Goal: Task Accomplishment & Management: Complete application form

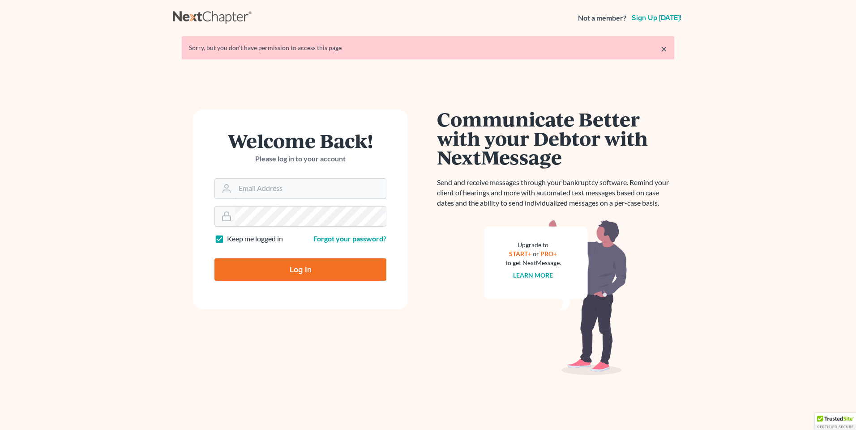
type input "[EMAIL_ADDRESS][DOMAIN_NAME]"
click at [280, 268] on input "Log In" at bounding box center [300, 270] width 172 height 22
type input "Thinking..."
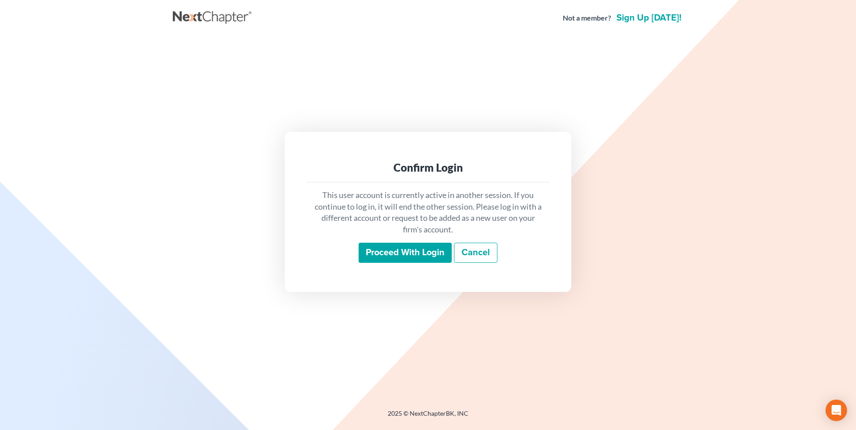
click at [417, 248] on input "Proceed with login" at bounding box center [404, 253] width 93 height 21
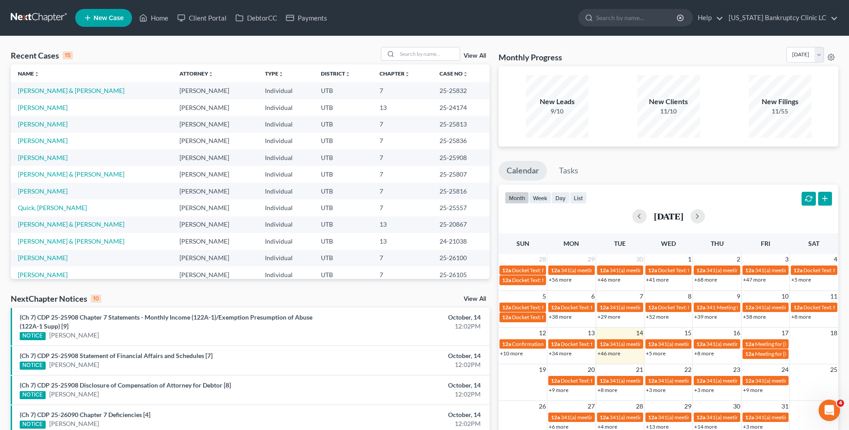
click at [113, 12] on link "New Case" at bounding box center [103, 18] width 57 height 18
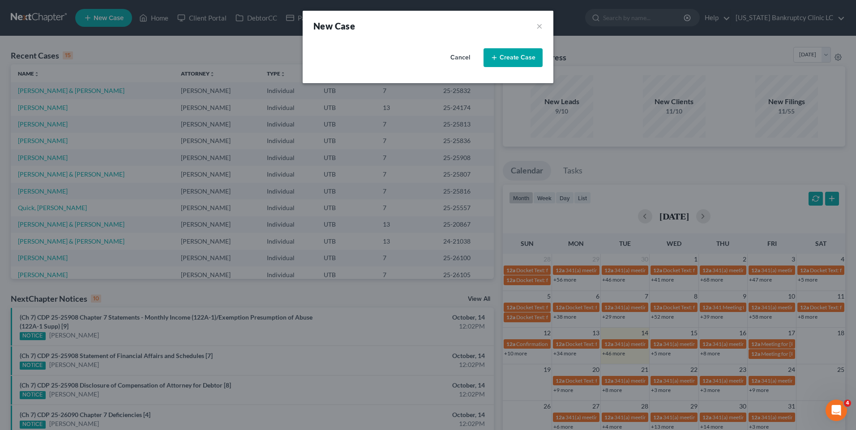
select select "81"
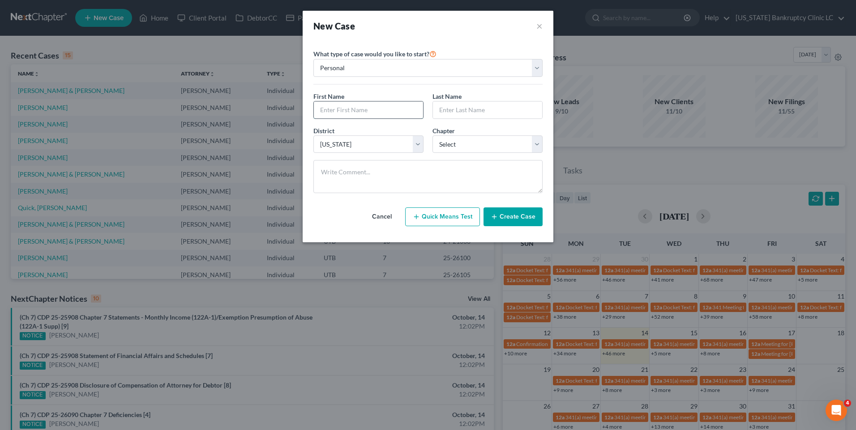
click at [342, 106] on input "text" at bounding box center [368, 110] width 109 height 17
type input "Kamille"
type input "[PERSON_NAME]"
drag, startPoint x: 502, startPoint y: 149, endPoint x: 496, endPoint y: 152, distance: 5.8
click at [502, 149] on select "Select 7 11 12 13" at bounding box center [487, 145] width 110 height 18
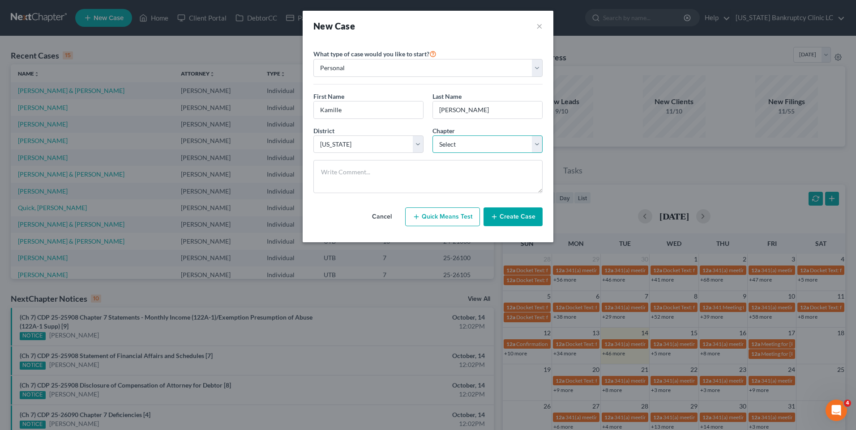
select select "0"
click at [432, 136] on select "Select 7 11 12 13" at bounding box center [487, 145] width 110 height 18
click at [516, 210] on button "Create Case" at bounding box center [512, 217] width 59 height 19
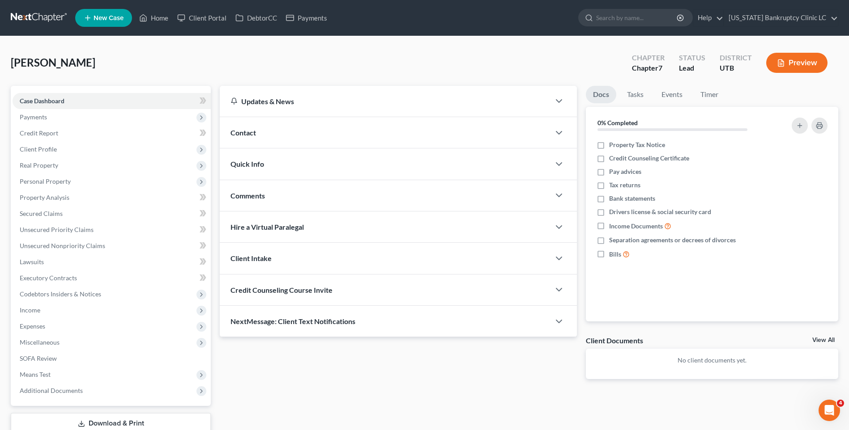
click at [252, 140] on div "Contact" at bounding box center [385, 132] width 330 height 31
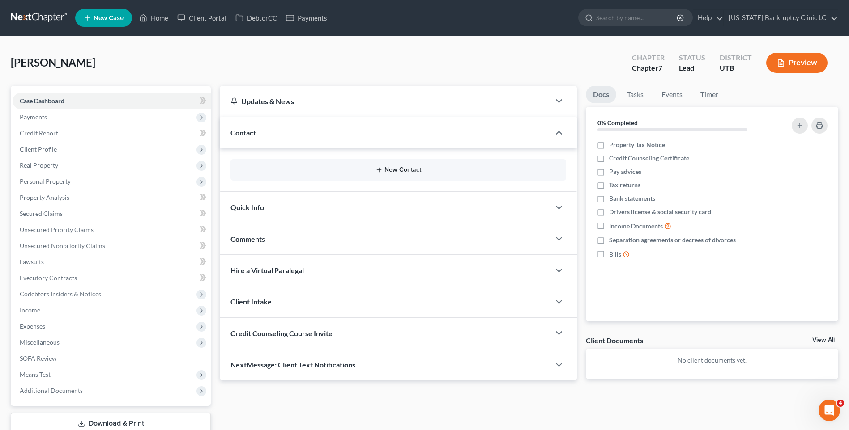
click at [403, 171] on button "New Contact" at bounding box center [398, 169] width 321 height 7
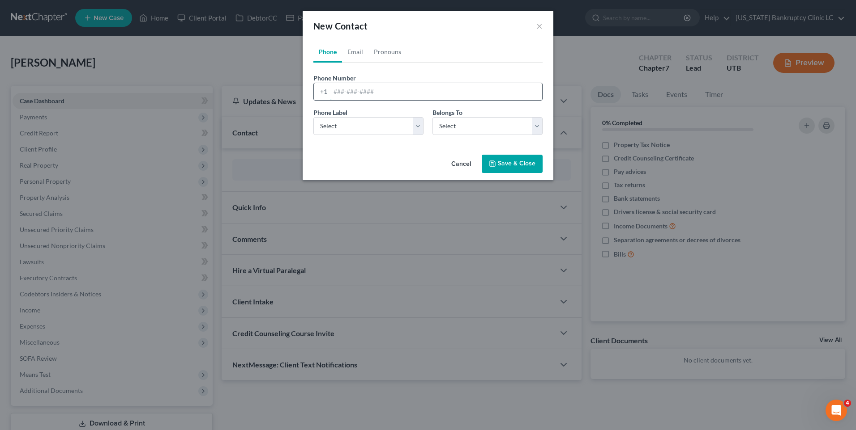
click at [378, 88] on input "tel" at bounding box center [436, 91] width 212 height 17
type input "[PHONE_NUMBER]"
click at [350, 121] on select "Select Mobile Home Work Other" at bounding box center [368, 126] width 110 height 18
select select "0"
click at [313, 117] on select "Select Mobile Home Work Other" at bounding box center [368, 126] width 110 height 18
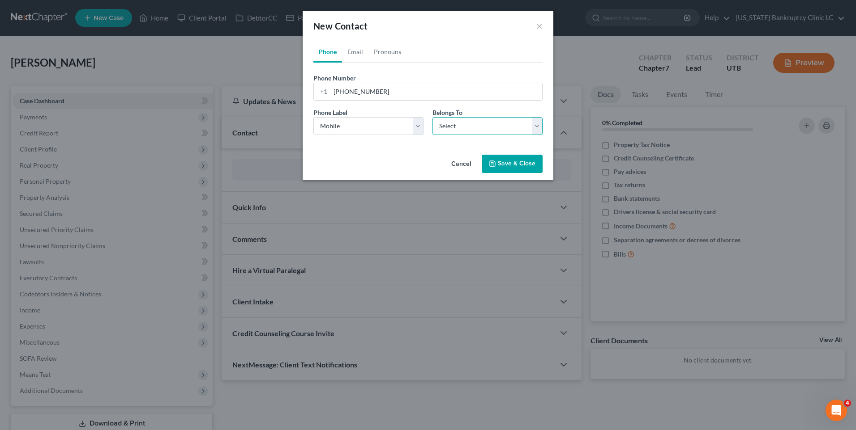
click at [466, 132] on select "Select Client Other" at bounding box center [487, 126] width 110 height 18
select select "0"
click at [432, 117] on select "Select Client Other" at bounding box center [487, 126] width 110 height 18
click at [517, 164] on button "Save & Close" at bounding box center [511, 164] width 61 height 19
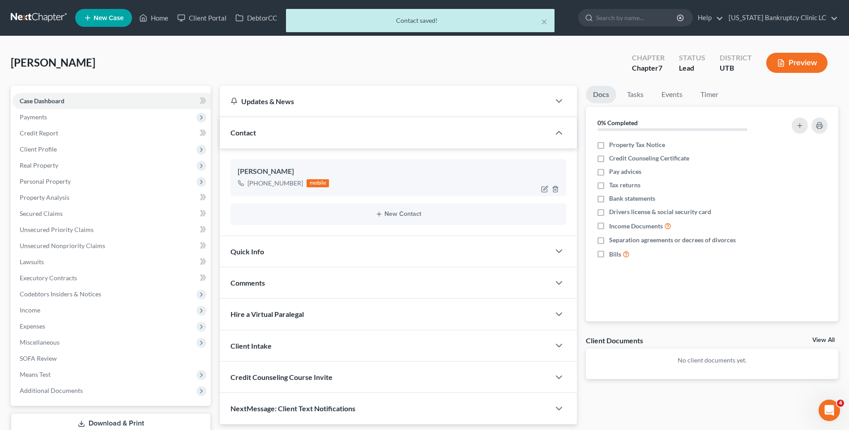
click at [320, 185] on div "mobile" at bounding box center [317, 183] width 22 height 8
click at [544, 189] on icon "button" at bounding box center [545, 188] width 4 height 4
select select "0"
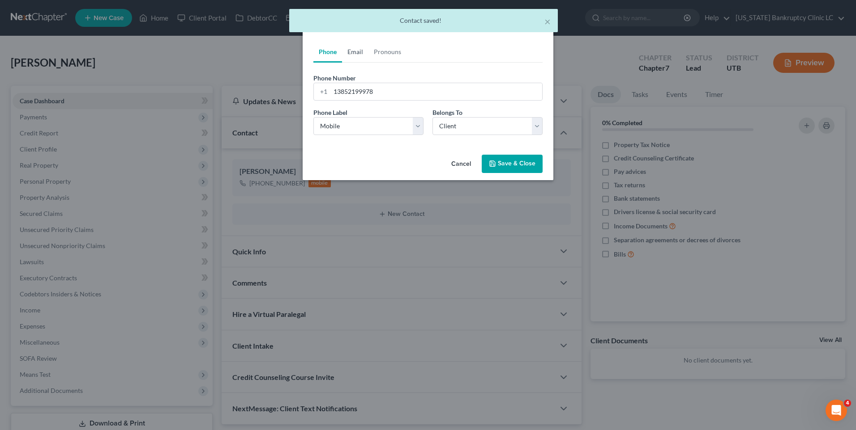
click at [354, 53] on link "Email" at bounding box center [355, 51] width 26 height 21
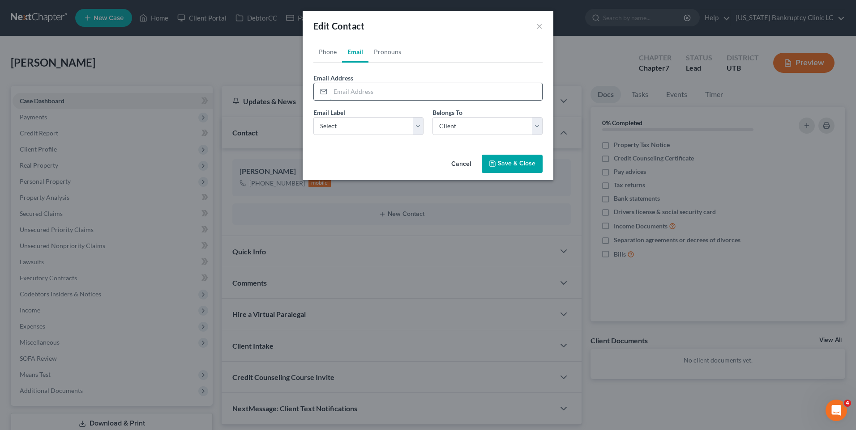
click at [353, 87] on input "email" at bounding box center [436, 91] width 212 height 17
type input "[EMAIL_ADDRESS][DOMAIN_NAME]"
drag, startPoint x: 352, startPoint y: 124, endPoint x: 348, endPoint y: 136, distance: 12.7
click at [352, 124] on select "Select Home Work Other" at bounding box center [368, 126] width 110 height 18
select select "0"
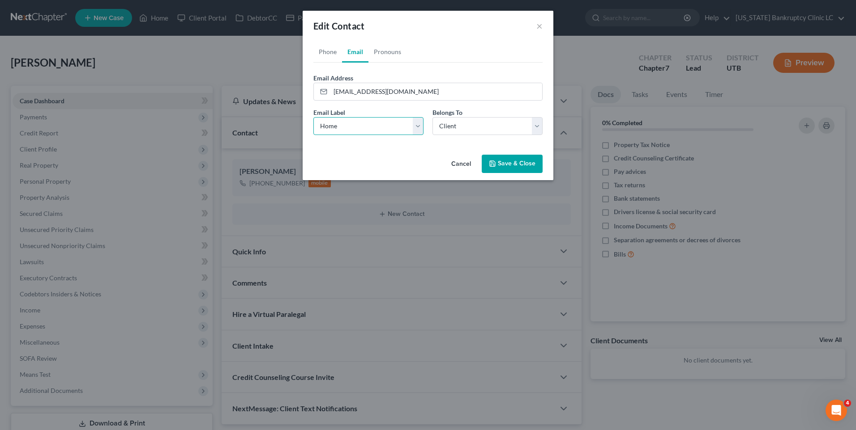
click at [313, 117] on select "Select Home Work Other" at bounding box center [368, 126] width 110 height 18
click at [524, 166] on button "Save & Close" at bounding box center [511, 164] width 61 height 19
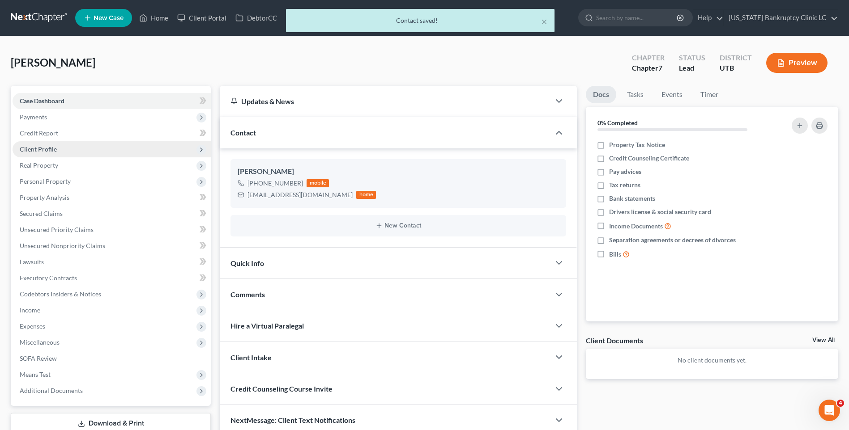
click at [49, 149] on span "Client Profile" at bounding box center [38, 149] width 37 height 8
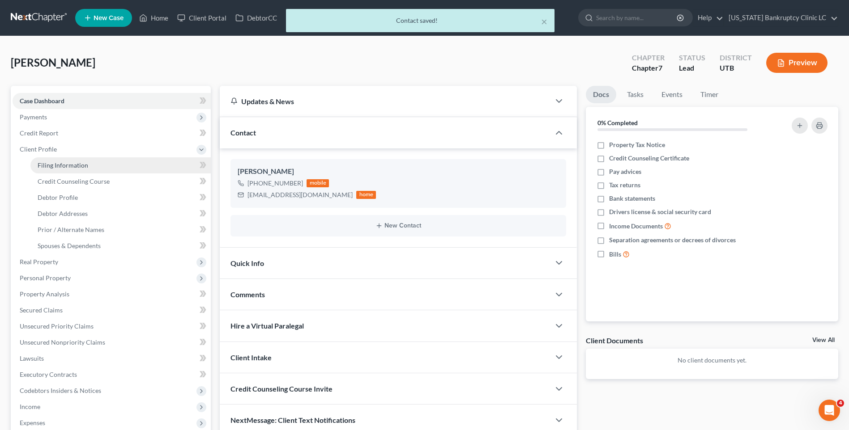
click at [84, 170] on link "Filing Information" at bounding box center [120, 165] width 180 height 16
select select "1"
select select "0"
select select "81"
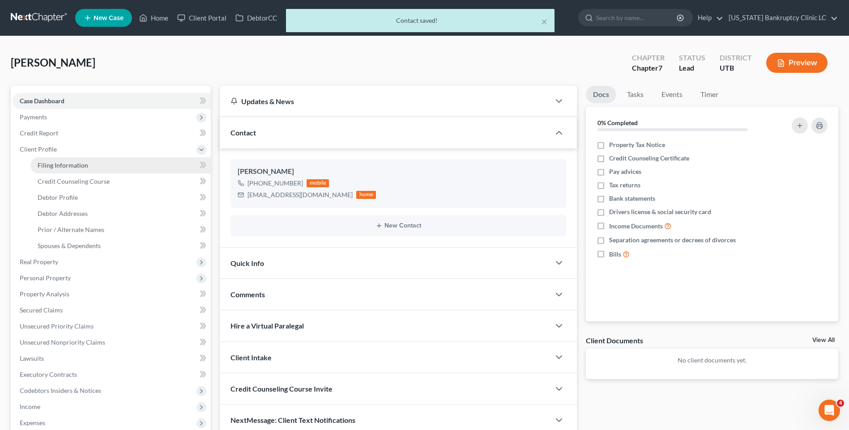
select select "46"
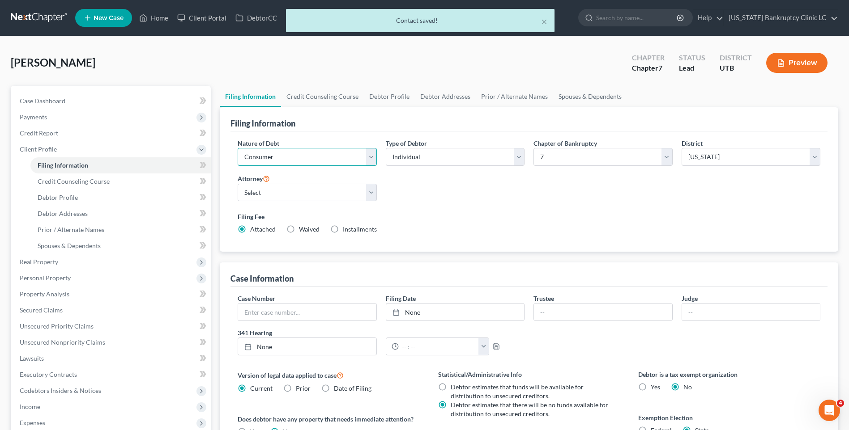
click at [271, 155] on select "Select Business Consumer Other" at bounding box center [307, 157] width 139 height 18
drag, startPoint x: 533, startPoint y: 217, endPoint x: 405, endPoint y: 214, distance: 127.6
click at [533, 217] on label "Filing Fee" at bounding box center [529, 216] width 583 height 9
click at [245, 194] on select "Select [PERSON_NAME] - UTB [PERSON_NAME] - UT" at bounding box center [307, 193] width 139 height 18
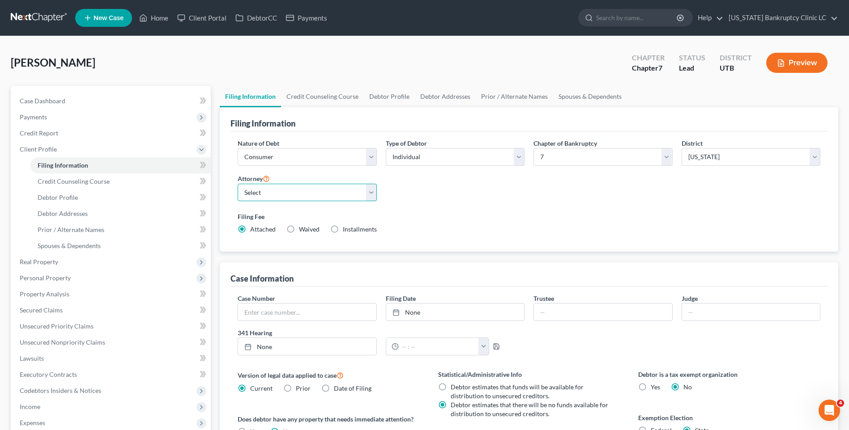
select select "0"
click at [238, 184] on select "Select [PERSON_NAME] - UTB [PERSON_NAME] - UT" at bounding box center [307, 193] width 139 height 18
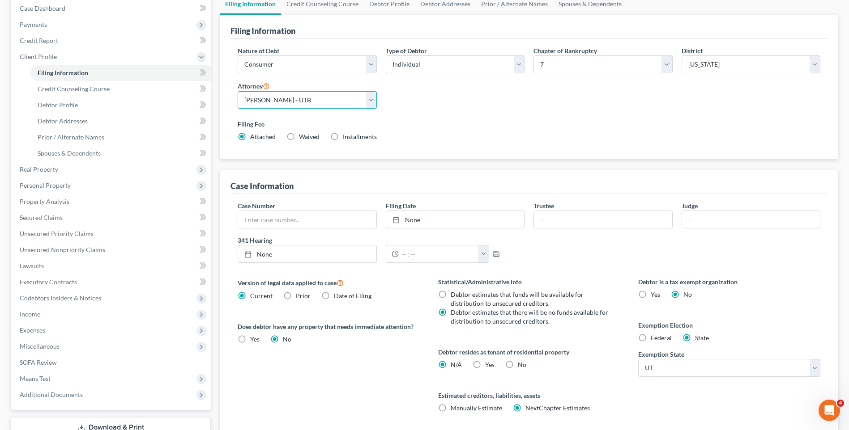
scroll to position [159, 0]
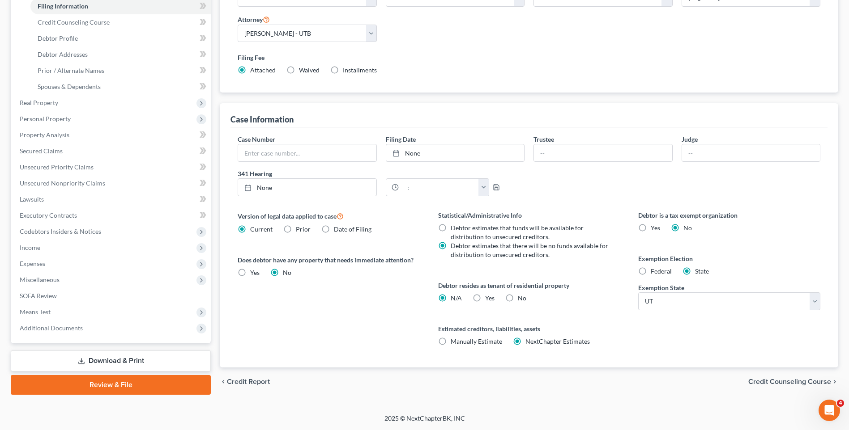
click at [485, 301] on label "Yes Yes" at bounding box center [489, 298] width 9 height 9
click at [489, 300] on input "Yes Yes" at bounding box center [492, 297] width 6 height 6
radio input "true"
radio input "false"
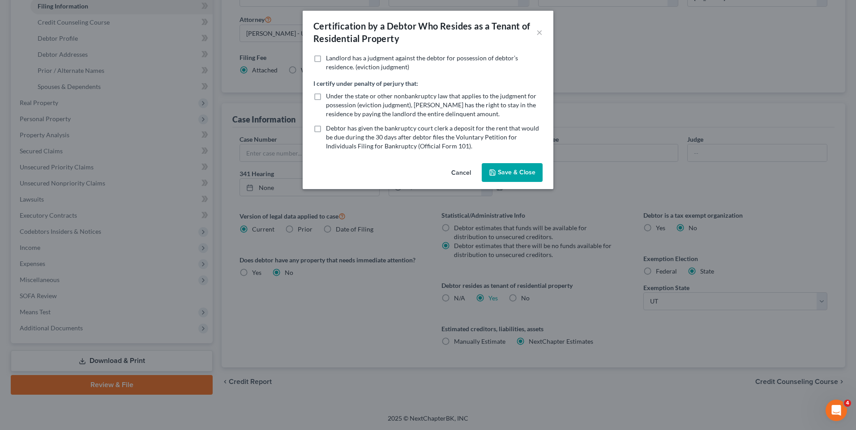
click at [488, 175] on button "Save & Close" at bounding box center [511, 172] width 61 height 19
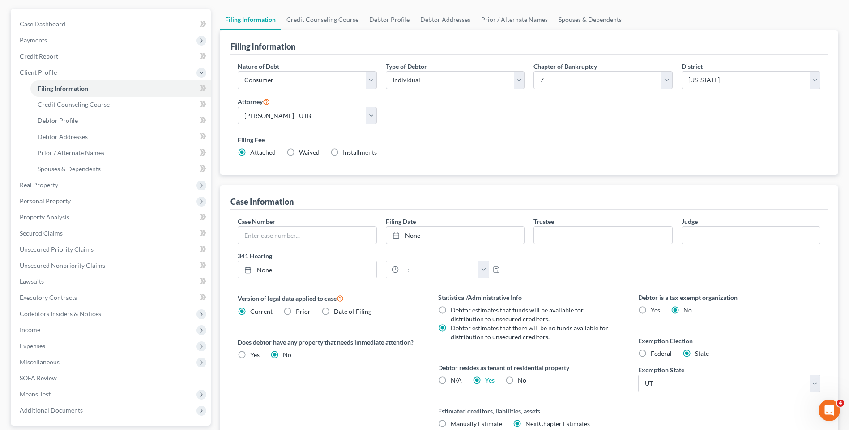
scroll to position [0, 0]
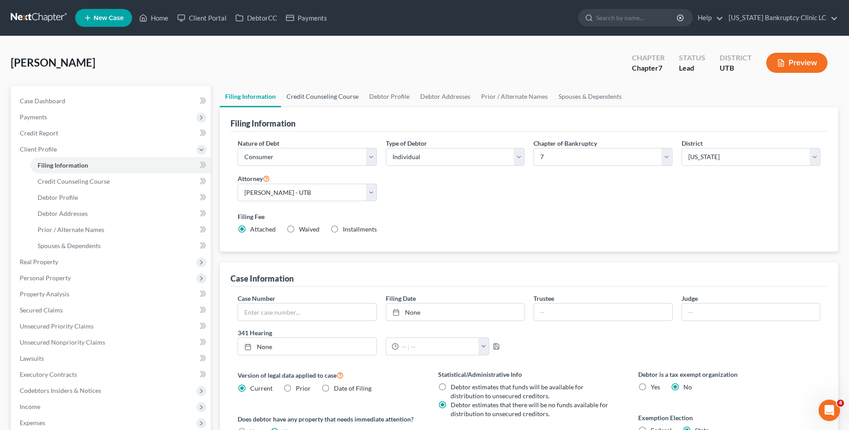
click at [312, 93] on link "Credit Counseling Course" at bounding box center [322, 96] width 83 height 21
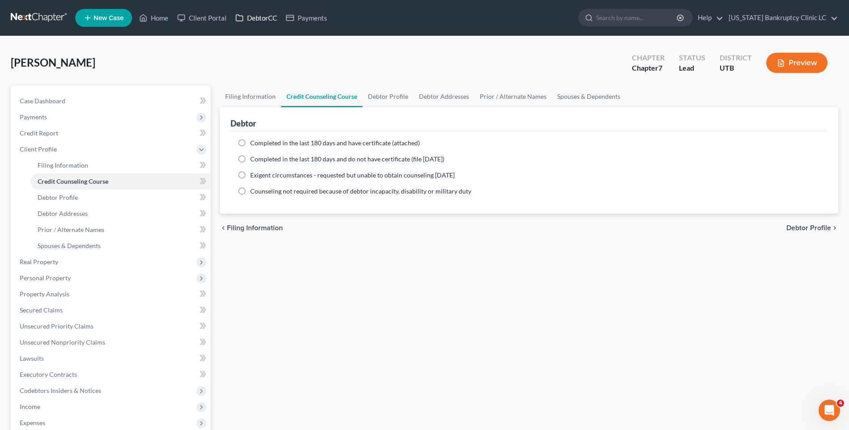
click at [240, 22] on icon at bounding box center [239, 18] width 8 height 11
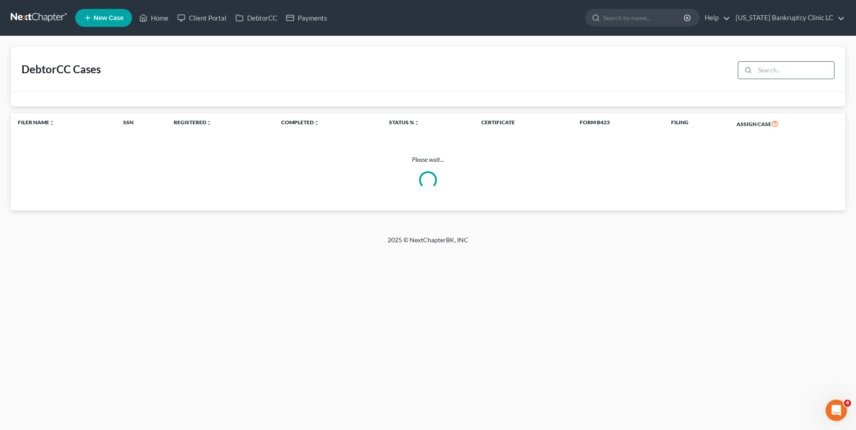
click at [770, 72] on input "search" at bounding box center [793, 70] width 79 height 17
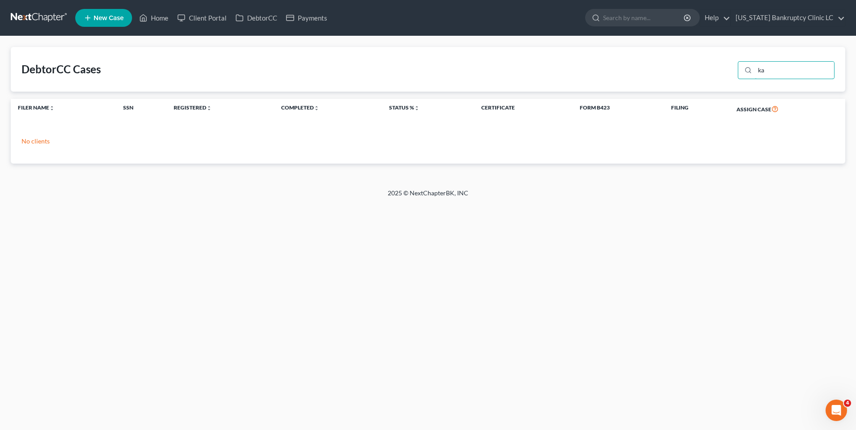
type input "k"
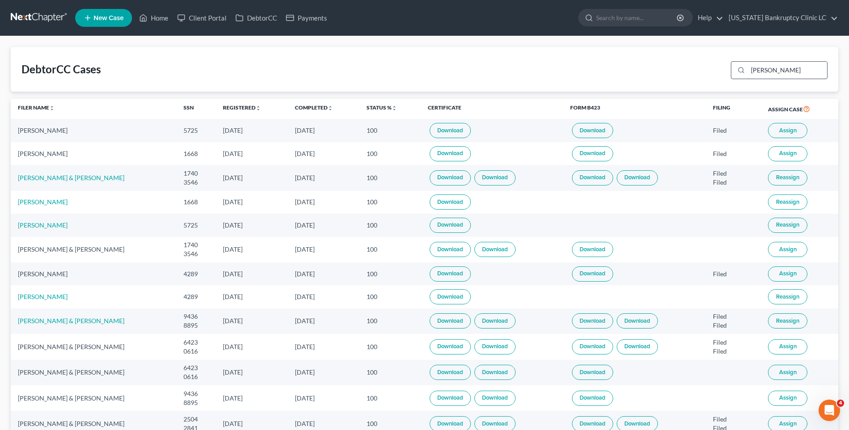
click at [779, 70] on input "[PERSON_NAME]" at bounding box center [787, 70] width 79 height 17
type input "s"
type input "kam"
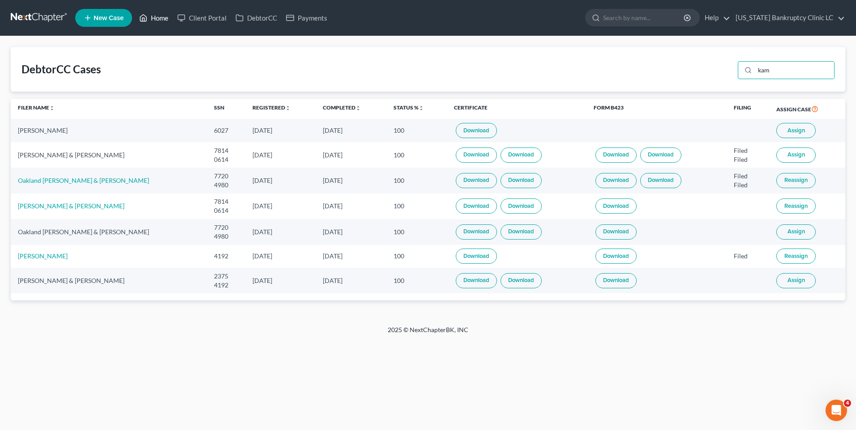
click at [160, 26] on link "Home" at bounding box center [154, 18] width 38 height 16
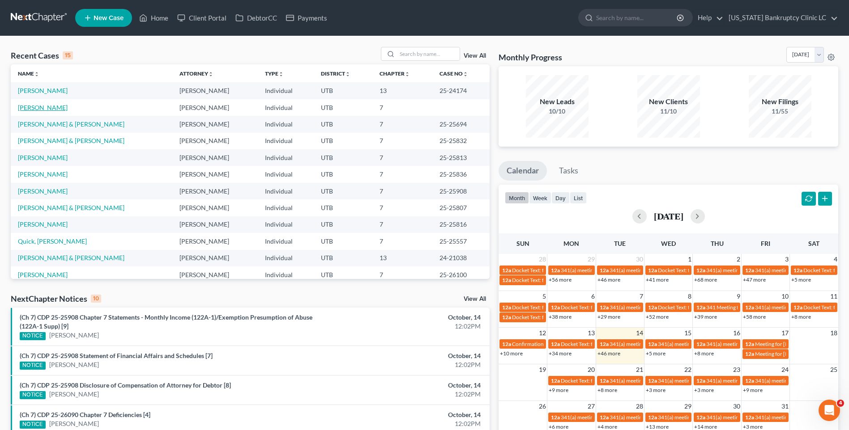
click at [40, 105] on link "[PERSON_NAME]" at bounding box center [43, 108] width 50 height 8
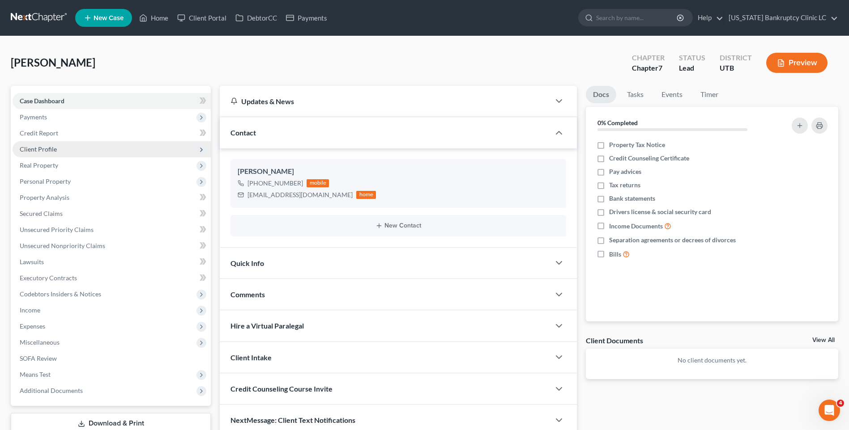
click at [41, 150] on span "Client Profile" at bounding box center [38, 149] width 37 height 8
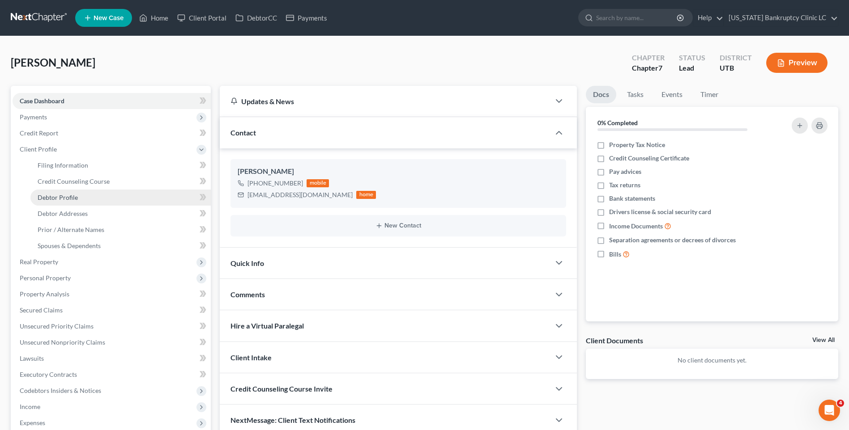
click at [77, 199] on link "Debtor Profile" at bounding box center [120, 198] width 180 height 16
select select "0"
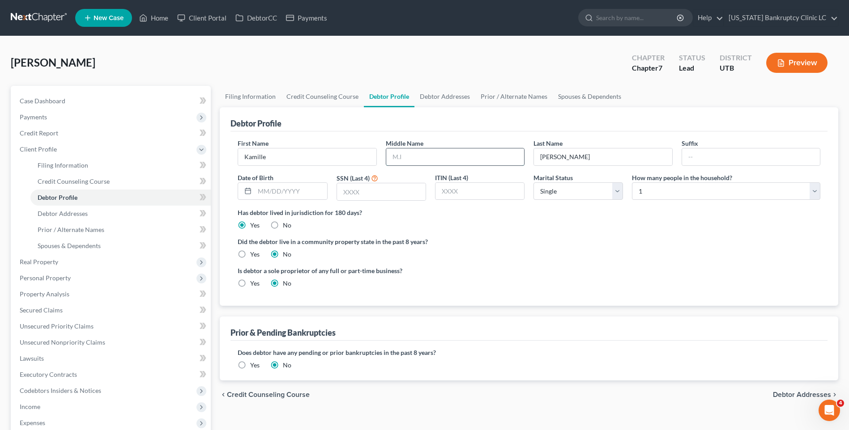
click at [455, 159] on input "text" at bounding box center [455, 157] width 138 height 17
type input "K"
type input "[DATE]"
click at [390, 194] on input "text" at bounding box center [381, 191] width 89 height 17
type input "7149"
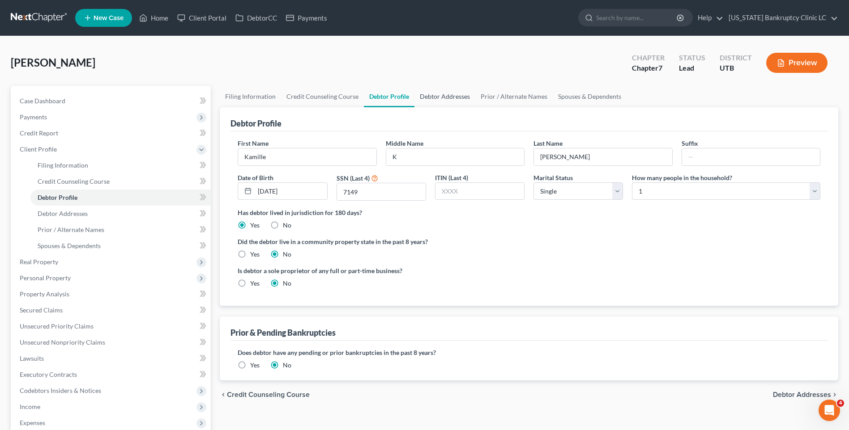
click at [430, 99] on link "Debtor Addresses" at bounding box center [444, 96] width 61 height 21
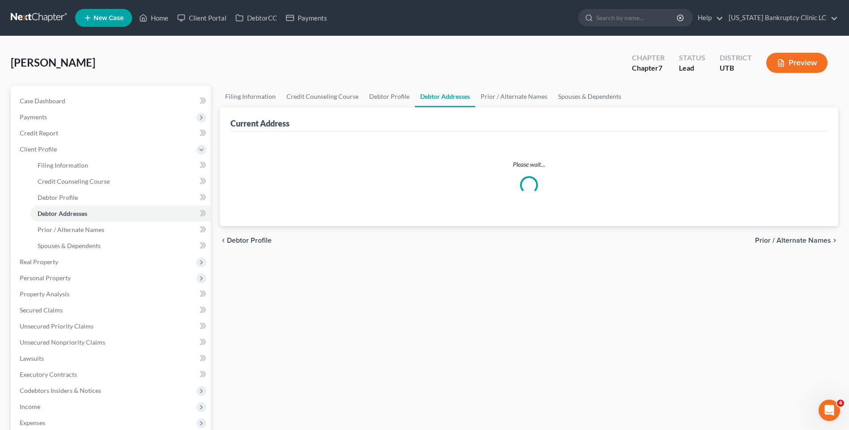
select select "0"
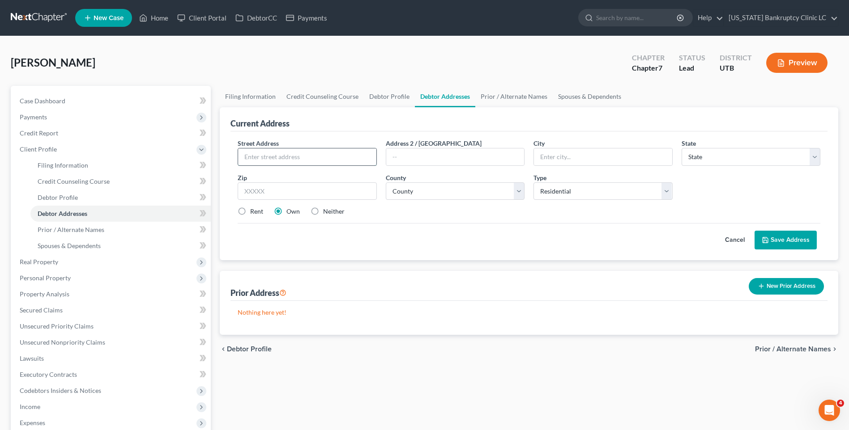
click at [265, 153] on input "text" at bounding box center [307, 157] width 138 height 17
type input "[STREET_ADDRESS]"
type input "Provo"
select select "46"
type input "84604"
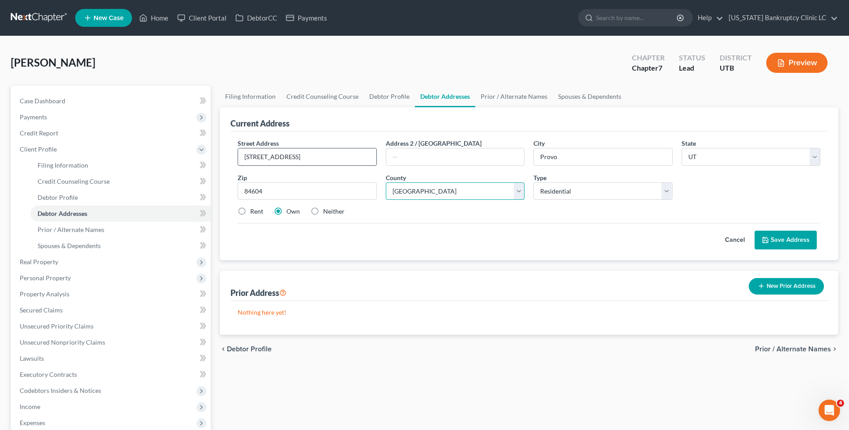
select select "24"
click at [250, 213] on label "Rent" at bounding box center [256, 211] width 13 height 9
click at [254, 213] on input "Rent" at bounding box center [257, 210] width 6 height 6
radio input "true"
click at [771, 245] on button "Save Address" at bounding box center [785, 240] width 62 height 19
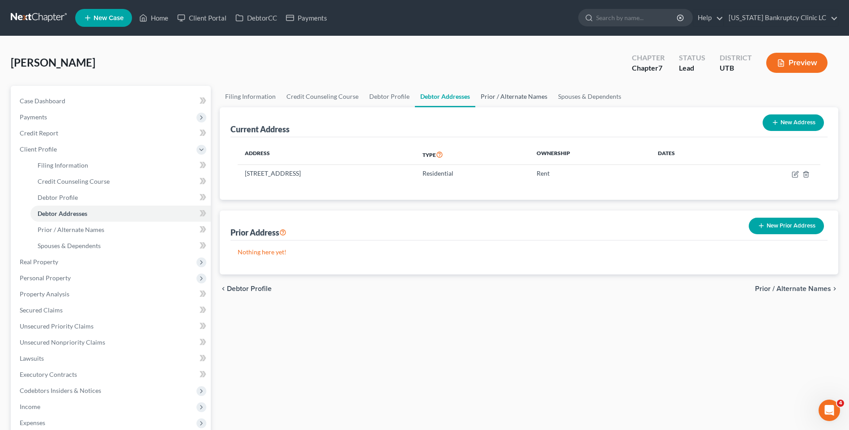
click at [497, 99] on link "Prior / Alternate Names" at bounding box center [513, 96] width 77 height 21
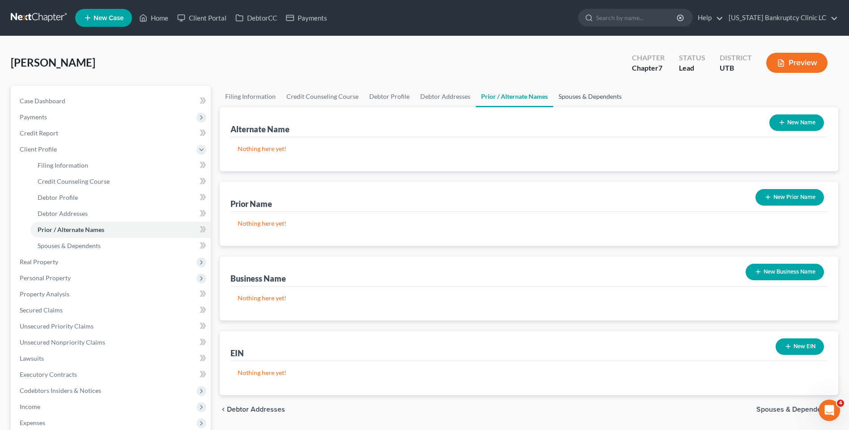
click at [563, 97] on link "Spouses & Dependents" at bounding box center [590, 96] width 74 height 21
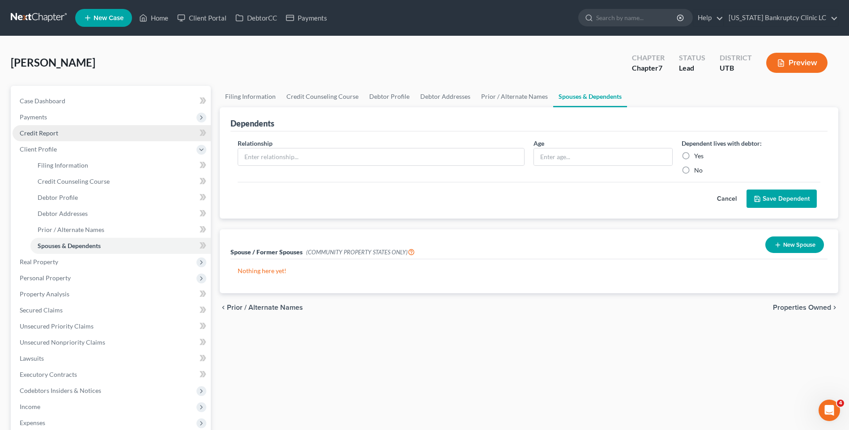
click at [58, 135] on link "Credit Report" at bounding box center [112, 133] width 198 height 16
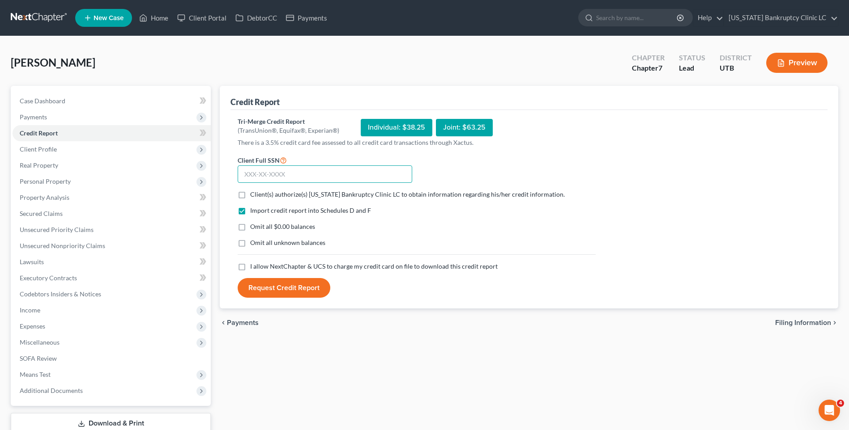
click at [297, 176] on input "text" at bounding box center [325, 175] width 175 height 18
type input "646-78-7149"
click at [250, 192] on label "Client(s) authorize(s) [US_STATE] Bankruptcy Clinic LC to obtain information re…" at bounding box center [407, 194] width 315 height 9
click at [254, 192] on input "Client(s) authorize(s) [US_STATE] Bankruptcy Clinic LC to obtain information re…" at bounding box center [257, 193] width 6 height 6
checkbox input "true"
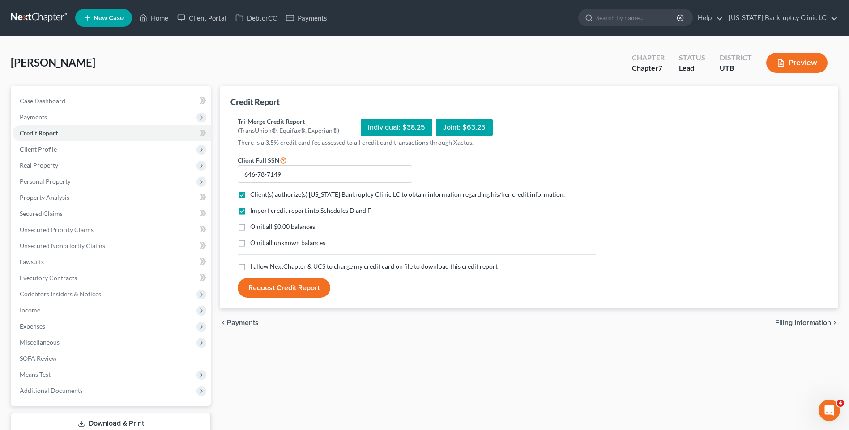
click at [250, 268] on label "I allow NextChapter & UCS to charge my credit card on file to download this cre…" at bounding box center [373, 266] width 247 height 9
click at [254, 268] on input "I allow NextChapter & UCS to charge my credit card on file to download this cre…" at bounding box center [257, 265] width 6 height 6
checkbox input "true"
click at [270, 281] on button "Request Credit Report" at bounding box center [284, 288] width 93 height 20
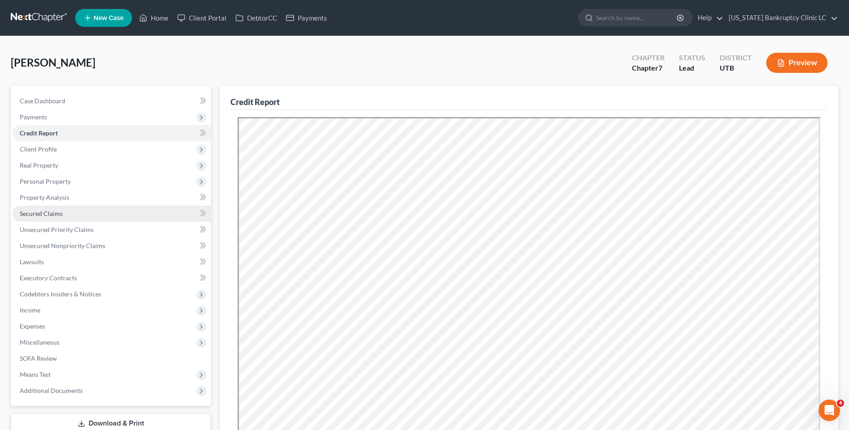
click at [68, 208] on link "Secured Claims" at bounding box center [112, 214] width 198 height 16
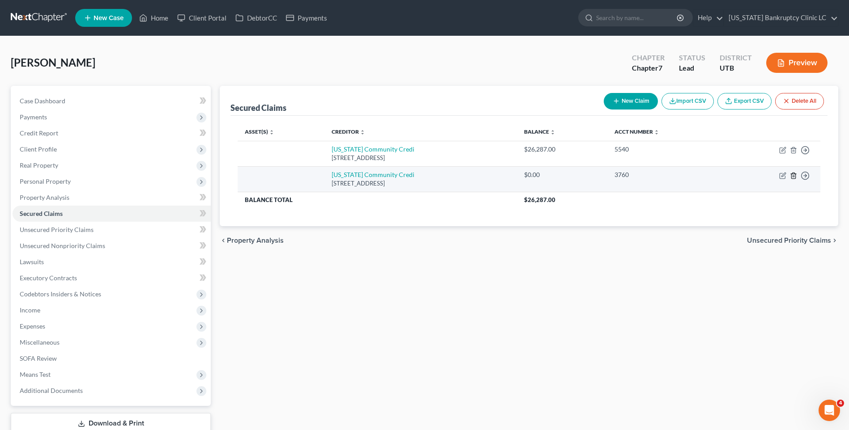
click at [794, 178] on icon "button" at bounding box center [793, 175] width 7 height 7
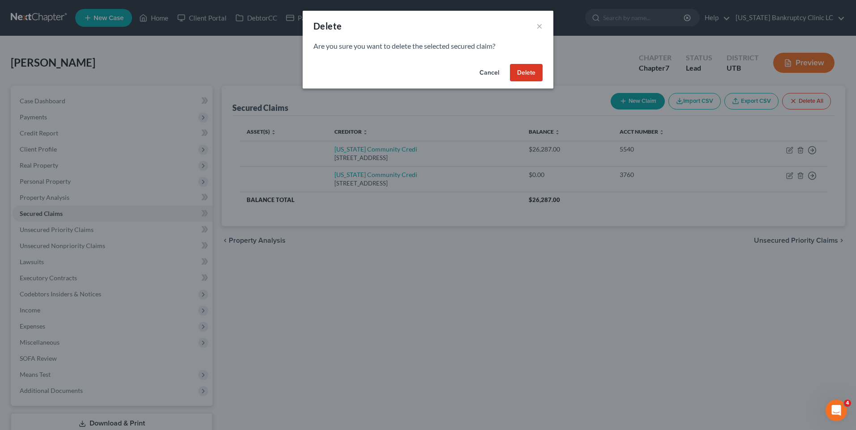
click at [530, 75] on button "Delete" at bounding box center [526, 73] width 33 height 18
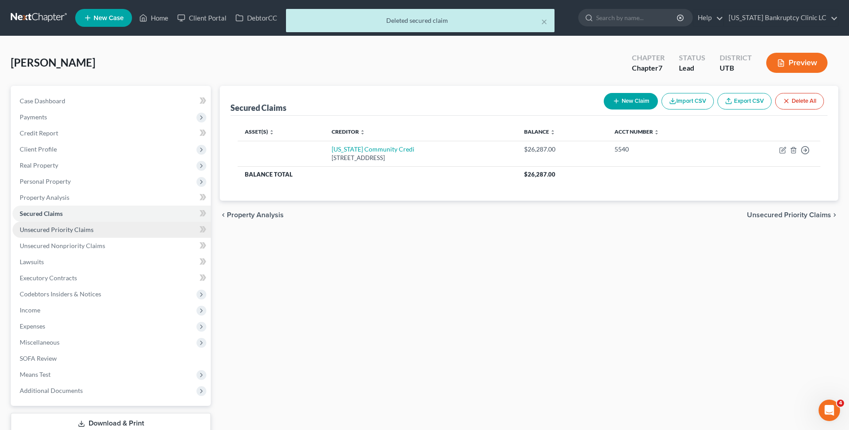
click at [85, 232] on span "Unsecured Priority Claims" at bounding box center [57, 230] width 74 height 8
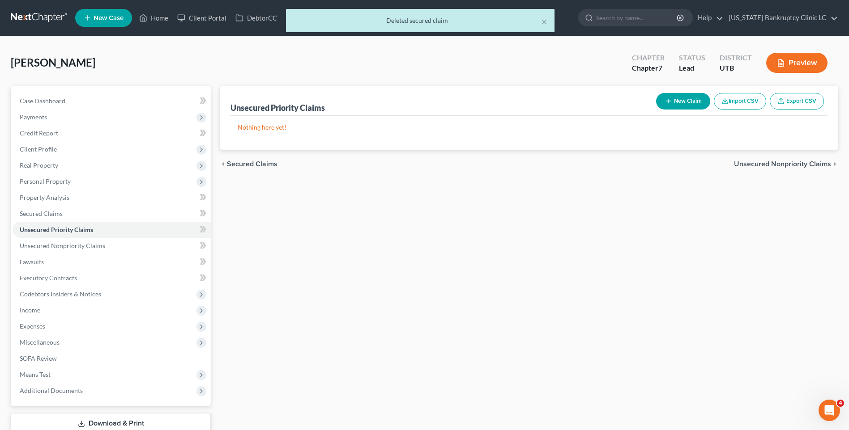
click at [675, 105] on button "New Claim" at bounding box center [683, 101] width 54 height 17
select select "0"
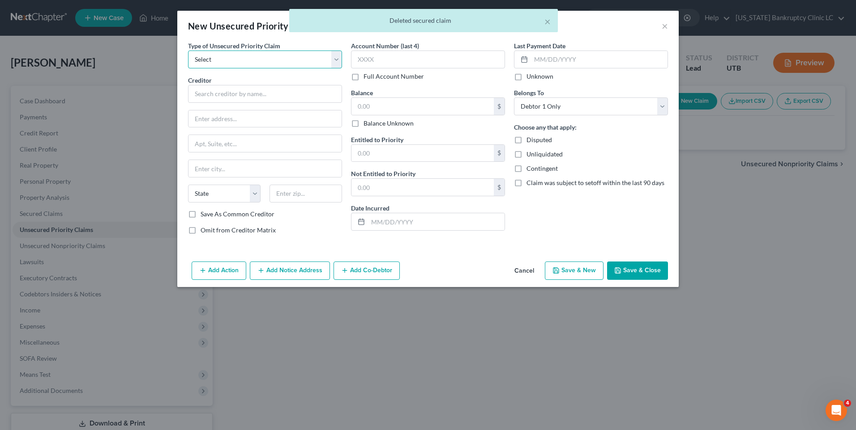
click at [254, 63] on select "Select Taxes & Other Government Units Domestic Support Obligations Extensions o…" at bounding box center [265, 60] width 154 height 18
select select "0"
click at [188, 51] on select "Select Taxes & Other Government Units Domestic Support Obligations Extensions o…" at bounding box center [265, 60] width 154 height 18
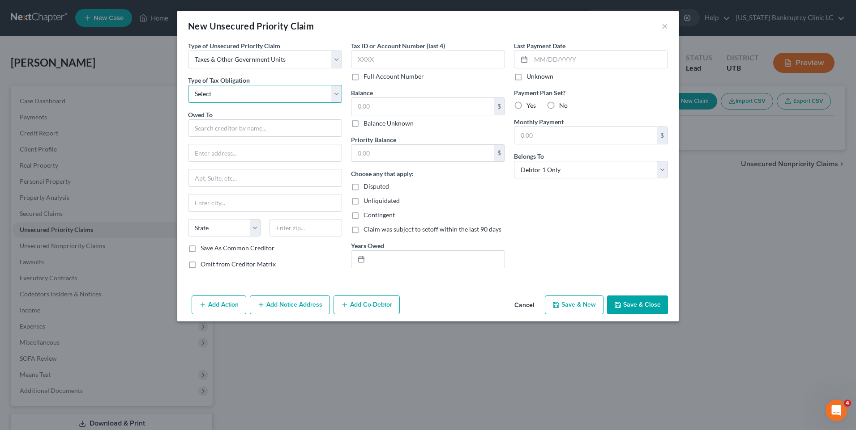
click at [240, 92] on select "Select Federal City State Franchise Tax Board Other" at bounding box center [265, 94] width 154 height 18
select select "0"
click at [188, 85] on select "Select Federal City State Franchise Tax Board Other" at bounding box center [265, 94] width 154 height 18
click at [224, 134] on input "text" at bounding box center [265, 128] width 154 height 18
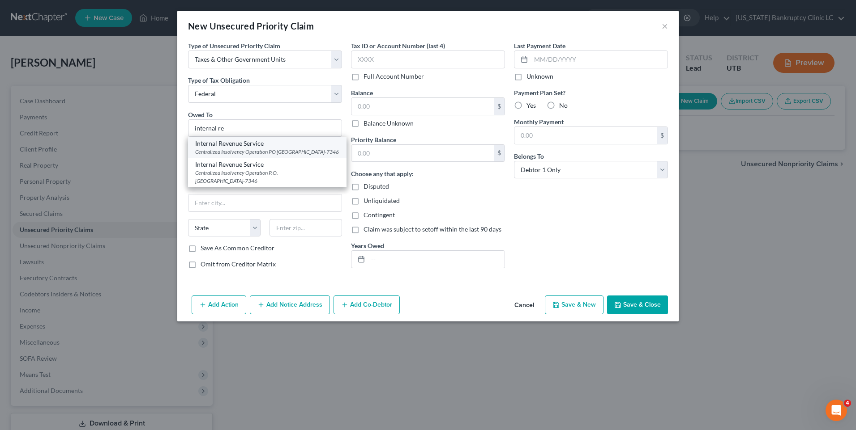
click at [241, 152] on div "Centralized Insolvency Operation PO [GEOGRAPHIC_DATA]-7346" at bounding box center [267, 152] width 144 height 8
type input "Internal Revenue Service"
type input "Centralized Insolvency Operation"
type input "PO Box 7346"
type input "[GEOGRAPHIC_DATA]"
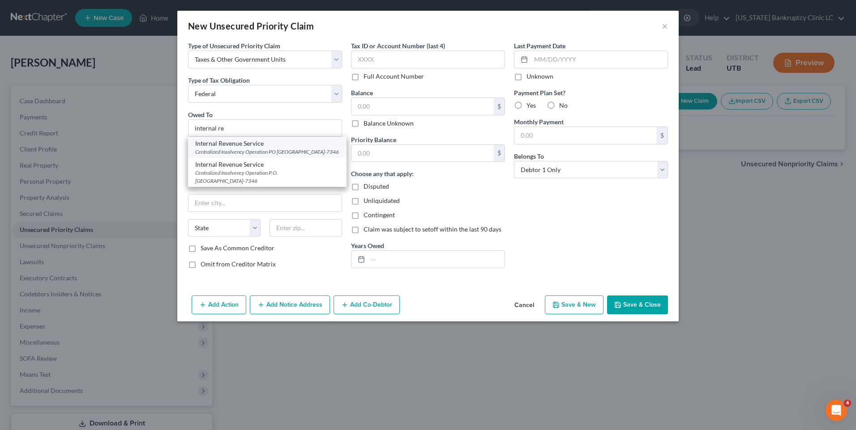
select select "39"
type input "19101-7346"
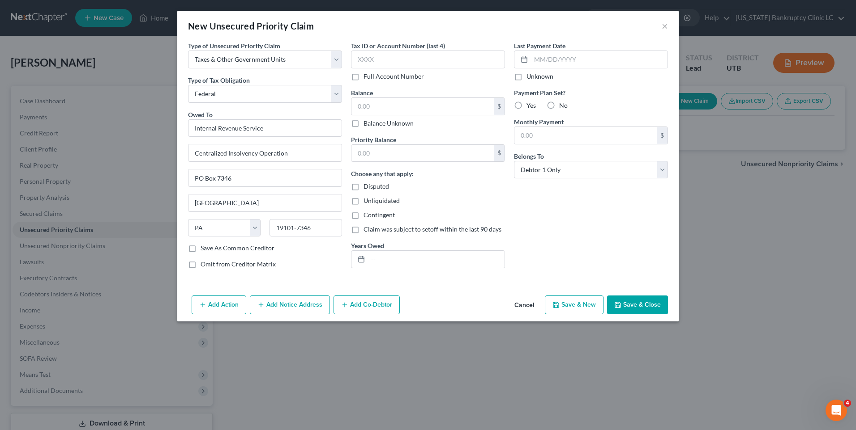
click at [557, 304] on polyline "button" at bounding box center [555, 302] width 2 height 1
select select "0"
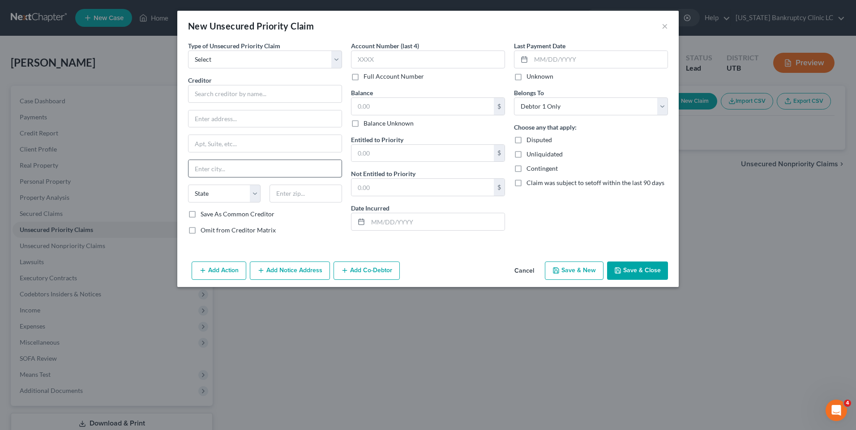
type input "0.00"
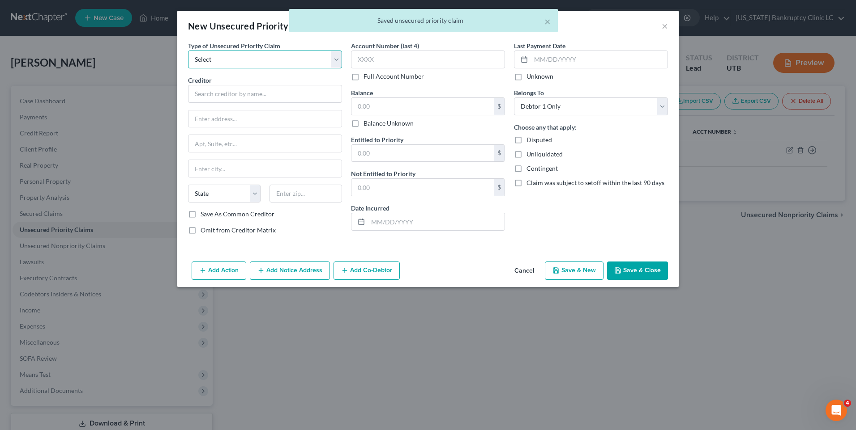
click at [247, 61] on select "Select Taxes & Other Government Units Domestic Support Obligations Extensions o…" at bounding box center [265, 60] width 154 height 18
select select "0"
click at [188, 51] on select "Select Taxes & Other Government Units Domestic Support Obligations Extensions o…" at bounding box center [265, 60] width 154 height 18
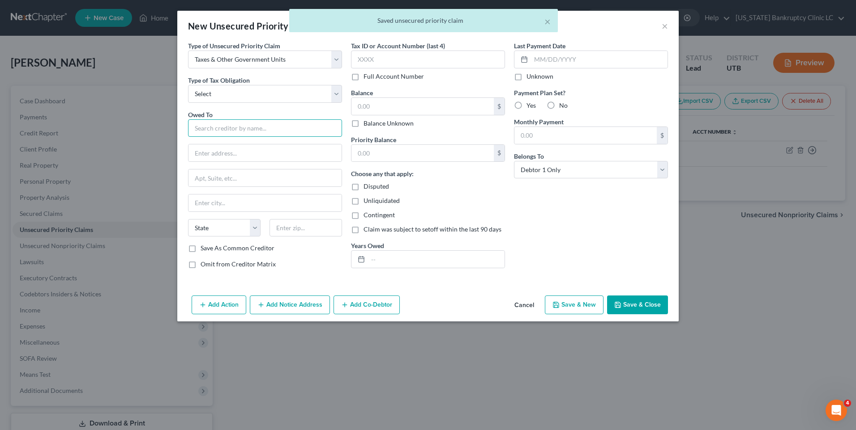
click at [237, 124] on input "text" at bounding box center [265, 128] width 154 height 18
drag, startPoint x: 234, startPoint y: 93, endPoint x: 234, endPoint y: 102, distance: 8.9
click at [234, 93] on select "Select Federal City State Franchise Tax Board Other" at bounding box center [265, 94] width 154 height 18
click at [188, 85] on select "Select Federal City State Franchise Tax Board Other" at bounding box center [265, 94] width 154 height 18
select select "2"
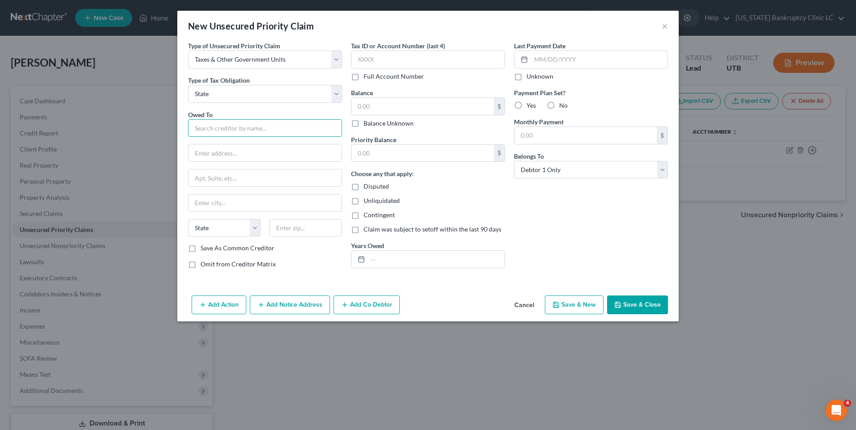
click at [206, 133] on input "text" at bounding box center [265, 128] width 154 height 18
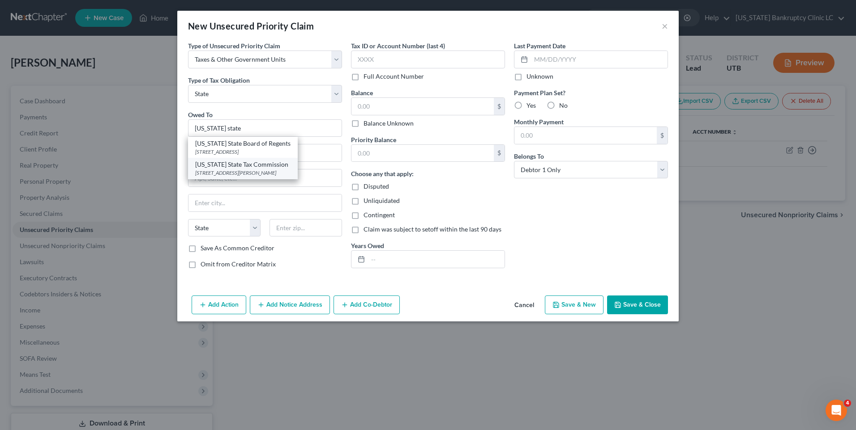
click at [236, 168] on div "[US_STATE] State Tax Commission" at bounding box center [242, 164] width 95 height 9
type input "[US_STATE] State Tax Commission"
type input "[STREET_ADDRESS]"
type input "Special Services Division, [PERSON_NAME]"
type input "[GEOGRAPHIC_DATA]"
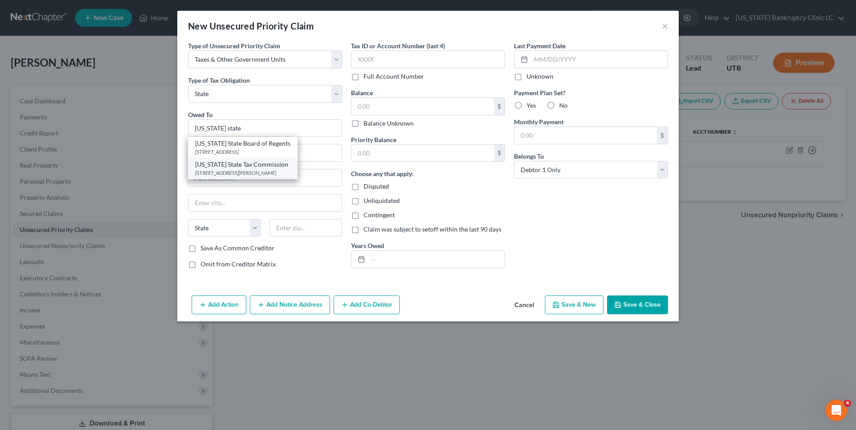
select select "46"
type input "84134"
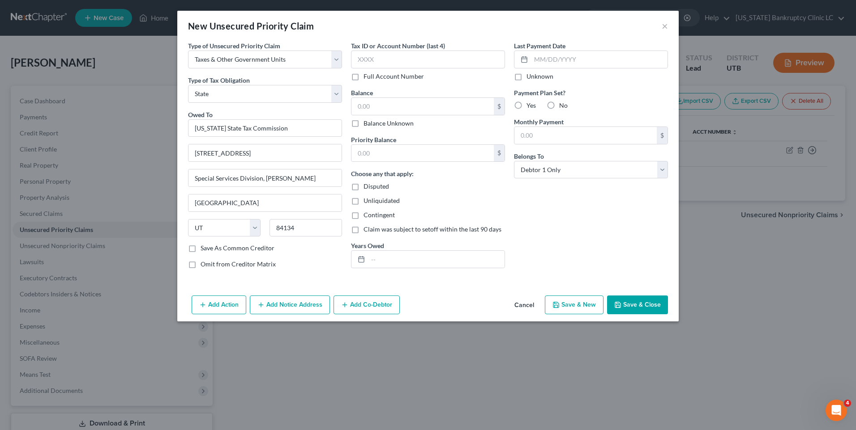
click at [641, 300] on button "Save & Close" at bounding box center [637, 305] width 61 height 19
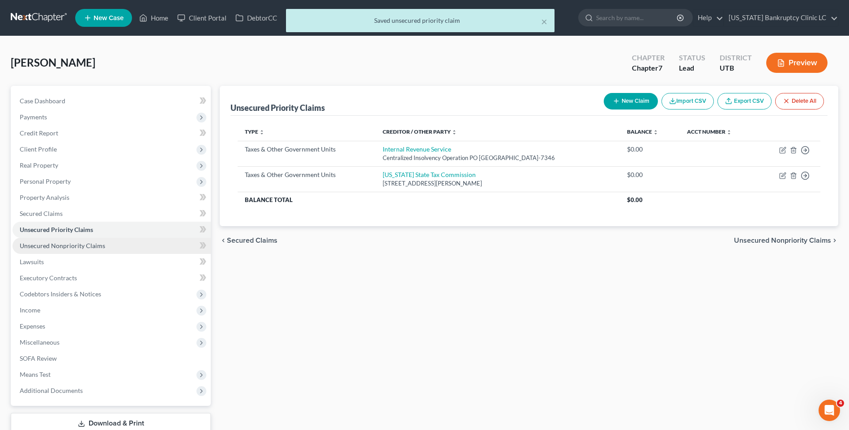
click at [94, 247] on span "Unsecured Nonpriority Claims" at bounding box center [62, 246] width 85 height 8
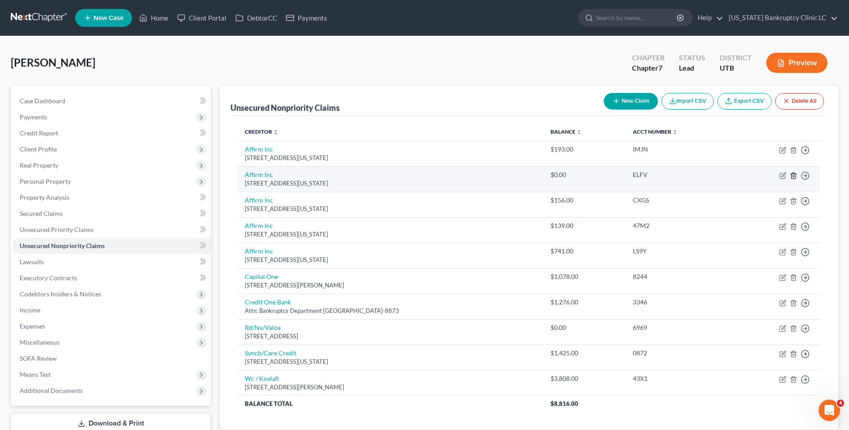
click at [790, 175] on icon "button" at bounding box center [793, 175] width 7 height 7
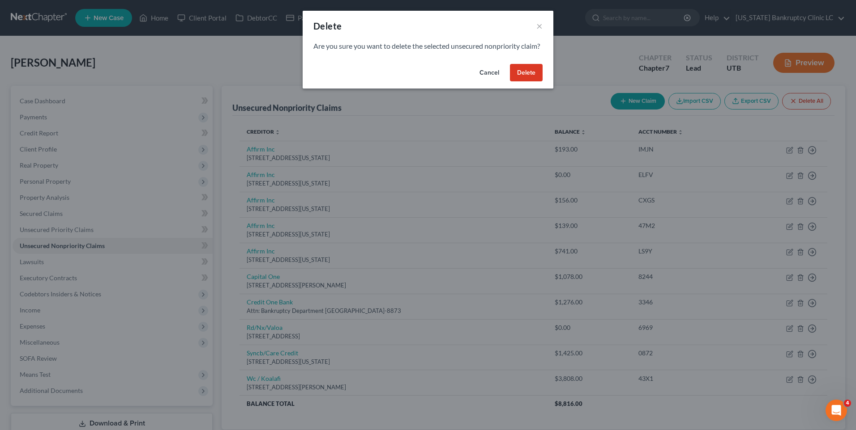
click at [528, 82] on button "Delete" at bounding box center [526, 73] width 33 height 18
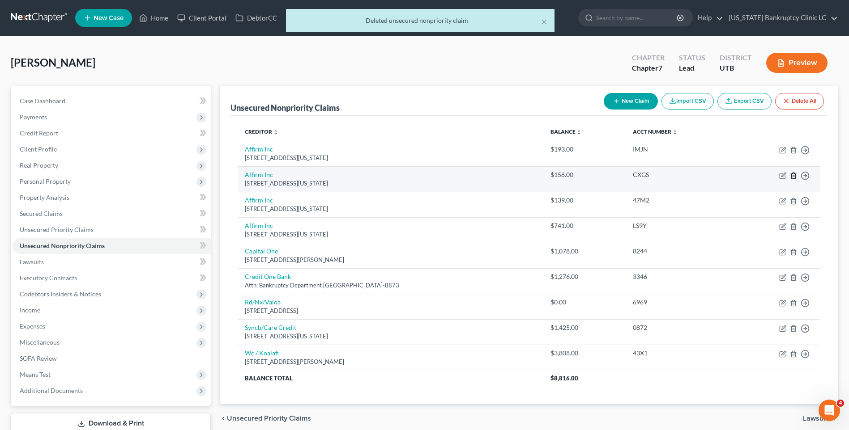
click at [793, 177] on icon "button" at bounding box center [793, 175] width 7 height 7
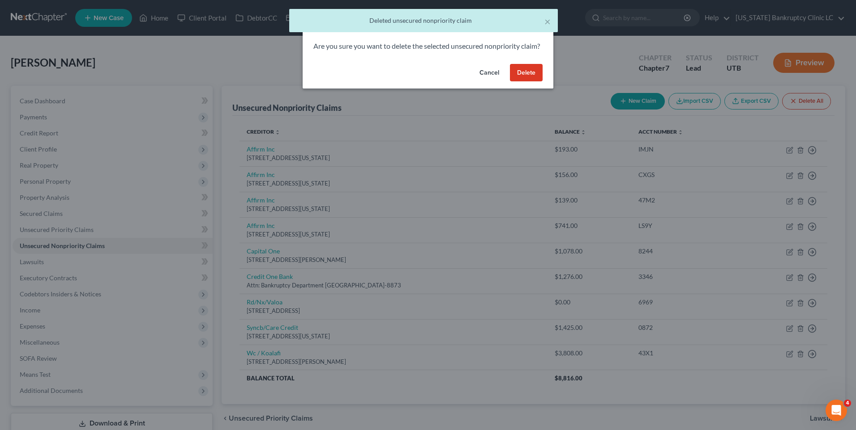
click at [528, 80] on button "Delete" at bounding box center [526, 73] width 33 height 18
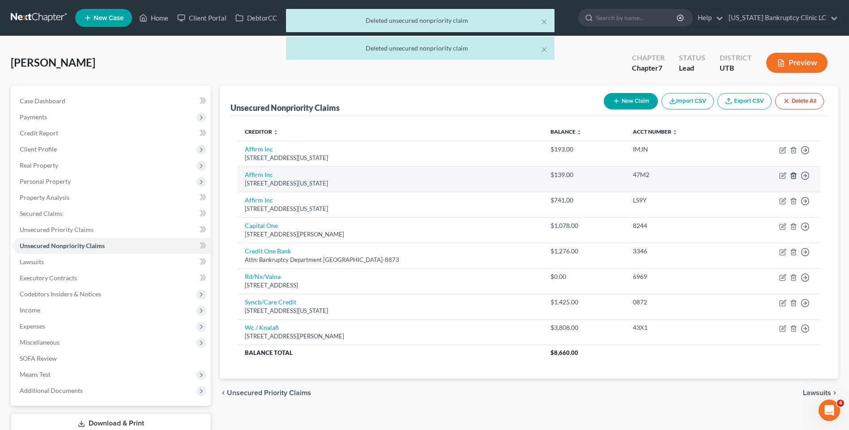
click at [795, 178] on icon "button" at bounding box center [793, 176] width 4 height 6
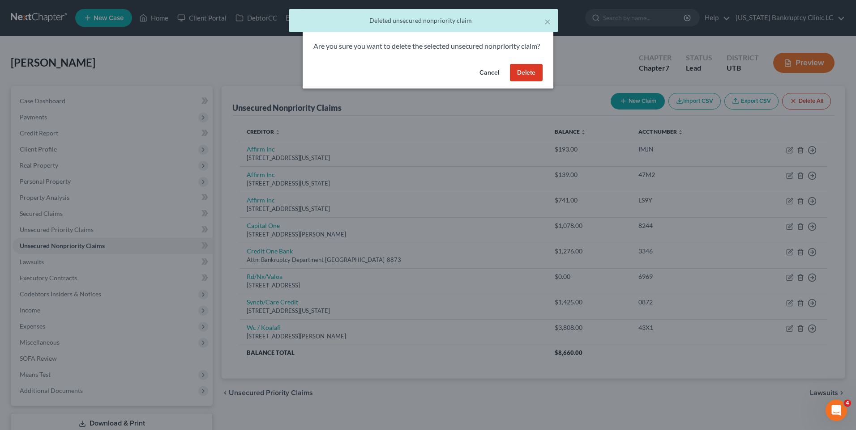
click at [526, 82] on button "Delete" at bounding box center [526, 73] width 33 height 18
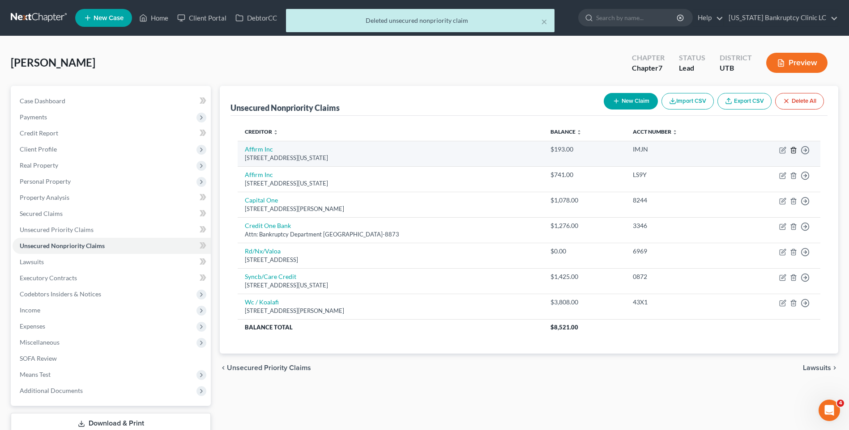
click at [793, 151] on line "button" at bounding box center [793, 151] width 0 height 2
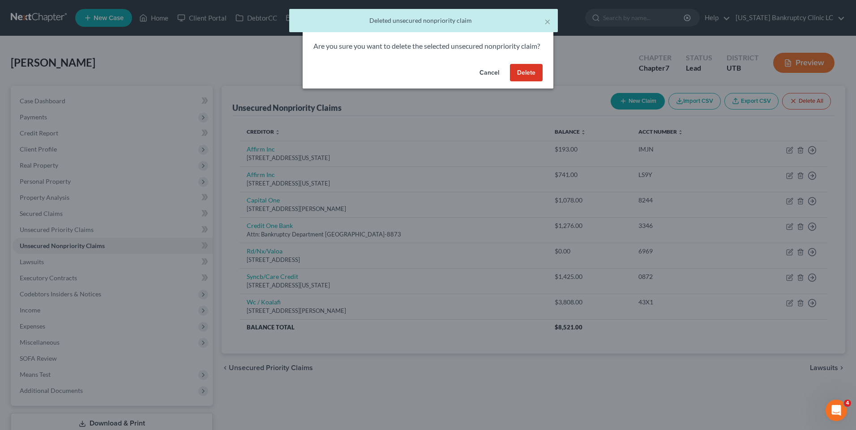
click at [517, 81] on button "Delete" at bounding box center [526, 73] width 33 height 18
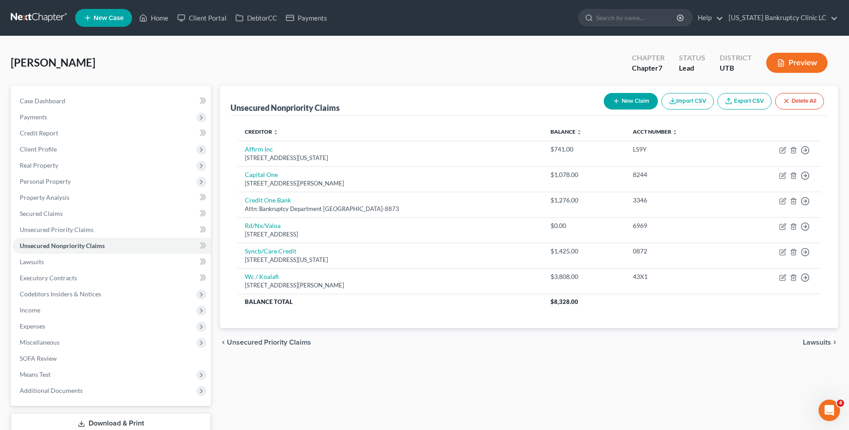
click at [627, 95] on button "New Claim" at bounding box center [631, 101] width 54 height 17
select select "0"
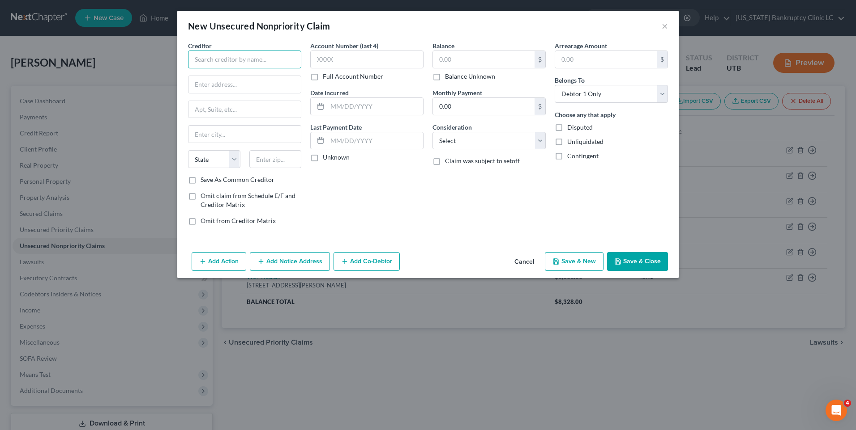
click at [280, 64] on input "text" at bounding box center [244, 60] width 113 height 18
drag, startPoint x: 206, startPoint y: 58, endPoint x: 163, endPoint y: 55, distance: 43.0
click at [179, 56] on div "Creditor * MLC Collection State [US_STATE] AK AR AZ CA CO [GEOGRAPHIC_DATA] DE …" at bounding box center [427, 145] width 501 height 208
type input "MLC Collection"
click at [260, 84] on input "text" at bounding box center [244, 84] width 112 height 17
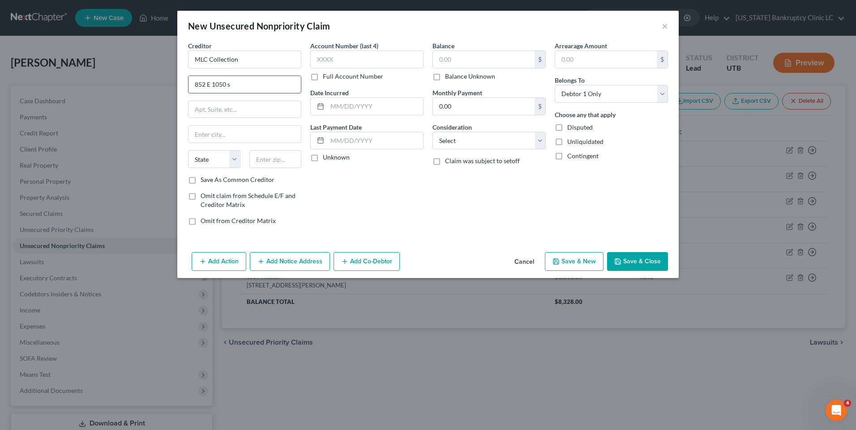
type input "852 E 1050 s"
type input "AMERICAN FORK"
select select "46"
click at [580, 262] on button "Save & New" at bounding box center [574, 261] width 59 height 19
select select "0"
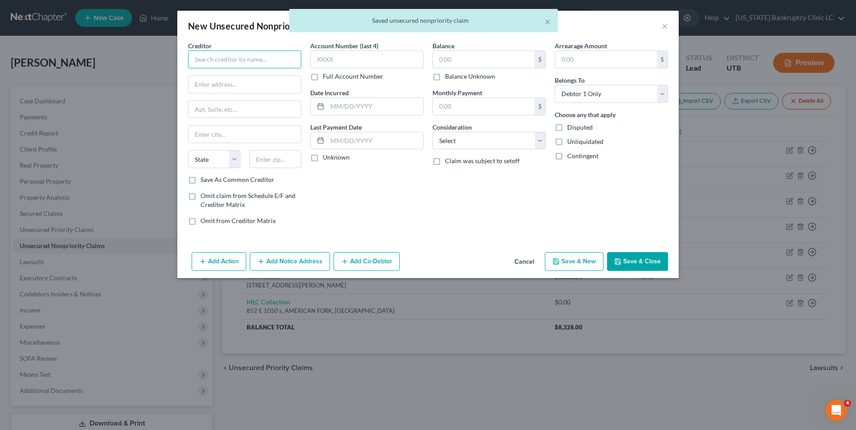
click at [223, 58] on input "text" at bounding box center [244, 60] width 113 height 18
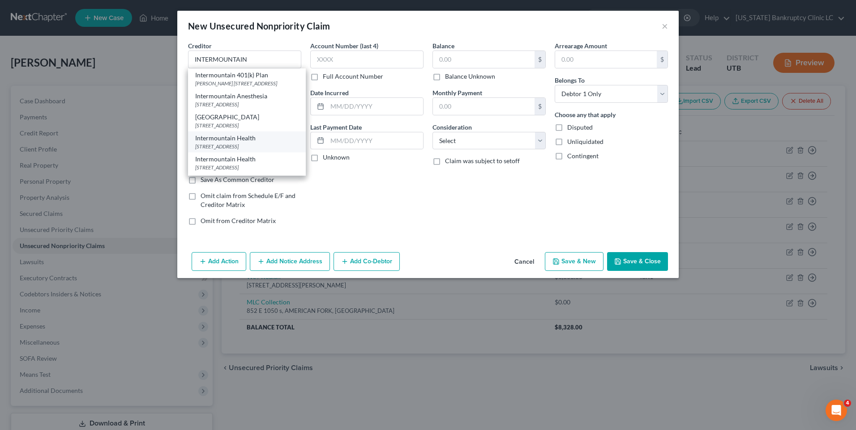
click at [234, 150] on div "[STREET_ADDRESS]" at bounding box center [246, 147] width 103 height 8
type input "Intermountain Health"
type input "PO Box 27128"
type input "[GEOGRAPHIC_DATA]"
select select "46"
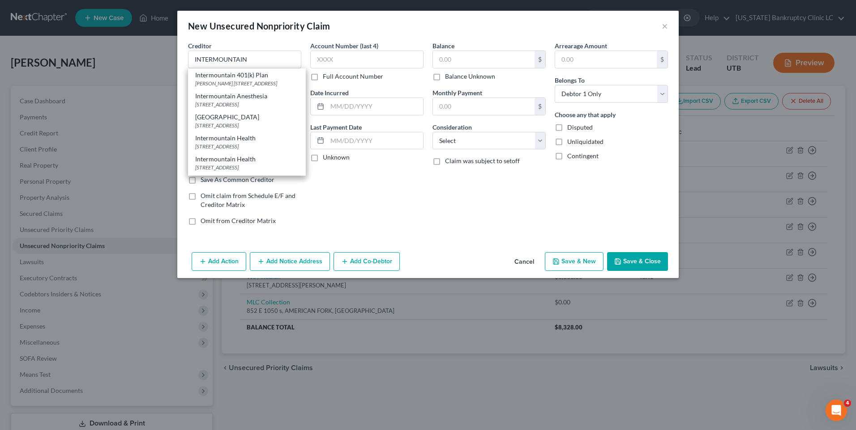
type input "84127-0128"
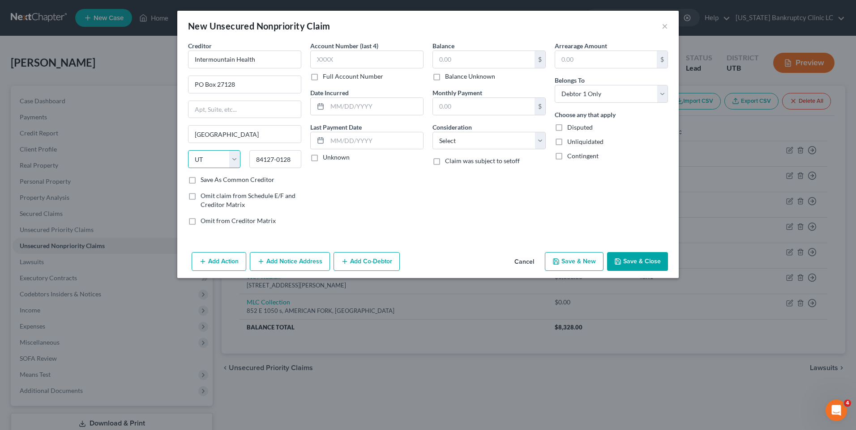
click at [231, 164] on select "State [US_STATE] AK AR AZ CA CO CT DE DC [GEOGRAPHIC_DATA] [GEOGRAPHIC_DATA] GU…" at bounding box center [214, 159] width 52 height 18
click at [489, 215] on div "Balance $ Balance Unknown Balance Undetermined $ Balance Unknown Monthly Paymen…" at bounding box center [489, 137] width 122 height 192
click at [586, 263] on button "Save & New" at bounding box center [574, 261] width 59 height 19
select select "0"
type input "0.00"
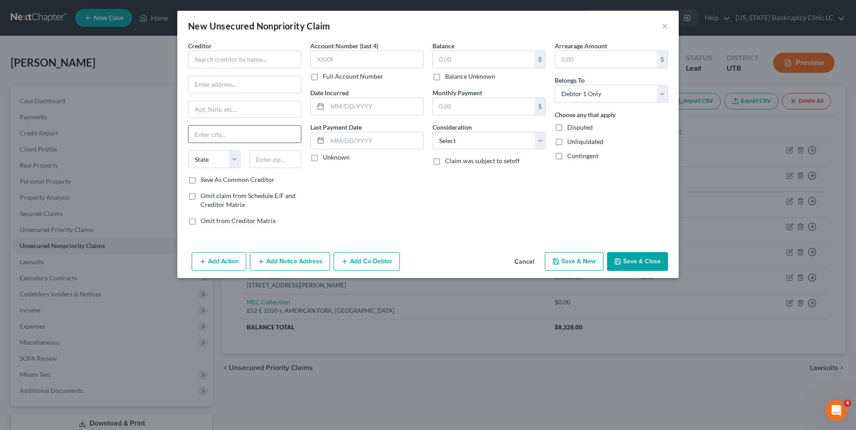
type input "0.00"
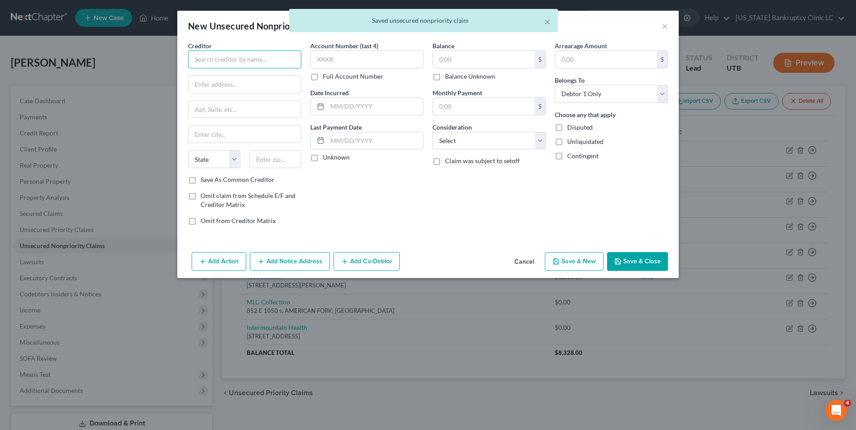
click at [232, 62] on input "text" at bounding box center [244, 60] width 113 height 18
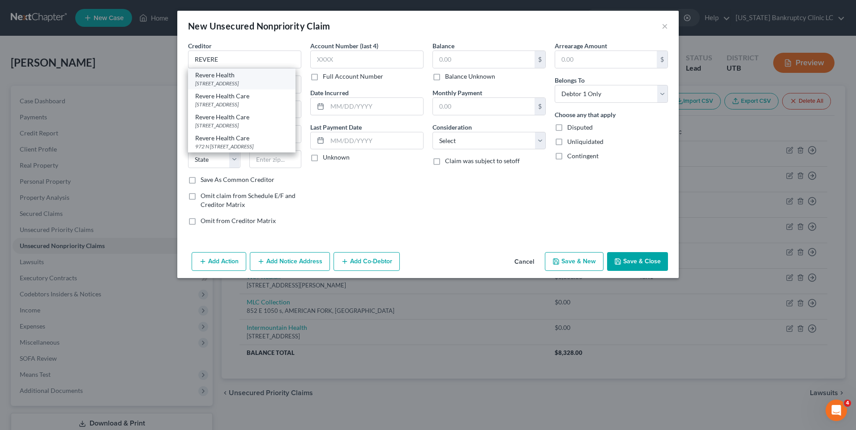
click at [229, 85] on div "[STREET_ADDRESS]" at bounding box center [241, 84] width 93 height 8
type input "Revere Health"
type input "PO Box 600"
type input "Oaks"
select select "39"
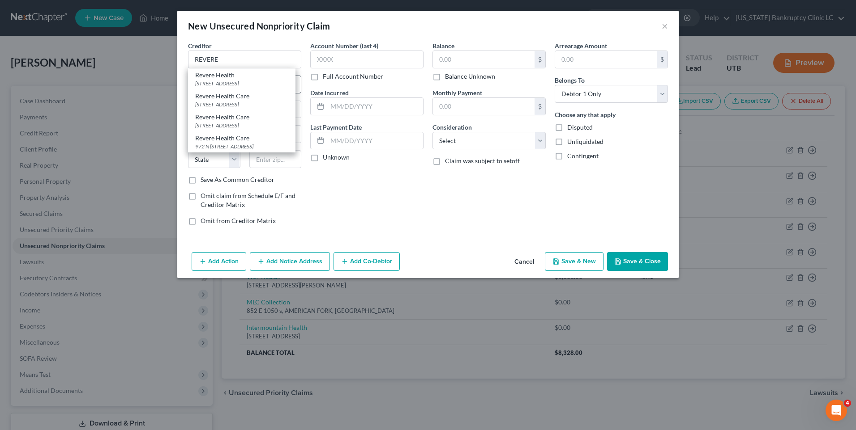
type input "19456"
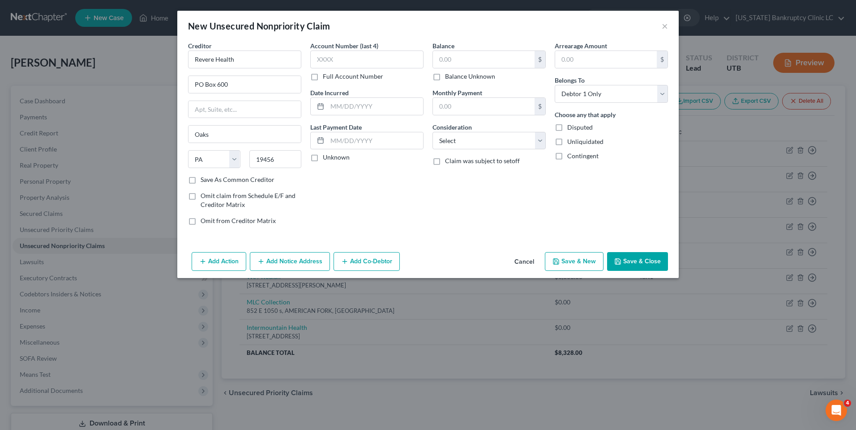
click at [563, 269] on button "Save & New" at bounding box center [574, 261] width 59 height 19
select select "0"
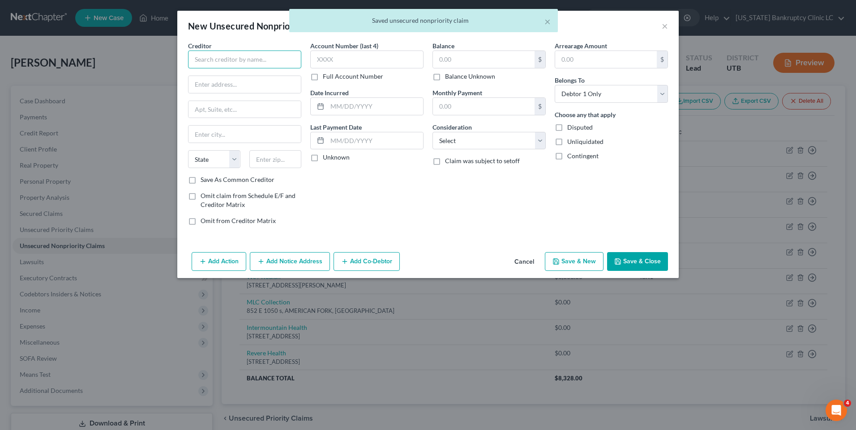
click at [234, 58] on input "text" at bounding box center [244, 60] width 113 height 18
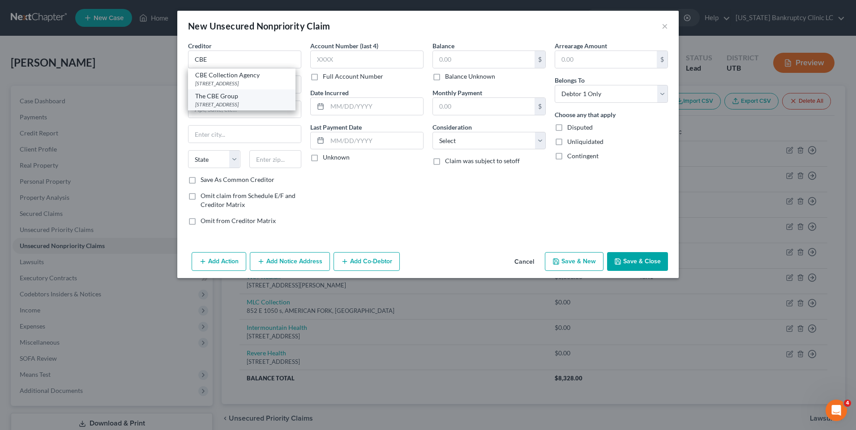
click at [232, 108] on div "[STREET_ADDRESS]" at bounding box center [241, 105] width 93 height 8
type input "The CBE Group"
type input "[STREET_ADDRESS]"
type input "[GEOGRAPHIC_DATA]"
select select "16"
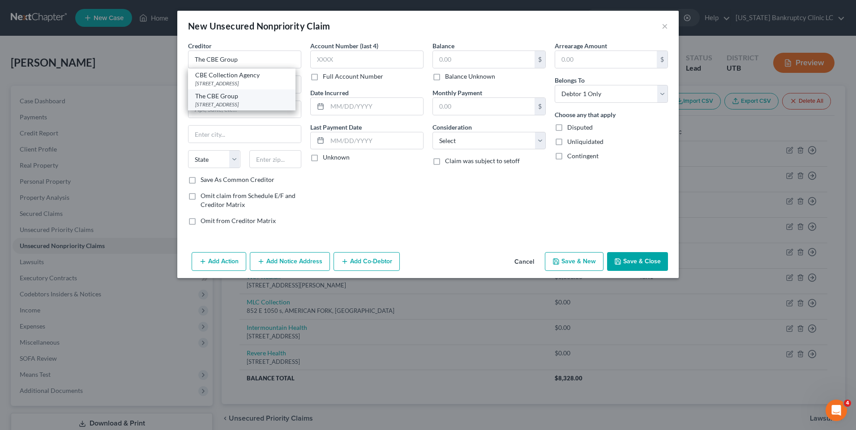
type input "50613"
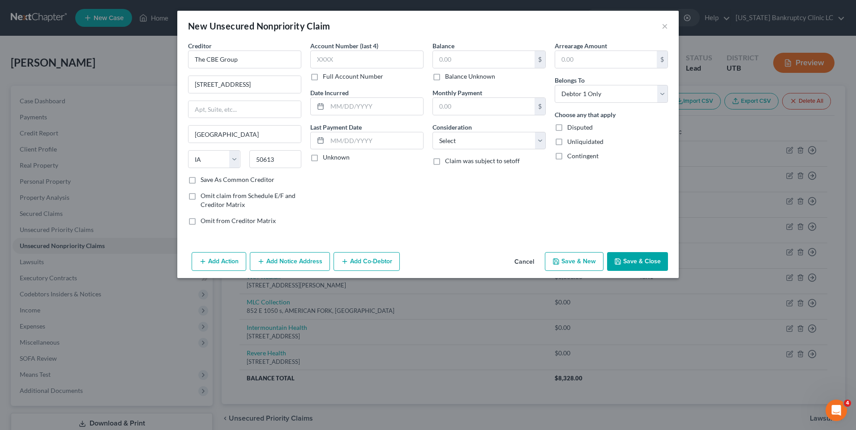
click at [566, 258] on button "Save & New" at bounding box center [574, 261] width 59 height 19
select select "0"
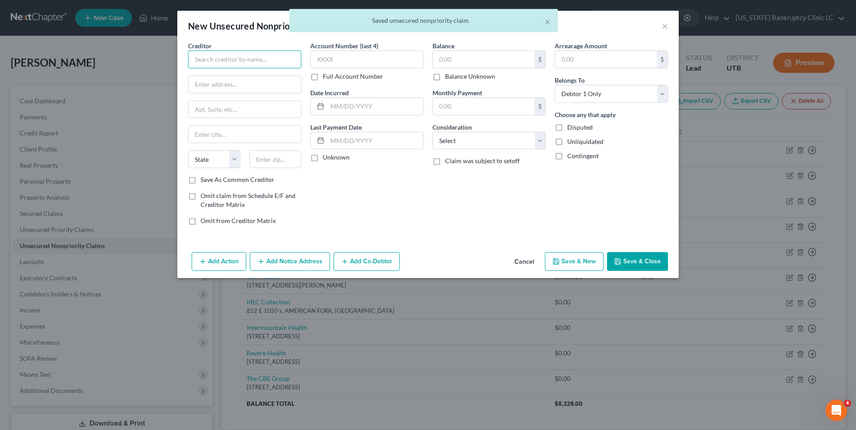
click at [248, 52] on input "text" at bounding box center [244, 60] width 113 height 18
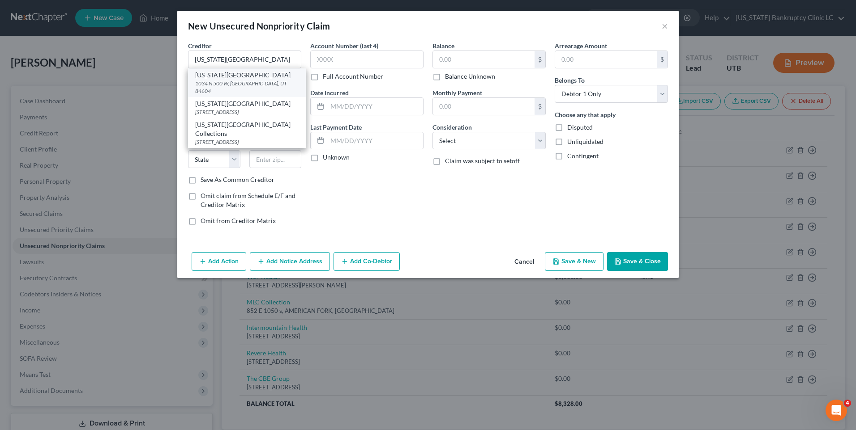
click at [260, 80] on div "1034 N 500 W, [GEOGRAPHIC_DATA], UT 84604" at bounding box center [246, 87] width 103 height 15
type input "[US_STATE][GEOGRAPHIC_DATA]"
type input "1034 N 500 W"
type input "Provo"
select select "46"
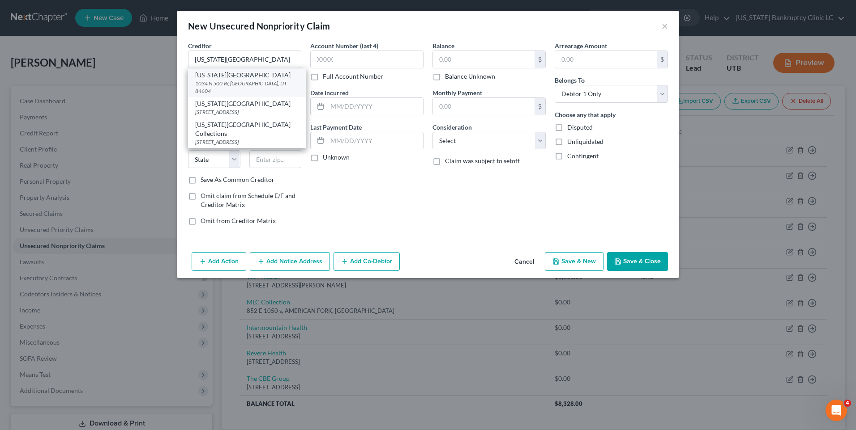
type input "84604"
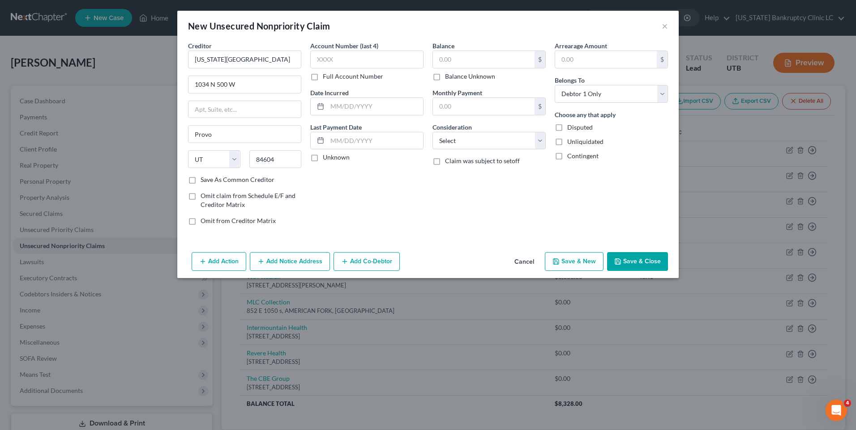
click at [558, 264] on icon "button" at bounding box center [555, 261] width 7 height 7
select select "0"
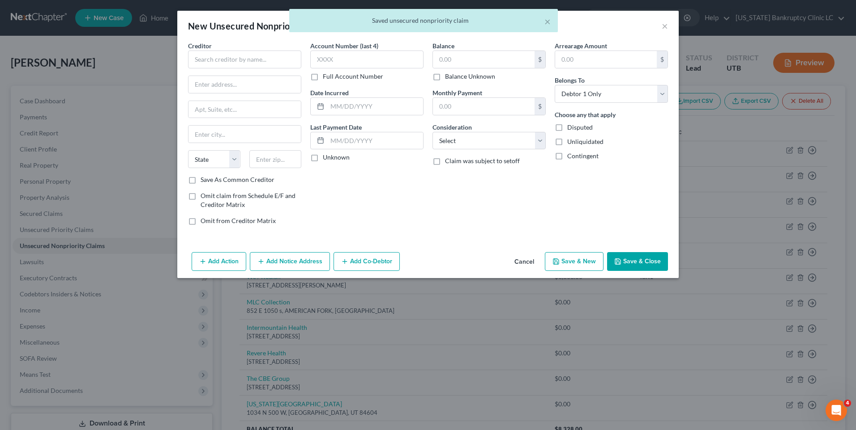
click at [663, 24] on div "× Saved unsecured nonpriority claim" at bounding box center [424, 23] width 856 height 28
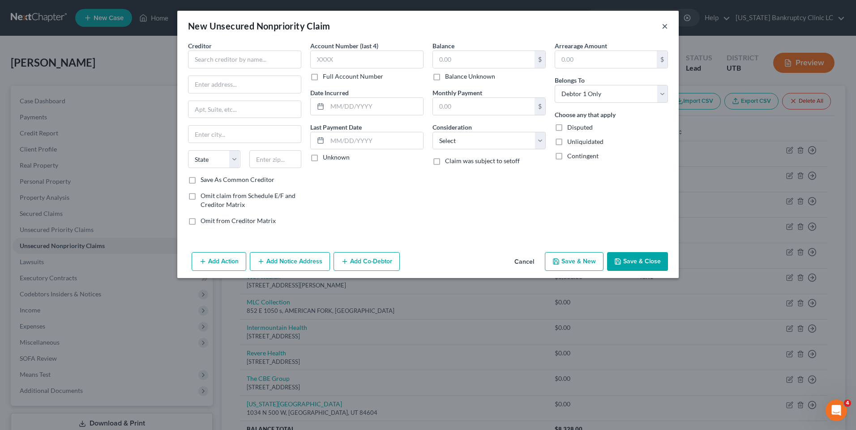
click at [665, 27] on button "×" at bounding box center [664, 26] width 6 height 11
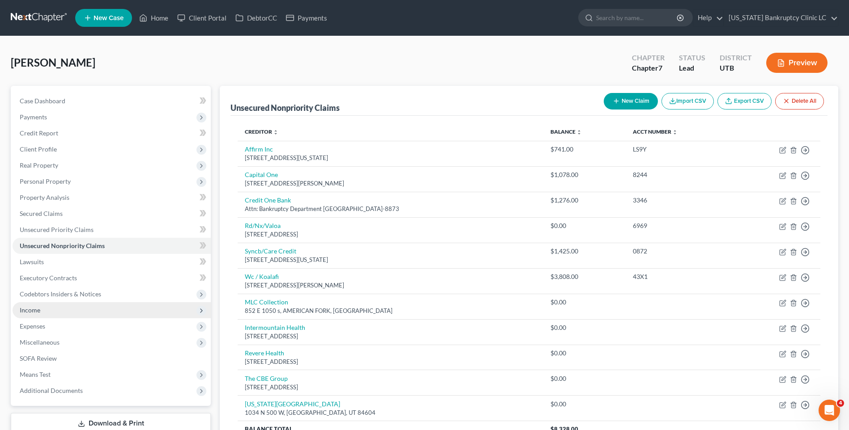
drag, startPoint x: 61, startPoint y: 315, endPoint x: 93, endPoint y: 310, distance: 32.1
click at [61, 315] on span "Income" at bounding box center [112, 310] width 198 height 16
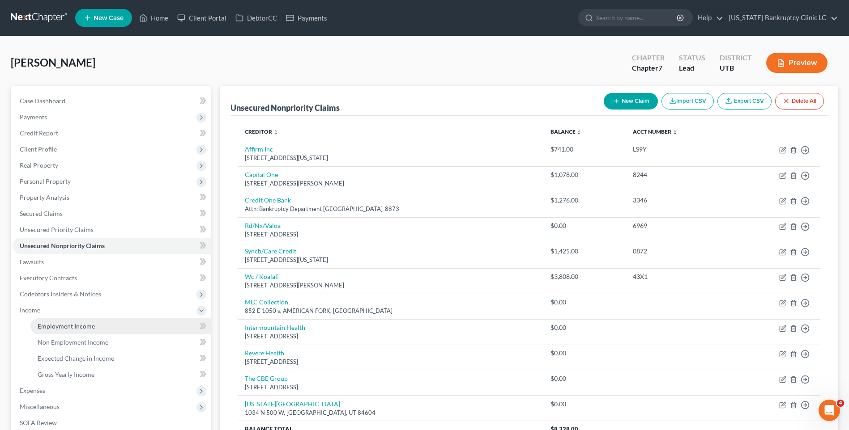
click at [58, 322] on link "Employment Income" at bounding box center [120, 327] width 180 height 16
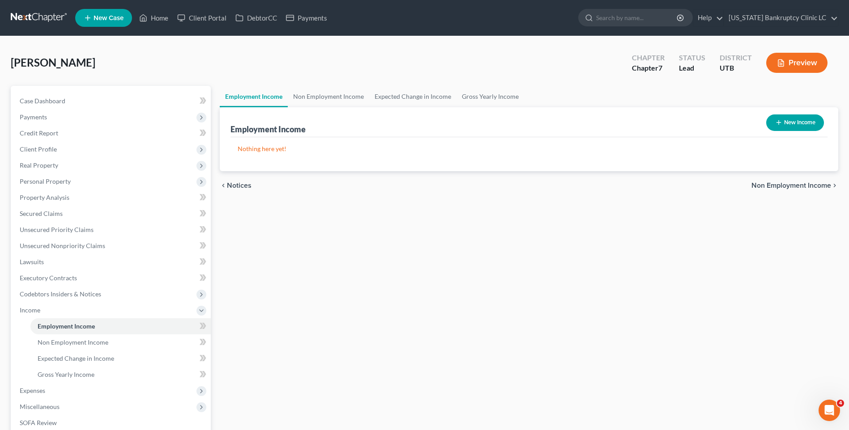
click at [785, 120] on button "New Income" at bounding box center [795, 123] width 58 height 17
select select "0"
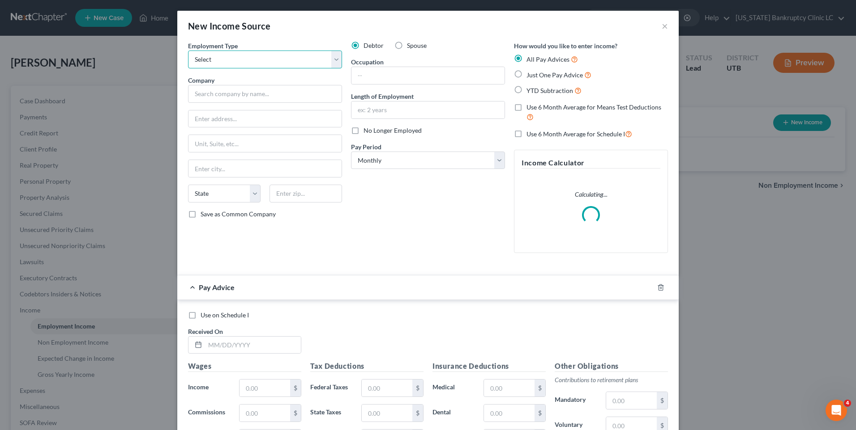
drag, startPoint x: 247, startPoint y: 63, endPoint x: 246, endPoint y: 68, distance: 6.0
click at [247, 63] on select "Select Full or [DEMOGRAPHIC_DATA] Employment Self Employment" at bounding box center [265, 60] width 154 height 18
select select "0"
click at [188, 51] on select "Select Full or [DEMOGRAPHIC_DATA] Employment Self Employment" at bounding box center [265, 60] width 154 height 18
click at [258, 103] on div "Employment Type * Select Full or [DEMOGRAPHIC_DATA] Employment Self Employment …" at bounding box center [264, 150] width 163 height 219
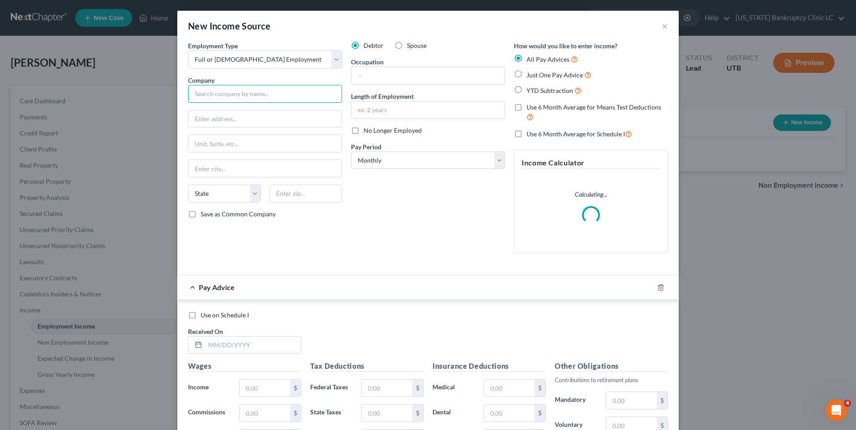
click at [271, 93] on input "text" at bounding box center [265, 94] width 154 height 18
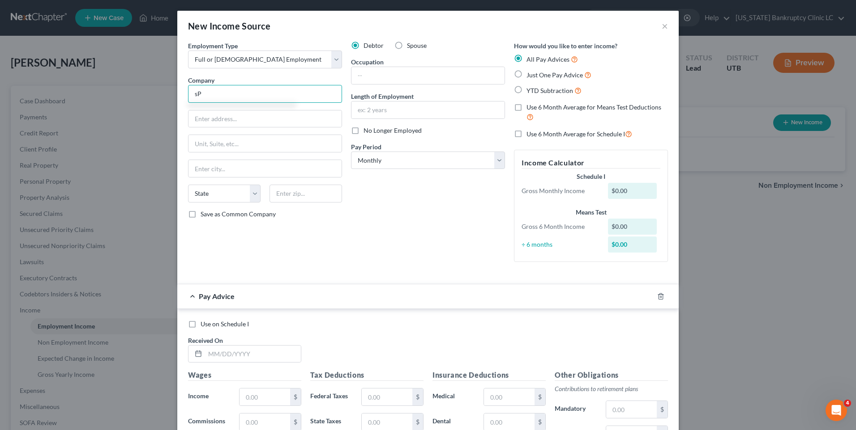
type input "s"
type input "Spring Gardens of Heber"
click at [268, 125] on input "text" at bounding box center [264, 119] width 153 height 17
type input "551 E 1200 S"
click at [246, 166] on input "text" at bounding box center [264, 168] width 153 height 17
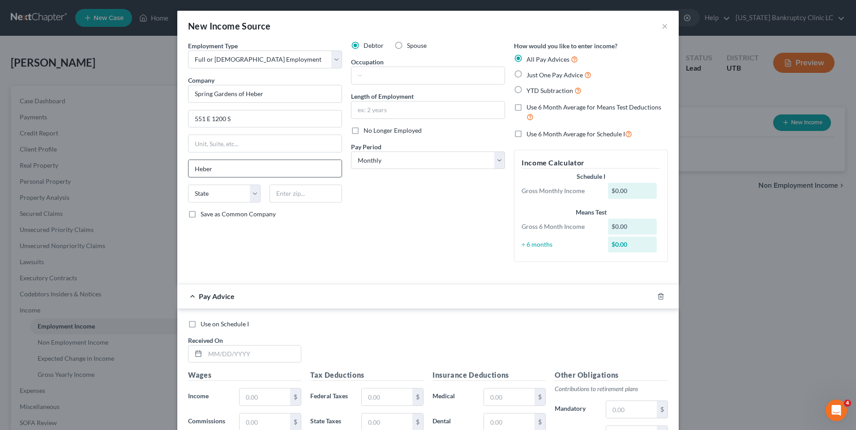
type input "Heber"
select select "46"
type input "84032"
click at [481, 196] on div "Debtor Spouse Occupation Length of Employment No Longer Employed Pay Period * S…" at bounding box center [427, 155] width 163 height 228
type input "[GEOGRAPHIC_DATA]"
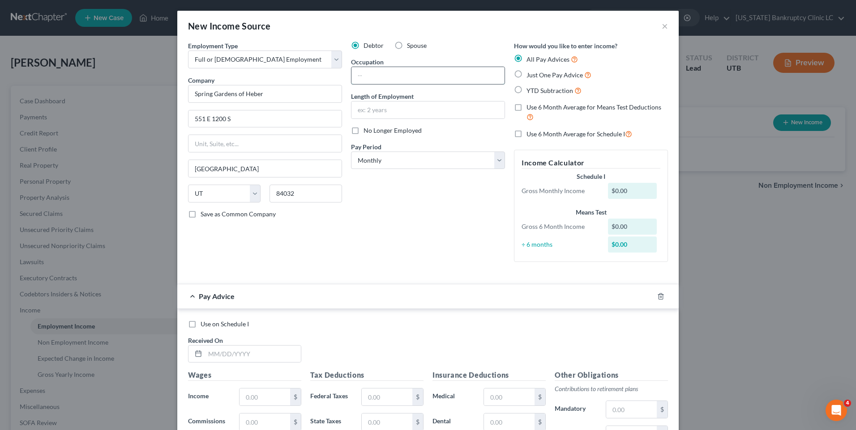
click at [404, 75] on input "text" at bounding box center [427, 75] width 153 height 17
type input "Cargiver/ Medication technician"
type input "2 months"
click at [456, 159] on select "Select Monthly Twice Monthly Every Other Week Weekly" at bounding box center [428, 161] width 154 height 18
select select "2"
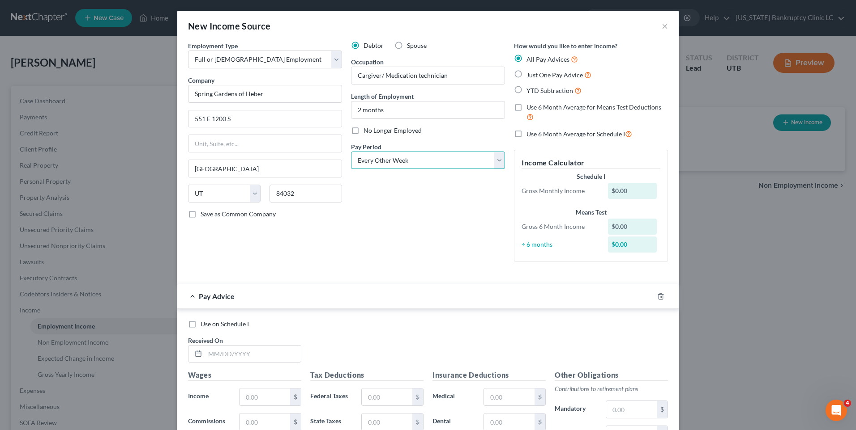
click at [351, 152] on select "Select Monthly Twice Monthly Every Other Week Weekly" at bounding box center [428, 161] width 154 height 18
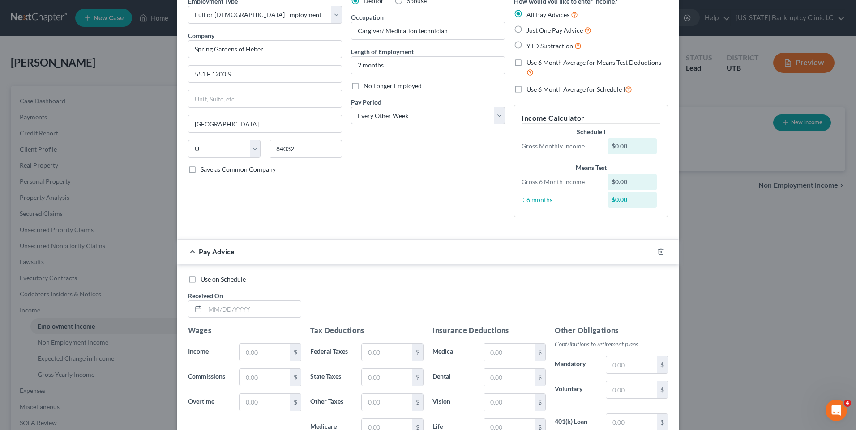
click at [653, 252] on div at bounding box center [665, 252] width 25 height 14
click at [661, 252] on line "button" at bounding box center [661, 252] width 0 height 2
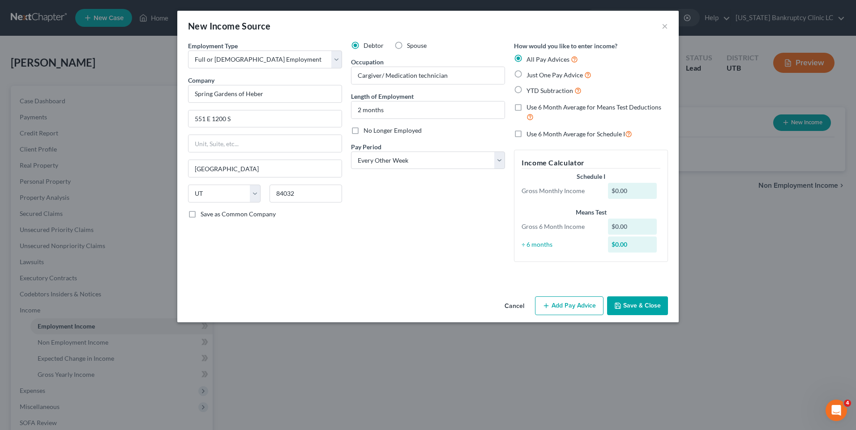
scroll to position [0, 0]
click at [647, 307] on button "Save & Close" at bounding box center [637, 306] width 61 height 19
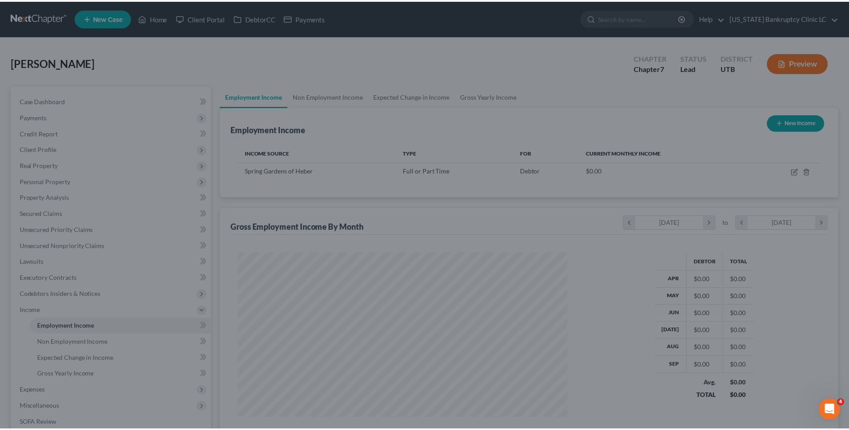
scroll to position [447276, 447092]
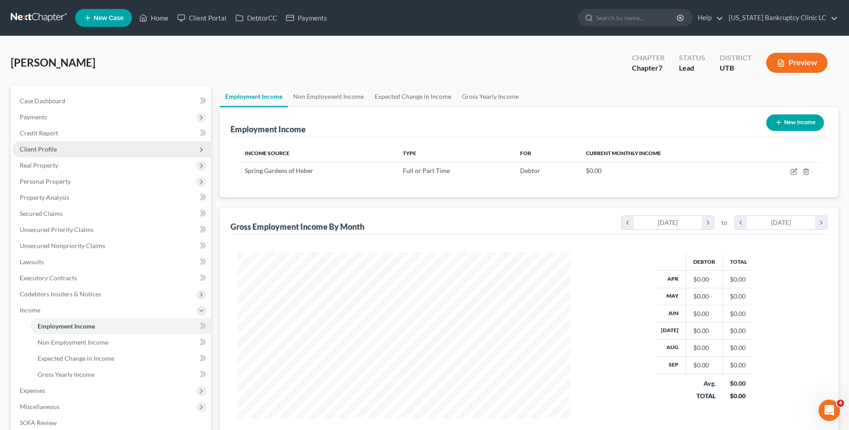
click at [108, 145] on span "Client Profile" at bounding box center [112, 149] width 198 height 16
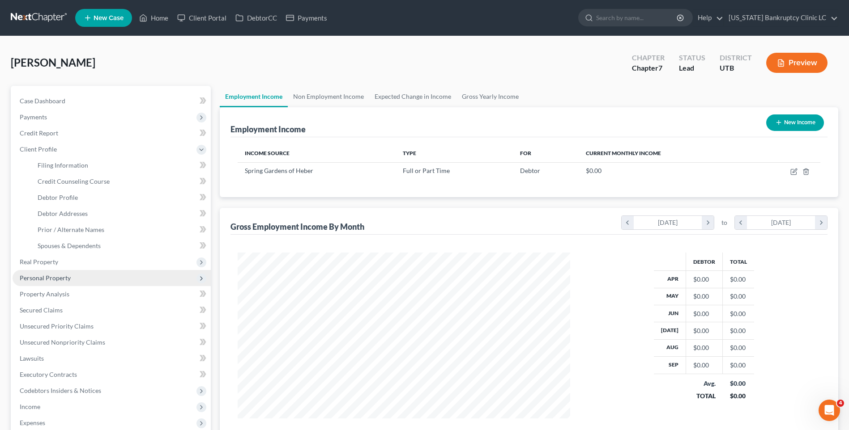
click at [79, 274] on span "Personal Property" at bounding box center [112, 278] width 198 height 16
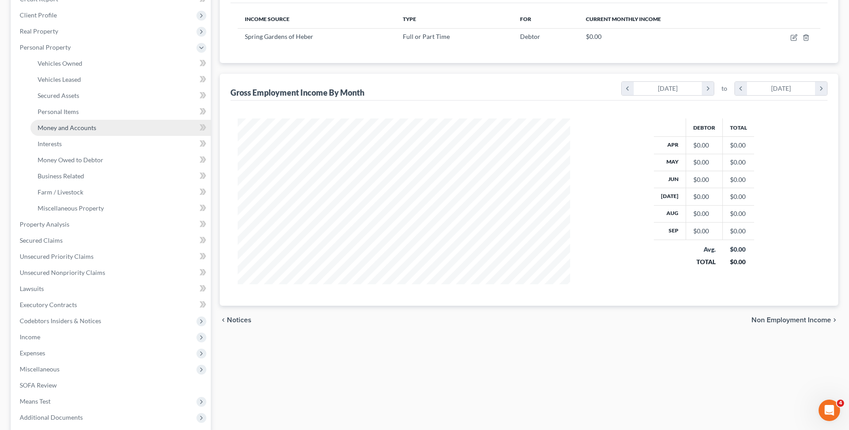
click at [108, 123] on link "Money and Accounts" at bounding box center [120, 128] width 180 height 16
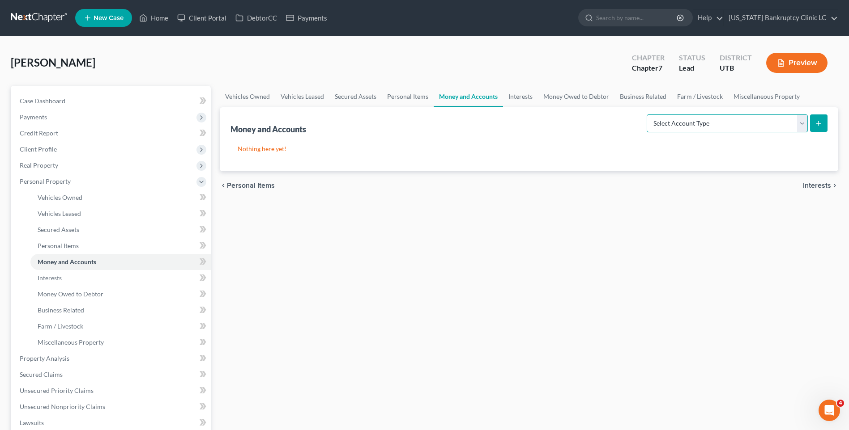
click at [732, 132] on select "Select Account Type Brokerage Cash on Hand Certificates of Deposit Checking Acc…" at bounding box center [727, 124] width 161 height 18
select select "checking"
click at [648, 115] on select "Select Account Type Brokerage Cash on Hand Certificates of Deposit Checking Acc…" at bounding box center [727, 124] width 161 height 18
click at [823, 128] on button "submit" at bounding box center [818, 123] width 17 height 17
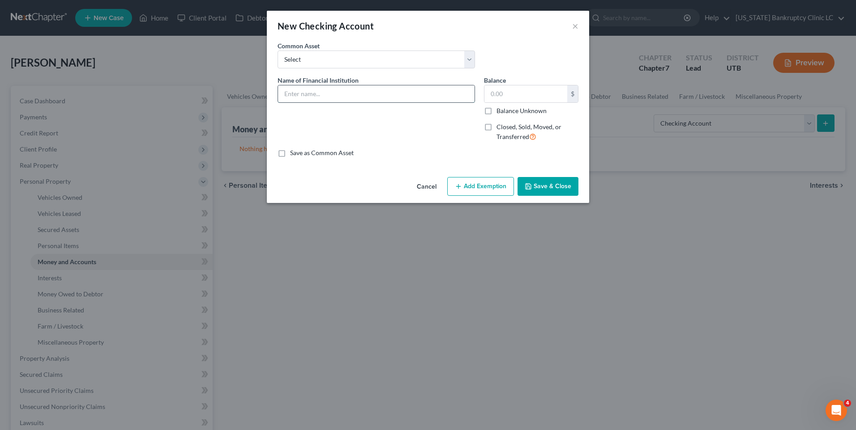
click at [329, 93] on input "text" at bounding box center [376, 93] width 196 height 17
drag, startPoint x: 337, startPoint y: 93, endPoint x: 250, endPoint y: 111, distance: 88.7
click at [252, 103] on div "New Checking Account × An exemption set must first be selected from the Filing …" at bounding box center [428, 215] width 856 height 430
type input "MACU Acct#4660"
click at [531, 185] on icon "button" at bounding box center [527, 186] width 7 height 7
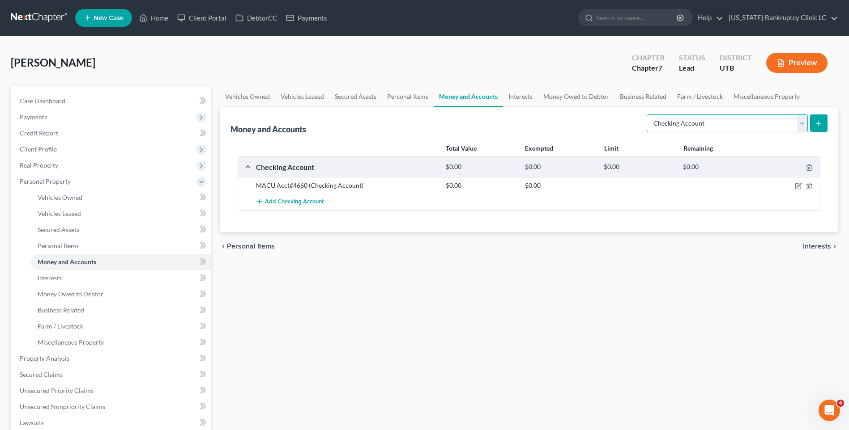
drag, startPoint x: 725, startPoint y: 128, endPoint x: 724, endPoint y: 133, distance: 5.2
click at [725, 128] on select "Select Account Type Brokerage Cash on Hand Certificates of Deposit Checking Acc…" at bounding box center [727, 124] width 161 height 18
select select "savings"
click at [648, 115] on select "Select Account Type Brokerage Cash on Hand Certificates of Deposit Checking Acc…" at bounding box center [727, 124] width 161 height 18
click at [817, 123] on icon "submit" at bounding box center [818, 123] width 7 height 7
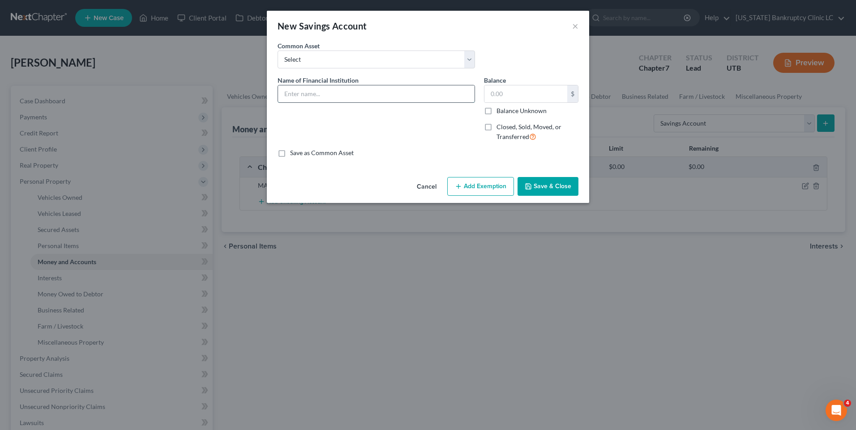
click at [373, 96] on input "text" at bounding box center [376, 93] width 196 height 17
paste input "MACU Acct#4660"
type input "MACU Acct#4660"
click at [562, 186] on button "Save & Close" at bounding box center [547, 186] width 61 height 19
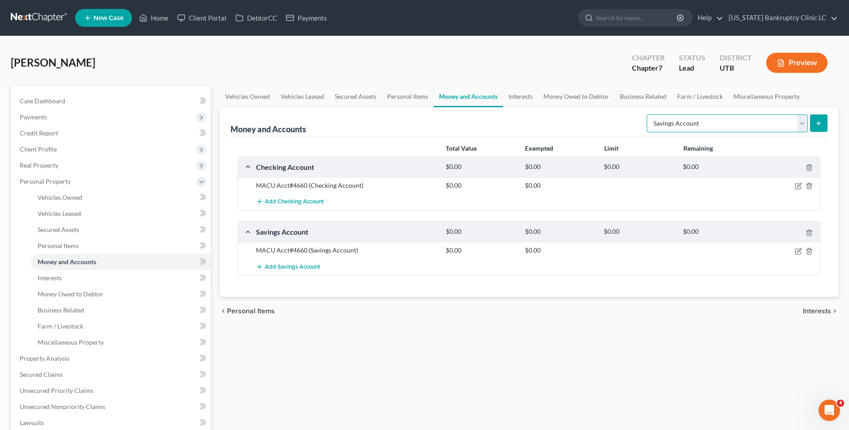
drag, startPoint x: 744, startPoint y: 121, endPoint x: 738, endPoint y: 133, distance: 13.2
click at [744, 121] on select "Select Account Type Brokerage Cash on Hand Certificates of Deposit Checking Acc…" at bounding box center [727, 124] width 161 height 18
select select "checking"
click at [648, 115] on select "Select Account Type Brokerage Cash on Hand Certificates of Deposit Checking Acc…" at bounding box center [727, 124] width 161 height 18
click at [818, 121] on icon "submit" at bounding box center [818, 123] width 7 height 7
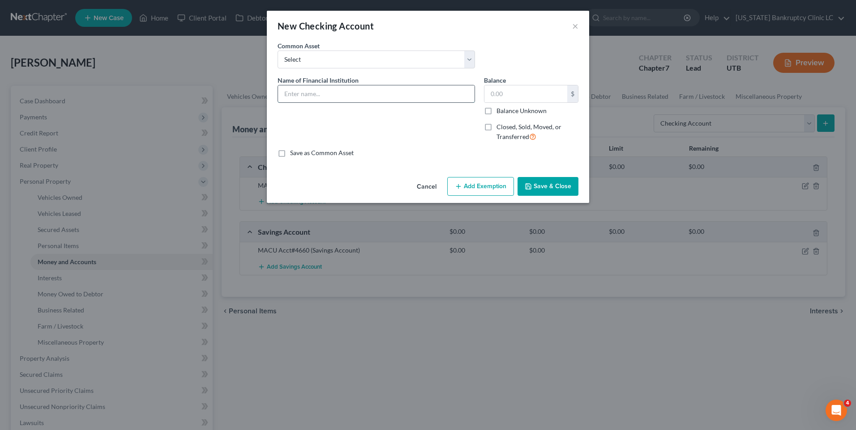
click at [301, 90] on input "text" at bounding box center [376, 93] width 196 height 17
drag, startPoint x: 437, startPoint y: 102, endPoint x: 228, endPoint y: 83, distance: 209.8
click at [231, 82] on div "New Checking Account × An exemption set must first be selected from the Filing …" at bounding box center [428, 215] width 856 height 430
type input "Security Service Federal Credit Union Acct# 8071"
click at [547, 192] on button "Save & Close" at bounding box center [547, 186] width 61 height 19
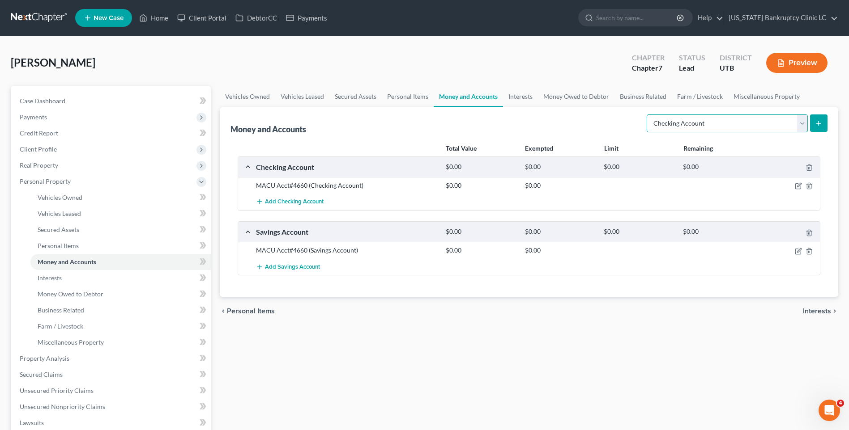
drag, startPoint x: 703, startPoint y: 123, endPoint x: 701, endPoint y: 127, distance: 4.8
click at [703, 123] on select "Select Account Type Brokerage Cash on Hand Certificates of Deposit Checking Acc…" at bounding box center [727, 124] width 161 height 18
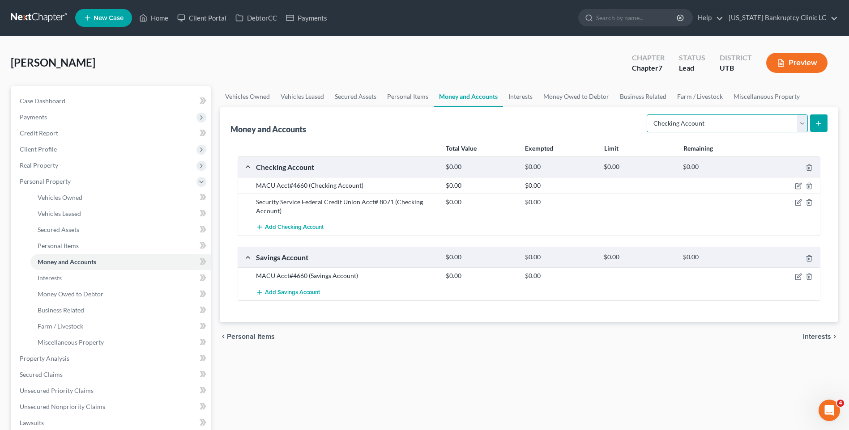
select select "savings"
click at [648, 115] on select "Select Account Type Brokerage Cash on Hand Certificates of Deposit Checking Acc…" at bounding box center [727, 124] width 161 height 18
click at [821, 116] on button "submit" at bounding box center [818, 123] width 17 height 17
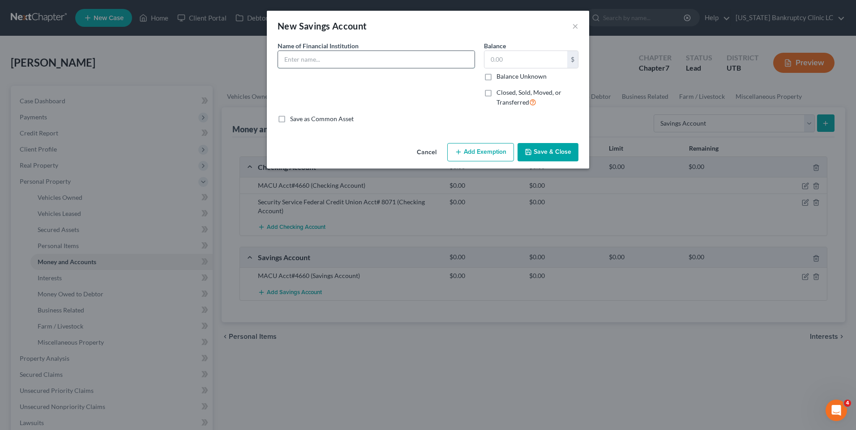
click at [396, 60] on input "text" at bounding box center [376, 59] width 196 height 17
paste input "Security Service Federal Credit Union Acct# 8071"
type input "Security Service Federal Credit Union Acct# 8071"
click at [554, 153] on button "Save & Close" at bounding box center [547, 152] width 61 height 19
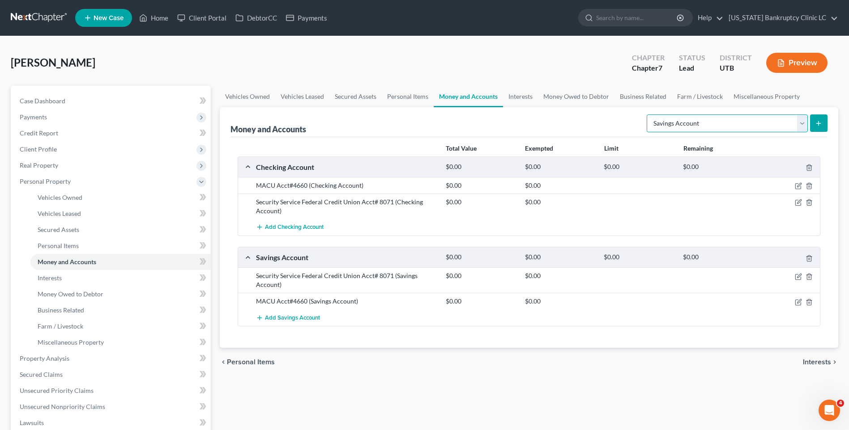
click at [761, 117] on select "Select Account Type Brokerage Cash on Hand Certificates of Deposit Checking Acc…" at bounding box center [727, 124] width 161 height 18
click at [766, 117] on select "Select Account Type Brokerage Cash on Hand Certificates of Deposit Checking Acc…" at bounding box center [727, 124] width 161 height 18
select select "checking"
click at [648, 115] on select "Select Account Type Brokerage Cash on Hand Certificates of Deposit Checking Acc…" at bounding box center [727, 124] width 161 height 18
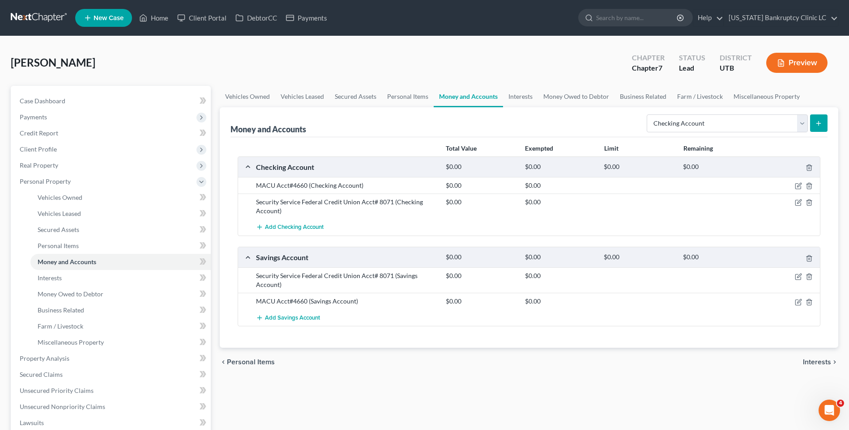
click at [820, 123] on icon "submit" at bounding box center [818, 123] width 7 height 7
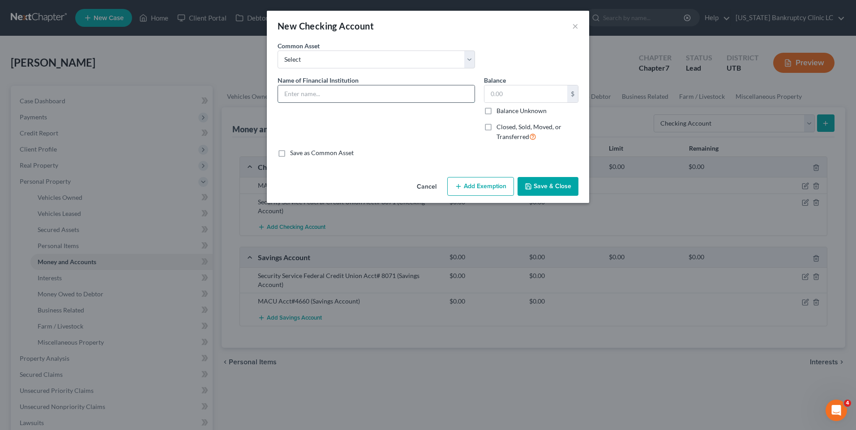
click at [306, 85] on input "text" at bounding box center [376, 93] width 196 height 17
click at [423, 97] on input "[US_STATE] Community Credit Union Acct#" at bounding box center [376, 93] width 196 height 17
drag, startPoint x: 238, startPoint y: 104, endPoint x: 211, endPoint y: 107, distance: 27.0
click at [230, 104] on div "New Checking Account × An exemption set must first be selected from the Filing …" at bounding box center [428, 215] width 856 height 430
type input "[US_STATE] Community Credit Union Acct# 2390"
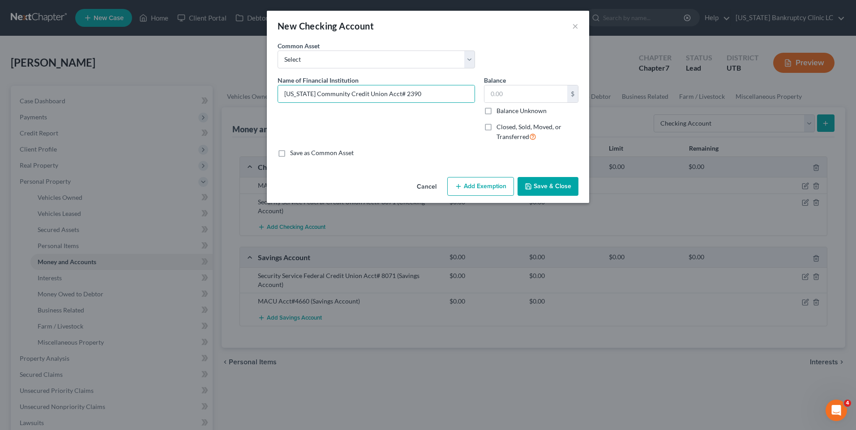
click at [541, 191] on button "Save & Close" at bounding box center [547, 186] width 61 height 19
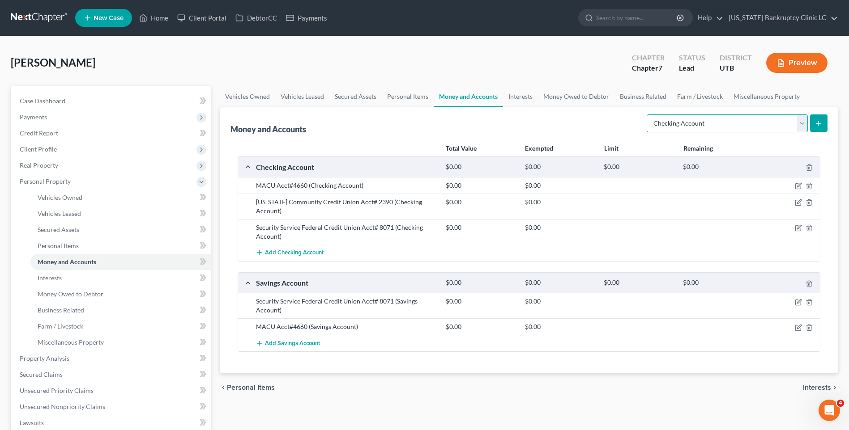
drag, startPoint x: 717, startPoint y: 123, endPoint x: 715, endPoint y: 132, distance: 9.0
click at [717, 123] on select "Select Account Type Brokerage Cash on Hand Certificates of Deposit Checking Acc…" at bounding box center [727, 124] width 161 height 18
click at [721, 122] on select "Select Account Type Brokerage Cash on Hand Certificates of Deposit Checking Acc…" at bounding box center [727, 124] width 161 height 18
click at [798, 125] on select "Select Account Type Brokerage Cash on Hand Certificates of Deposit Checking Acc…" at bounding box center [727, 124] width 161 height 18
select select "savings"
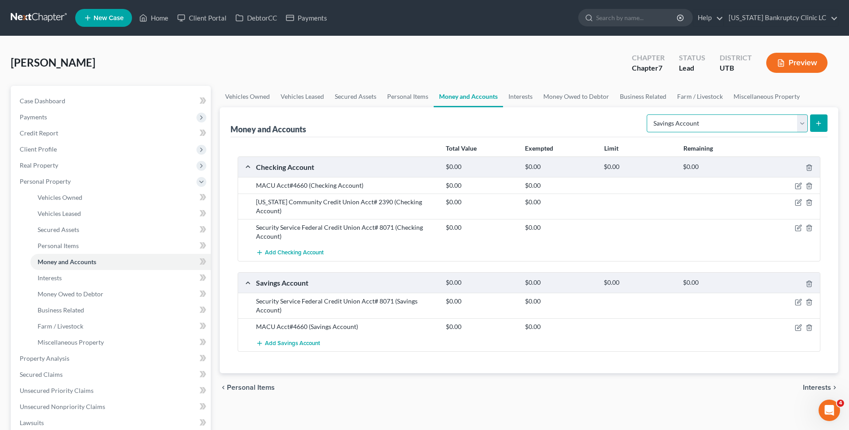
click at [648, 115] on select "Select Account Type Brokerage Cash on Hand Certificates of Deposit Checking Acc…" at bounding box center [727, 124] width 161 height 18
click at [812, 122] on button "submit" at bounding box center [818, 123] width 17 height 17
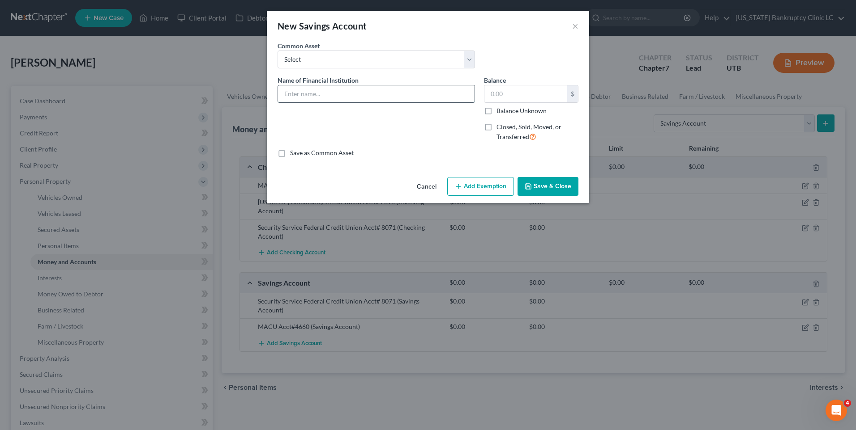
click at [375, 96] on input "text" at bounding box center [376, 93] width 196 height 17
paste input "[US_STATE] Community Credit Union Acct# 2390"
type input "[US_STATE] Community Credit Union Acct# 2390"
click at [562, 187] on button "Save & Close" at bounding box center [547, 186] width 61 height 19
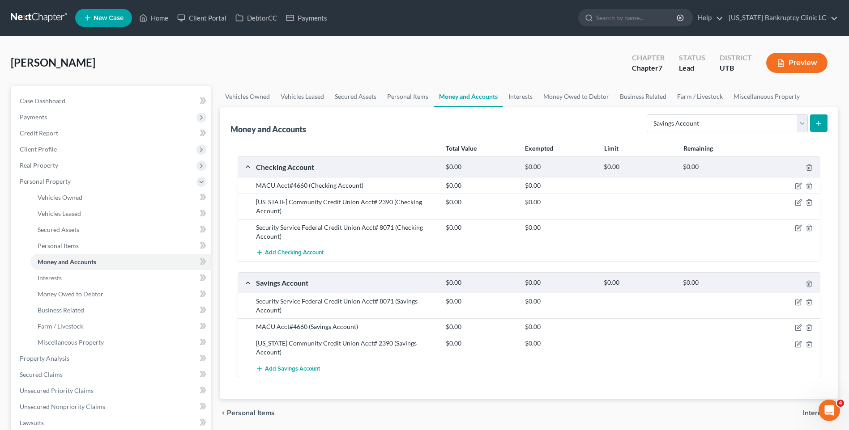
click at [803, 55] on button "Preview" at bounding box center [796, 63] width 61 height 20
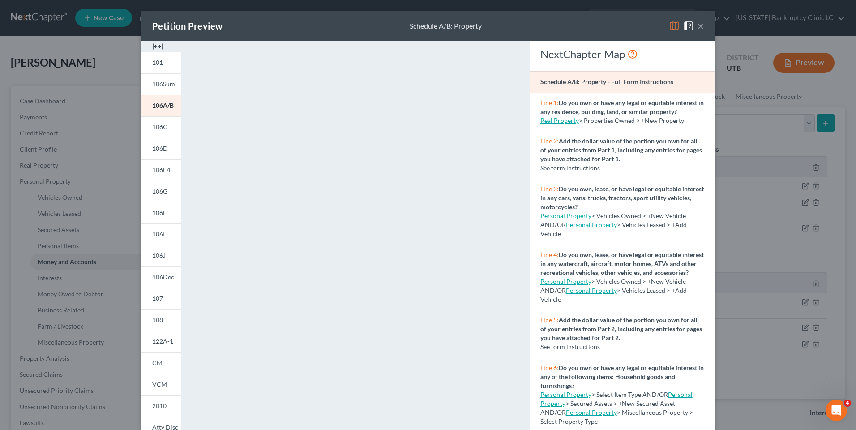
click at [697, 27] on button "×" at bounding box center [700, 26] width 6 height 11
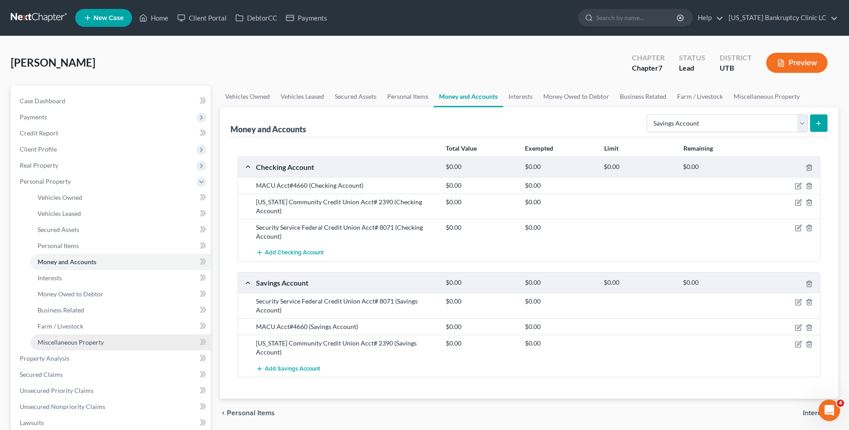
scroll to position [134, 0]
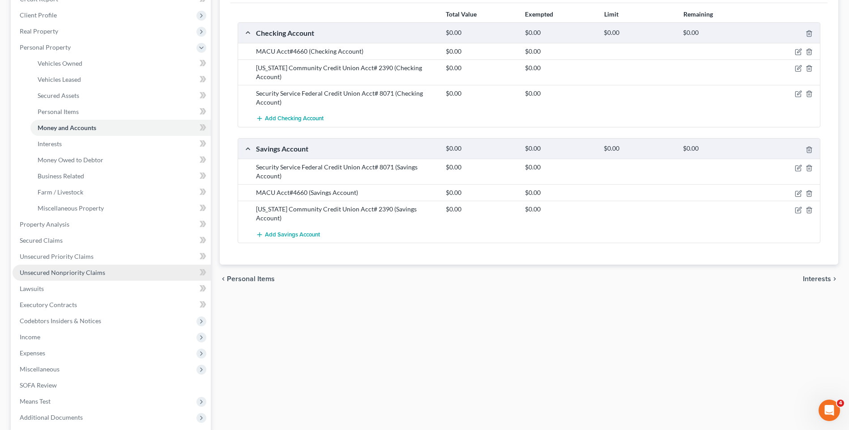
click at [68, 279] on link "Unsecured Nonpriority Claims" at bounding box center [112, 273] width 198 height 16
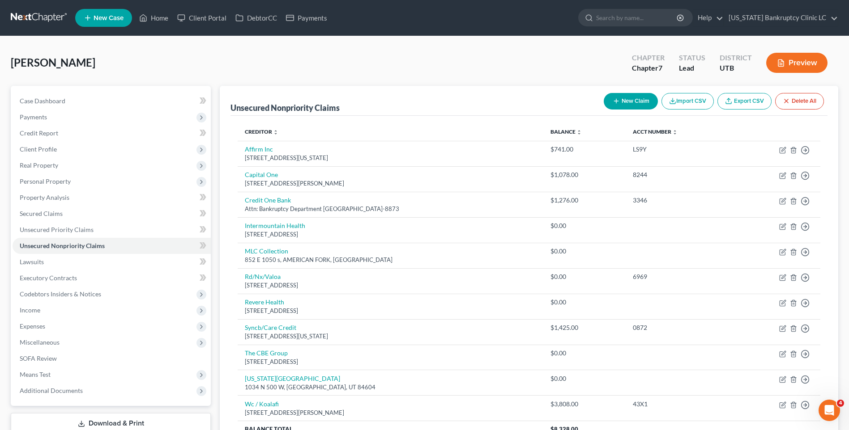
click at [792, 64] on button "Preview" at bounding box center [796, 63] width 61 height 20
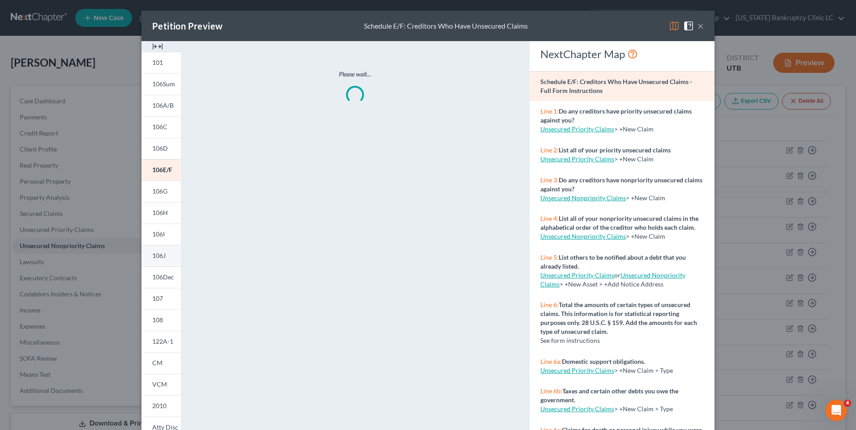
click at [158, 258] on span "106J" at bounding box center [158, 256] width 13 height 8
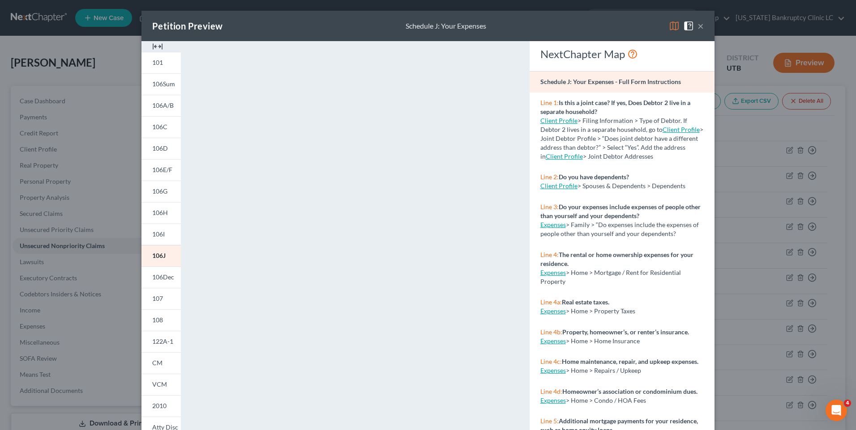
click at [697, 26] on button "×" at bounding box center [700, 26] width 6 height 11
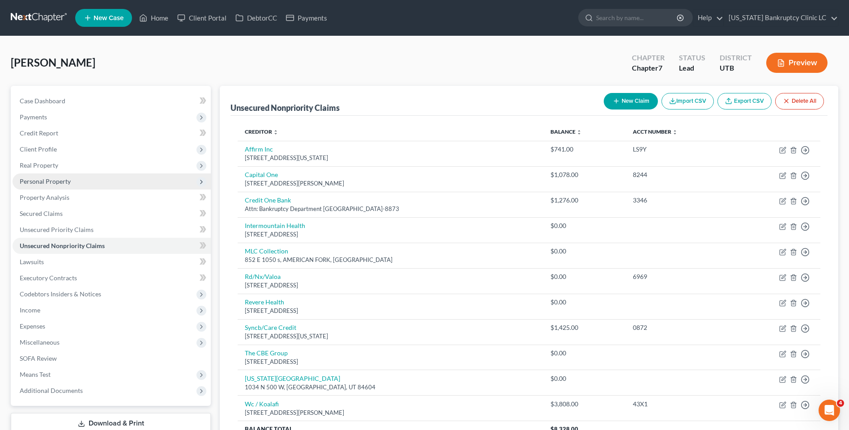
click at [57, 186] on span "Personal Property" at bounding box center [112, 182] width 198 height 16
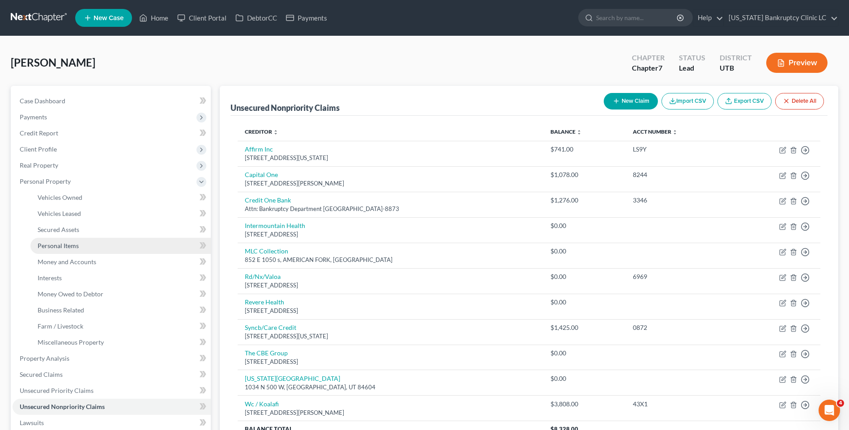
click at [68, 243] on span "Personal Items" at bounding box center [58, 246] width 41 height 8
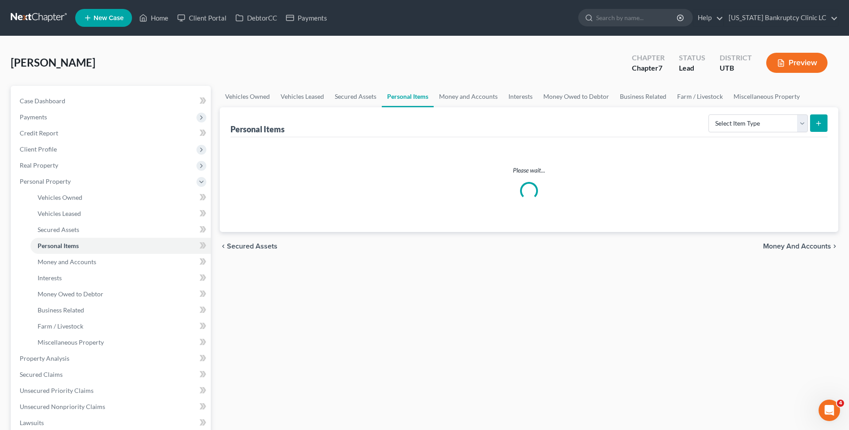
click at [787, 68] on button "Preview" at bounding box center [796, 63] width 61 height 20
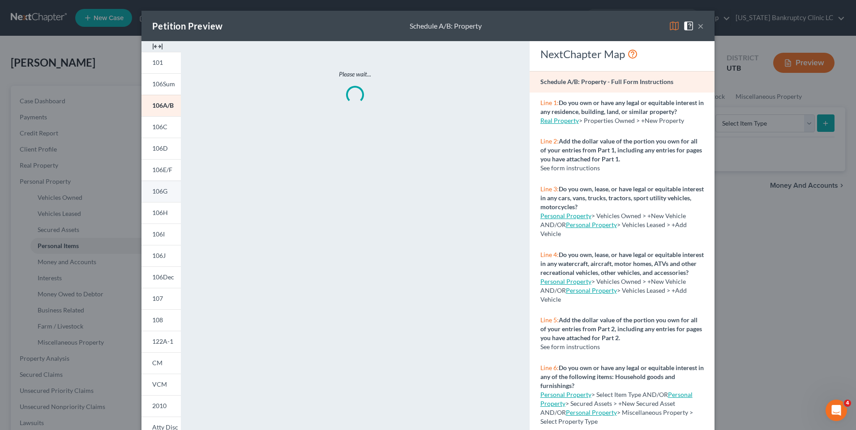
click at [158, 195] on span "106G" at bounding box center [159, 191] width 15 height 8
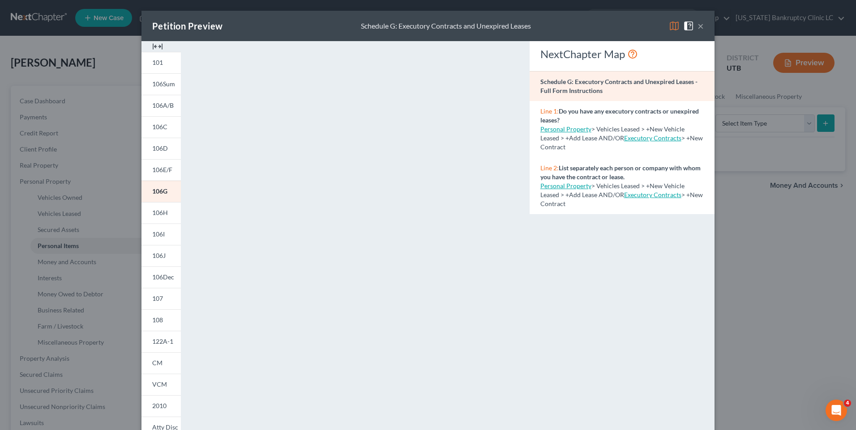
click at [700, 24] on button "×" at bounding box center [700, 26] width 6 height 11
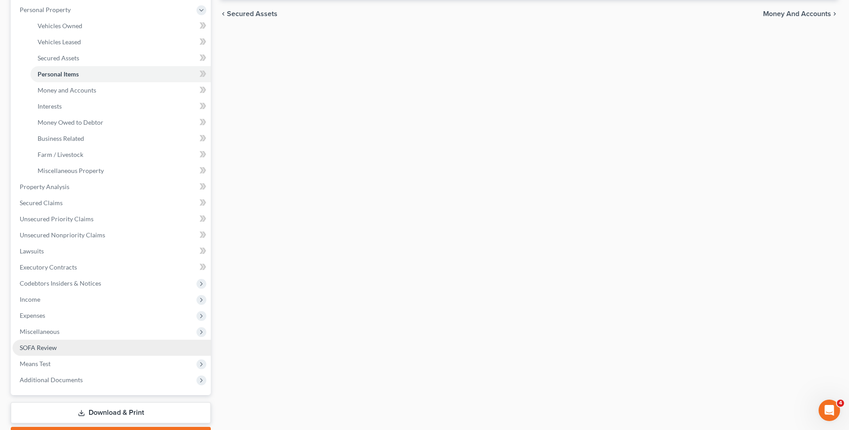
scroll to position [179, 0]
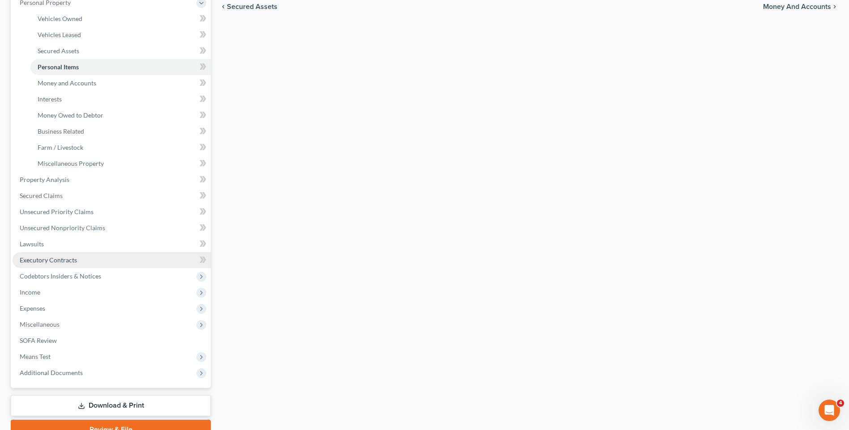
click at [57, 261] on span "Executory Contracts" at bounding box center [48, 260] width 57 height 8
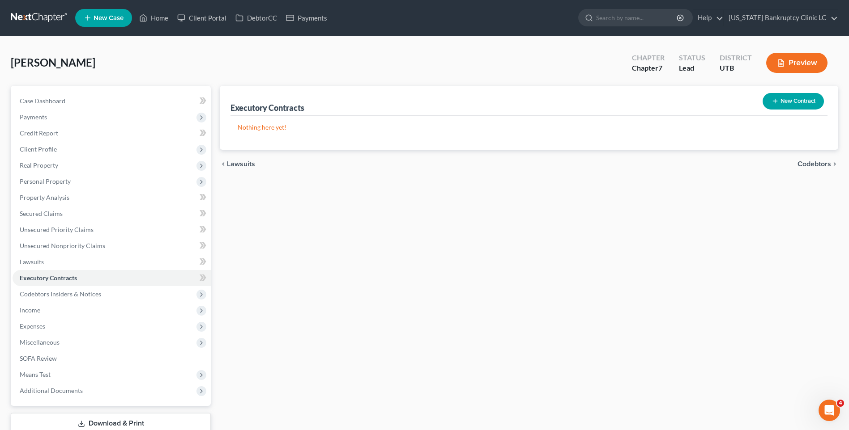
click at [780, 101] on button "New Contract" at bounding box center [792, 101] width 61 height 17
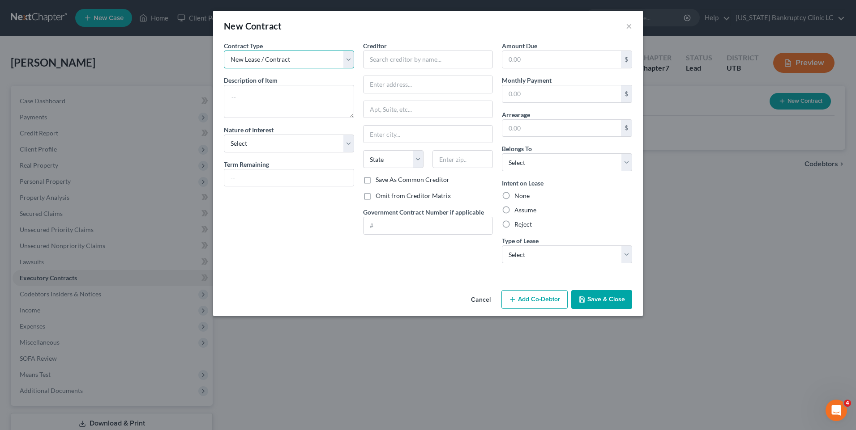
click at [284, 57] on select "New Lease / Contract New Timeshare" at bounding box center [289, 60] width 130 height 18
click at [444, 66] on input "text" at bounding box center [428, 60] width 130 height 18
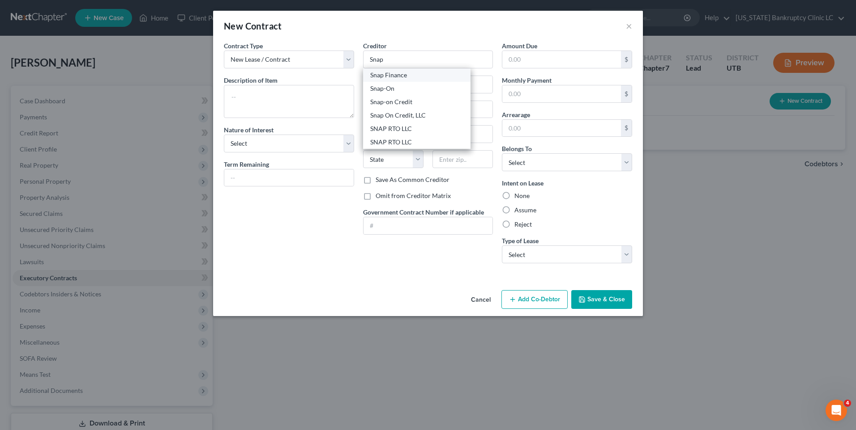
click at [434, 73] on div "Snap Finance" at bounding box center [416, 75] width 93 height 9
type input "Snap Finance"
type input "1193 W 2400 S"
type input "[GEOGRAPHIC_DATA]"
select select "46"
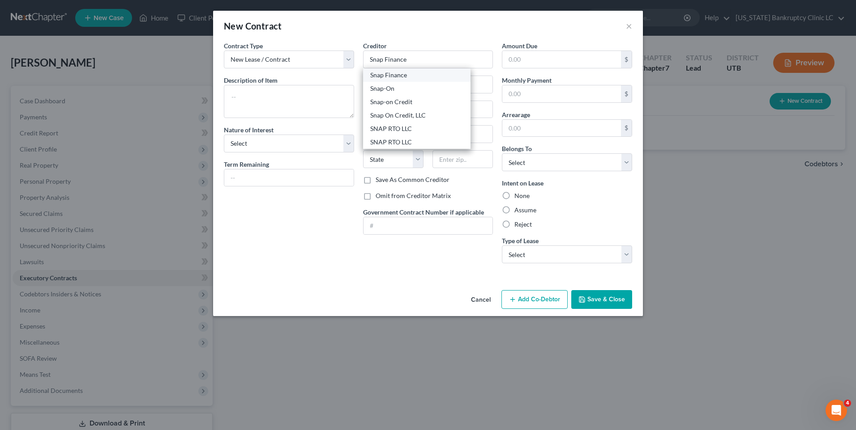
type input "84119"
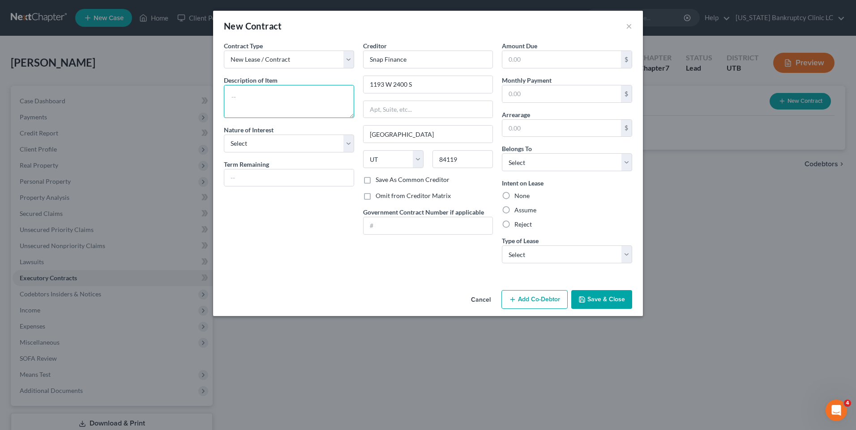
click at [329, 97] on textarea at bounding box center [289, 101] width 130 height 33
type textarea "Koalafi Mattress & Bed frame"
click at [312, 145] on select "Select Purchaser Agent Lessor Lessee" at bounding box center [289, 144] width 130 height 18
click at [564, 158] on select "Select Debtor 1 Only Debtor 2 Only Debtor 1 And Debtor 2 Only At Least One Of T…" at bounding box center [567, 162] width 130 height 18
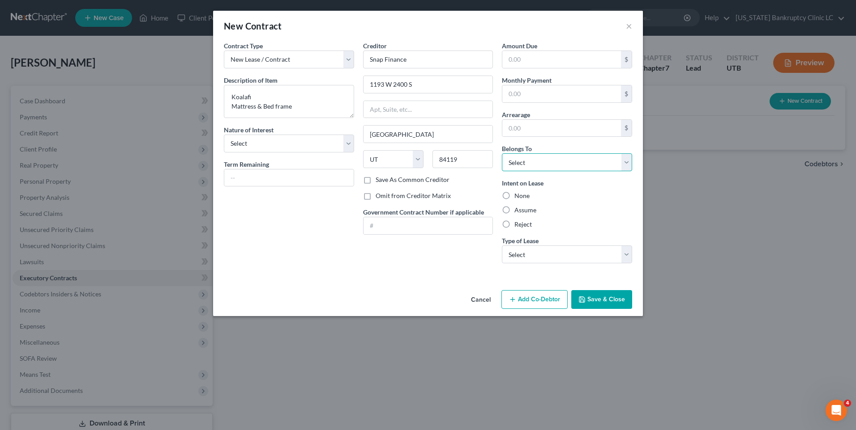
select select "0"
click at [502, 153] on select "Select Debtor 1 Only Debtor 2 Only Debtor 1 And Debtor 2 Only At Least One Of T…" at bounding box center [567, 162] width 130 height 18
drag, startPoint x: 420, startPoint y: 281, endPoint x: 434, endPoint y: 262, distance: 23.3
click at [419, 281] on div "Contract Type New Lease / Contract New Timeshare Description of non-residential…" at bounding box center [428, 164] width 430 height 246
click at [574, 256] on select "Select Real Estate Car Other" at bounding box center [567, 255] width 130 height 18
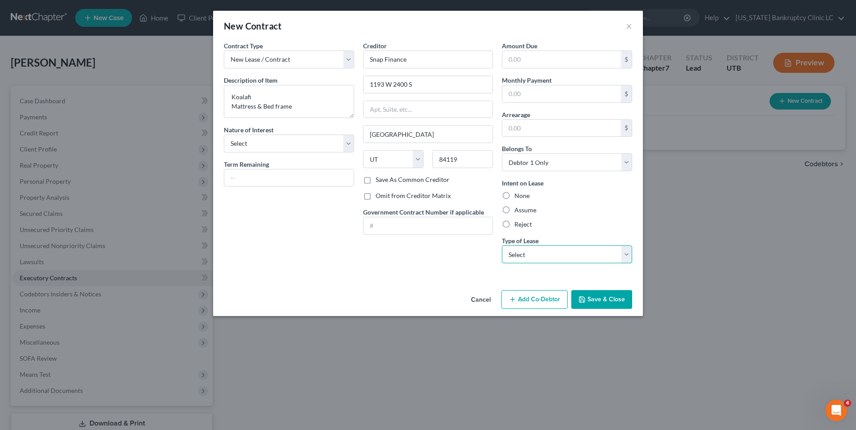
select select "2"
click at [502, 246] on select "Select Real Estate Car Other" at bounding box center [567, 255] width 130 height 18
click at [409, 292] on div "Cancel Add Co-Debtor Save & Close" at bounding box center [428, 302] width 430 height 30
click at [274, 145] on select "Select Purchaser Agent Lessor Lessee" at bounding box center [289, 144] width 130 height 18
click at [224, 135] on select "Select Purchaser Agent Lessor Lessee" at bounding box center [289, 144] width 130 height 18
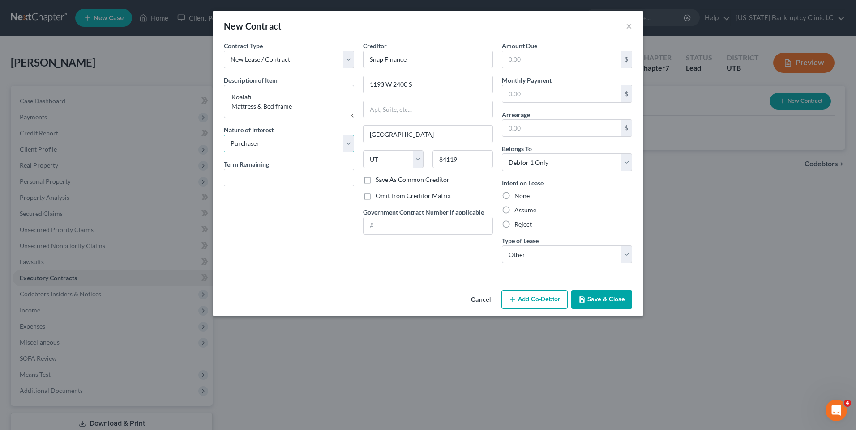
click at [260, 141] on select "Select Purchaser Agent Lessor Lessee" at bounding box center [289, 144] width 130 height 18
select select "3"
click at [224, 135] on select "Select Purchaser Agent Lessor Lessee" at bounding box center [289, 144] width 130 height 18
drag, startPoint x: 302, startPoint y: 145, endPoint x: 292, endPoint y: 151, distance: 11.1
click at [302, 145] on select "Select Purchaser Agent Lessor Lessee" at bounding box center [289, 144] width 130 height 18
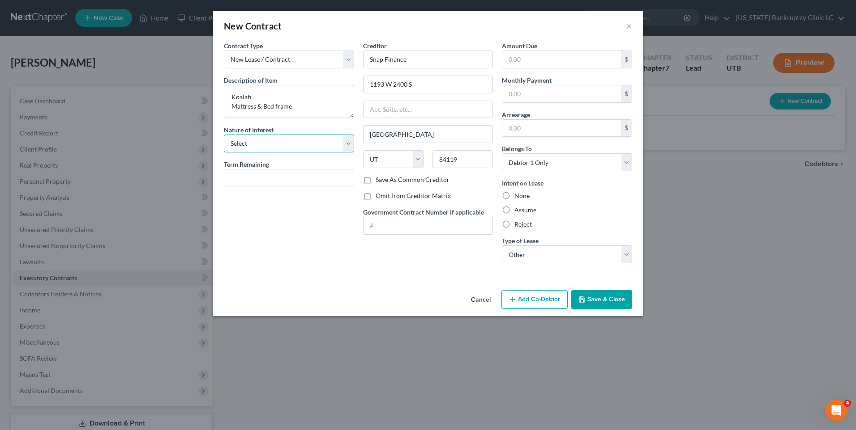
click at [224, 135] on select "Select Purchaser Agent Lessor Lessee" at bounding box center [289, 144] width 130 height 18
click at [289, 151] on select "Select Purchaser Agent Lessor Lessee" at bounding box center [289, 144] width 130 height 18
select select "0"
click at [224, 135] on select "Select Purchaser Agent Lessor Lessee" at bounding box center [289, 144] width 130 height 18
click at [606, 295] on button "Save & Close" at bounding box center [601, 299] width 61 height 19
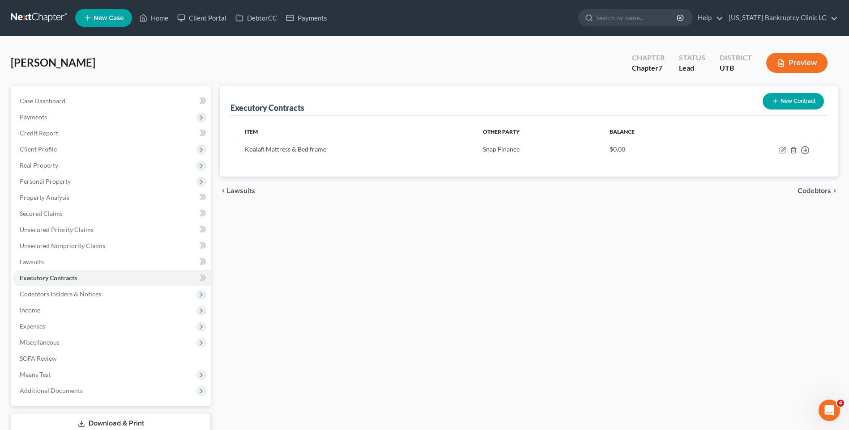
click at [785, 65] on button "Preview" at bounding box center [796, 63] width 61 height 20
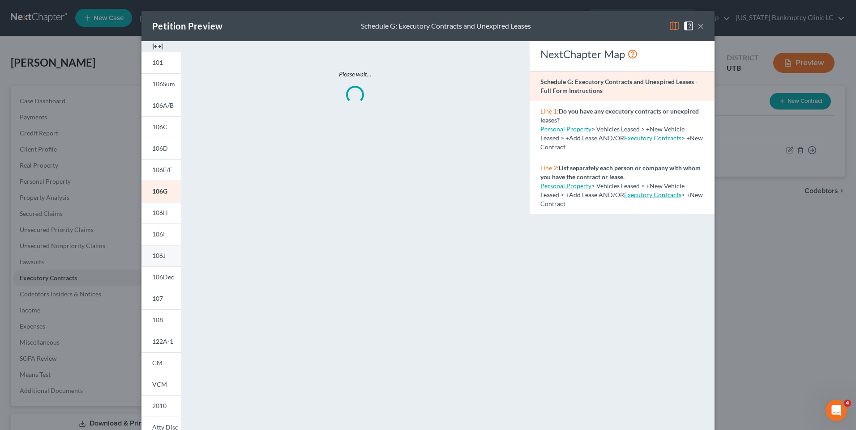
click at [158, 254] on span "106J" at bounding box center [158, 256] width 13 height 8
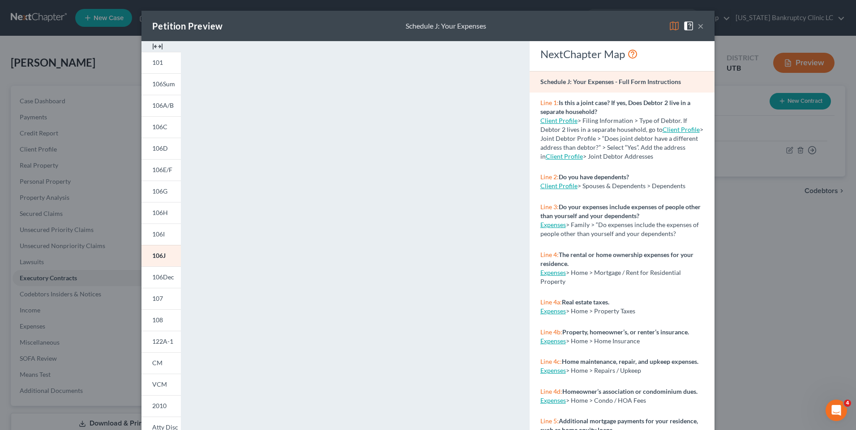
click at [699, 26] on button "×" at bounding box center [700, 26] width 6 height 11
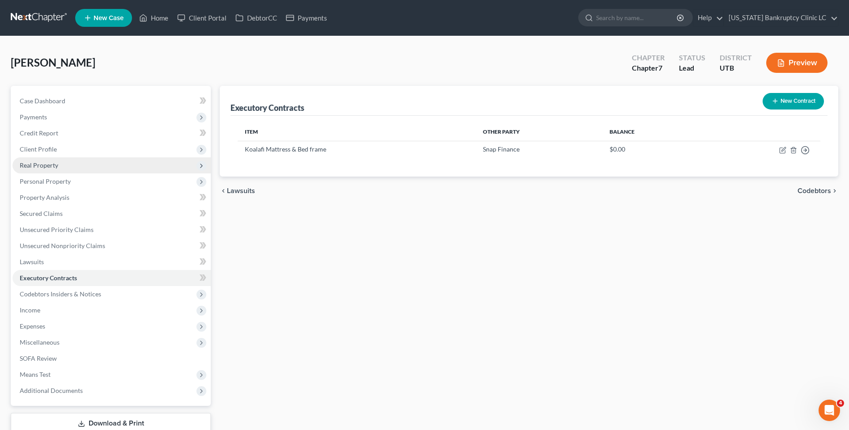
click at [56, 167] on span "Real Property" at bounding box center [39, 166] width 38 height 8
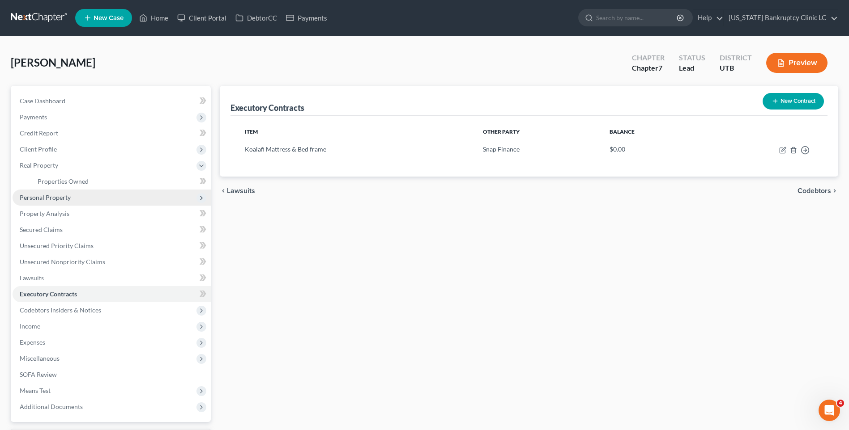
click at [54, 196] on span "Personal Property" at bounding box center [45, 198] width 51 height 8
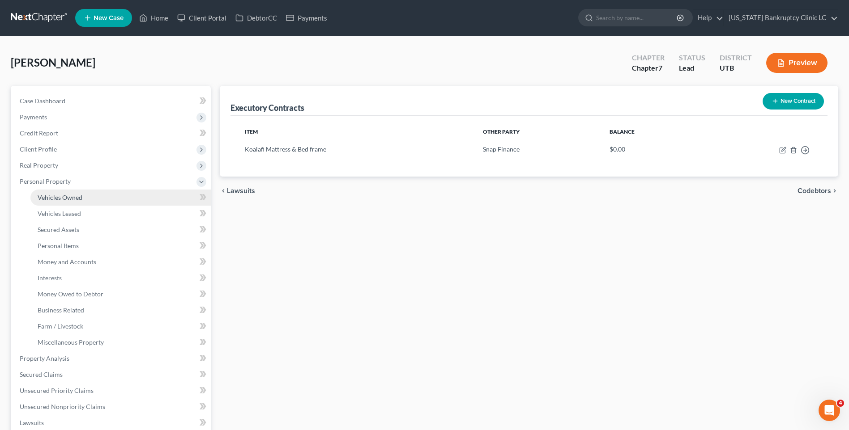
click at [78, 200] on span "Vehicles Owned" at bounding box center [60, 198] width 45 height 8
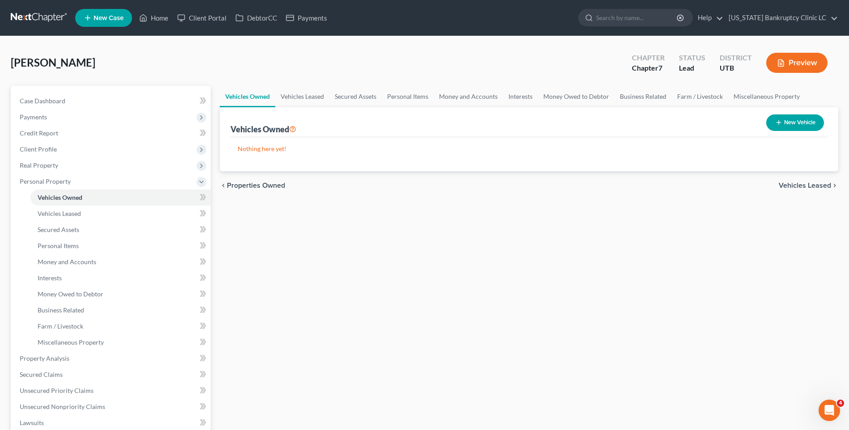
click at [772, 125] on button "New Vehicle" at bounding box center [795, 123] width 58 height 17
select select "0"
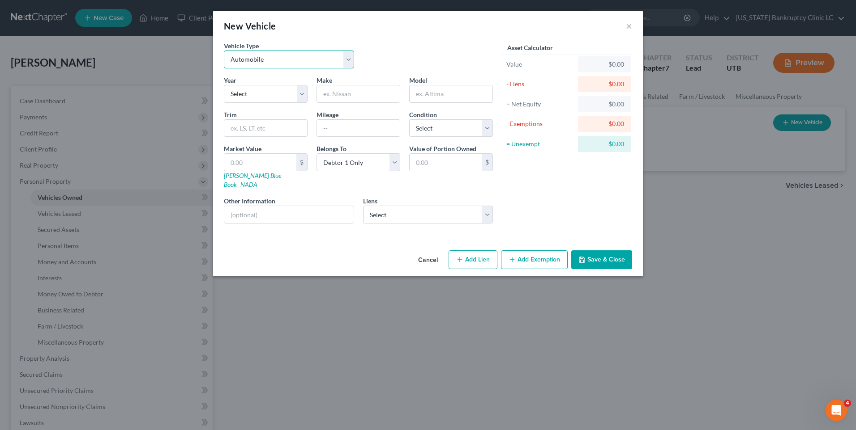
click at [283, 64] on select "Select Automobile Truck Trailer Watercraft Aircraft Motor Home Atv Other Vehicle" at bounding box center [289, 60] width 130 height 18
click at [250, 88] on select "Select 2026 2025 2024 2023 2022 2021 2020 2019 2018 2017 2016 2015 2014 2013 20…" at bounding box center [266, 94] width 84 height 18
click at [224, 85] on select "Select 2026 2025 2024 2023 2022 2021 2020 2019 2018 2017 2016 2015 2014 2013 20…" at bounding box center [266, 94] width 84 height 18
click at [250, 88] on select "Select 2026 2025 2024 2023 2022 2021 2020 2019 2018 2017 2016 2015 2014 2013 20…" at bounding box center [266, 94] width 84 height 18
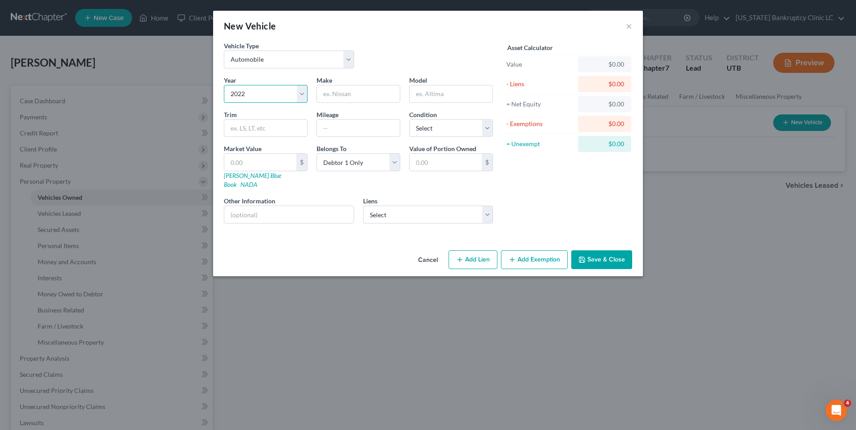
select select "3"
click at [224, 85] on select "Select 2026 2025 2024 2023 2022 2021 2020 2019 2018 2017 2016 2015 2014 2013 20…" at bounding box center [266, 94] width 84 height 18
click at [364, 99] on input "text" at bounding box center [358, 93] width 83 height 17
type input "Chevy"
type input "Trailblazer"
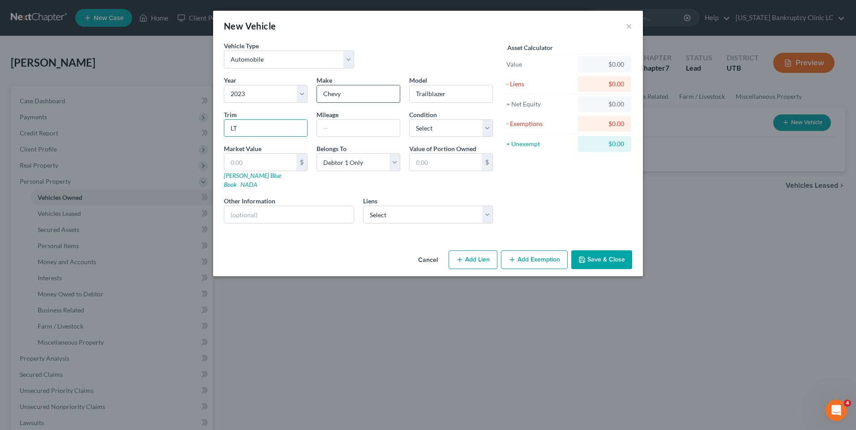
type input "LT"
type input "26975"
click at [450, 136] on select "Select Excellent Very Good Good Fair Poor" at bounding box center [451, 128] width 84 height 18
select select "0"
click at [409, 119] on select "Select Excellent Very Good Good Fair Poor" at bounding box center [451, 128] width 84 height 18
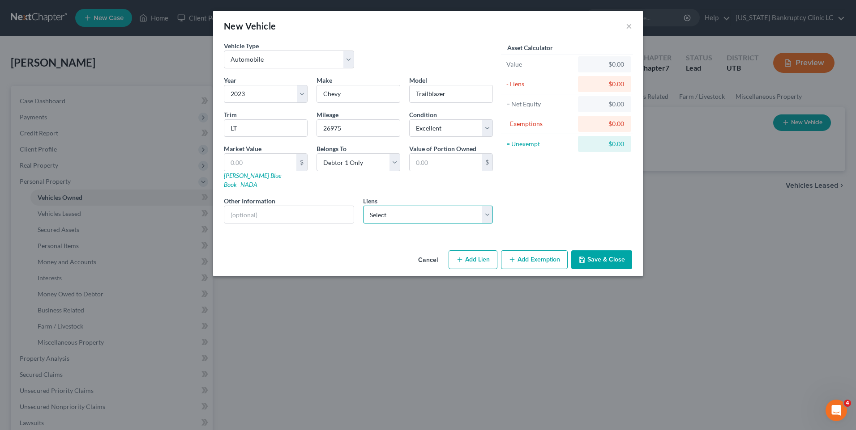
click at [390, 207] on select "Select [US_STATE] Community Credi - $26,287.00" at bounding box center [428, 215] width 130 height 18
select select "46"
select select "0"
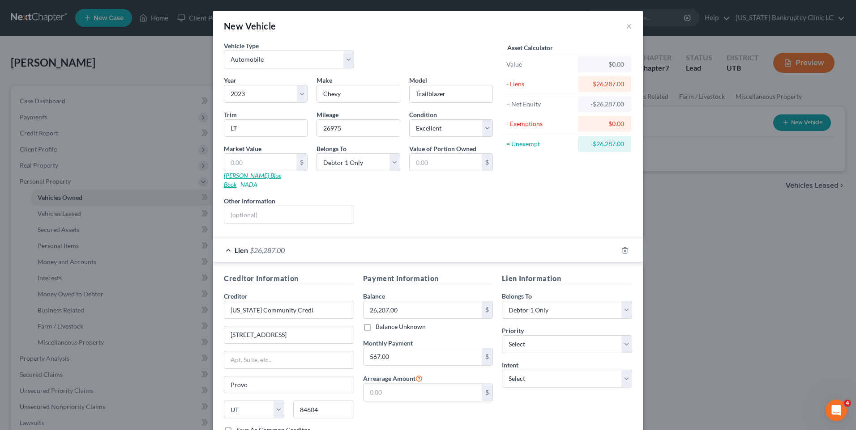
click at [240, 177] on link "[PERSON_NAME] Blue Book" at bounding box center [252, 180] width 57 height 17
click at [239, 166] on input "text" at bounding box center [260, 162] width 72 height 17
type input "2"
type input "2.00"
type input "20"
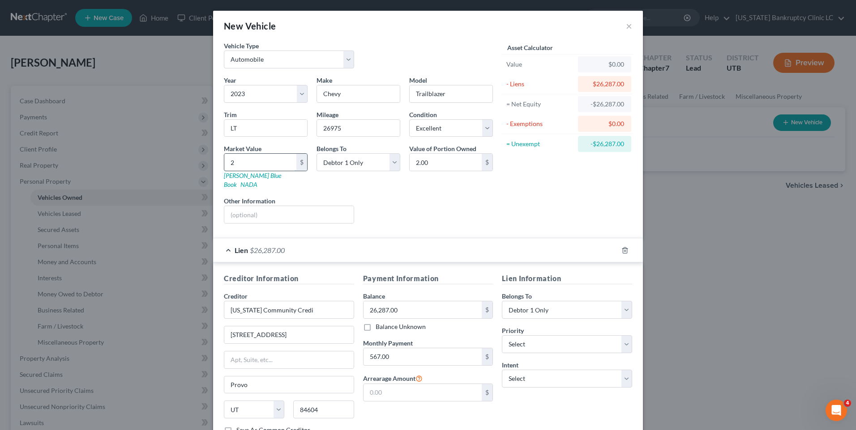
type input "20.00"
type input "207"
type input "207.00"
type input "2071"
type input "2,071.00"
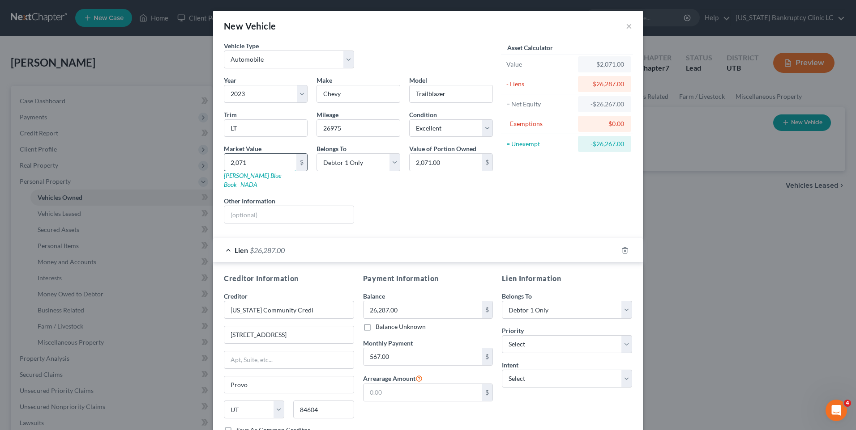
type input "2,0716"
type input "20,716.00"
type input "20,716"
click at [489, 207] on div "Liens Select" at bounding box center [427, 209] width 139 height 27
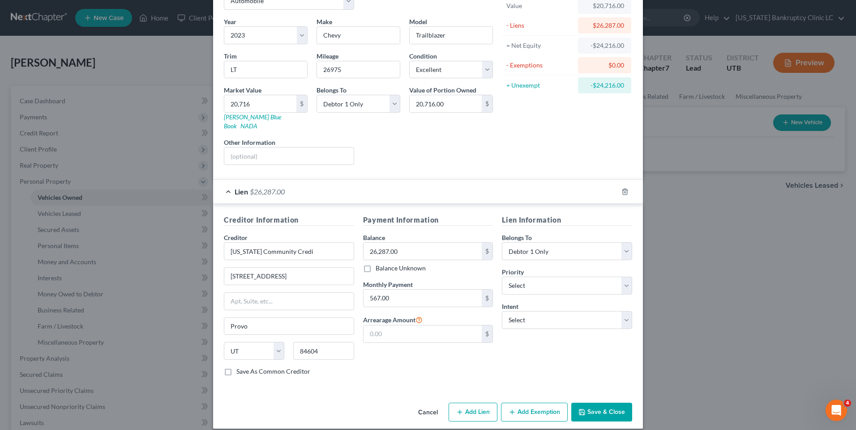
scroll to position [59, 0]
drag, startPoint x: 523, startPoint y: 314, endPoint x: 516, endPoint y: 320, distance: 8.9
click at [523, 314] on select "Select Surrender Redeem Reaffirm Avoid Other" at bounding box center [567, 320] width 130 height 18
select select "2"
click at [502, 311] on select "Select Surrender Redeem Reaffirm Avoid Other" at bounding box center [567, 320] width 130 height 18
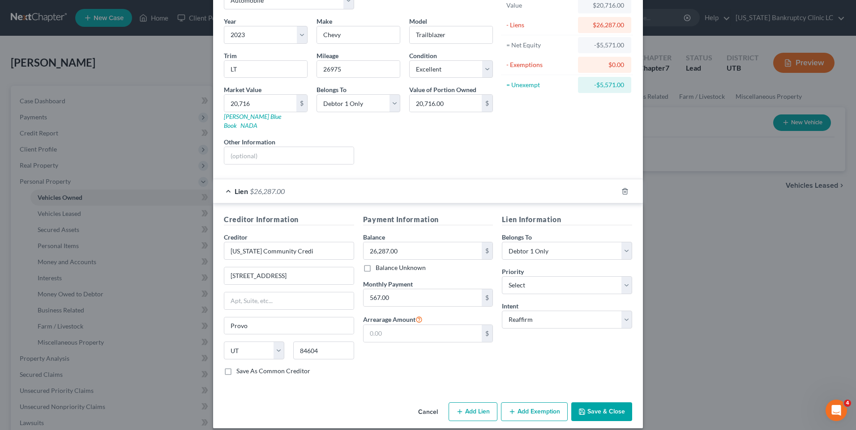
click at [520, 404] on button "Add Exemption" at bounding box center [534, 412] width 67 height 19
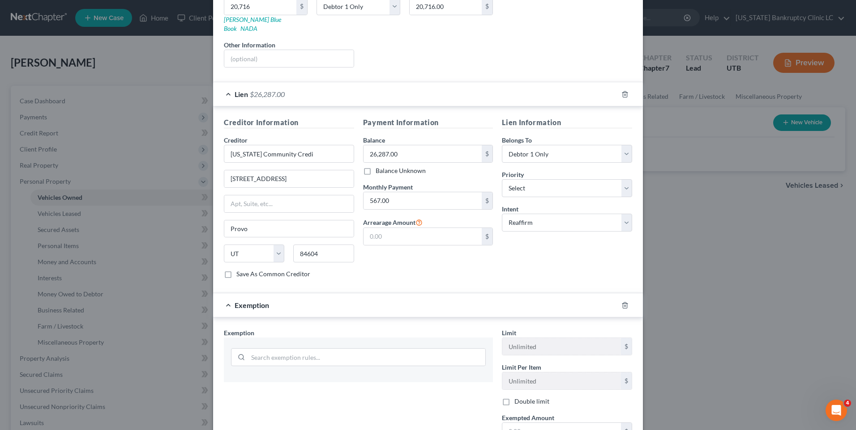
scroll to position [255, 0]
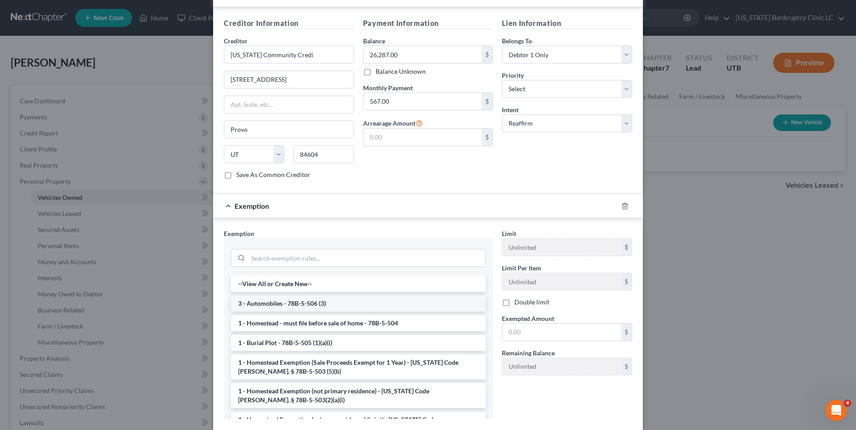
click at [288, 296] on li "3 - Automobiles - 78B-5-506 (3)" at bounding box center [358, 304] width 255 height 16
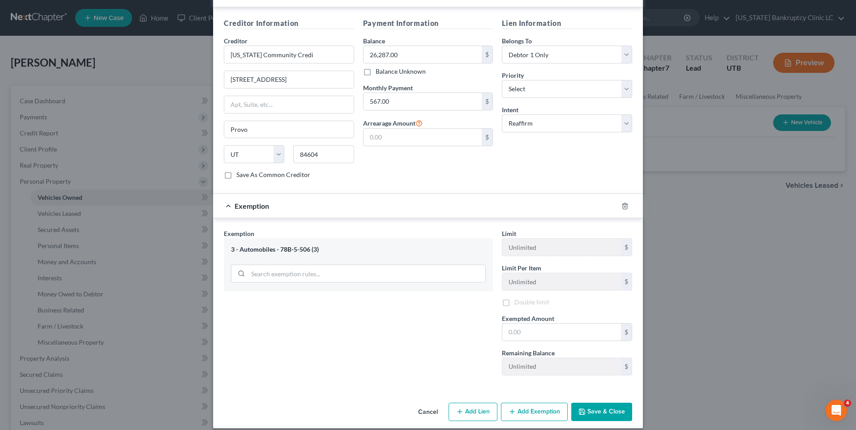
click at [288, 296] on div "Exemption Set must be selected for CA. Exemption * 3 - Automobiles - 78B-5-506 …" at bounding box center [358, 305] width 278 height 153
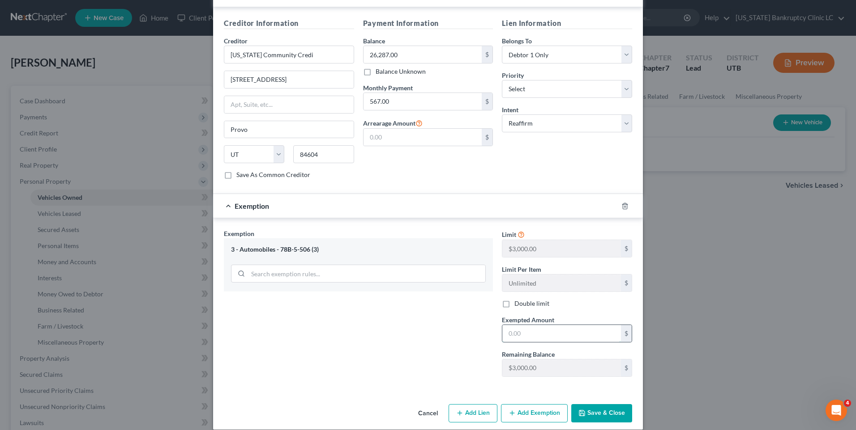
click at [552, 328] on input "text" at bounding box center [561, 333] width 119 height 17
type input "3,000"
click at [594, 404] on button "Save & Close" at bounding box center [601, 413] width 61 height 19
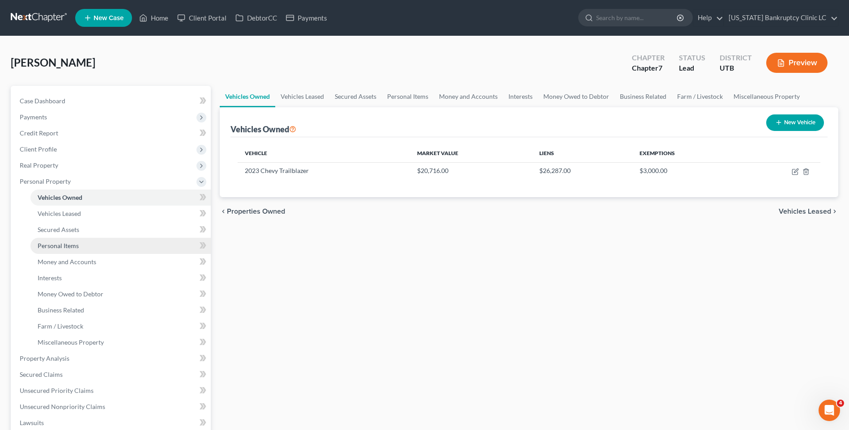
click at [66, 238] on link "Personal Items" at bounding box center [120, 246] width 180 height 16
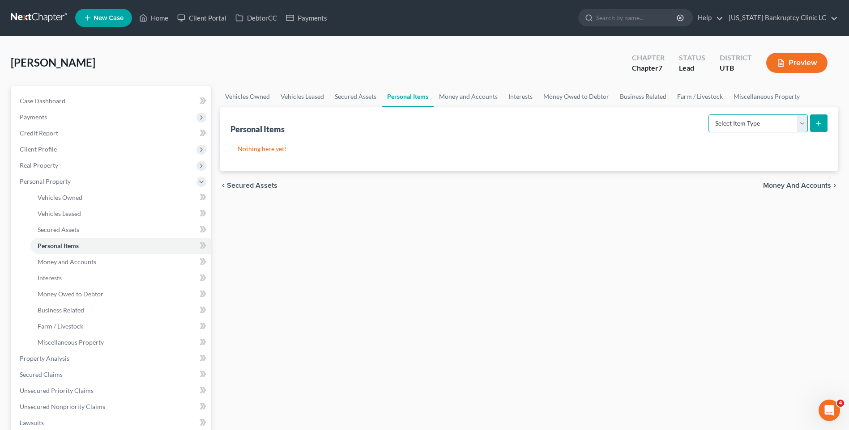
click at [728, 126] on select "Select Item Type Clothing Collectibles Of Value Electronics Firearms Household …" at bounding box center [757, 124] width 99 height 18
select select "household_goods"
click at [709, 115] on select "Select Item Type Clothing Collectibles Of Value Electronics Firearms Household …" at bounding box center [757, 124] width 99 height 18
click at [816, 123] on icon "submit" at bounding box center [818, 123] width 7 height 7
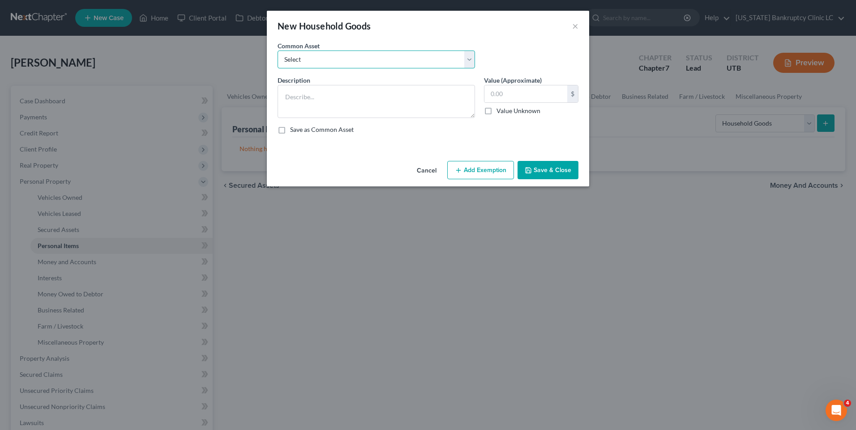
click at [354, 60] on select "Select Couch Chair Entertainment Center End/Coffee Table Stove/Cooking unit Sof…" at bounding box center [375, 60] width 197 height 18
select select "6"
click at [277, 51] on select "Select Couch Chair Entertainment Center End/Coffee Table Stove/Cooking unit Sof…" at bounding box center [375, 60] width 197 height 18
type textarea "Small Kitchen Appliances Cooking Utensils & Cookware Silverware/Flatware"
click at [498, 91] on input "550.00" at bounding box center [525, 93] width 83 height 17
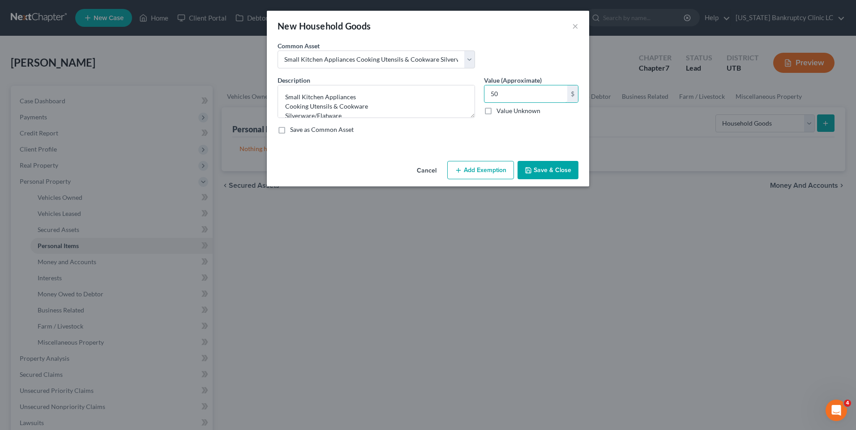
type input "50"
click at [491, 170] on button "Add Exemption" at bounding box center [480, 170] width 67 height 19
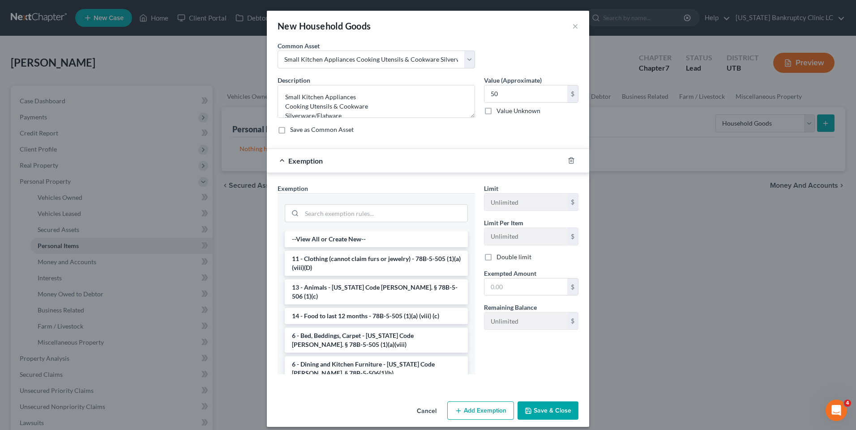
scroll to position [89, 0]
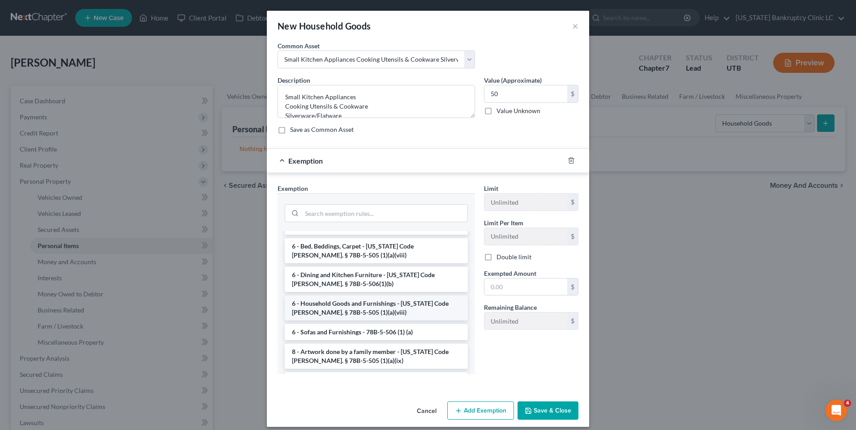
click at [358, 296] on li "6 - Household Goods and Furnishings - [US_STATE] Code [PERSON_NAME]. § 78B-5-50…" at bounding box center [376, 308] width 183 height 25
click at [358, 296] on div "Exemption Set must be selected for CA. Exemption * --View All or Create New-- 1…" at bounding box center [376, 283] width 206 height 198
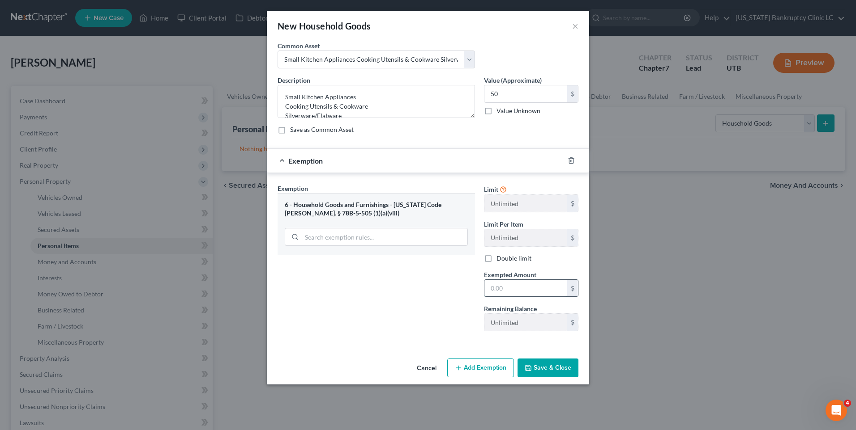
click at [511, 289] on input "text" at bounding box center [525, 288] width 83 height 17
type input "50"
click at [417, 324] on div "Exemption Set must be selected for CA. Exemption * 6 - Household Goods and Furn…" at bounding box center [376, 261] width 206 height 155
click at [537, 365] on button "Save & Close" at bounding box center [547, 368] width 61 height 19
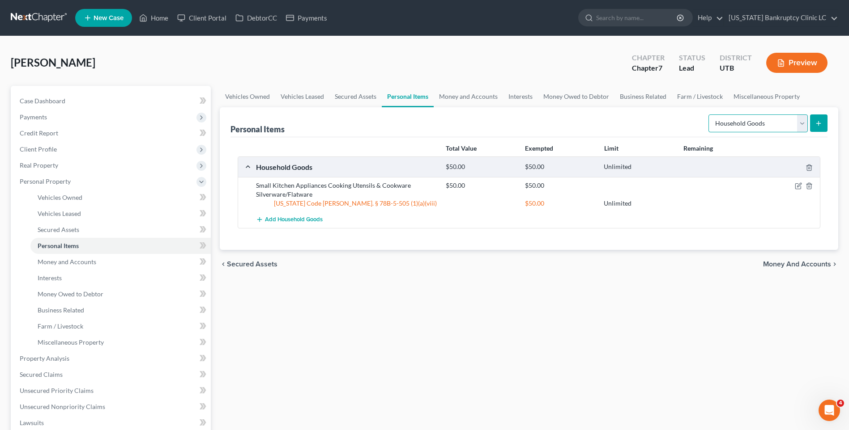
click at [784, 124] on select "Select Item Type Clothing Collectibles Of Value Electronics Firearms Household …" at bounding box center [757, 124] width 99 height 18
click at [823, 125] on button "submit" at bounding box center [818, 123] width 17 height 17
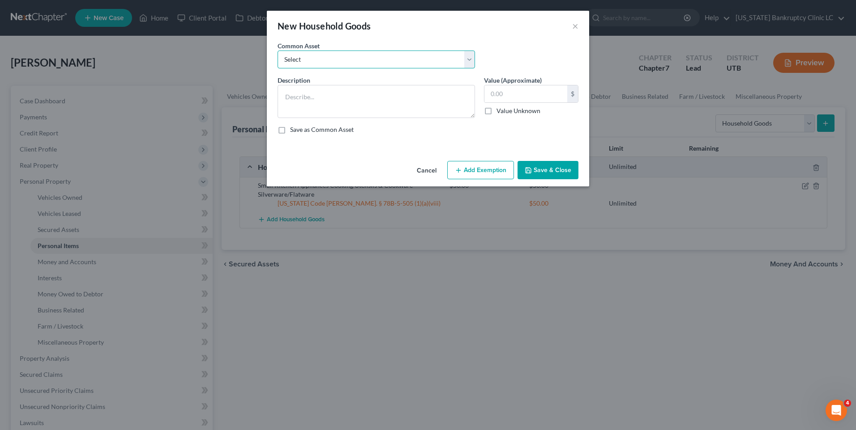
click at [375, 64] on select "Select Couch Chair Entertainment Center End/Coffee Table Stove/Cooking unit Sof…" at bounding box center [375, 60] width 197 height 18
select select "0"
click at [277, 51] on select "Select Couch Chair Entertainment Center End/Coffee Table Stove/Cooking unit Sof…" at bounding box center [375, 60] width 197 height 18
type textarea "Couch Chair Entertainment Center End/Coffee Table"
type input "200.00"
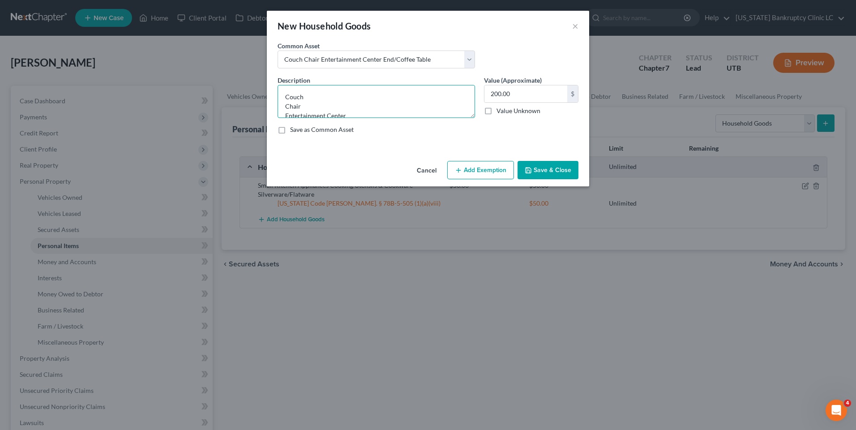
click at [335, 106] on textarea "Couch Chair Entertainment Center End/Coffee Table" at bounding box center [375, 101] width 197 height 33
click at [344, 113] on textarea "Couch Entertainment Center End/Coffee Table" at bounding box center [375, 101] width 197 height 33
type textarea "Couch Entertainment Center Desk/ Office Furniture"
click at [522, 94] on input "200.00" at bounding box center [525, 93] width 83 height 17
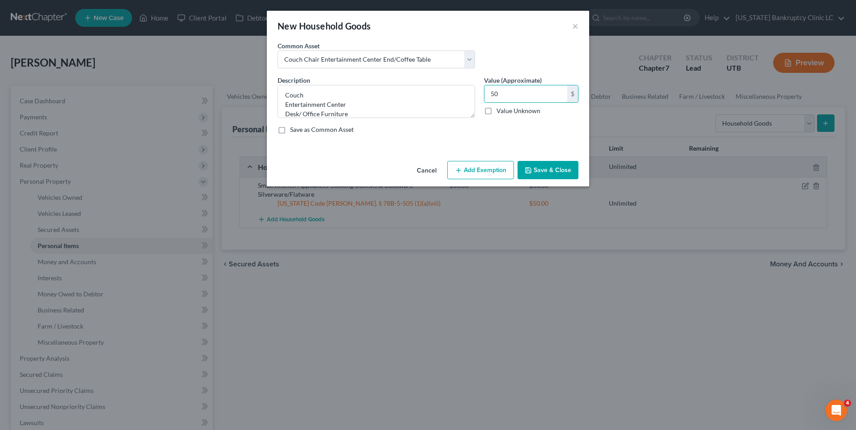
type input "50"
click at [483, 166] on button "Add Exemption" at bounding box center [480, 170] width 67 height 19
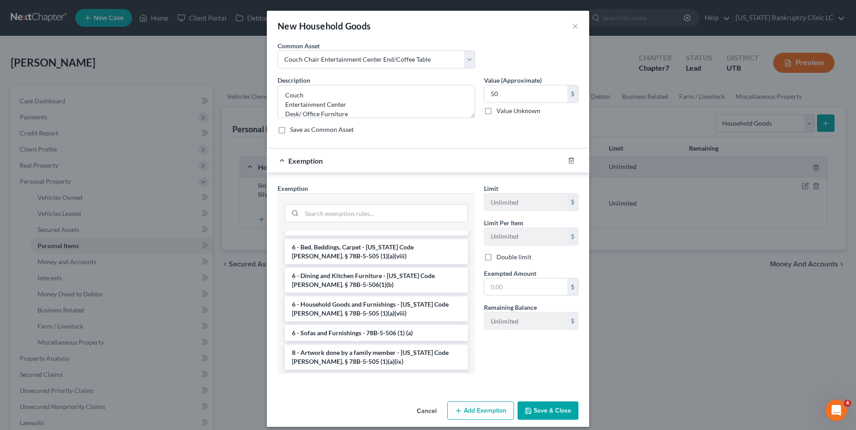
scroll to position [89, 0]
click at [346, 324] on li "6 - Sofas and Furnishings - 78B-5-506 (1) (a)" at bounding box center [376, 332] width 183 height 16
click at [346, 320] on div "Exemption Set must be selected for CA. Exemption * --View All or Create New-- 1…" at bounding box center [376, 283] width 206 height 198
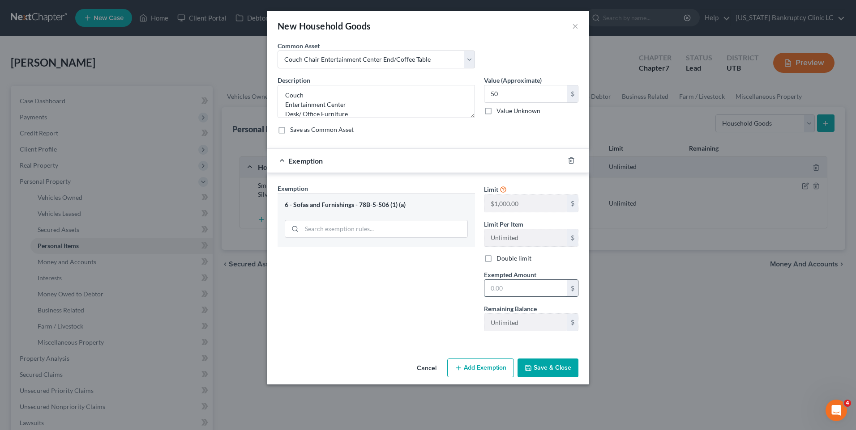
click at [526, 286] on input "text" at bounding box center [525, 288] width 83 height 17
type input "50"
click at [379, 298] on div "Exemption Set must be selected for CA. Exemption * 6 - Sofas and Furnishings - …" at bounding box center [376, 261] width 206 height 155
click at [523, 363] on button "Save & Close" at bounding box center [547, 368] width 61 height 19
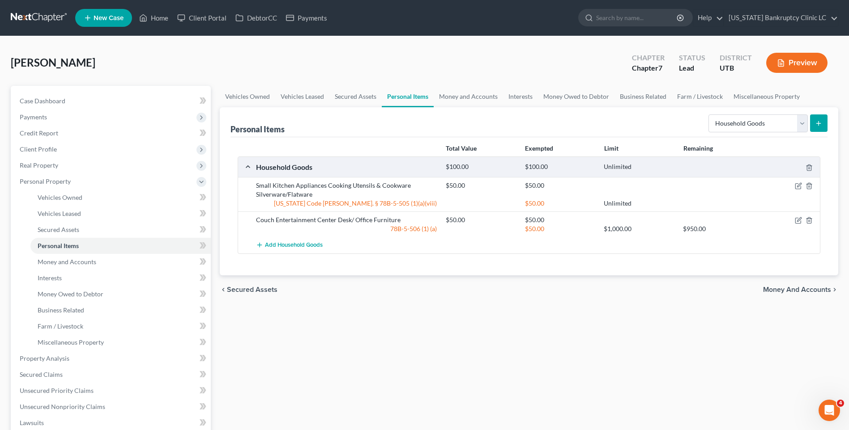
click at [816, 126] on icon "submit" at bounding box center [818, 123] width 7 height 7
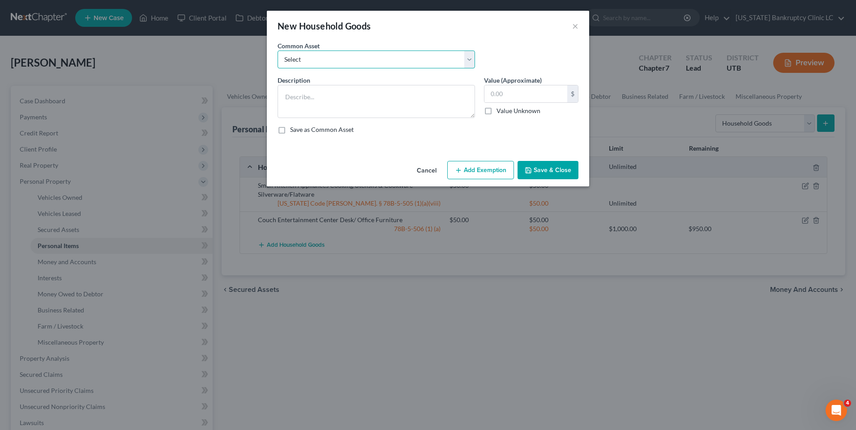
drag, startPoint x: 353, startPoint y: 60, endPoint x: 353, endPoint y: 65, distance: 4.9
click at [353, 60] on select "Select Couch Chair Entertainment Center End/Coffee Table Stove/Cooking unit Sof…" at bounding box center [375, 60] width 197 height 18
select select "9"
click at [277, 51] on select "Select Couch Chair Entertainment Center End/Coffee Table Stove/Cooking unit Sof…" at bounding box center [375, 60] width 197 height 18
type textarea "Bed(s) Bedding"
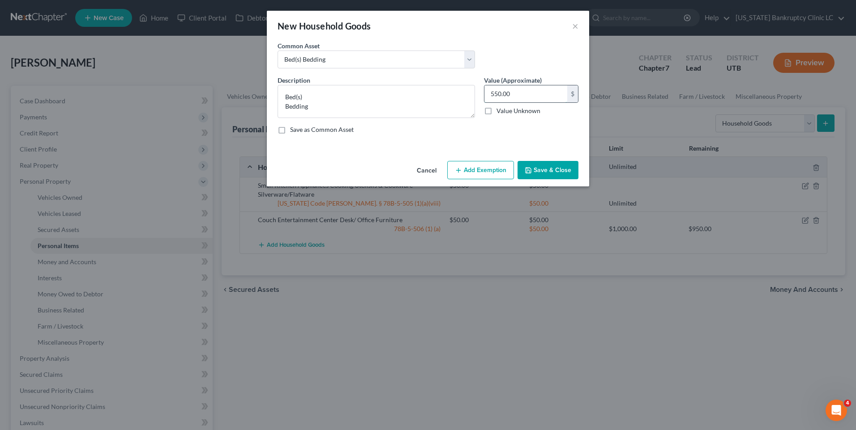
click at [550, 92] on input "550.00" at bounding box center [525, 93] width 83 height 17
type input "60"
click at [480, 173] on button "Add Exemption" at bounding box center [480, 170] width 67 height 19
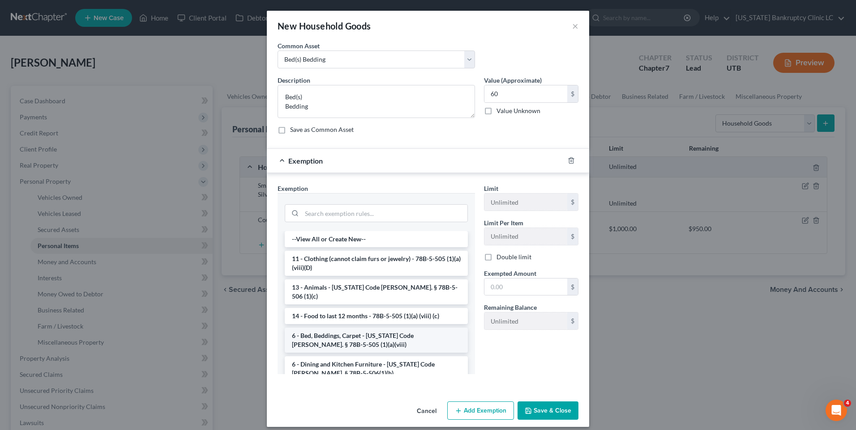
click at [359, 329] on li "6 - Bed, Beddings, Carpet - [US_STATE] Code [PERSON_NAME]. § 78B-5-505 (1)(a)(v…" at bounding box center [376, 340] width 183 height 25
click at [359, 329] on div "Exemption Set must be selected for CA. Exemption * --View All or Create New-- 1…" at bounding box center [376, 283] width 206 height 198
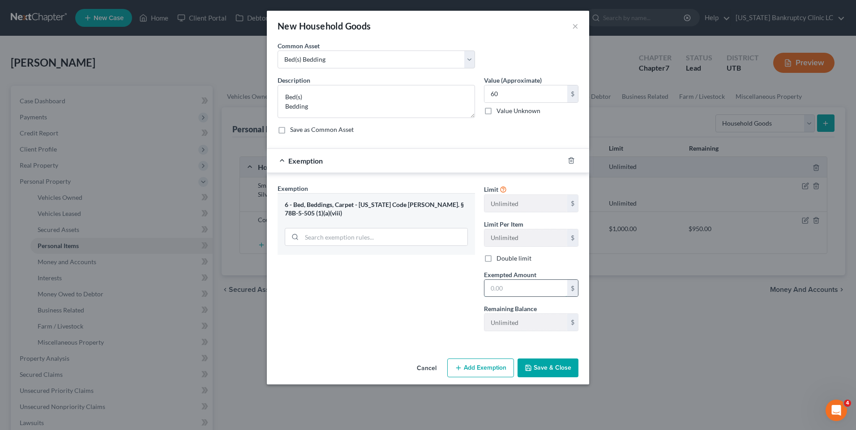
click at [505, 289] on input "text" at bounding box center [525, 288] width 83 height 17
type input "60"
click at [549, 384] on div "Cancel Add Exemption Save & Close" at bounding box center [428, 370] width 322 height 30
click at [549, 374] on button "Save & Close" at bounding box center [547, 368] width 61 height 19
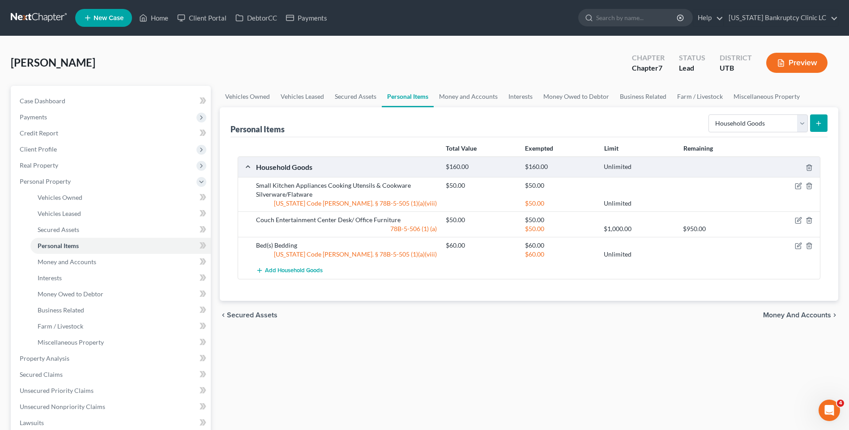
click at [821, 125] on icon "submit" at bounding box center [818, 123] width 7 height 7
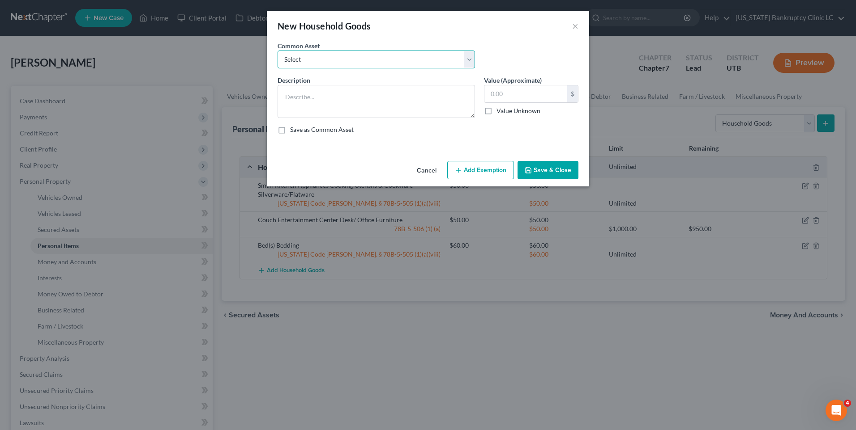
click at [347, 67] on select "Select Couch Chair Entertainment Center End/Coffee Table Stove/Cooking unit Sof…" at bounding box center [375, 60] width 197 height 18
select select "12"
click at [277, 51] on select "Select Couch Chair Entertainment Center End/Coffee Table Stove/Cooking unit Sof…" at bounding box center [375, 60] width 197 height 18
type textarea "Nightstand(s) [PERSON_NAME](s)"
click at [528, 95] on input "210.00" at bounding box center [525, 93] width 83 height 17
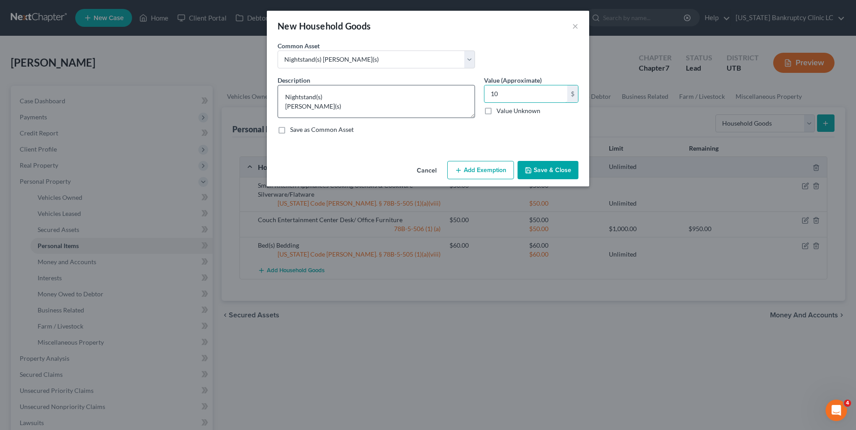
type input "10"
click at [346, 108] on textarea "Nightstand(s) [PERSON_NAME](s)" at bounding box center [375, 101] width 197 height 33
type textarea "Nightstand(s)"
click at [475, 174] on button "Add Exemption" at bounding box center [480, 170] width 67 height 19
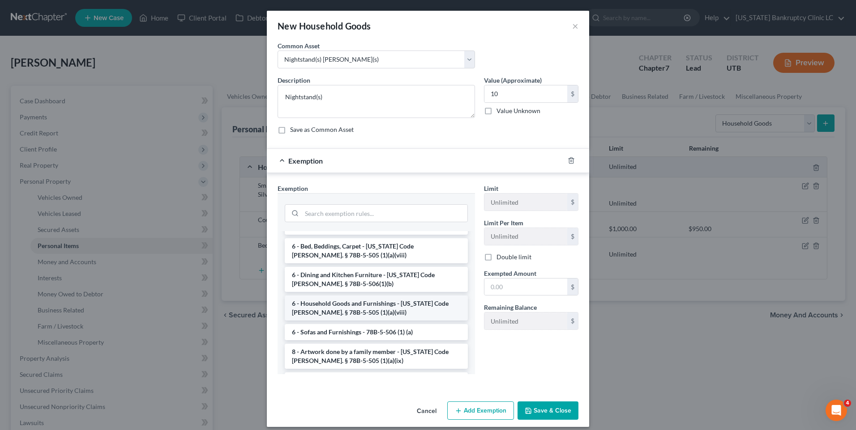
click at [362, 297] on li "6 - Household Goods and Furnishings - [US_STATE] Code [PERSON_NAME]. § 78B-5-50…" at bounding box center [376, 308] width 183 height 25
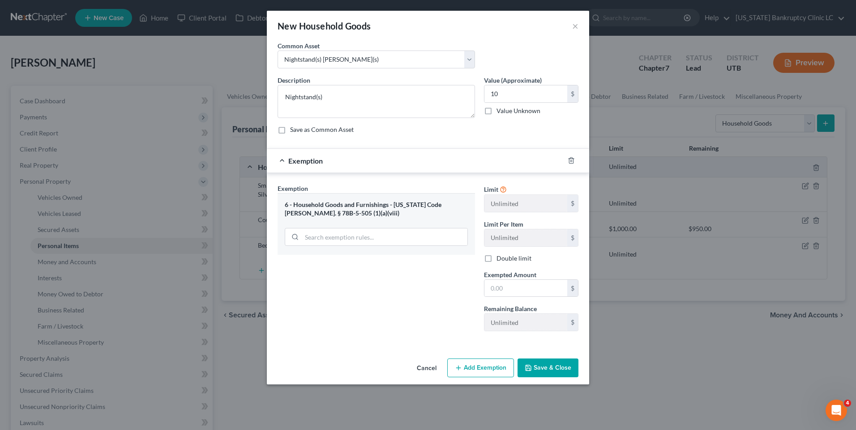
click at [362, 297] on div "Exemption Set must be selected for CA. Exemption * 6 - Household Goods and Furn…" at bounding box center [376, 261] width 206 height 155
click at [541, 286] on input "text" at bounding box center [525, 288] width 83 height 17
type input "10"
click at [451, 326] on div "Exemption Set must be selected for CA. Exemption * 6 - Household Goods and Furn…" at bounding box center [376, 261] width 206 height 155
click at [537, 374] on button "Save & Close" at bounding box center [547, 368] width 61 height 19
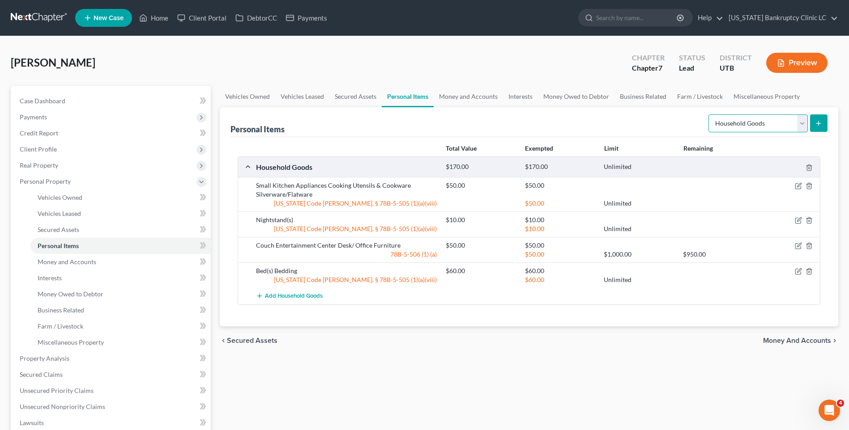
click at [769, 129] on select "Select Item Type Clothing Collectibles Of Value Electronics Firearms Household …" at bounding box center [757, 124] width 99 height 18
drag, startPoint x: 769, startPoint y: 129, endPoint x: 757, endPoint y: 134, distance: 12.9
click at [769, 129] on select "Select Item Type Clothing Collectibles Of Value Electronics Firearms Household …" at bounding box center [757, 124] width 99 height 18
select select "clothing"
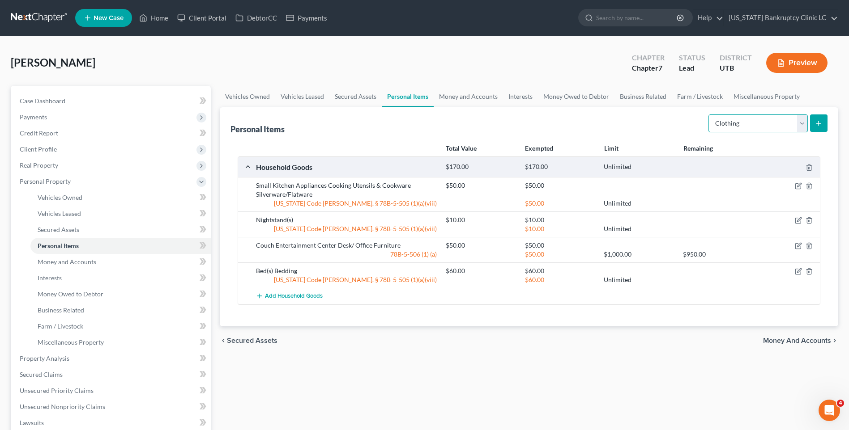
click at [709, 115] on select "Select Item Type Clothing Collectibles Of Value Electronics Firearms Household …" at bounding box center [757, 124] width 99 height 18
click at [817, 123] on line "submit" at bounding box center [819, 123] width 4 height 0
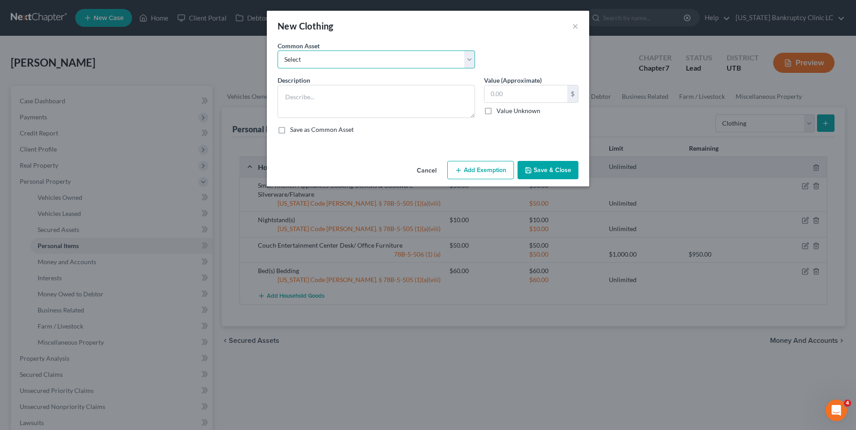
click at [413, 62] on select "Select All Clothing" at bounding box center [375, 60] width 197 height 18
click at [277, 51] on select "Select All Clothing" at bounding box center [375, 60] width 197 height 18
click at [407, 64] on select "Select All Clothing" at bounding box center [375, 60] width 197 height 18
select select "0"
click at [277, 51] on select "Select All Clothing" at bounding box center [375, 60] width 197 height 18
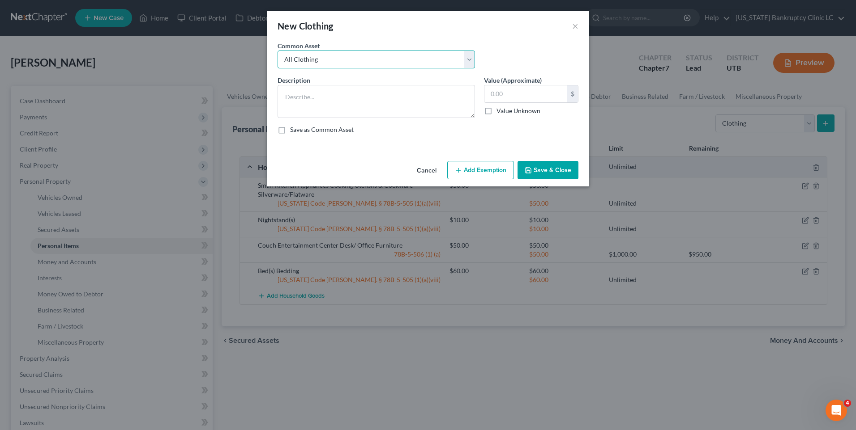
type textarea "All Clothing"
click at [514, 95] on input "500.00" at bounding box center [525, 93] width 83 height 17
type input "100"
click at [552, 164] on button "Save & Close" at bounding box center [547, 170] width 61 height 19
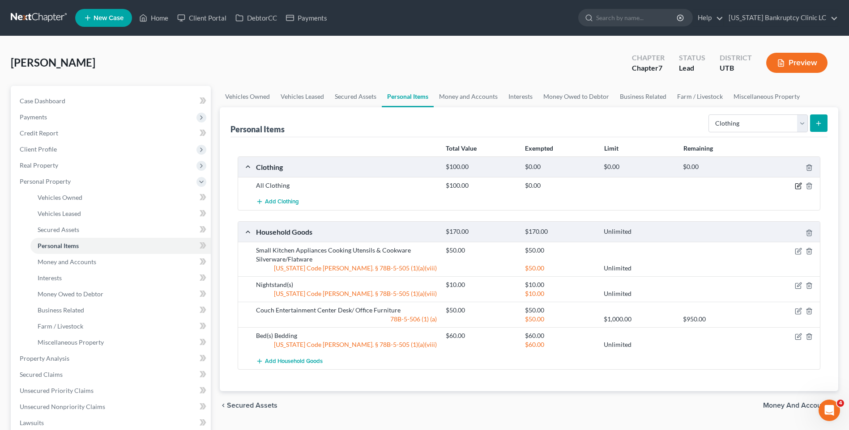
click at [799, 187] on icon "button" at bounding box center [799, 185] width 4 height 4
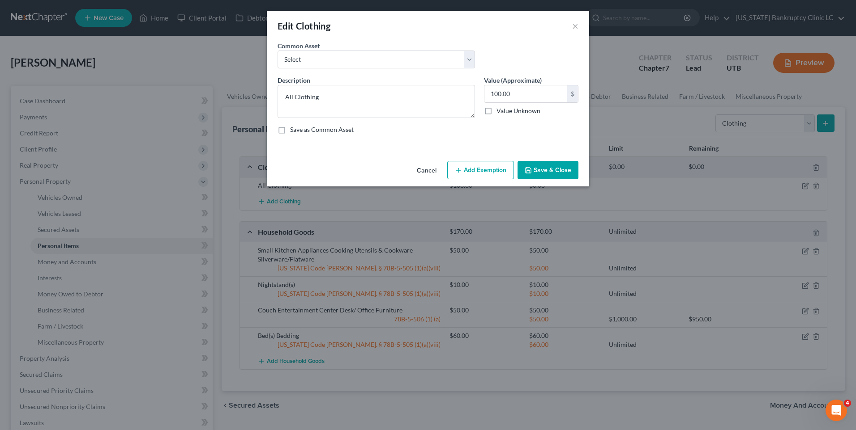
click at [492, 167] on button "Add Exemption" at bounding box center [480, 170] width 67 height 19
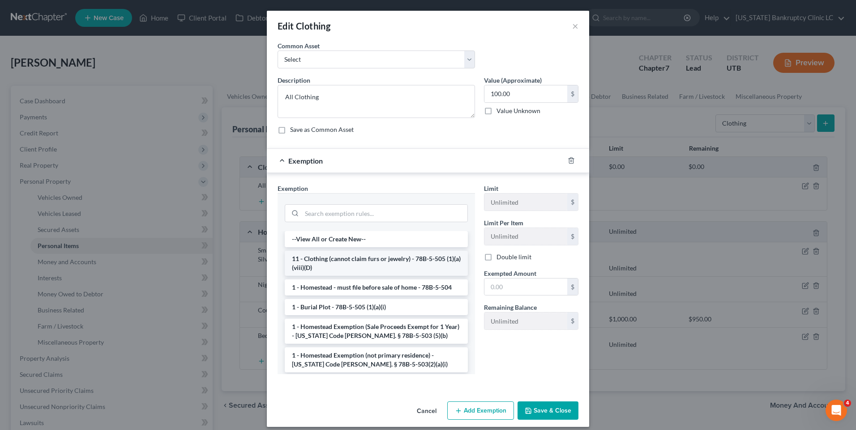
click at [321, 262] on li "11 - Clothing (cannot claim furs or jewelry) - 78B-5-505 (1)(a)(viii)(D)" at bounding box center [376, 263] width 183 height 25
click at [321, 262] on div "Exemption Set must be selected for CA. Exemption * --View All or Create New-- 1…" at bounding box center [376, 283] width 206 height 198
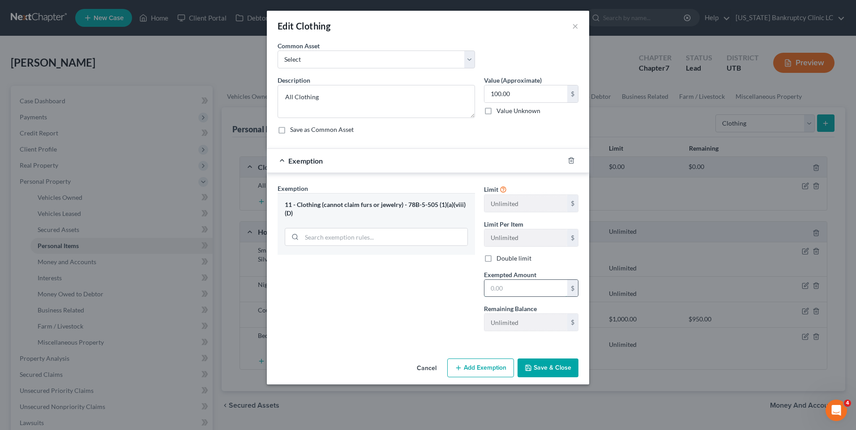
click at [513, 289] on input "text" at bounding box center [525, 288] width 83 height 17
type input "100"
click at [540, 372] on button "Save & Close" at bounding box center [547, 368] width 61 height 19
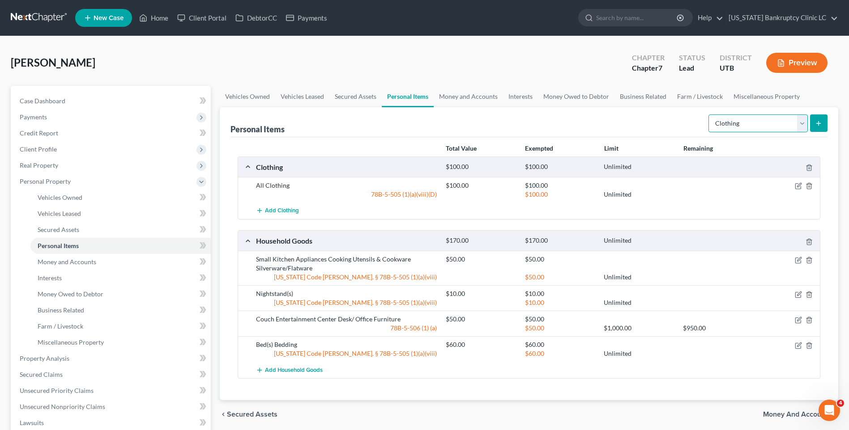
click at [785, 131] on select "Select Item Type Clothing Collectibles Of Value Electronics Firearms Household …" at bounding box center [757, 124] width 99 height 18
select select "electronics"
click at [709, 115] on select "Select Item Type Clothing Collectibles Of Value Electronics Firearms Household …" at bounding box center [757, 124] width 99 height 18
click at [822, 122] on icon "submit" at bounding box center [818, 123] width 7 height 7
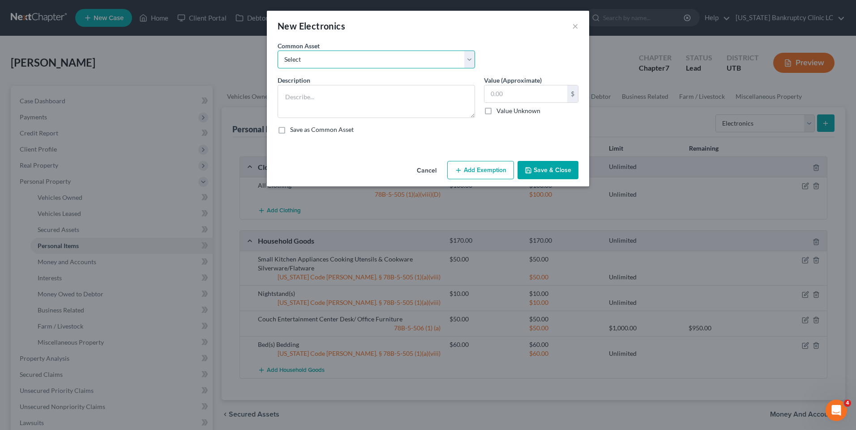
click at [370, 55] on select "Select Television Tablet Computer Printer Cell Phone Gaming Console Smart Watch…" at bounding box center [375, 60] width 197 height 18
select select "0"
click at [277, 51] on select "Select Television Tablet Computer Printer Cell Phone Gaming Console Smart Watch…" at bounding box center [375, 60] width 197 height 18
type textarea "Television Tablet Computer Printer Cell Phone Gaming Console Smart Watch Drone"
type input "300.00"
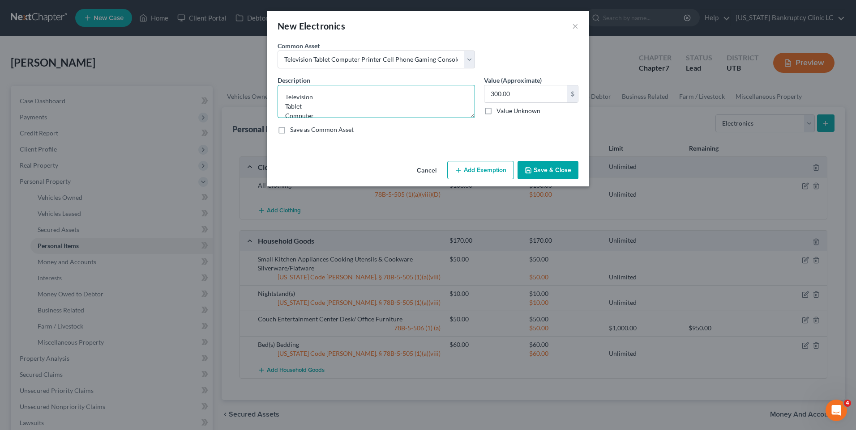
click at [369, 115] on textarea "Television Tablet Computer Printer Cell Phone Gaming Console Smart Watch Drone" at bounding box center [375, 101] width 197 height 33
click at [358, 111] on textarea "Television Tablet Computer Cell Phone Gaming Console Smart Watch Drone" at bounding box center [375, 101] width 197 height 33
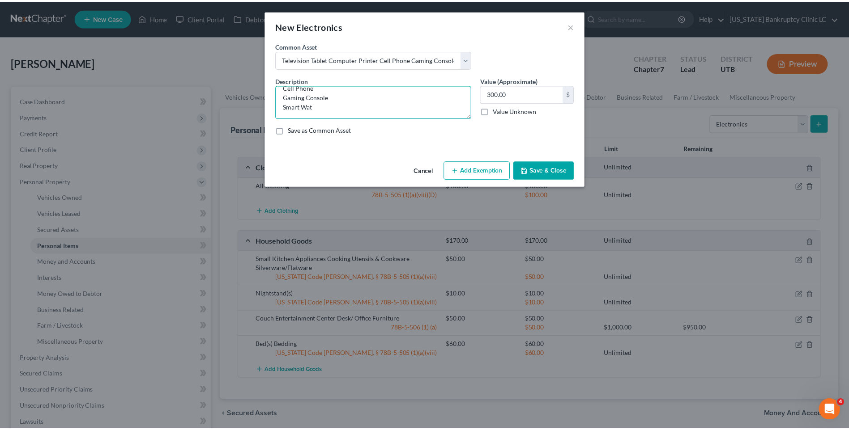
scroll to position [38, 0]
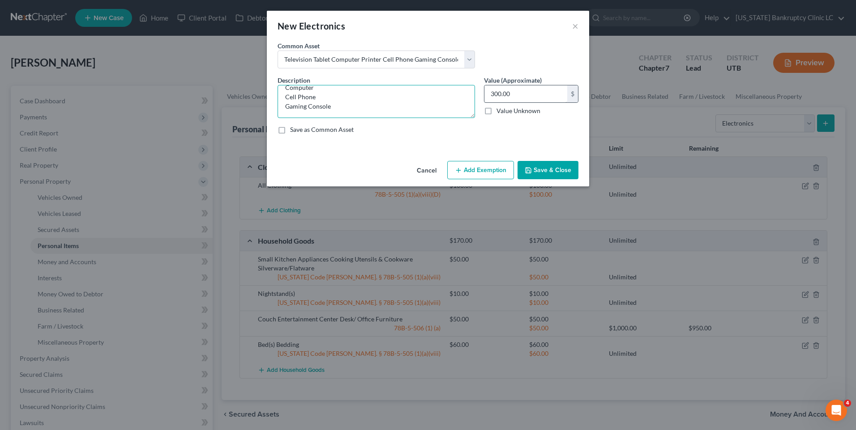
type textarea "Television Tablet Computer Cell Phone Gaming Console"
click at [532, 96] on input "300.00" at bounding box center [525, 93] width 83 height 17
type input "200"
click at [545, 166] on button "Save & Close" at bounding box center [547, 170] width 61 height 19
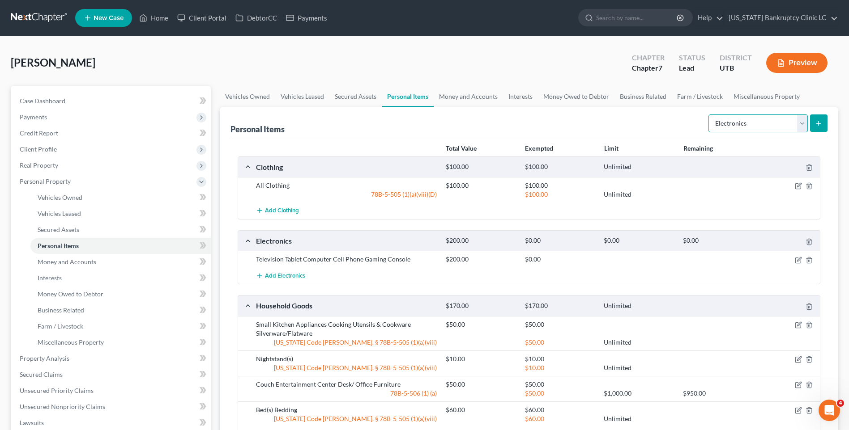
click at [740, 123] on select "Select Item Type Clothing Collectibles Of Value Electronics Firearms Household …" at bounding box center [757, 124] width 99 height 18
select select "jewelry"
click at [709, 115] on select "Select Item Type Clothing Collectibles Of Value Electronics Firearms Household …" at bounding box center [757, 124] width 99 height 18
click at [818, 121] on icon "submit" at bounding box center [818, 123] width 7 height 7
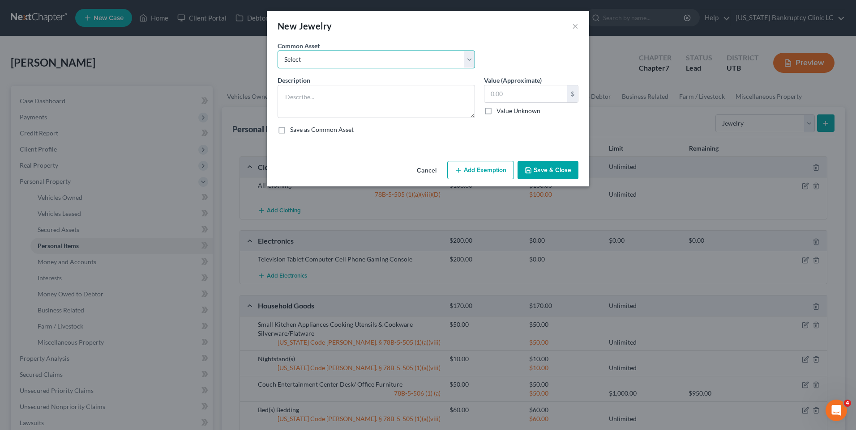
click at [344, 64] on select "Select Jewelry, Watches & Accessories Jewelry, Watches & Accessories Wedding Ri…" at bounding box center [375, 60] width 197 height 18
select select "2"
click at [277, 51] on select "Select Jewelry, Watches & Accessories Jewelry, Watches & Accessories Wedding Ri…" at bounding box center [375, 60] width 197 height 18
type textarea "Wedding Rings"
click at [544, 98] on input "300.00" at bounding box center [525, 93] width 83 height 17
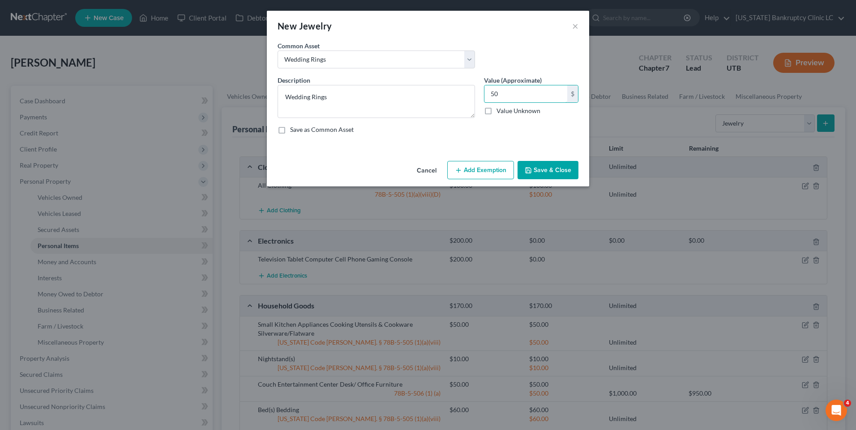
type input "50"
click at [536, 170] on button "Save & Close" at bounding box center [547, 170] width 61 height 19
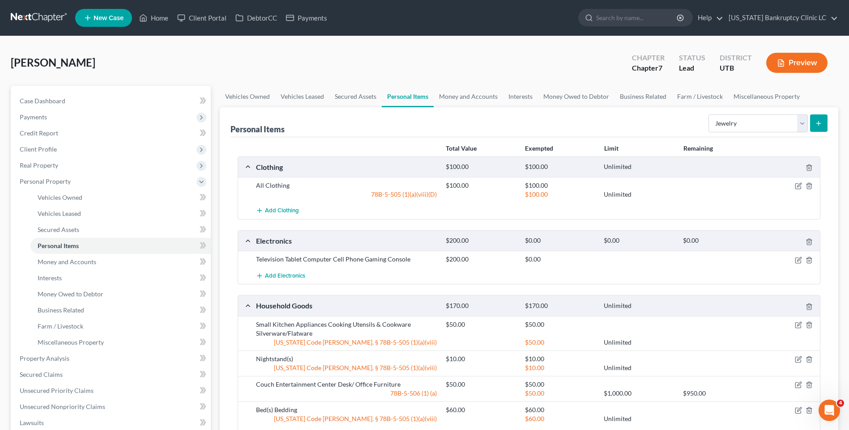
click at [817, 122] on icon "submit" at bounding box center [818, 123] width 7 height 7
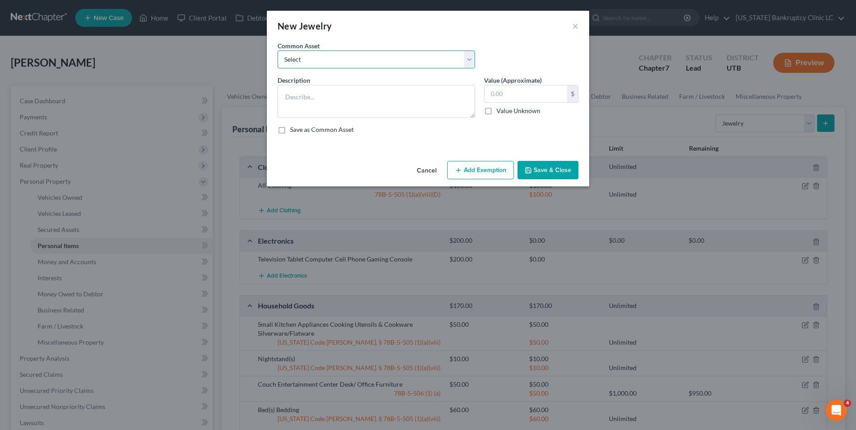
click at [388, 64] on select "Select Jewelry, Watches & Accessories Jewelry, Watches & Accessories Wedding Ri…" at bounding box center [375, 60] width 197 height 18
select select "0"
click at [277, 51] on select "Select Jewelry, Watches & Accessories Jewelry, Watches & Accessories Wedding Ri…" at bounding box center [375, 60] width 197 height 18
type textarea "Jewelry, Watches & Accessories"
click at [534, 106] on div "200.00 $ Value Unknown" at bounding box center [531, 100] width 94 height 30
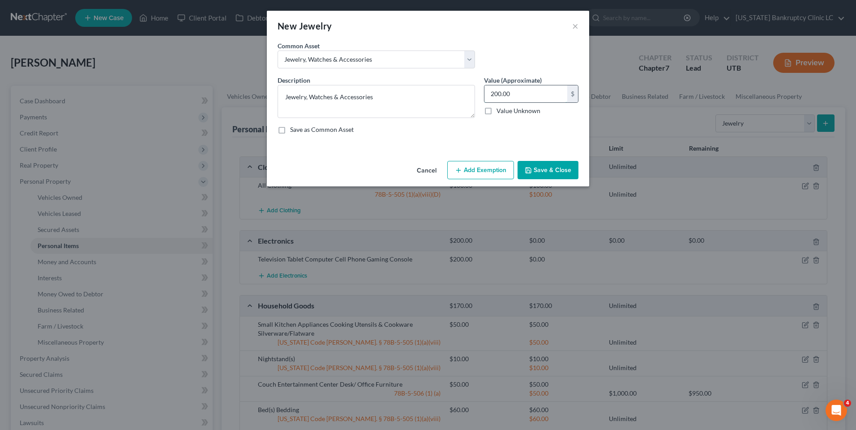
click at [528, 97] on input "200.00" at bounding box center [525, 93] width 83 height 17
type input "50"
click at [534, 164] on button "Save & Close" at bounding box center [547, 170] width 61 height 19
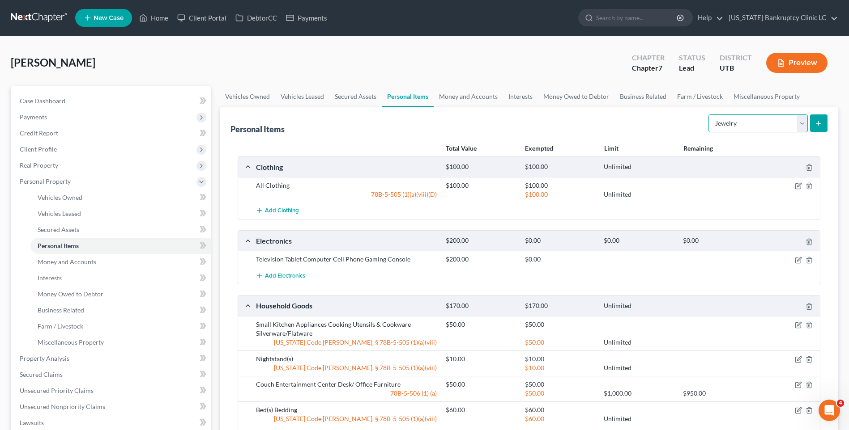
click at [788, 124] on select "Select Item Type Clothing Collectibles Of Value Electronics Firearms Household …" at bounding box center [757, 124] width 99 height 18
select select "collectibles_of_value"
click at [709, 115] on select "Select Item Type Clothing Collectibles Of Value Electronics Firearms Household …" at bounding box center [757, 124] width 99 height 18
click at [816, 129] on button "submit" at bounding box center [818, 123] width 17 height 17
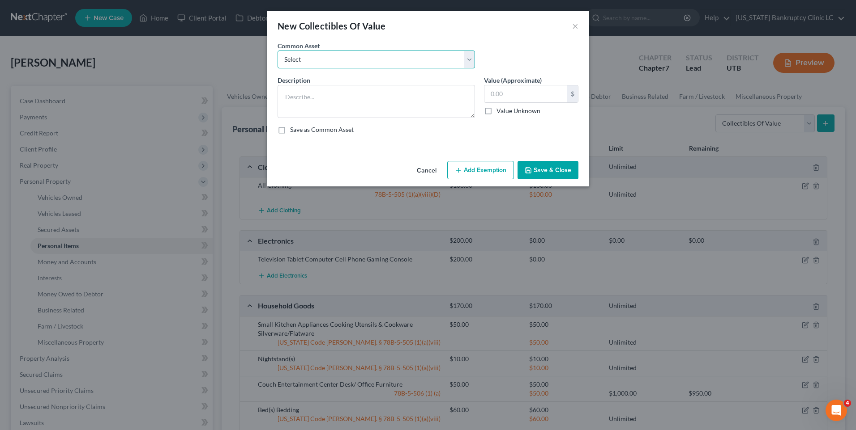
click at [353, 60] on select "Select Prints/Paintings/Art Collectibles" at bounding box center [375, 60] width 197 height 18
select select "0"
click at [277, 51] on select "Select Prints/Paintings/Art Collectibles" at bounding box center [375, 60] width 197 height 18
type textarea "Prints/Paintings/Art"
click at [536, 102] on input "250.00" at bounding box center [525, 93] width 83 height 17
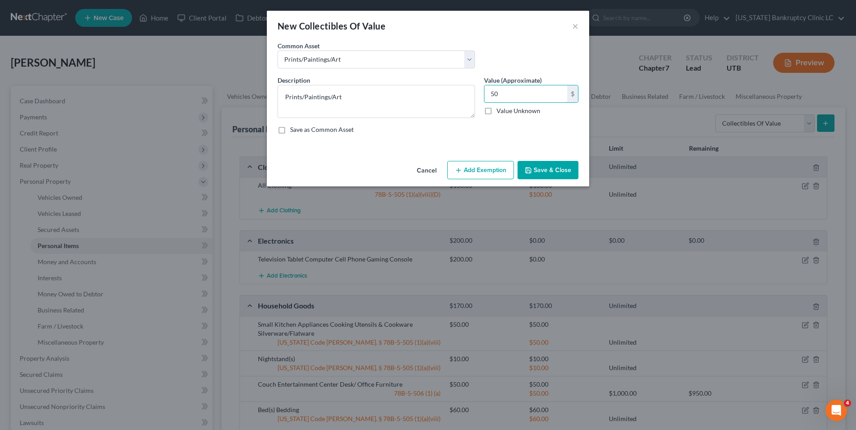
type input "50"
click at [533, 171] on button "Save & Close" at bounding box center [547, 170] width 61 height 19
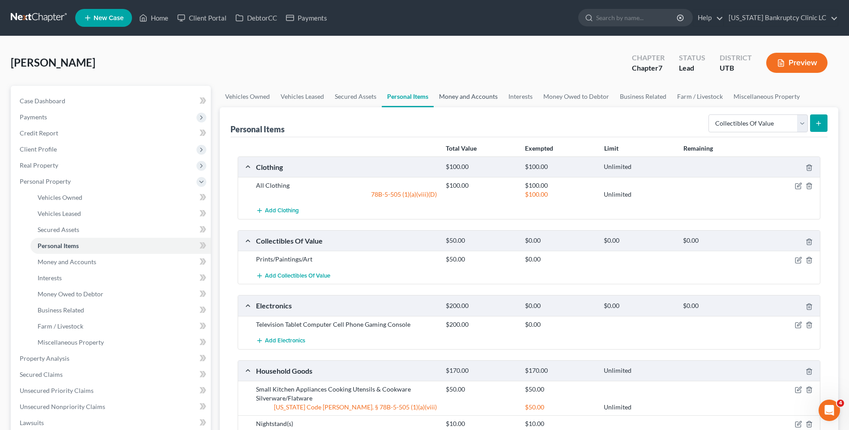
click at [466, 92] on link "Money and Accounts" at bounding box center [468, 96] width 69 height 21
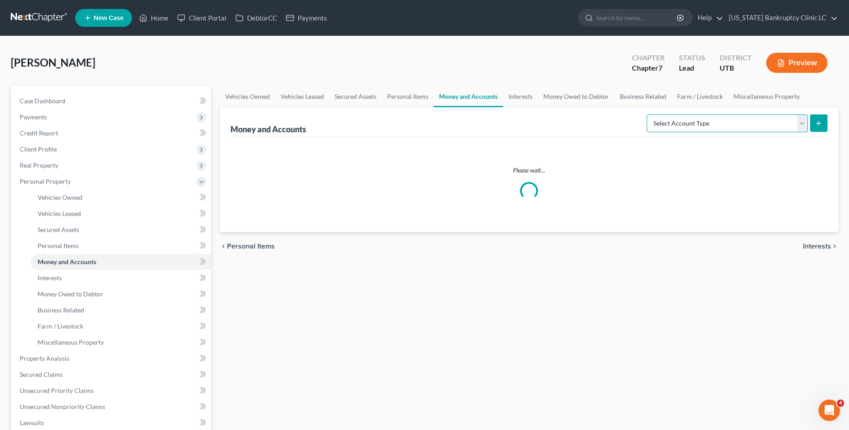
click at [687, 128] on select "Select Account Type Brokerage Cash on Hand Certificates of Deposit Checking Acc…" at bounding box center [727, 124] width 161 height 18
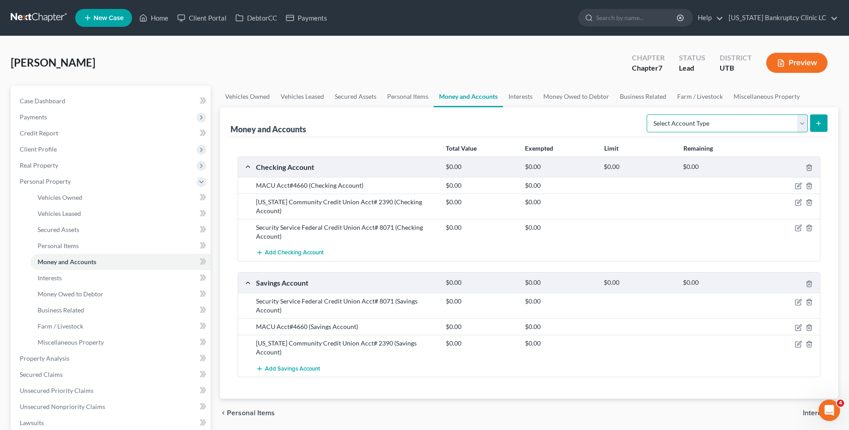
select select "security_deposits"
click at [648, 115] on select "Select Account Type Brokerage Cash on Hand Certificates of Deposit Checking Acc…" at bounding box center [727, 124] width 161 height 18
click at [816, 124] on icon "submit" at bounding box center [818, 123] width 7 height 7
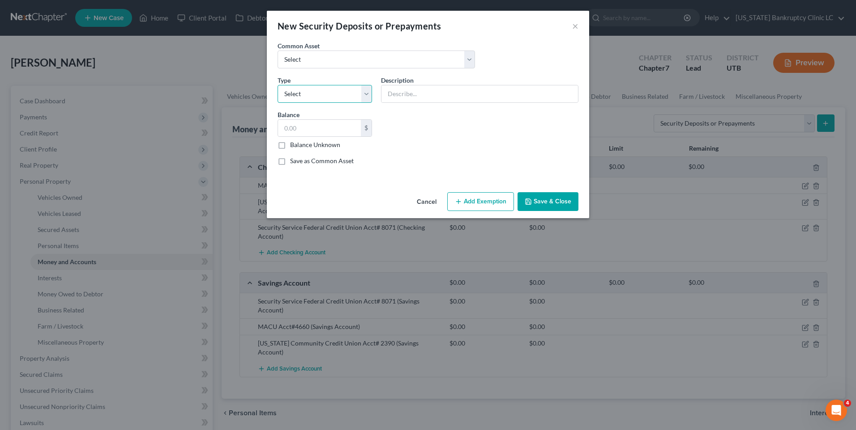
click at [283, 90] on select "Select Electric Gas Heating Oil Security Deposit On Rental Unit Prepaid Rent Te…" at bounding box center [324, 94] width 94 height 18
drag, startPoint x: 338, startPoint y: 58, endPoint x: 331, endPoint y: 70, distance: 13.4
click at [338, 58] on select "Select Rent Deposit w/Landlord" at bounding box center [375, 60] width 197 height 18
select select "0"
click at [277, 51] on select "Select Rent Deposit w/Landlord" at bounding box center [375, 60] width 197 height 18
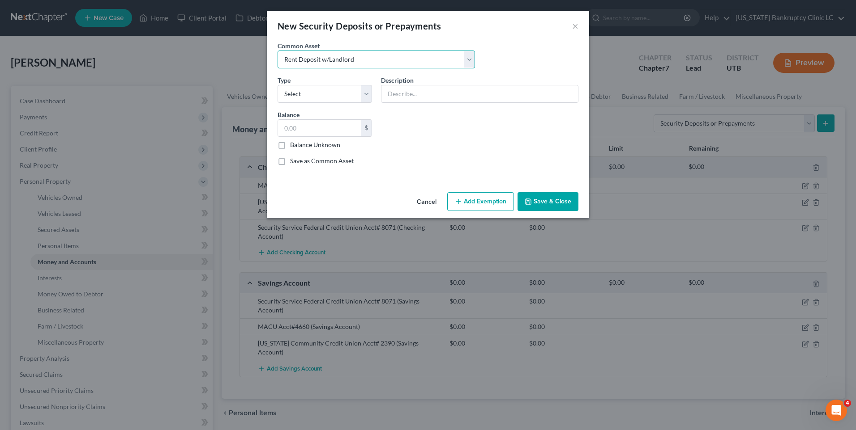
type input "Rent Deposit w/Landlord"
type input "800.00"
click at [315, 96] on select "Select Electric Gas Heating Oil Security Deposit On Rental Unit Prepaid Rent Te…" at bounding box center [324, 94] width 94 height 18
select select "3"
click at [277, 85] on select "Select Electric Gas Heating Oil Security Deposit On Rental Unit Prepaid Rent Te…" at bounding box center [324, 94] width 94 height 18
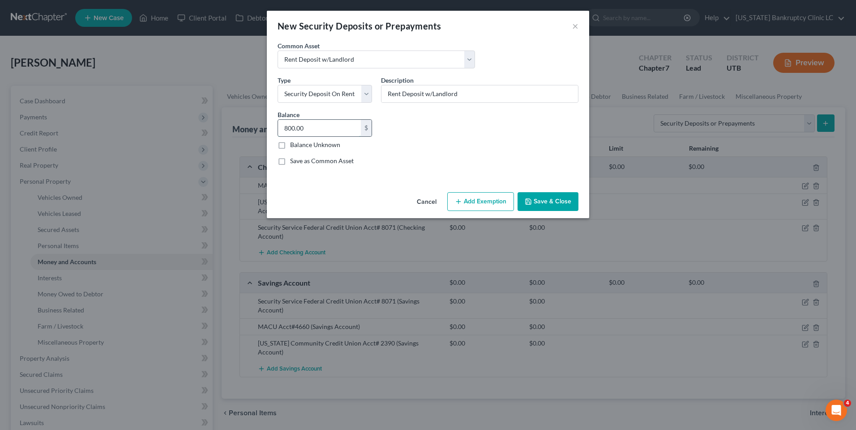
click at [325, 120] on input "800.00" at bounding box center [319, 128] width 83 height 17
type input "414"
click at [535, 203] on button "Save & Close" at bounding box center [547, 201] width 61 height 19
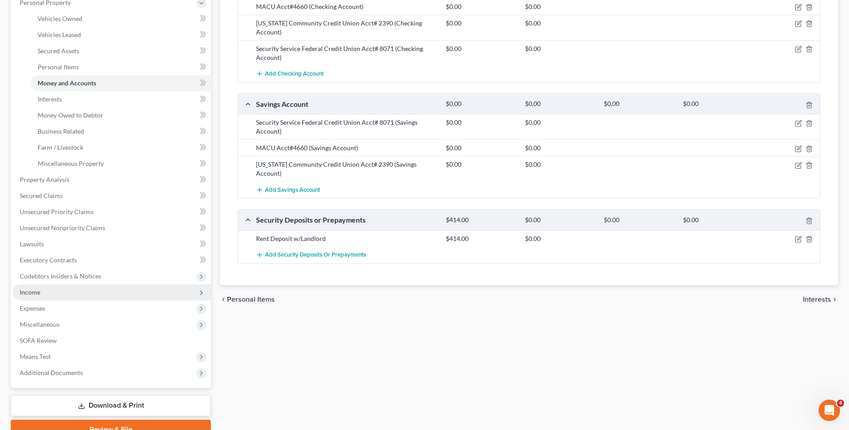
click at [43, 298] on span "Income" at bounding box center [112, 293] width 198 height 16
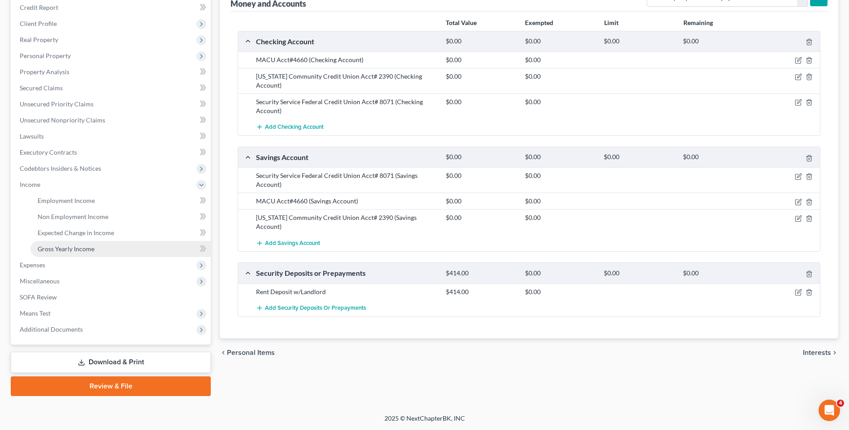
click at [69, 250] on span "Gross Yearly Income" at bounding box center [66, 249] width 57 height 8
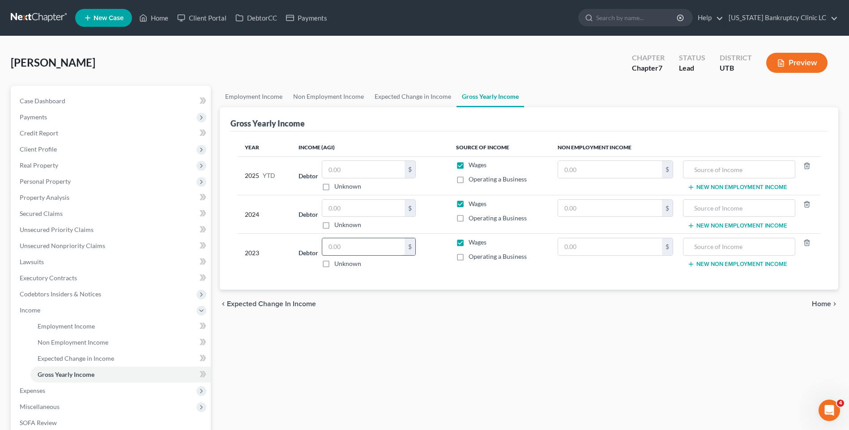
click at [382, 242] on input "text" at bounding box center [363, 246] width 82 height 17
type input "33,010"
click at [358, 200] on div "$" at bounding box center [369, 209] width 94 height 18
click at [353, 212] on input "text" at bounding box center [363, 208] width 82 height 17
type input "32,841"
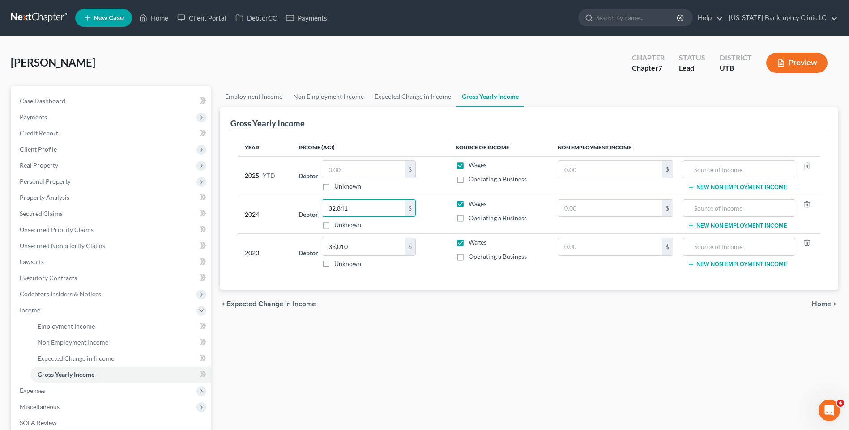
click at [383, 373] on div "Employment Income Non Employment Income Expected Change in Income Gross Yearly …" at bounding box center [528, 304] width 627 height 436
click at [254, 98] on link "Employment Income" at bounding box center [254, 96] width 68 height 21
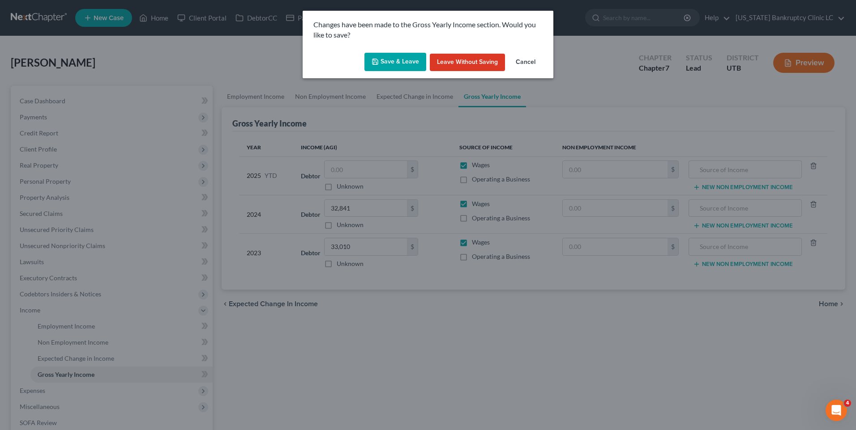
click at [373, 63] on icon "button" at bounding box center [374, 61] width 7 height 7
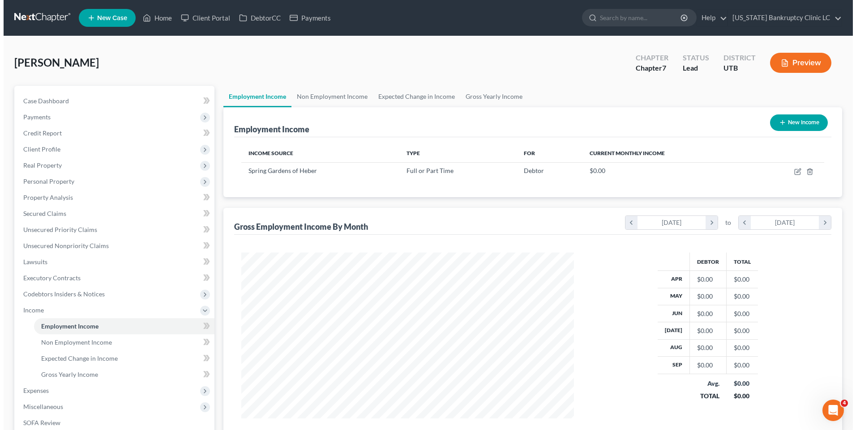
scroll to position [166, 350]
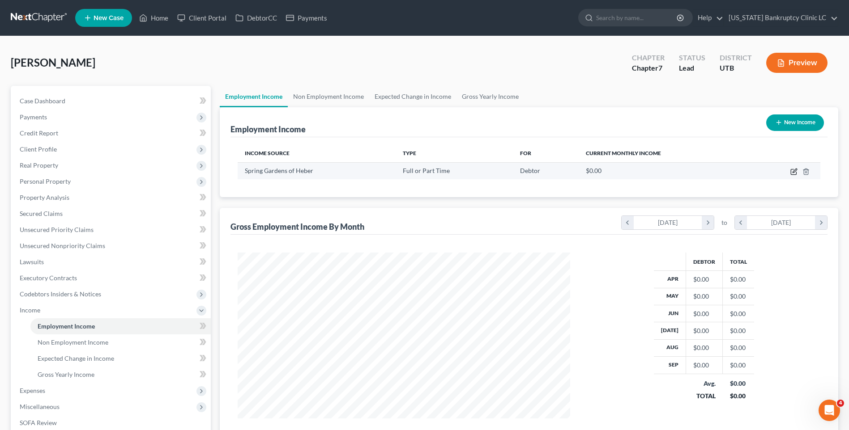
click at [794, 171] on icon "button" at bounding box center [793, 171] width 7 height 7
select select "0"
select select "46"
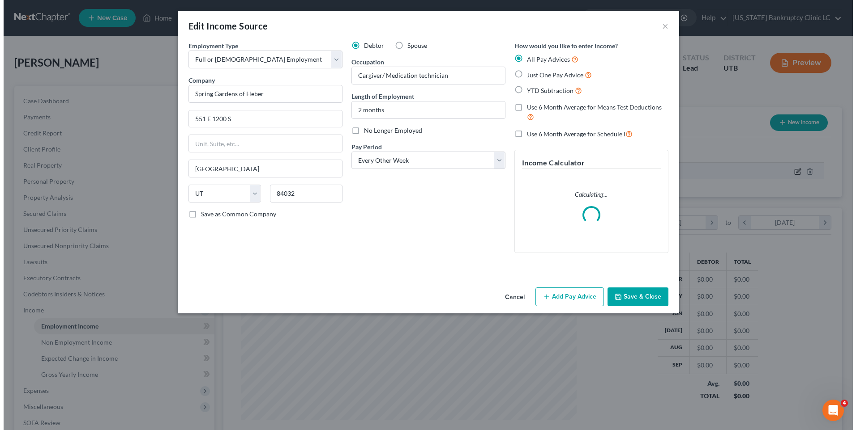
scroll to position [167, 353]
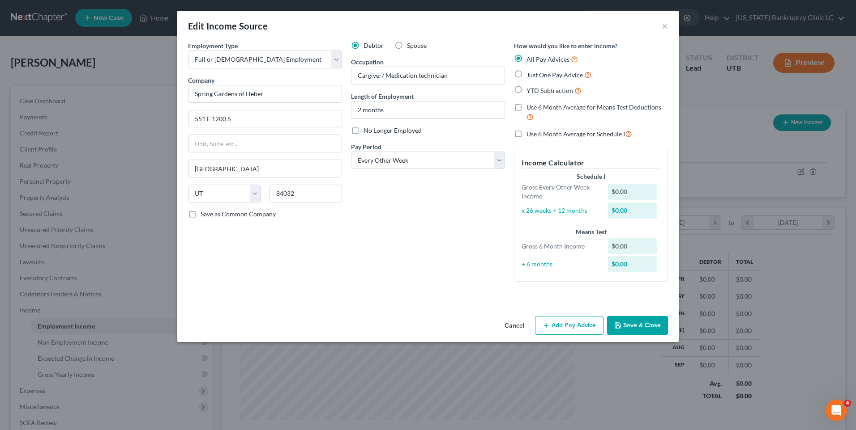
click at [554, 327] on button "Add Pay Advice" at bounding box center [569, 325] width 68 height 19
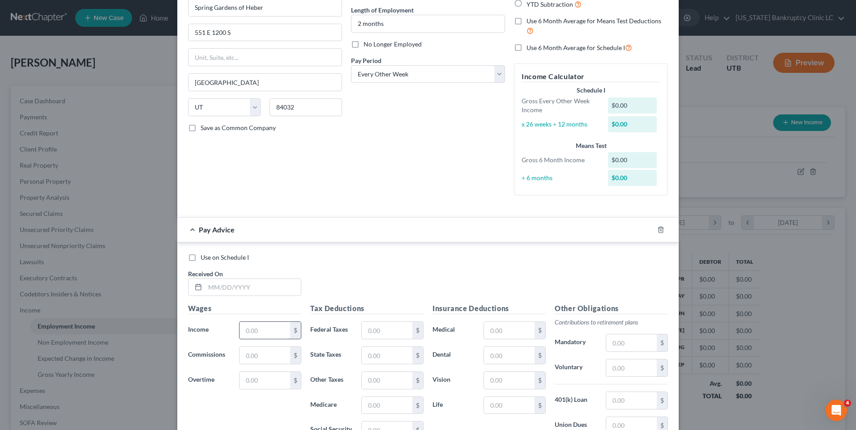
scroll to position [179, 0]
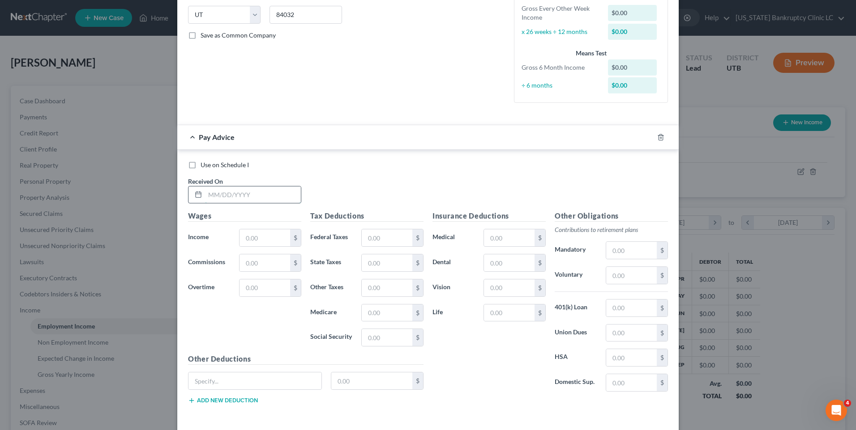
click at [245, 195] on input "text" at bounding box center [253, 195] width 96 height 17
click at [258, 234] on input "text" at bounding box center [264, 238] width 51 height 17
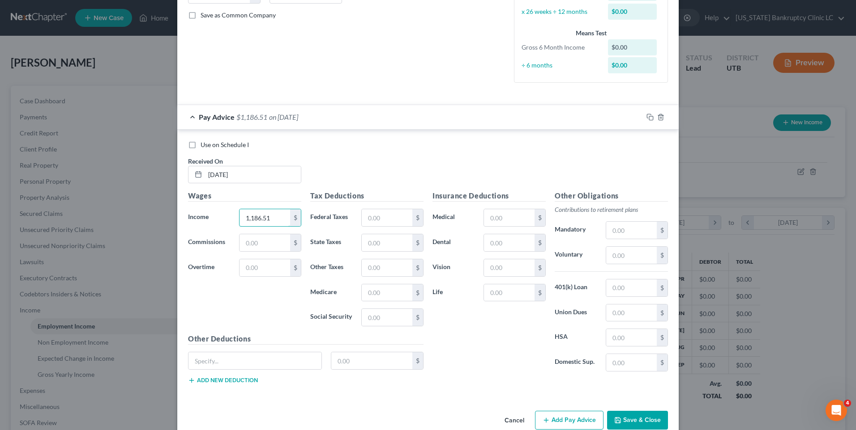
scroll to position [217, 0]
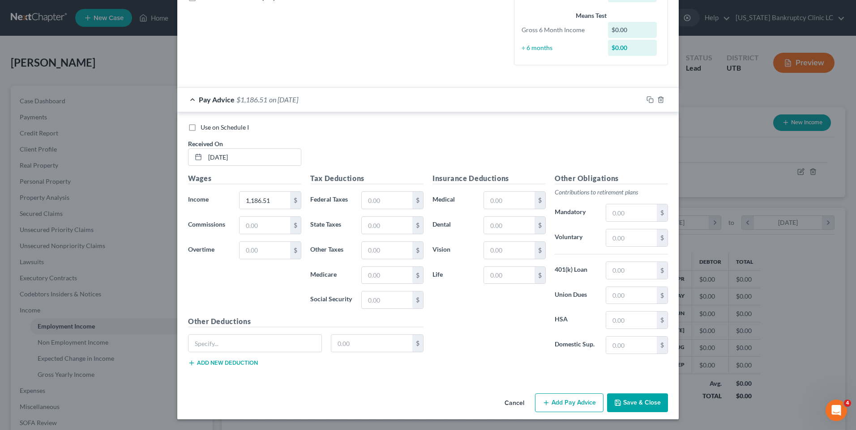
click at [560, 400] on button "Add Pay Advice" at bounding box center [569, 403] width 68 height 19
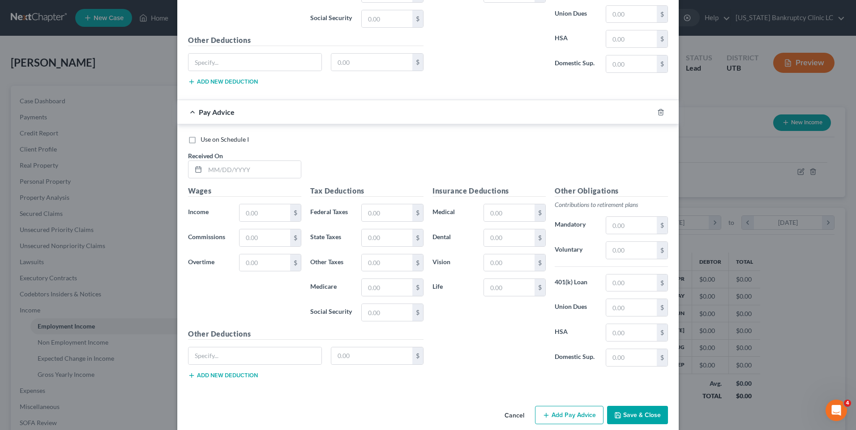
scroll to position [510, 0]
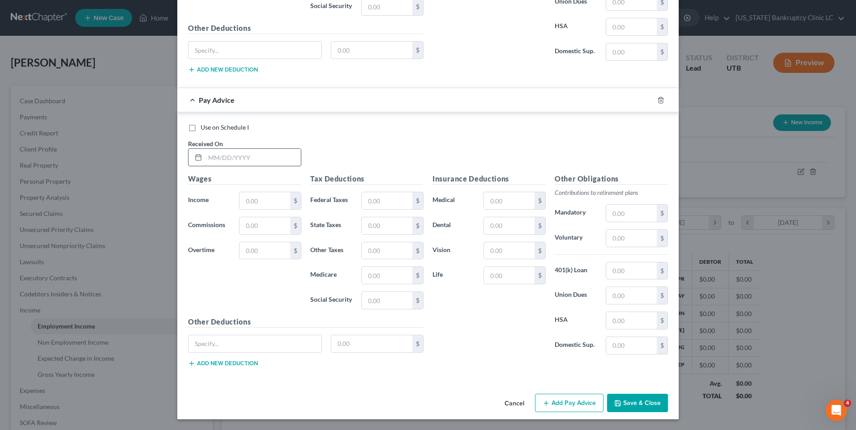
click at [210, 159] on input "text" at bounding box center [253, 157] width 96 height 17
click at [577, 403] on button "Add Pay Advice" at bounding box center [569, 403] width 68 height 19
click at [233, 154] on input "text" at bounding box center [253, 157] width 96 height 17
click at [562, 403] on button "Add Pay Advice" at bounding box center [569, 403] width 68 height 19
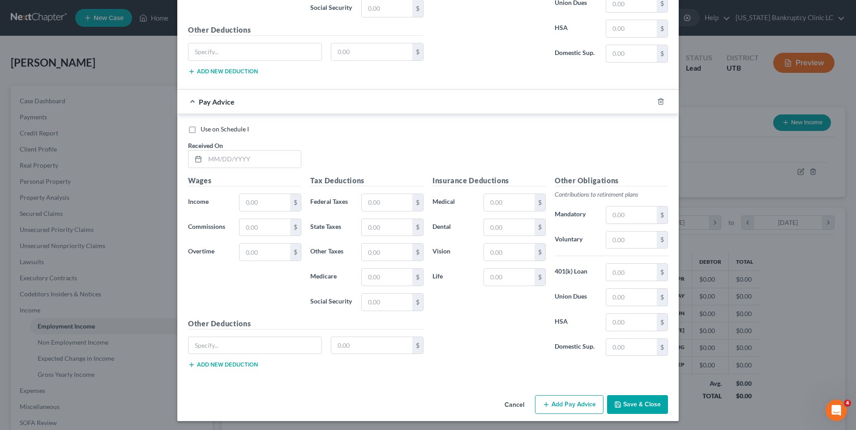
scroll to position [1098, 0]
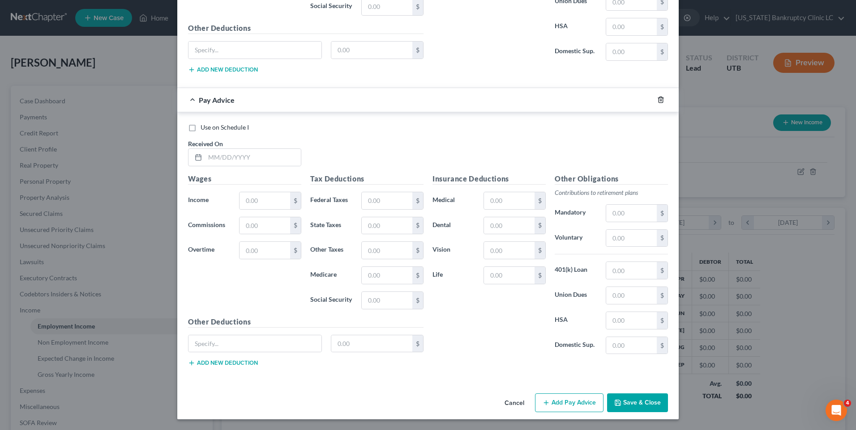
click at [658, 98] on icon "button" at bounding box center [660, 100] width 4 height 6
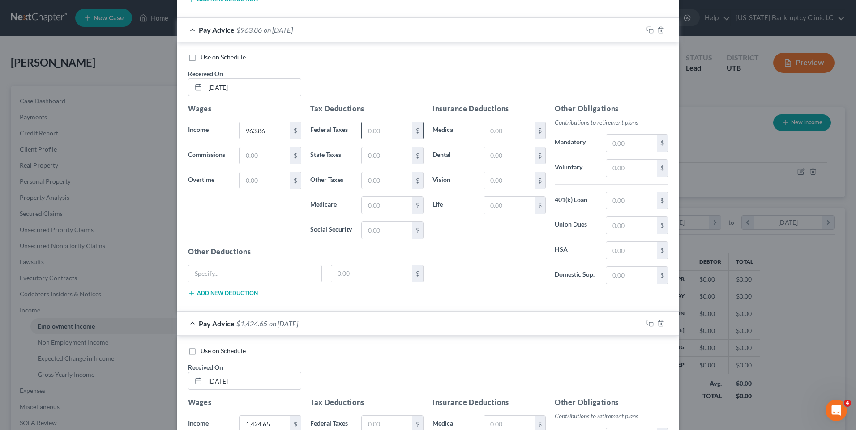
click at [376, 132] on input "text" at bounding box center [387, 130] width 51 height 17
click at [391, 234] on input "text" at bounding box center [387, 230] width 51 height 17
click at [374, 209] on input "text" at bounding box center [387, 205] width 51 height 17
click at [370, 234] on input "text" at bounding box center [387, 230] width 51 height 17
click at [384, 158] on input "text" at bounding box center [387, 155] width 51 height 17
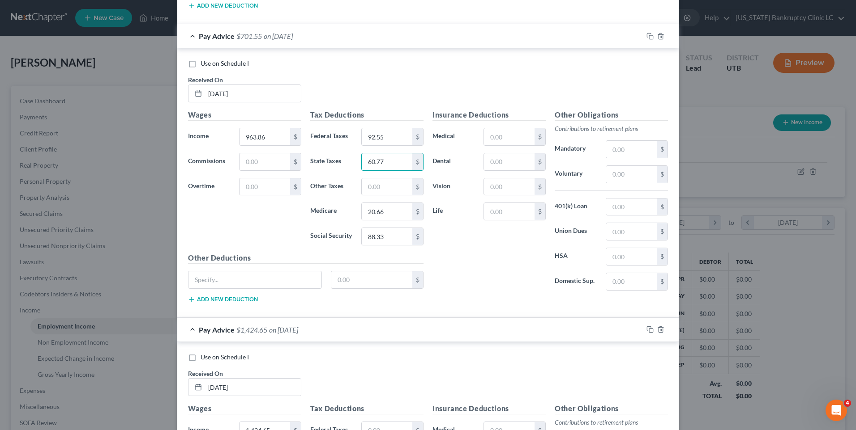
scroll to position [491, 0]
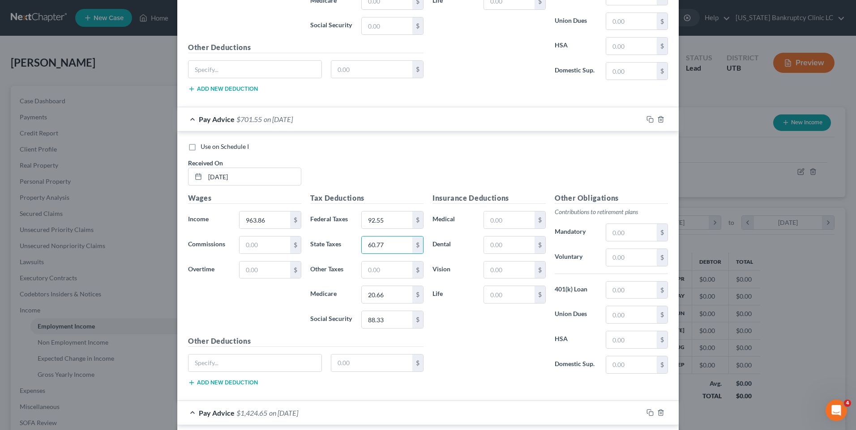
click at [200, 148] on label "Use on Schedule I" at bounding box center [224, 146] width 48 height 9
click at [204, 148] on input "Use on Schedule I" at bounding box center [207, 145] width 6 height 6
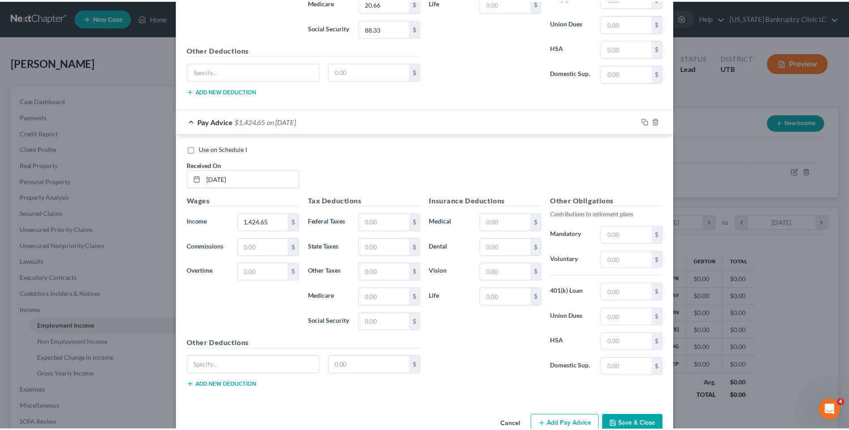
scroll to position [804, 0]
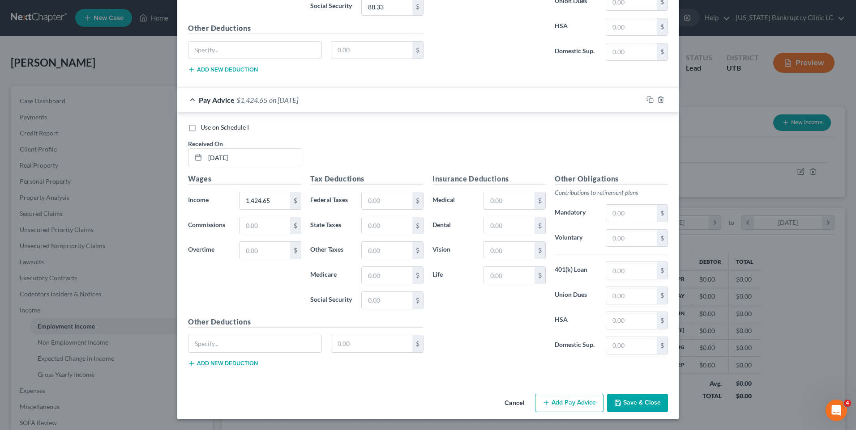
click at [631, 407] on button "Save & Close" at bounding box center [637, 403] width 61 height 19
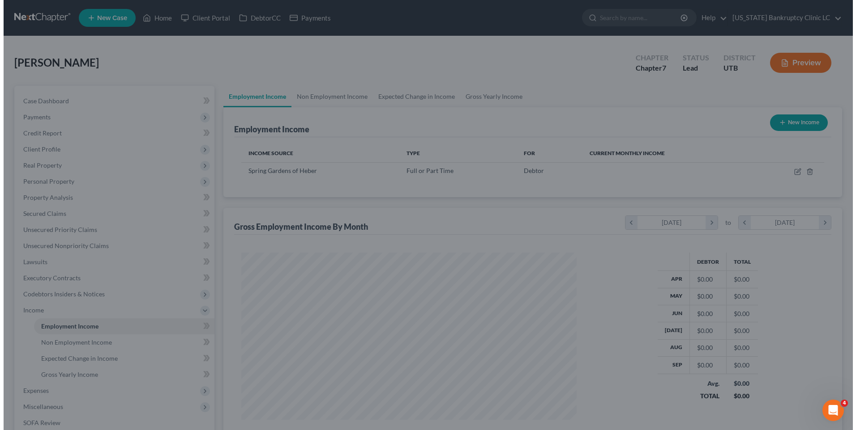
scroll to position [447276, 447092]
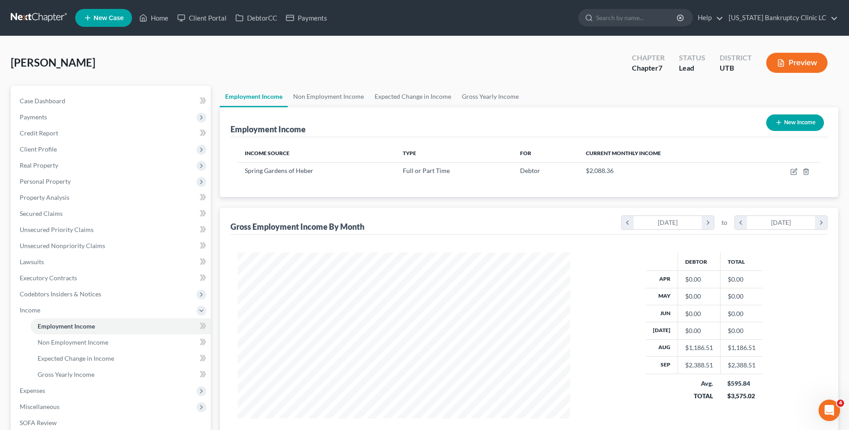
click at [800, 126] on button "New Income" at bounding box center [795, 123] width 58 height 17
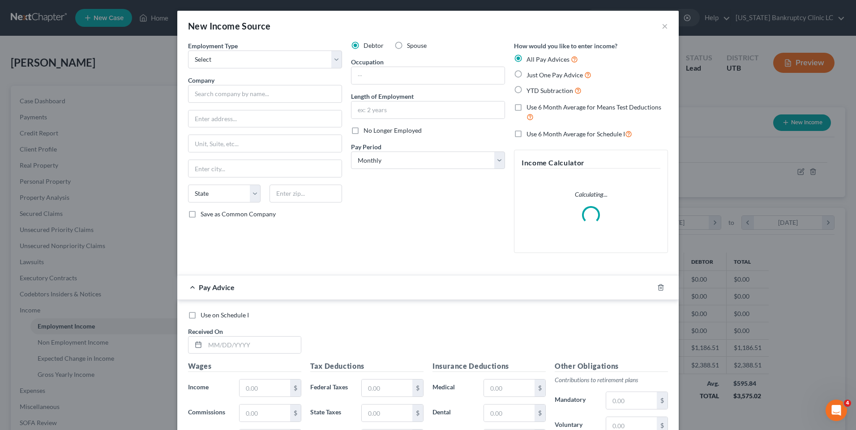
scroll to position [167, 353]
click at [218, 72] on div "Employment Type * Select Full or [DEMOGRAPHIC_DATA] Employment Self Employment …" at bounding box center [264, 150] width 163 height 219
drag, startPoint x: 212, startPoint y: 60, endPoint x: 217, endPoint y: 67, distance: 8.5
click at [212, 60] on select "Select Full or [DEMOGRAPHIC_DATA] Employment Self Employment" at bounding box center [265, 60] width 154 height 18
click at [188, 51] on select "Select Full or [DEMOGRAPHIC_DATA] Employment Self Employment" at bounding box center [265, 60] width 154 height 18
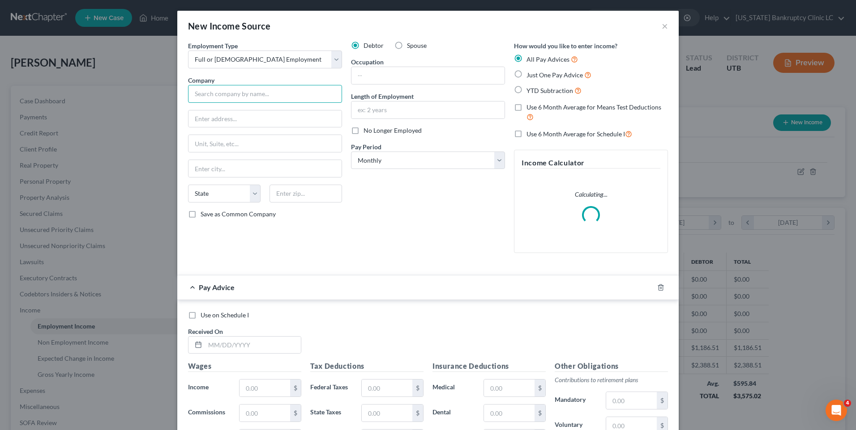
click at [230, 100] on input "text" at bounding box center [265, 94] width 154 height 18
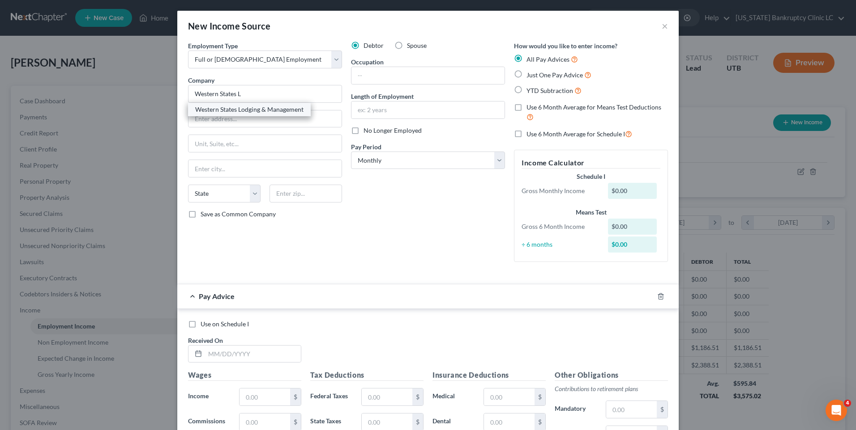
click at [232, 107] on div "Western States Lodging & Management" at bounding box center [249, 109] width 108 height 9
click at [380, 81] on input "text" at bounding box center [427, 75] width 153 height 17
click at [370, 228] on div "Debtor Spouse Occupation Length of Employment No Longer Employed Pay Period * S…" at bounding box center [427, 155] width 163 height 228
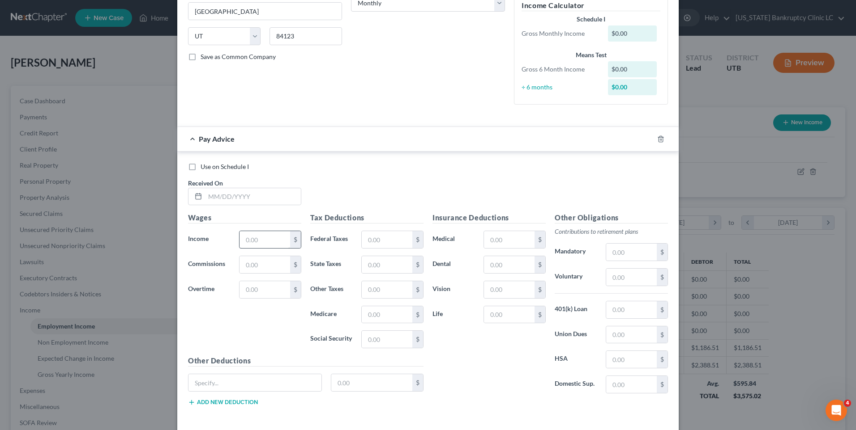
scroll to position [179, 0]
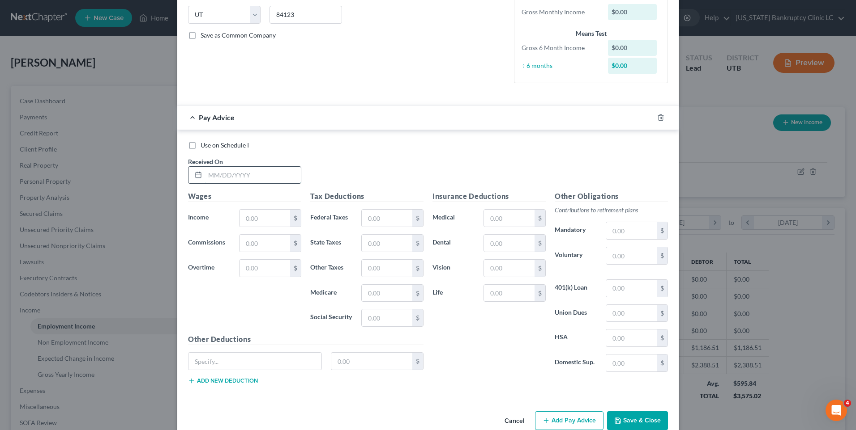
click at [266, 178] on input "text" at bounding box center [253, 175] width 96 height 17
click at [262, 216] on input "text" at bounding box center [264, 218] width 51 height 17
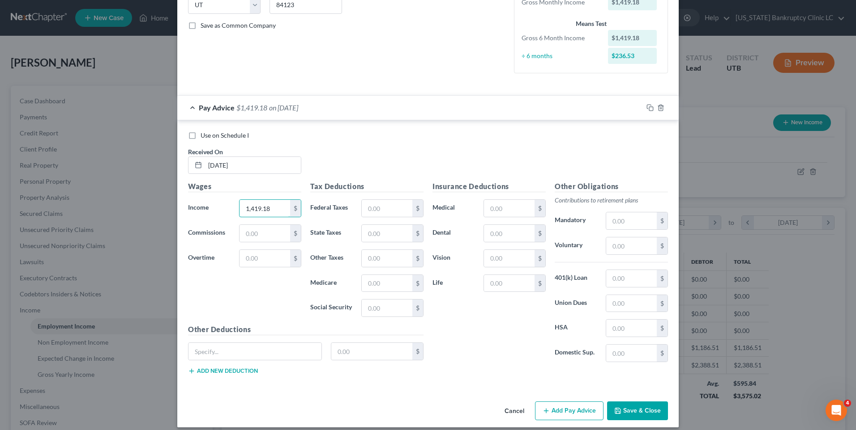
scroll to position [197, 0]
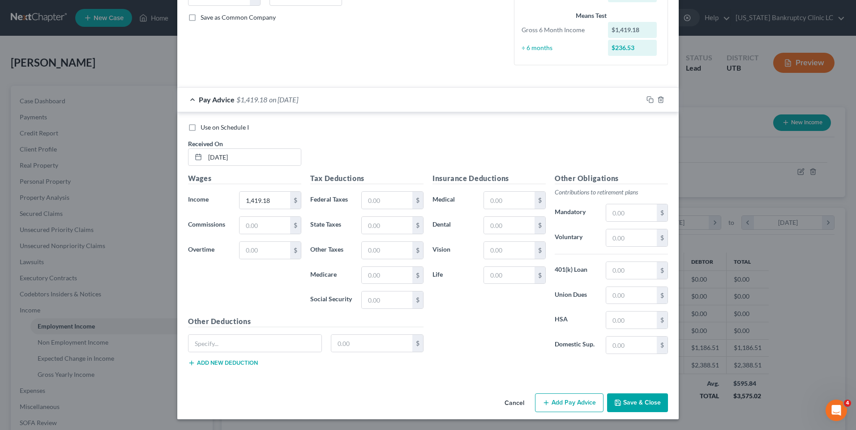
click at [562, 397] on button "Add Pay Advice" at bounding box center [569, 403] width 68 height 19
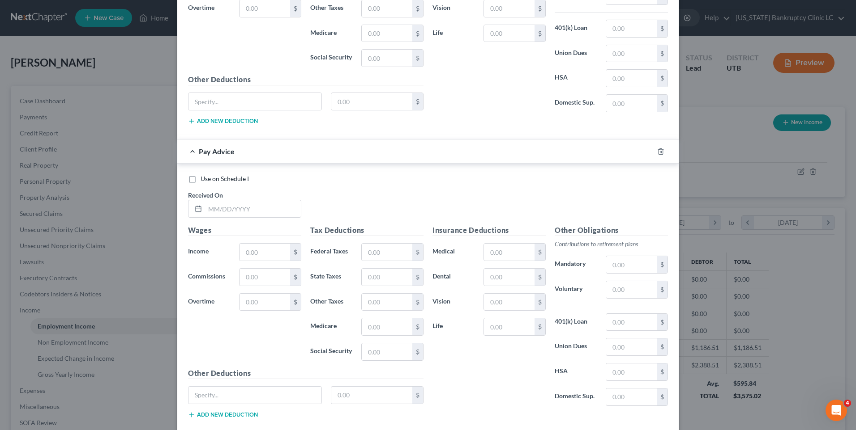
scroll to position [490, 0]
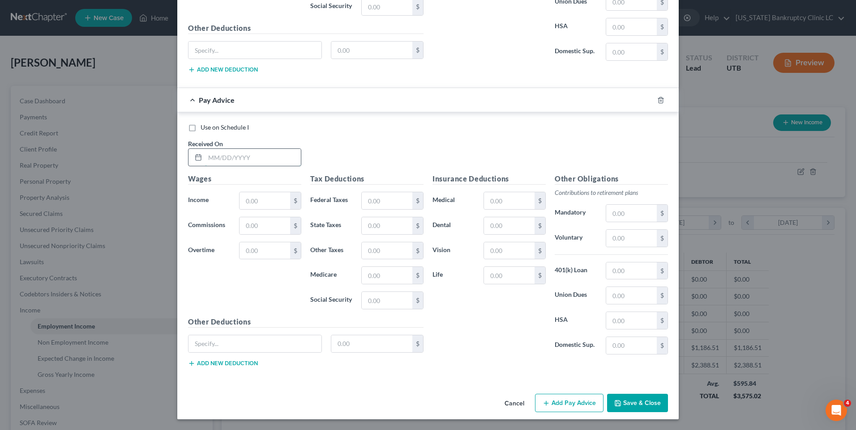
click at [205, 161] on input "text" at bounding box center [253, 157] width 96 height 17
click at [257, 199] on input "text" at bounding box center [264, 200] width 51 height 17
click at [573, 398] on button "Add Pay Advice" at bounding box center [569, 403] width 68 height 19
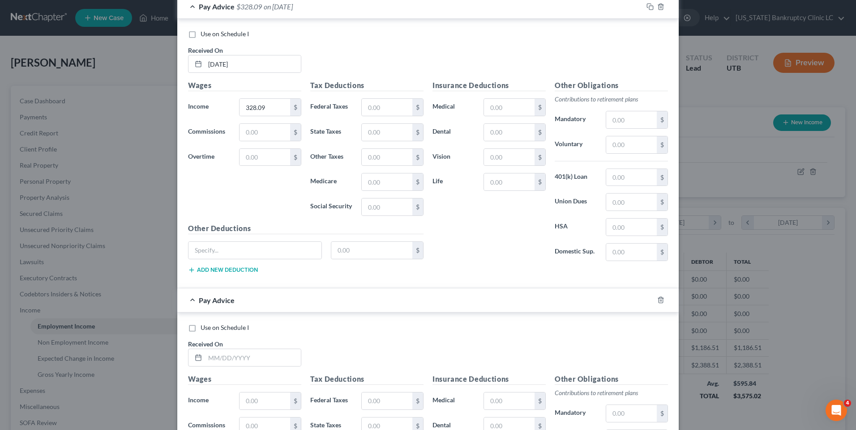
scroll to position [714, 0]
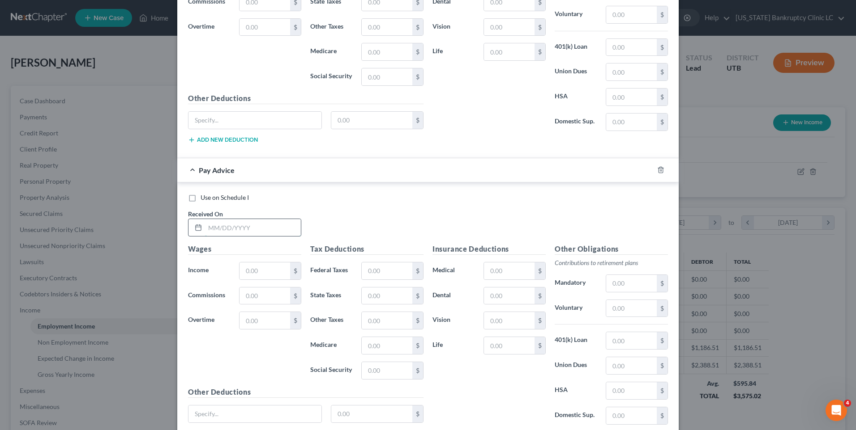
click at [229, 227] on input "text" at bounding box center [253, 227] width 96 height 17
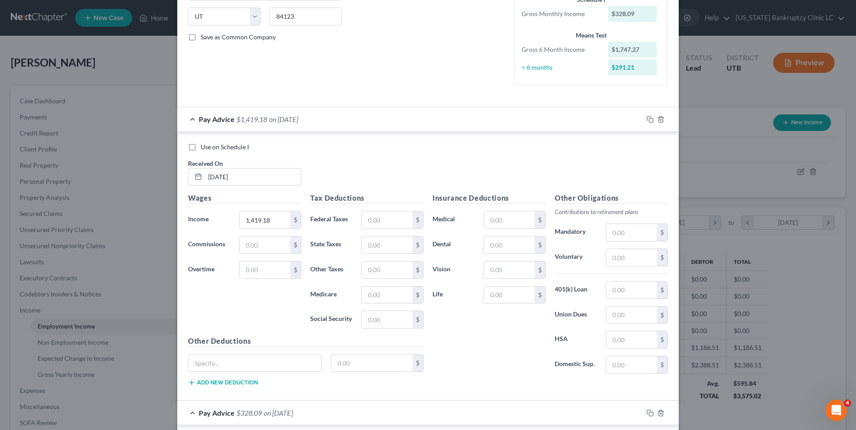
scroll to position [43, 0]
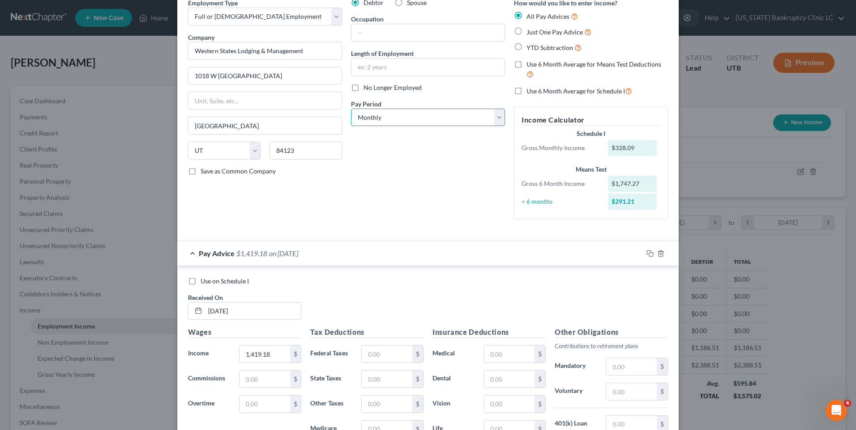
click at [400, 114] on select "Select Monthly Twice Monthly Every Other Week Weekly" at bounding box center [428, 118] width 154 height 18
click at [351, 109] on select "Select Monthly Twice Monthly Every Other Week Weekly" at bounding box center [428, 118] width 154 height 18
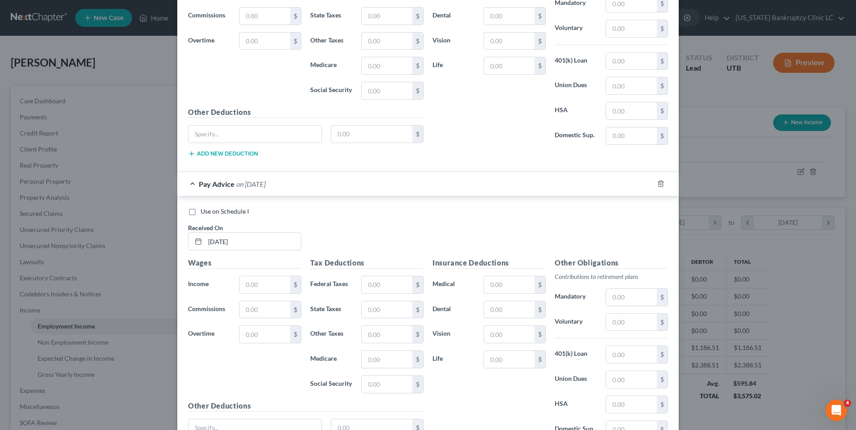
scroll to position [784, 0]
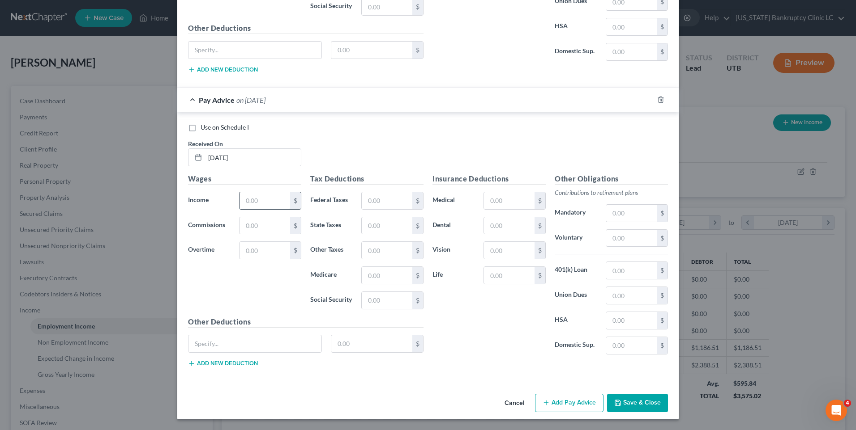
click at [244, 200] on input "text" at bounding box center [264, 200] width 51 height 17
click at [560, 407] on button "Add Pay Advice" at bounding box center [569, 403] width 68 height 19
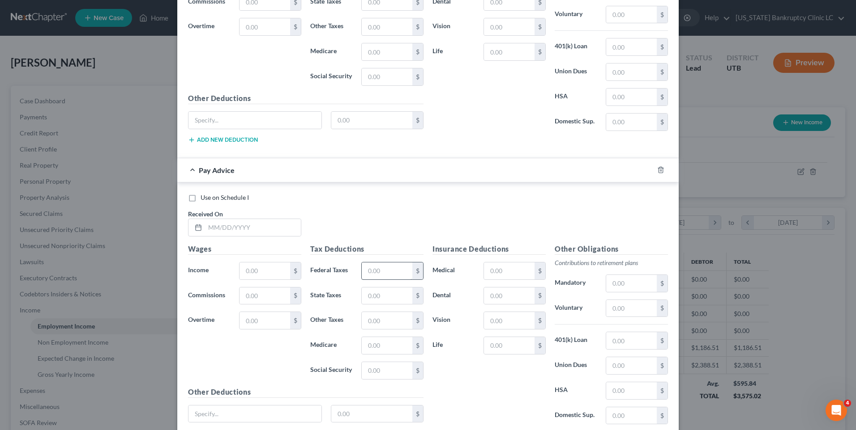
scroll to position [1096, 0]
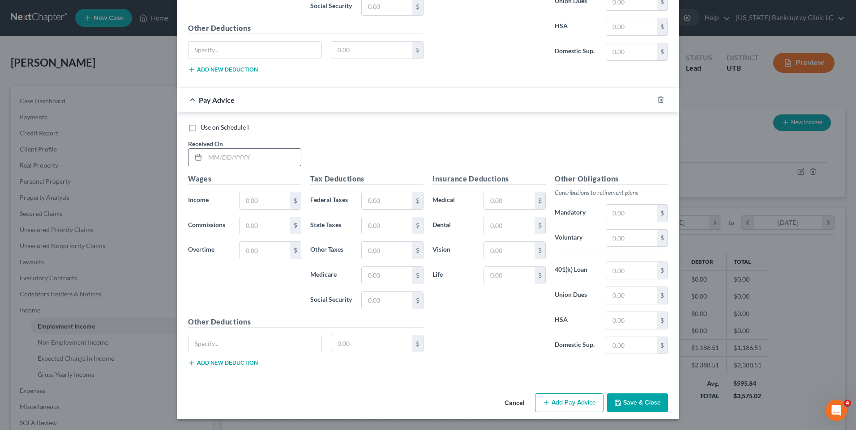
click at [231, 162] on input "text" at bounding box center [253, 157] width 96 height 17
click at [249, 191] on div "Wages Income * $ Commissions $ Overtime $" at bounding box center [244, 245] width 122 height 143
click at [248, 198] on input "text" at bounding box center [264, 200] width 51 height 17
click at [563, 401] on button "Add Pay Advice" at bounding box center [569, 403] width 68 height 19
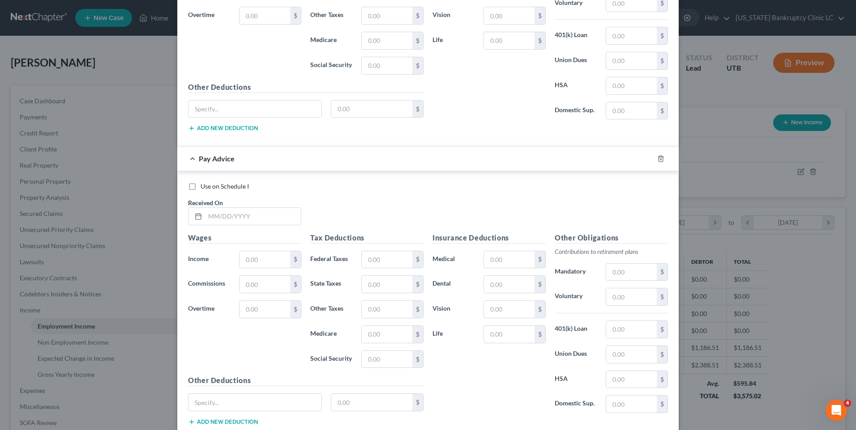
scroll to position [1390, 0]
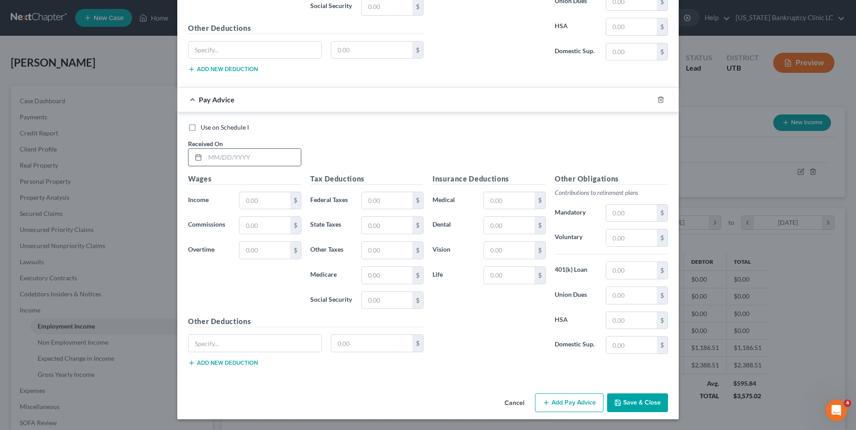
click at [224, 157] on input "text" at bounding box center [253, 157] width 96 height 17
click at [248, 203] on input "text" at bounding box center [264, 200] width 51 height 17
click at [577, 405] on button "Add Pay Advice" at bounding box center [569, 403] width 68 height 19
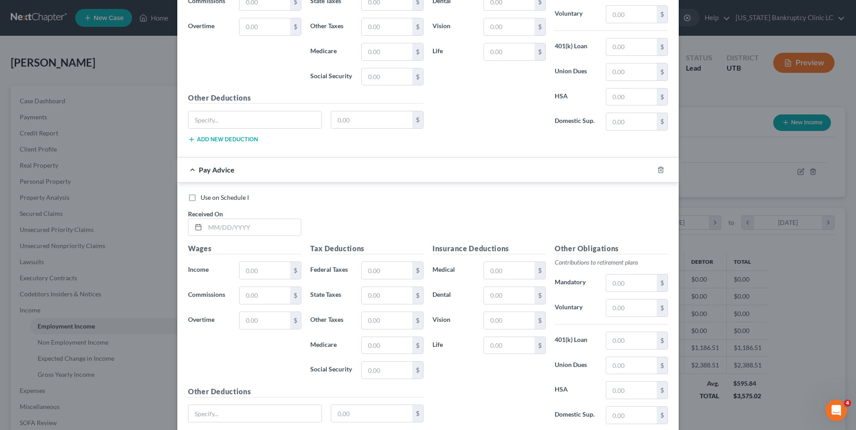
scroll to position [1684, 0]
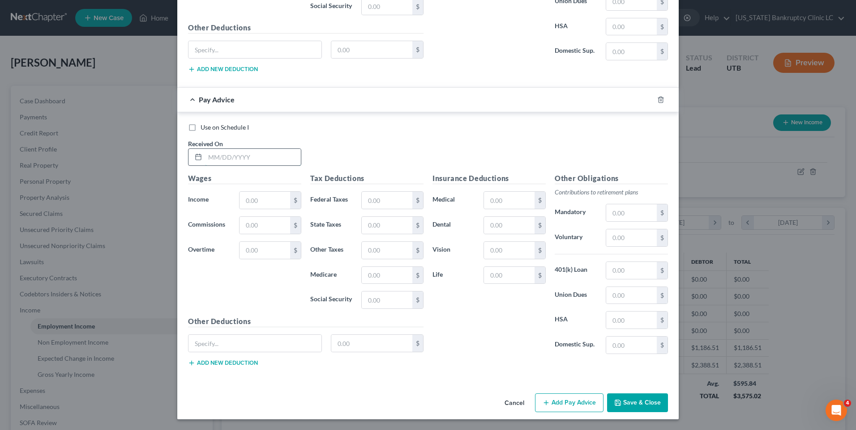
click at [219, 155] on input "text" at bounding box center [253, 157] width 96 height 17
click at [247, 197] on input "text" at bounding box center [264, 200] width 51 height 17
click at [549, 403] on button "Add Pay Advice" at bounding box center [569, 403] width 68 height 19
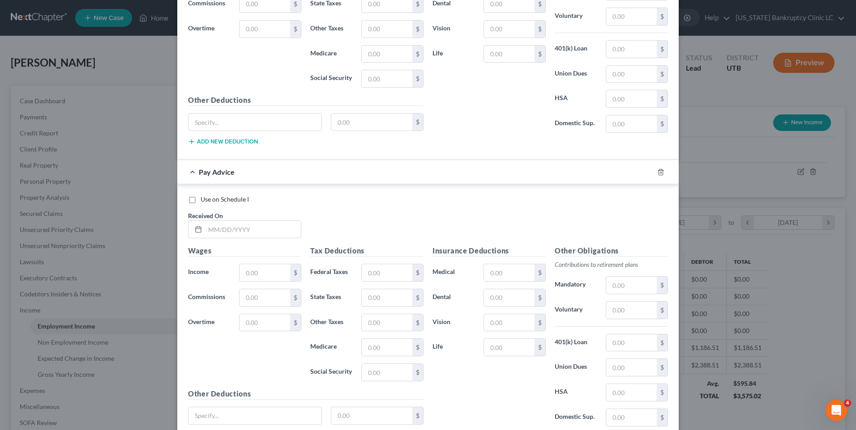
scroll to position [1978, 0]
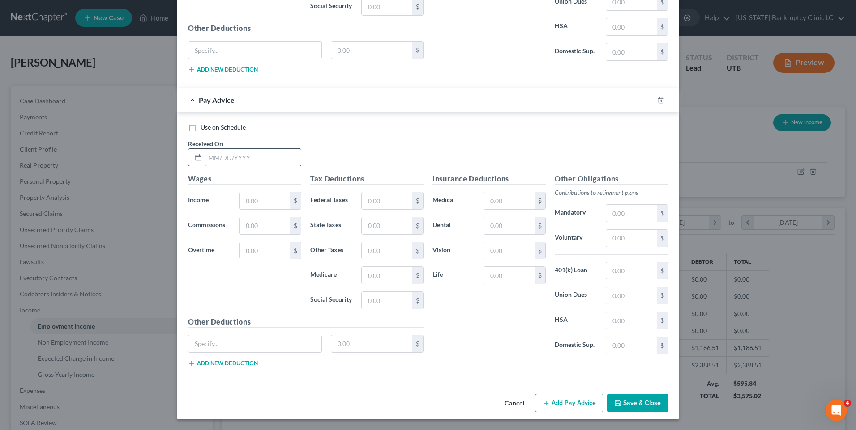
click at [226, 157] on input "text" at bounding box center [253, 157] width 96 height 17
click at [260, 202] on input "text" at bounding box center [264, 200] width 51 height 17
click at [567, 405] on button "Add Pay Advice" at bounding box center [569, 403] width 68 height 19
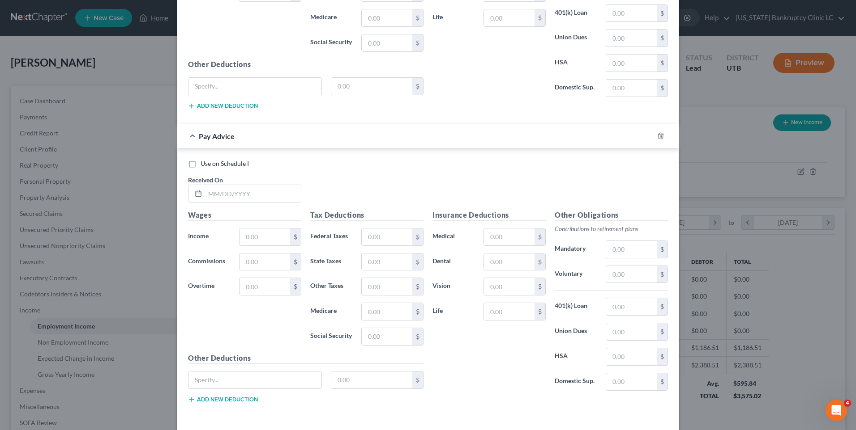
scroll to position [2272, 0]
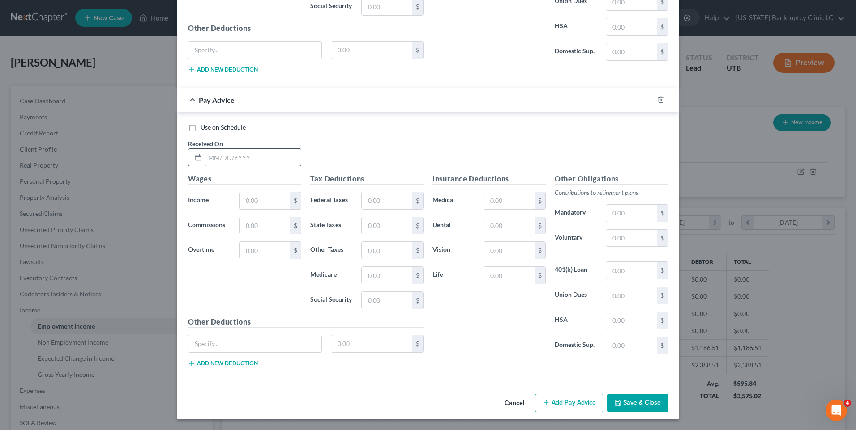
click at [209, 153] on input "text" at bounding box center [253, 157] width 96 height 17
click at [263, 192] on input "text" at bounding box center [264, 200] width 51 height 17
click at [583, 398] on button "Add Pay Advice" at bounding box center [569, 403] width 68 height 19
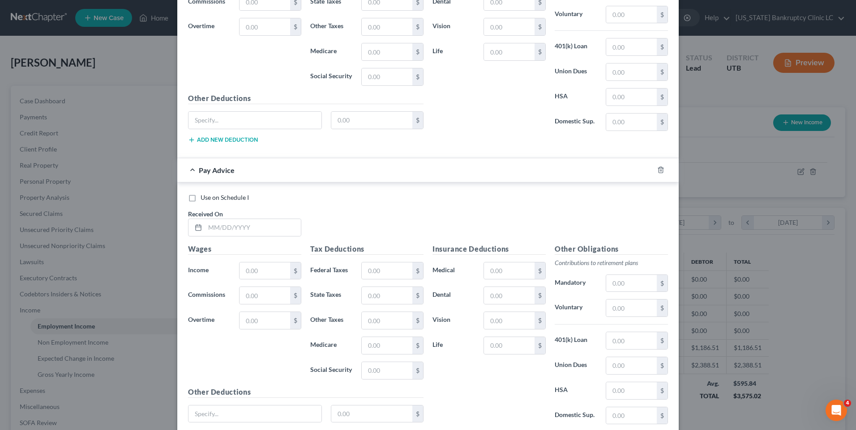
scroll to position [2566, 0]
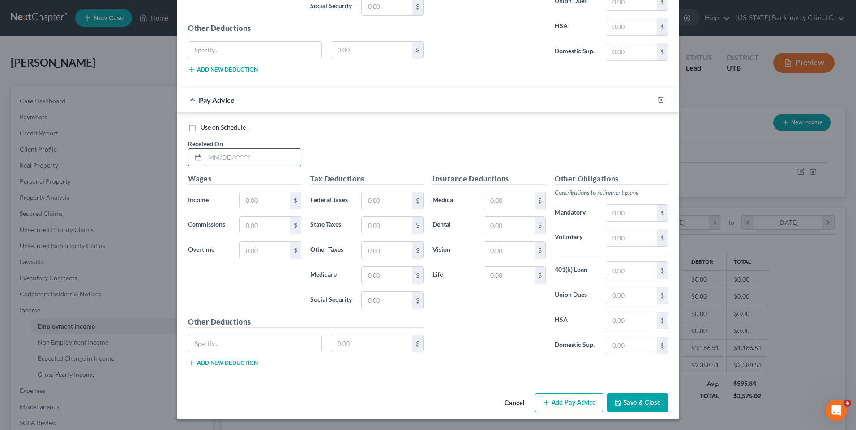
click at [224, 157] on input "text" at bounding box center [253, 157] width 96 height 17
click at [247, 202] on input "text" at bounding box center [264, 200] width 51 height 17
click at [562, 396] on button "Add Pay Advice" at bounding box center [569, 403] width 68 height 19
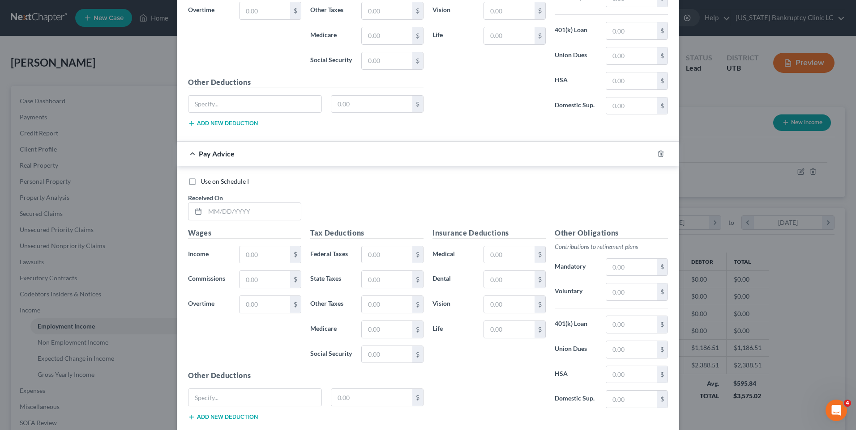
scroll to position [2860, 0]
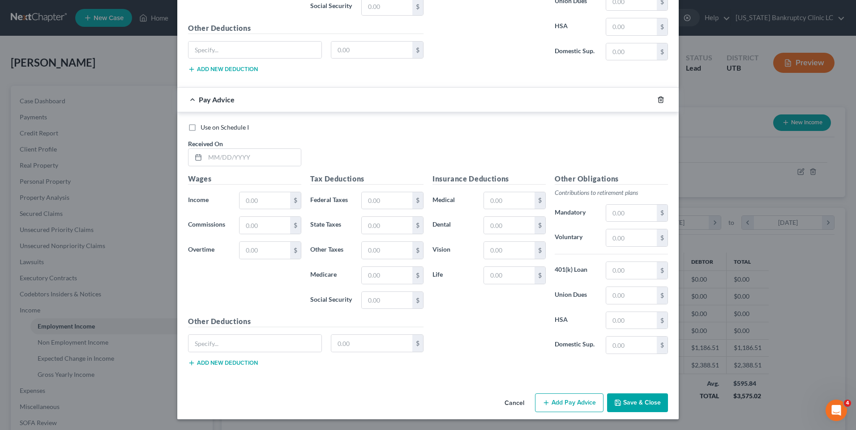
click at [658, 98] on polyline "button" at bounding box center [660, 98] width 5 height 0
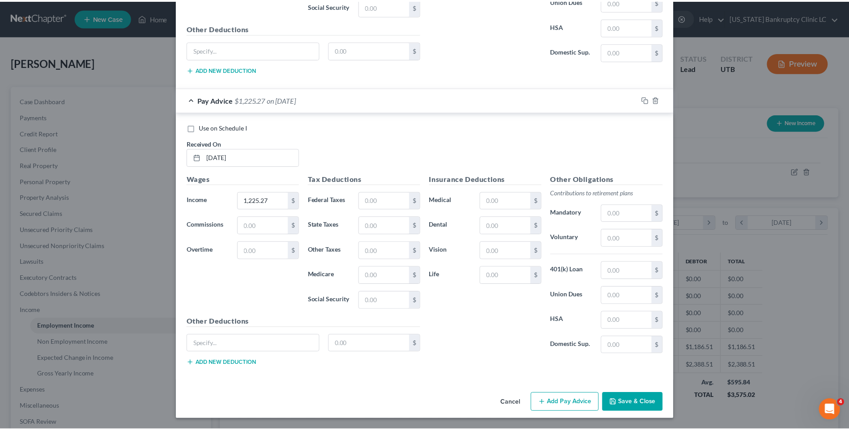
scroll to position [2566, 0]
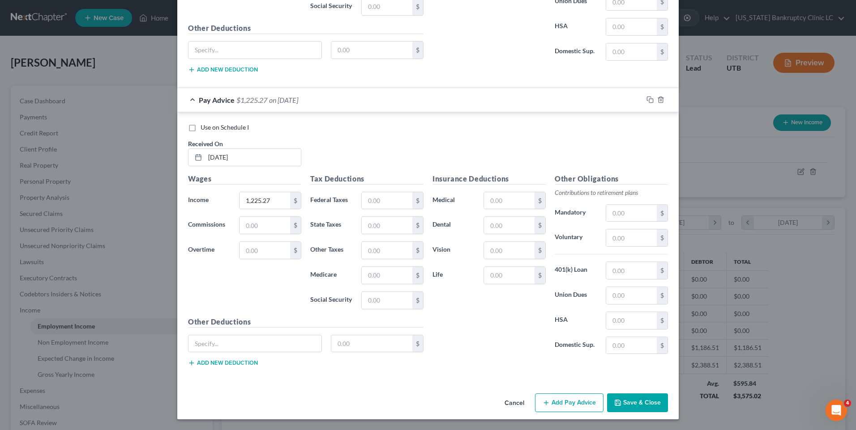
click at [627, 397] on button "Save & Close" at bounding box center [637, 403] width 61 height 19
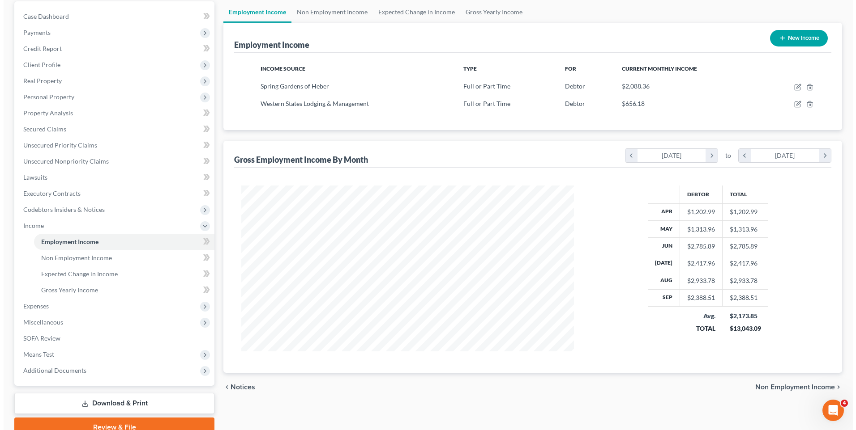
scroll to position [36, 0]
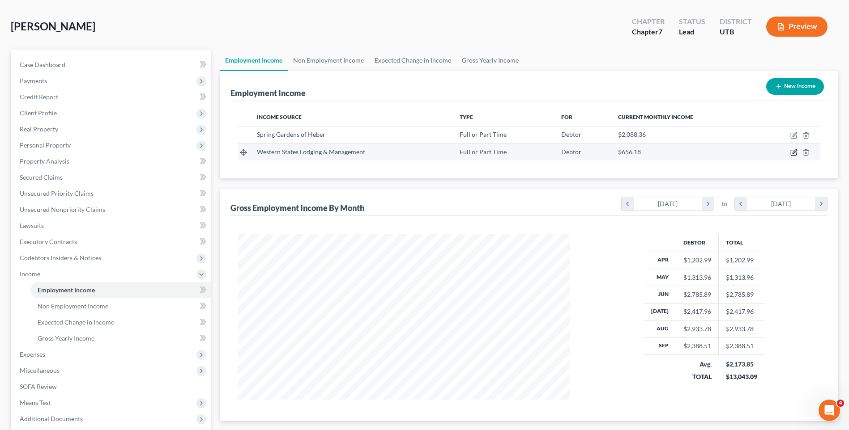
click at [791, 149] on icon "button" at bounding box center [793, 152] width 7 height 7
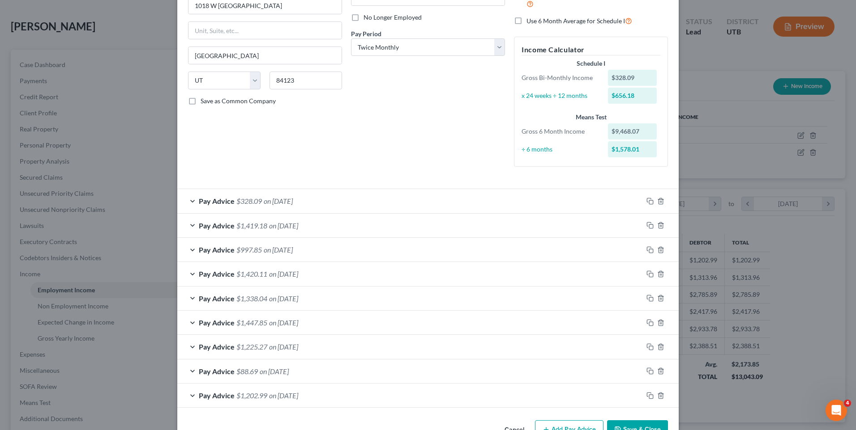
scroll to position [0, 0]
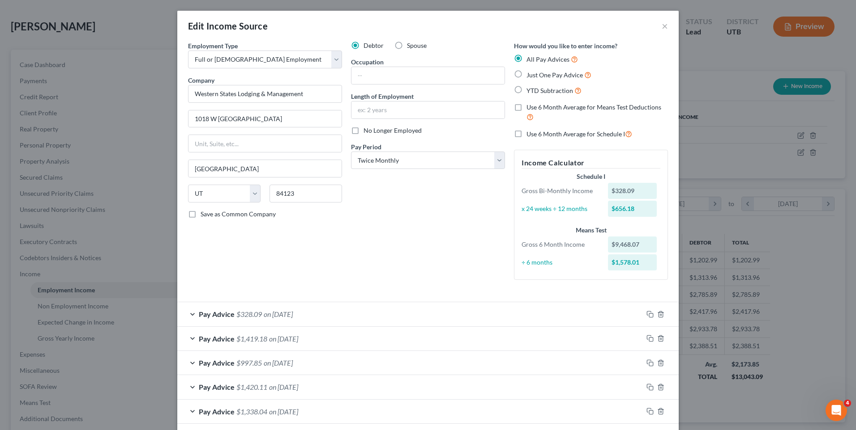
click at [368, 128] on span "No Longer Employed" at bounding box center [392, 131] width 58 height 8
click at [368, 128] on input "No Longer Employed" at bounding box center [370, 129] width 6 height 6
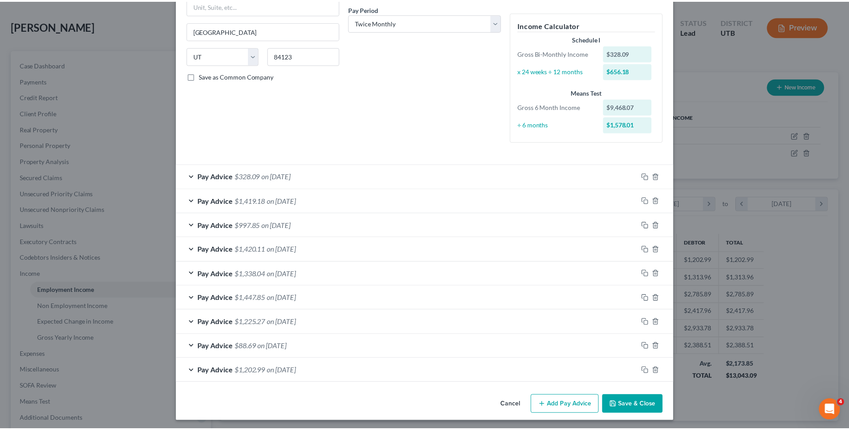
scroll to position [140, 0]
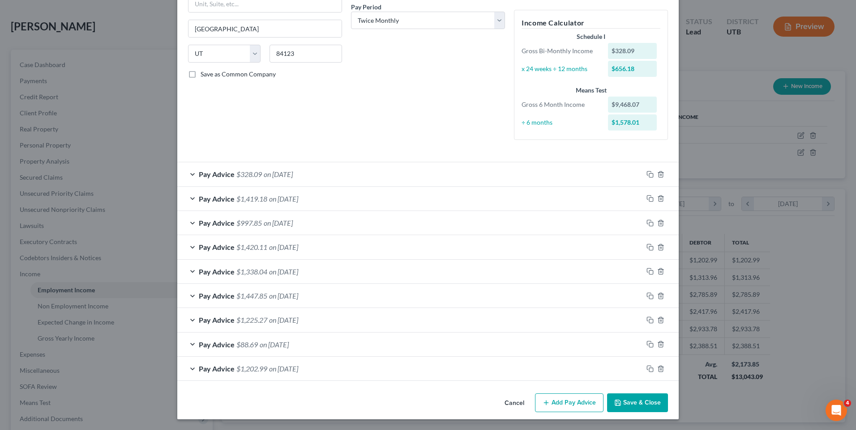
click at [625, 400] on button "Save & Close" at bounding box center [637, 403] width 61 height 19
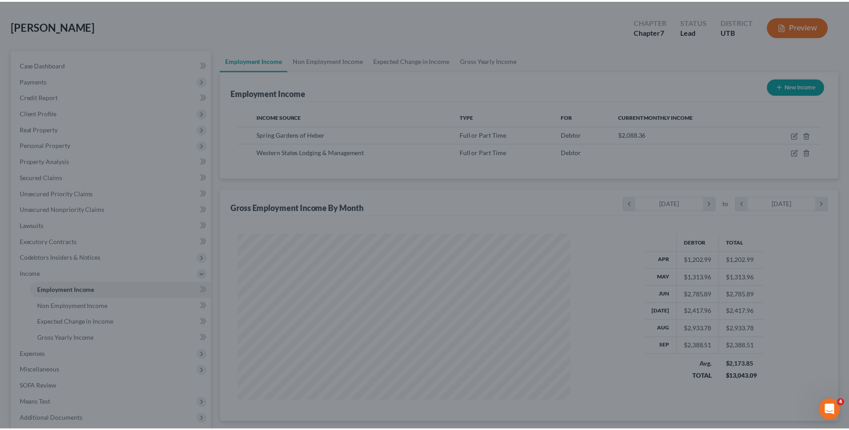
scroll to position [166, 350]
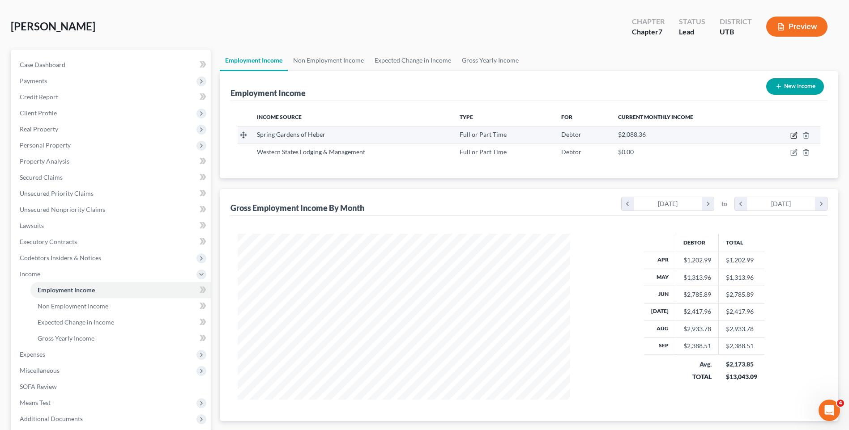
click at [796, 136] on icon "button" at bounding box center [793, 135] width 7 height 7
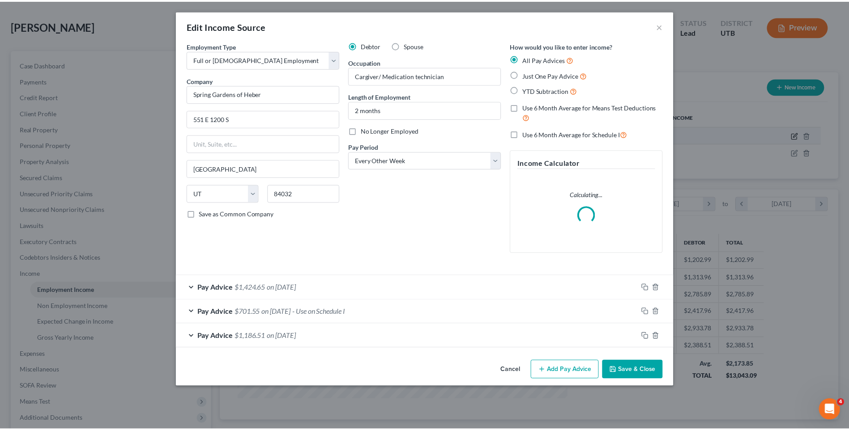
scroll to position [167, 353]
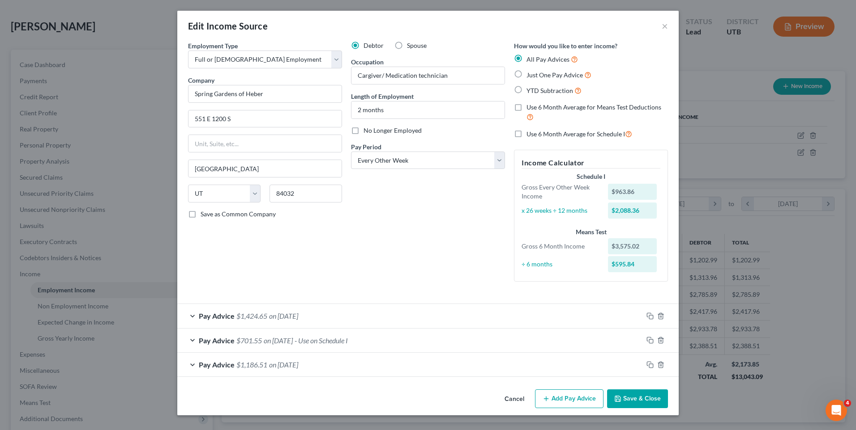
click at [660, 29] on div "Edit Income Source ×" at bounding box center [427, 26] width 501 height 30
click at [665, 27] on button "×" at bounding box center [664, 26] width 6 height 11
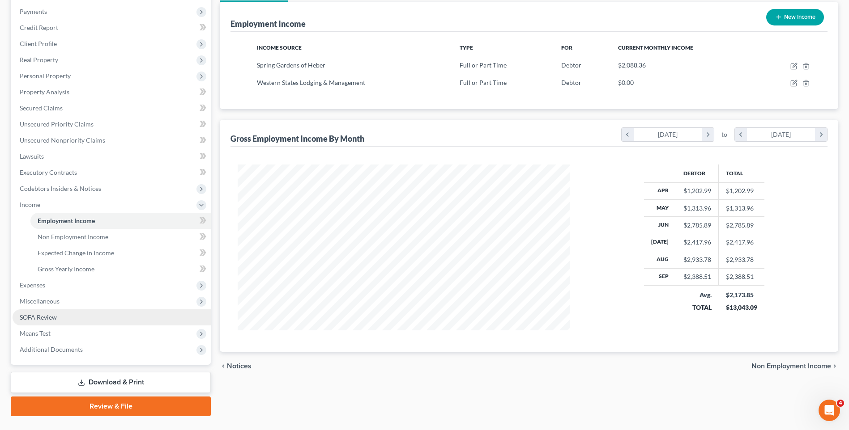
scroll to position [126, 0]
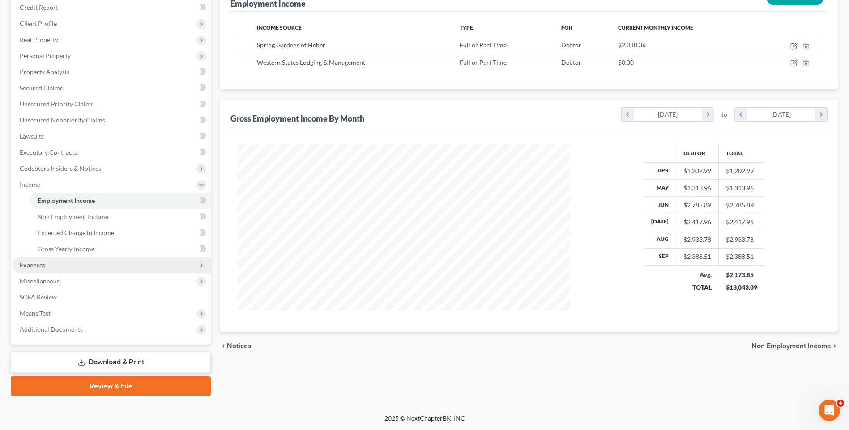
drag, startPoint x: 76, startPoint y: 266, endPoint x: 102, endPoint y: 272, distance: 26.8
click at [76, 266] on span "Expenses" at bounding box center [112, 265] width 198 height 16
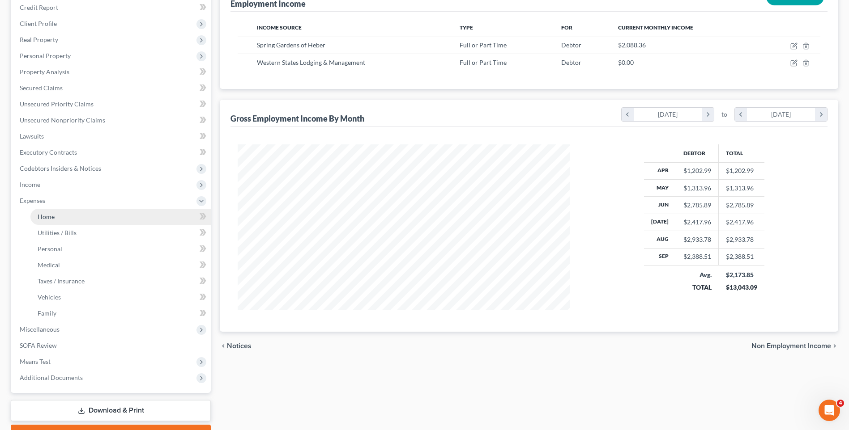
click at [75, 213] on link "Home" at bounding box center [120, 217] width 180 height 16
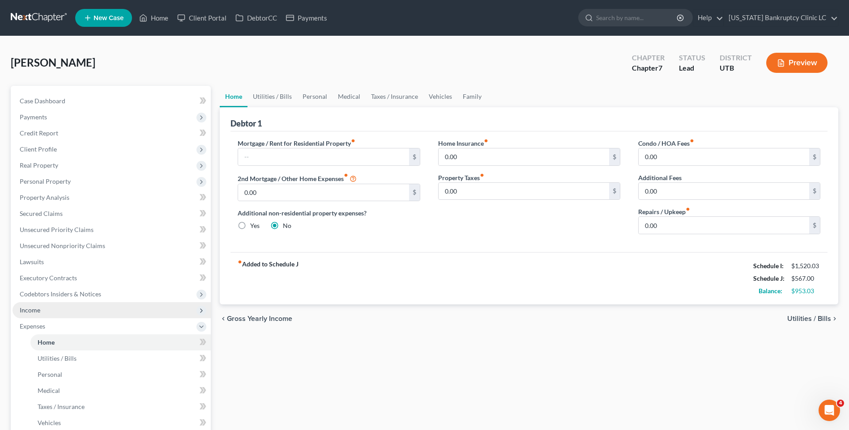
click at [43, 303] on span "Income" at bounding box center [112, 310] width 198 height 16
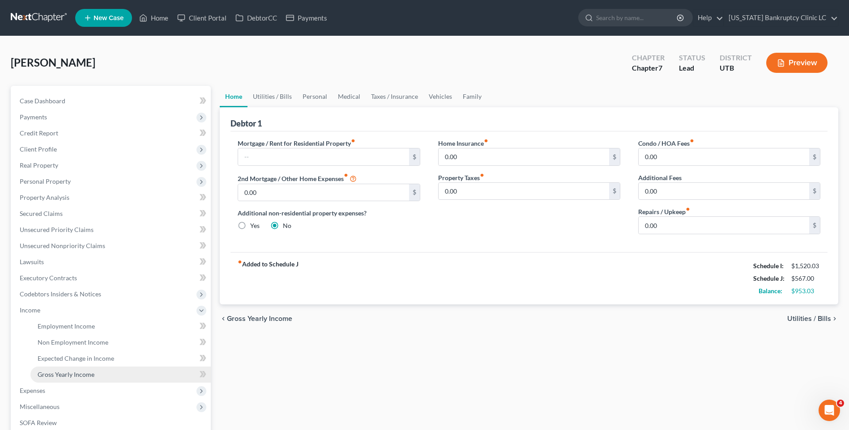
click at [55, 376] on span "Gross Yearly Income" at bounding box center [66, 375] width 57 height 8
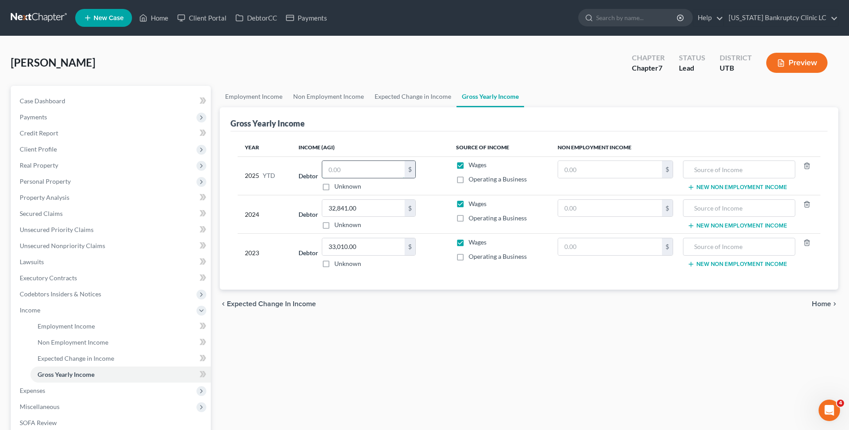
click at [353, 171] on input "text" at bounding box center [363, 169] width 82 height 17
click at [373, 379] on div "Employment Income Non Employment Income Expected Change in Income Gross Yearly …" at bounding box center [528, 304] width 627 height 436
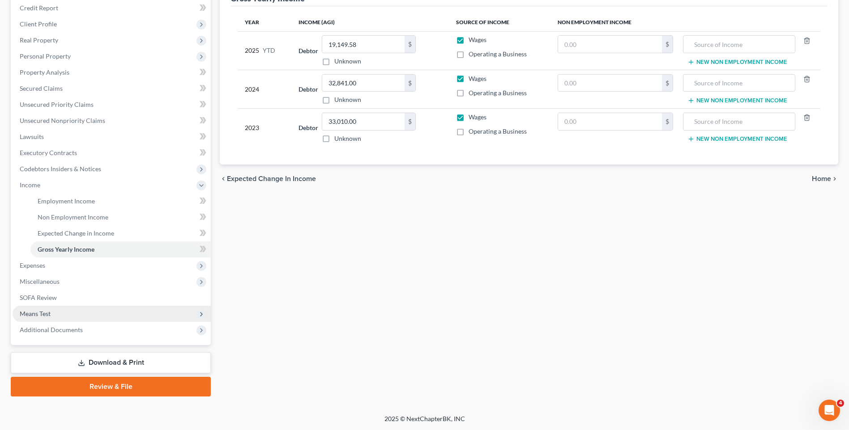
scroll to position [126, 0]
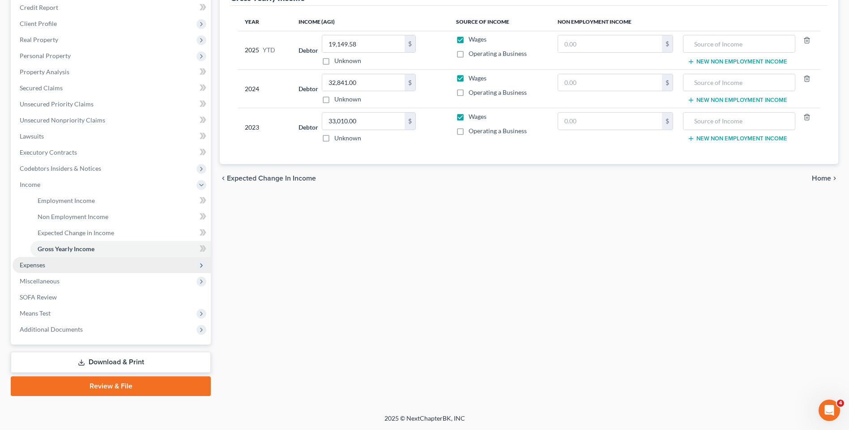
click at [58, 266] on span "Expenses" at bounding box center [112, 265] width 198 height 16
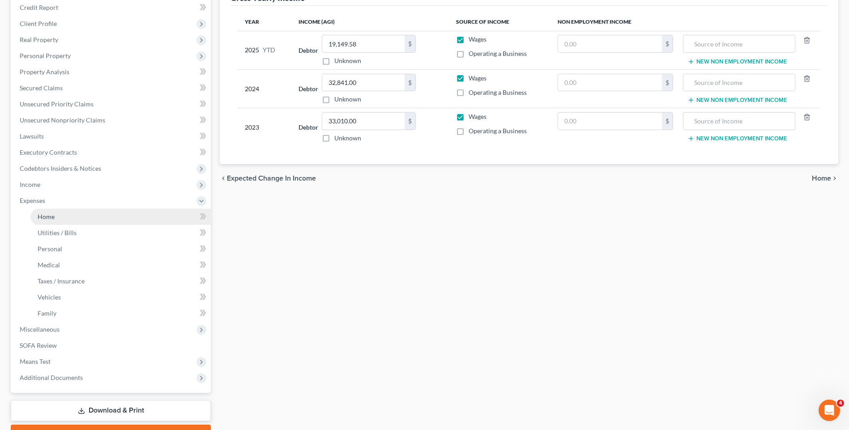
click at [74, 216] on link "Home" at bounding box center [120, 217] width 180 height 16
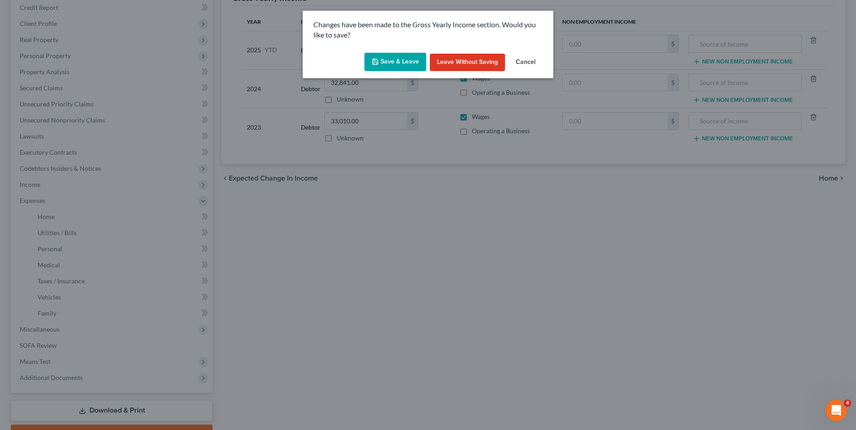
click at [397, 64] on button "Save & Leave" at bounding box center [395, 62] width 62 height 19
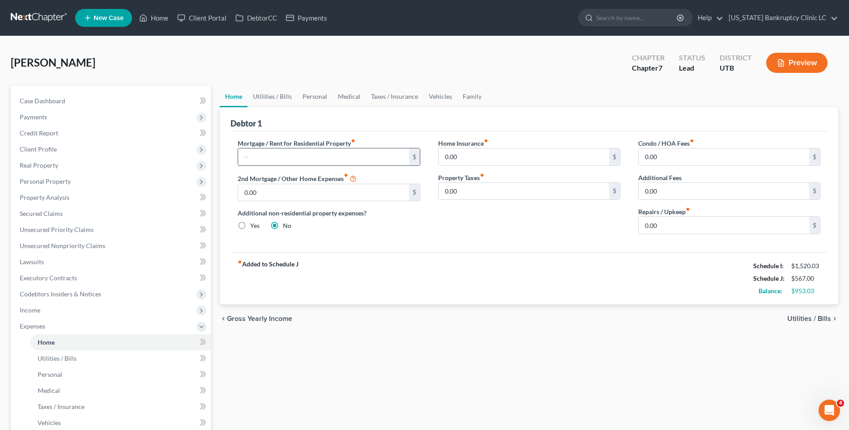
click at [315, 155] on input "text" at bounding box center [323, 157] width 170 height 17
click at [273, 97] on link "Utilities / Bills" at bounding box center [272, 96] width 50 height 21
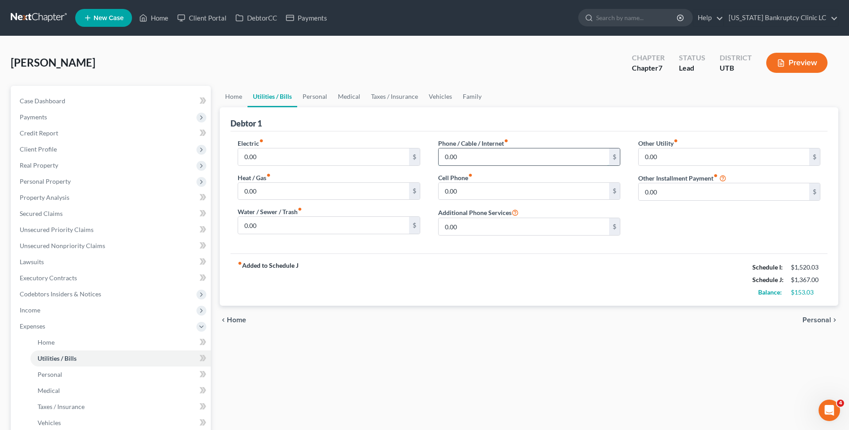
click at [467, 149] on input "0.00" at bounding box center [523, 157] width 170 height 17
click at [287, 157] on input "0.00" at bounding box center [323, 157] width 170 height 17
click at [279, 260] on div "fiber_manual_record Added to Schedule J Schedule I: $1,520.03 Schedule J: $1,45…" at bounding box center [528, 280] width 597 height 52
click at [479, 159] on input "30.60" at bounding box center [523, 157] width 170 height 17
click at [336, 189] on input "0.00" at bounding box center [323, 191] width 170 height 17
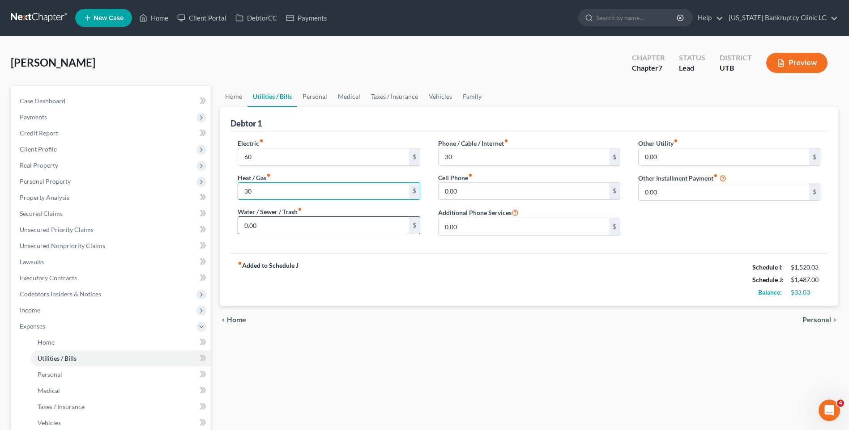
click at [249, 223] on input "0.00" at bounding box center [323, 225] width 170 height 17
click at [519, 186] on input "0.00" at bounding box center [523, 191] width 170 height 17
click at [320, 98] on link "Personal" at bounding box center [314, 96] width 35 height 21
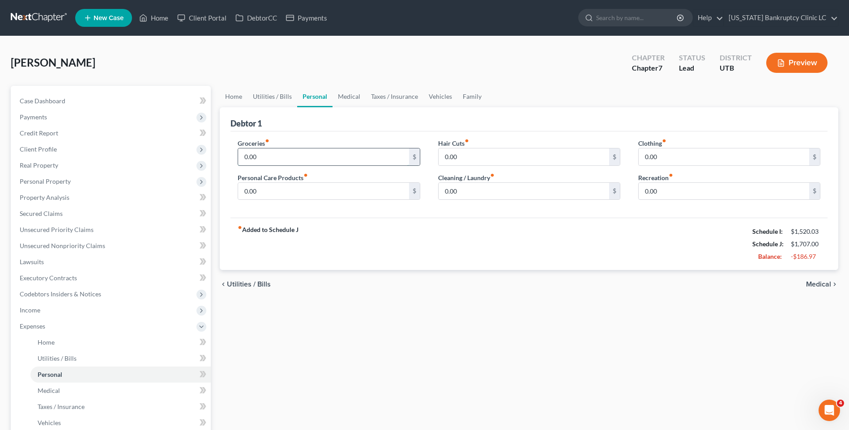
click at [307, 155] on input "0.00" at bounding box center [323, 157] width 170 height 17
click at [353, 98] on link "Medical" at bounding box center [348, 96] width 33 height 21
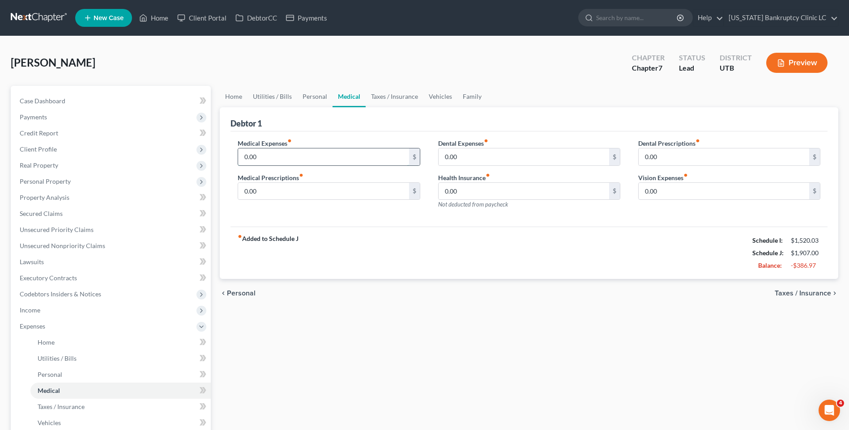
click at [310, 153] on input "0.00" at bounding box center [323, 157] width 170 height 17
click at [281, 157] on input "200" at bounding box center [323, 157] width 170 height 17
click at [448, 99] on link "Vehicles" at bounding box center [440, 96] width 34 height 21
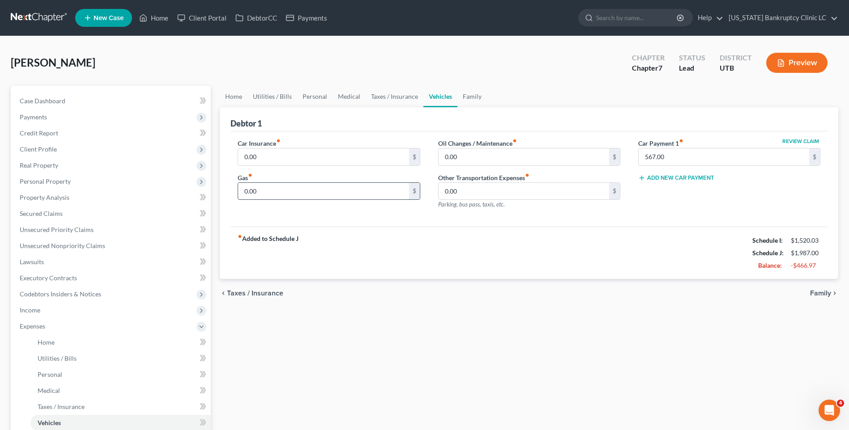
click at [289, 192] on input "0.00" at bounding box center [323, 191] width 170 height 17
click at [261, 95] on link "Utilities / Bills" at bounding box center [272, 96] width 50 height 21
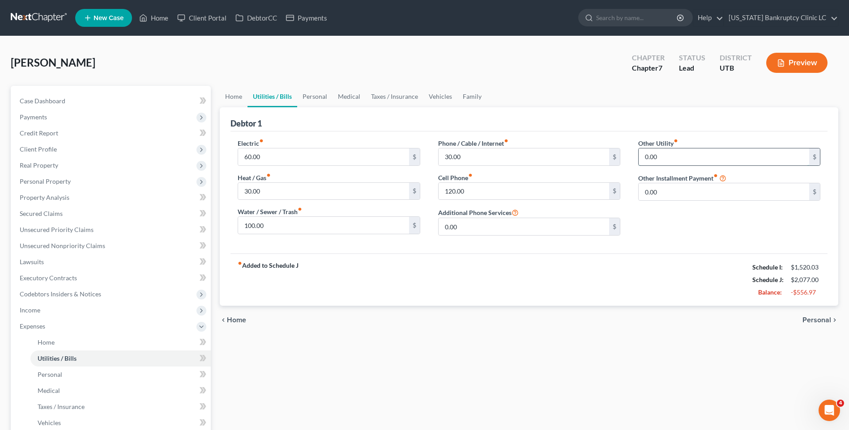
click at [659, 161] on input "0.00" at bounding box center [723, 157] width 170 height 17
click at [312, 101] on link "Personal" at bounding box center [314, 96] width 35 height 21
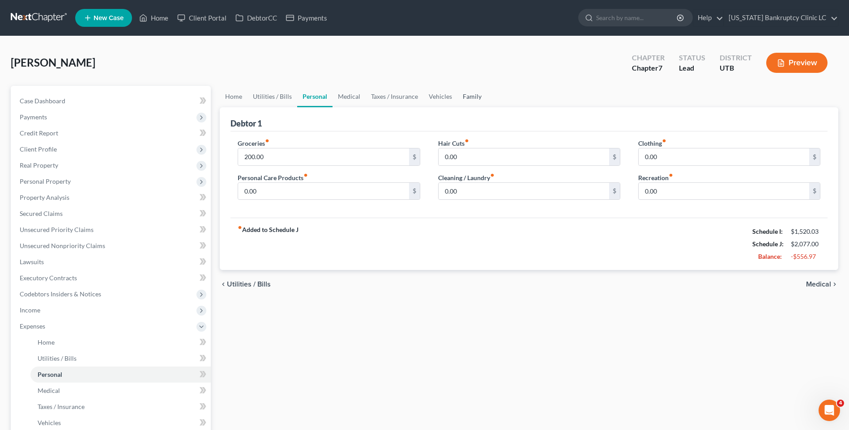
click at [468, 97] on link "Family" at bounding box center [472, 96] width 30 height 21
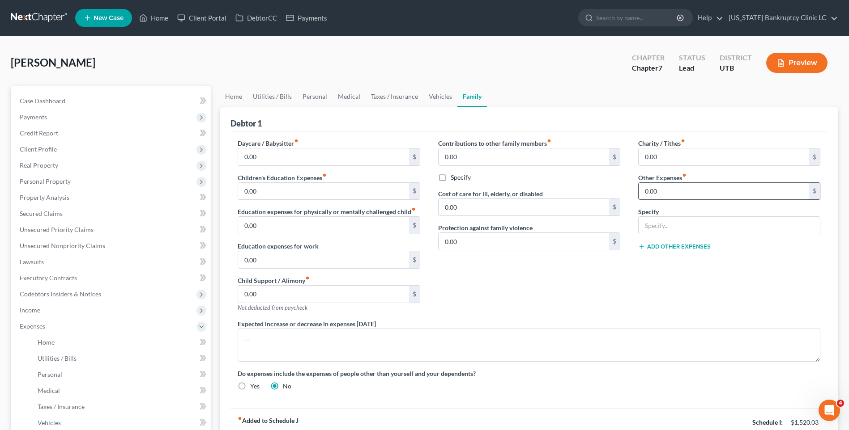
click at [664, 193] on input "0.00" at bounding box center [723, 191] width 170 height 17
drag, startPoint x: 643, startPoint y: 295, endPoint x: 647, endPoint y: 278, distance: 17.0
click at [643, 295] on div "Charity / Tithes fiber_manual_record 0.00 $ Other Expenses fiber_manual_record …" at bounding box center [729, 229] width 200 height 181
click at [663, 223] on input "text" at bounding box center [728, 225] width 181 height 17
click at [242, 98] on link "Home" at bounding box center [234, 96] width 28 height 21
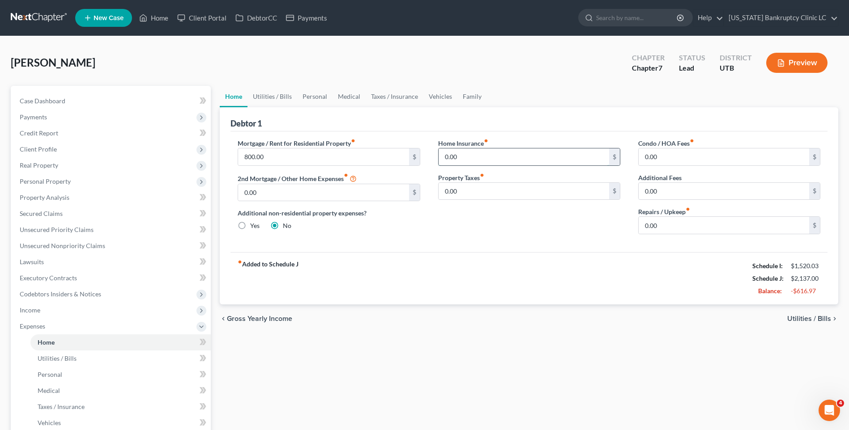
click at [478, 163] on input "0.00" at bounding box center [523, 157] width 170 height 17
click at [286, 82] on div "[PERSON_NAME] Upgraded Chapter Chapter 7 Status Lead District UTB Preview" at bounding box center [424, 66] width 827 height 39
click at [438, 95] on link "Vehicles" at bounding box center [440, 96] width 34 height 21
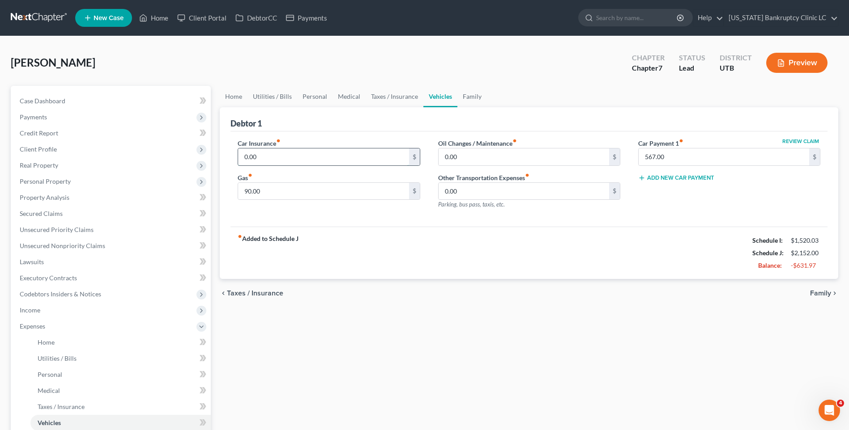
click at [306, 160] on input "0.00" at bounding box center [323, 157] width 170 height 17
click at [321, 100] on link "Personal" at bounding box center [314, 96] width 35 height 21
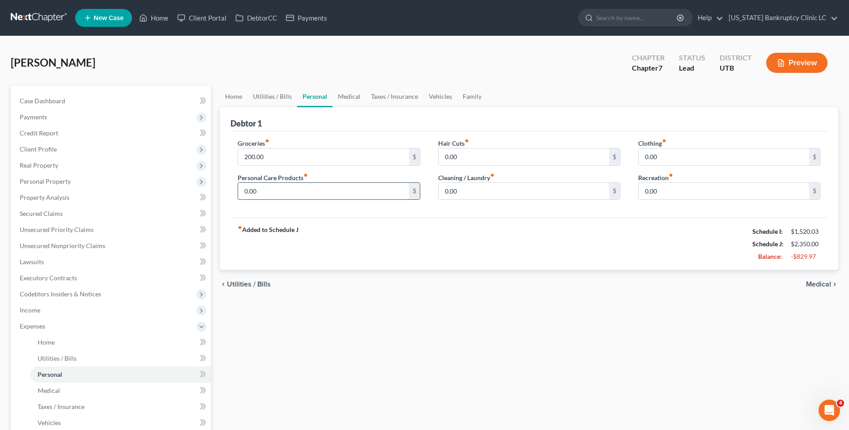
click at [350, 197] on input "0.00" at bounding box center [323, 191] width 170 height 17
click at [347, 101] on link "Medical" at bounding box center [348, 96] width 33 height 21
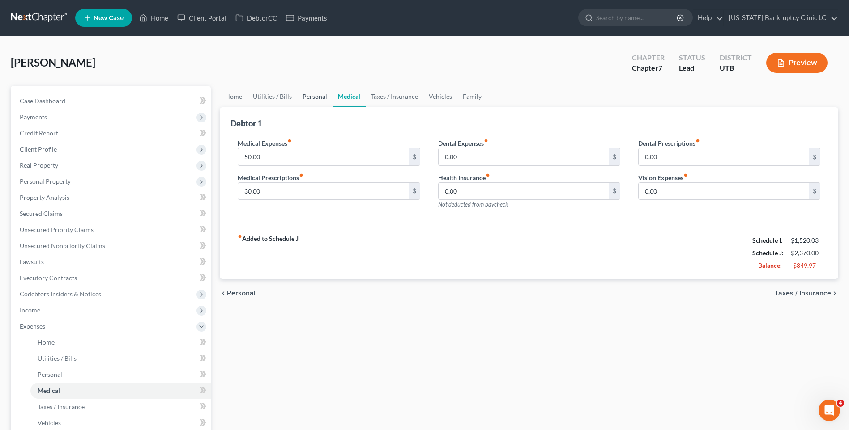
click at [317, 96] on link "Personal" at bounding box center [314, 96] width 35 height 21
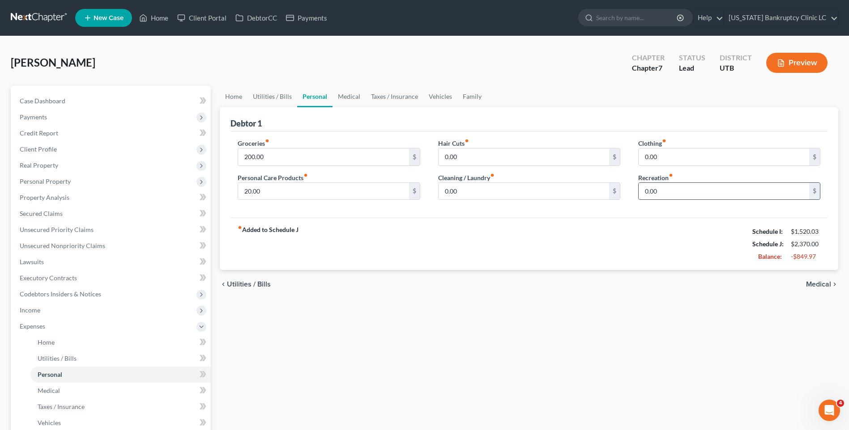
click at [671, 200] on div "0.00 $" at bounding box center [729, 192] width 182 height 18
click at [666, 197] on input "0.00" at bounding box center [723, 191] width 170 height 17
click at [285, 97] on link "Utilities / Bills" at bounding box center [272, 96] width 50 height 21
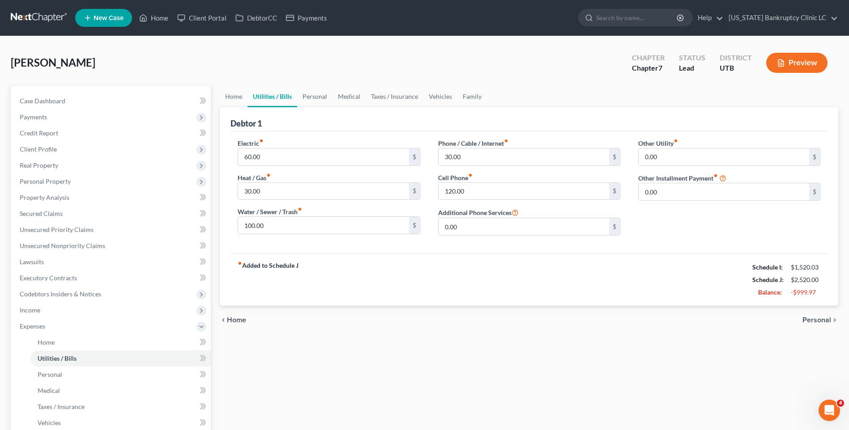
click at [704, 205] on div "Other Utility fiber_manual_record 0.00 $ Other Installment Payment fiber_manual…" at bounding box center [729, 191] width 200 height 104
click at [713, 199] on input "0.00" at bounding box center [723, 191] width 170 height 17
click at [689, 220] on input "text" at bounding box center [728, 217] width 181 height 17
click at [469, 92] on link "Family" at bounding box center [472, 96] width 30 height 21
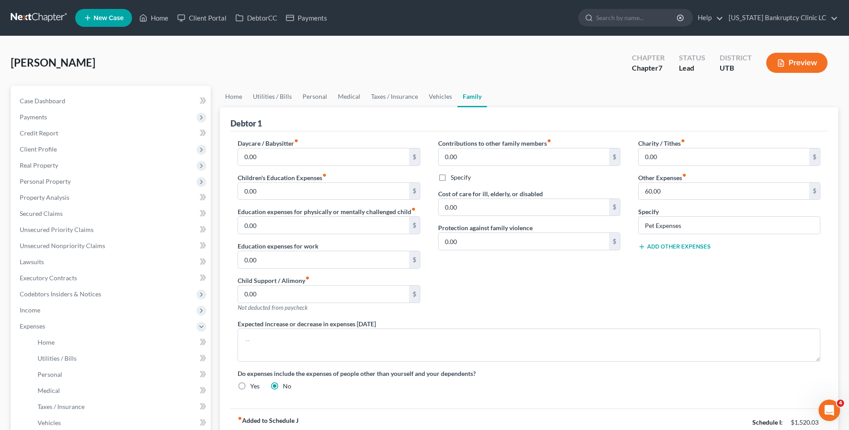
click at [676, 240] on div "Charity / Tithes fiber_manual_record 0.00 $ Other Expenses fiber_manual_record …" at bounding box center [729, 229] width 200 height 181
click at [692, 247] on button "Add Other Expenses" at bounding box center [674, 246] width 72 height 7
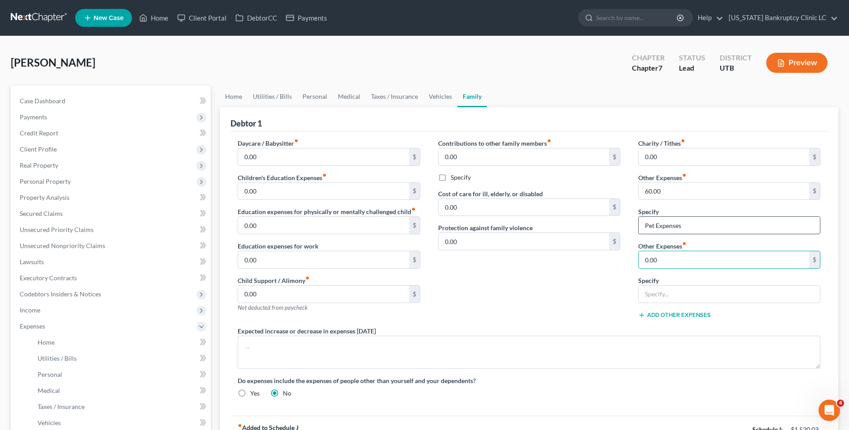
drag, startPoint x: 672, startPoint y: 260, endPoint x: 672, endPoint y: 222, distance: 38.5
click at [672, 260] on input "0.00" at bounding box center [723, 259] width 170 height 17
click at [683, 288] on input "text" at bounding box center [728, 294] width 181 height 17
click at [660, 294] on input "text" at bounding box center [728, 294] width 181 height 17
click at [612, 309] on div "Contributions to other family members fiber_manual_record 0.00 $ Specify Cost o…" at bounding box center [529, 233] width 200 height 188
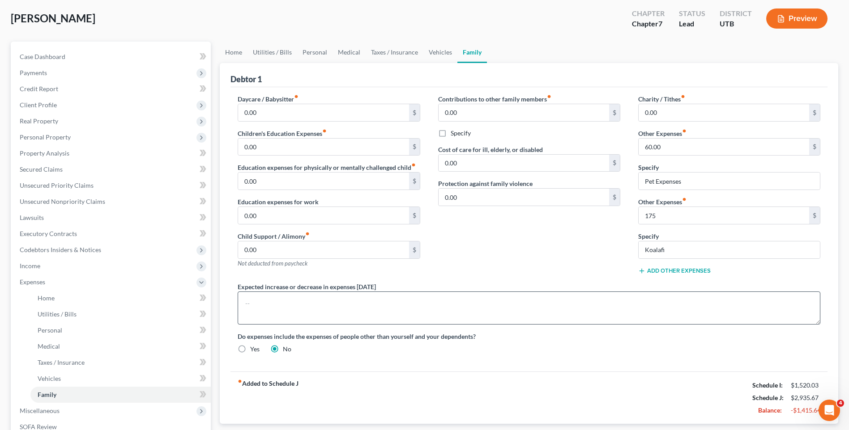
scroll to position [134, 0]
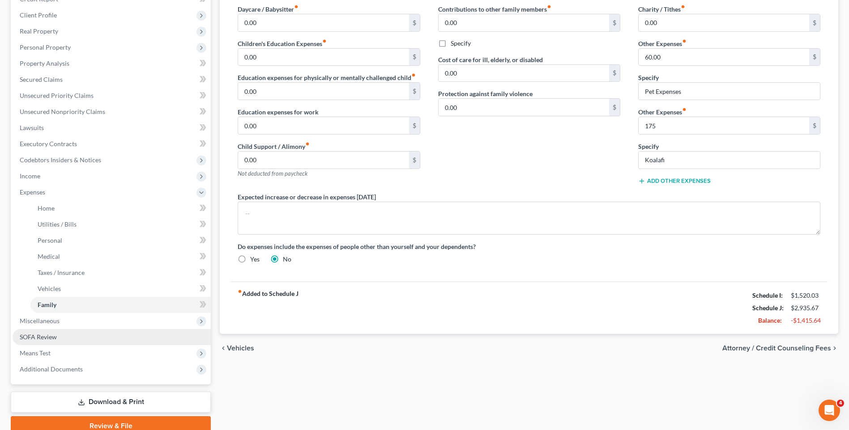
click at [59, 340] on link "SOFA Review" at bounding box center [112, 337] width 198 height 16
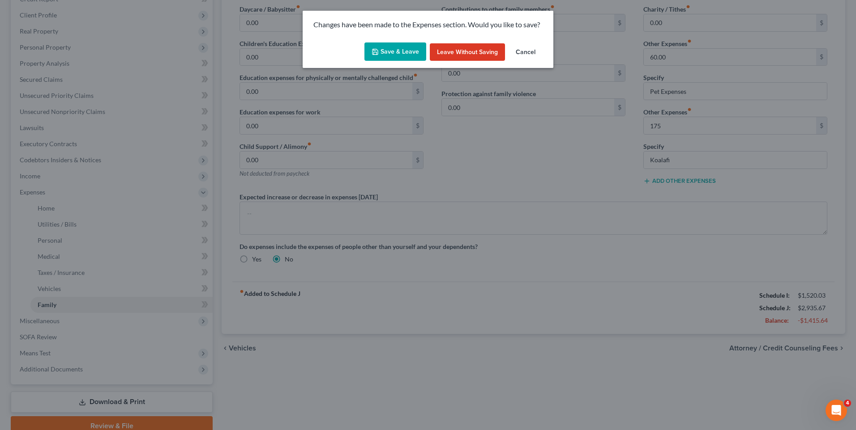
click at [395, 43] on button "Save & Leave" at bounding box center [395, 52] width 62 height 19
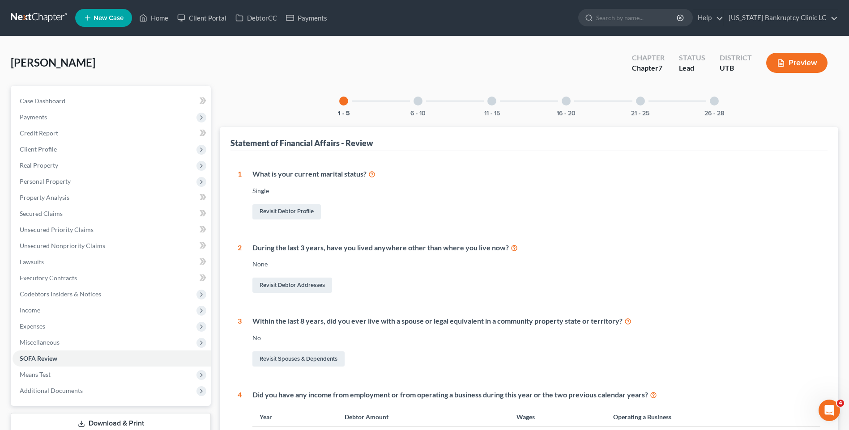
click at [429, 106] on div "6 - 10" at bounding box center [418, 101] width 30 height 30
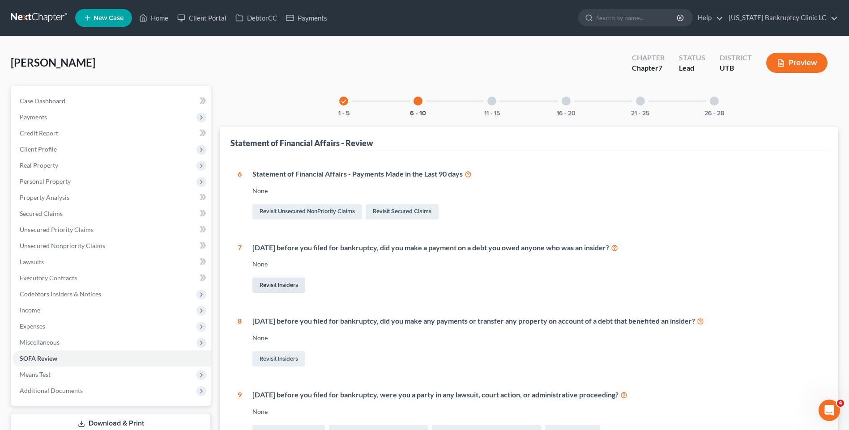
click at [268, 283] on link "Revisit Insiders" at bounding box center [278, 285] width 53 height 15
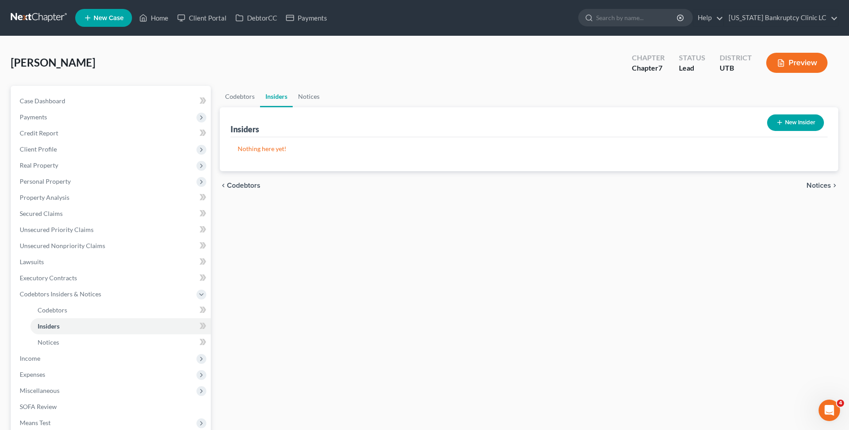
click at [791, 129] on button "New Insider" at bounding box center [795, 123] width 57 height 17
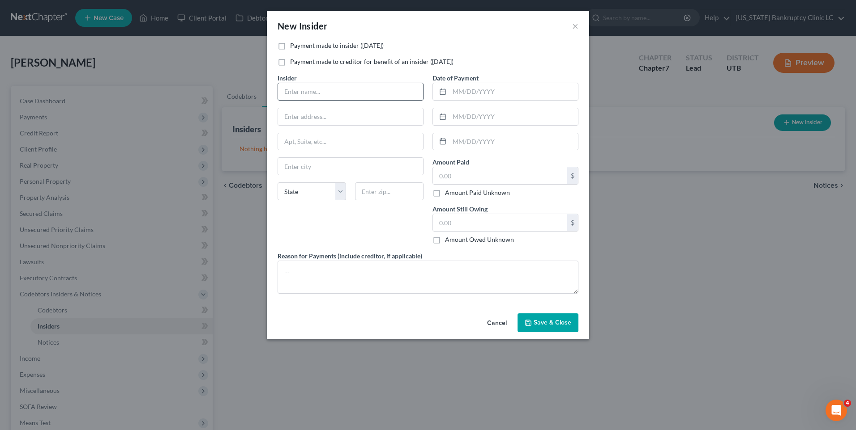
click at [320, 92] on input "text" at bounding box center [350, 91] width 145 height 17
click at [469, 91] on input "text" at bounding box center [513, 91] width 128 height 17
click at [469, 173] on input "text" at bounding box center [500, 175] width 134 height 17
click at [527, 324] on polyline "button" at bounding box center [528, 324] width 3 height 2
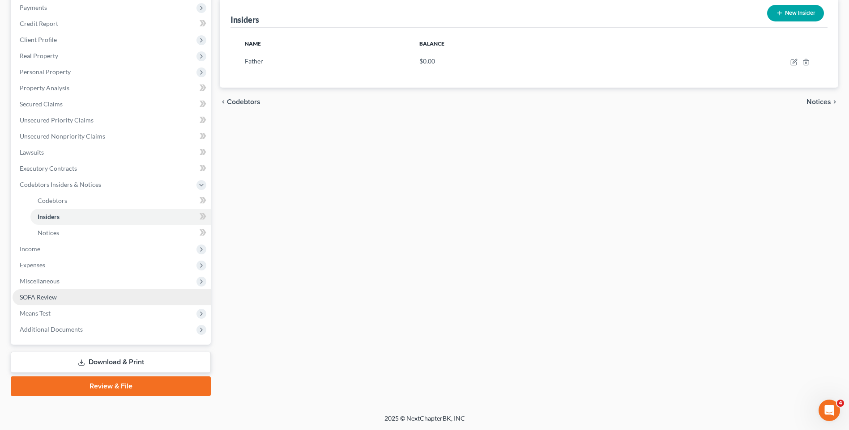
click at [68, 298] on link "SOFA Review" at bounding box center [112, 297] width 198 height 16
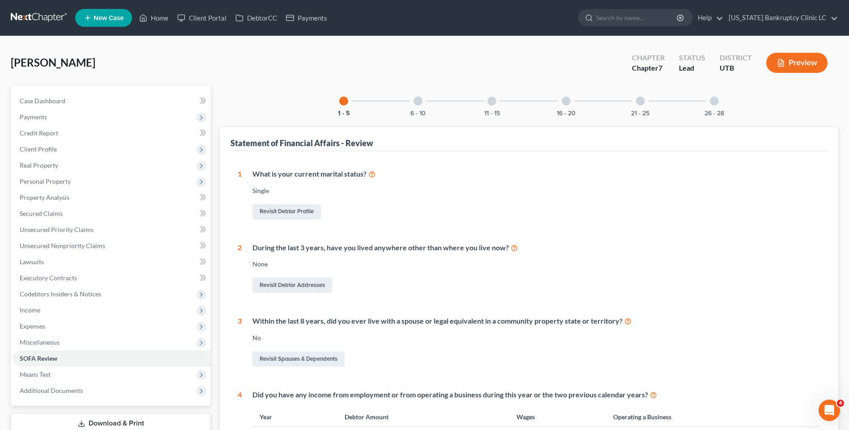
click at [410, 104] on div "6 - 10" at bounding box center [418, 101] width 30 height 30
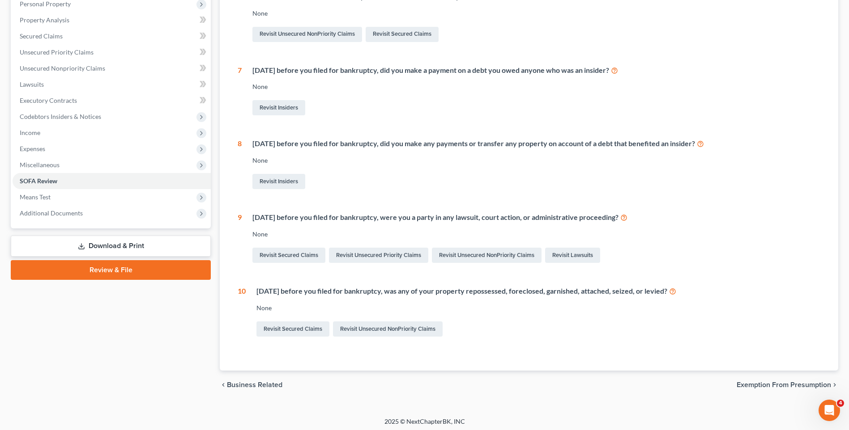
scroll to position [181, 0]
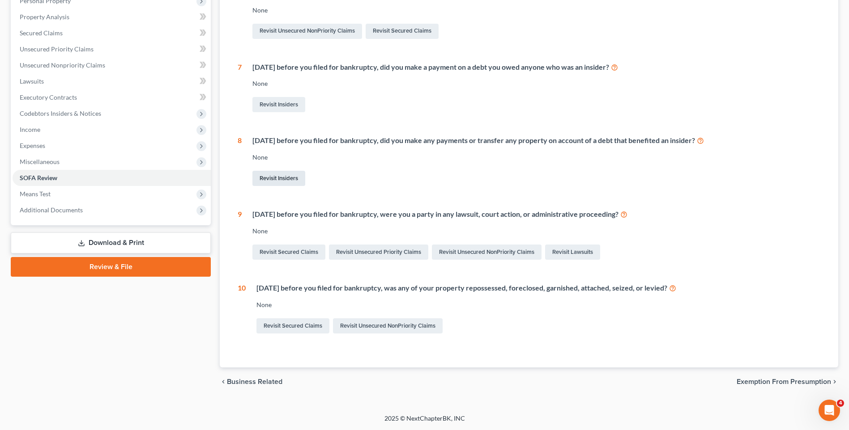
click at [290, 178] on link "Revisit Insiders" at bounding box center [278, 178] width 53 height 15
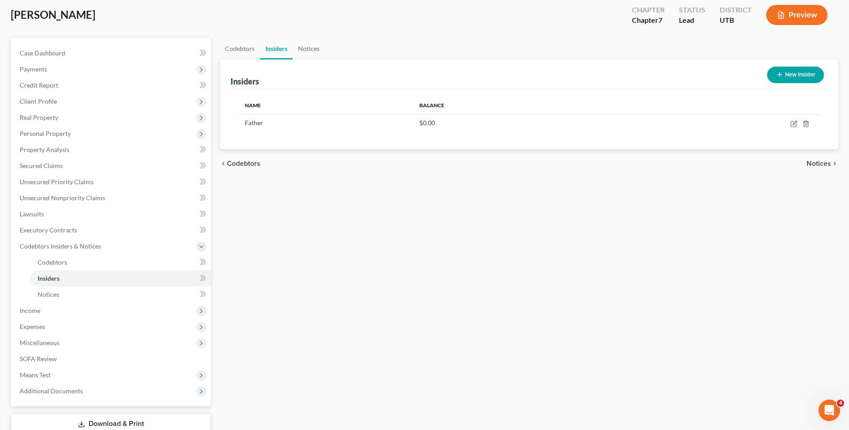
scroll to position [110, 0]
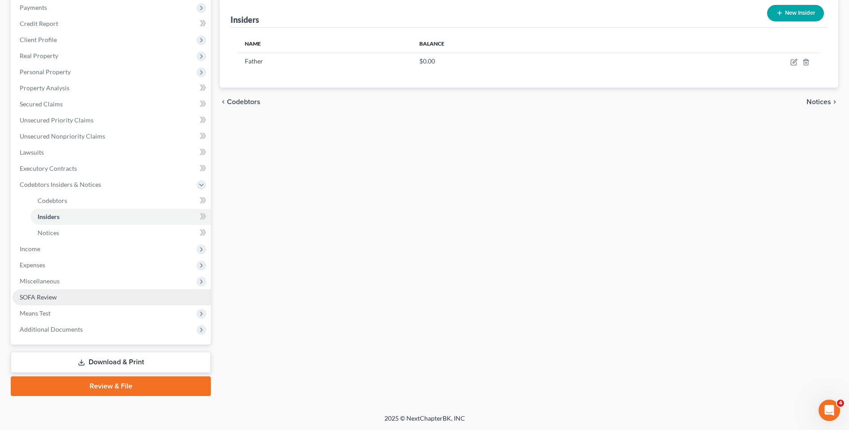
click at [75, 299] on link "SOFA Review" at bounding box center [112, 297] width 198 height 16
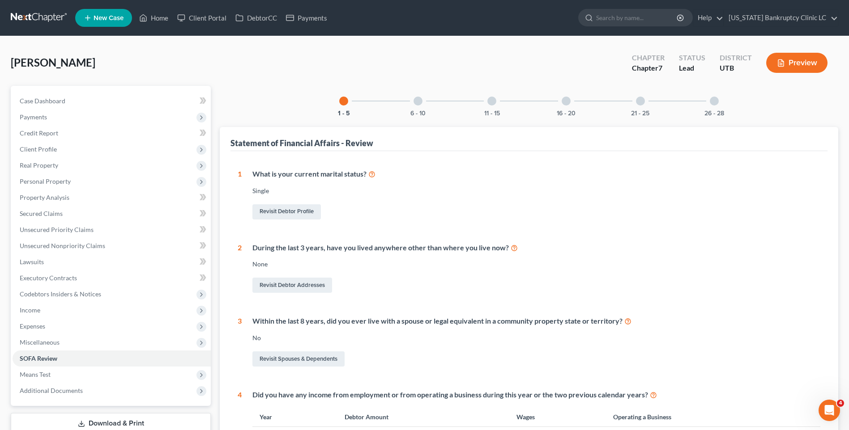
click at [415, 100] on div at bounding box center [417, 101] width 9 height 9
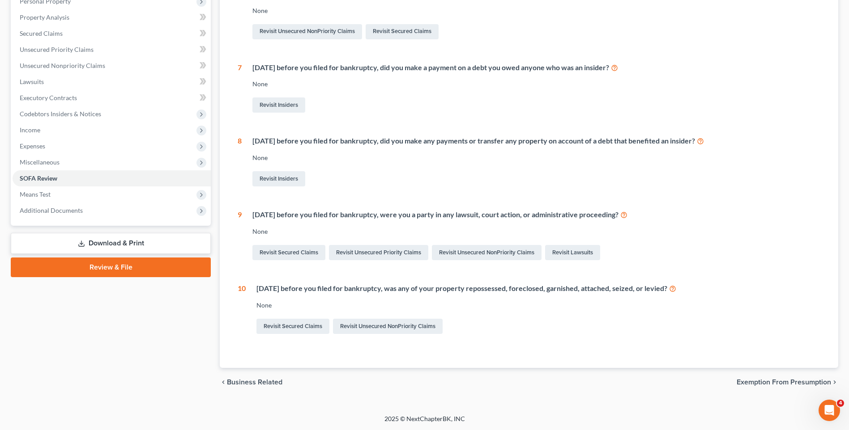
scroll to position [181, 0]
click at [562, 253] on link "Revisit Lawsuits" at bounding box center [572, 252] width 55 height 15
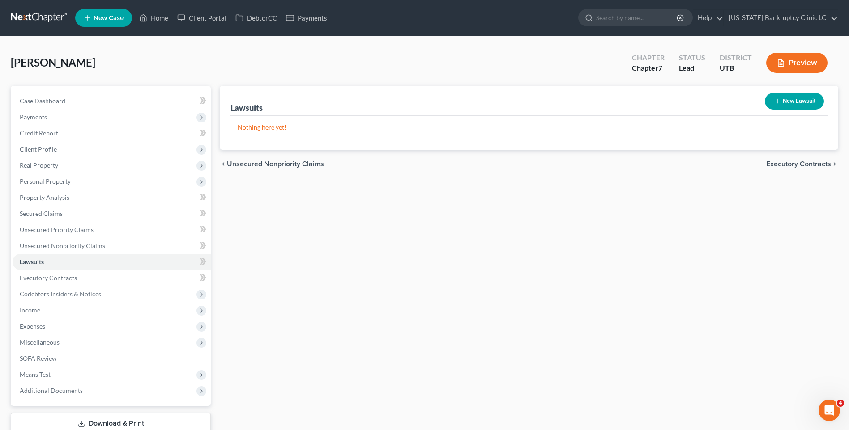
click at [782, 97] on button "New Lawsuit" at bounding box center [794, 101] width 59 height 17
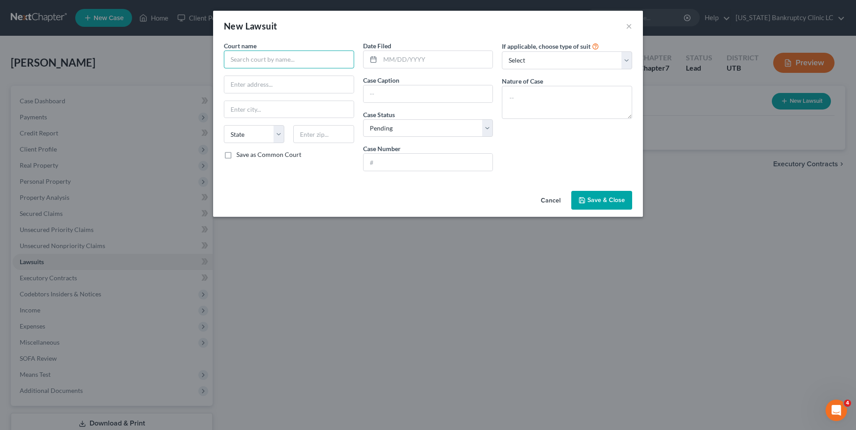
click at [264, 62] on input "text" at bounding box center [289, 60] width 130 height 18
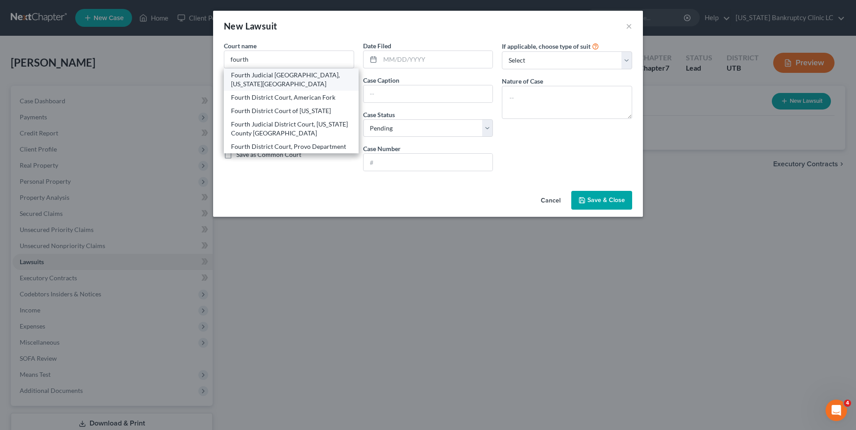
click at [264, 77] on div "Fourth Judicial [GEOGRAPHIC_DATA], [US_STATE][GEOGRAPHIC_DATA]" at bounding box center [291, 80] width 120 height 18
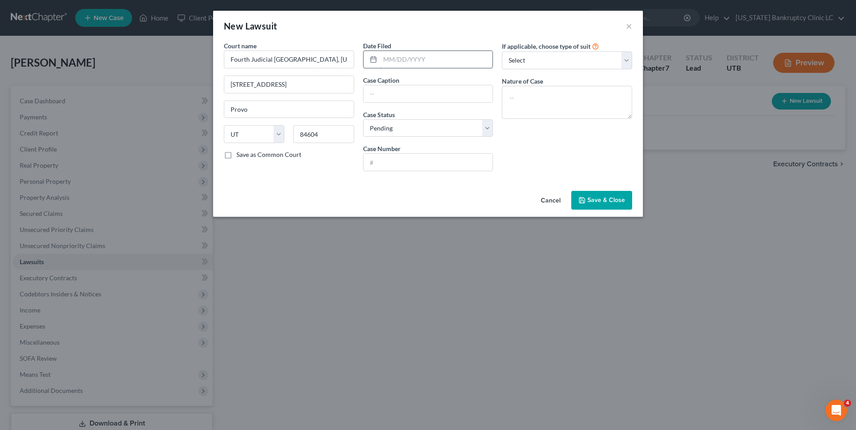
click at [412, 64] on input "text" at bounding box center [436, 59] width 113 height 17
click at [428, 99] on input "text" at bounding box center [427, 93] width 129 height 17
click at [419, 157] on input "text" at bounding box center [427, 162] width 129 height 17
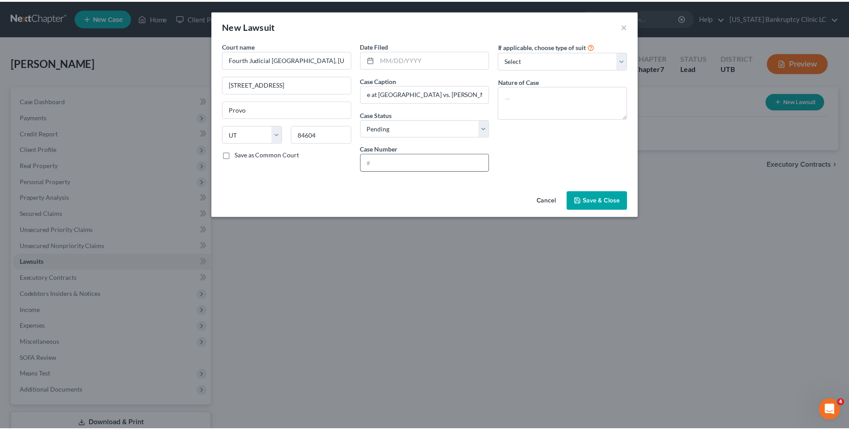
scroll to position [0, 0]
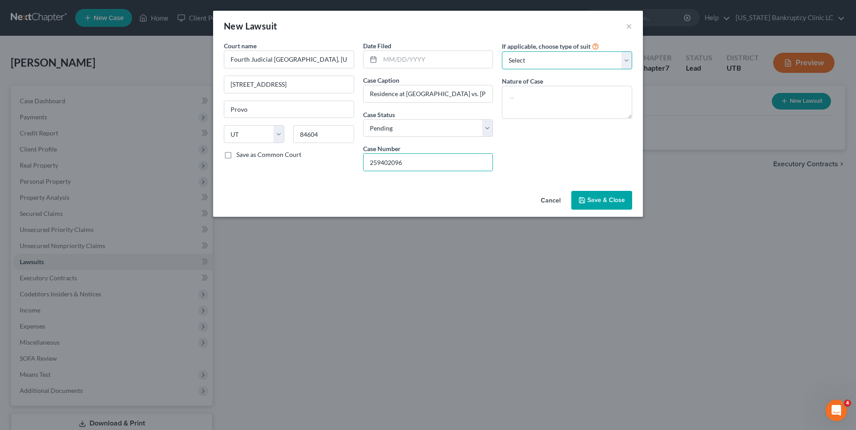
click at [561, 64] on select "Select Repossession Garnishment Foreclosure Attached, Seized, Or Levied Other" at bounding box center [567, 60] width 130 height 18
click at [502, 51] on select "Select Repossession Garnishment Foreclosure Attached, Seized, Or Levied Other" at bounding box center [567, 60] width 130 height 18
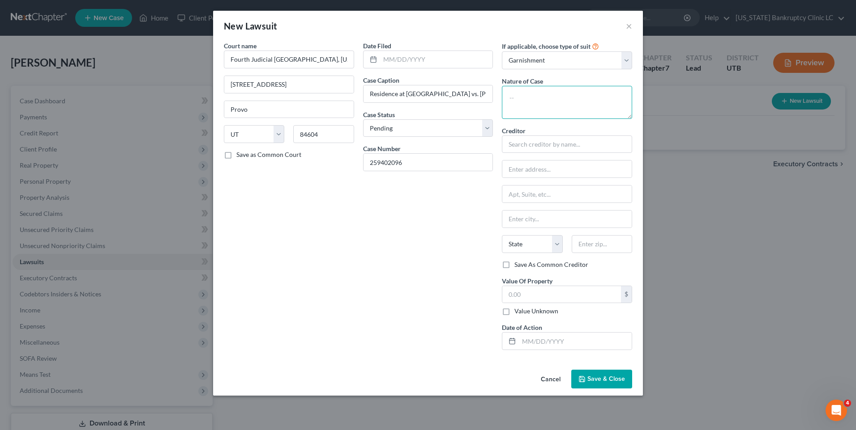
click at [553, 102] on textarea at bounding box center [567, 102] width 130 height 33
click at [554, 141] on input "text" at bounding box center [567, 145] width 130 height 18
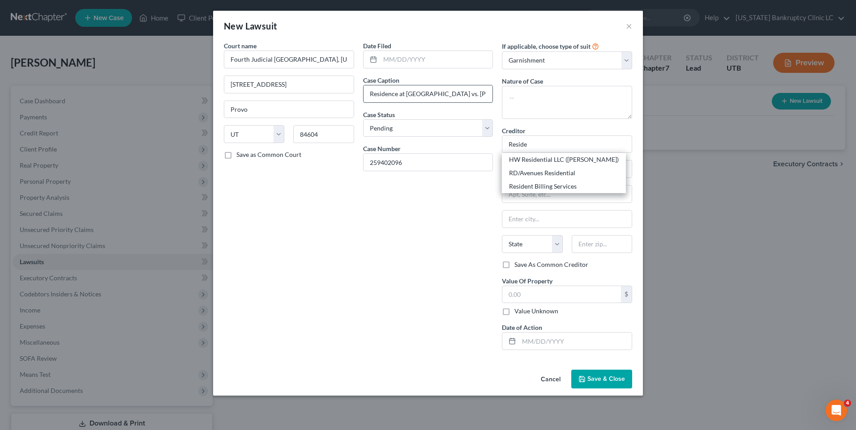
click at [451, 101] on input "Residence at [GEOGRAPHIC_DATA] vs. [PERSON_NAME]" at bounding box center [427, 93] width 129 height 17
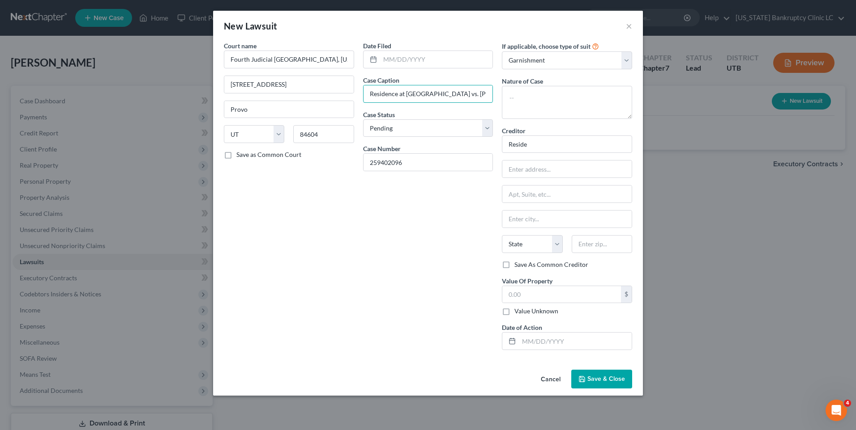
drag, startPoint x: 457, startPoint y: 95, endPoint x: 376, endPoint y: 84, distance: 82.2
click at [372, 84] on div "Case Caption Residence at [GEOGRAPHIC_DATA] vs. [PERSON_NAME]" at bounding box center [428, 89] width 130 height 27
drag, startPoint x: 460, startPoint y: 99, endPoint x: 292, endPoint y: 93, distance: 167.9
click at [292, 93] on div "Court name * Fourth Judicial [GEOGRAPHIC_DATA], [US_STATE] County [GEOGRAPHIC_D…" at bounding box center [427, 199] width 417 height 316
click at [565, 140] on input "Reside" at bounding box center [567, 145] width 130 height 18
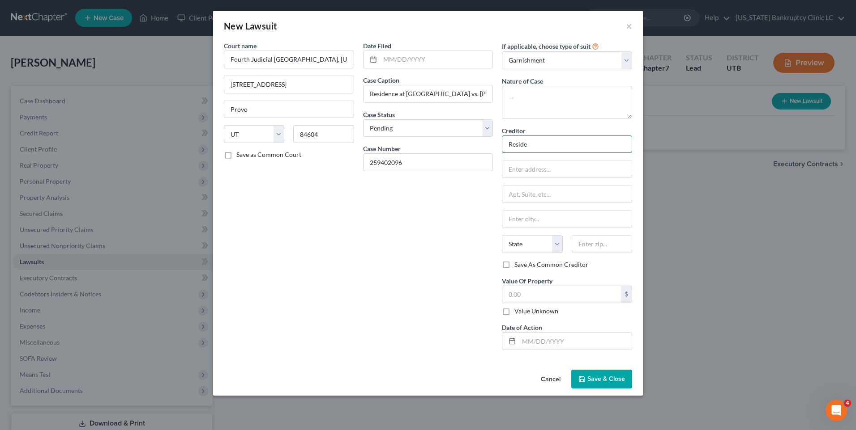
drag, startPoint x: 538, startPoint y: 141, endPoint x: 453, endPoint y: 141, distance: 84.6
click at [453, 141] on div "Court name * Fourth Judicial [GEOGRAPHIC_DATA], [US_STATE] County [GEOGRAPHIC_D…" at bounding box center [427, 199] width 417 height 316
paste input "nce at [GEOGRAPHIC_DATA]"
drag, startPoint x: 551, startPoint y: 143, endPoint x: 444, endPoint y: 135, distance: 107.2
click at [445, 135] on div "Court name * Fourth Judicial [GEOGRAPHIC_DATA], [US_STATE] County [GEOGRAPHIC_D…" at bounding box center [427, 199] width 417 height 316
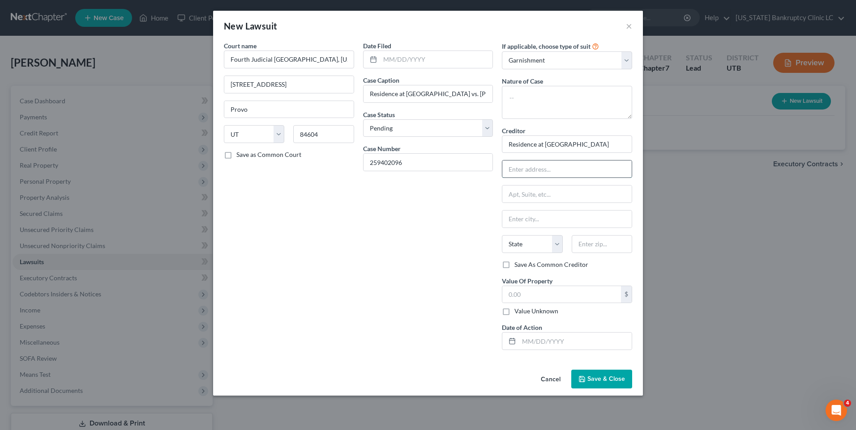
click at [592, 174] on input "text" at bounding box center [566, 169] width 129 height 17
click at [613, 379] on span "Save & Close" at bounding box center [606, 379] width 38 height 8
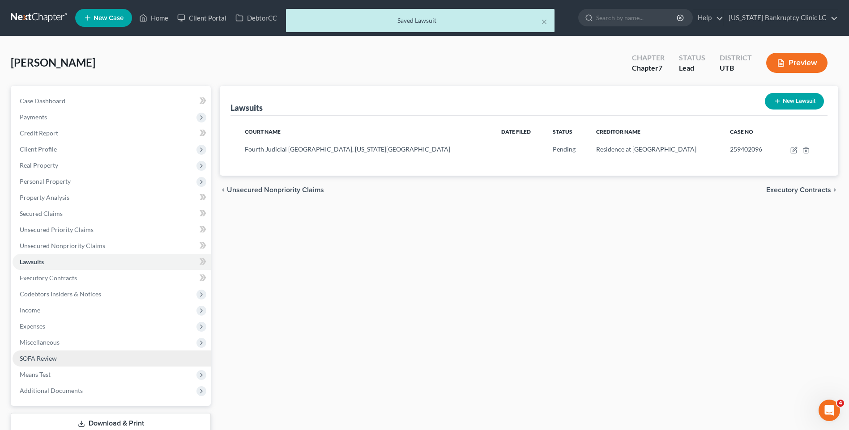
click at [61, 359] on link "SOFA Review" at bounding box center [112, 359] width 198 height 16
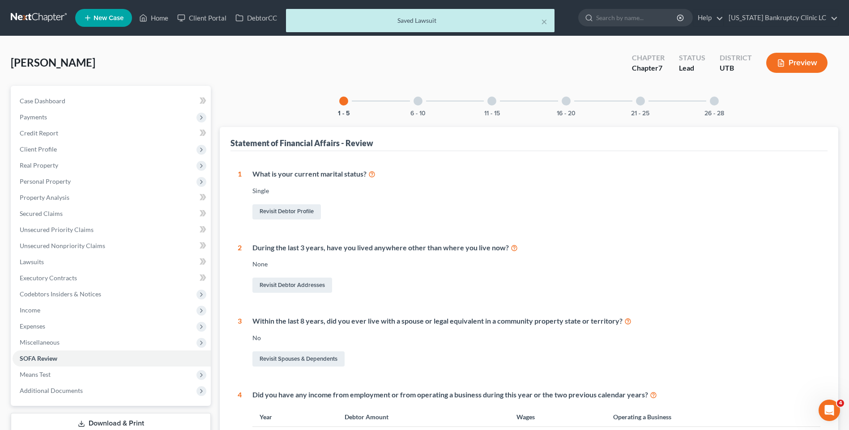
click at [419, 104] on div at bounding box center [417, 101] width 9 height 9
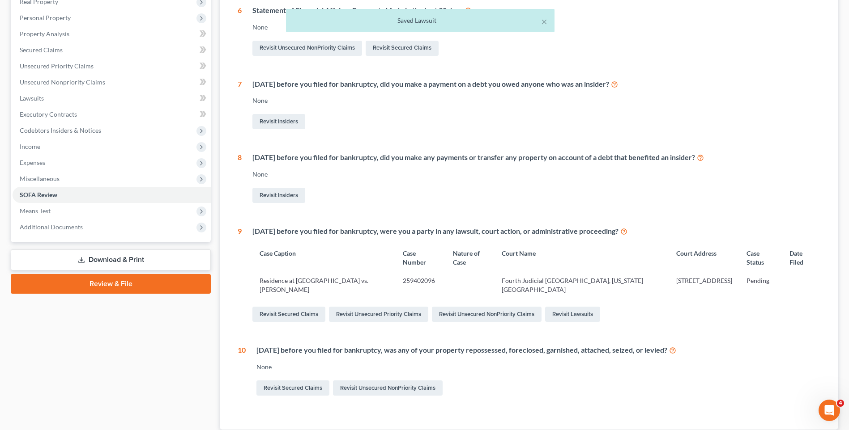
scroll to position [179, 0]
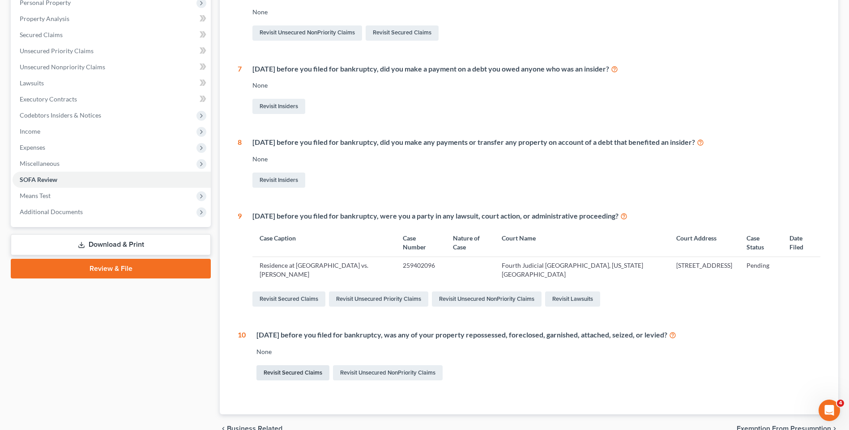
click at [280, 373] on link "Revisit Secured Claims" at bounding box center [292, 373] width 73 height 15
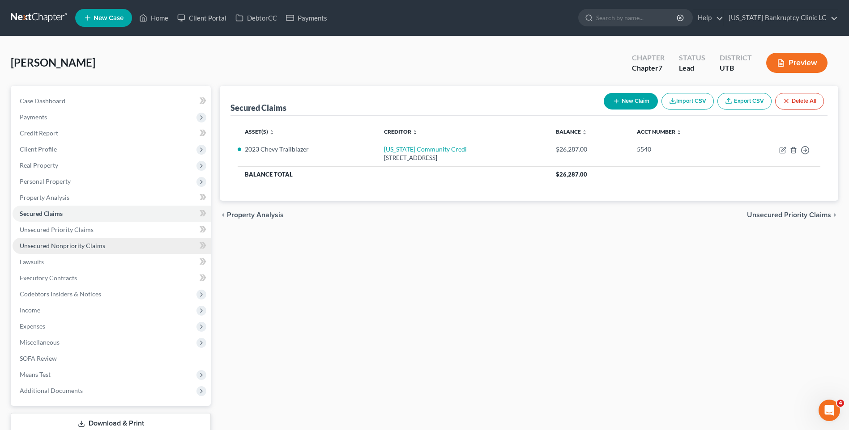
click at [72, 242] on span "Unsecured Nonpriority Claims" at bounding box center [62, 246] width 85 height 8
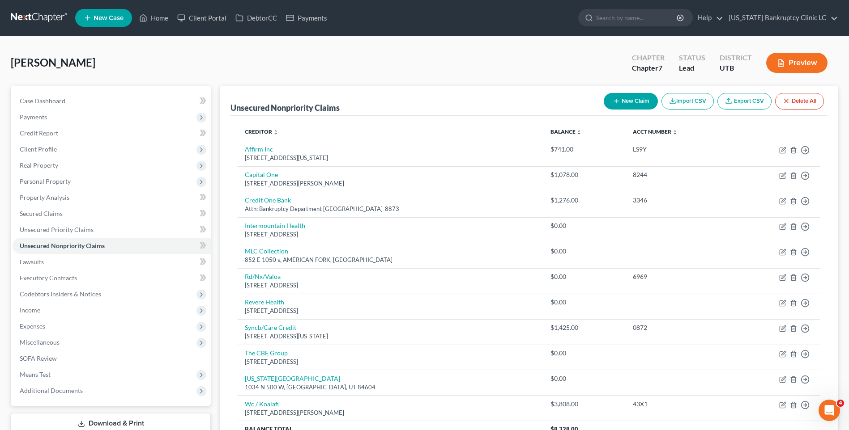
click at [632, 103] on button "New Claim" at bounding box center [631, 101] width 54 height 17
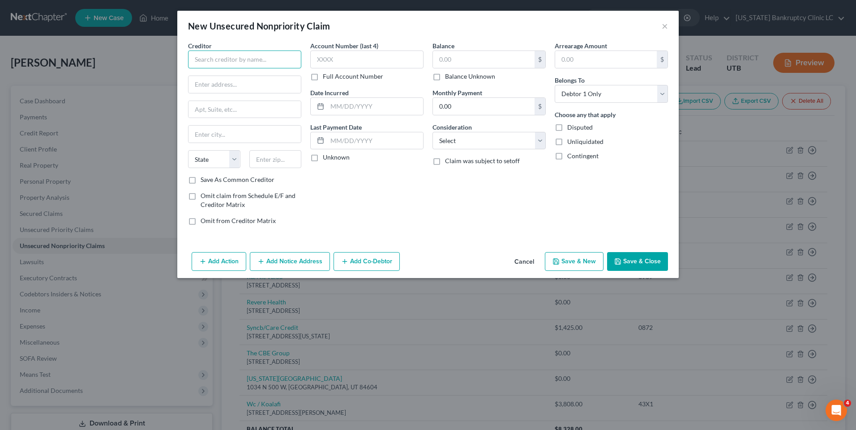
click at [262, 62] on input "text" at bounding box center [244, 60] width 113 height 18
drag, startPoint x: 283, startPoint y: 58, endPoint x: 149, endPoint y: 63, distance: 134.8
click at [149, 63] on div "New Unsecured Nonpriority Claim × Creditor * Residents of [GEOGRAPHIC_DATA] Sta…" at bounding box center [428, 215] width 856 height 430
click at [260, 82] on input "text" at bounding box center [244, 84] width 112 height 17
click at [628, 260] on button "Save & Close" at bounding box center [637, 261] width 61 height 19
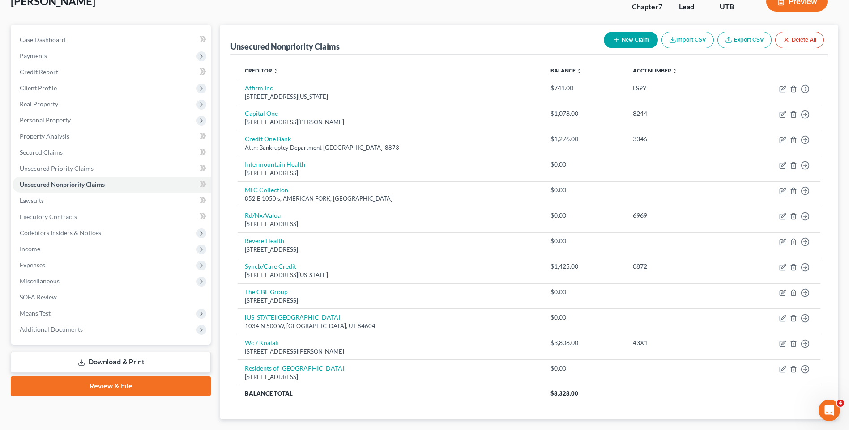
scroll to position [113, 0]
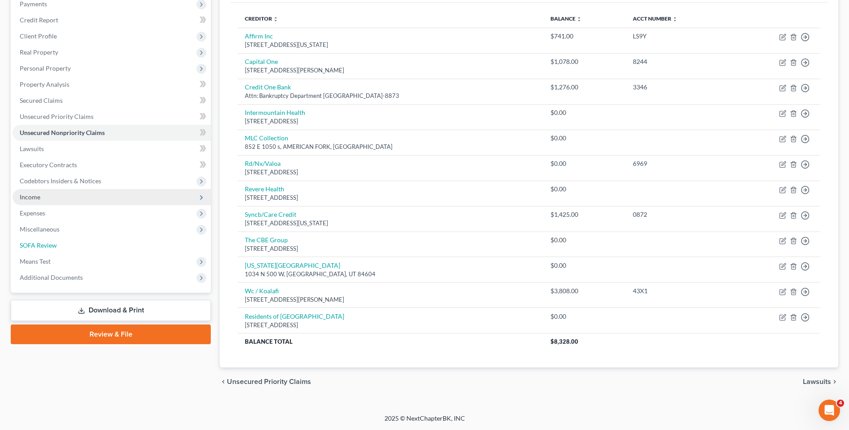
drag, startPoint x: 55, startPoint y: 243, endPoint x: 63, endPoint y: 243, distance: 8.1
click at [55, 243] on span "SOFA Review" at bounding box center [38, 246] width 37 height 8
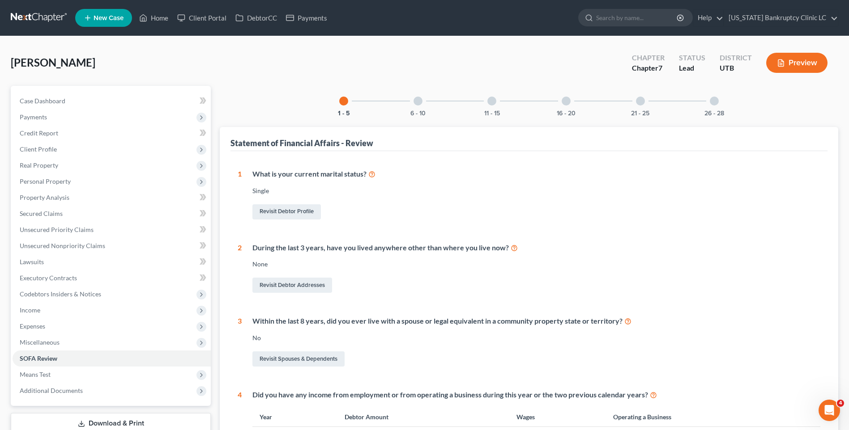
click at [642, 106] on div "21 - 25" at bounding box center [640, 101] width 30 height 30
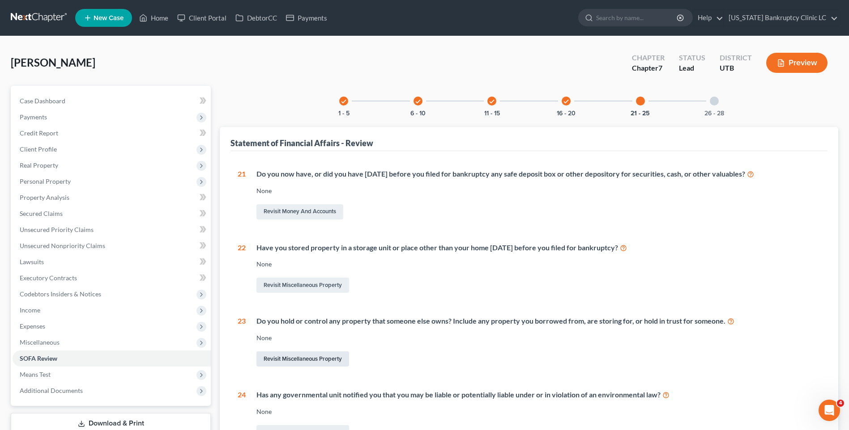
click at [285, 360] on link "Revisit Miscellaneous Property" at bounding box center [302, 359] width 93 height 15
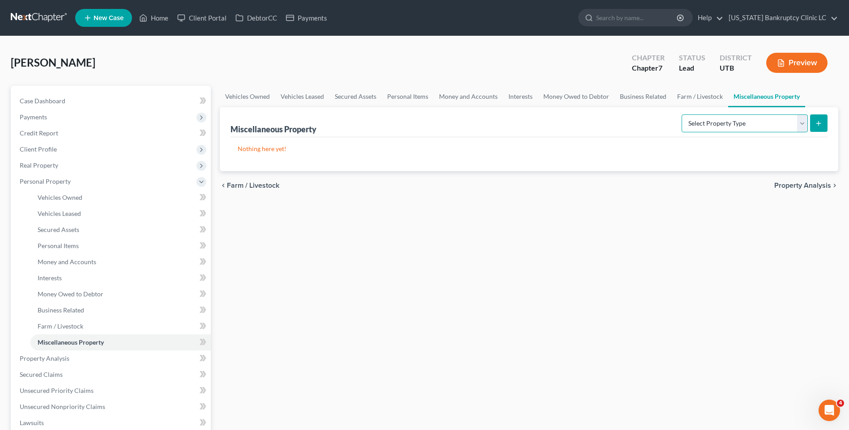
click at [796, 123] on select "Select Property Type Assigned for Creditor Benefit [DATE] Holding for Another N…" at bounding box center [744, 124] width 126 height 18
click at [681, 115] on select "Select Property Type Assigned for Creditor Benefit [DATE] Holding for Another N…" at bounding box center [744, 124] width 126 height 18
click at [809, 118] on form "Select Property Type Assigned for Creditor Benefit [DATE] Holding for Another N…" at bounding box center [754, 124] width 146 height 18
click at [824, 122] on button "submit" at bounding box center [818, 123] width 17 height 17
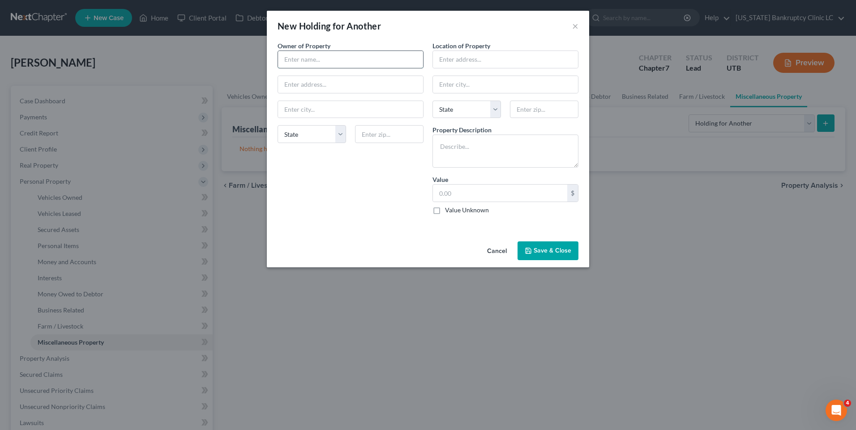
click at [298, 58] on input "text" at bounding box center [350, 59] width 145 height 17
click at [482, 95] on div "Location of Property State [US_STATE][GEOGRAPHIC_DATA] [GEOGRAPHIC_DATA] [GEOGR…" at bounding box center [505, 131] width 155 height 181
click at [482, 135] on label "Property Description *" at bounding box center [461, 129] width 59 height 9
drag, startPoint x: 481, startPoint y: 132, endPoint x: 480, endPoint y: 143, distance: 11.7
click at [480, 136] on div "Property Description *" at bounding box center [505, 146] width 146 height 43
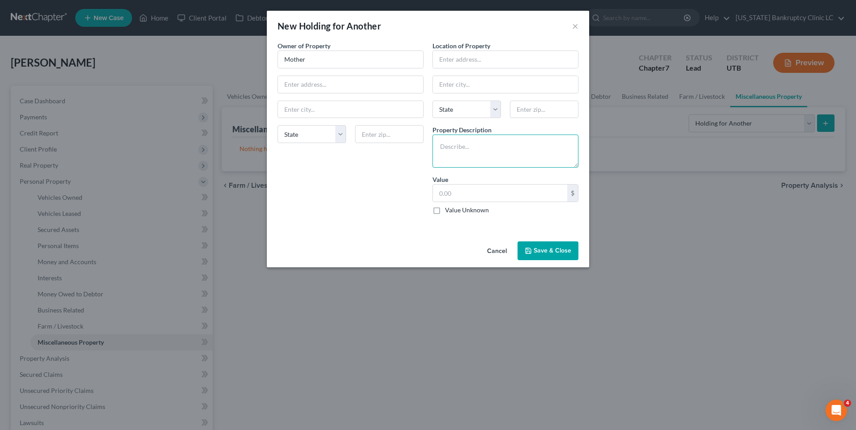
click at [481, 150] on textarea at bounding box center [505, 151] width 146 height 33
click at [536, 252] on button "Save & Close" at bounding box center [547, 251] width 61 height 19
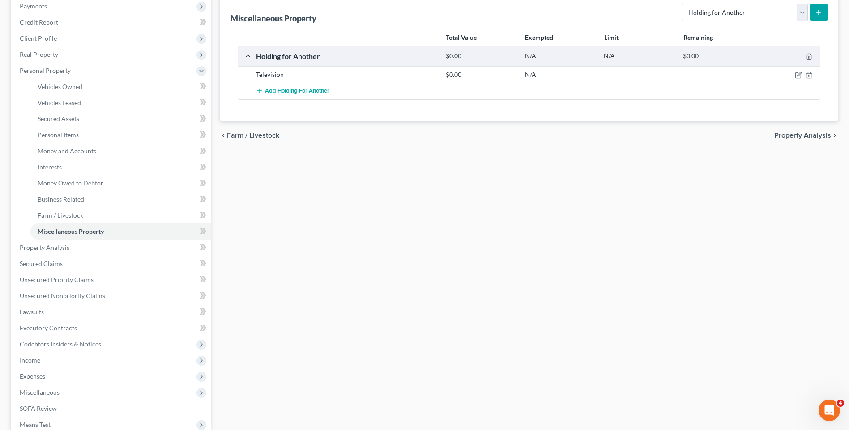
scroll to position [222, 0]
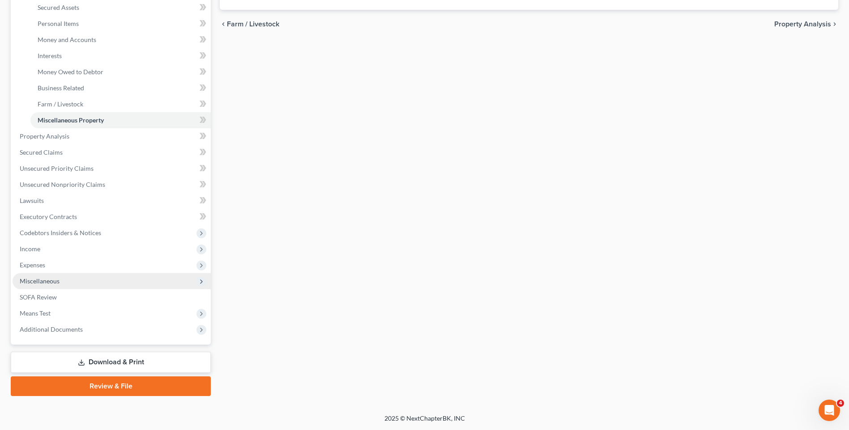
click at [45, 279] on span "Miscellaneous" at bounding box center [40, 281] width 40 height 8
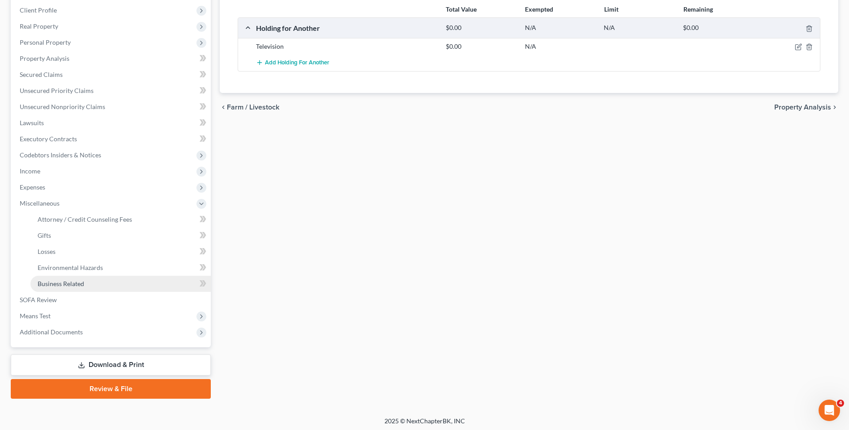
scroll to position [142, 0]
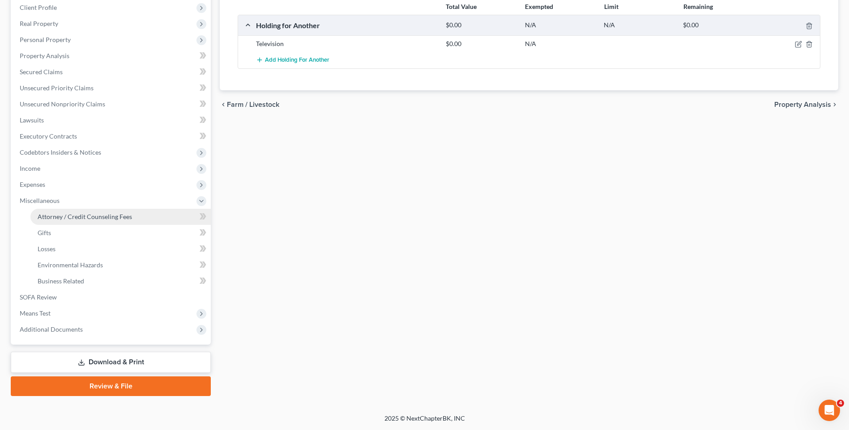
click at [78, 220] on span "Attorney / Credit Counseling Fees" at bounding box center [85, 217] width 94 height 8
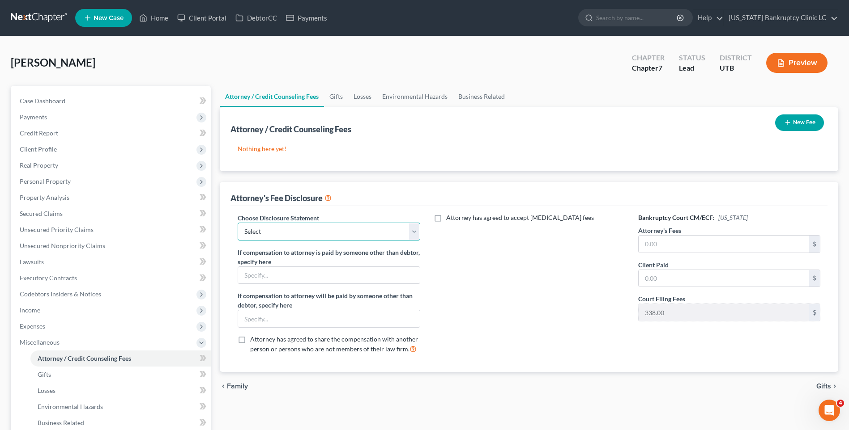
click at [302, 229] on select "Select Installment Chapter 7 Cases Salt Lake Custom Disclosure Fresh Start Fund…" at bounding box center [329, 232] width 182 height 18
click at [238, 223] on select "Select Installment Chapter 7 Cases Salt Lake Custom Disclosure Fresh Start Fund…" at bounding box center [329, 232] width 182 height 18
click at [707, 250] on input "text" at bounding box center [723, 244] width 170 height 17
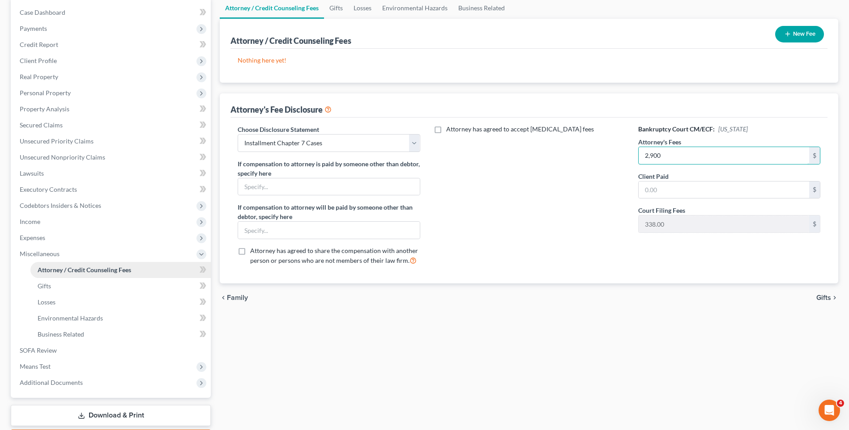
scroll to position [45, 0]
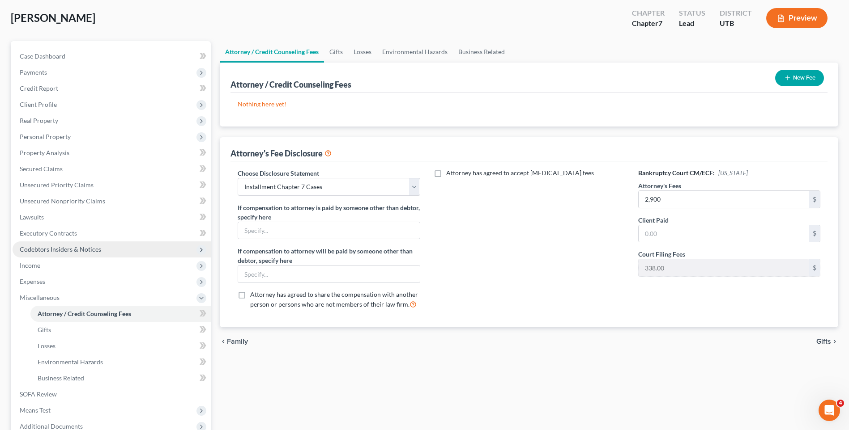
click at [81, 251] on span "Codebtors Insiders & Notices" at bounding box center [60, 250] width 81 height 8
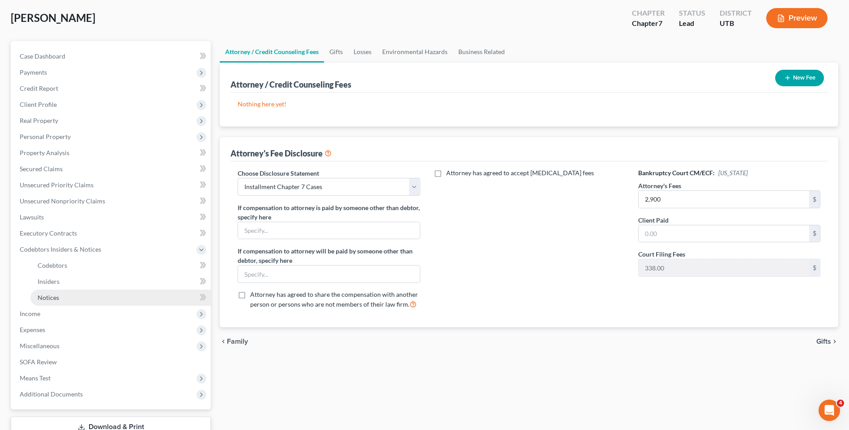
click at [66, 297] on link "Notices" at bounding box center [120, 298] width 180 height 16
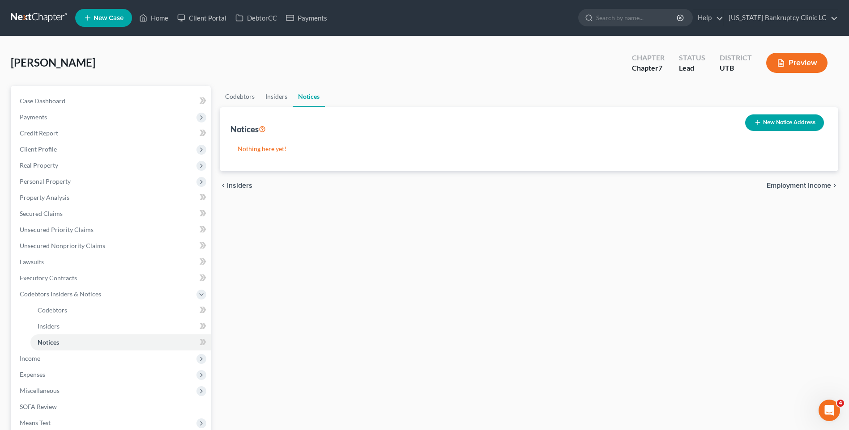
click at [767, 123] on button "New Notice Address" at bounding box center [784, 123] width 79 height 17
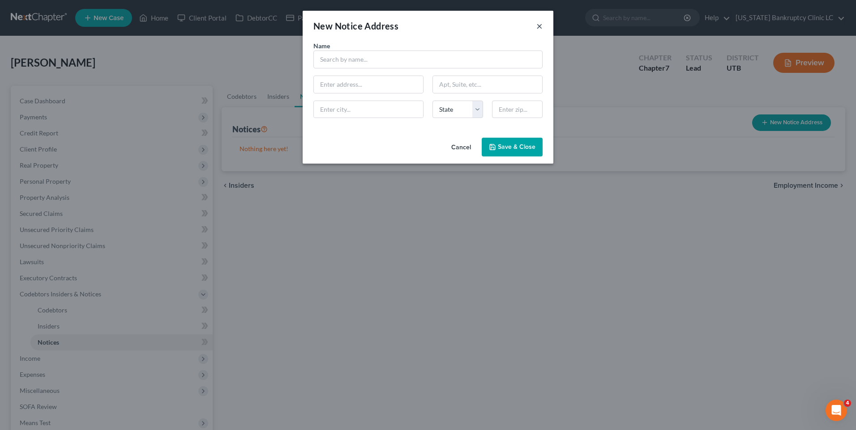
click at [541, 22] on button "×" at bounding box center [539, 26] width 6 height 11
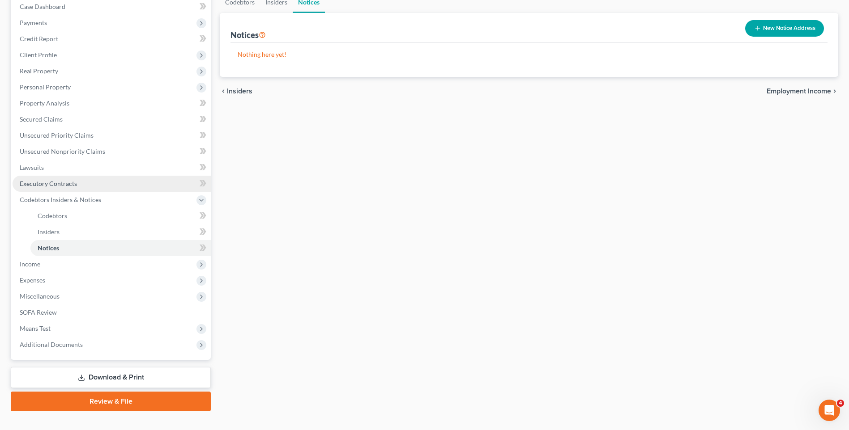
scroll to position [110, 0]
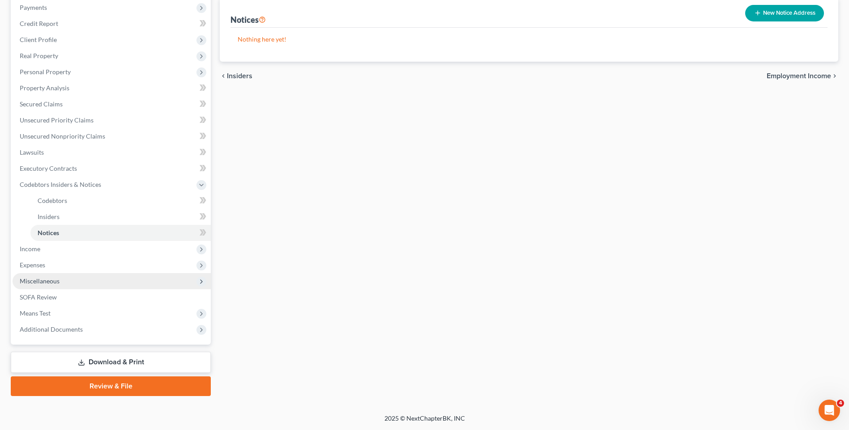
click at [67, 282] on span "Miscellaneous" at bounding box center [112, 281] width 198 height 16
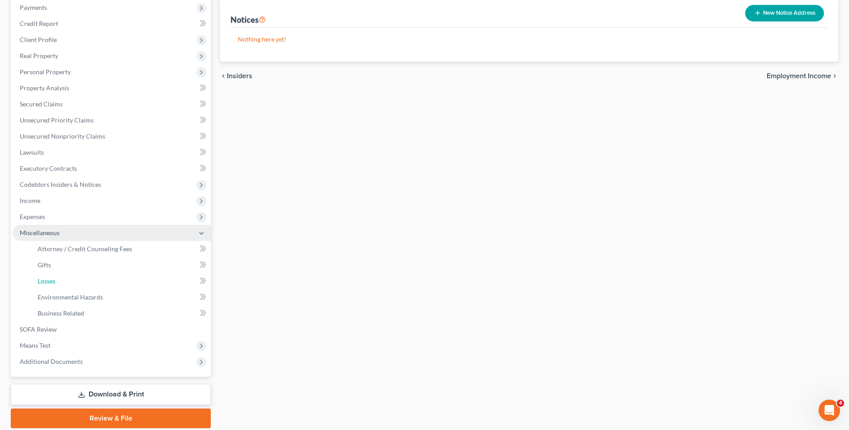
click at [67, 282] on link "Losses" at bounding box center [120, 281] width 180 height 16
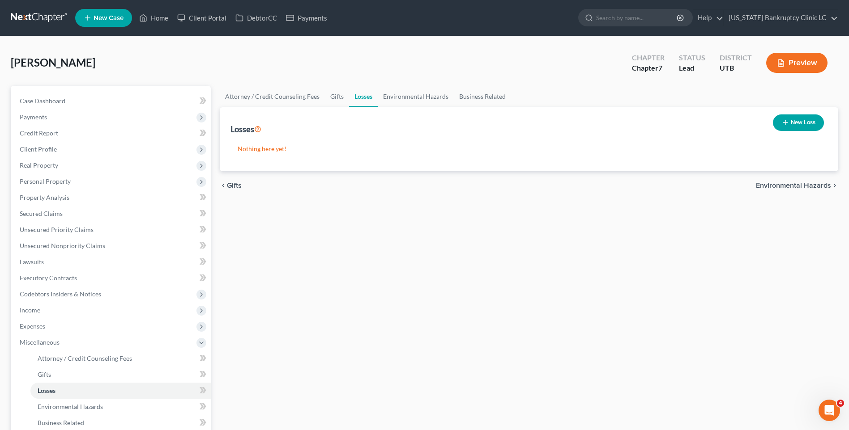
click at [801, 121] on button "New Loss" at bounding box center [798, 123] width 51 height 17
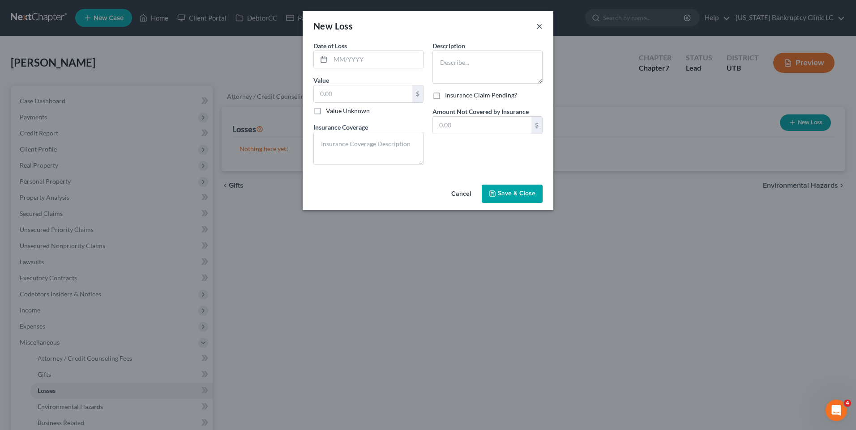
click at [541, 25] on button "×" at bounding box center [539, 26] width 6 height 11
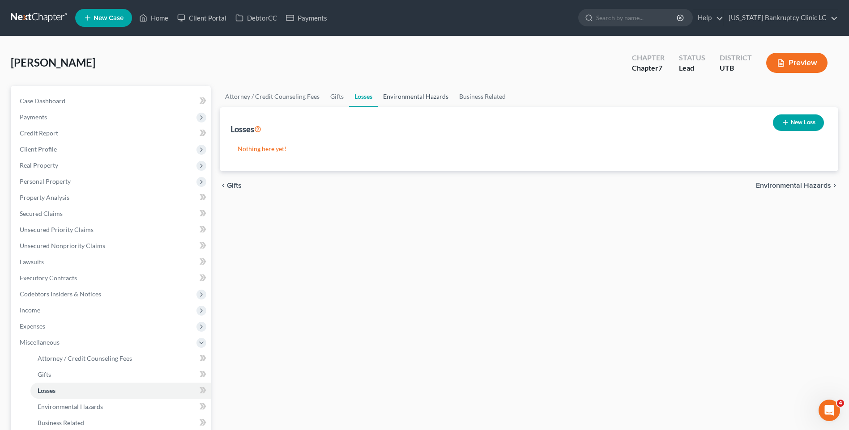
click at [408, 94] on link "Environmental Hazards" at bounding box center [416, 96] width 76 height 21
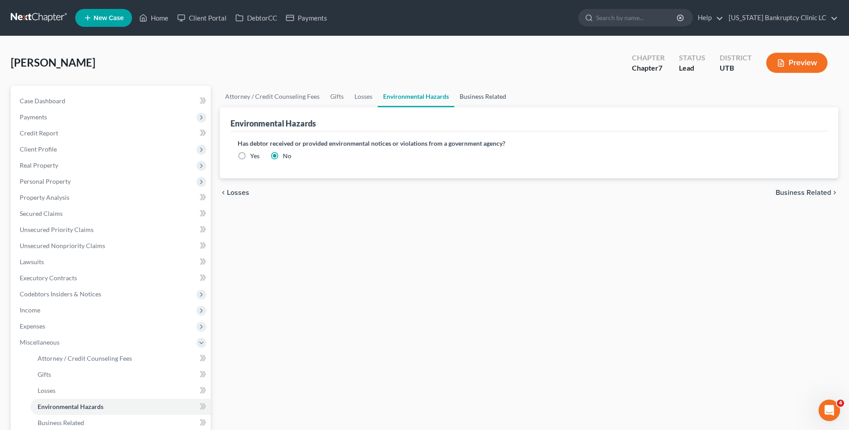
click at [477, 95] on link "Business Related" at bounding box center [482, 96] width 57 height 21
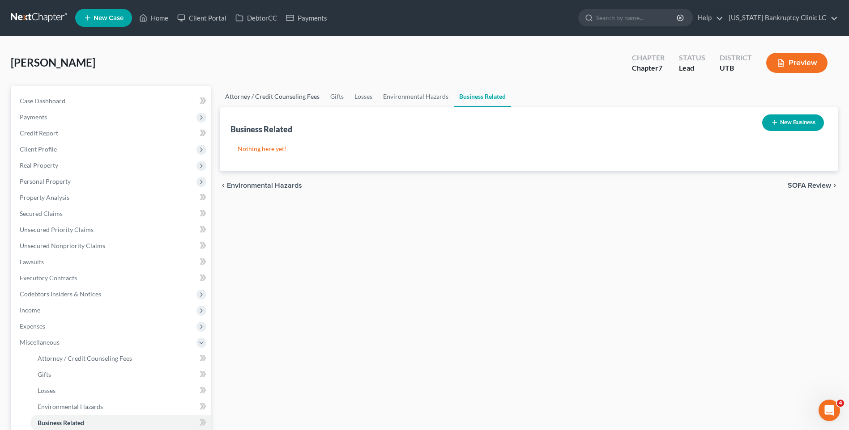
click at [284, 94] on link "Attorney / Credit Counseling Fees" at bounding box center [272, 96] width 105 height 21
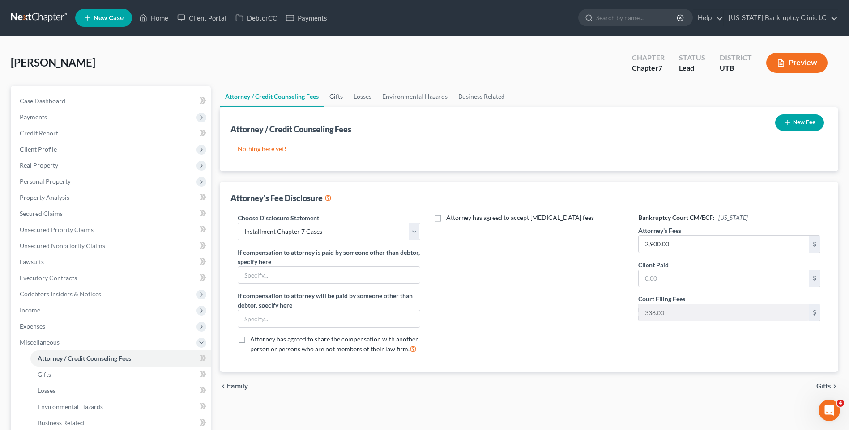
click at [337, 95] on link "Gifts" at bounding box center [336, 96] width 24 height 21
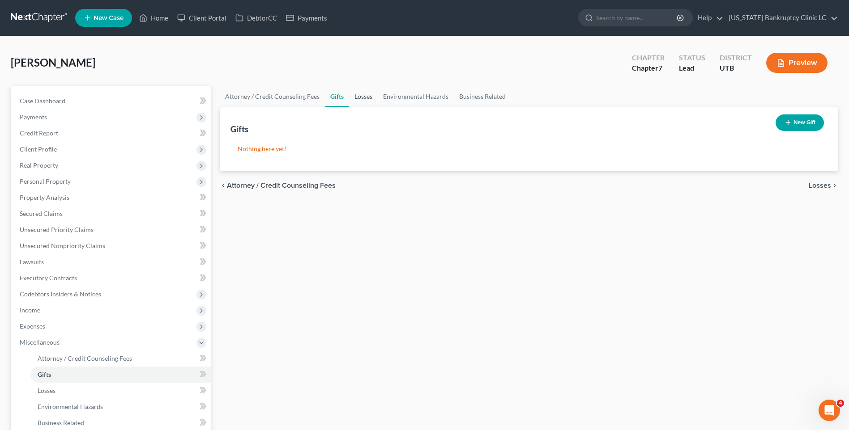
click at [367, 95] on link "Losses" at bounding box center [363, 96] width 29 height 21
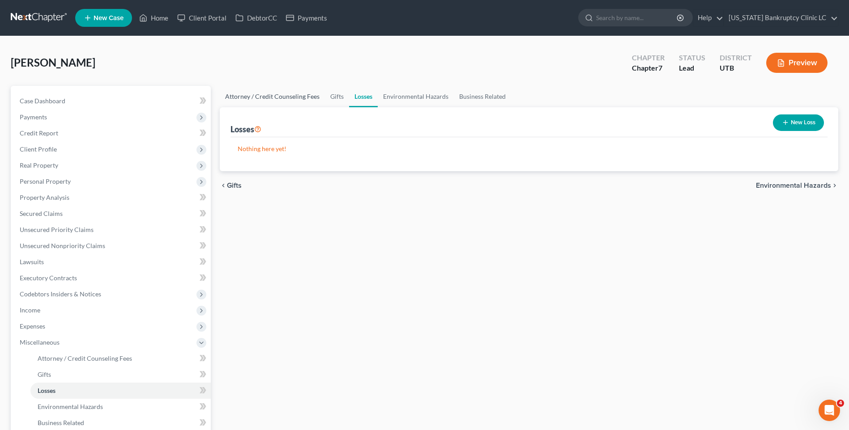
click at [270, 94] on link "Attorney / Credit Counseling Fees" at bounding box center [272, 96] width 105 height 21
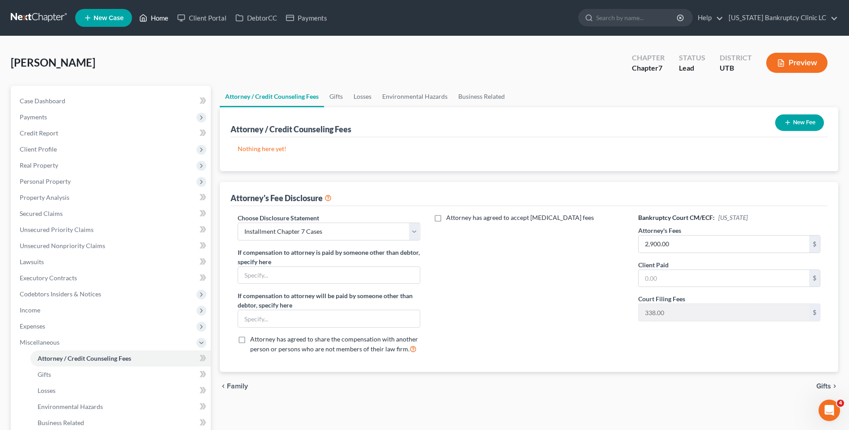
drag, startPoint x: 157, startPoint y: 19, endPoint x: 126, endPoint y: 19, distance: 30.9
click at [157, 19] on link "Home" at bounding box center [154, 18] width 38 height 16
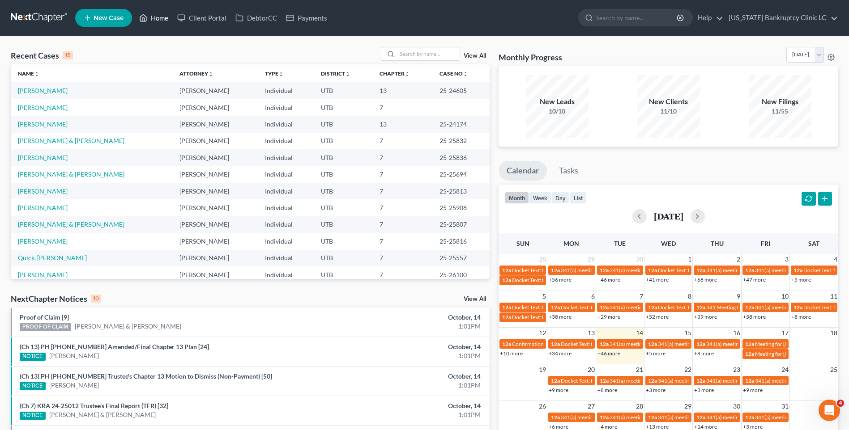
click at [157, 23] on link "Home" at bounding box center [154, 18] width 38 height 16
click at [102, 17] on span "New Case" at bounding box center [109, 18] width 30 height 7
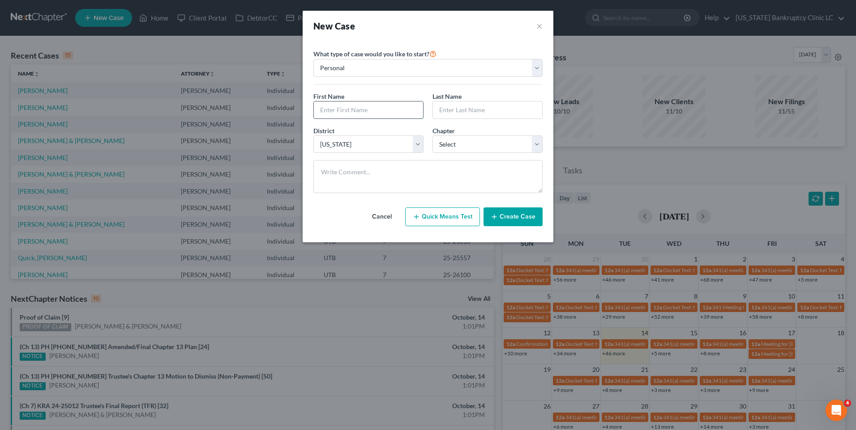
click at [368, 106] on input "text" at bounding box center [368, 110] width 109 height 17
drag, startPoint x: 475, startPoint y: 149, endPoint x: 472, endPoint y: 153, distance: 5.1
click at [475, 149] on select "Select 7 11 12 13" at bounding box center [487, 145] width 110 height 18
click at [432, 136] on select "Select 7 11 12 13" at bounding box center [487, 145] width 110 height 18
click at [509, 217] on button "Create Case" at bounding box center [512, 217] width 59 height 19
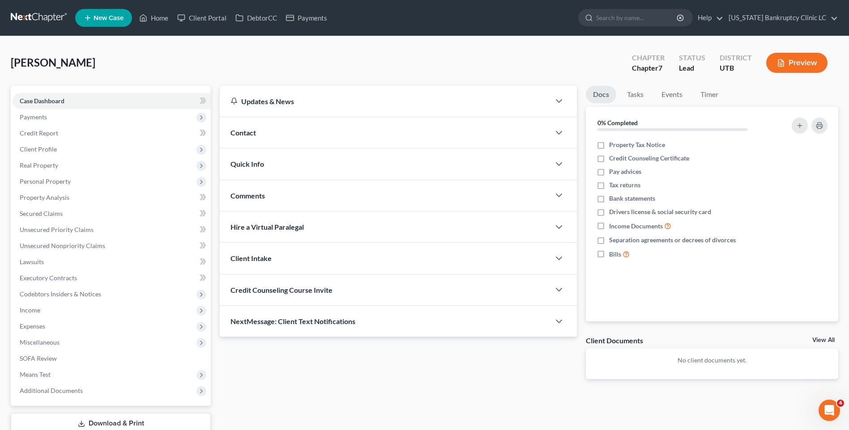
click at [245, 127] on div "Contact" at bounding box center [385, 132] width 330 height 31
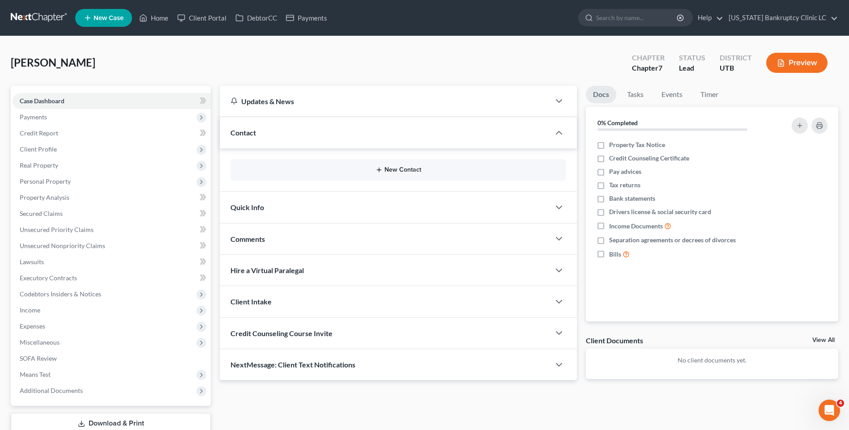
click at [366, 168] on button "New Contact" at bounding box center [398, 169] width 321 height 7
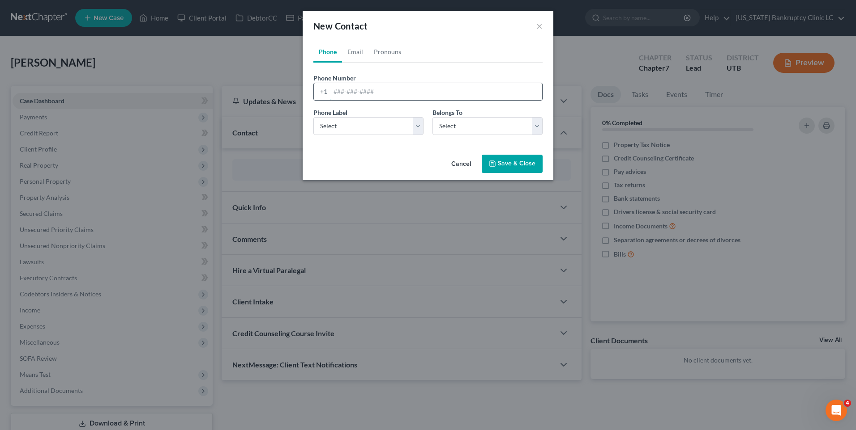
click at [421, 88] on input "tel" at bounding box center [436, 91] width 212 height 17
click at [354, 93] on input "tel" at bounding box center [436, 91] width 212 height 17
click at [359, 93] on input "435-2919599" at bounding box center [436, 91] width 212 height 17
click at [371, 127] on select "Select Mobile Home Work Other" at bounding box center [368, 126] width 110 height 18
click at [313, 117] on select "Select Mobile Home Work Other" at bounding box center [368, 126] width 110 height 18
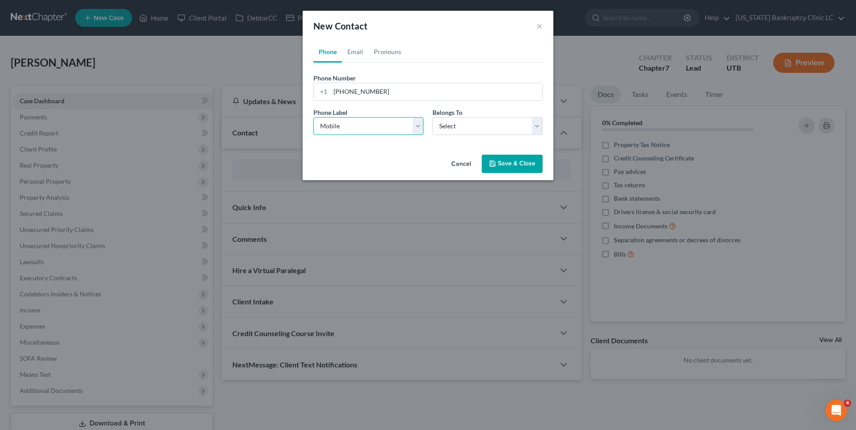
drag, startPoint x: 385, startPoint y: 128, endPoint x: 380, endPoint y: 136, distance: 9.3
click at [385, 128] on select "Select Mobile Home Work Other" at bounding box center [368, 126] width 110 height 18
click at [313, 117] on select "Select Mobile Home Work Other" at bounding box center [368, 126] width 110 height 18
drag, startPoint x: 517, startPoint y: 125, endPoint x: 503, endPoint y: 136, distance: 17.8
click at [517, 125] on select "Select Client Other" at bounding box center [487, 126] width 110 height 18
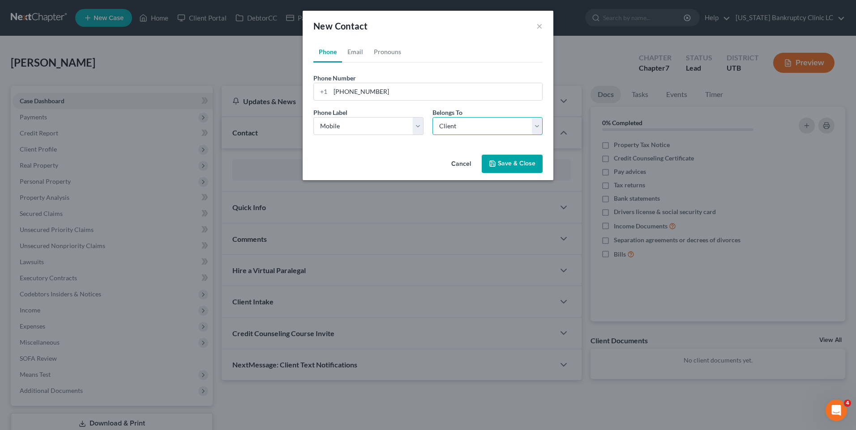
click at [432, 117] on select "Select Client Other" at bounding box center [487, 126] width 110 height 18
drag, startPoint x: 361, startPoint y: 46, endPoint x: 431, endPoint y: 110, distance: 94.7
click at [361, 46] on link "Email" at bounding box center [355, 51] width 26 height 21
drag, startPoint x: 384, startPoint y: 132, endPoint x: 361, endPoint y: 136, distance: 23.8
click at [384, 132] on select "Select Home Work Other" at bounding box center [368, 126] width 110 height 18
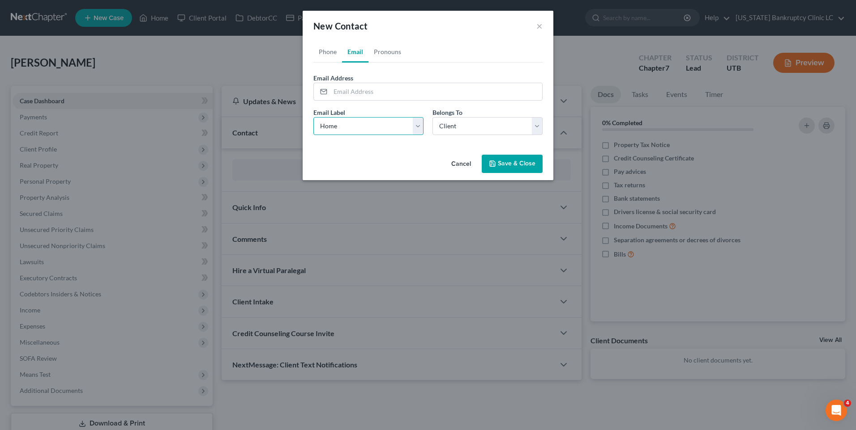
click at [313, 117] on select "Select Home Work Other" at bounding box center [368, 126] width 110 height 18
drag, startPoint x: 389, startPoint y: 95, endPoint x: 391, endPoint y: 87, distance: 8.8
click at [389, 95] on input "email" at bounding box center [436, 91] width 212 height 17
click at [516, 162] on button "Save & Close" at bounding box center [511, 164] width 61 height 19
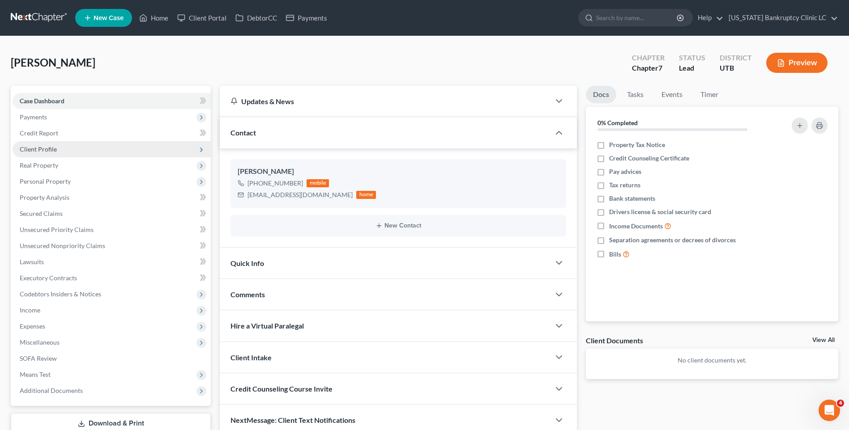
click at [57, 151] on span "Client Profile" at bounding box center [112, 149] width 198 height 16
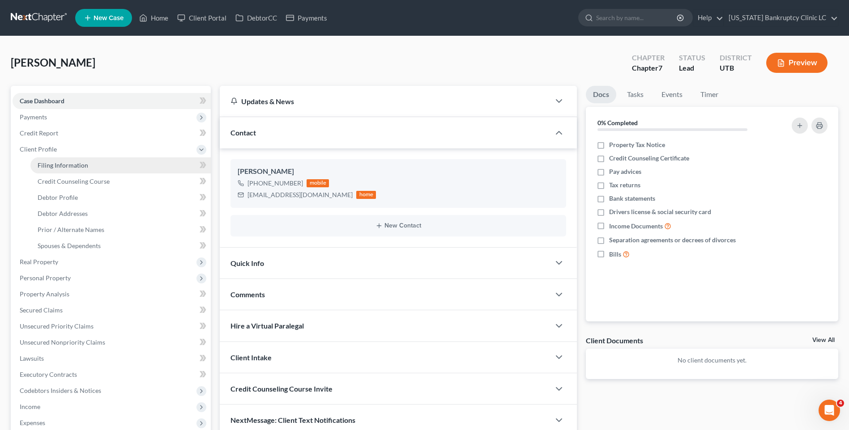
click at [71, 169] on span "Filing Information" at bounding box center [63, 166] width 51 height 8
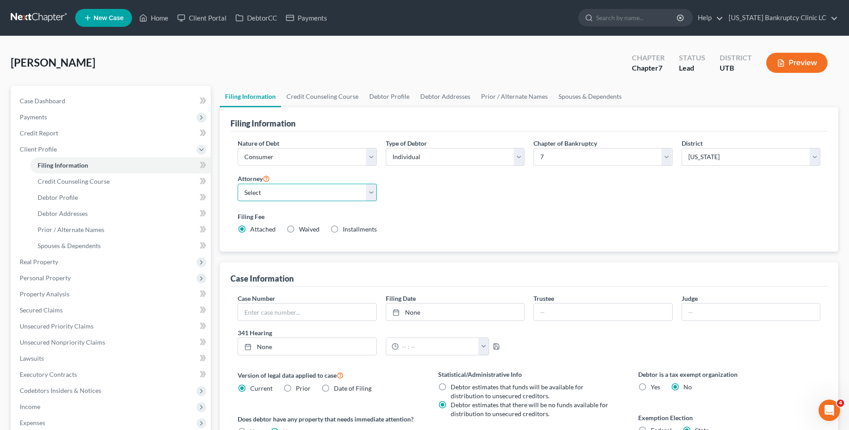
click at [326, 193] on select "Select [PERSON_NAME] - UTB [PERSON_NAME] - UT" at bounding box center [307, 193] width 139 height 18
click at [238, 184] on select "Select [PERSON_NAME] - UTB [PERSON_NAME] - UT" at bounding box center [307, 193] width 139 height 18
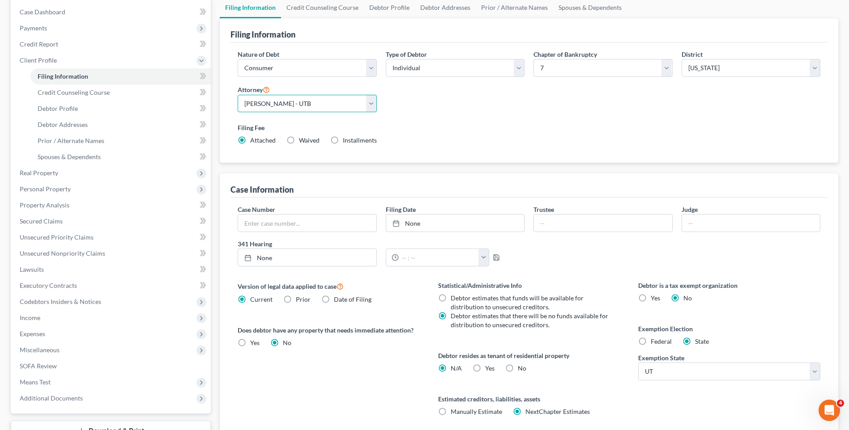
scroll to position [89, 0]
click at [485, 371] on label "Yes Yes" at bounding box center [489, 368] width 9 height 9
click at [489, 370] on input "Yes Yes" at bounding box center [492, 367] width 6 height 6
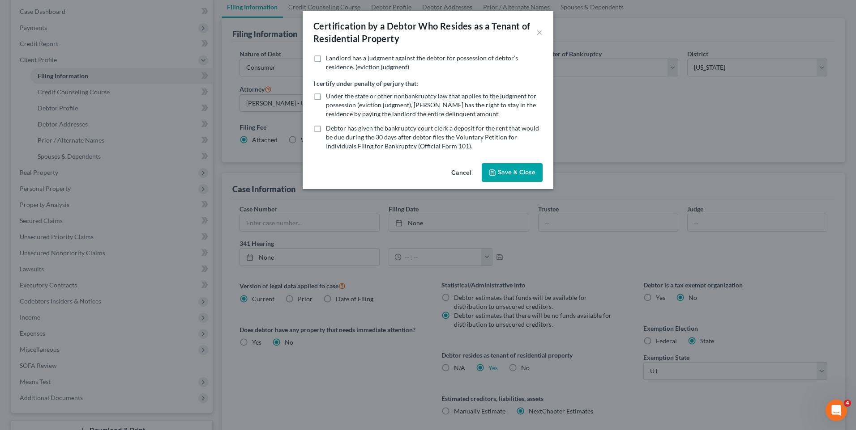
click at [531, 173] on button "Save & Close" at bounding box center [511, 172] width 61 height 19
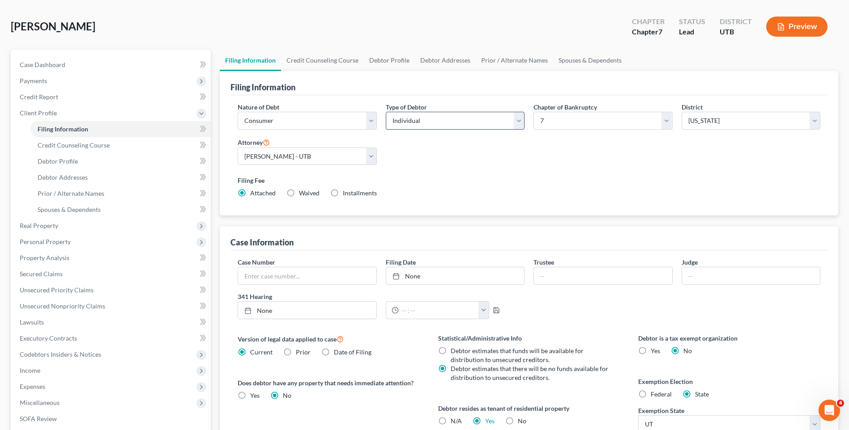
scroll to position [0, 0]
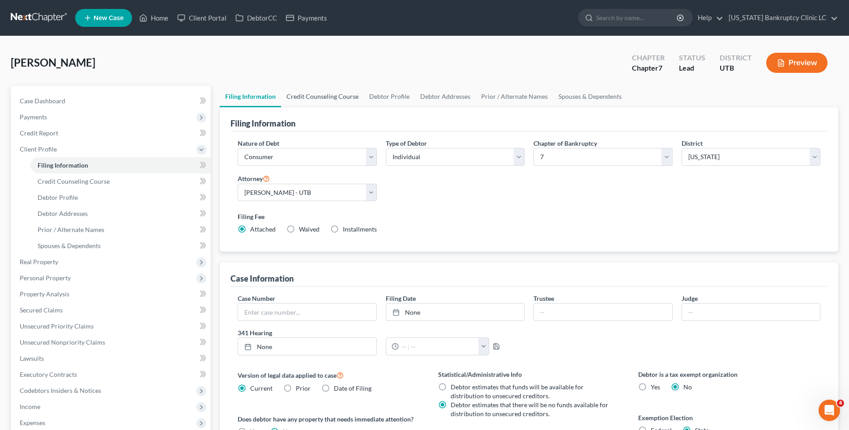
click at [323, 101] on link "Credit Counseling Course" at bounding box center [322, 96] width 83 height 21
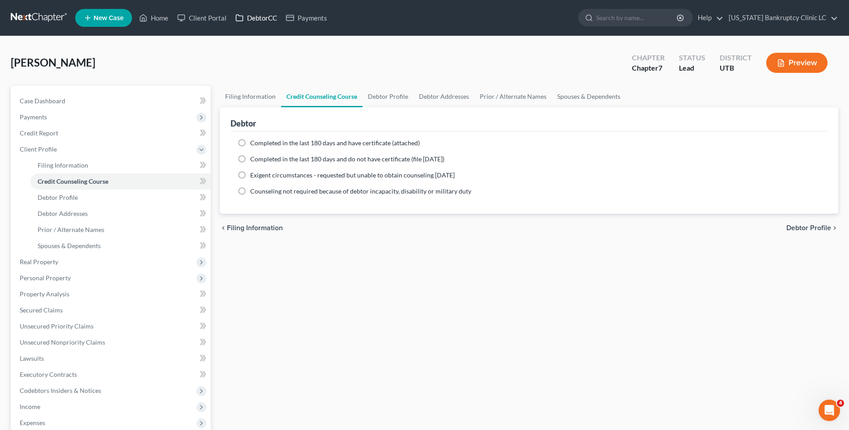
click at [262, 20] on link "DebtorCC" at bounding box center [256, 18] width 51 height 16
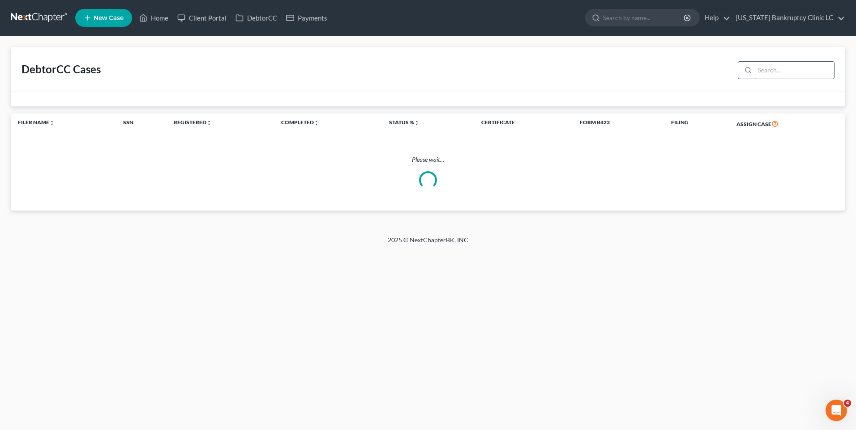
click at [794, 70] on input "search" at bounding box center [793, 70] width 79 height 17
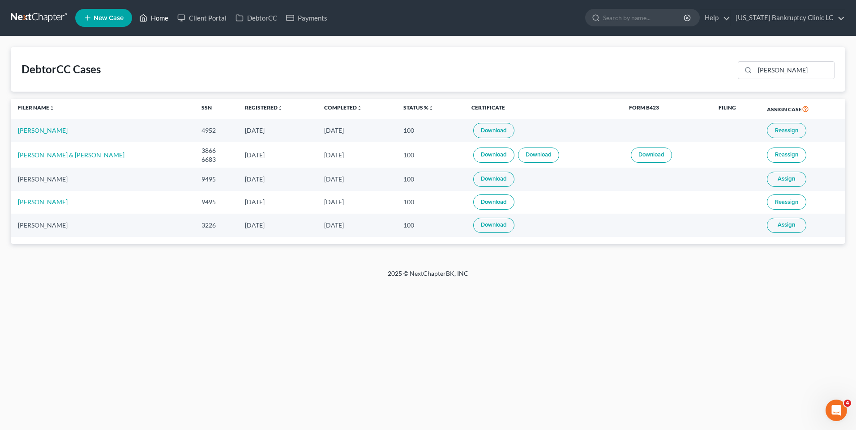
click at [148, 22] on link "Home" at bounding box center [154, 18] width 38 height 16
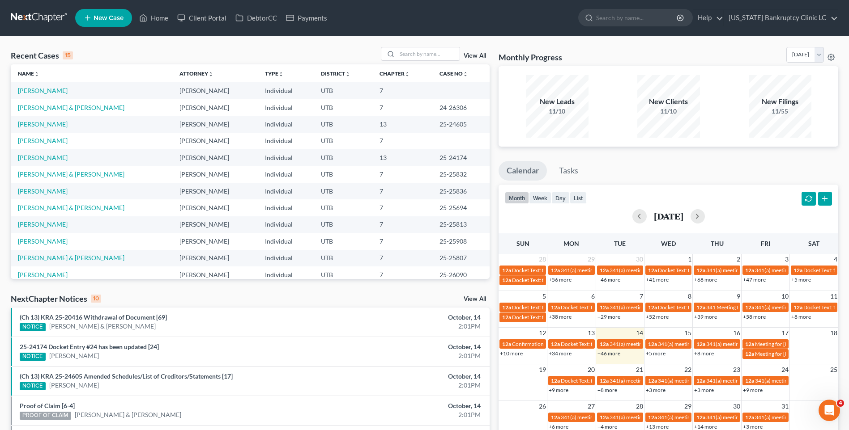
click at [70, 95] on td "[PERSON_NAME]" at bounding box center [92, 90] width 162 height 17
click at [68, 94] on link "[PERSON_NAME]" at bounding box center [43, 91] width 50 height 8
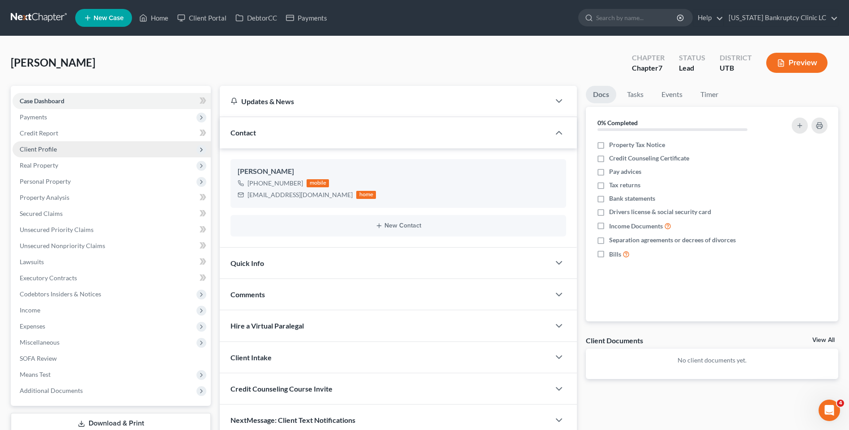
click at [48, 148] on span "Client Profile" at bounding box center [38, 149] width 37 height 8
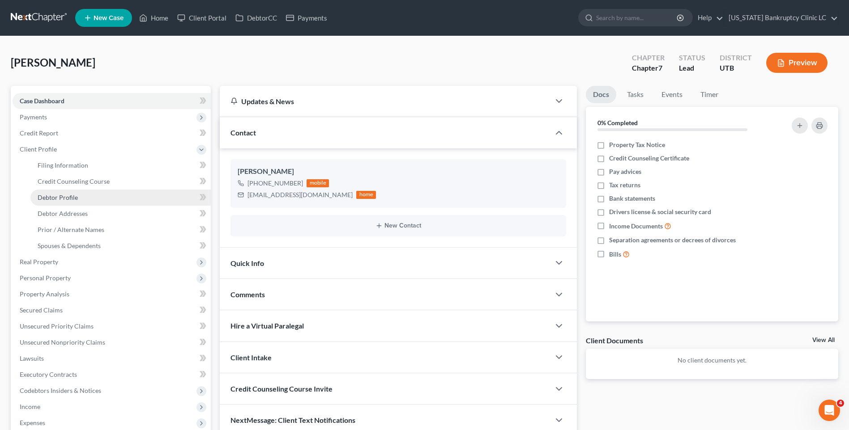
click at [50, 199] on span "Debtor Profile" at bounding box center [58, 198] width 40 height 8
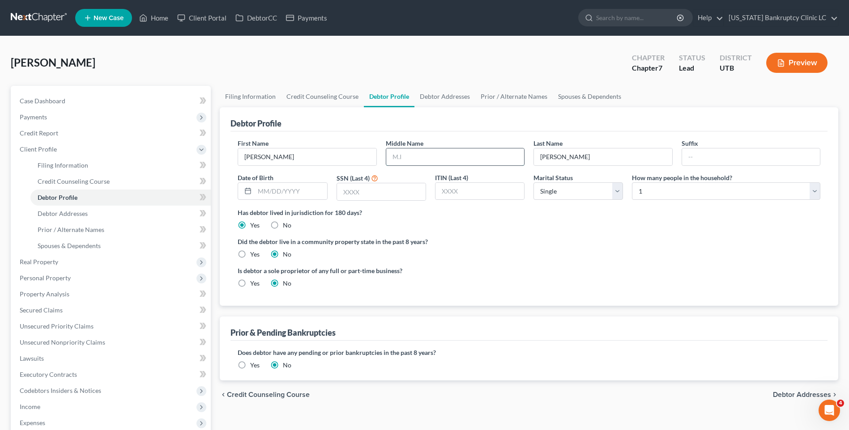
drag, startPoint x: 426, startPoint y: 160, endPoint x: 432, endPoint y: 162, distance: 7.1
click at [426, 160] on input "text" at bounding box center [455, 157] width 138 height 17
click at [418, 164] on input "text" at bounding box center [455, 157] width 138 height 17
click at [613, 233] on ng-include "First Name [PERSON_NAME] Middle Name G Last Name [PERSON_NAME] Suffix Date of B…" at bounding box center [529, 217] width 583 height 157
click at [313, 197] on input "text" at bounding box center [291, 191] width 72 height 17
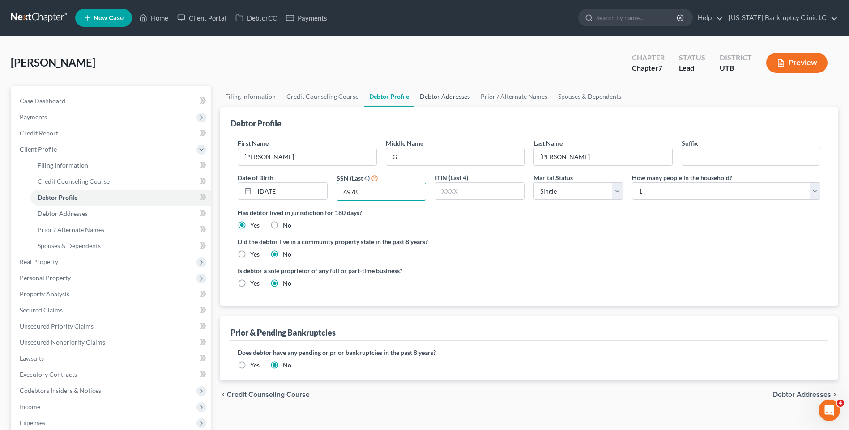
click at [464, 98] on link "Debtor Addresses" at bounding box center [444, 96] width 61 height 21
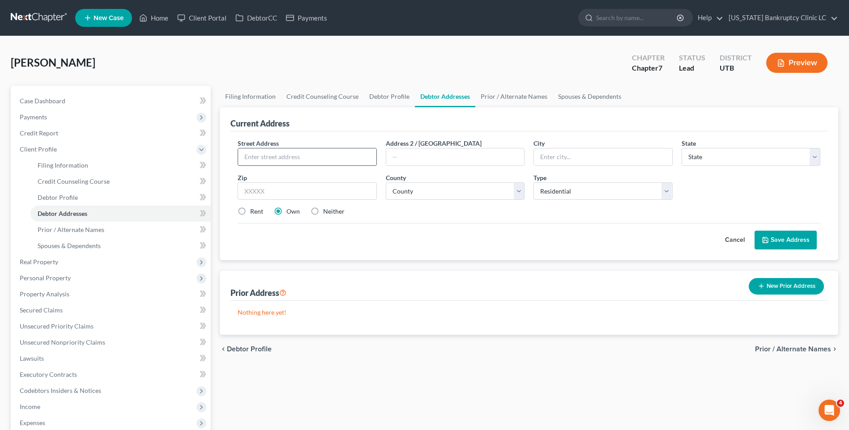
click at [308, 155] on input "text" at bounding box center [307, 157] width 138 height 17
click at [417, 196] on select "County [GEOGRAPHIC_DATA] [GEOGRAPHIC_DATA] [GEOGRAPHIC_DATA] [GEOGRAPHIC_DATA] …" at bounding box center [455, 192] width 139 height 18
click at [386, 183] on select "County [GEOGRAPHIC_DATA] [GEOGRAPHIC_DATA] [GEOGRAPHIC_DATA] [GEOGRAPHIC_DATA] …" at bounding box center [455, 192] width 139 height 18
click at [257, 213] on label "Rent" at bounding box center [256, 211] width 13 height 9
click at [257, 213] on input "Rent" at bounding box center [257, 210] width 6 height 6
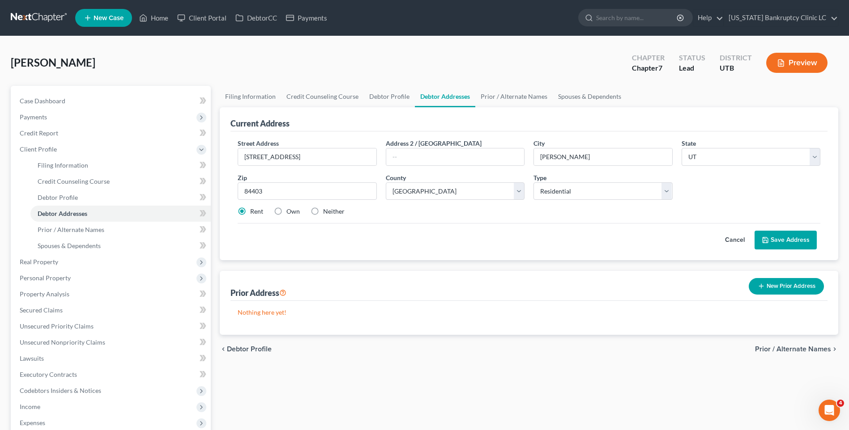
click at [773, 236] on button "Save Address" at bounding box center [785, 240] width 62 height 19
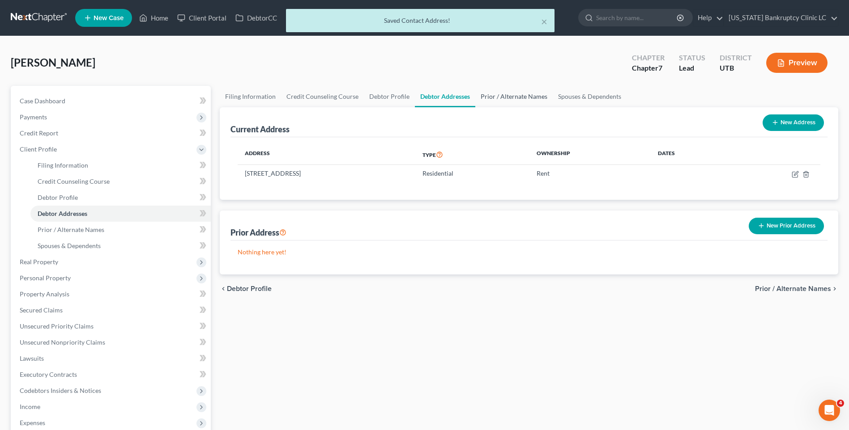
click at [511, 99] on link "Prior / Alternate Names" at bounding box center [513, 96] width 77 height 21
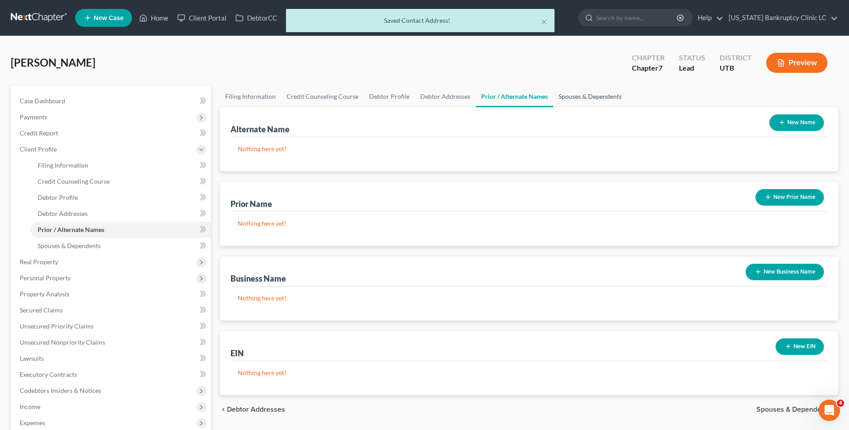
click at [586, 94] on link "Spouses & Dependents" at bounding box center [590, 96] width 74 height 21
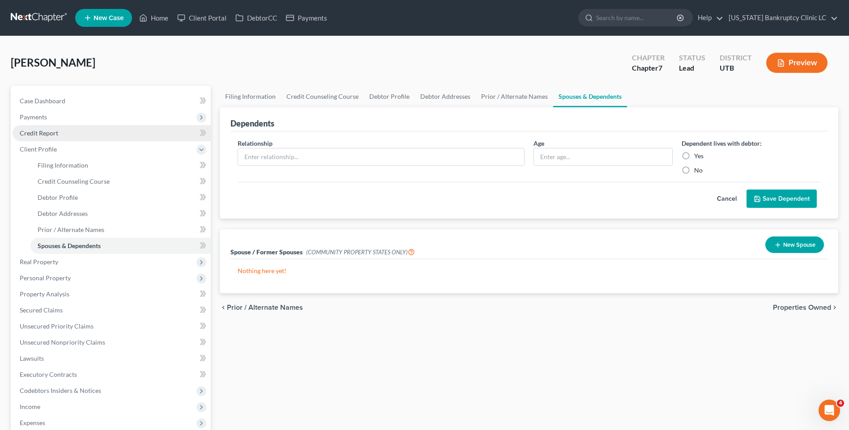
click at [56, 136] on span "Credit Report" at bounding box center [39, 133] width 38 height 8
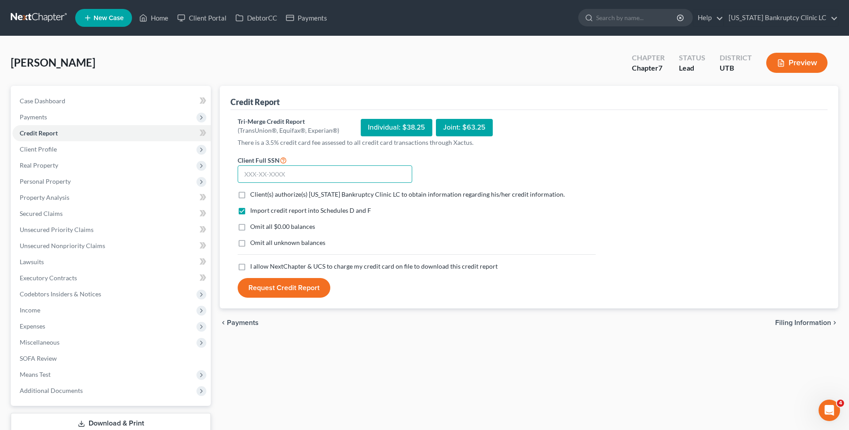
click at [281, 183] on input "text" at bounding box center [325, 175] width 175 height 18
click at [250, 192] on label "Client(s) authorize(s) [US_STATE] Bankruptcy Clinic LC to obtain information re…" at bounding box center [407, 194] width 315 height 9
click at [254, 192] on input "Client(s) authorize(s) [US_STATE] Bankruptcy Clinic LC to obtain information re…" at bounding box center [257, 193] width 6 height 6
click at [250, 268] on label "I allow NextChapter & UCS to charge my credit card on file to download this cre…" at bounding box center [373, 266] width 247 height 9
click at [254, 268] on input "I allow NextChapter & UCS to charge my credit card on file to download this cre…" at bounding box center [257, 265] width 6 height 6
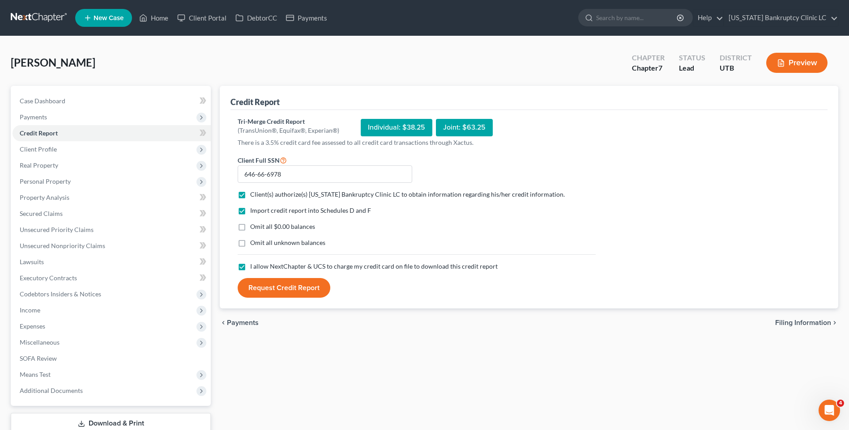
click at [273, 281] on button "Request Credit Report" at bounding box center [284, 288] width 93 height 20
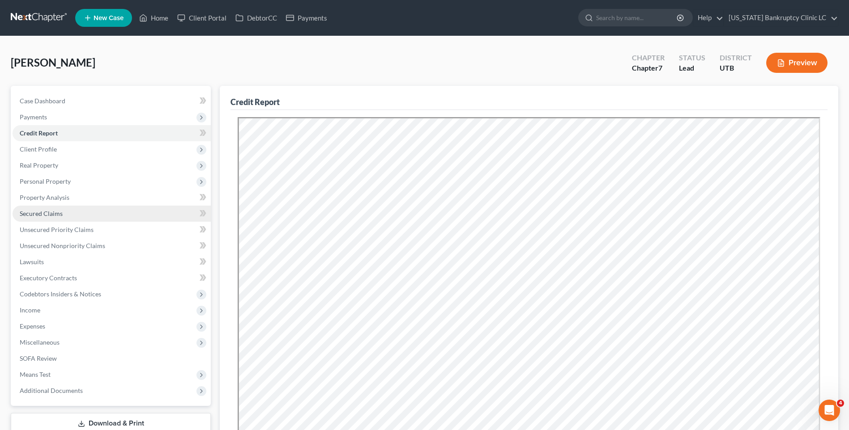
click at [62, 213] on span "Secured Claims" at bounding box center [41, 214] width 43 height 8
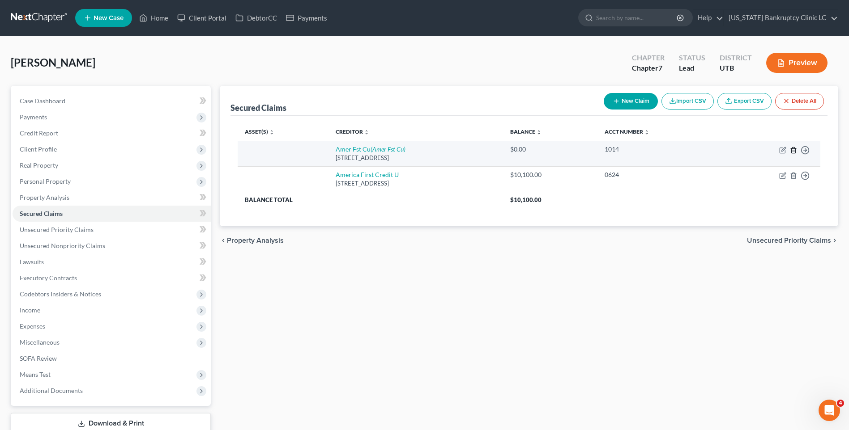
click at [793, 150] on line "button" at bounding box center [793, 151] width 0 height 2
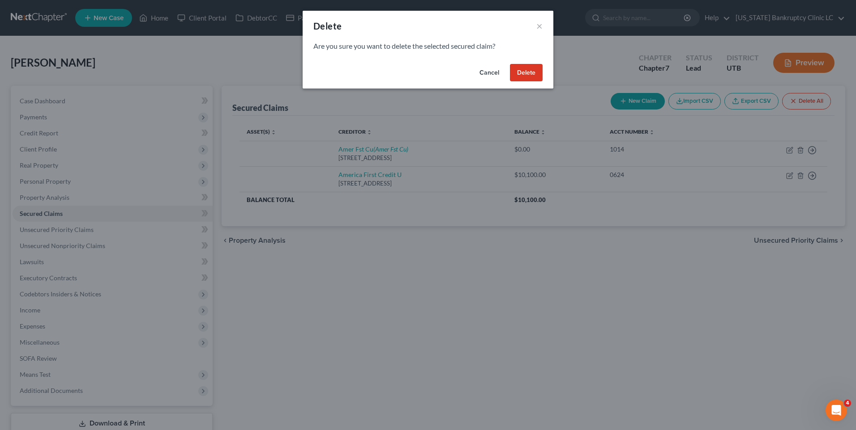
click at [536, 71] on button "Delete" at bounding box center [526, 73] width 33 height 18
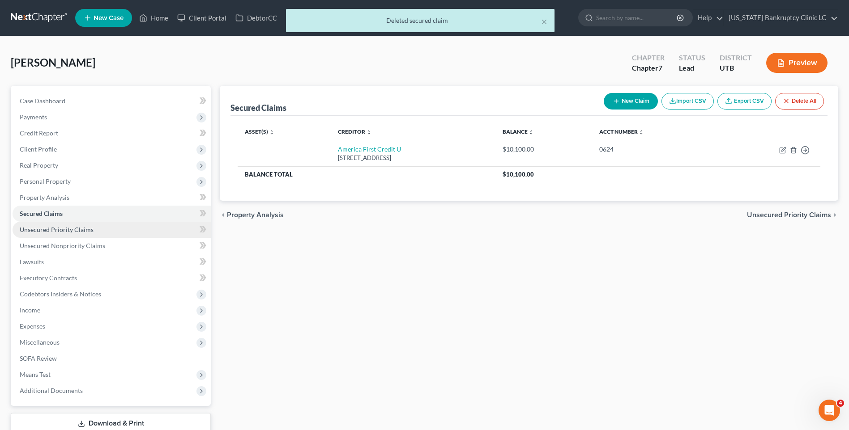
click at [79, 229] on span "Unsecured Priority Claims" at bounding box center [57, 230] width 74 height 8
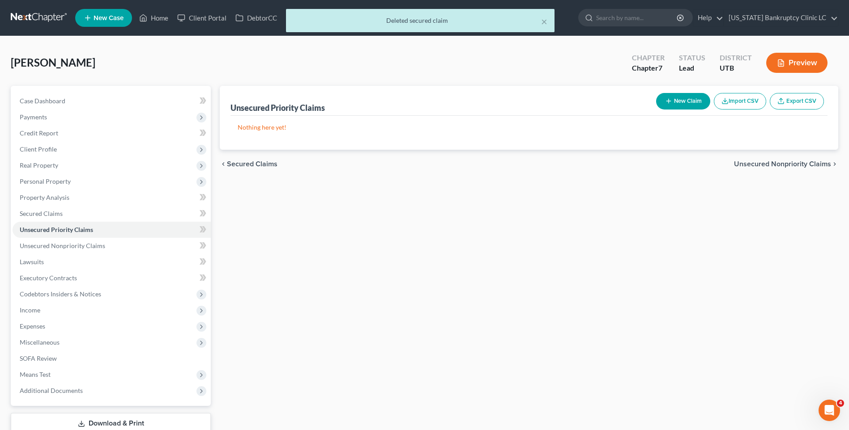
click at [678, 106] on button "New Claim" at bounding box center [683, 101] width 54 height 17
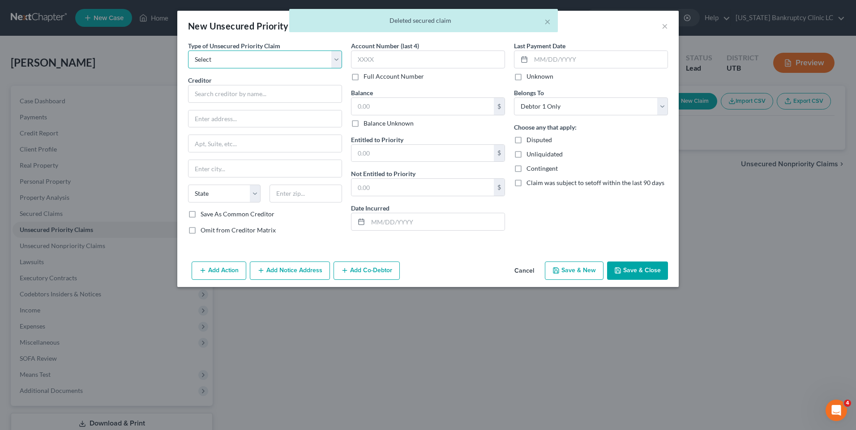
click at [227, 63] on select "Select Taxes & Other Government Units Domestic Support Obligations Extensions o…" at bounding box center [265, 60] width 154 height 18
click at [188, 51] on select "Select Taxes & Other Government Units Domestic Support Obligations Extensions o…" at bounding box center [265, 60] width 154 height 18
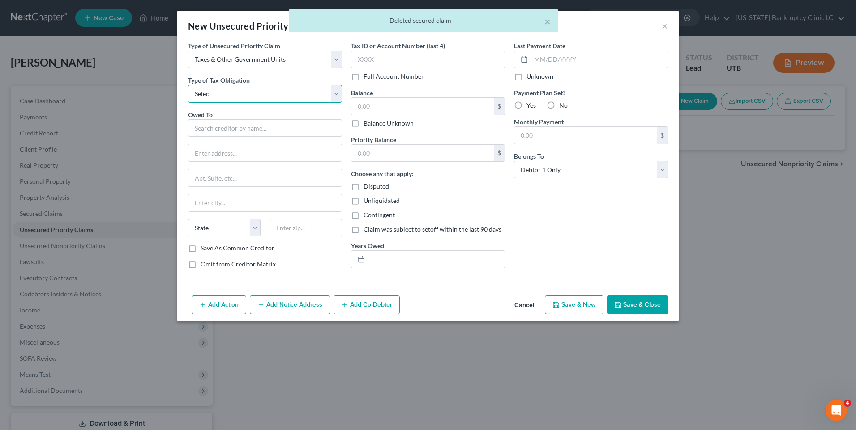
click at [226, 93] on select "Select Federal City State Franchise Tax Board Other" at bounding box center [265, 94] width 154 height 18
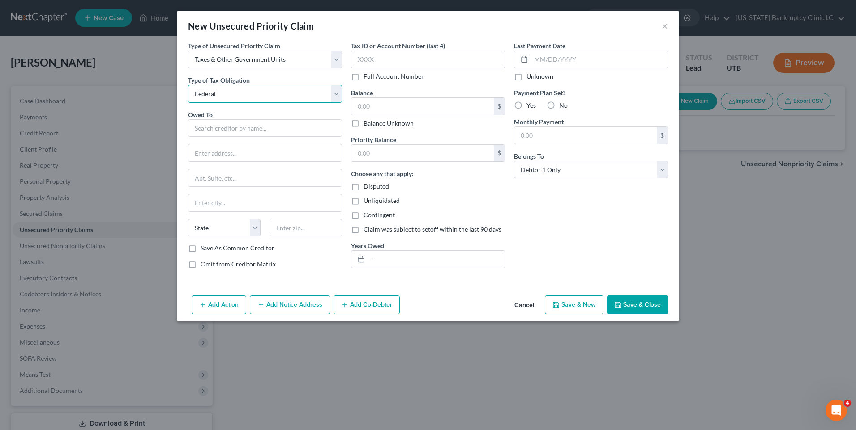
click at [188, 85] on select "Select Federal City State Franchise Tax Board Other" at bounding box center [265, 94] width 154 height 18
click at [236, 132] on input "text" at bounding box center [265, 128] width 154 height 18
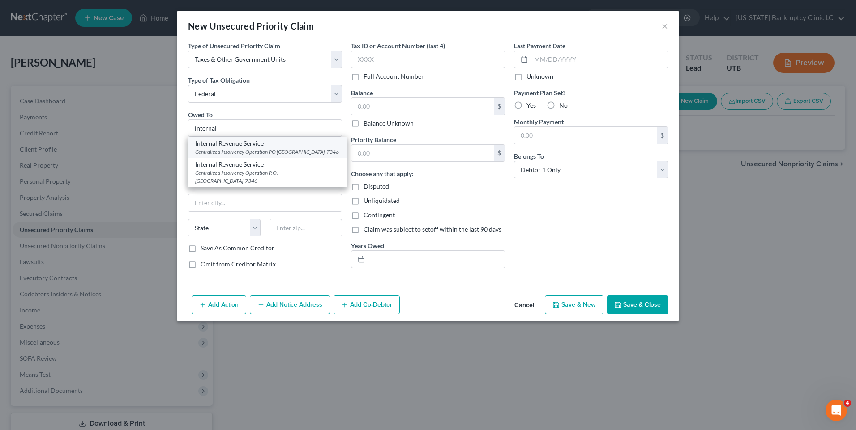
click at [232, 154] on div "Centralized Insolvency Operation PO [GEOGRAPHIC_DATA]-7346" at bounding box center [267, 152] width 144 height 8
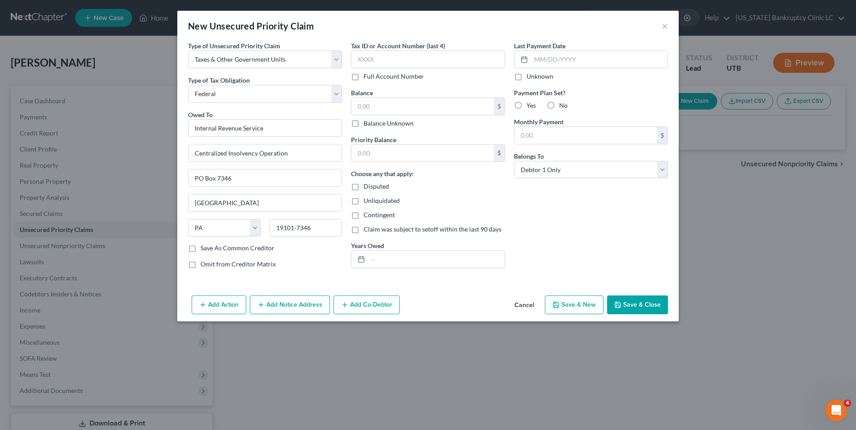
click at [591, 309] on button "Save & New" at bounding box center [574, 305] width 59 height 19
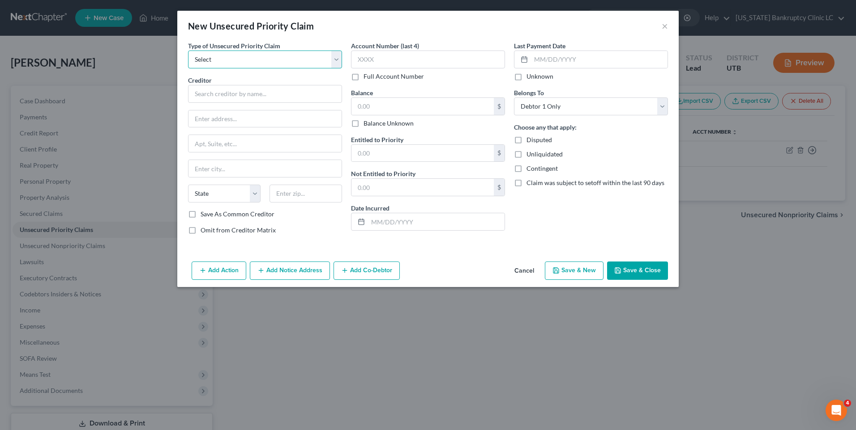
click at [201, 58] on select "Select Taxes & Other Government Units Domestic Support Obligations Extensions o…" at bounding box center [265, 60] width 154 height 18
click at [188, 51] on select "Select Taxes & Other Government Units Domestic Support Obligations Extensions o…" at bounding box center [265, 60] width 154 height 18
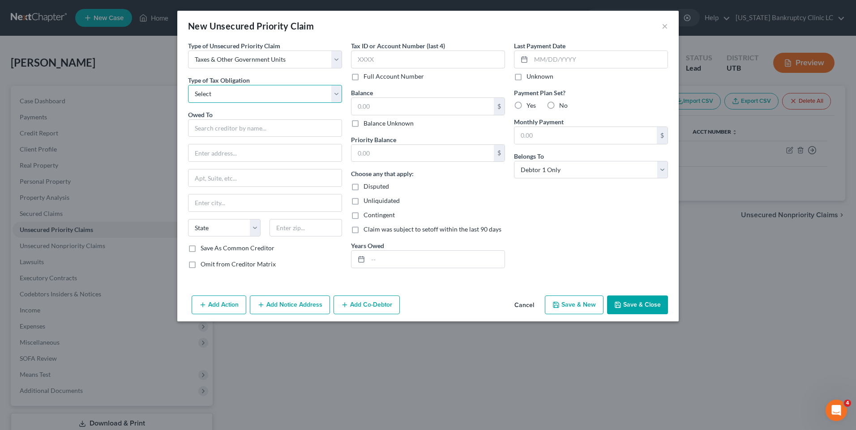
click at [232, 94] on select "Select Federal City State Franchise Tax Board Other" at bounding box center [265, 94] width 154 height 18
click at [188, 85] on select "Select Federal City State Franchise Tax Board Other" at bounding box center [265, 94] width 154 height 18
click at [259, 130] on input "text" at bounding box center [265, 128] width 154 height 18
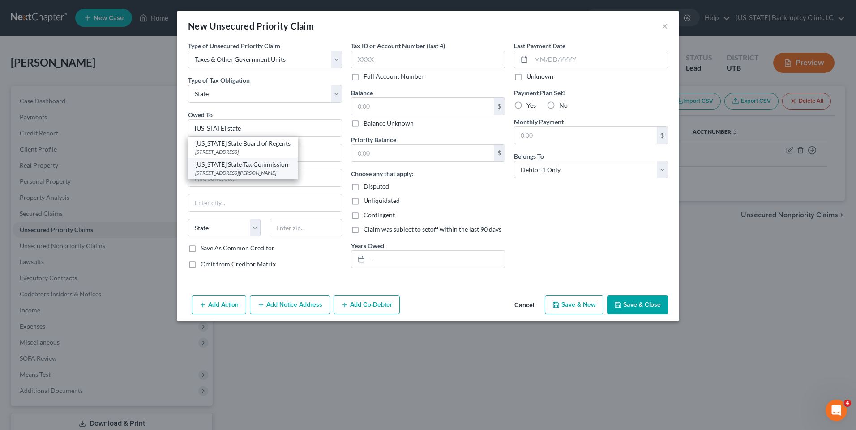
click at [242, 174] on div "[STREET_ADDRESS][PERSON_NAME]" at bounding box center [242, 173] width 95 height 8
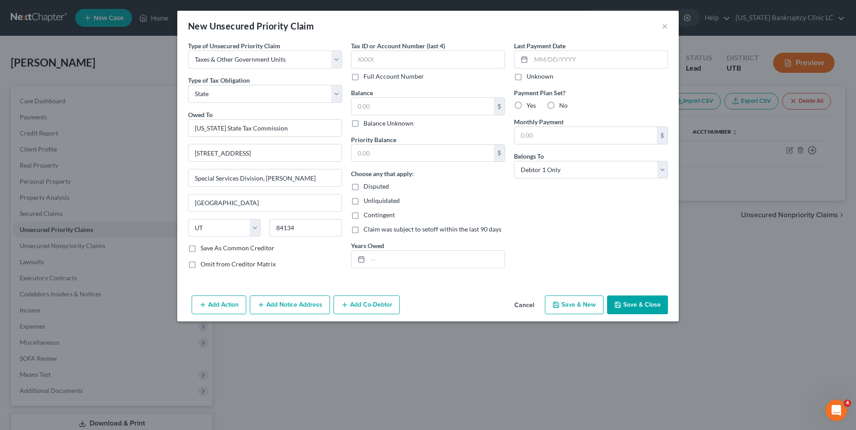
click at [644, 306] on button "Save & Close" at bounding box center [637, 305] width 61 height 19
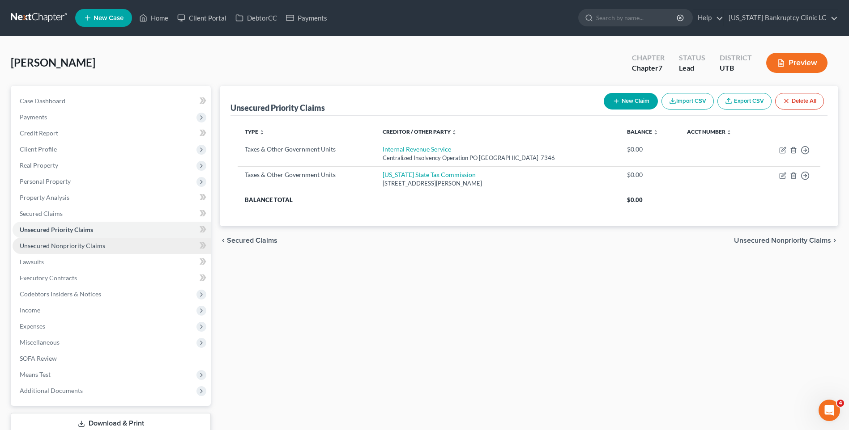
click at [116, 250] on link "Unsecured Nonpriority Claims" at bounding box center [112, 246] width 198 height 16
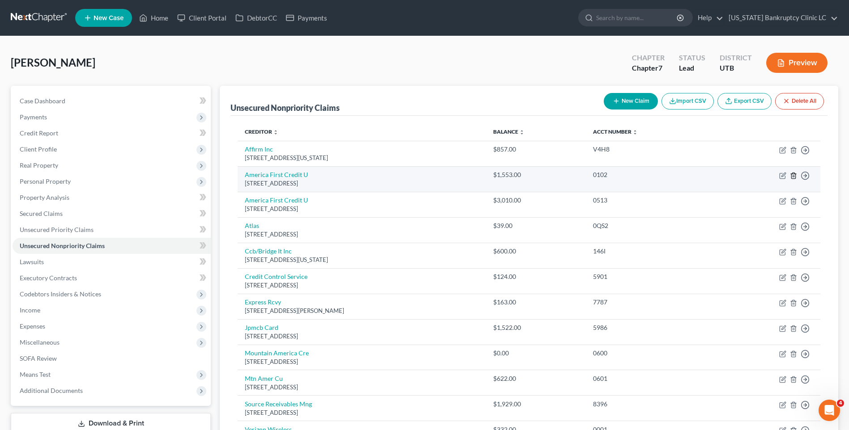
click at [795, 178] on icon "button" at bounding box center [793, 176] width 4 height 6
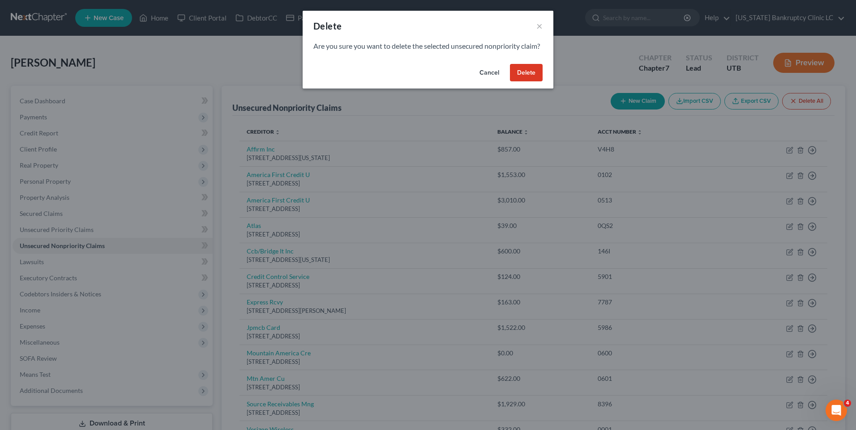
click at [529, 82] on button "Delete" at bounding box center [526, 73] width 33 height 18
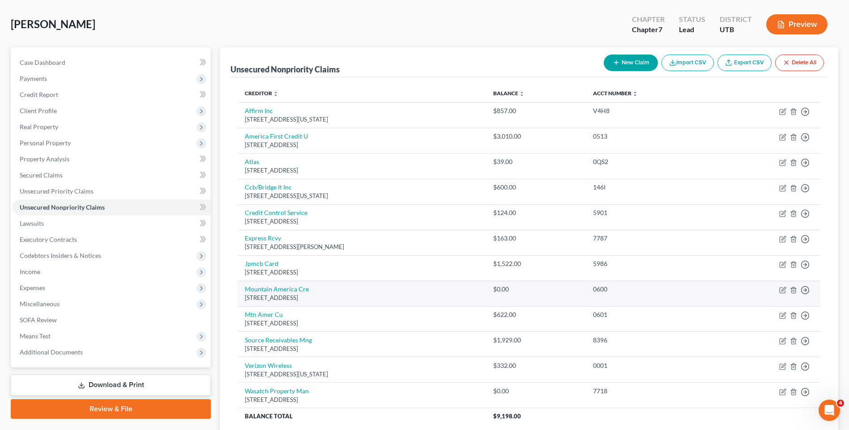
scroll to position [89, 0]
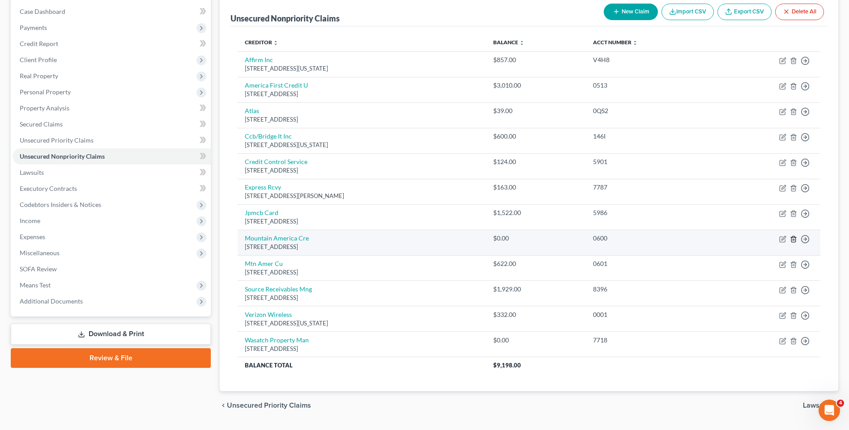
click at [795, 240] on icon "button" at bounding box center [793, 239] width 7 height 7
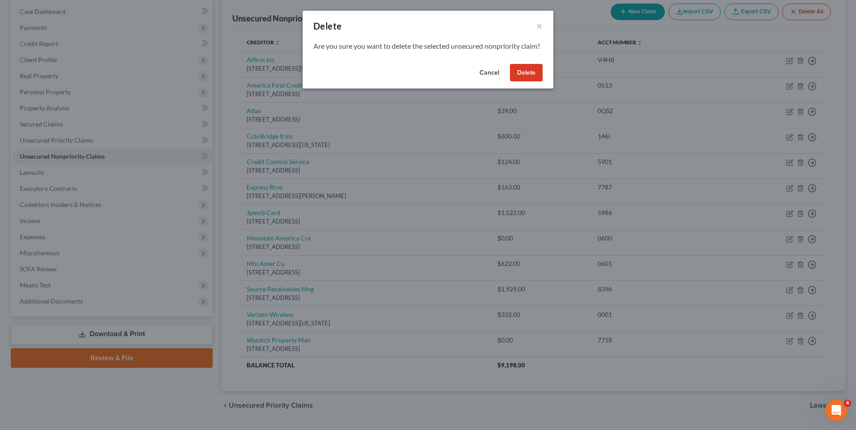
click at [522, 78] on button "Delete" at bounding box center [526, 73] width 33 height 18
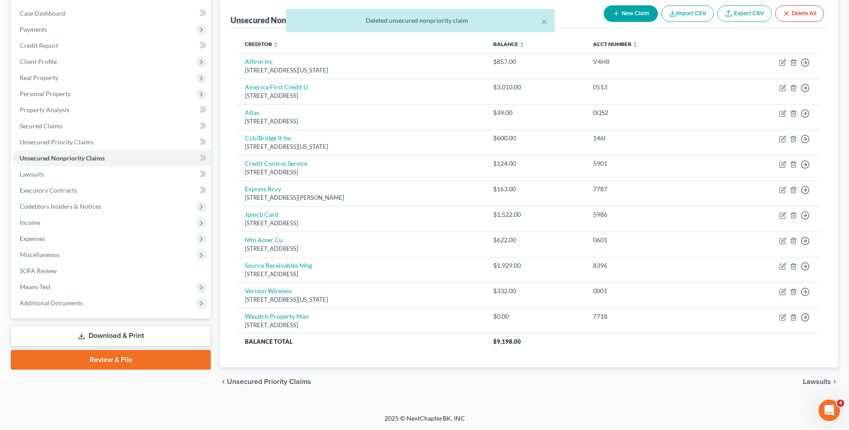
scroll to position [88, 0]
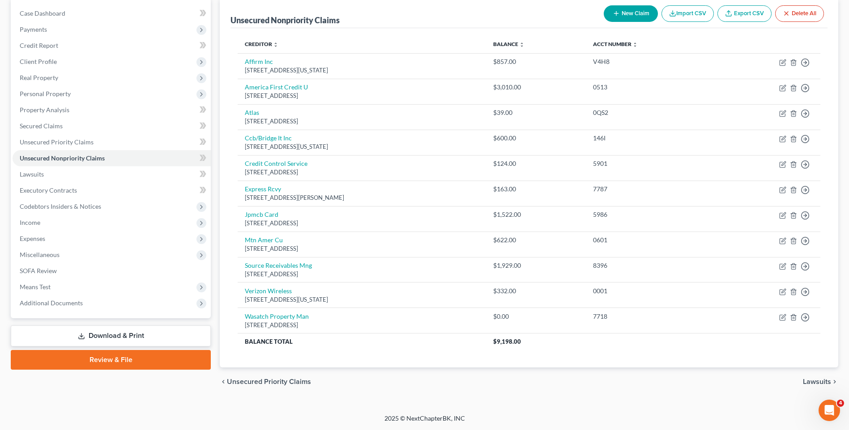
click at [629, 12] on button "New Claim" at bounding box center [631, 13] width 54 height 17
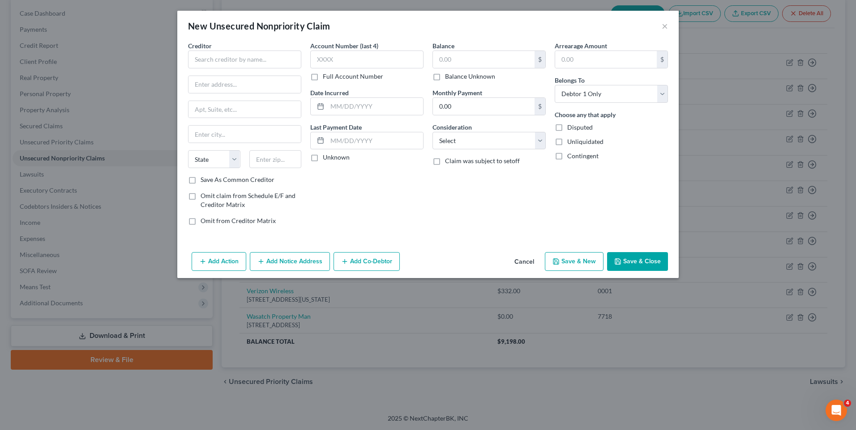
click at [221, 72] on div "Creditor * State [US_STATE] AK AR AZ CA CO [GEOGRAPHIC_DATA] DE DC [GEOGRAPHIC_…" at bounding box center [244, 108] width 113 height 134
click at [234, 60] on input "text" at bounding box center [244, 60] width 113 height 18
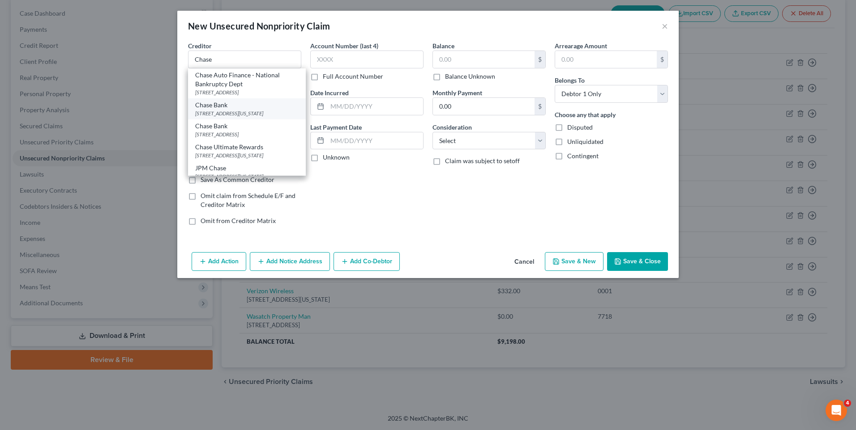
click at [245, 104] on div "Chase Bank" at bounding box center [246, 105] width 103 height 9
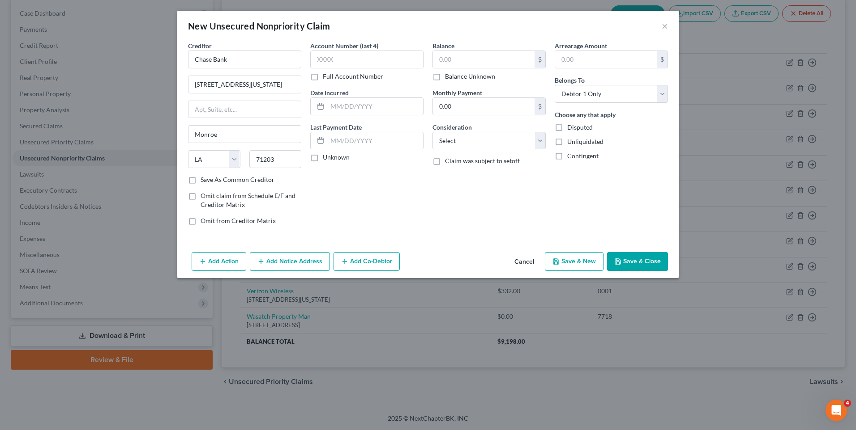
click at [555, 262] on icon "button" at bounding box center [555, 261] width 7 height 7
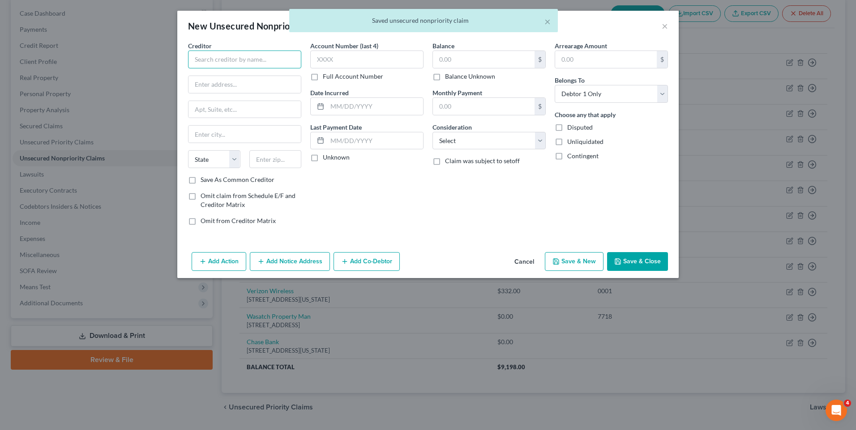
click at [247, 59] on input "text" at bounding box center [244, 60] width 113 height 18
click at [244, 77] on div "Lend Nation" at bounding box center [241, 75] width 93 height 9
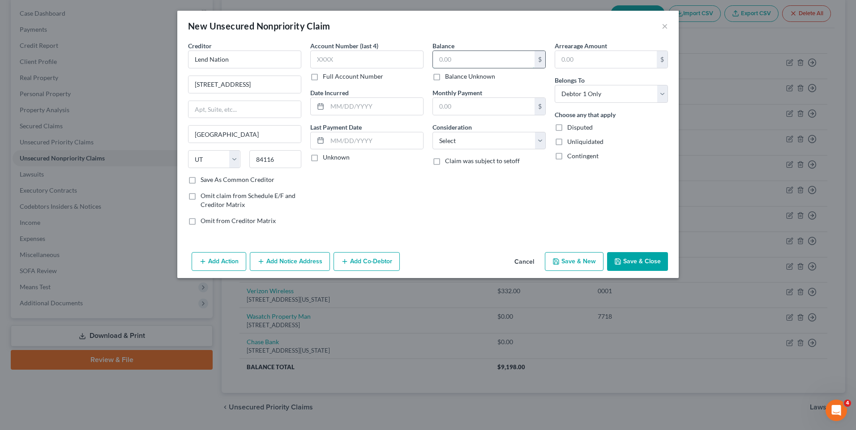
click at [473, 60] on input "text" at bounding box center [484, 59] width 102 height 17
click at [563, 259] on button "Save & New" at bounding box center [574, 261] width 59 height 19
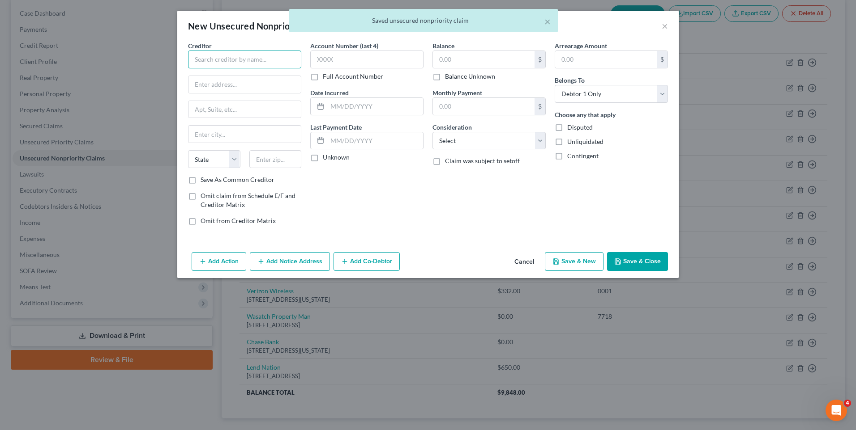
click at [219, 60] on input "text" at bounding box center [244, 60] width 113 height 18
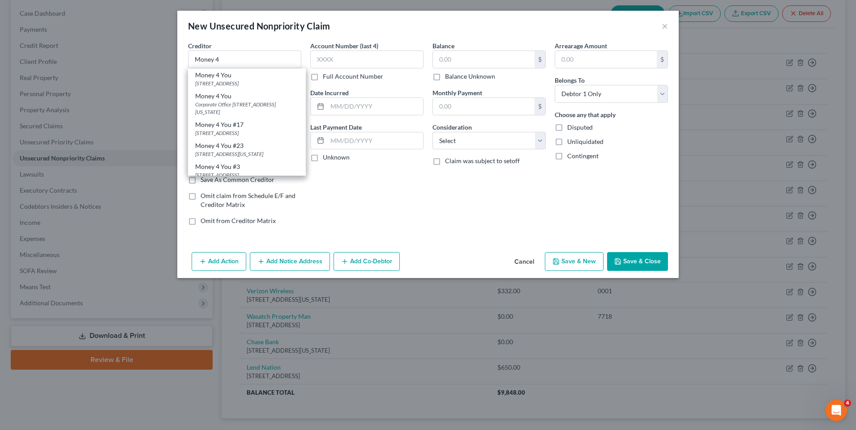
click at [223, 82] on div "[STREET_ADDRESS]" at bounding box center [246, 84] width 103 height 8
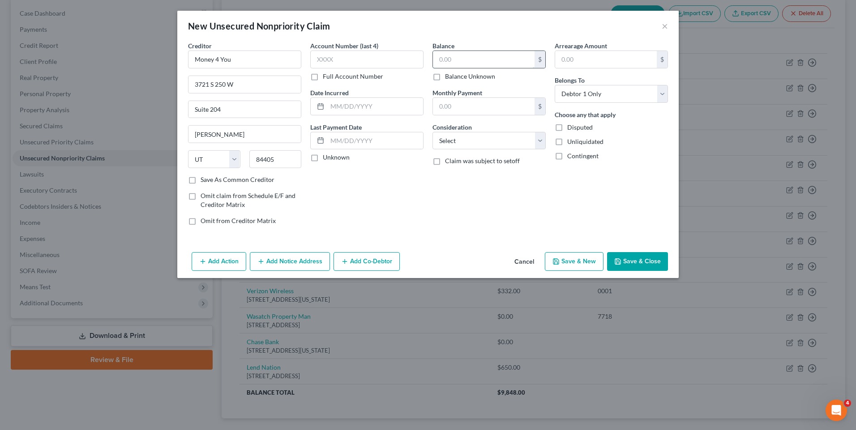
click at [502, 63] on input "text" at bounding box center [484, 59] width 102 height 17
click at [627, 256] on button "Save & Close" at bounding box center [637, 261] width 61 height 19
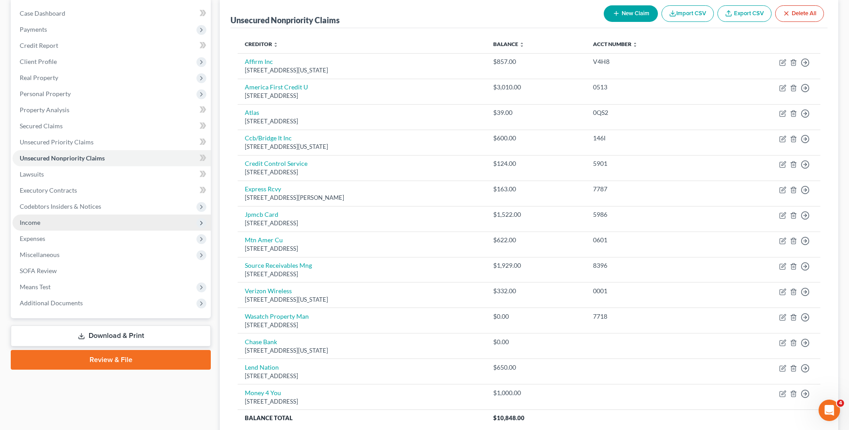
drag, startPoint x: 47, startPoint y: 226, endPoint x: 74, endPoint y: 221, distance: 27.4
click at [47, 226] on span "Income" at bounding box center [112, 223] width 198 height 16
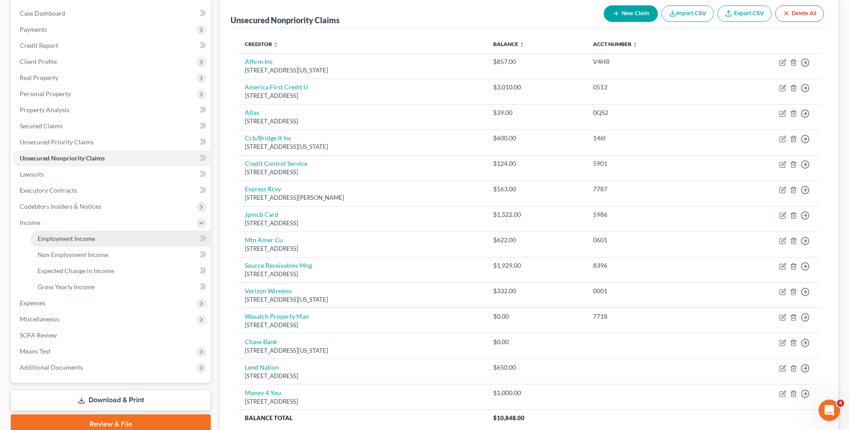
click at [119, 238] on link "Employment Income" at bounding box center [120, 239] width 180 height 16
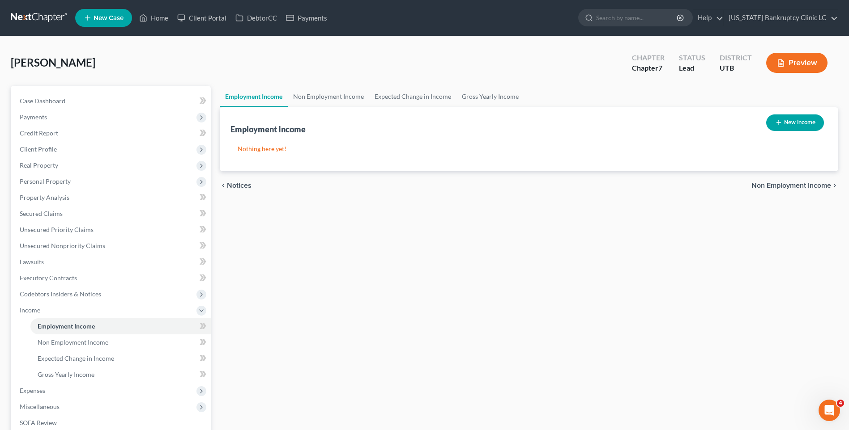
click at [805, 126] on button "New Income" at bounding box center [795, 123] width 58 height 17
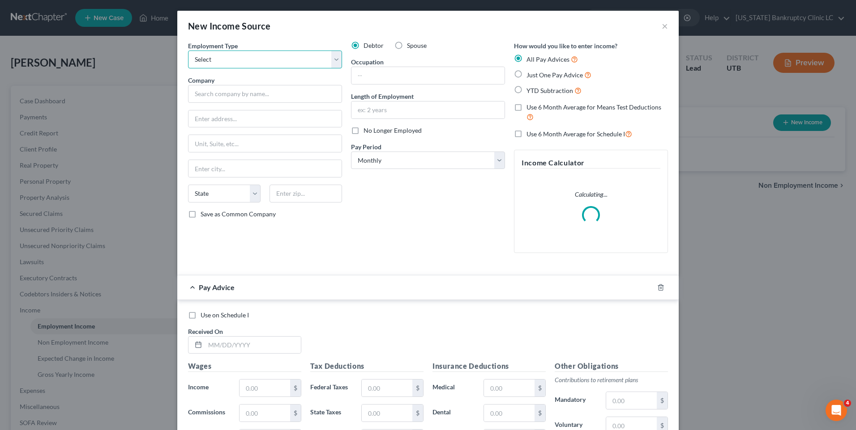
click at [216, 58] on select "Select Full or [DEMOGRAPHIC_DATA] Employment Self Employment" at bounding box center [265, 60] width 154 height 18
click at [188, 51] on select "Select Full or [DEMOGRAPHIC_DATA] Employment Self Employment" at bounding box center [265, 60] width 154 height 18
click at [242, 95] on input "text" at bounding box center [265, 94] width 154 height 18
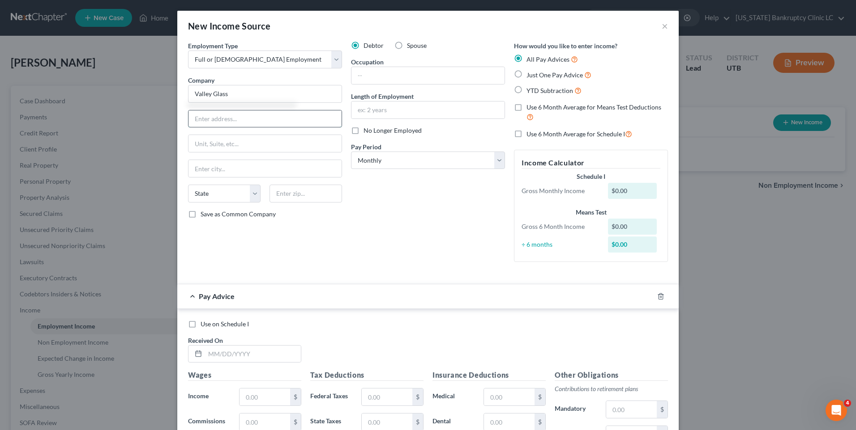
click at [232, 125] on input "text" at bounding box center [264, 119] width 153 height 17
click at [435, 72] on input "text" at bounding box center [427, 75] width 153 height 17
drag, startPoint x: 431, startPoint y: 164, endPoint x: 425, endPoint y: 169, distance: 8.0
click at [431, 164] on select "Select Monthly Twice Monthly Every Other Week Weekly" at bounding box center [428, 161] width 154 height 18
click at [351, 152] on select "Select Monthly Twice Monthly Every Other Week Weekly" at bounding box center [428, 161] width 154 height 18
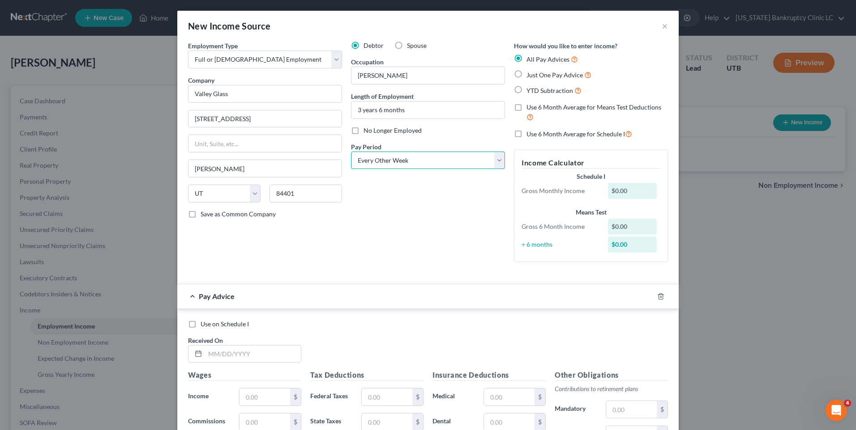
scroll to position [179, 0]
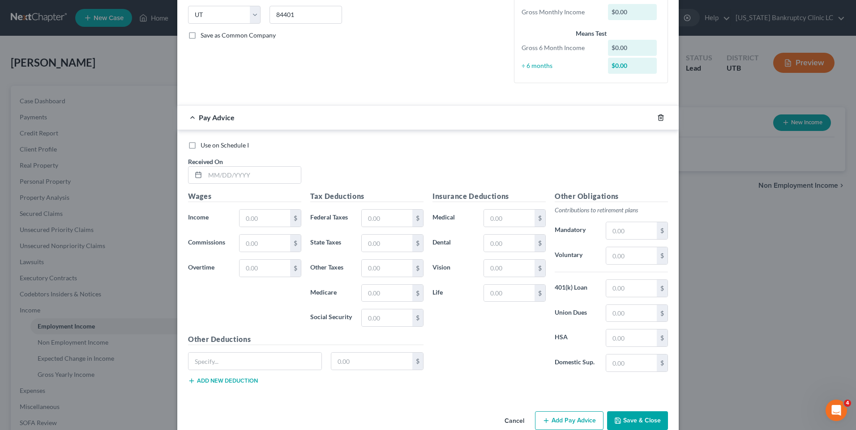
click at [657, 116] on icon "button" at bounding box center [660, 117] width 7 height 7
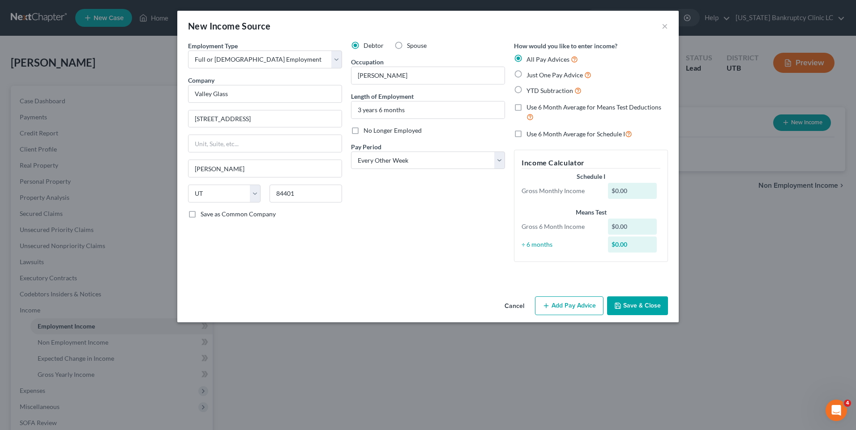
scroll to position [0, 0]
click at [635, 306] on button "Save & Close" at bounding box center [637, 306] width 61 height 19
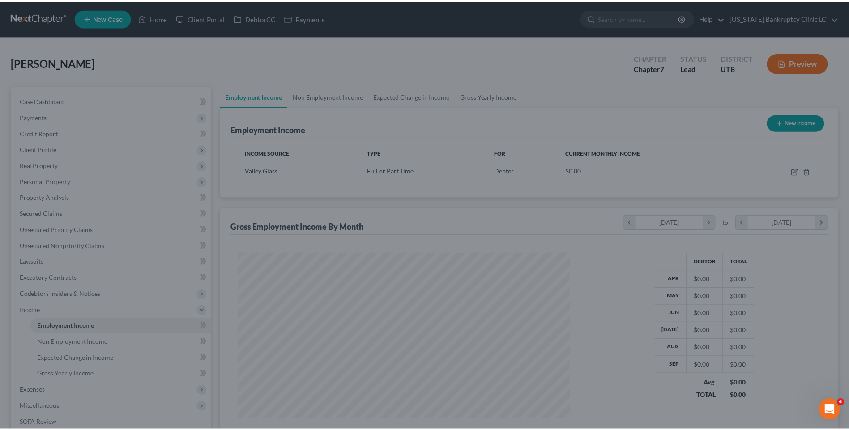
scroll to position [166, 350]
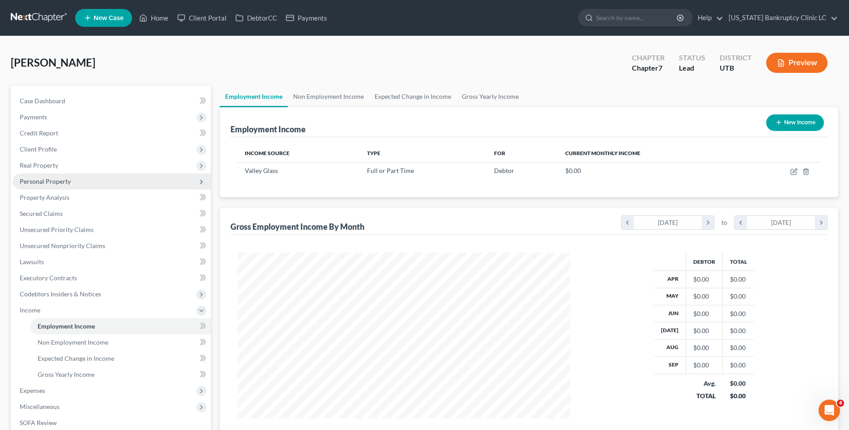
click at [74, 180] on span "Personal Property" at bounding box center [112, 182] width 198 height 16
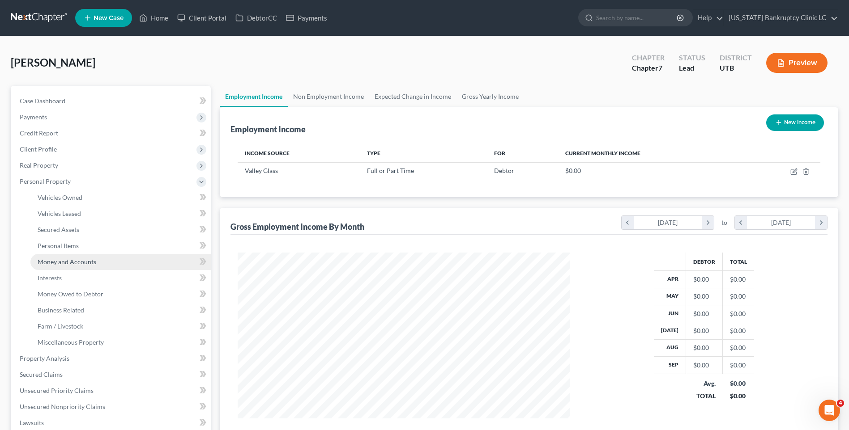
click at [84, 264] on span "Money and Accounts" at bounding box center [67, 262] width 59 height 8
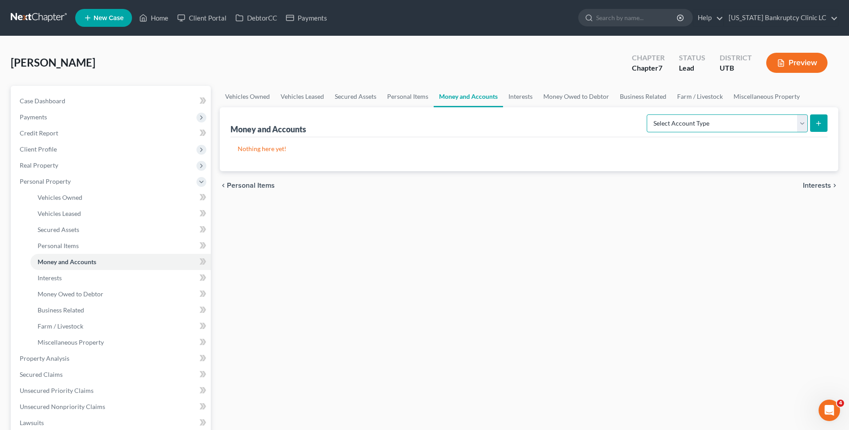
click at [728, 124] on select "Select Account Type Brokerage Cash on Hand Certificates of Deposit Checking Acc…" at bounding box center [727, 124] width 161 height 18
click at [648, 115] on select "Select Account Type Brokerage Cash on Hand Certificates of Deposit Checking Acc…" at bounding box center [727, 124] width 161 height 18
click at [816, 122] on icon "submit" at bounding box center [818, 123] width 7 height 7
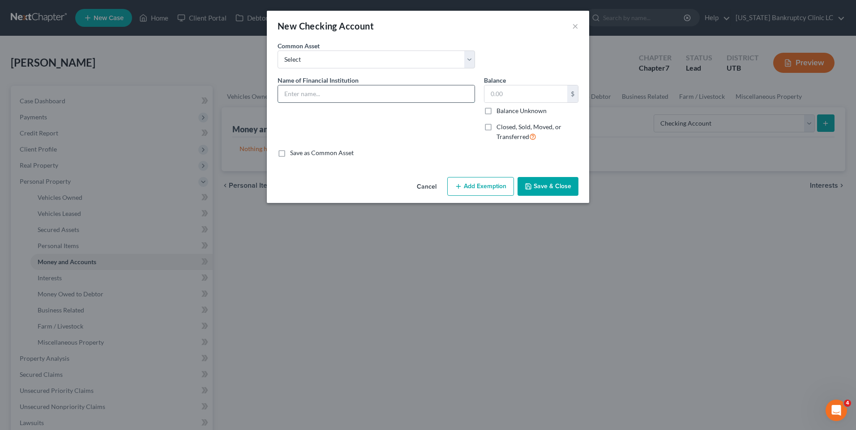
drag, startPoint x: 328, startPoint y: 98, endPoint x: 323, endPoint y: 99, distance: 5.5
click at [328, 98] on input "text" at bounding box center [376, 93] width 196 height 17
drag, startPoint x: 304, startPoint y: 92, endPoint x: 192, endPoint y: 85, distance: 112.5
click at [192, 85] on div "New Checking Account × An exemption set must first be selected from the Filing …" at bounding box center [428, 215] width 856 height 430
click at [545, 181] on button "Save & Close" at bounding box center [547, 186] width 61 height 19
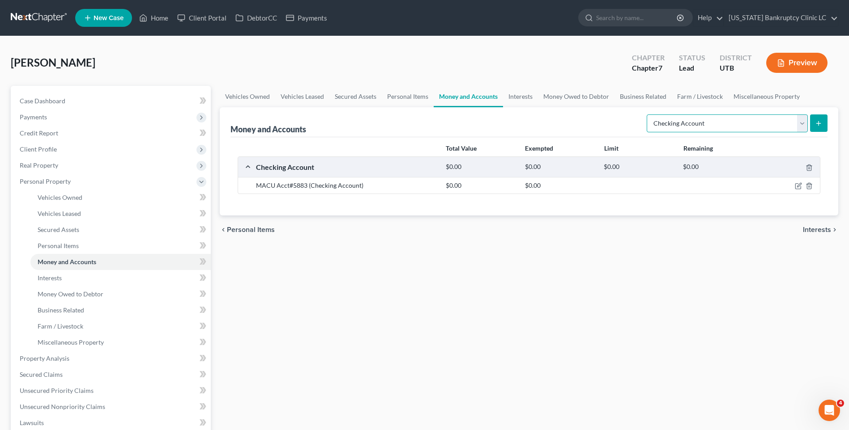
drag, startPoint x: 692, startPoint y: 127, endPoint x: 689, endPoint y: 133, distance: 7.0
click at [692, 127] on select "Select Account Type Brokerage Cash on Hand Certificates of Deposit Checking Acc…" at bounding box center [727, 124] width 161 height 18
click at [648, 115] on select "Select Account Type Brokerage Cash on Hand Certificates of Deposit Checking Acc…" at bounding box center [727, 124] width 161 height 18
click at [817, 125] on icon "submit" at bounding box center [818, 123] width 7 height 7
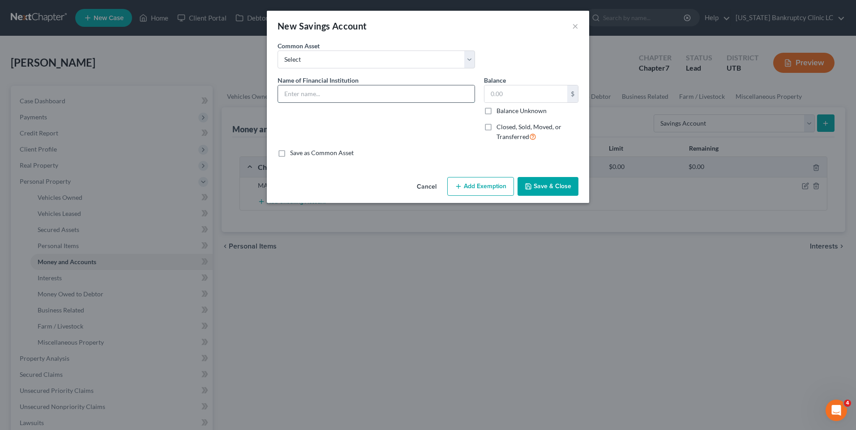
click at [397, 92] on input "text" at bounding box center [376, 93] width 196 height 17
paste input "MACU Acct#5883"
click at [551, 188] on button "Save & Close" at bounding box center [547, 186] width 61 height 19
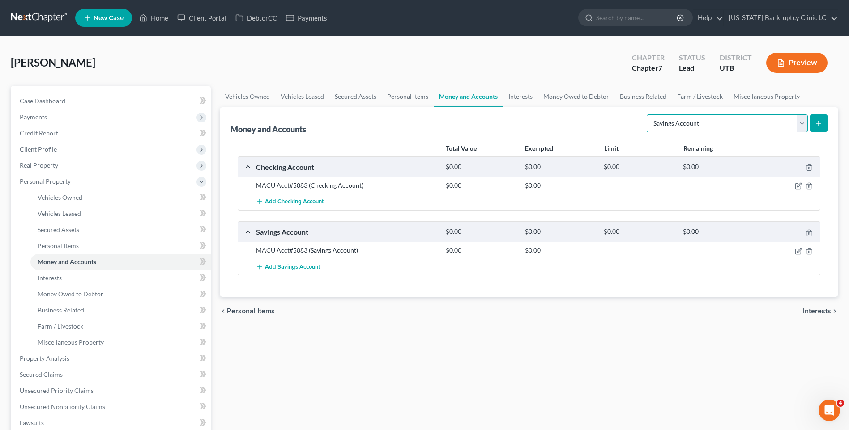
drag, startPoint x: 785, startPoint y: 128, endPoint x: 781, endPoint y: 132, distance: 6.1
click at [785, 128] on select "Select Account Type Brokerage Cash on Hand Certificates of Deposit Checking Acc…" at bounding box center [727, 124] width 161 height 18
click at [648, 115] on select "Select Account Type Brokerage Cash on Hand Certificates of Deposit Checking Acc…" at bounding box center [727, 124] width 161 height 18
click at [820, 124] on icon "submit" at bounding box center [818, 123] width 7 height 7
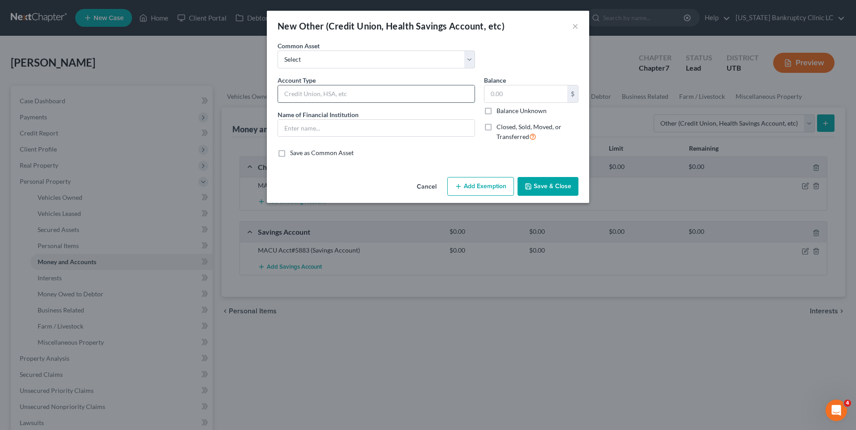
click at [349, 90] on input "text" at bounding box center [376, 93] width 196 height 17
click at [551, 185] on button "Save & Close" at bounding box center [547, 186] width 61 height 19
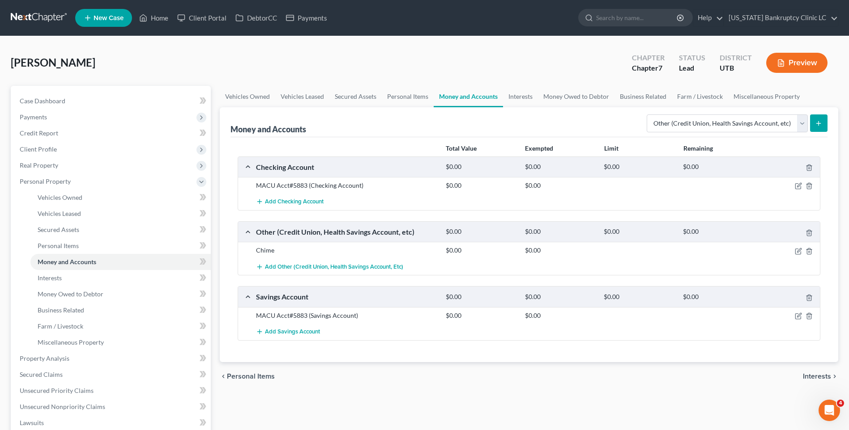
click at [821, 129] on button "submit" at bounding box center [818, 123] width 17 height 17
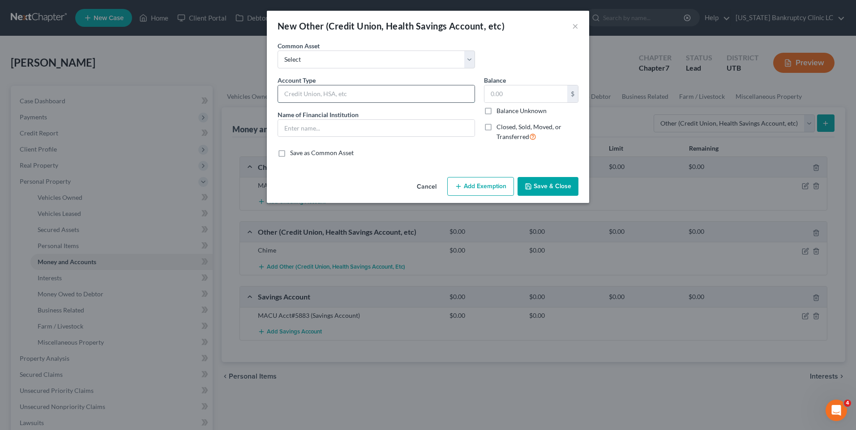
click at [346, 92] on input "text" at bounding box center [376, 93] width 196 height 17
click at [539, 187] on button "Save & Close" at bounding box center [547, 186] width 61 height 19
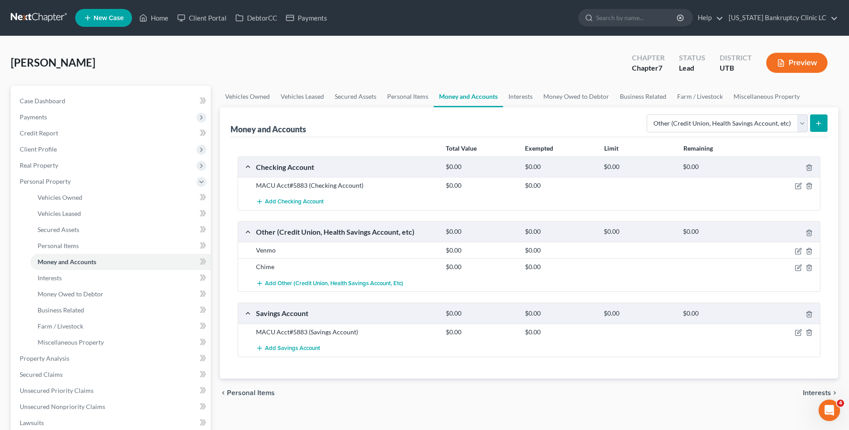
click at [820, 129] on button "submit" at bounding box center [818, 123] width 17 height 17
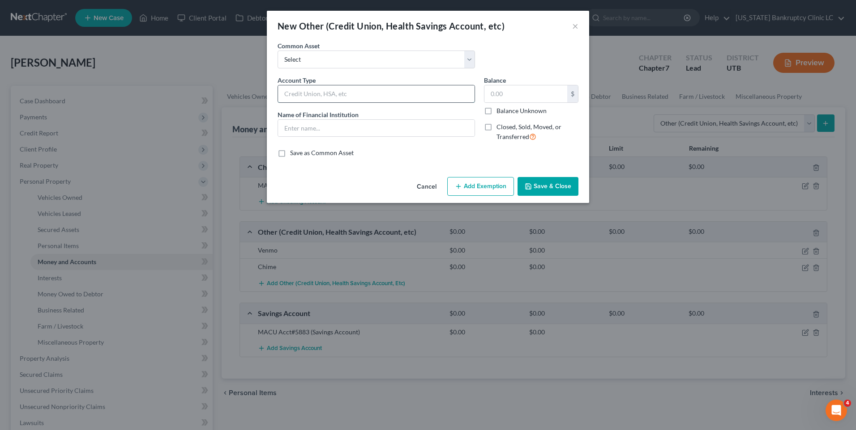
click at [362, 100] on input "text" at bounding box center [376, 93] width 196 height 17
drag, startPoint x: 525, startPoint y: 180, endPoint x: 571, endPoint y: 188, distance: 46.8
click at [525, 180] on button "Save & Close" at bounding box center [547, 186] width 61 height 19
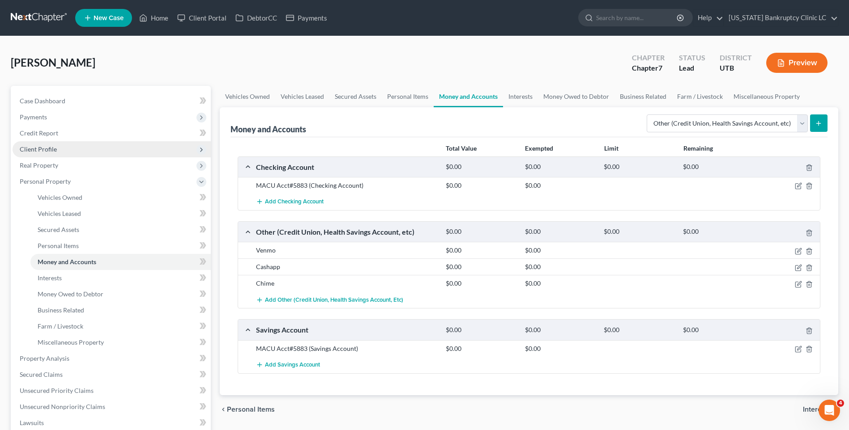
click at [43, 147] on span "Client Profile" at bounding box center [38, 149] width 37 height 8
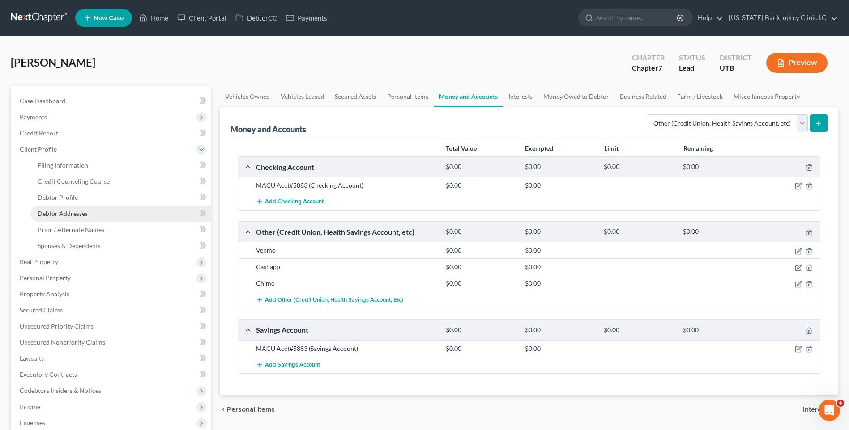
click at [72, 210] on span "Debtor Addresses" at bounding box center [63, 214] width 50 height 8
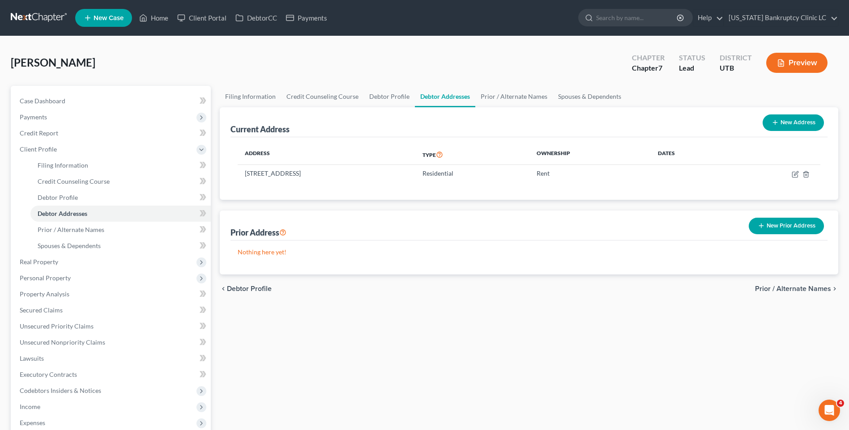
click at [785, 227] on button "New Prior Address" at bounding box center [786, 226] width 75 height 17
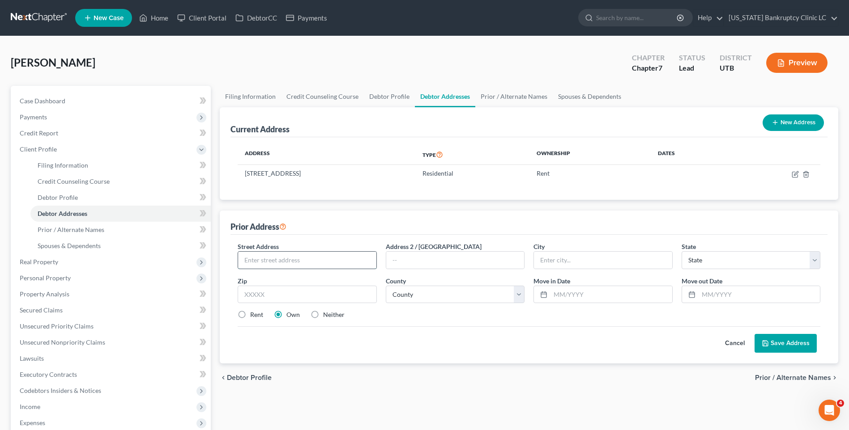
click at [299, 264] on input "text" at bounding box center [307, 260] width 138 height 17
click at [256, 313] on label "Rent" at bounding box center [256, 315] width 13 height 9
click at [256, 313] on input "Rent" at bounding box center [257, 314] width 6 height 6
click at [776, 341] on button "Save Address" at bounding box center [785, 343] width 62 height 19
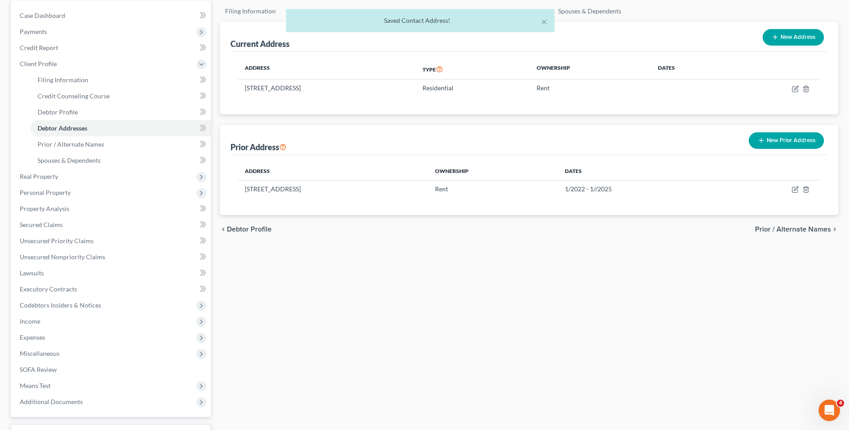
scroll to position [158, 0]
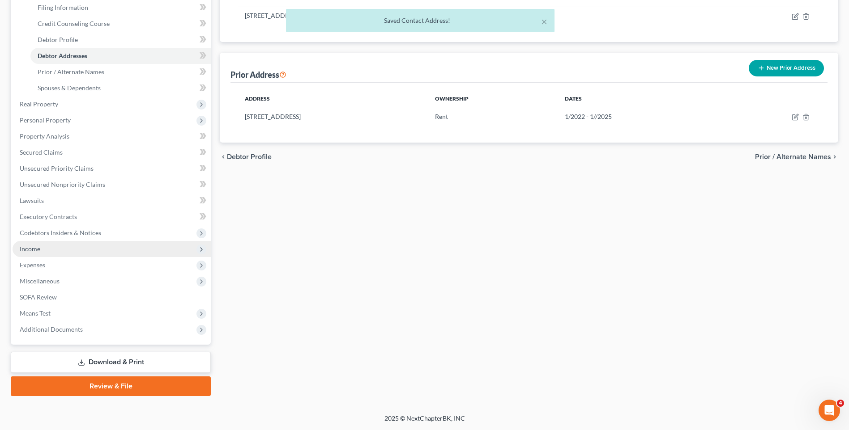
click at [61, 250] on span "Income" at bounding box center [112, 249] width 198 height 16
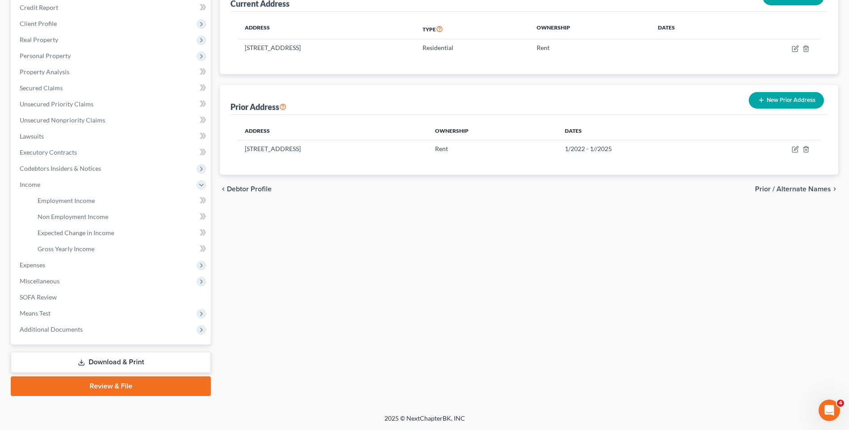
scroll to position [126, 0]
click at [85, 244] on link "Gross Yearly Income" at bounding box center [120, 249] width 180 height 16
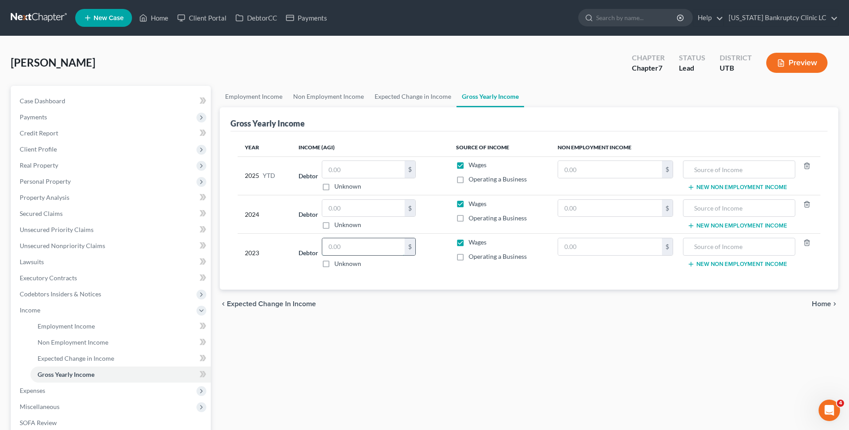
click at [354, 246] on input "text" at bounding box center [363, 246] width 82 height 17
click at [358, 194] on td "Debtor $ Unknown Balance Undetermined $ Unknown" at bounding box center [369, 176] width 157 height 38
drag, startPoint x: 364, startPoint y: 217, endPoint x: 368, endPoint y: 211, distance: 7.1
click at [364, 216] on input "text" at bounding box center [363, 208] width 82 height 17
click at [368, 210] on input "text" at bounding box center [363, 208] width 82 height 17
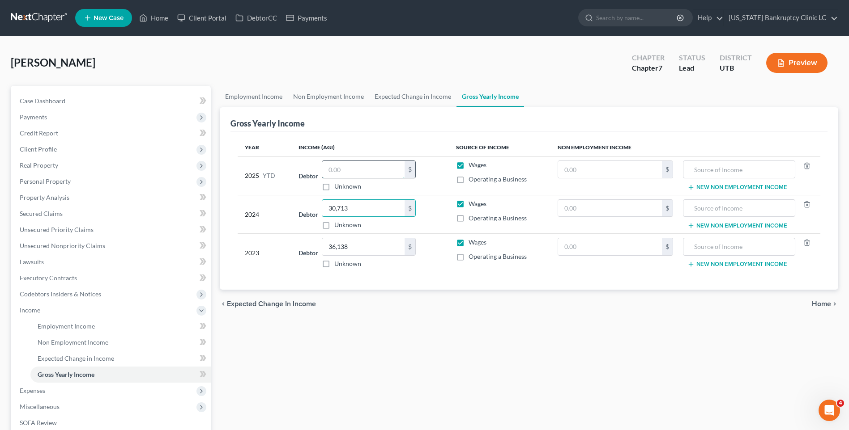
click at [375, 172] on input "text" at bounding box center [363, 169] width 82 height 17
click at [253, 96] on link "Employment Income" at bounding box center [254, 96] width 68 height 21
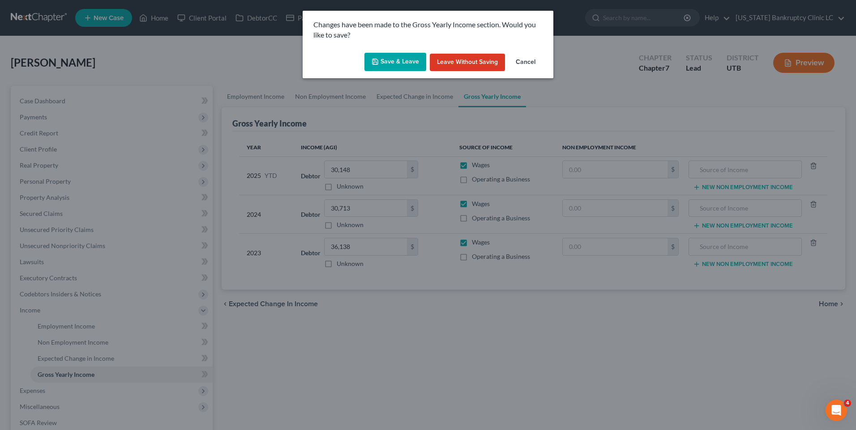
click at [404, 64] on button "Save & Leave" at bounding box center [395, 62] width 62 height 19
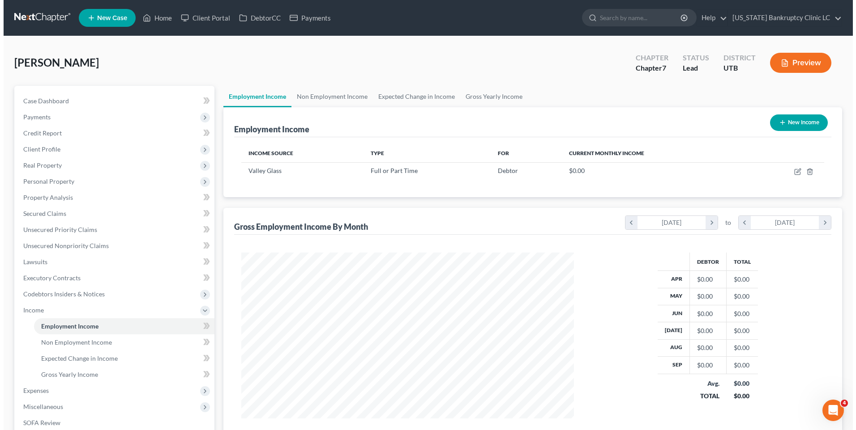
scroll to position [166, 350]
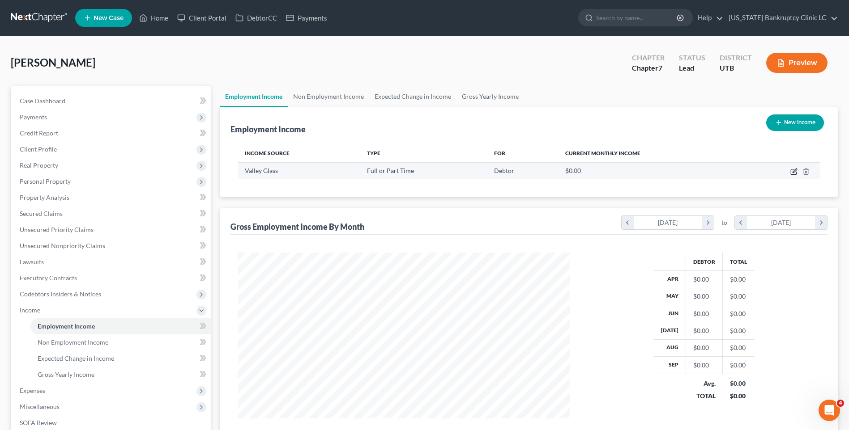
click at [794, 171] on icon "button" at bounding box center [794, 171] width 4 height 4
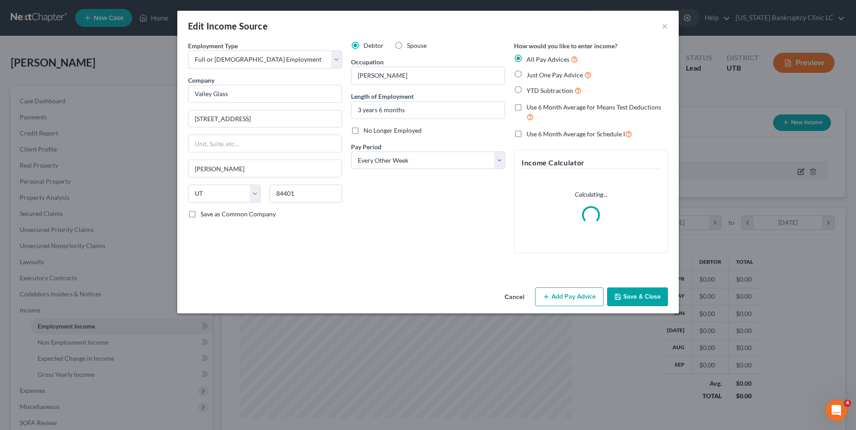
scroll to position [167, 353]
click at [558, 298] on button "Add Pay Advice" at bounding box center [569, 297] width 68 height 19
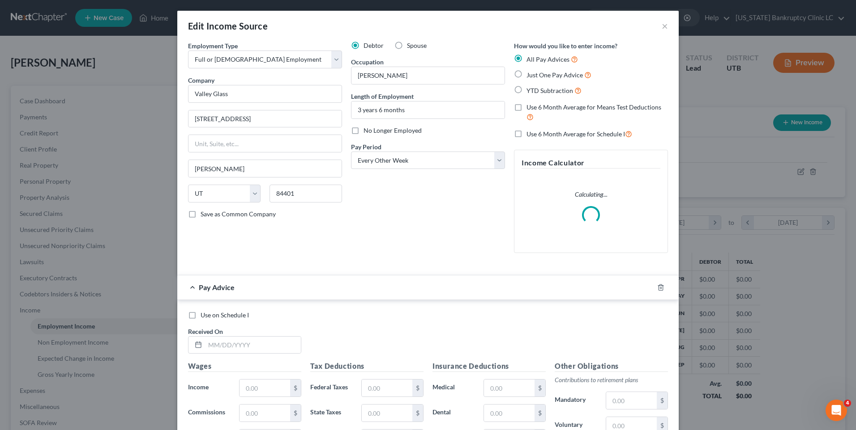
scroll to position [188, 0]
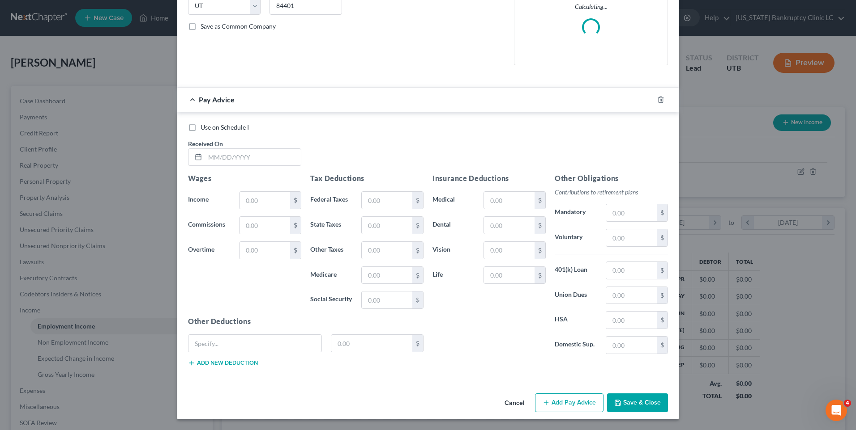
click at [261, 169] on div "Use on Schedule I Received On *" at bounding box center [427, 148] width 489 height 51
click at [264, 157] on input "text" at bounding box center [253, 157] width 96 height 17
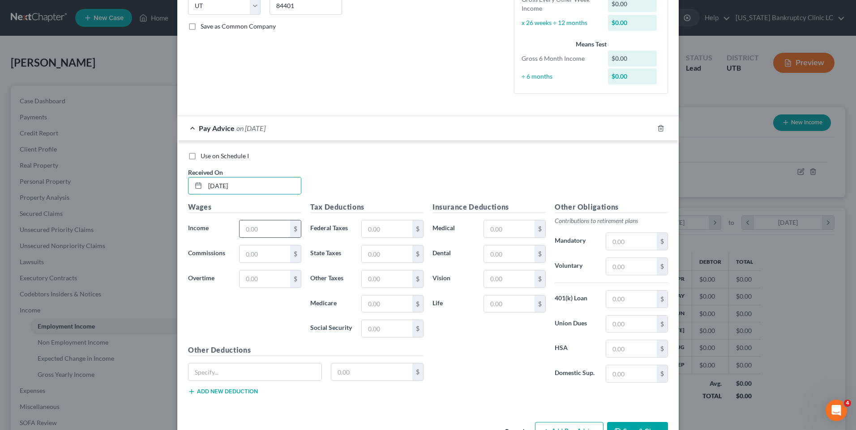
click at [264, 231] on input "text" at bounding box center [264, 229] width 51 height 17
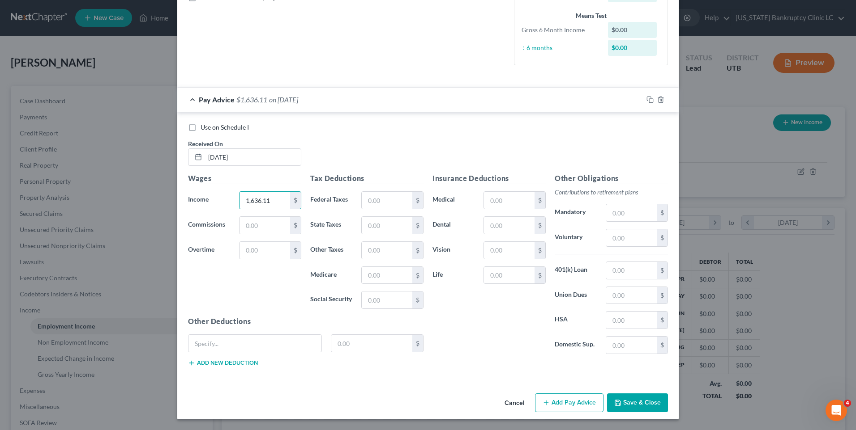
click at [555, 402] on button "Add Pay Advice" at bounding box center [569, 403] width 68 height 19
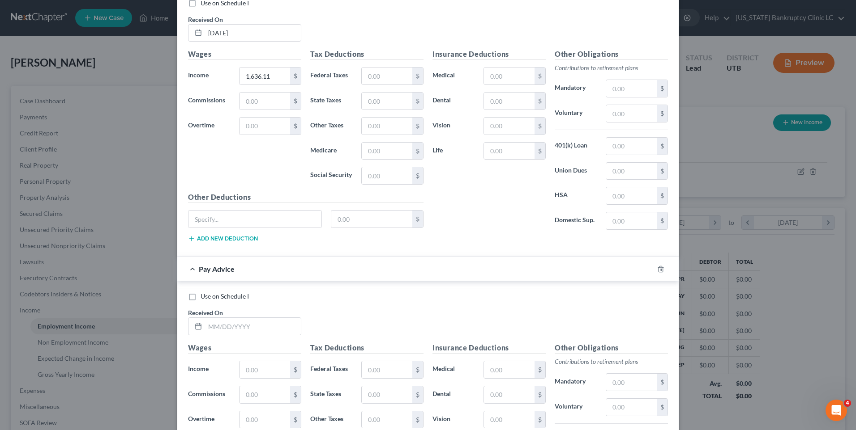
scroll to position [510, 0]
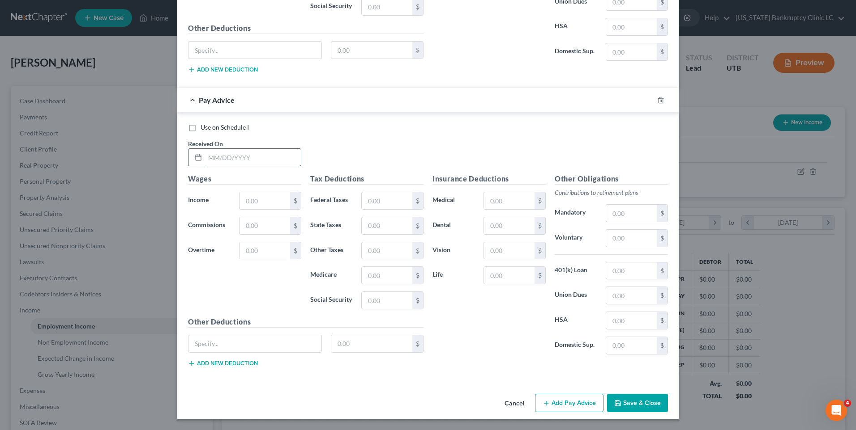
click at [221, 153] on input "text" at bounding box center [253, 157] width 96 height 17
click at [249, 202] on input "text" at bounding box center [264, 200] width 51 height 17
click at [574, 406] on button "Add Pay Advice" at bounding box center [569, 403] width 68 height 19
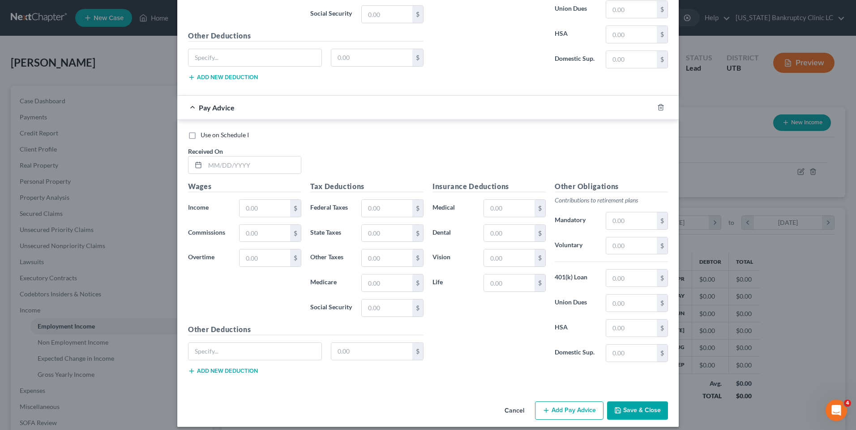
scroll to position [804, 0]
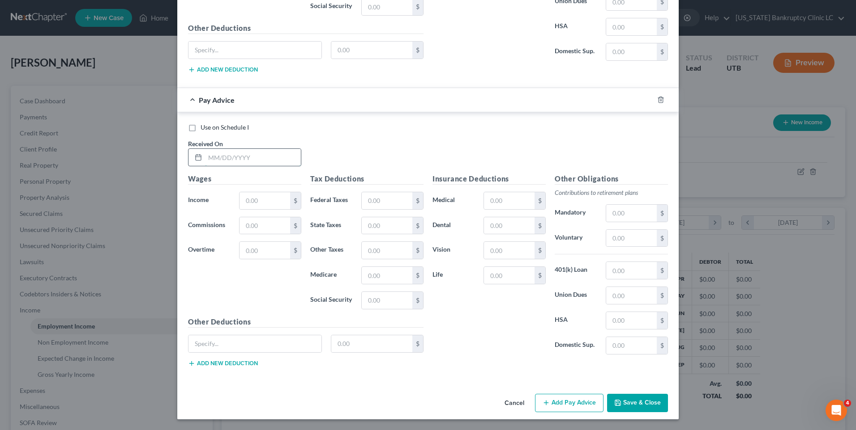
click at [226, 164] on input "text" at bounding box center [253, 157] width 96 height 17
click at [243, 202] on input "text" at bounding box center [264, 200] width 51 height 17
click at [559, 404] on button "Add Pay Advice" at bounding box center [569, 403] width 68 height 19
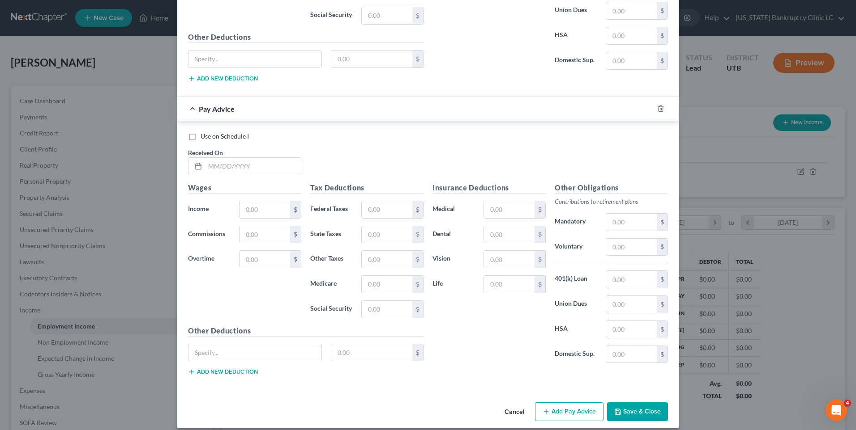
scroll to position [1098, 0]
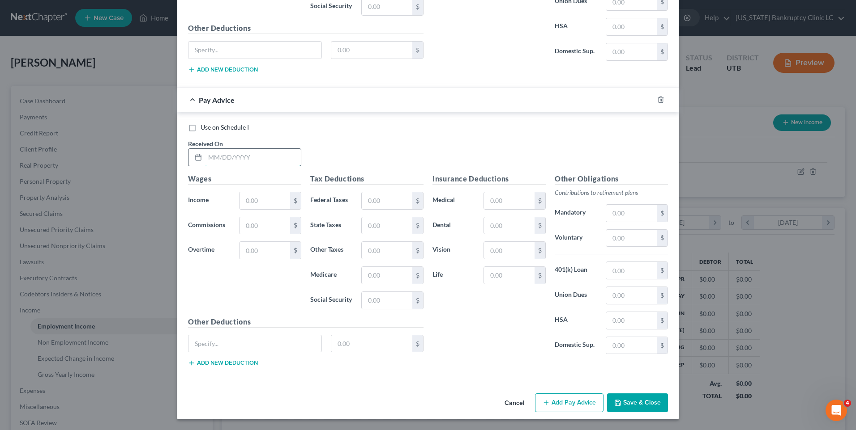
click at [217, 164] on input "text" at bounding box center [253, 157] width 96 height 17
click at [261, 196] on input "text" at bounding box center [264, 200] width 51 height 17
click at [547, 396] on button "Add Pay Advice" at bounding box center [569, 403] width 68 height 19
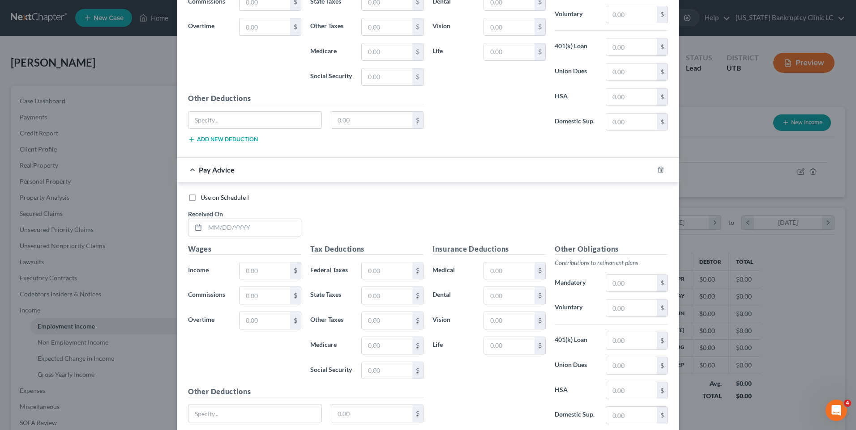
scroll to position [1392, 0]
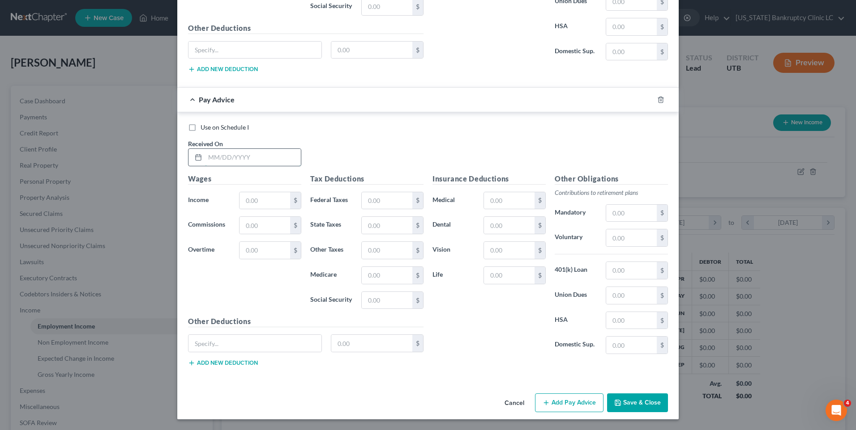
click at [258, 163] on input "text" at bounding box center [253, 157] width 96 height 17
click at [387, 141] on div "Use on Schedule I Received On *" at bounding box center [427, 148] width 489 height 51
click at [254, 165] on input "text" at bounding box center [253, 157] width 96 height 17
click at [245, 201] on input "text" at bounding box center [264, 200] width 51 height 17
click at [558, 405] on button "Add Pay Advice" at bounding box center [569, 403] width 68 height 19
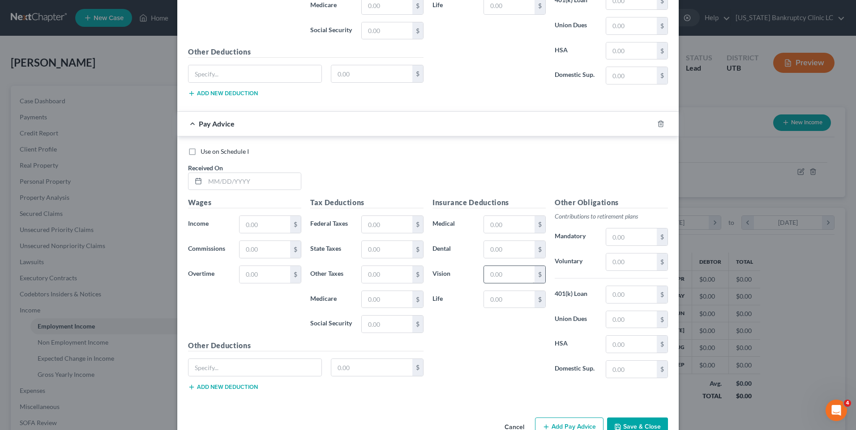
scroll to position [1686, 0]
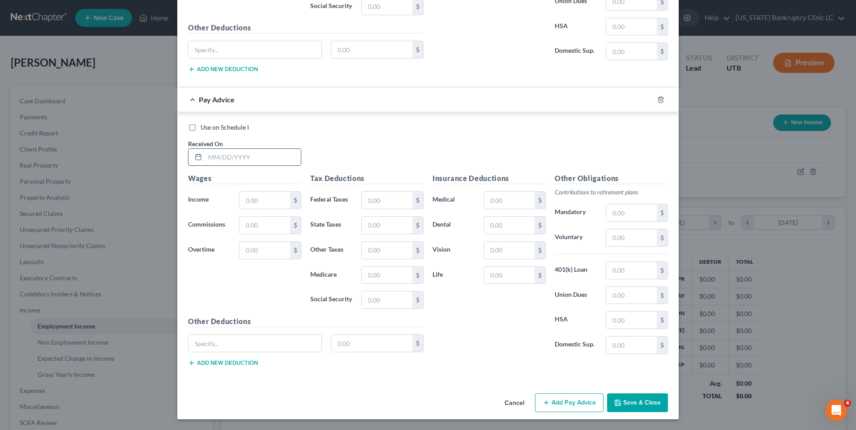
click at [237, 159] on input "text" at bounding box center [253, 157] width 96 height 17
click at [257, 204] on input "text" at bounding box center [264, 200] width 51 height 17
drag, startPoint x: 566, startPoint y: 401, endPoint x: 483, endPoint y: 285, distance: 143.0
click at [567, 401] on button "Add Pay Advice" at bounding box center [569, 403] width 68 height 19
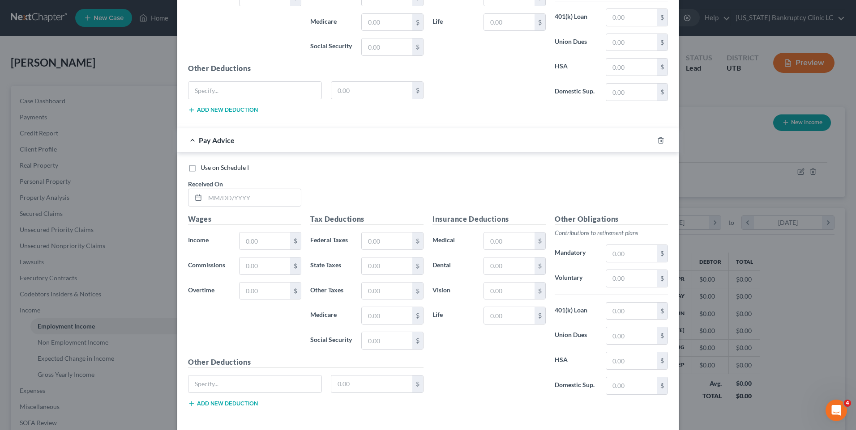
scroll to position [1979, 0]
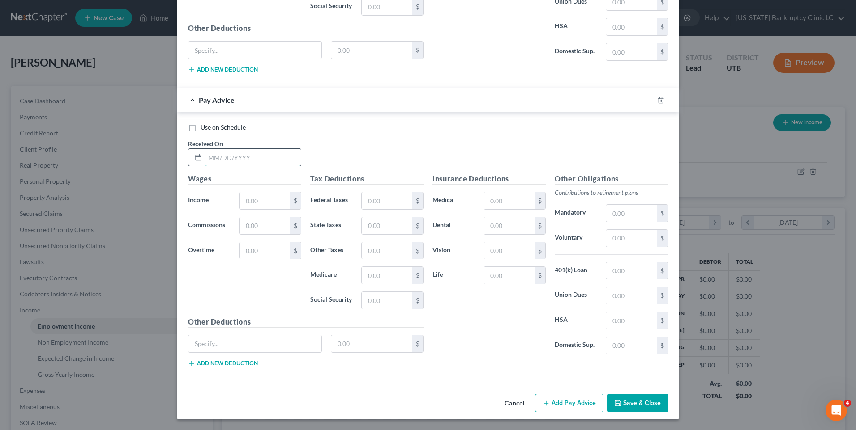
click at [282, 157] on input "text" at bounding box center [253, 157] width 96 height 17
click at [265, 198] on input "text" at bounding box center [264, 200] width 51 height 17
click at [536, 404] on button "Add Pay Advice" at bounding box center [569, 403] width 68 height 19
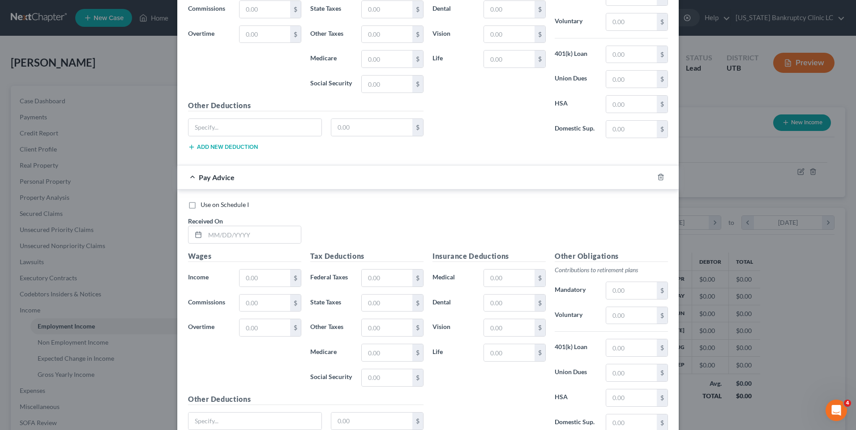
scroll to position [2273, 0]
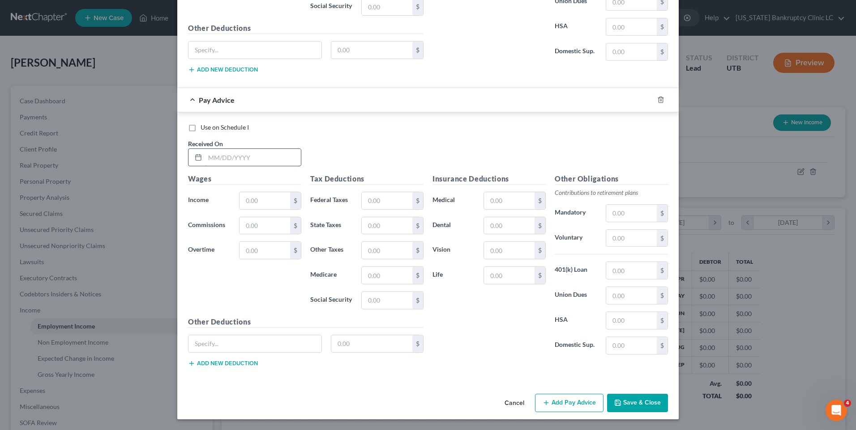
click at [242, 164] on input "text" at bounding box center [253, 157] width 96 height 17
click at [239, 204] on input "text" at bounding box center [264, 200] width 51 height 17
click at [584, 401] on button "Add Pay Advice" at bounding box center [569, 403] width 68 height 19
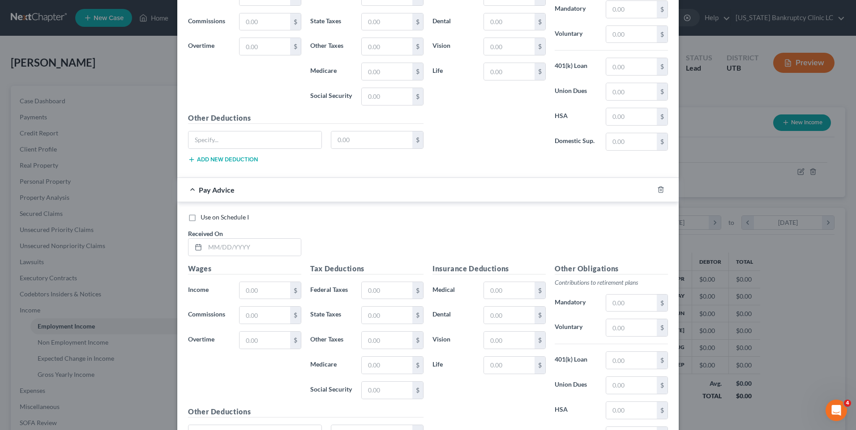
scroll to position [2567, 0]
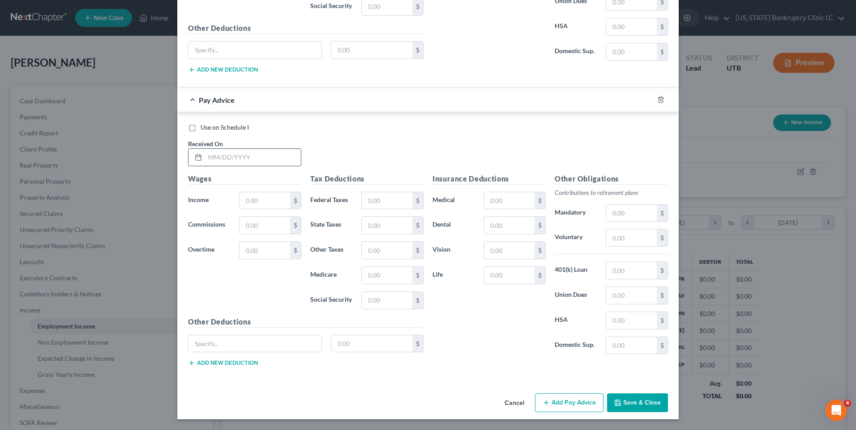
click at [230, 162] on input "text" at bounding box center [253, 157] width 96 height 17
click at [260, 200] on input "text" at bounding box center [264, 200] width 51 height 17
click at [570, 407] on button "Add Pay Advice" at bounding box center [569, 403] width 68 height 19
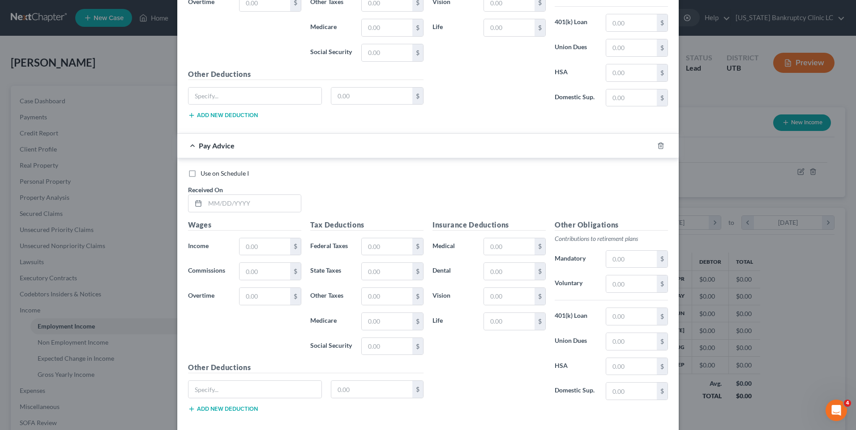
scroll to position [2861, 0]
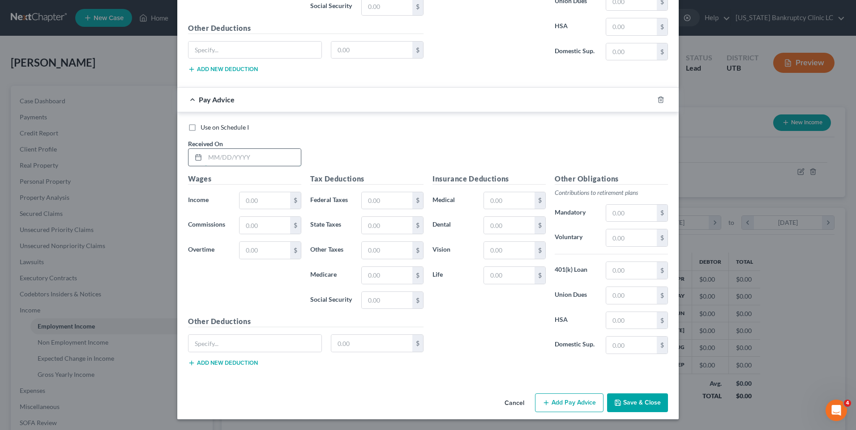
click at [273, 159] on input "text" at bounding box center [253, 157] width 96 height 17
click at [251, 200] on input "text" at bounding box center [264, 200] width 51 height 17
click at [577, 409] on button "Add Pay Advice" at bounding box center [569, 403] width 68 height 19
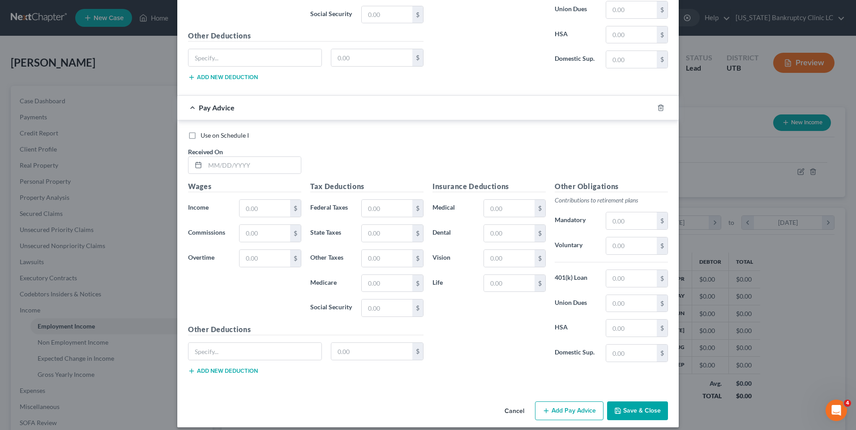
scroll to position [3155, 0]
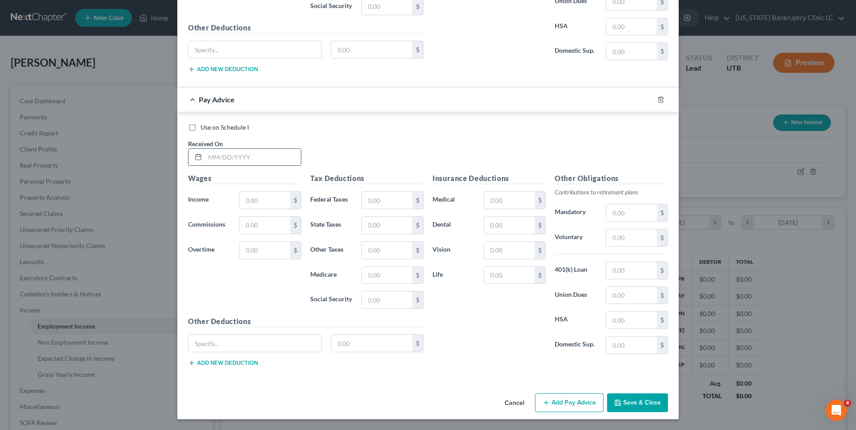
click at [212, 155] on input "text" at bounding box center [253, 157] width 96 height 17
click at [254, 201] on input "text" at bounding box center [264, 200] width 51 height 17
click at [558, 401] on button "Add Pay Advice" at bounding box center [569, 403] width 68 height 19
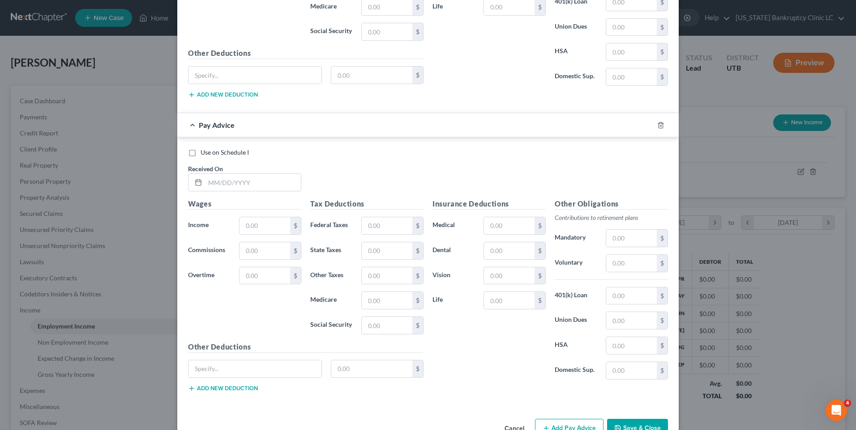
scroll to position [3449, 0]
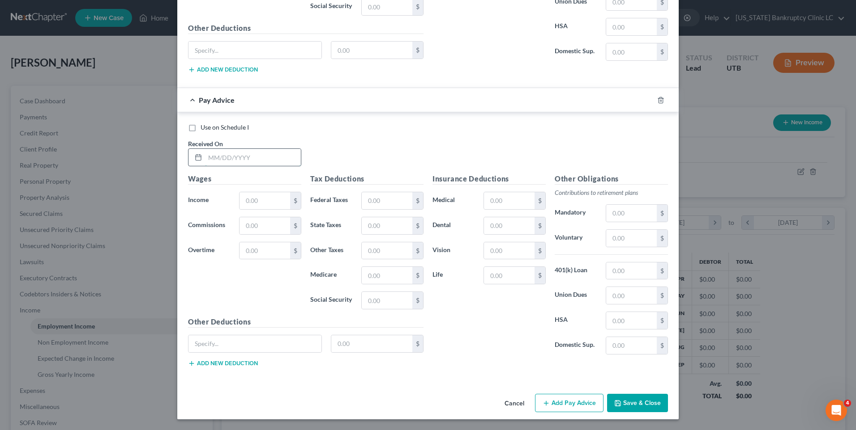
click at [218, 156] on input "text" at bounding box center [253, 157] width 96 height 17
click at [251, 197] on input "text" at bounding box center [264, 200] width 51 height 17
click at [559, 403] on button "Add Pay Advice" at bounding box center [569, 403] width 68 height 19
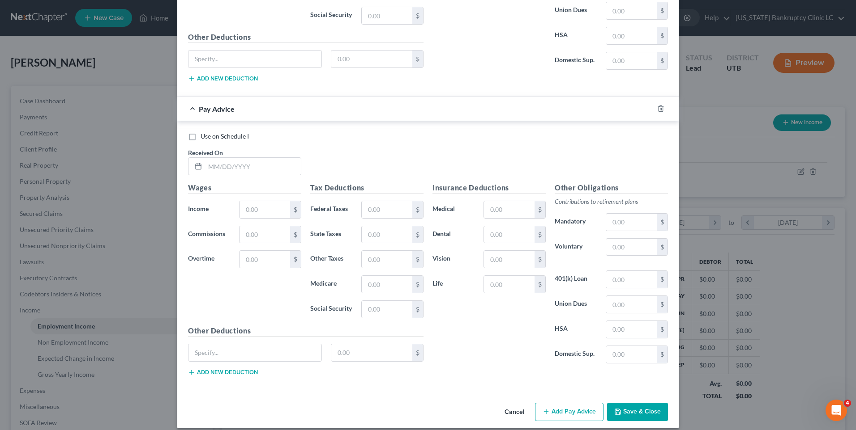
scroll to position [3743, 0]
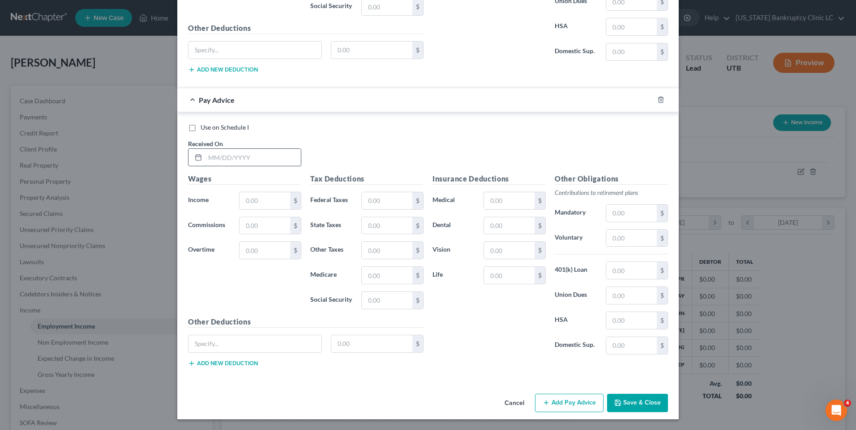
click at [223, 161] on input "text" at bounding box center [253, 157] width 96 height 17
click at [254, 200] on input "text" at bounding box center [264, 200] width 51 height 17
click at [577, 411] on button "Add Pay Advice" at bounding box center [569, 403] width 68 height 19
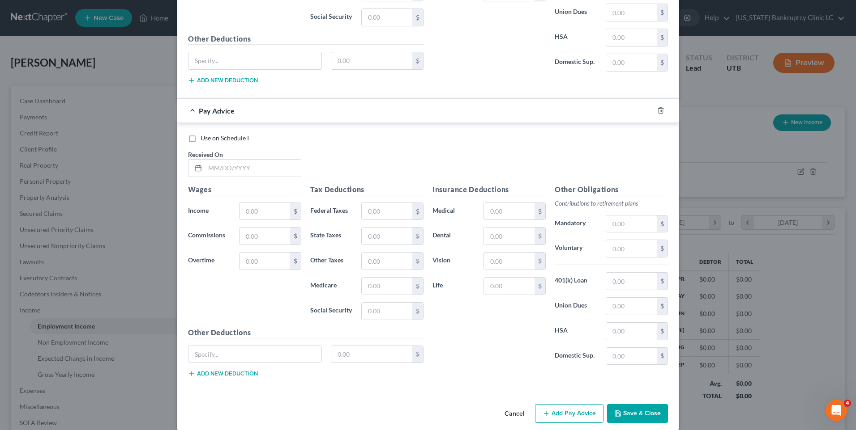
scroll to position [4037, 0]
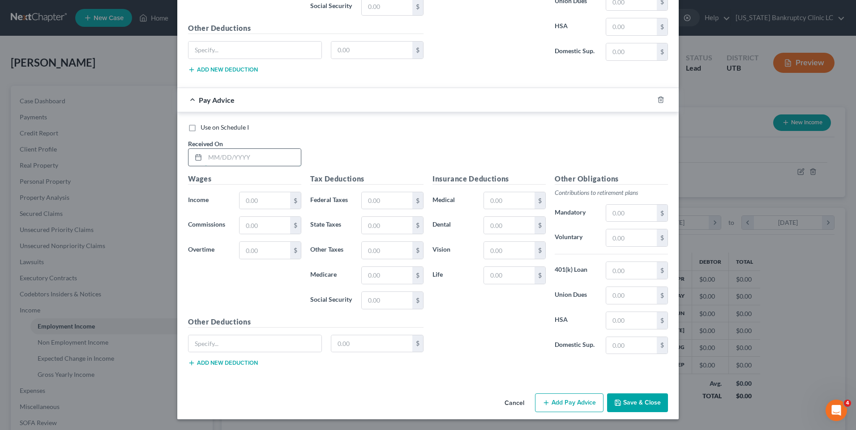
click at [214, 153] on input "text" at bounding box center [253, 157] width 96 height 17
drag, startPoint x: 246, startPoint y: 200, endPoint x: 242, endPoint y: 196, distance: 5.7
click at [246, 200] on input "text" at bounding box center [264, 200] width 51 height 17
click at [554, 404] on button "Add Pay Advice" at bounding box center [569, 403] width 68 height 19
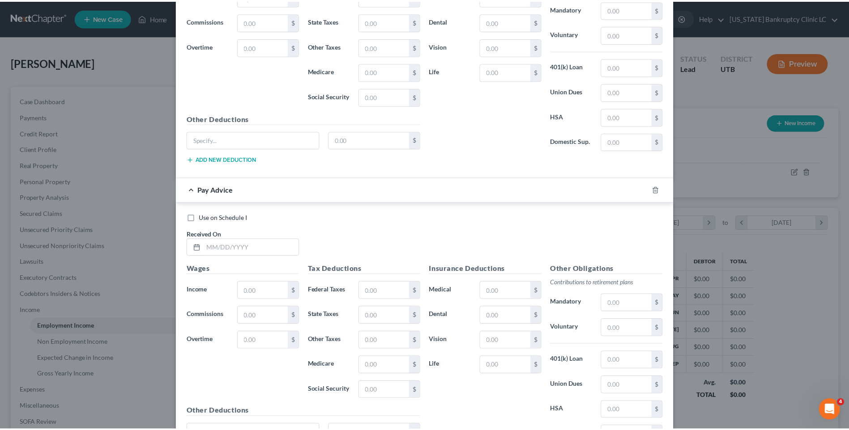
scroll to position [4331, 0]
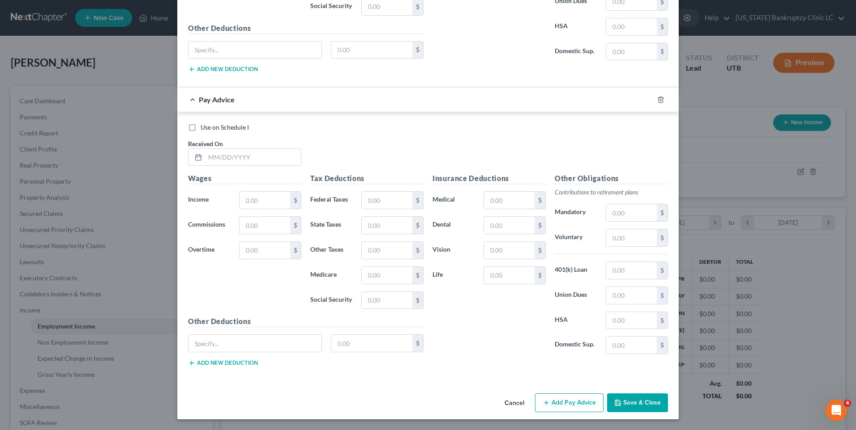
click at [260, 146] on div "Received On *" at bounding box center [244, 152] width 122 height 27
click at [254, 151] on input "text" at bounding box center [253, 157] width 96 height 17
click at [277, 204] on input "text" at bounding box center [264, 200] width 51 height 17
click at [217, 129] on span "Use on Schedule I" at bounding box center [224, 127] width 48 height 8
click at [210, 129] on input "Use on Schedule I" at bounding box center [207, 126] width 6 height 6
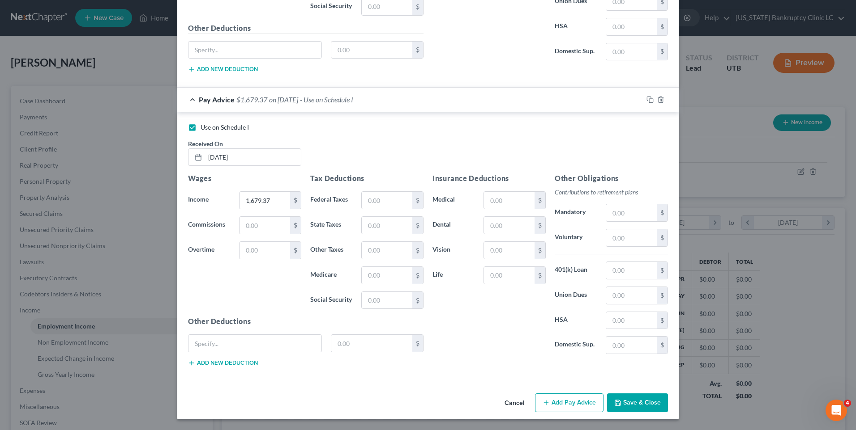
click at [210, 130] on span "Use on Schedule I" at bounding box center [224, 127] width 48 height 8
click at [210, 129] on input "Use on Schedule I" at bounding box center [207, 126] width 6 height 6
click at [631, 405] on button "Save & Close" at bounding box center [637, 403] width 61 height 19
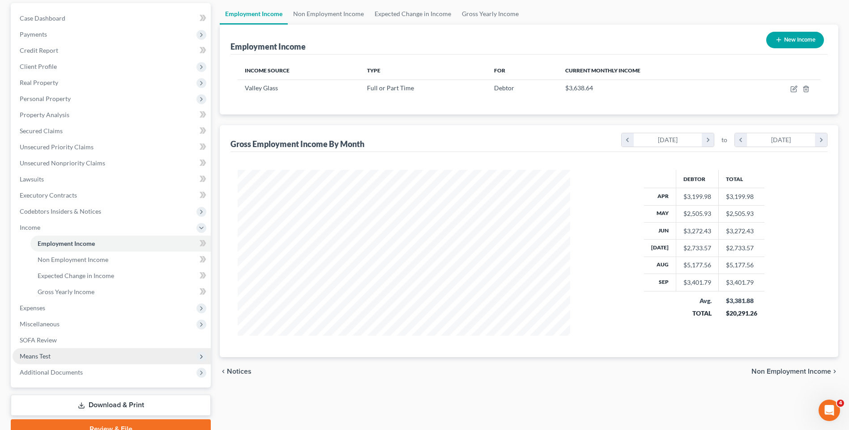
scroll to position [126, 0]
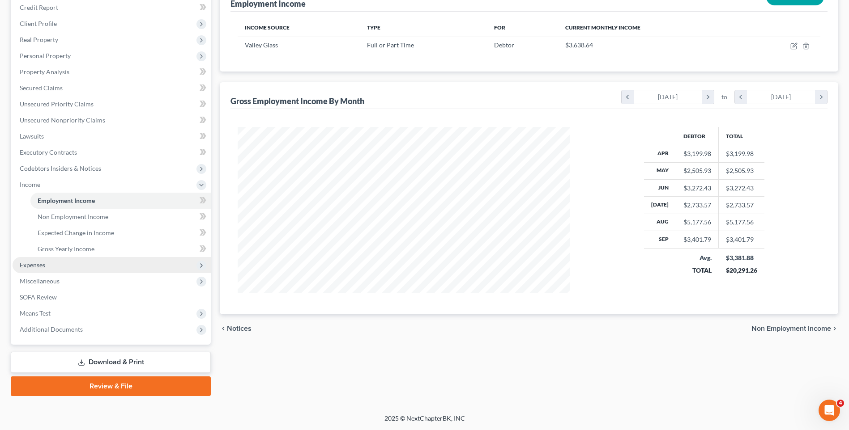
click at [87, 267] on span "Expenses" at bounding box center [112, 265] width 198 height 16
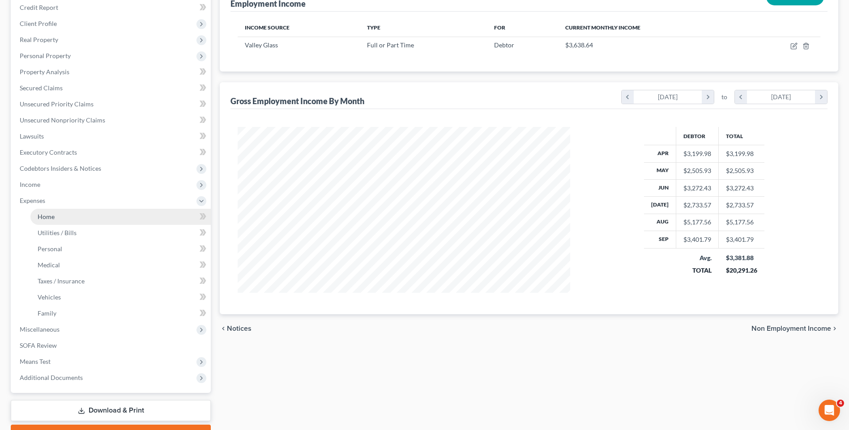
click at [66, 224] on link "Home" at bounding box center [120, 217] width 180 height 16
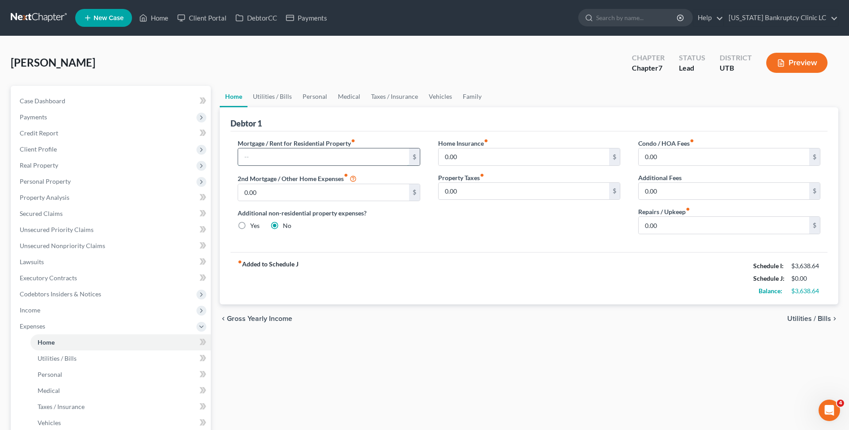
click at [327, 154] on input "text" at bounding box center [323, 157] width 170 height 17
click at [277, 94] on link "Utilities / Bills" at bounding box center [272, 96] width 50 height 21
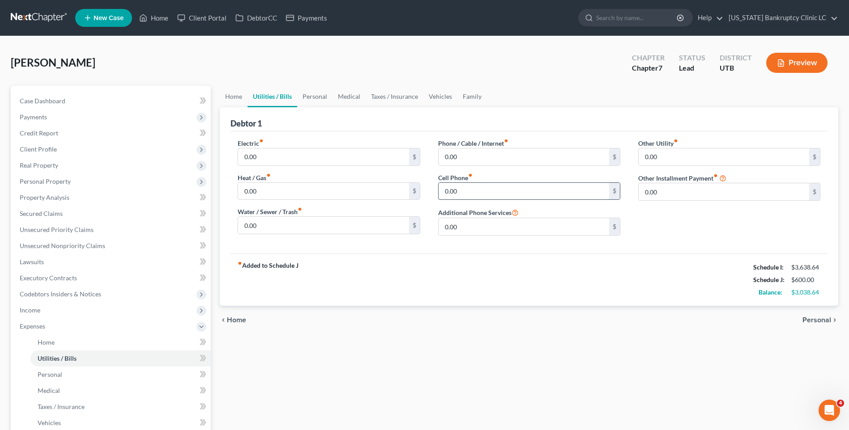
click at [490, 197] on input "0.00" at bounding box center [523, 191] width 170 height 17
drag, startPoint x: 490, startPoint y: 168, endPoint x: 490, endPoint y: 162, distance: 6.3
click at [491, 168] on div "Phone / Cable / Internet fiber_manual_record 0.00 $ Cell Phone fiber_manual_rec…" at bounding box center [529, 191] width 200 height 104
click at [488, 160] on input "0.00" at bounding box center [523, 157] width 170 height 17
click at [306, 159] on input "0.00" at bounding box center [323, 157] width 170 height 17
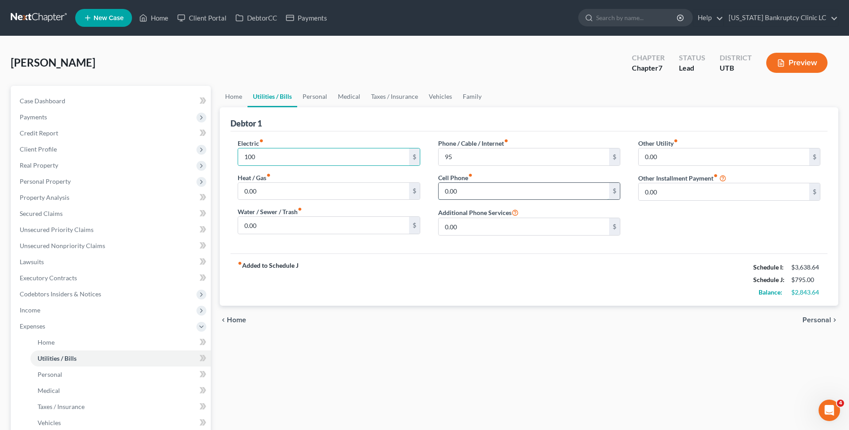
click at [470, 192] on input "0.00" at bounding box center [523, 191] width 170 height 17
drag, startPoint x: 314, startPoint y: 99, endPoint x: 322, endPoint y: 100, distance: 8.1
click at [314, 99] on link "Personal" at bounding box center [314, 96] width 35 height 21
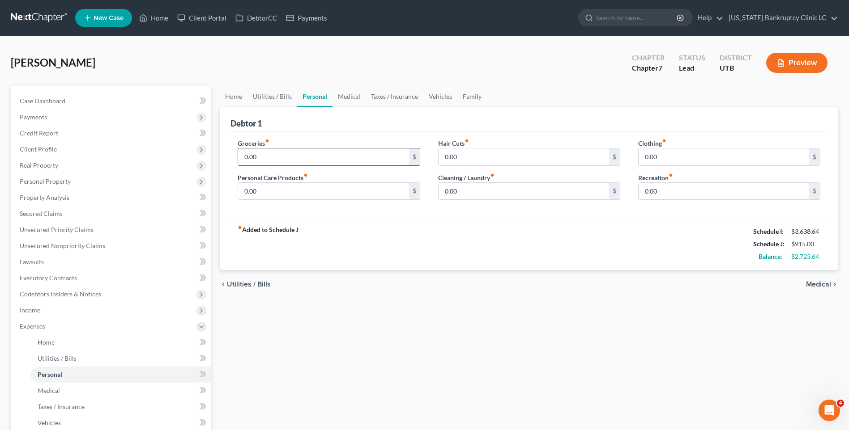
click at [301, 152] on input "0.00" at bounding box center [323, 157] width 170 height 17
click at [677, 162] on input "0.00" at bounding box center [723, 157] width 170 height 17
click at [500, 199] on input "0.00" at bounding box center [523, 191] width 170 height 17
click at [660, 184] on input "0.00" at bounding box center [723, 191] width 170 height 17
drag, startPoint x: 282, startPoint y: 94, endPoint x: 397, endPoint y: 104, distance: 115.9
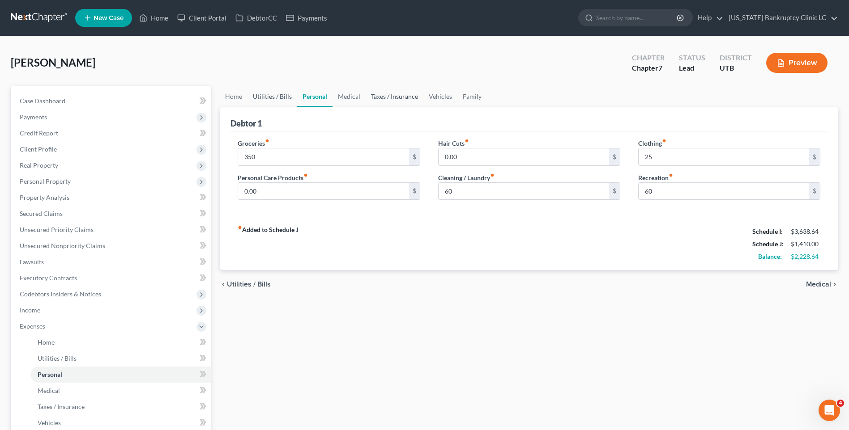
click at [282, 94] on link "Utilities / Bills" at bounding box center [272, 96] width 50 height 21
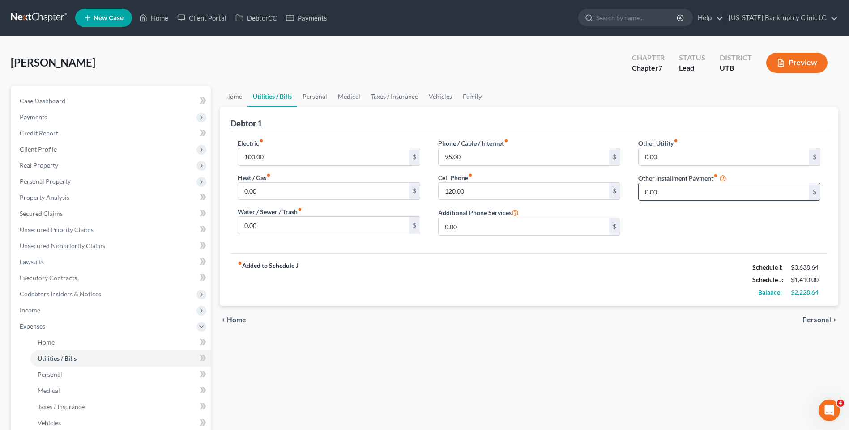
click at [705, 195] on input "0.00" at bounding box center [723, 191] width 170 height 17
click at [705, 217] on input "text" at bounding box center [728, 217] width 181 height 17
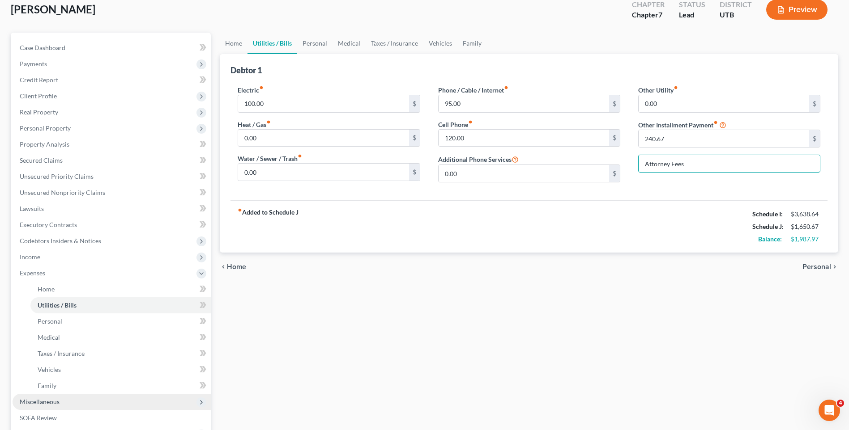
scroll to position [174, 0]
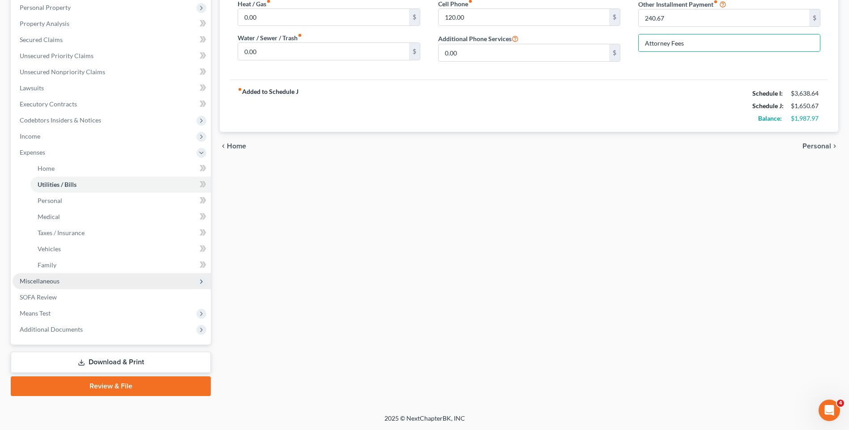
click at [50, 277] on span "Miscellaneous" at bounding box center [112, 281] width 198 height 16
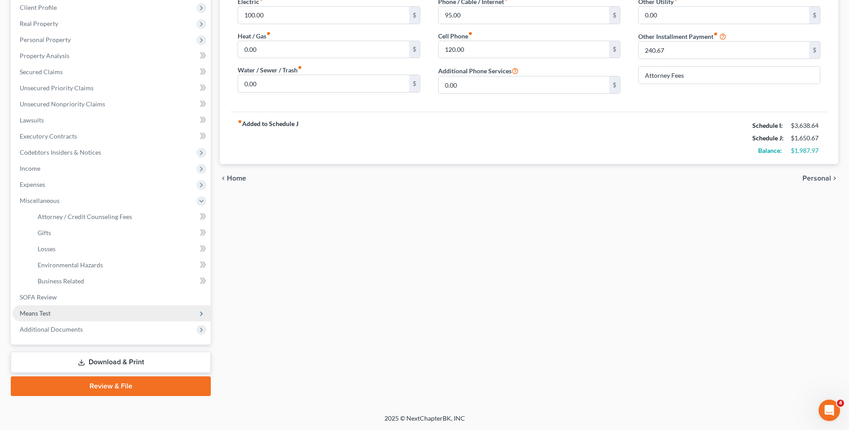
scroll to position [142, 0]
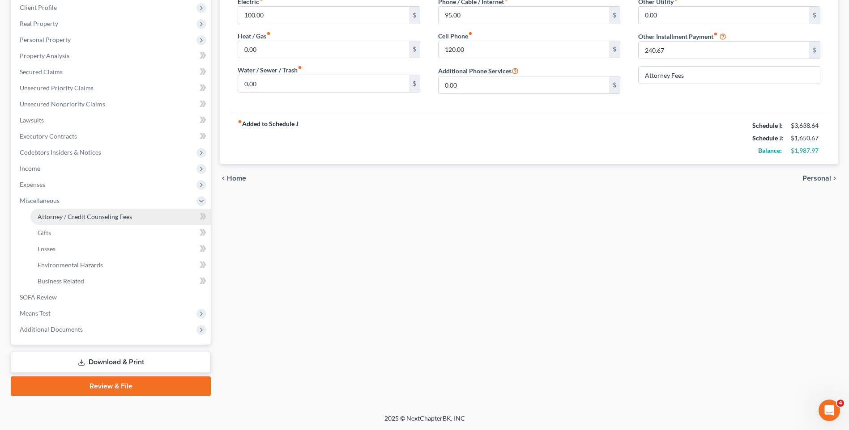
click at [79, 221] on link "Attorney / Credit Counseling Fees" at bounding box center [120, 217] width 180 height 16
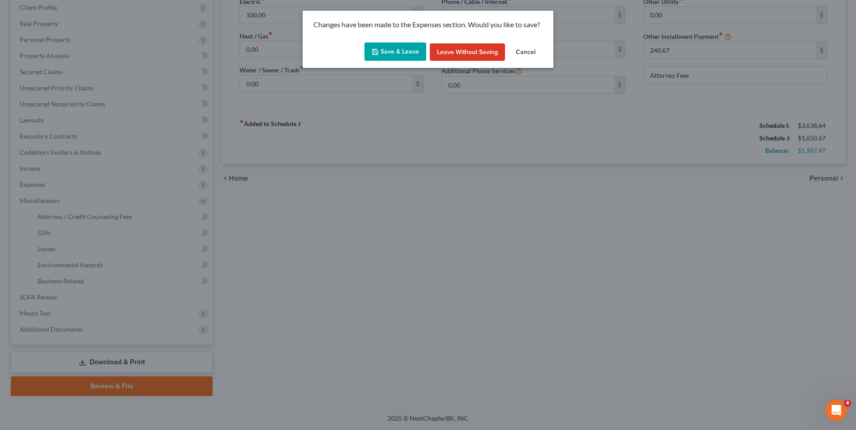
click at [390, 64] on div "Save & Leave Leave without Saving Cancel" at bounding box center [427, 54] width 251 height 30
click at [402, 53] on button "Save & Leave" at bounding box center [395, 52] width 62 height 19
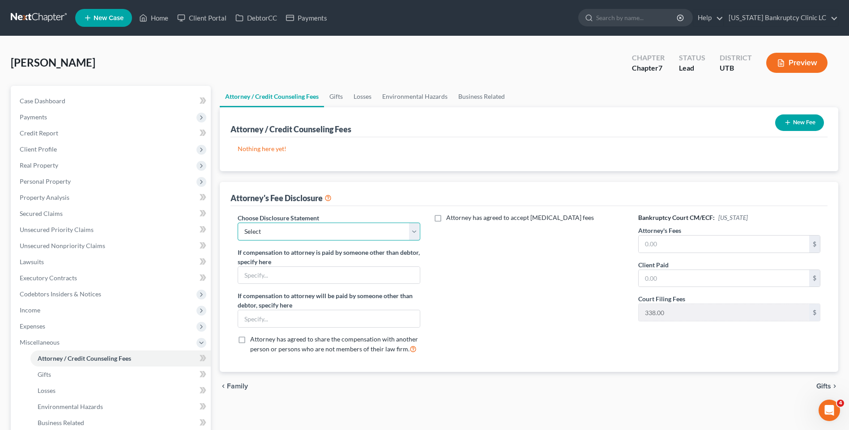
drag, startPoint x: 266, startPoint y: 229, endPoint x: 266, endPoint y: 241, distance: 12.1
click at [266, 229] on select "Select Installment Chapter 7 Cases Salt Lake Custom Disclosure Fresh Start Fund…" at bounding box center [329, 232] width 182 height 18
click at [238, 223] on select "Select Installment Chapter 7 Cases Salt Lake Custom Disclosure Fresh Start Fund…" at bounding box center [329, 232] width 182 height 18
click at [662, 245] on input "text" at bounding box center [723, 244] width 170 height 17
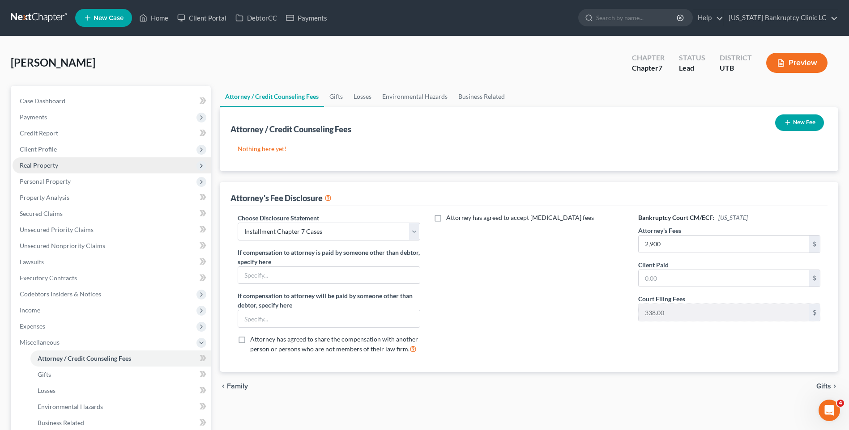
click at [41, 169] on span "Real Property" at bounding box center [112, 165] width 198 height 16
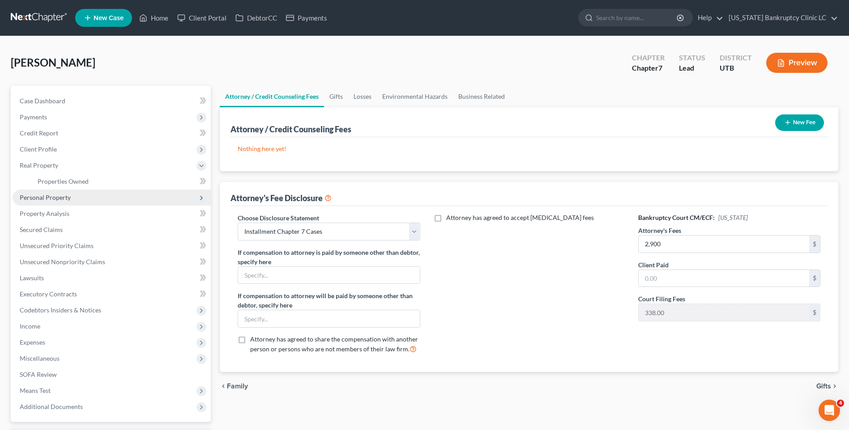
click at [47, 194] on span "Personal Property" at bounding box center [45, 198] width 51 height 8
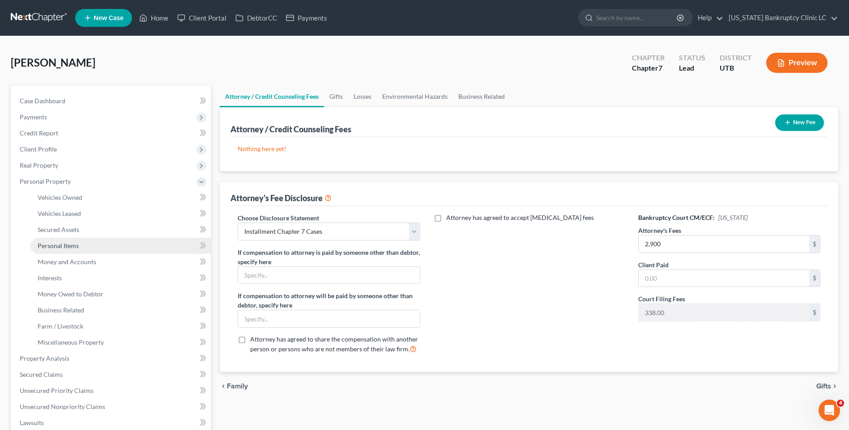
click at [78, 239] on link "Personal Items" at bounding box center [120, 246] width 180 height 16
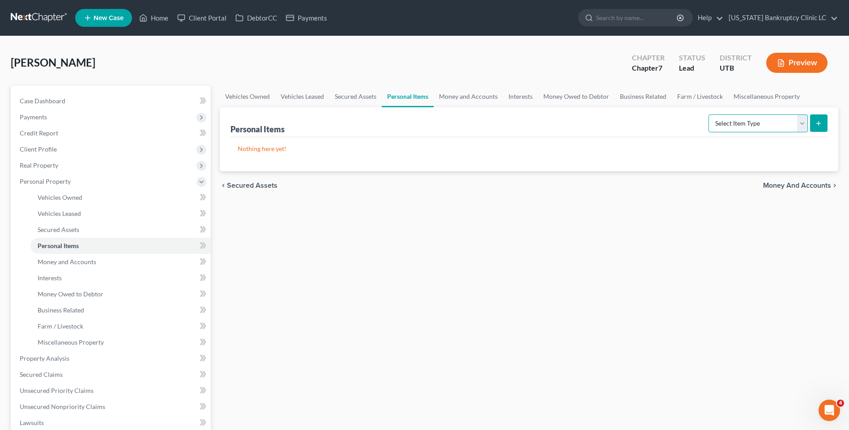
click at [744, 129] on select "Select Item Type Clothing Collectibles Of Value Electronics Firearms Household …" at bounding box center [757, 124] width 99 height 18
click at [709, 115] on select "Select Item Type Clothing Collectibles Of Value Electronics Firearms Household …" at bounding box center [757, 124] width 99 height 18
click at [817, 120] on icon "submit" at bounding box center [818, 123] width 7 height 7
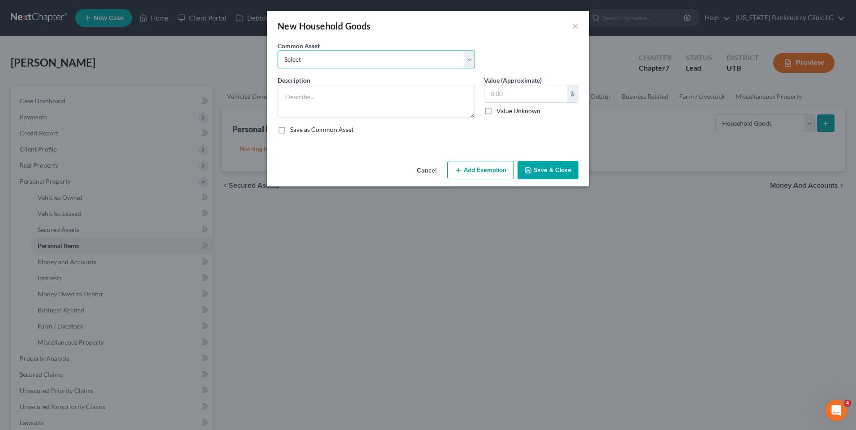
drag, startPoint x: 319, startPoint y: 60, endPoint x: 313, endPoint y: 70, distance: 12.0
click at [319, 60] on select "Select Couch Chair Entertainment Center End/Coffee Table Stove/Cooking unit Sof…" at bounding box center [375, 60] width 197 height 18
click at [277, 51] on select "Select Couch Chair Entertainment Center End/Coffee Table Stove/Cooking unit Sof…" at bounding box center [375, 60] width 197 height 18
click at [518, 97] on input "550.00" at bounding box center [525, 93] width 83 height 17
click at [490, 167] on button "Add Exemption" at bounding box center [480, 170] width 67 height 19
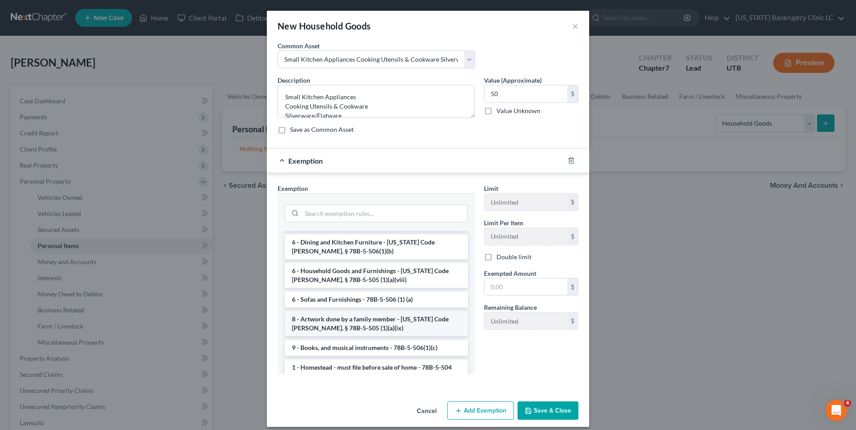
scroll to position [134, 0]
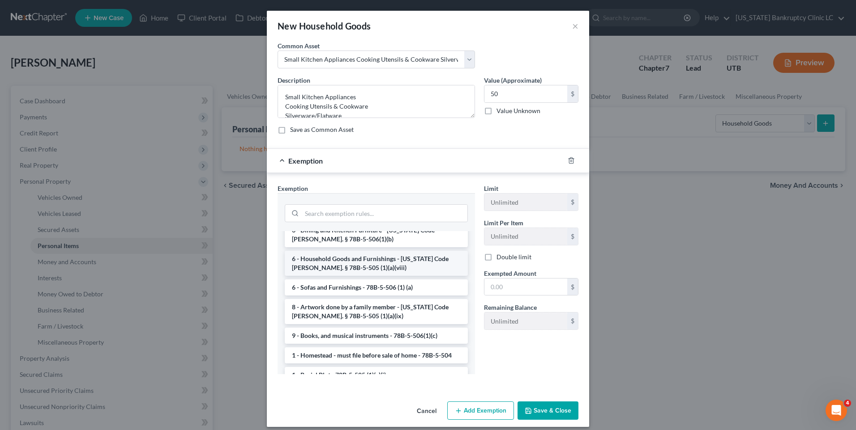
click at [359, 256] on li "6 - Household Goods and Furnishings - [US_STATE] Code [PERSON_NAME]. § 78B-5-50…" at bounding box center [376, 263] width 183 height 25
click at [359, 256] on div "Exemption Set must be selected for CA. Exemption * --View All or Create New-- 1…" at bounding box center [376, 283] width 206 height 198
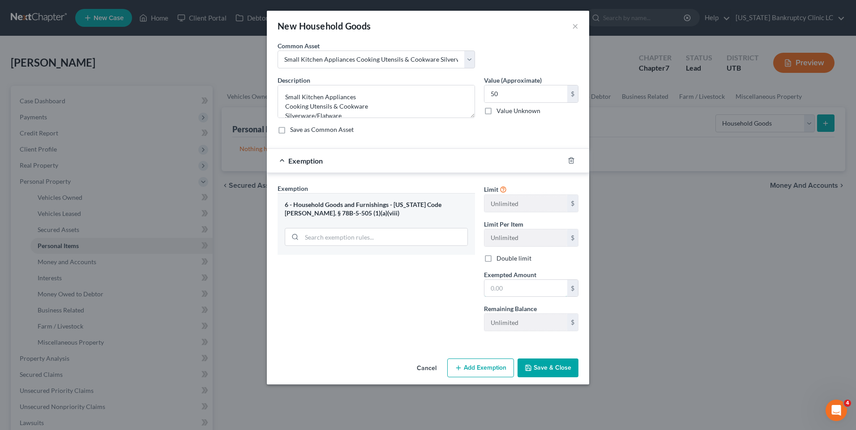
drag, startPoint x: 517, startPoint y: 284, endPoint x: 518, endPoint y: 274, distance: 10.3
click at [517, 284] on input "text" at bounding box center [525, 288] width 83 height 17
click at [467, 278] on div "Exemption Set must be selected for CA. Exemption * 6 - Household Goods and Furn…" at bounding box center [376, 261] width 206 height 155
click at [549, 376] on button "Save & Close" at bounding box center [547, 368] width 61 height 19
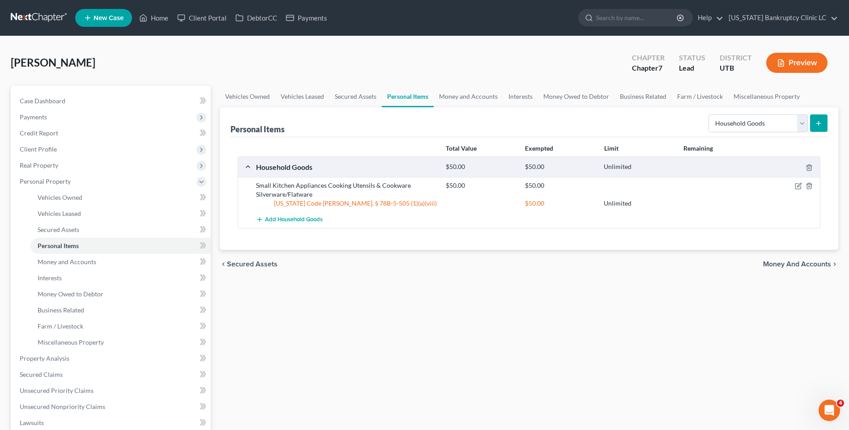
click at [821, 125] on icon "submit" at bounding box center [818, 123] width 7 height 7
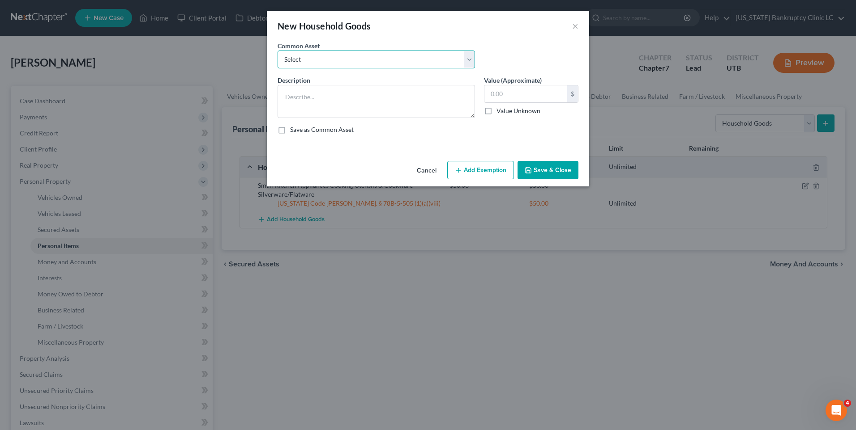
drag, startPoint x: 339, startPoint y: 56, endPoint x: 341, endPoint y: 65, distance: 9.1
click at [339, 56] on select "Select Couch Chair Entertainment Center End/Coffee Table Stove/Cooking unit Sof…" at bounding box center [375, 60] width 197 height 18
click at [277, 51] on select "Select Couch Chair Entertainment Center End/Coffee Table Stove/Cooking unit Sof…" at bounding box center [375, 60] width 197 height 18
click at [302, 109] on textarea "Couch Chair Entertainment Center End/Coffee Table" at bounding box center [375, 101] width 197 height 33
click at [517, 90] on input "200.00" at bounding box center [525, 93] width 83 height 17
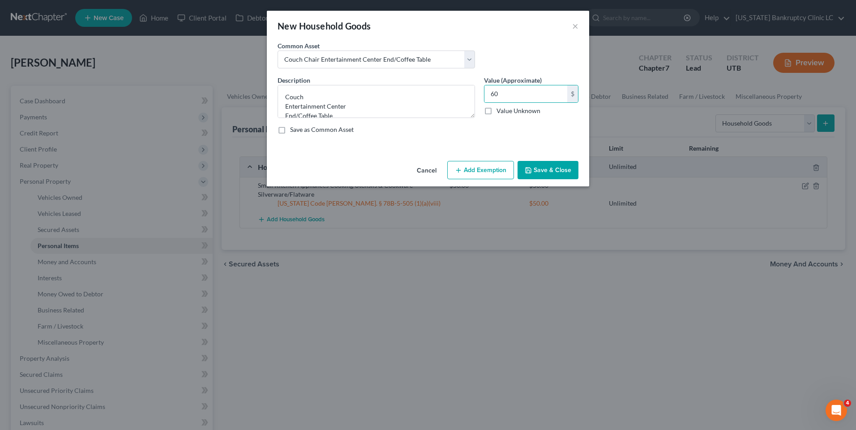
click at [485, 175] on button "Add Exemption" at bounding box center [480, 170] width 67 height 19
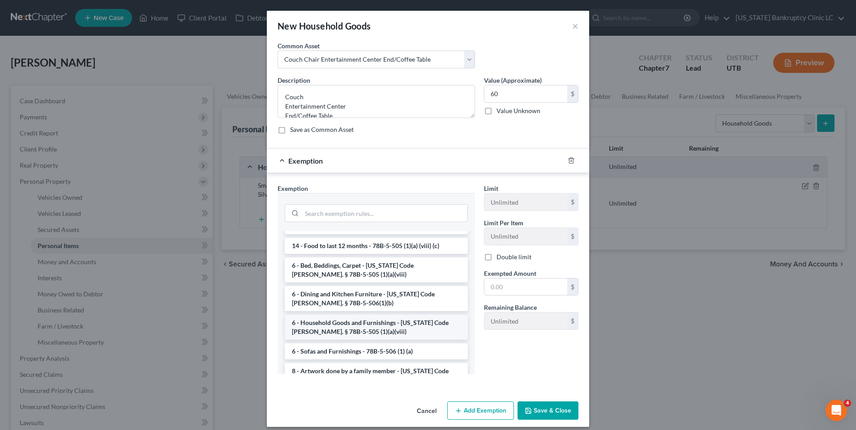
scroll to position [89, 0]
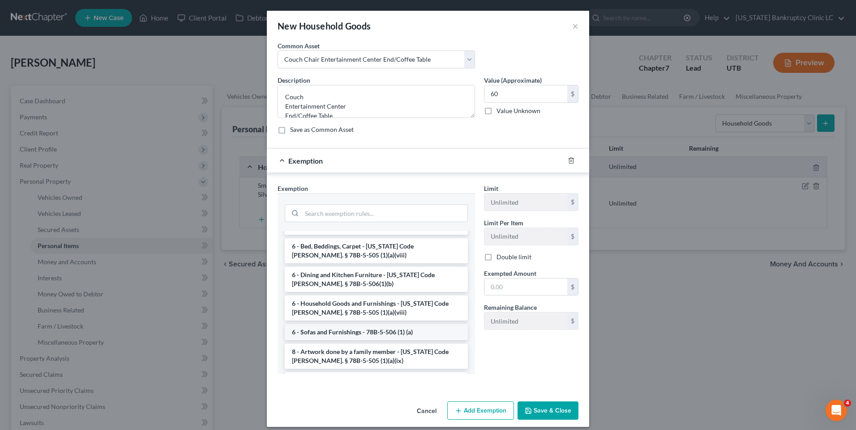
click at [337, 328] on li "6 - Sofas and Furnishings - 78B-5-506 (1) (a)" at bounding box center [376, 332] width 183 height 16
click at [337, 328] on div "Exemption Set must be selected for CA. Exemption * --View All or Create New-- 1…" at bounding box center [376, 283] width 206 height 198
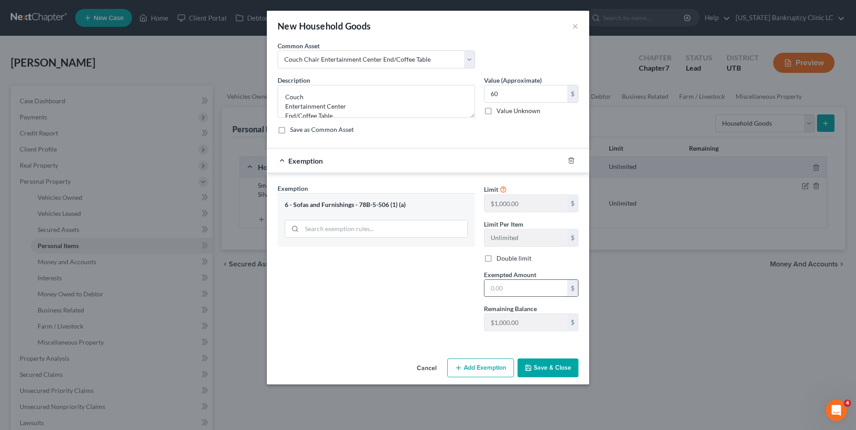
click at [541, 285] on input "text" at bounding box center [525, 288] width 83 height 17
click at [439, 294] on div "Exemption Set must be selected for CA. Exemption * 6 - Sofas and Furnishings - …" at bounding box center [376, 261] width 206 height 155
click at [554, 365] on button "Save & Close" at bounding box center [547, 368] width 61 height 19
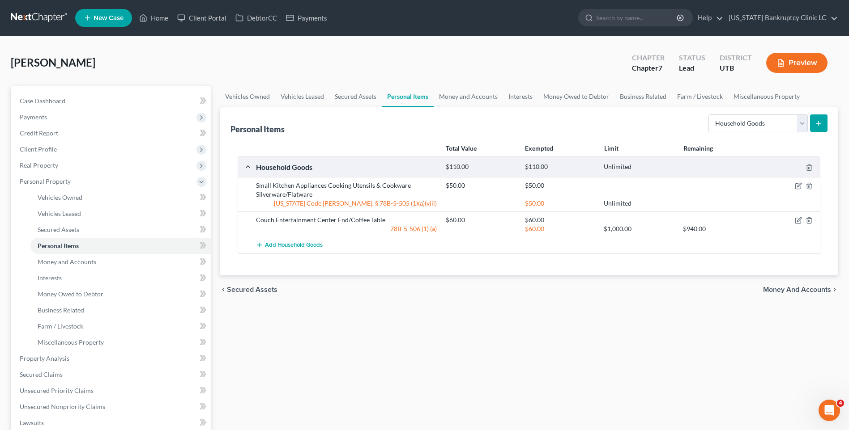
click at [814, 125] on button "submit" at bounding box center [818, 123] width 17 height 17
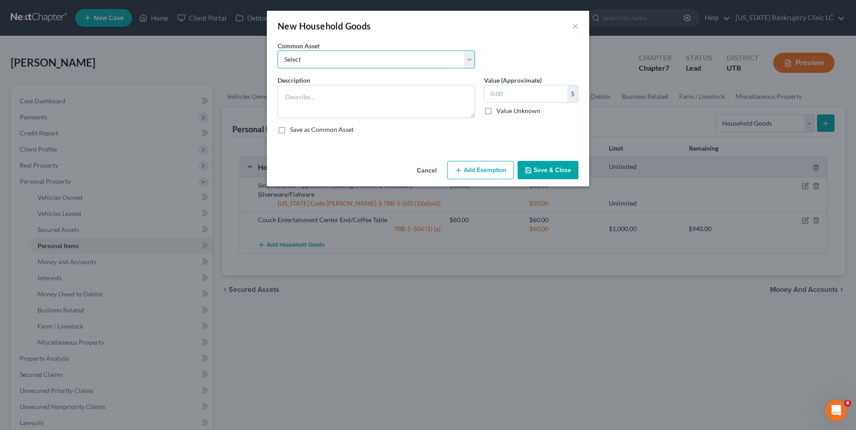
click at [383, 60] on select "Select Couch Chair Entertainment Center End/Coffee Table Stove/Cooking unit Sof…" at bounding box center [375, 60] width 197 height 18
click at [277, 51] on select "Select Couch Chair Entertainment Center End/Coffee Table Stove/Cooking unit Sof…" at bounding box center [375, 60] width 197 height 18
click at [519, 91] on input "550.00" at bounding box center [525, 93] width 83 height 17
click at [470, 165] on button "Add Exemption" at bounding box center [480, 170] width 67 height 19
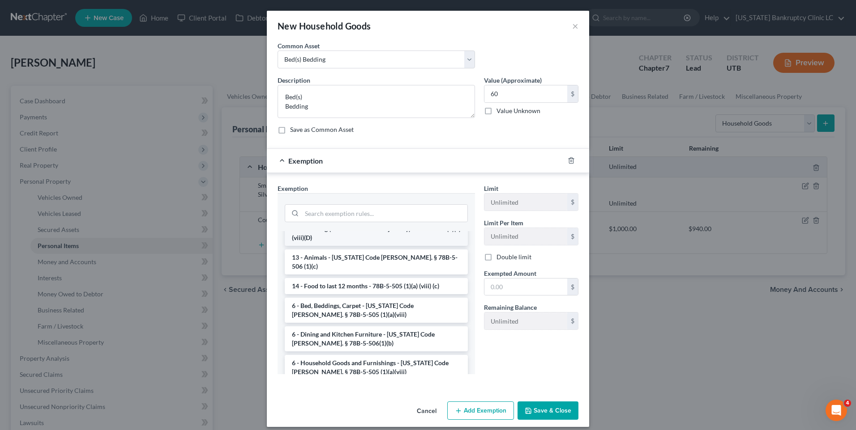
scroll to position [45, 0]
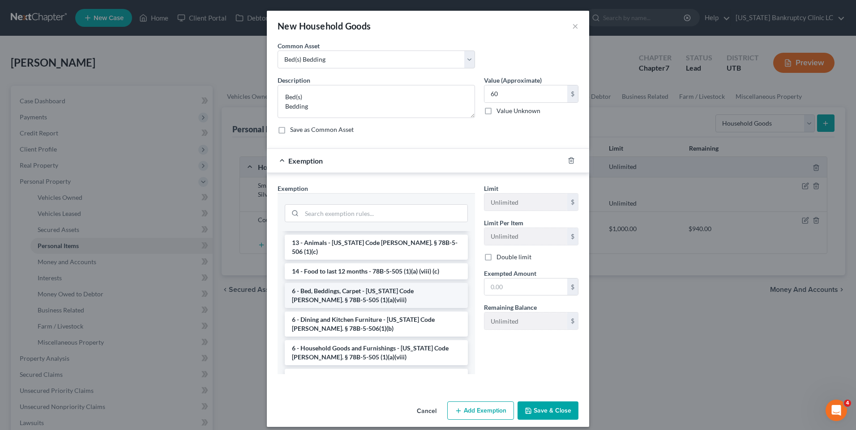
click at [342, 285] on li "6 - Bed, Beddings, Carpet - [US_STATE] Code [PERSON_NAME]. § 78B-5-505 (1)(a)(v…" at bounding box center [376, 295] width 183 height 25
click at [342, 285] on div "Exemption Set must be selected for CA. Exemption * --View All or Create New-- 1…" at bounding box center [376, 283] width 206 height 198
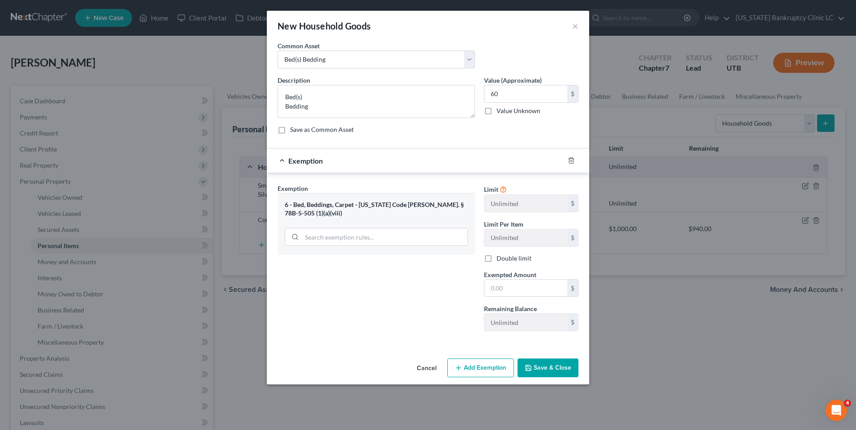
click at [535, 299] on div "Limit Unlimited $ Limit Per Item Unlimited $ Double limit Exempted Amount * $ R…" at bounding box center [530, 261] width 103 height 155
click at [544, 293] on input "text" at bounding box center [525, 288] width 83 height 17
click at [432, 303] on div "Exemption Set must be selected for CA. Exemption * 6 - Bed, Beddings, Carpet - …" at bounding box center [376, 261] width 206 height 155
click at [541, 379] on div "Cancel Add Exemption Save & Close" at bounding box center [428, 370] width 322 height 30
click at [546, 373] on button "Save & Close" at bounding box center [547, 368] width 61 height 19
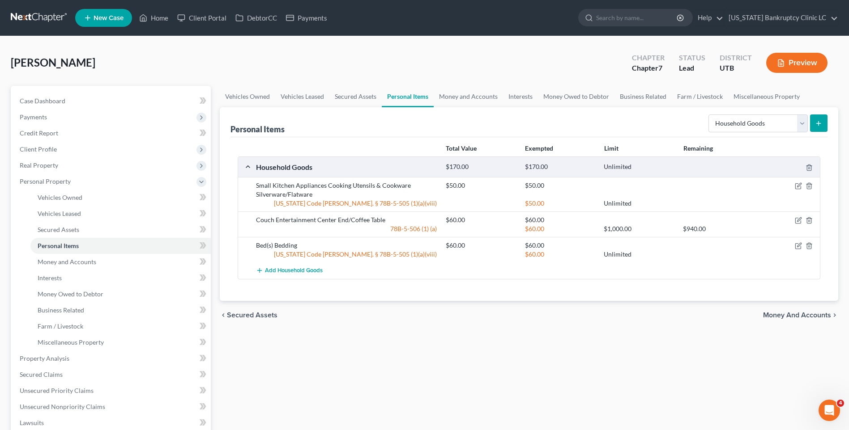
click at [825, 122] on button "submit" at bounding box center [818, 123] width 17 height 17
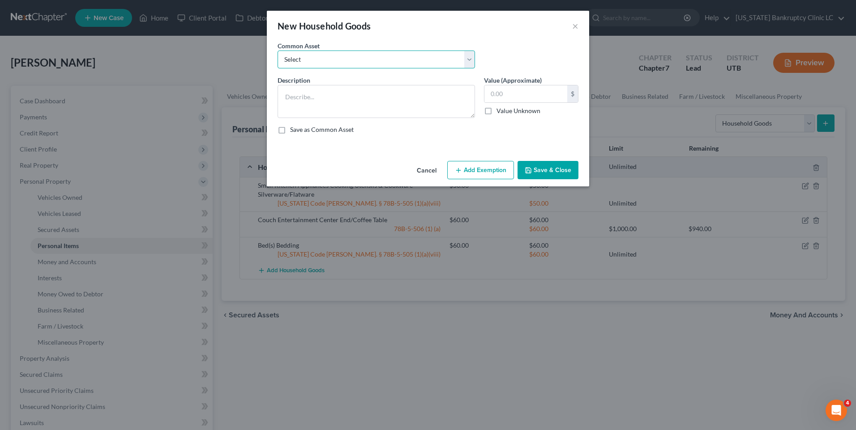
drag, startPoint x: 363, startPoint y: 59, endPoint x: 359, endPoint y: 66, distance: 8.2
click at [363, 59] on select "Select Couch Chair Entertainment Center End/Coffee Table Stove/Cooking unit Sof…" at bounding box center [375, 60] width 197 height 18
click at [277, 51] on select "Select Couch Chair Entertainment Center End/Coffee Table Stove/Cooking unit Sof…" at bounding box center [375, 60] width 197 height 18
click at [536, 92] on input "210.00" at bounding box center [525, 93] width 83 height 17
click at [499, 169] on button "Add Exemption" at bounding box center [480, 170] width 67 height 19
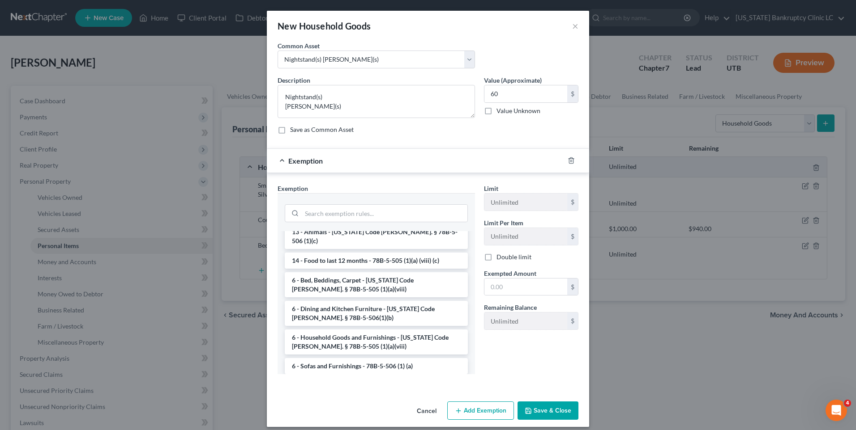
scroll to position [134, 0]
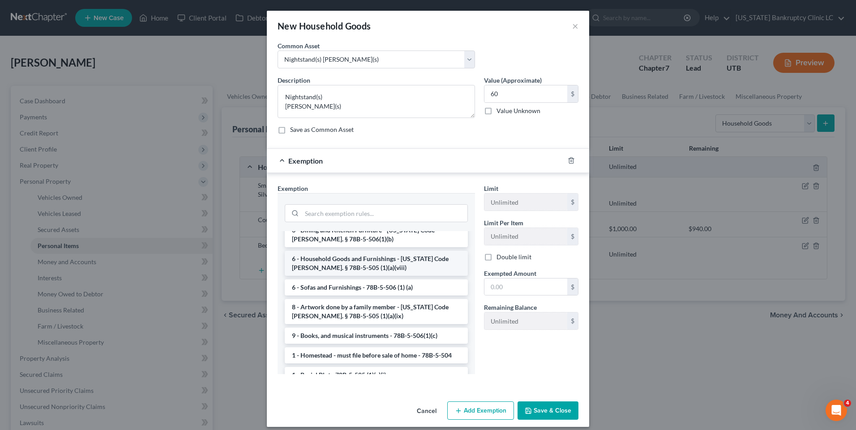
click at [341, 251] on li "6 - Household Goods and Furnishings - [US_STATE] Code [PERSON_NAME]. § 78B-5-50…" at bounding box center [376, 263] width 183 height 25
click at [341, 231] on div at bounding box center [375, 212] width 197 height 38
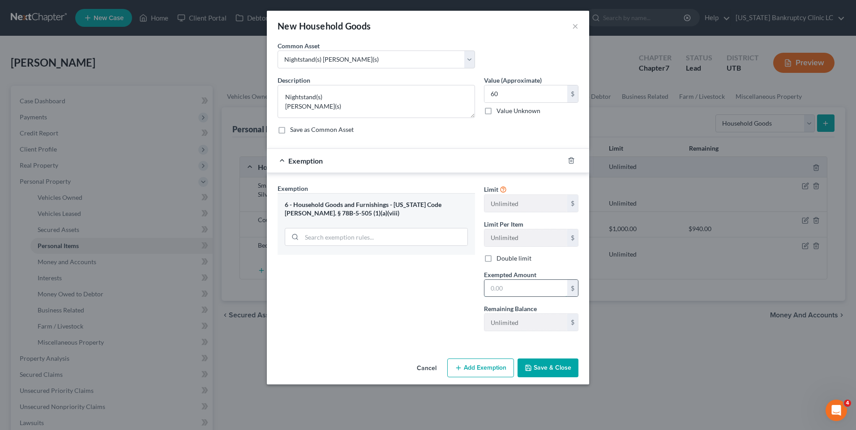
click at [524, 284] on input "text" at bounding box center [525, 288] width 83 height 17
drag, startPoint x: 391, startPoint y: 335, endPoint x: 497, endPoint y: 358, distance: 108.4
click at [391, 335] on div "Exemption Set must be selected for CA. Exemption * 6 - Household Goods and Furn…" at bounding box center [376, 261] width 206 height 155
click at [546, 366] on button "Save & Close" at bounding box center [547, 368] width 61 height 19
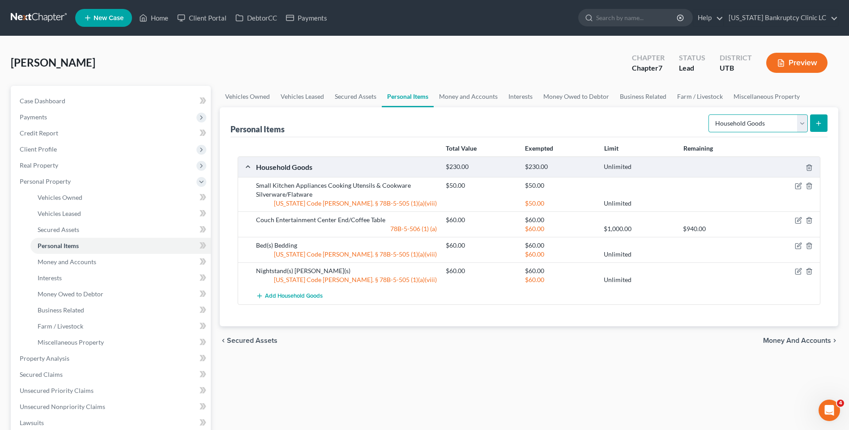
drag, startPoint x: 786, startPoint y: 117, endPoint x: 769, endPoint y: 123, distance: 17.9
click at [786, 117] on select "Select Item Type Clothing Collectibles Of Value Electronics Firearms Household …" at bounding box center [757, 124] width 99 height 18
click at [709, 115] on select "Select Item Type Clothing Collectibles Of Value Electronics Firearms Household …" at bounding box center [757, 124] width 99 height 18
click at [817, 123] on icon "submit" at bounding box center [818, 123] width 7 height 7
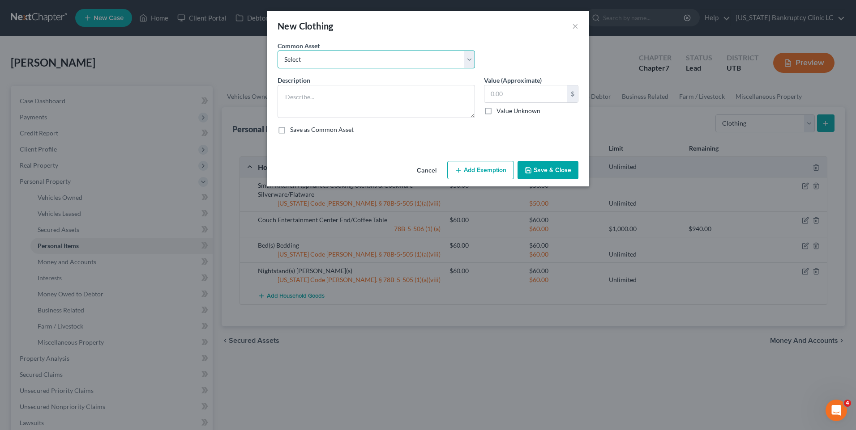
drag, startPoint x: 298, startPoint y: 59, endPoint x: 299, endPoint y: 68, distance: 9.0
click at [298, 59] on select "Select All Clothing" at bounding box center [375, 60] width 197 height 18
click at [277, 51] on select "Select All Clothing" at bounding box center [375, 60] width 197 height 18
click at [530, 97] on input "500.00" at bounding box center [525, 93] width 83 height 17
click at [538, 161] on button "Save & Close" at bounding box center [547, 170] width 61 height 19
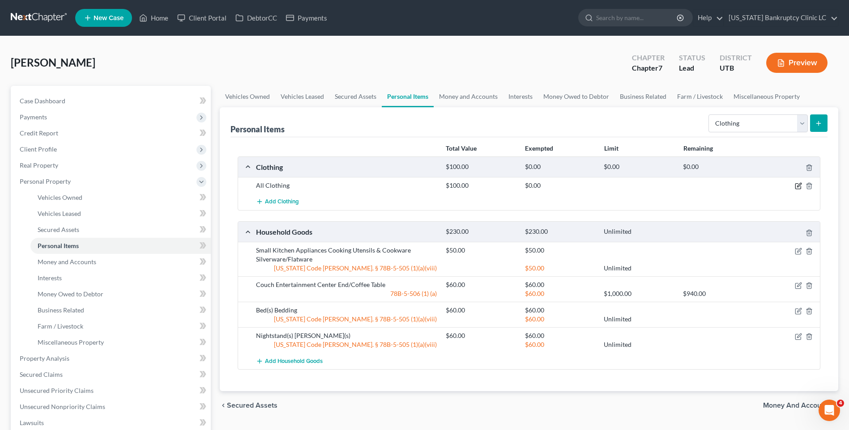
click at [798, 187] on icon "button" at bounding box center [799, 185] width 4 height 4
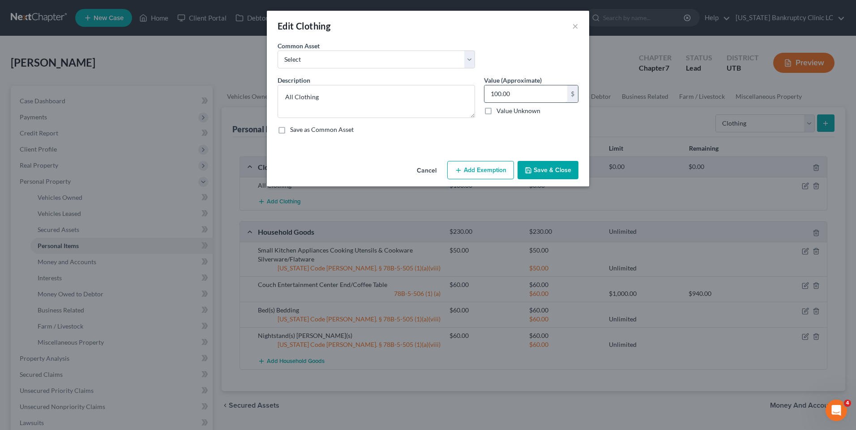
click at [525, 91] on input "100.00" at bounding box center [525, 93] width 83 height 17
click at [532, 168] on button "Save & Close" at bounding box center [547, 170] width 61 height 19
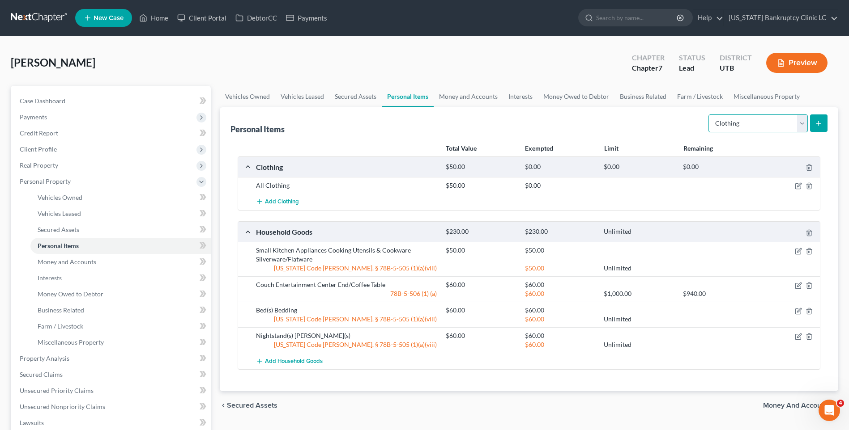
click at [781, 123] on select "Select Item Type Clothing Collectibles Of Value Electronics Firearms Household …" at bounding box center [757, 124] width 99 height 18
click at [709, 115] on select "Select Item Type Clothing Collectibles Of Value Electronics Firearms Household …" at bounding box center [757, 124] width 99 height 18
drag, startPoint x: 803, startPoint y: 125, endPoint x: 813, endPoint y: 123, distance: 10.1
click at [803, 125] on select "Select Item Type Clothing Collectibles Of Value Electronics Firearms Household …" at bounding box center [757, 124] width 99 height 18
click at [816, 123] on icon "submit" at bounding box center [818, 123] width 7 height 7
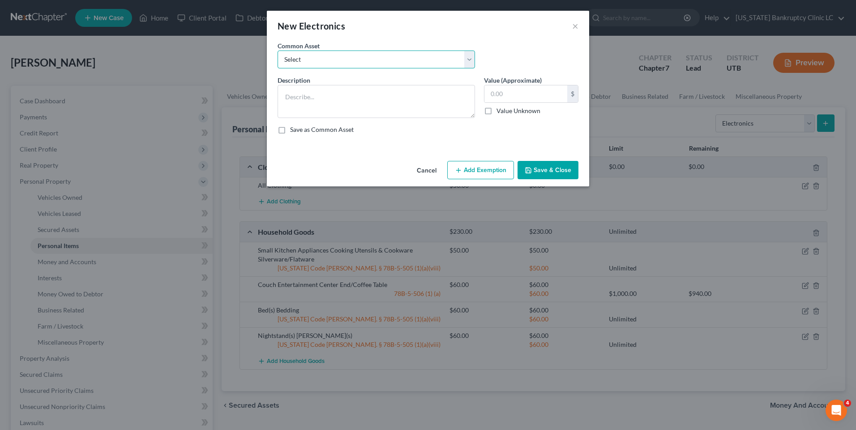
click at [370, 68] on select "Select Television Tablet Computer Printer Cell Phone Gaming Console Smart Watch…" at bounding box center [375, 60] width 197 height 18
click at [277, 51] on select "Select Television Tablet Computer Printer Cell Phone Gaming Console Smart Watch…" at bounding box center [375, 60] width 197 height 18
drag, startPoint x: 283, startPoint y: 113, endPoint x: 319, endPoint y: 111, distance: 35.8
click at [319, 111] on textarea "Television Tablet Computer Printer Cell Phone Gaming Console Smart Watch Drone" at bounding box center [375, 101] width 197 height 33
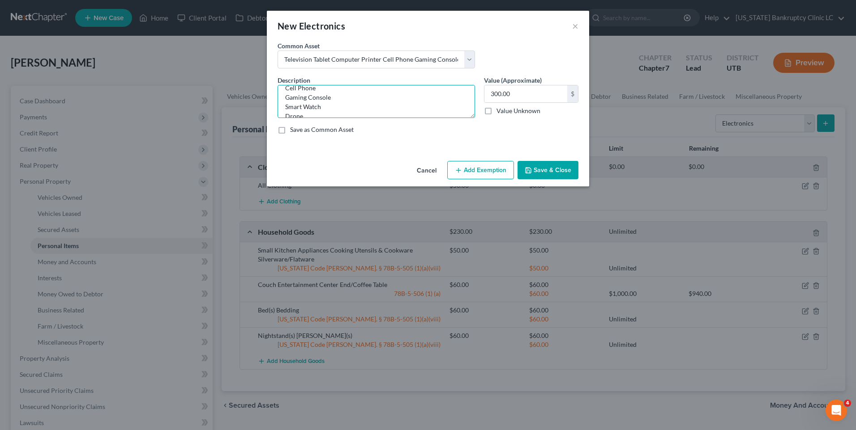
click at [337, 94] on textarea "Television Tablet Computer Printer Cell Phone Gaming Console Smart Watch Drone" at bounding box center [375, 101] width 197 height 33
click at [285, 91] on textarea "Television Tablet Computer Printer Cell Phone Gaming Console Smart Watch Drone" at bounding box center [375, 101] width 197 height 33
drag, startPoint x: 286, startPoint y: 110, endPoint x: 329, endPoint y: 123, distance: 45.3
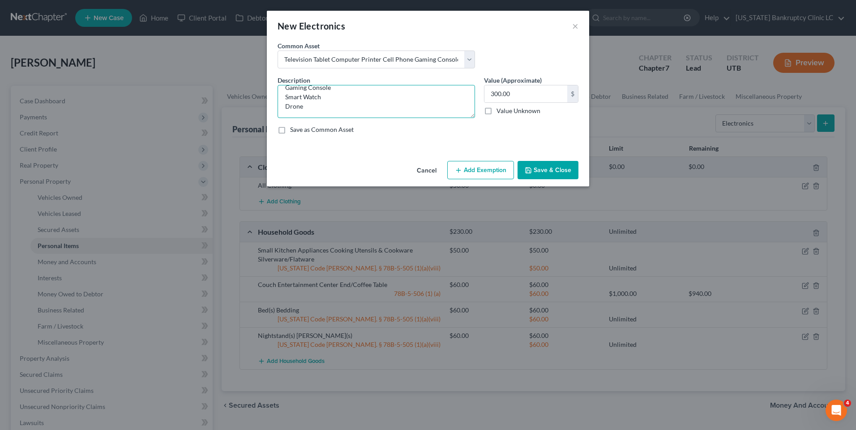
click at [329, 123] on div "Description * Television Tablet Cell Phone Gaming Console Smart Watch Drone Val…" at bounding box center [428, 109] width 310 height 66
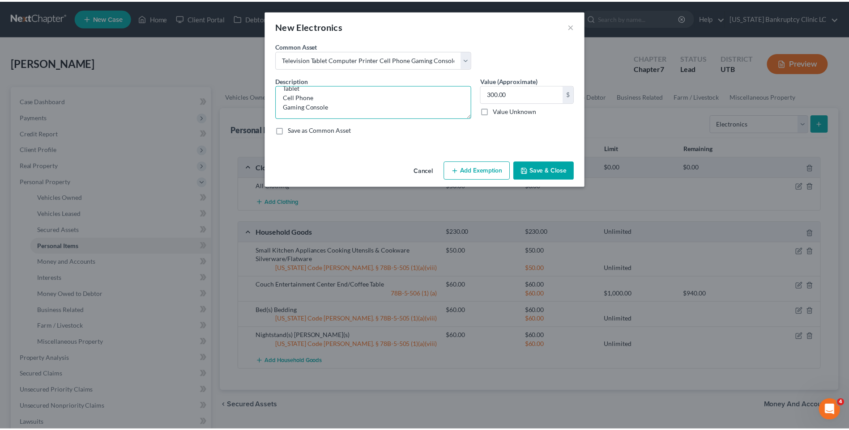
scroll to position [28, 0]
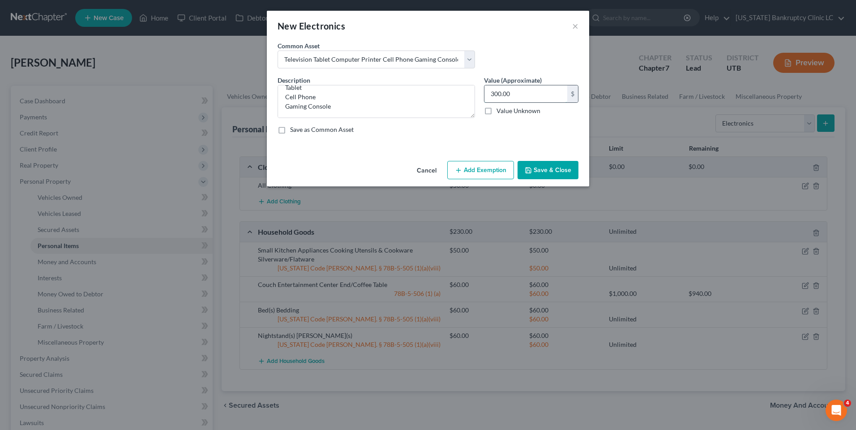
click at [519, 95] on input "300.00" at bounding box center [525, 93] width 83 height 17
click at [545, 167] on button "Save & Close" at bounding box center [547, 170] width 61 height 19
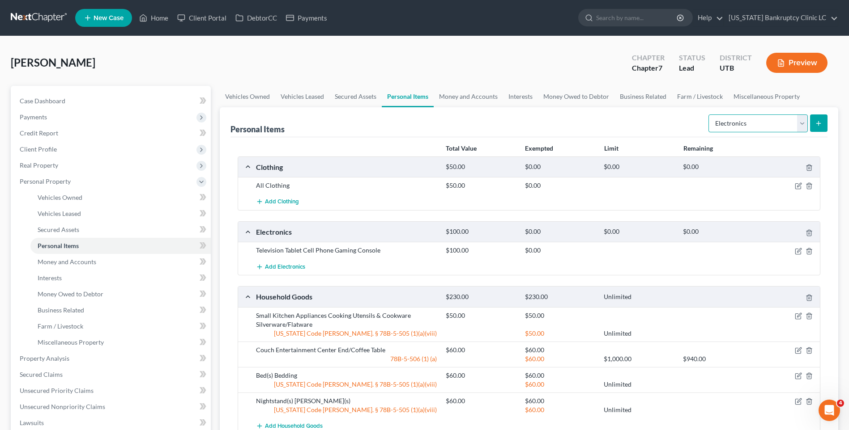
drag, startPoint x: 797, startPoint y: 125, endPoint x: 797, endPoint y: 132, distance: 6.7
click at [797, 125] on select "Select Item Type Clothing Collectibles Of Value Electronics Firearms Household …" at bounding box center [757, 124] width 99 height 18
click at [709, 115] on select "Select Item Type Clothing Collectibles Of Value Electronics Firearms Household …" at bounding box center [757, 124] width 99 height 18
click at [820, 126] on icon "submit" at bounding box center [818, 123] width 7 height 7
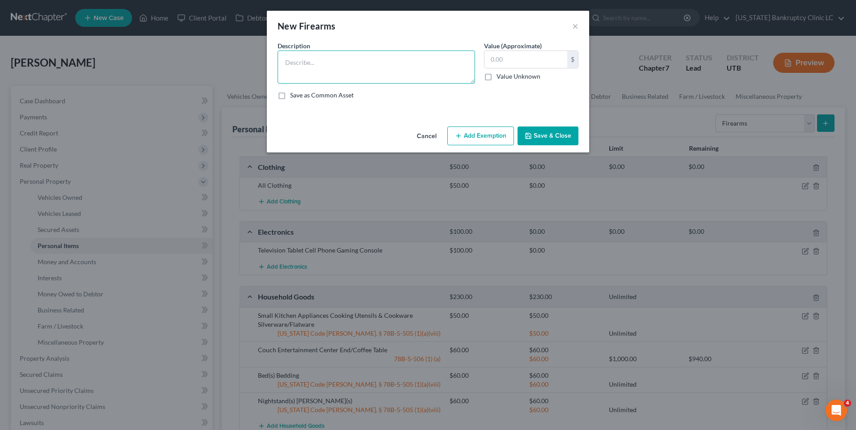
click at [335, 67] on textarea at bounding box center [375, 67] width 197 height 33
click at [509, 62] on input "text" at bounding box center [525, 59] width 83 height 17
click at [528, 142] on button "Save & Close" at bounding box center [547, 136] width 61 height 19
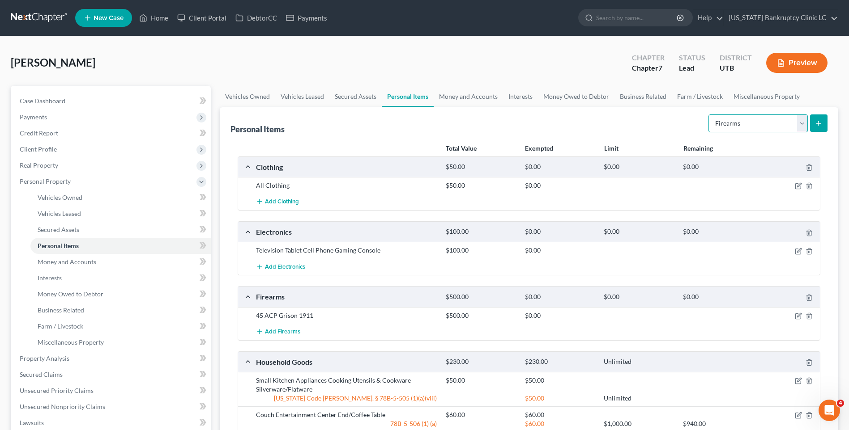
drag, startPoint x: 795, startPoint y: 120, endPoint x: 791, endPoint y: 132, distance: 12.3
click at [795, 121] on select "Select Item Type Clothing Collectibles Of Value Electronics Firearms Household …" at bounding box center [757, 124] width 99 height 18
click at [709, 115] on select "Select Item Type Clothing Collectibles Of Value Electronics Firearms Household …" at bounding box center [757, 124] width 99 height 18
click at [811, 124] on button "submit" at bounding box center [818, 123] width 17 height 17
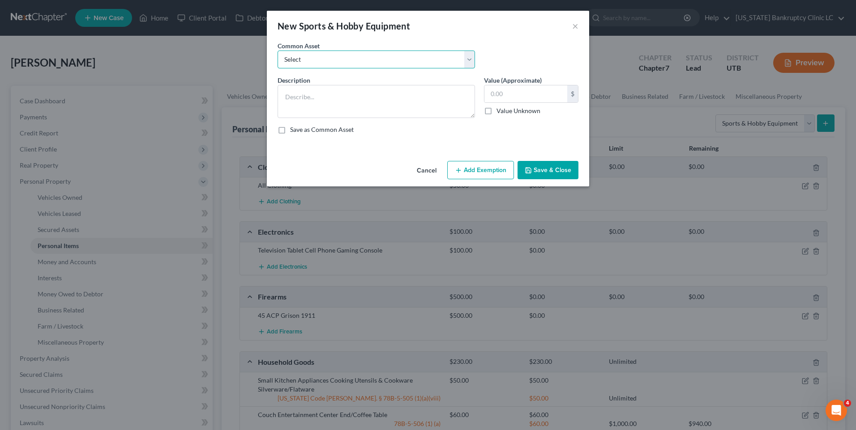
click at [408, 68] on select "Select Snowboard Golf Clubs Fishing Poles and tac Camera Sports/Hobby Equipment…" at bounding box center [375, 60] width 197 height 18
click at [277, 51] on select "Select Snowboard Golf Clubs Fishing Poles and tac Camera Sports/Hobby Equipment…" at bounding box center [375, 60] width 197 height 18
click at [541, 94] on input "300.00" at bounding box center [525, 93] width 83 height 17
click at [549, 162] on button "Save & Close" at bounding box center [547, 170] width 61 height 19
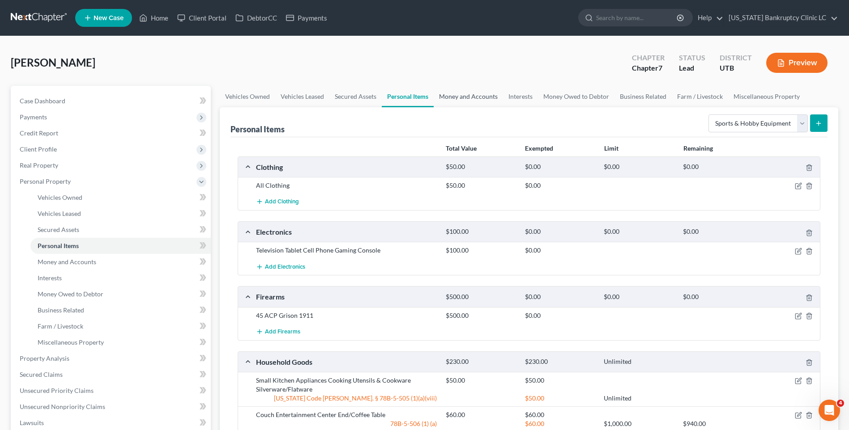
click at [478, 102] on link "Money and Accounts" at bounding box center [468, 96] width 69 height 21
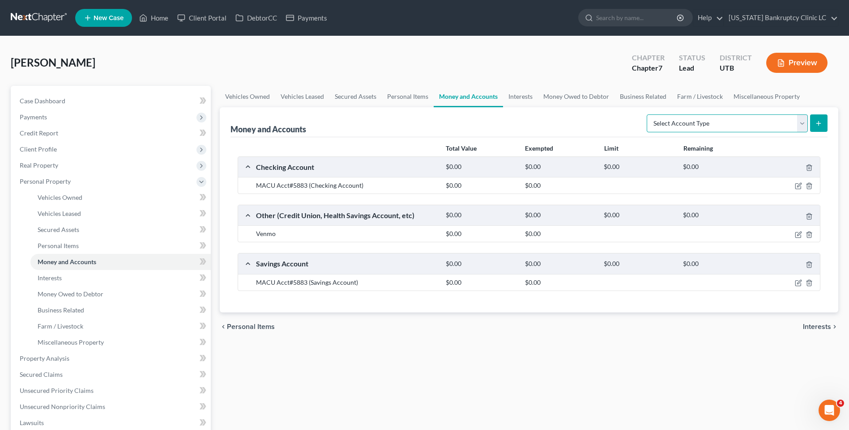
drag, startPoint x: 729, startPoint y: 123, endPoint x: 727, endPoint y: 131, distance: 8.9
click at [729, 123] on select "Select Account Type Brokerage Cash on Hand Certificates of Deposit Checking Acc…" at bounding box center [727, 124] width 161 height 18
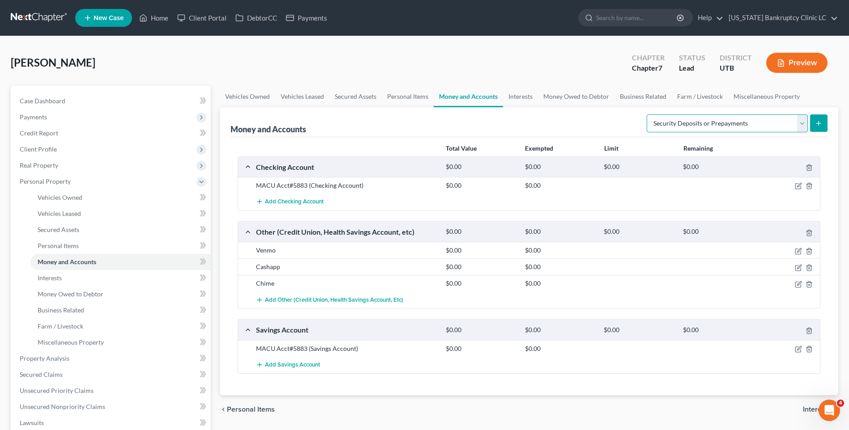
click at [648, 115] on select "Select Account Type Brokerage Cash on Hand Certificates of Deposit Checking Acc…" at bounding box center [727, 124] width 161 height 18
click at [817, 133] on div "Select Account Type Brokerage Cash on Hand Certificates of Deposit Checking Acc…" at bounding box center [735, 123] width 184 height 24
click at [820, 124] on icon "submit" at bounding box center [818, 123] width 7 height 7
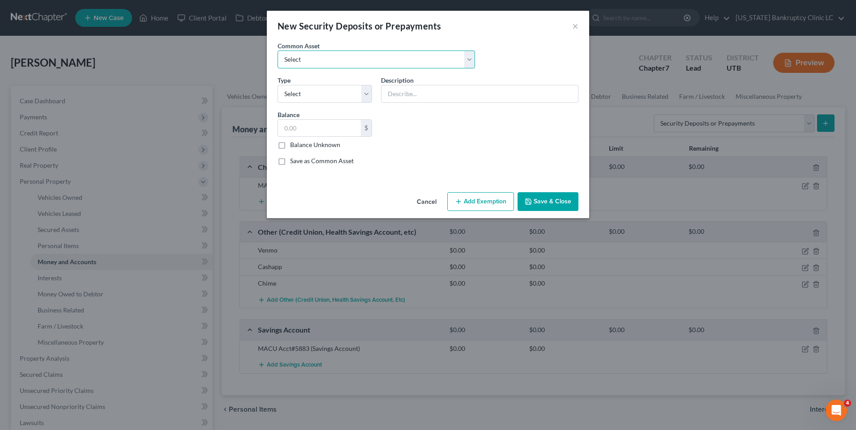
drag, startPoint x: 329, startPoint y: 60, endPoint x: 345, endPoint y: 69, distance: 17.8
click at [329, 60] on select "Select Rent Deposit w/Landlord" at bounding box center [375, 60] width 197 height 18
click at [277, 51] on select "Select Rent Deposit w/Landlord" at bounding box center [375, 60] width 197 height 18
click at [356, 68] on div "Common Asset Select Rent Deposit w/Landlord" at bounding box center [428, 58] width 310 height 34
click at [374, 62] on select "Select Rent Deposit w/Landlord" at bounding box center [375, 60] width 197 height 18
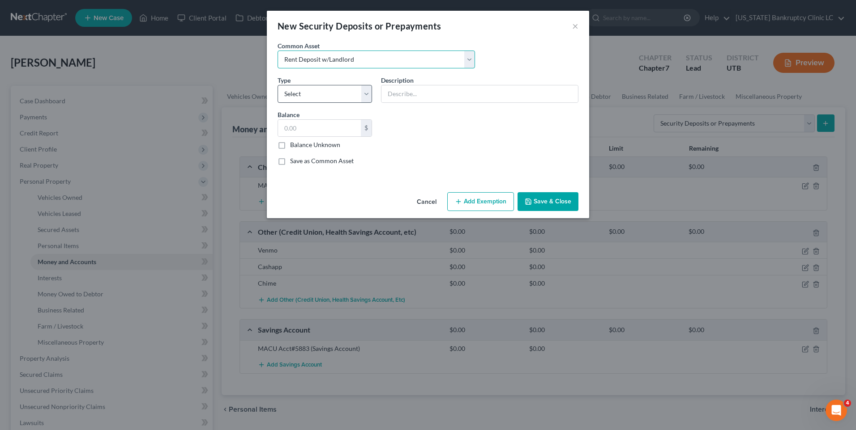
click at [277, 51] on select "Select Rent Deposit w/Landlord" at bounding box center [375, 60] width 197 height 18
drag, startPoint x: 341, startPoint y: 99, endPoint x: 343, endPoint y: 104, distance: 5.2
click at [341, 99] on select "Select Electric Gas Heating Oil Security Deposit On Rental Unit Prepaid Rent Te…" at bounding box center [324, 94] width 94 height 18
click at [277, 85] on select "Select Electric Gas Heating Oil Security Deposit On Rental Unit Prepaid Rent Te…" at bounding box center [324, 94] width 94 height 18
click at [326, 126] on input "800.00" at bounding box center [319, 128] width 83 height 17
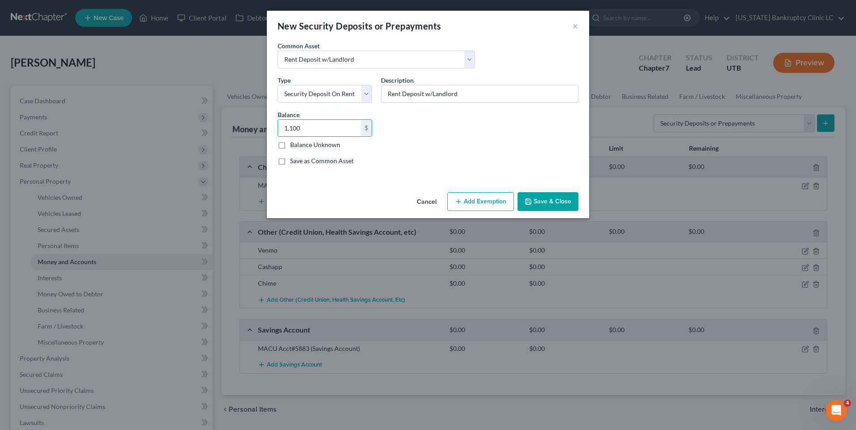
click at [535, 206] on button "Save & Close" at bounding box center [547, 201] width 61 height 19
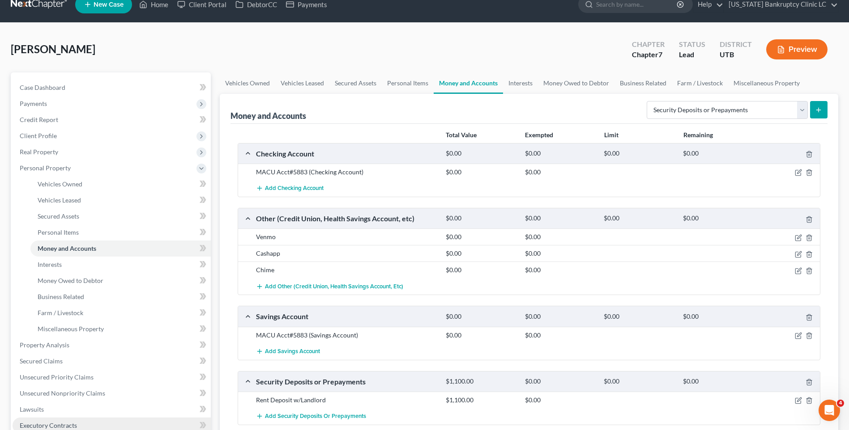
scroll to position [134, 0]
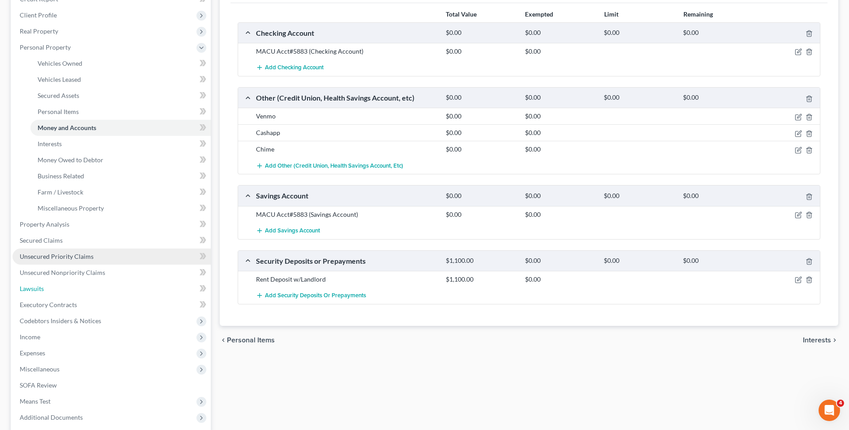
drag, startPoint x: 58, startPoint y: 285, endPoint x: 194, endPoint y: 251, distance: 140.2
click at [58, 285] on link "Lawsuits" at bounding box center [112, 289] width 198 height 16
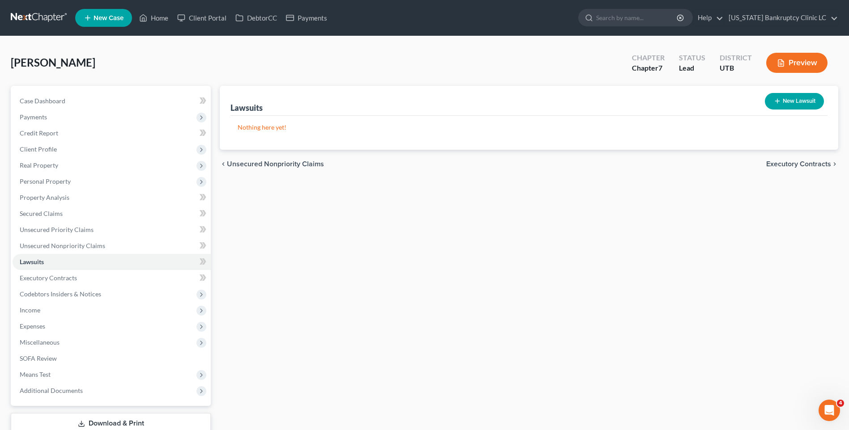
click at [798, 103] on button "New Lawsuit" at bounding box center [794, 101] width 59 height 17
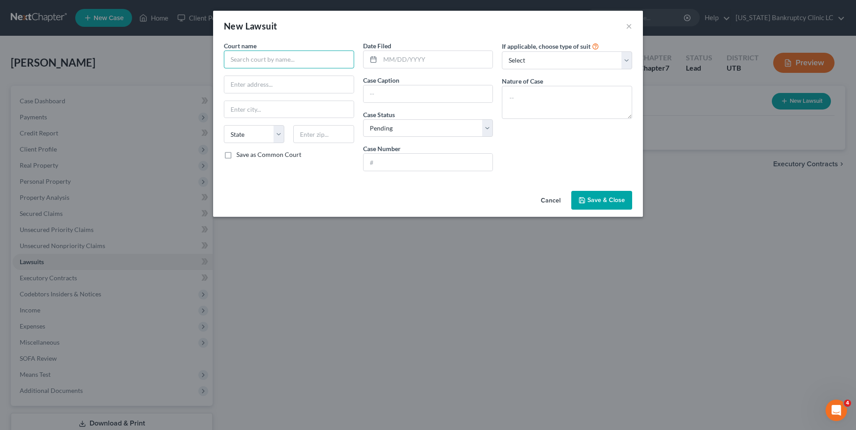
click at [301, 59] on input "text" at bounding box center [289, 60] width 130 height 18
click at [256, 85] on div "Fifth Judicial District - [GEOGRAPHIC_DATA]" at bounding box center [291, 80] width 120 height 18
click at [399, 57] on input "text" at bounding box center [436, 59] width 113 height 17
click at [396, 94] on input "text" at bounding box center [427, 93] width 129 height 17
click at [392, 89] on input "text" at bounding box center [427, 93] width 129 height 17
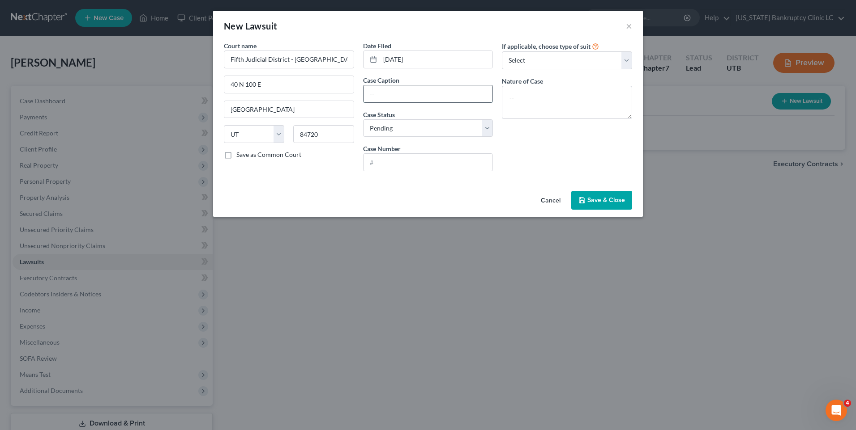
paste input "TOSH INC vs. [PERSON_NAME]"
click at [370, 205] on div "Cancel Save & Close" at bounding box center [428, 202] width 430 height 30
click at [404, 166] on input "text" at bounding box center [427, 162] width 129 height 17
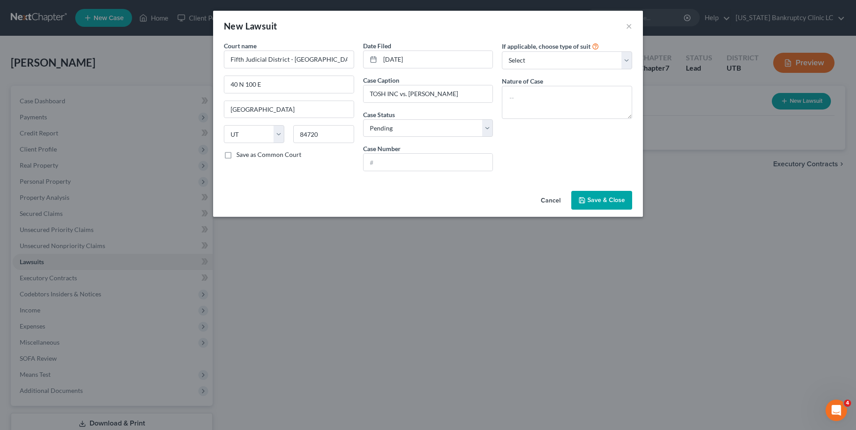
click at [438, 153] on div "Case Number" at bounding box center [428, 157] width 130 height 27
click at [440, 161] on input "text" at bounding box center [427, 162] width 129 height 17
paste input "258700078"
drag, startPoint x: 560, startPoint y: 65, endPoint x: 555, endPoint y: 70, distance: 7.0
click at [560, 65] on select "Select Repossession Garnishment Foreclosure Attached, Seized, Or Levied Other" at bounding box center [567, 60] width 130 height 18
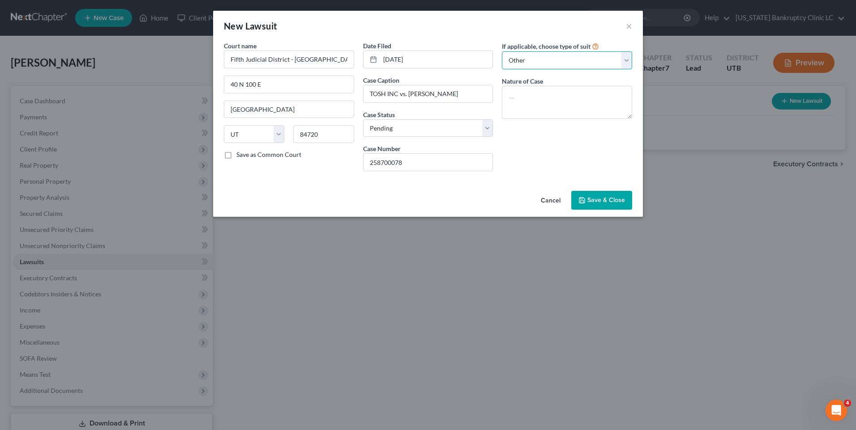
click at [502, 51] on select "Select Repossession Garnishment Foreclosure Attached, Seized, Or Levied Other" at bounding box center [567, 60] width 130 height 18
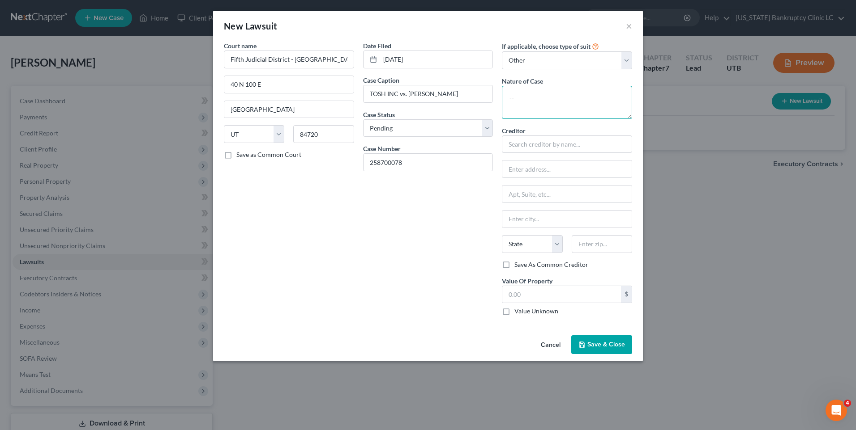
click at [558, 96] on textarea at bounding box center [567, 102] width 130 height 33
click at [573, 143] on input "text" at bounding box center [567, 145] width 130 height 18
click at [562, 177] on div "Tosh Inc., DBA Check City" at bounding box center [555, 173] width 93 height 9
click at [543, 297] on input "text" at bounding box center [561, 294] width 119 height 17
click at [593, 347] on span "Save & Close" at bounding box center [606, 345] width 38 height 8
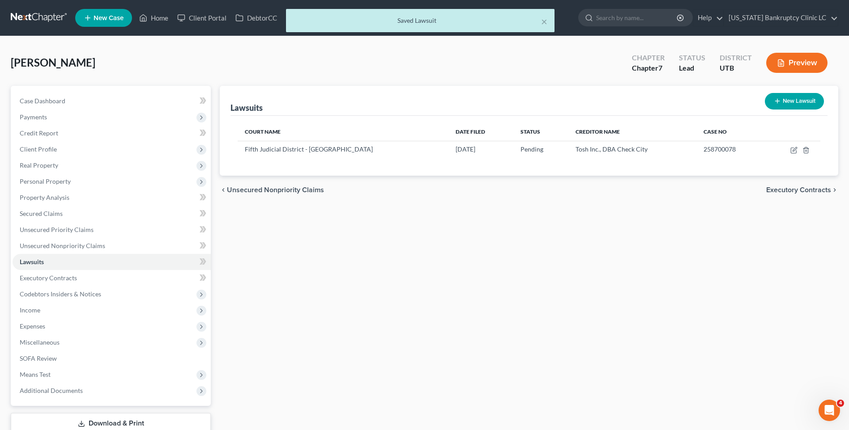
click at [788, 98] on button "New Lawsuit" at bounding box center [794, 101] width 59 height 17
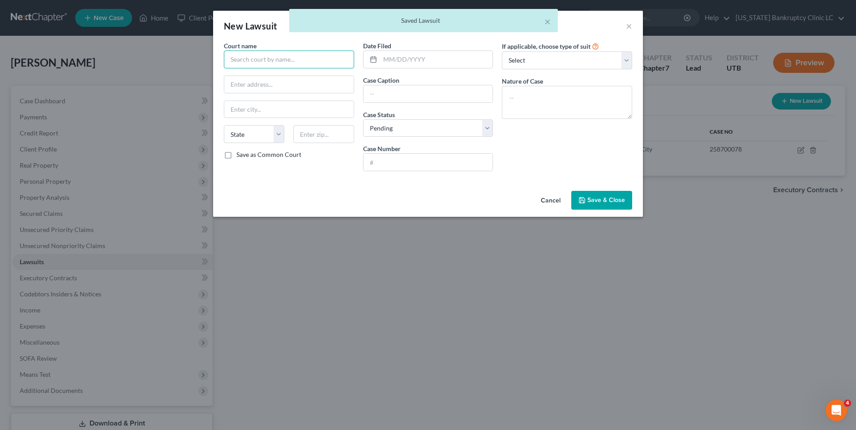
click at [243, 62] on input "text" at bounding box center [289, 60] width 130 height 18
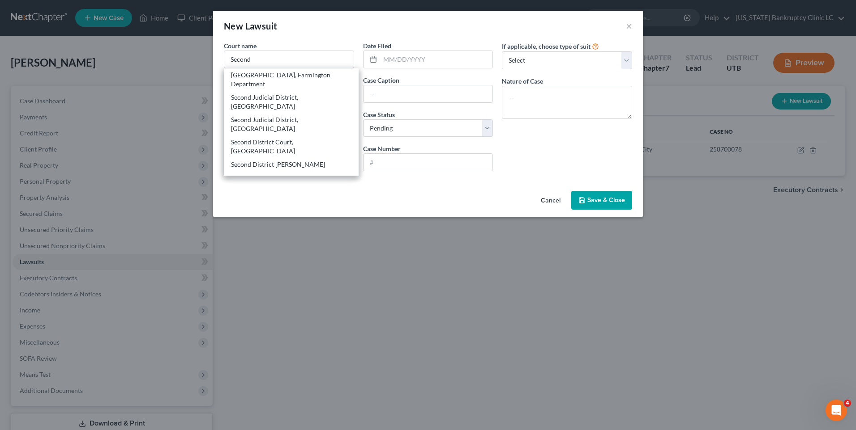
click at [247, 73] on div "[GEOGRAPHIC_DATA], Farmington Department" at bounding box center [291, 80] width 120 height 18
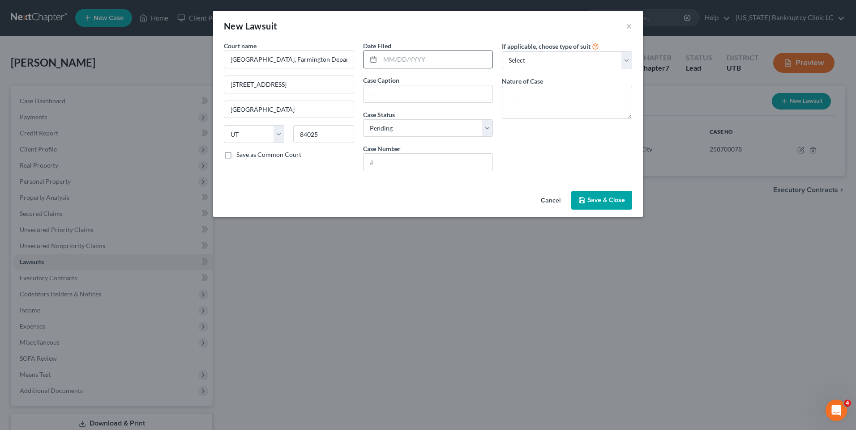
click at [427, 56] on input "text" at bounding box center [436, 59] width 113 height 17
drag, startPoint x: 436, startPoint y: 94, endPoint x: 431, endPoint y: 98, distance: 6.7
click at [436, 94] on input "text" at bounding box center [427, 93] width 129 height 17
paste input "EASTGATE AT GREYHAWK vs. [PERSON_NAME], [PERSON_NAME], et al."
drag, startPoint x: 393, startPoint y: 157, endPoint x: 428, endPoint y: 141, distance: 37.8
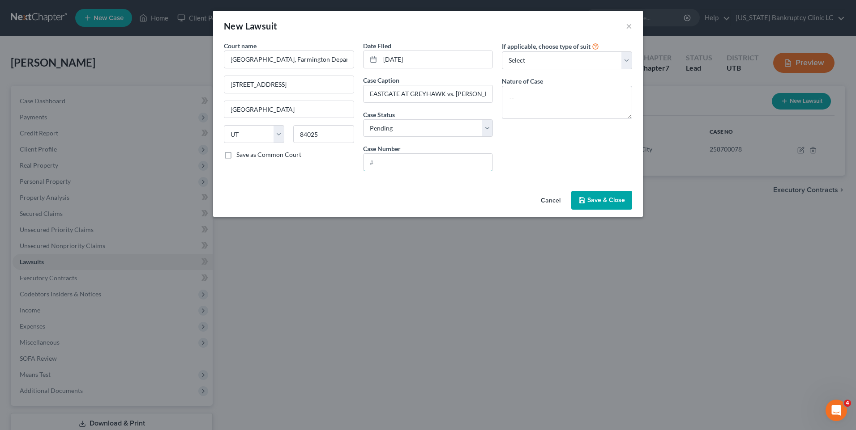
click at [393, 157] on input "text" at bounding box center [427, 162] width 129 height 17
paste input "249704765"
drag, startPoint x: 569, startPoint y: 62, endPoint x: 562, endPoint y: 69, distance: 10.4
click at [569, 62] on select "Select Repossession Garnishment Foreclosure Attached, Seized, Or Levied Other" at bounding box center [567, 60] width 130 height 18
click at [502, 51] on select "Select Repossession Garnishment Foreclosure Attached, Seized, Or Levied Other" at bounding box center [567, 60] width 130 height 18
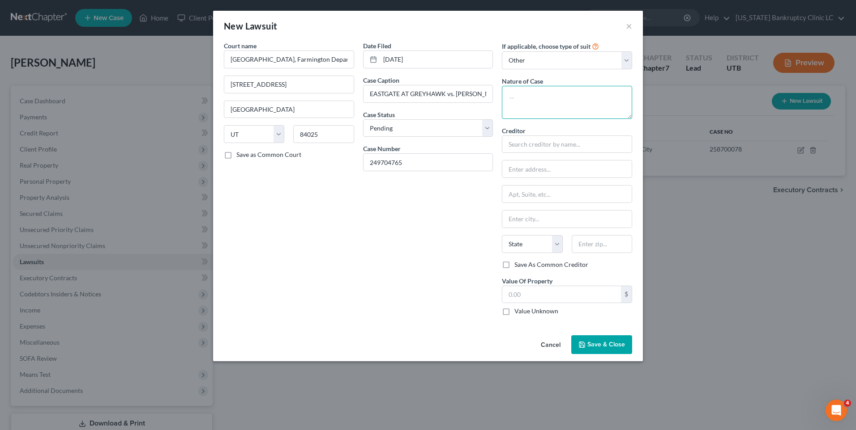
click at [558, 101] on textarea at bounding box center [567, 102] width 130 height 33
drag, startPoint x: 570, startPoint y: 142, endPoint x: 564, endPoint y: 143, distance: 5.4
click at [570, 143] on input "text" at bounding box center [567, 145] width 130 height 18
click at [306, 135] on div "Court name * [GEOGRAPHIC_DATA], Farmington Department [STREET_ADDRESS][GEOGRAPH…" at bounding box center [427, 182] width 417 height 282
click at [527, 195] on input "text" at bounding box center [566, 194] width 129 height 17
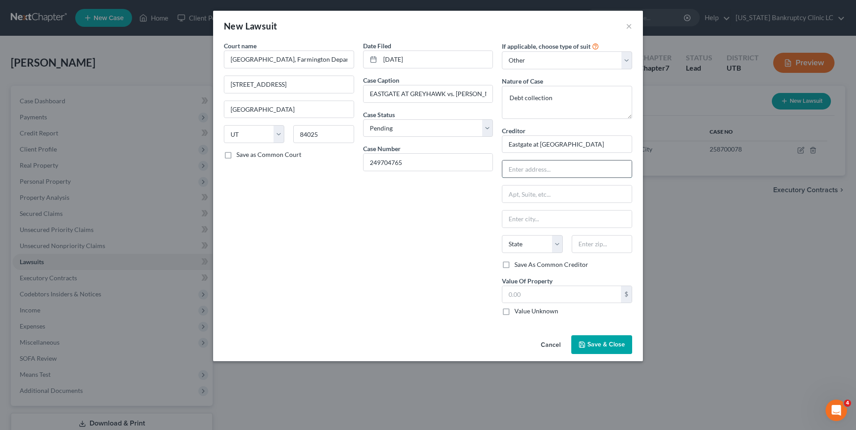
click at [546, 172] on input "text" at bounding box center [566, 169] width 129 height 17
click at [534, 295] on input "text" at bounding box center [561, 294] width 119 height 17
click at [596, 347] on span "Save & Close" at bounding box center [606, 345] width 38 height 8
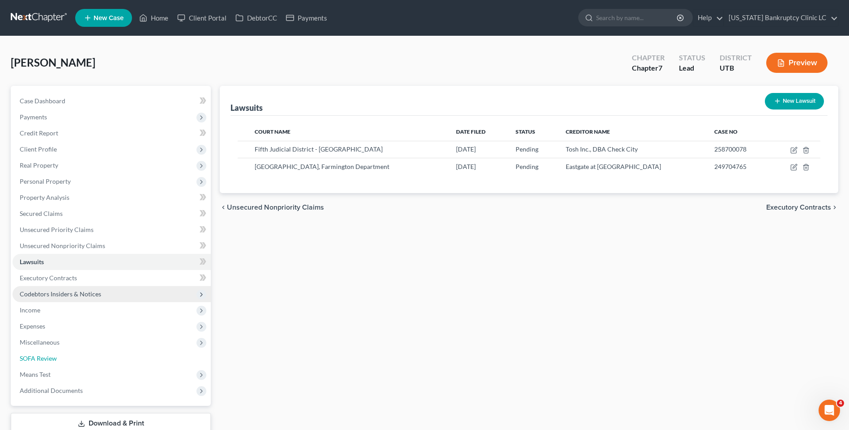
drag, startPoint x: 104, startPoint y: 354, endPoint x: 158, endPoint y: 300, distance: 76.6
click at [104, 354] on link "SOFA Review" at bounding box center [112, 359] width 198 height 16
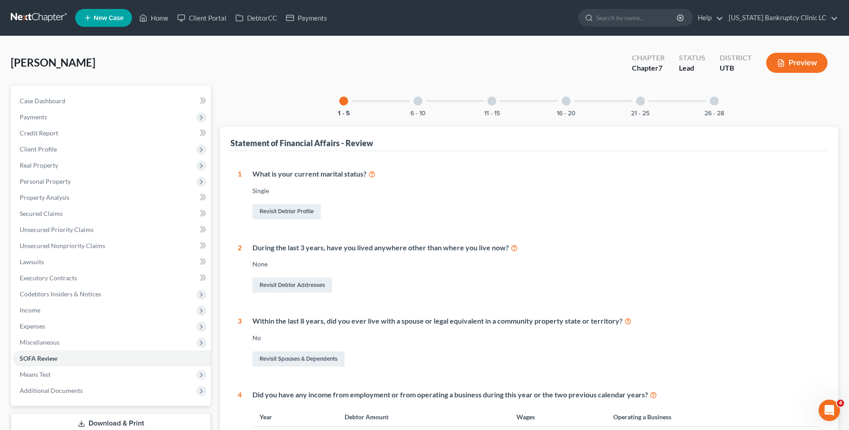
click at [417, 102] on div at bounding box center [417, 101] width 9 height 9
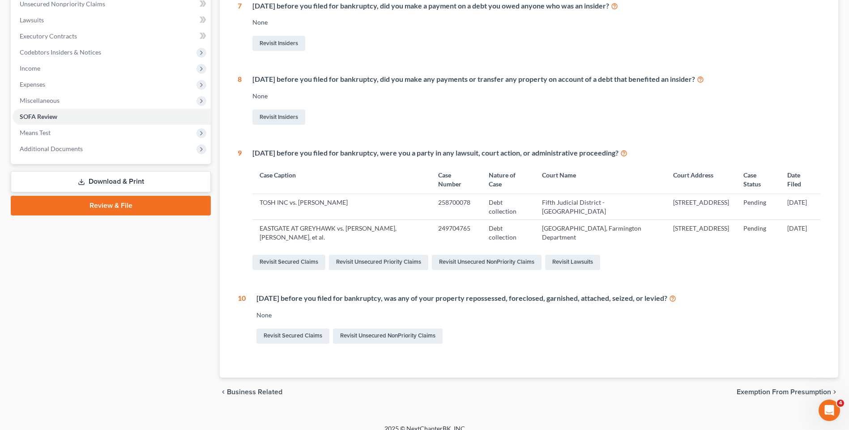
scroll to position [252, 0]
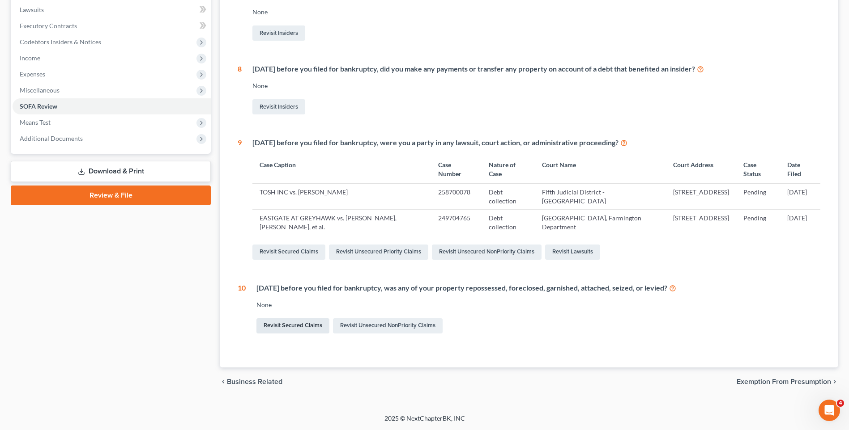
click at [323, 325] on link "Revisit Secured Claims" at bounding box center [292, 326] width 73 height 15
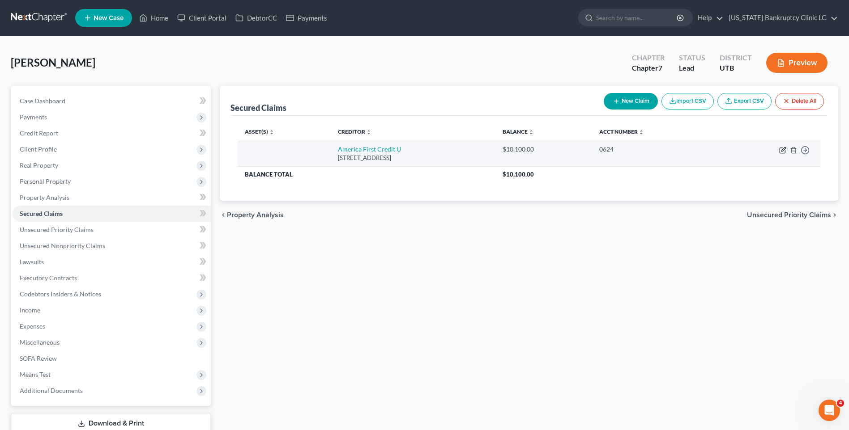
click at [783, 151] on icon "button" at bounding box center [782, 150] width 7 height 7
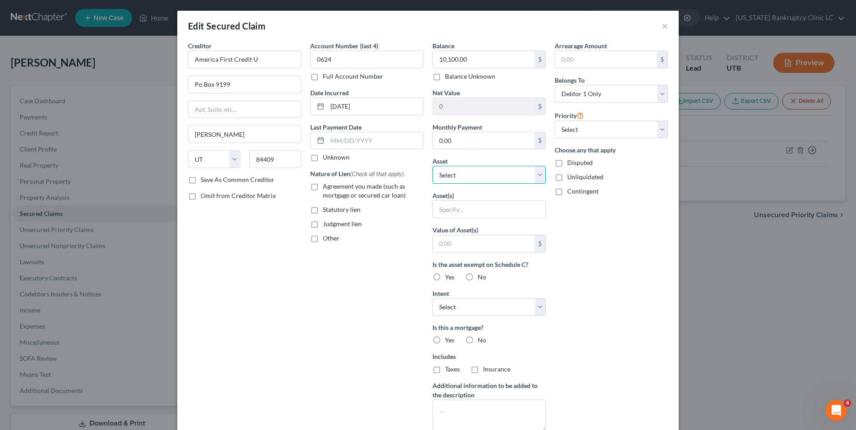
click at [466, 170] on select "Select Other Multiple Assets Household Goods - Small Kitchen Appliances Cooking…" at bounding box center [488, 175] width 113 height 18
click at [381, 263] on div "Account Number (last 4) 0624 Full Account Number Date Incurred [DATE] Last Paym…" at bounding box center [367, 240] width 122 height 399
click at [475, 179] on select "Select Other Multiple Assets Household Goods - Small Kitchen Appliances Cooking…" at bounding box center [488, 175] width 113 height 18
click at [357, 281] on div "Account Number (last 4) 0624 Full Account Number Date Incurred [DATE] Last Paym…" at bounding box center [367, 240] width 122 height 399
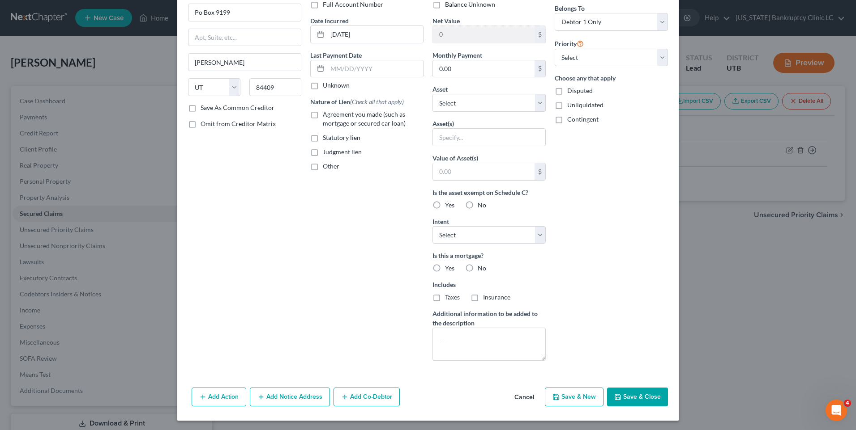
scroll to position [73, 0]
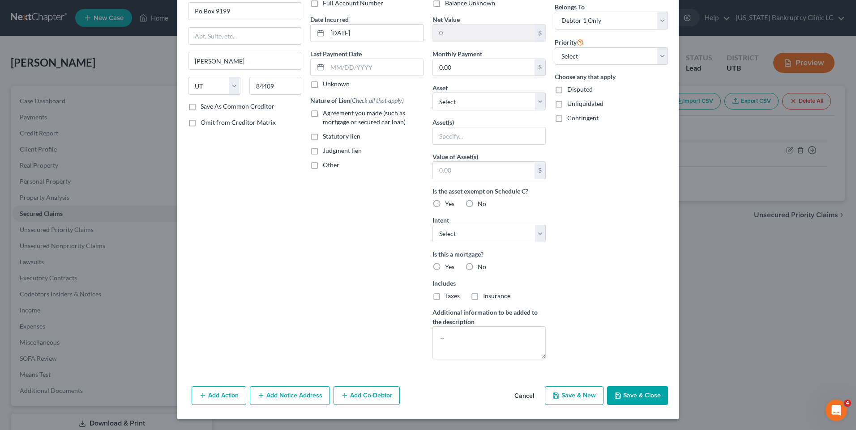
click at [477, 268] on label "No" at bounding box center [481, 267] width 9 height 9
click at [481, 268] on input "No" at bounding box center [484, 266] width 6 height 6
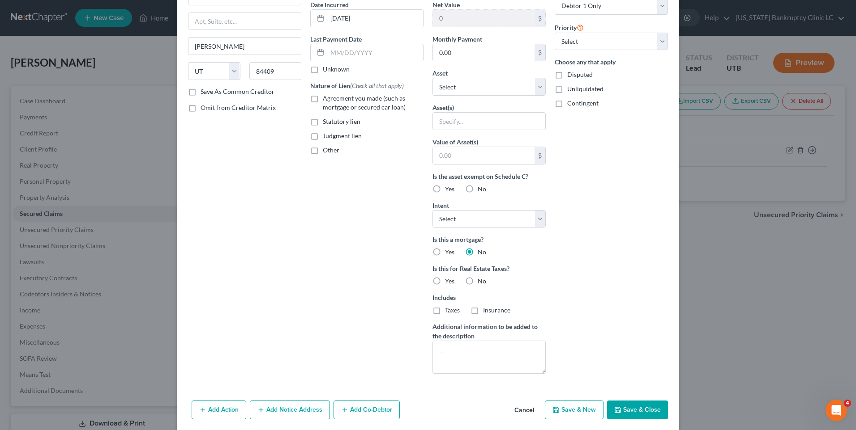
scroll to position [102, 0]
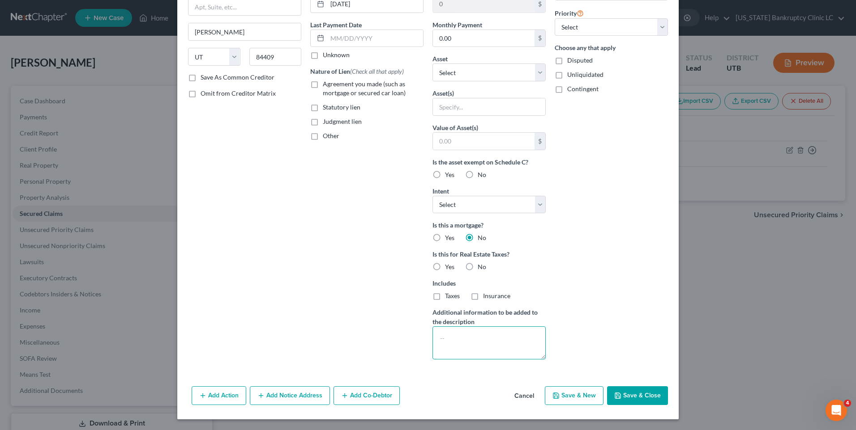
click at [471, 330] on textarea at bounding box center [488, 343] width 113 height 33
click at [519, 346] on textarea "Repossessed vehicle" at bounding box center [488, 343] width 113 height 33
click at [638, 398] on button "Save & Close" at bounding box center [637, 396] width 61 height 19
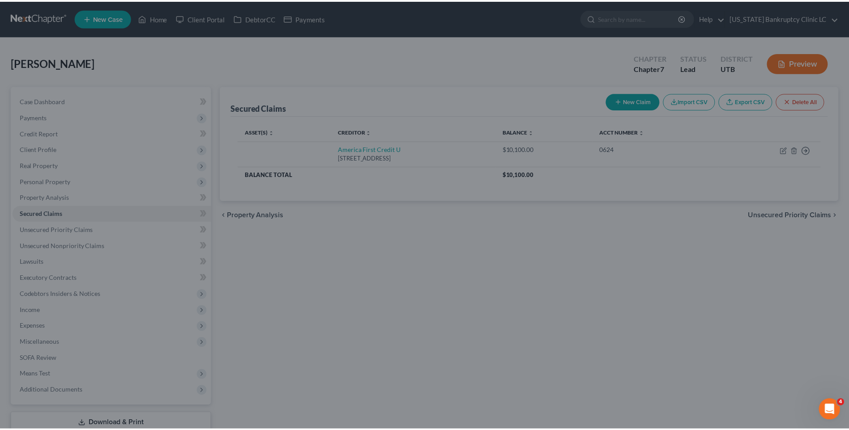
scroll to position [5, 0]
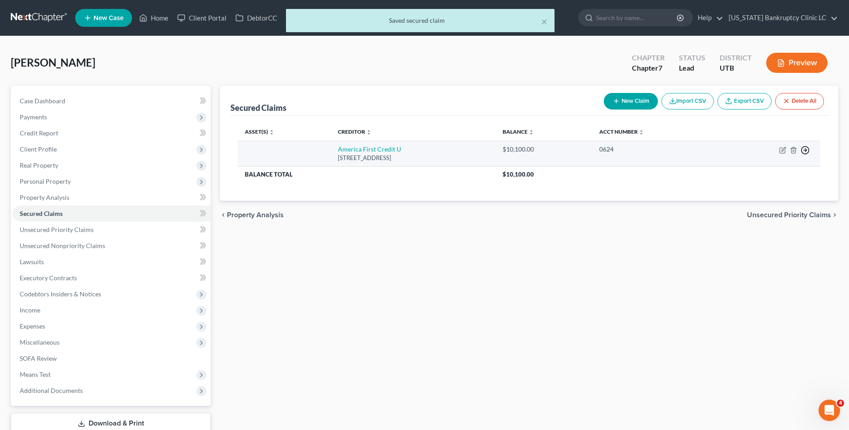
click at [808, 152] on icon "button" at bounding box center [804, 150] width 9 height 9
click at [767, 188] on link "Move to G" at bounding box center [764, 186] width 75 height 15
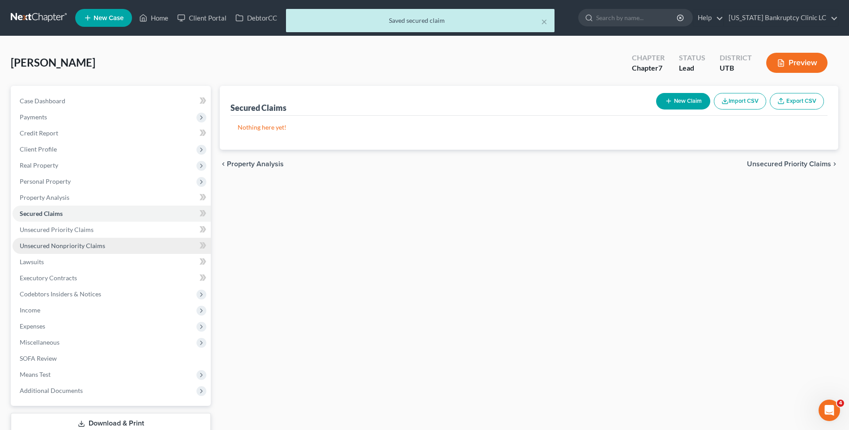
click at [61, 242] on span "Unsecured Nonpriority Claims" at bounding box center [62, 246] width 85 height 8
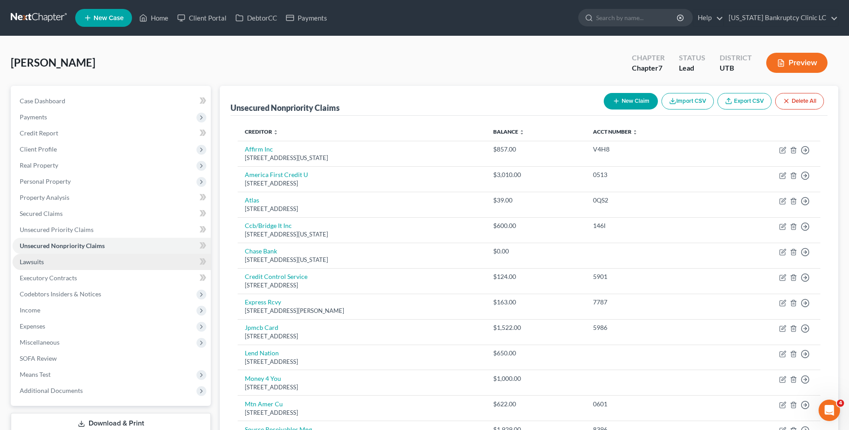
click at [102, 262] on link "Lawsuits" at bounding box center [112, 262] width 198 height 16
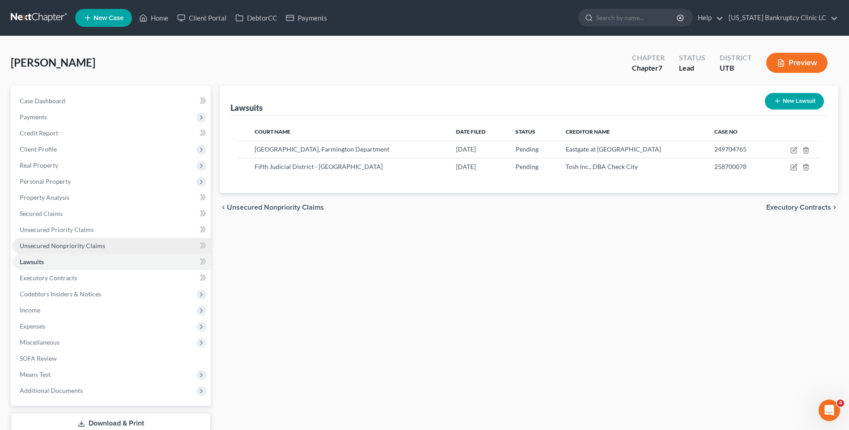
click at [103, 244] on link "Unsecured Nonpriority Claims" at bounding box center [112, 246] width 198 height 16
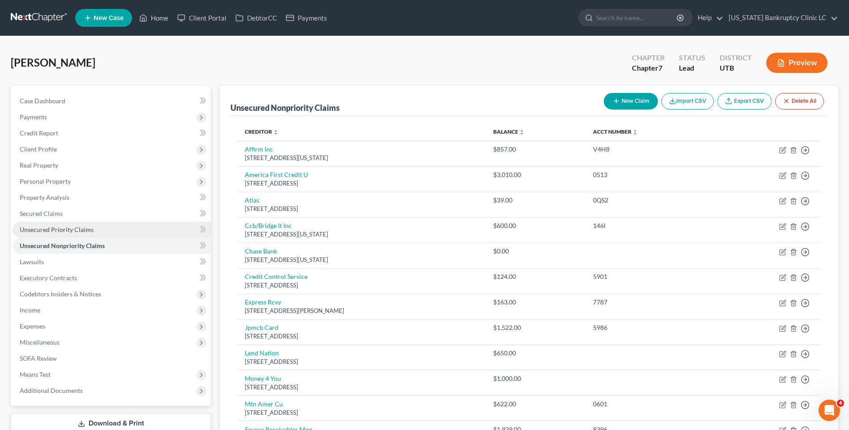
click at [116, 232] on link "Unsecured Priority Claims" at bounding box center [112, 230] width 198 height 16
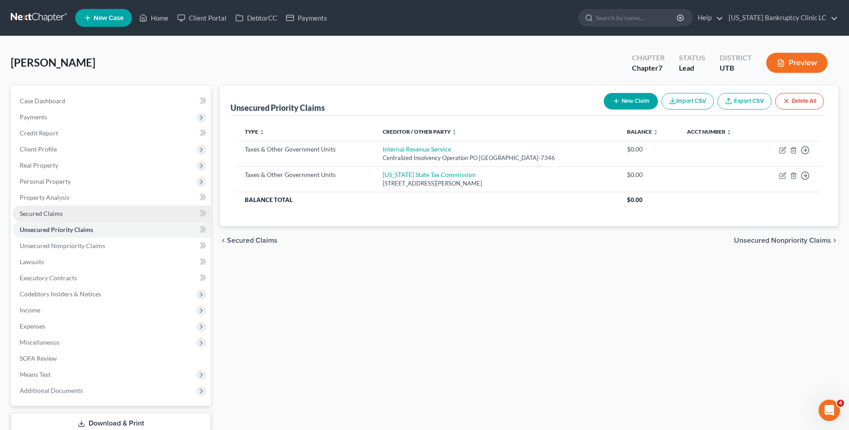
click at [81, 209] on link "Secured Claims" at bounding box center [112, 214] width 198 height 16
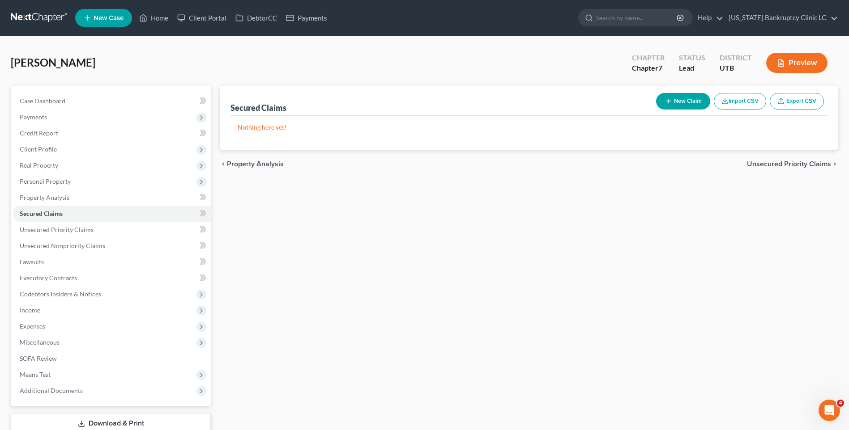
click at [784, 57] on button "Preview" at bounding box center [796, 63] width 61 height 20
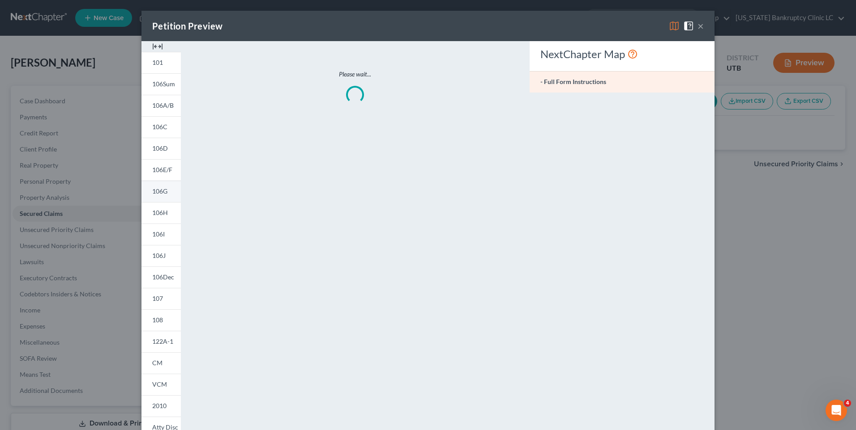
click at [161, 193] on span "106G" at bounding box center [159, 191] width 15 height 8
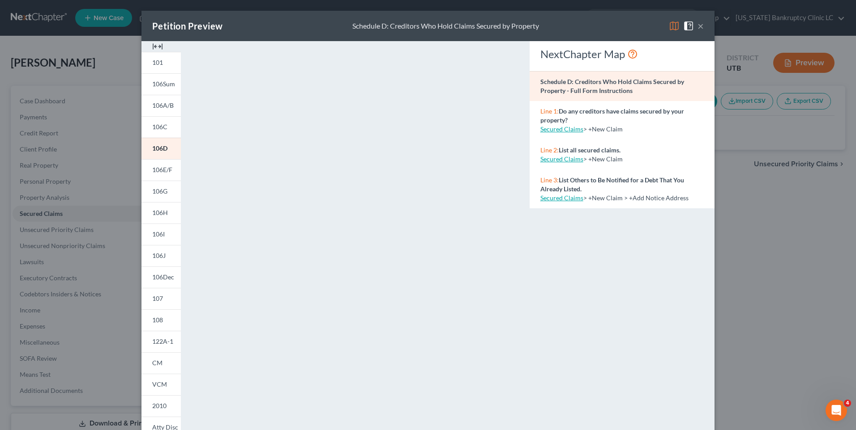
click at [697, 28] on button "×" at bounding box center [700, 26] width 6 height 11
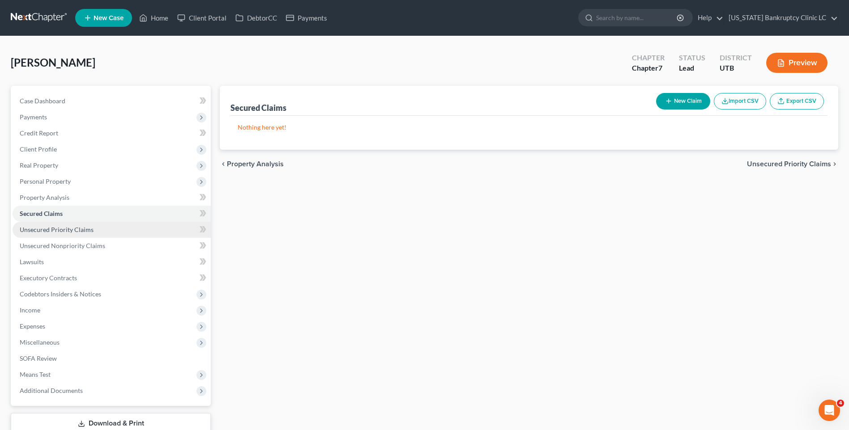
click at [78, 230] on span "Unsecured Priority Claims" at bounding box center [57, 230] width 74 height 8
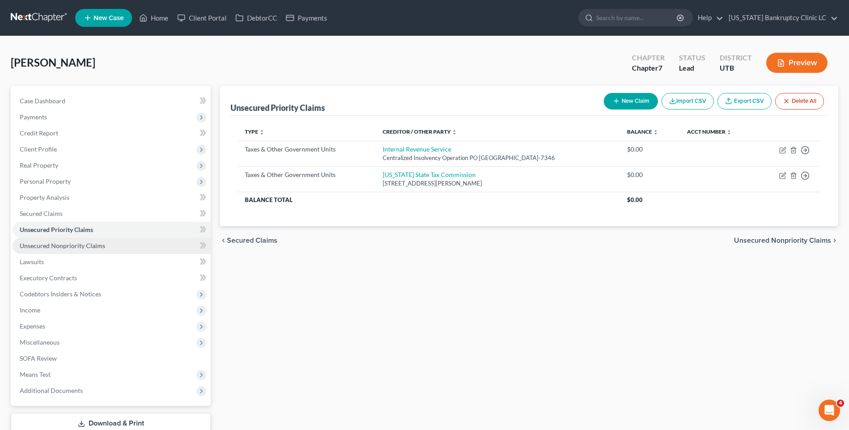
click at [67, 247] on span "Unsecured Nonpriority Claims" at bounding box center [62, 246] width 85 height 8
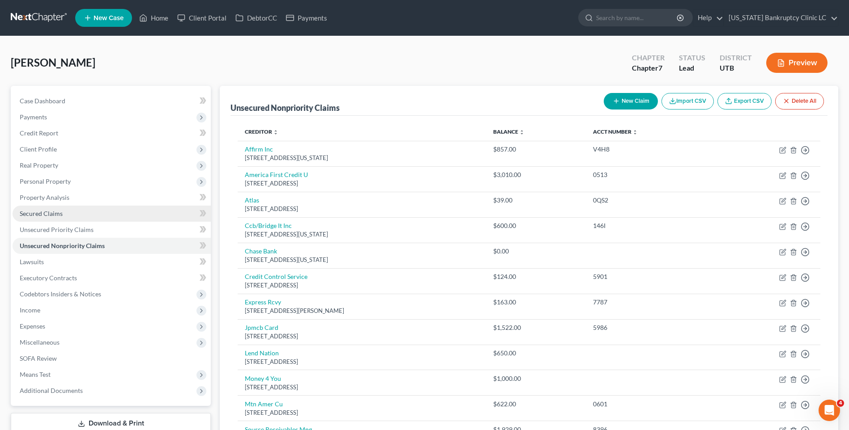
click at [86, 211] on link "Secured Claims" at bounding box center [112, 214] width 198 height 16
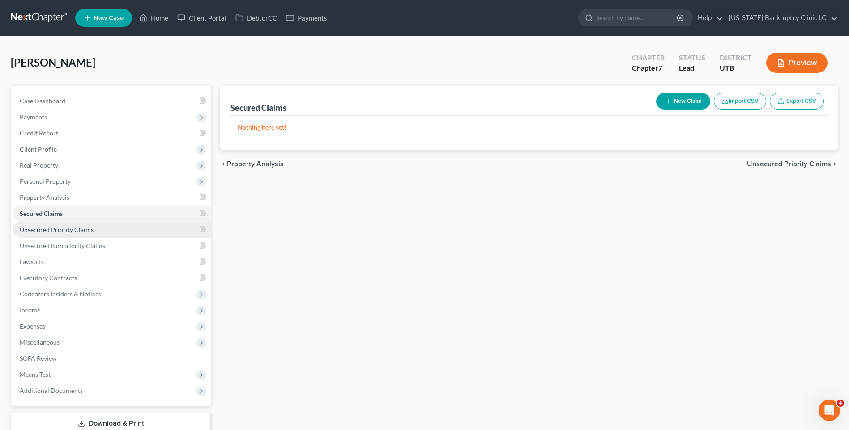
click at [93, 232] on link "Unsecured Priority Claims" at bounding box center [112, 230] width 198 height 16
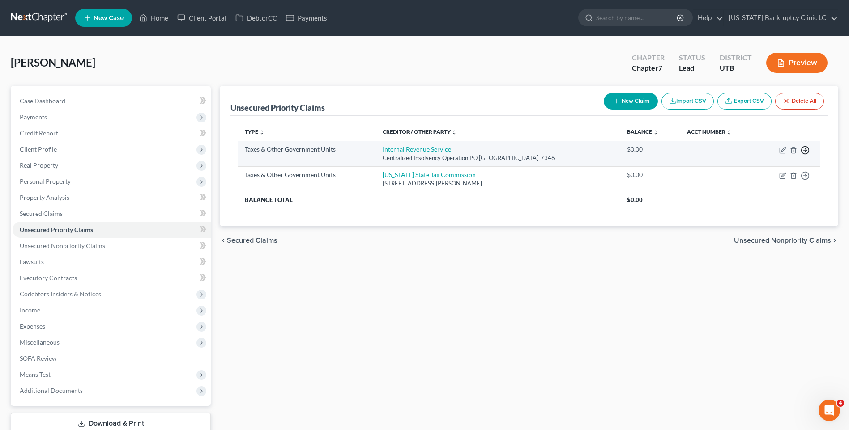
click at [805, 150] on line "button" at bounding box center [805, 150] width 3 height 0
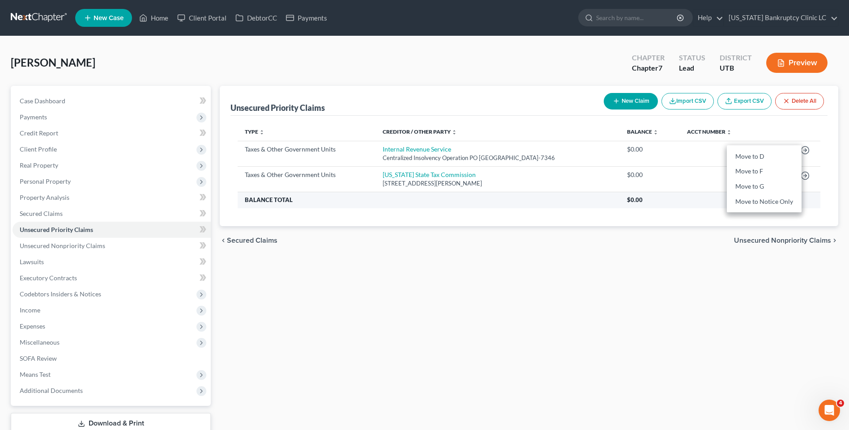
click at [498, 196] on th "Balance Total" at bounding box center [429, 200] width 382 height 16
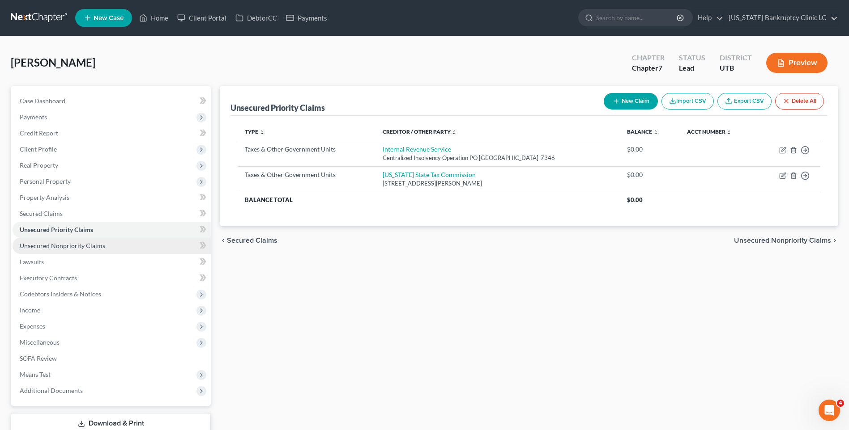
click at [44, 251] on link "Unsecured Nonpriority Claims" at bounding box center [112, 246] width 198 height 16
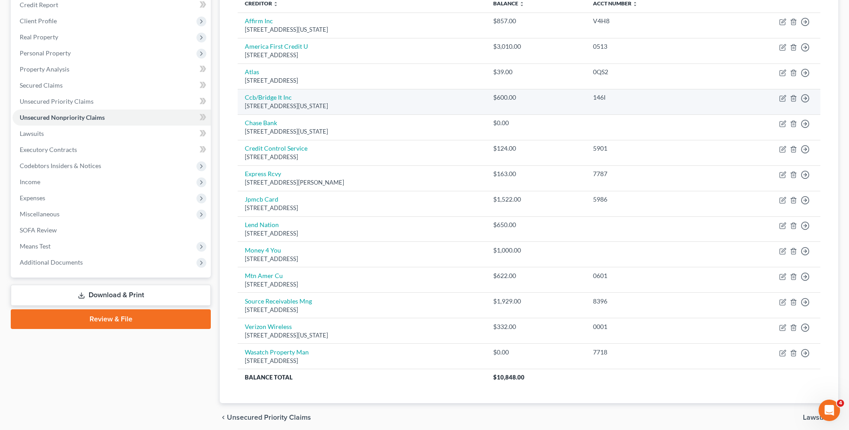
scroll to position [134, 0]
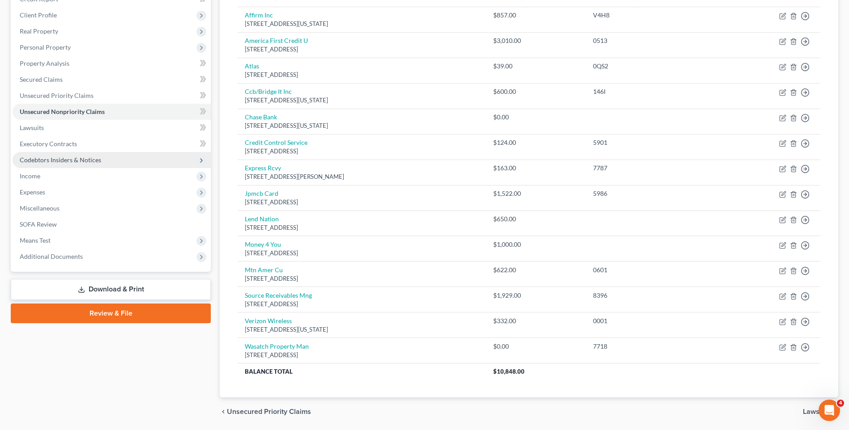
click at [58, 161] on span "Codebtors Insiders & Notices" at bounding box center [60, 160] width 81 height 8
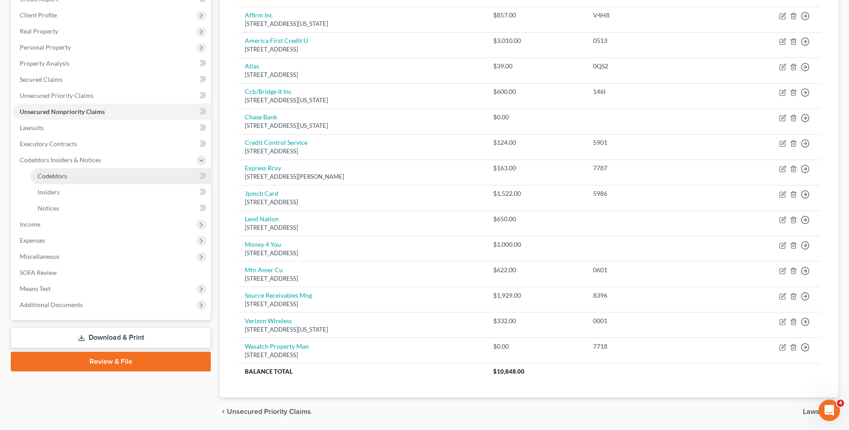
click at [56, 170] on link "Codebtors" at bounding box center [120, 176] width 180 height 16
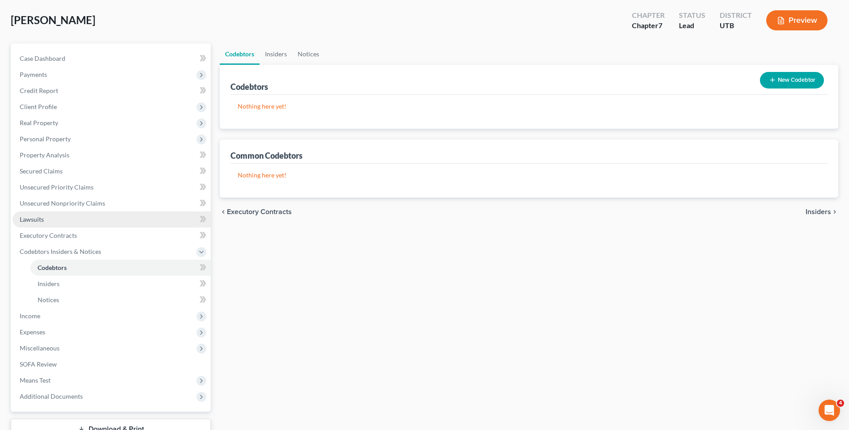
scroll to position [89, 0]
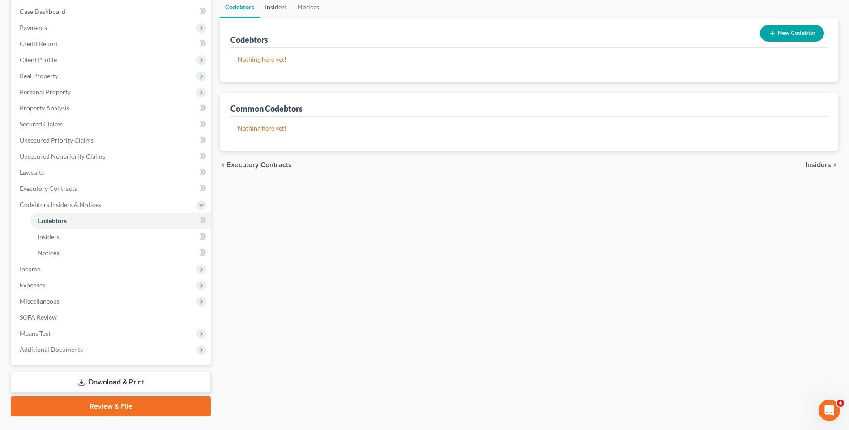
click at [276, 15] on link "Insiders" at bounding box center [276, 6] width 33 height 21
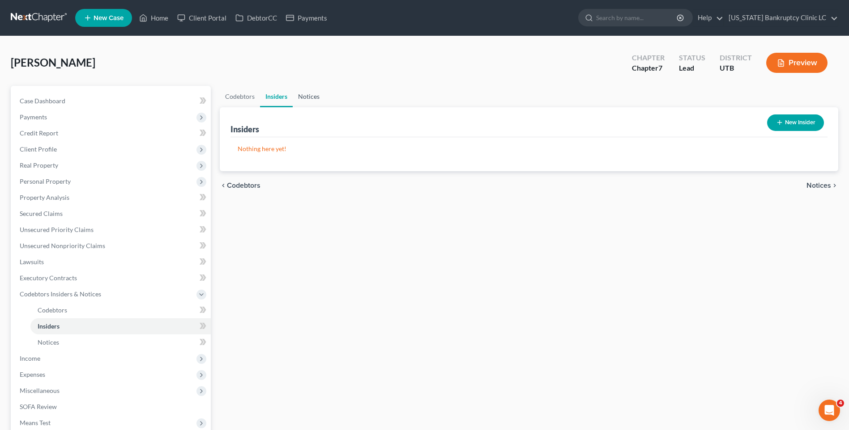
click at [313, 98] on link "Notices" at bounding box center [309, 96] width 32 height 21
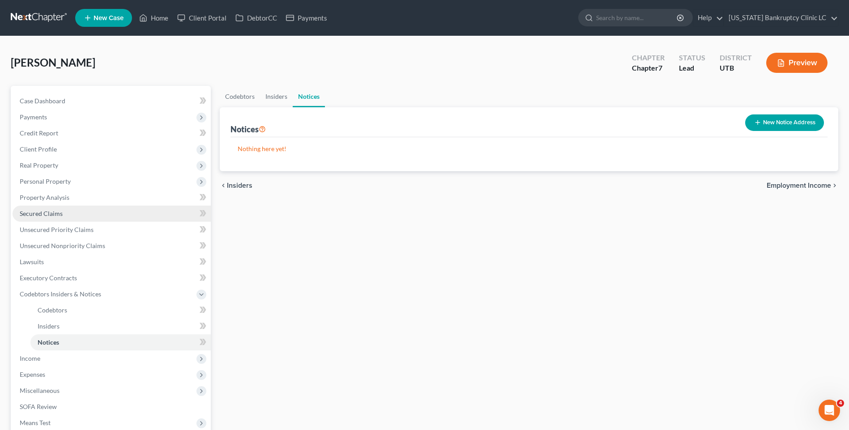
click at [55, 216] on span "Secured Claims" at bounding box center [41, 214] width 43 height 8
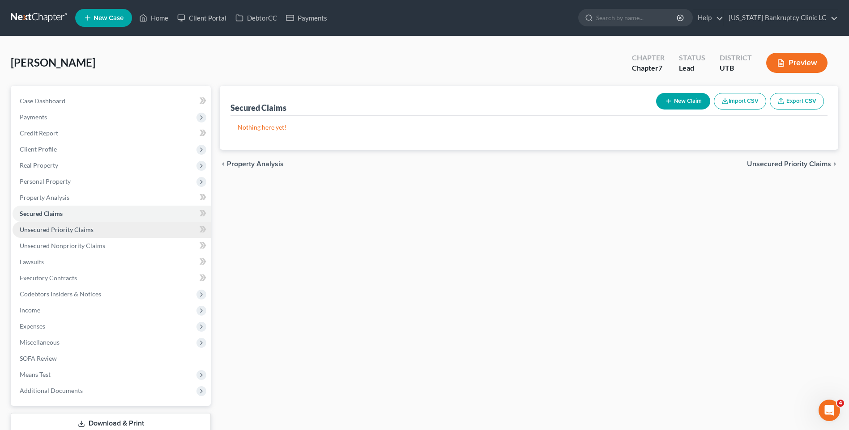
click at [119, 227] on link "Unsecured Priority Claims" at bounding box center [112, 230] width 198 height 16
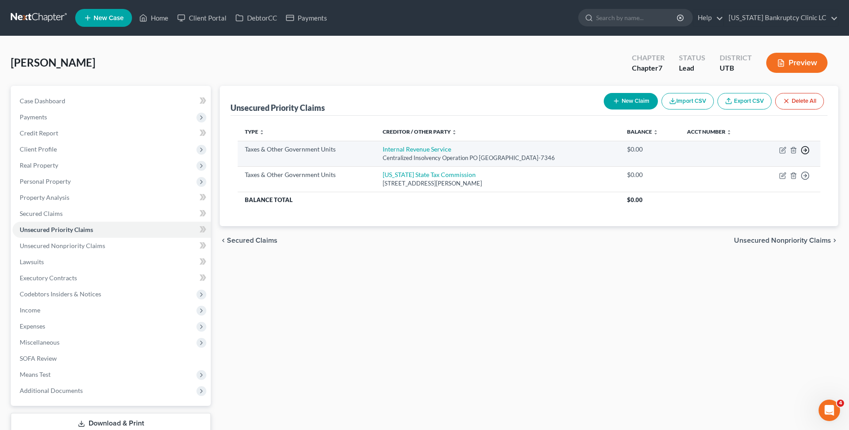
click at [804, 153] on icon "button" at bounding box center [804, 150] width 9 height 9
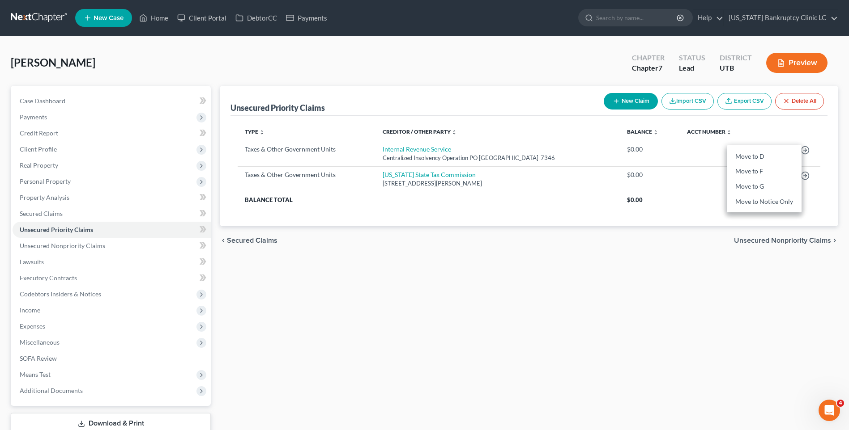
click at [809, 61] on button "Preview" at bounding box center [796, 63] width 61 height 20
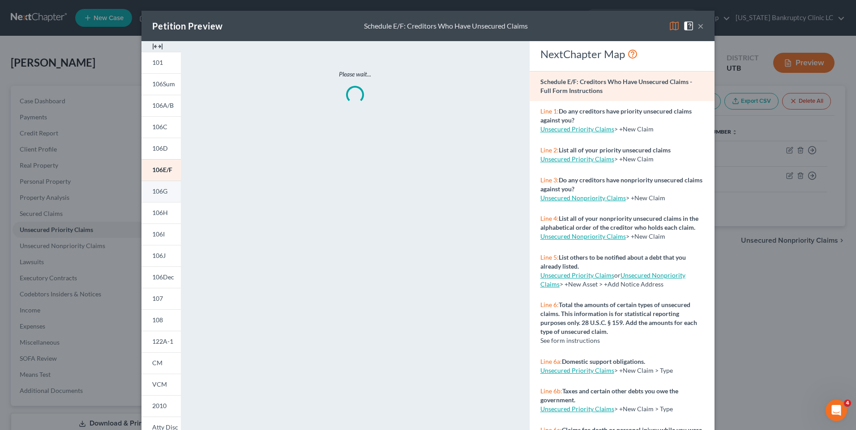
click at [153, 189] on span "106G" at bounding box center [159, 191] width 15 height 8
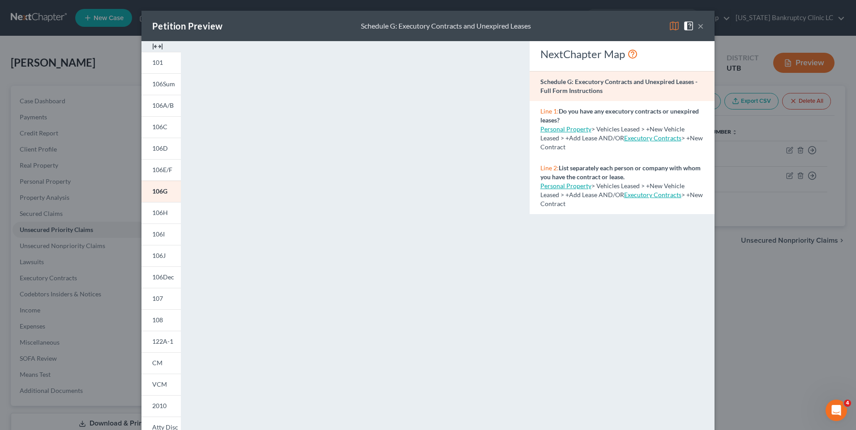
click at [697, 24] on button "×" at bounding box center [700, 26] width 6 height 11
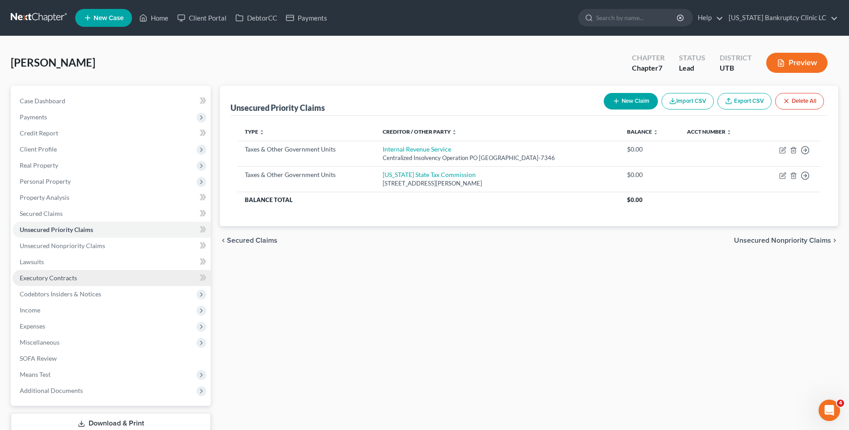
click at [68, 279] on span "Executory Contracts" at bounding box center [48, 278] width 57 height 8
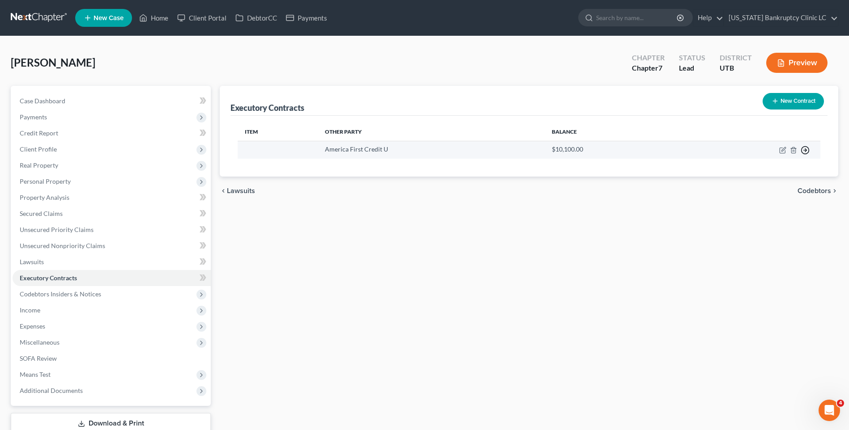
click at [803, 152] on icon "button" at bounding box center [804, 150] width 9 height 9
click at [766, 180] on link "Move to F" at bounding box center [764, 186] width 75 height 15
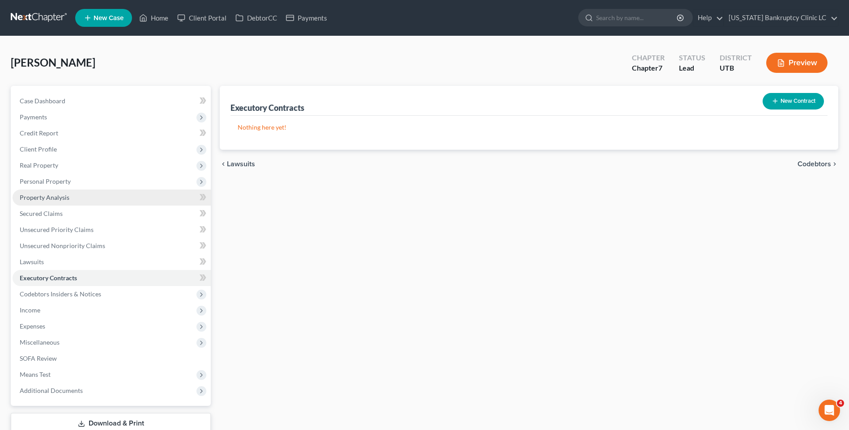
click at [44, 190] on link "Property Analysis" at bounding box center [112, 198] width 198 height 16
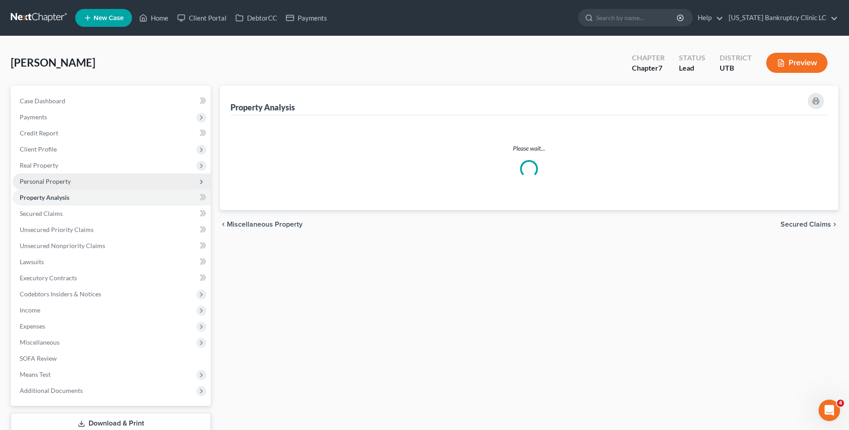
click at [48, 186] on span "Personal Property" at bounding box center [112, 182] width 198 height 16
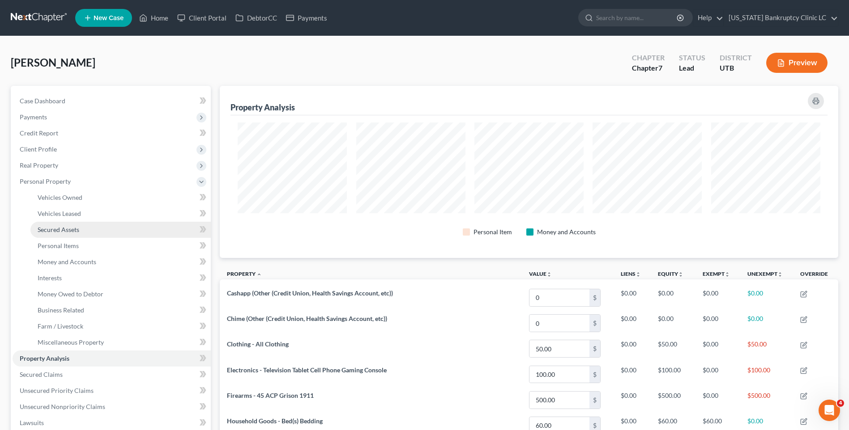
scroll to position [172, 618]
click at [73, 262] on span "Money and Accounts" at bounding box center [67, 262] width 59 height 8
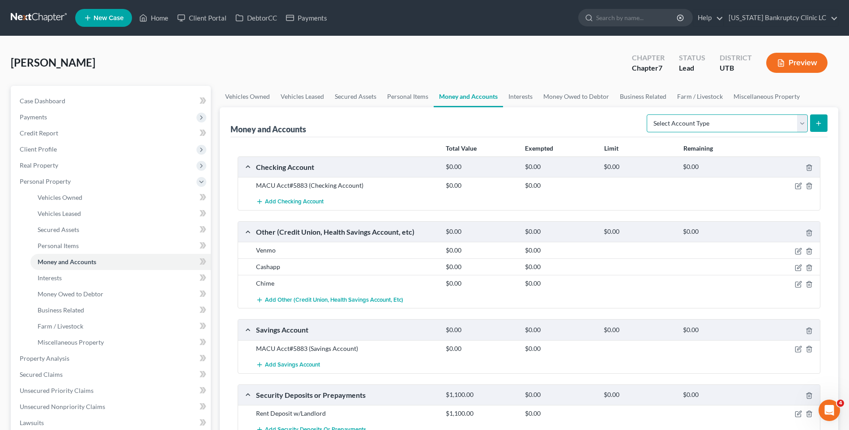
drag, startPoint x: 785, startPoint y: 122, endPoint x: 779, endPoint y: 133, distance: 12.6
click at [785, 122] on select "Select Account Type Brokerage Cash on Hand Certificates of Deposit Checking Acc…" at bounding box center [727, 124] width 161 height 18
click at [648, 115] on select "Select Account Type Brokerage Cash on Hand Certificates of Deposit Checking Acc…" at bounding box center [727, 124] width 161 height 18
click at [815, 120] on icon "submit" at bounding box center [818, 123] width 7 height 7
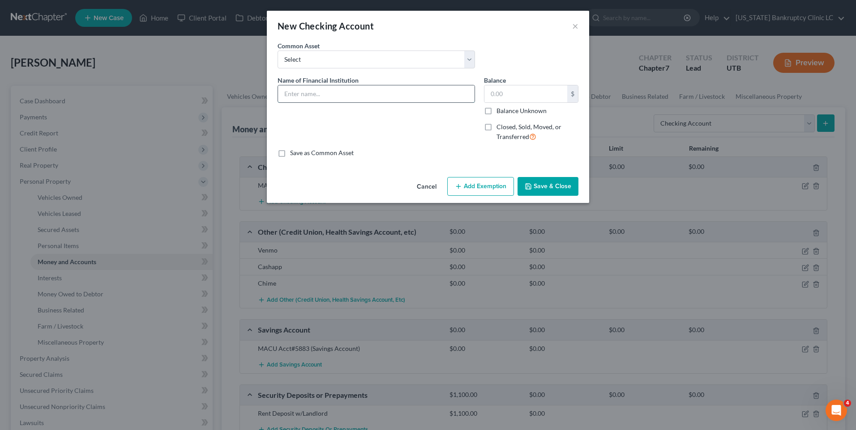
click at [352, 93] on input "text" at bounding box center [376, 93] width 196 height 17
click at [513, 127] on span "Closed, Sold, Moved, or Transferred" at bounding box center [528, 131] width 65 height 17
click at [506, 127] on input "Closed, Sold, Moved, or Transferred" at bounding box center [503, 126] width 6 height 6
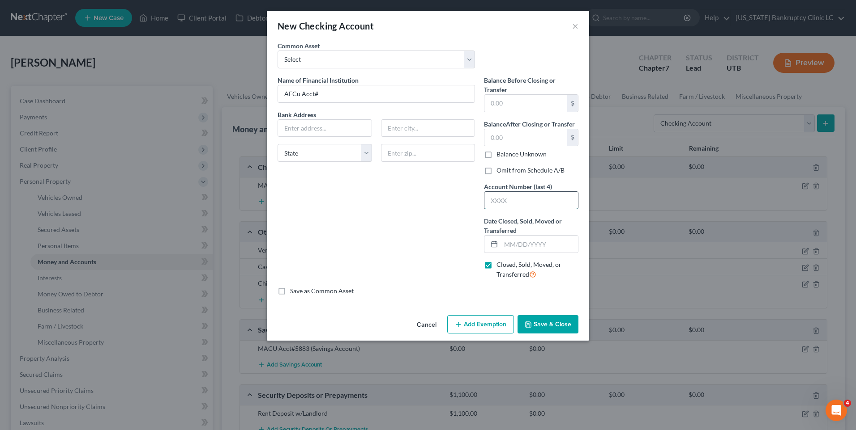
click at [501, 200] on input "text" at bounding box center [531, 200] width 94 height 17
click at [514, 245] on input "text" at bounding box center [539, 244] width 77 height 17
click at [539, 325] on button "Save & Close" at bounding box center [547, 324] width 61 height 19
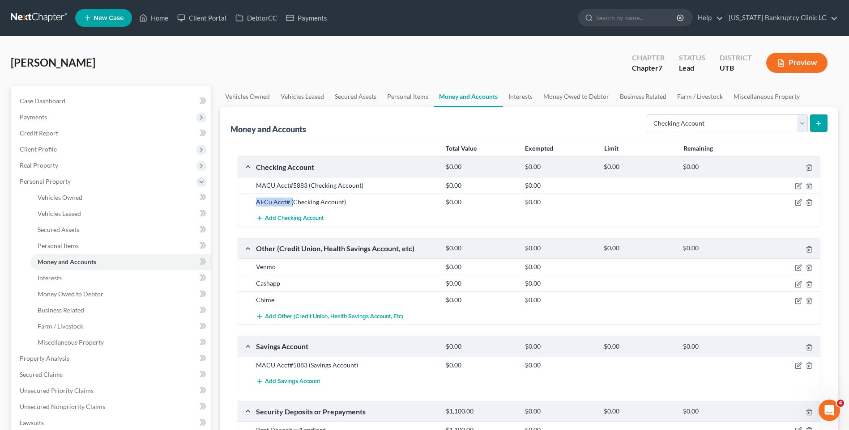
drag, startPoint x: 293, startPoint y: 204, endPoint x: 255, endPoint y: 202, distance: 37.6
click at [255, 202] on div "AFCu Acct# (Checking Account)" at bounding box center [346, 202] width 190 height 9
copy div "AFCu Acct# ("
click at [797, 204] on icon "button" at bounding box center [799, 202] width 4 height 4
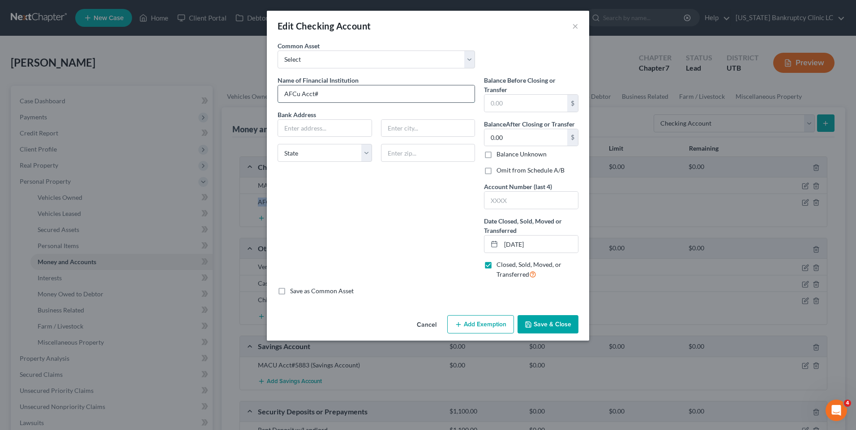
drag, startPoint x: 298, startPoint y: 91, endPoint x: 454, endPoint y: 55, distance: 159.8
click at [549, 333] on button "Save & Close" at bounding box center [547, 324] width 61 height 19
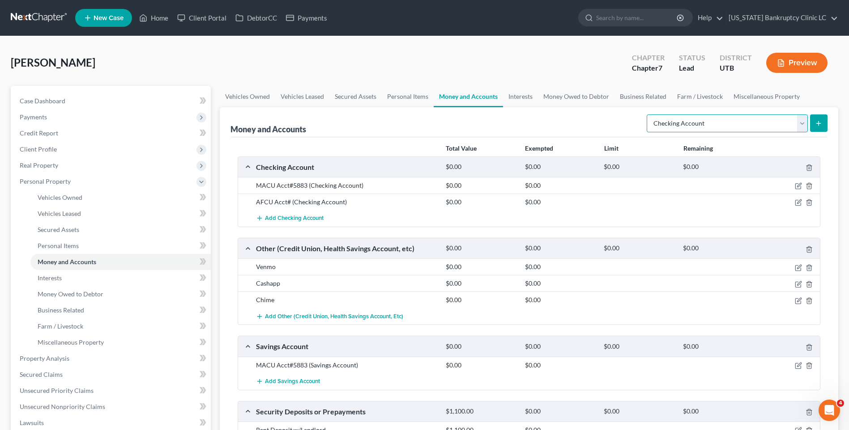
click at [736, 131] on select "Select Account Type Brokerage Cash on Hand Certificates of Deposit Checking Acc…" at bounding box center [727, 124] width 161 height 18
click at [648, 115] on select "Select Account Type Brokerage Cash on Hand Certificates of Deposit Checking Acc…" at bounding box center [727, 124] width 161 height 18
click at [827, 122] on button "submit" at bounding box center [818, 123] width 17 height 17
click at [819, 125] on icon "submit" at bounding box center [818, 123] width 7 height 7
click at [813, 123] on button "submit" at bounding box center [818, 123] width 17 height 17
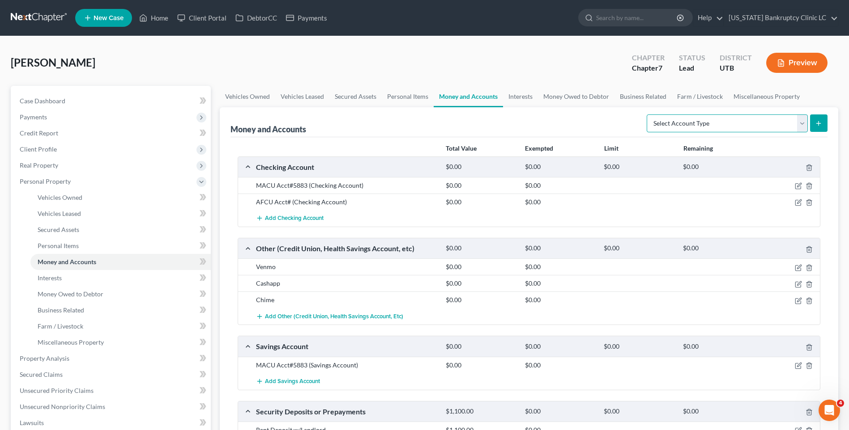
drag, startPoint x: 769, startPoint y: 125, endPoint x: 763, endPoint y: 132, distance: 9.2
click at [769, 125] on select "Select Account Type Brokerage Cash on Hand Certificates of Deposit Checking Acc…" at bounding box center [727, 124] width 161 height 18
select select "savings"
click at [648, 115] on select "Select Account Type Brokerage Cash on Hand Certificates of Deposit Checking Acc…" at bounding box center [727, 124] width 161 height 18
click at [820, 126] on icon "submit" at bounding box center [818, 123] width 7 height 7
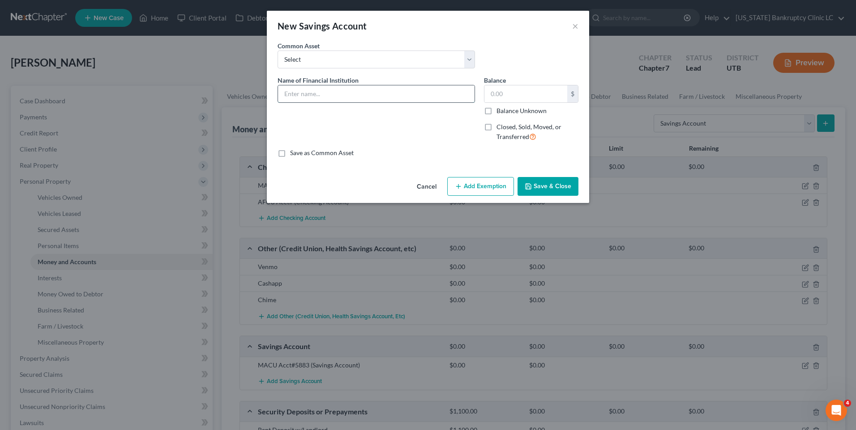
click at [376, 98] on input "text" at bounding box center [376, 93] width 196 height 17
paste input "AFCu Acct# ("
type input "AFCu Acct# ("
click at [514, 121] on div "Balance $ Balance Unknown Balance Undetermined $ Balance Unknown Closed, Sold, …" at bounding box center [530, 112] width 103 height 73
click at [515, 128] on span "Closed, Sold, Moved, or Transferred" at bounding box center [528, 131] width 65 height 17
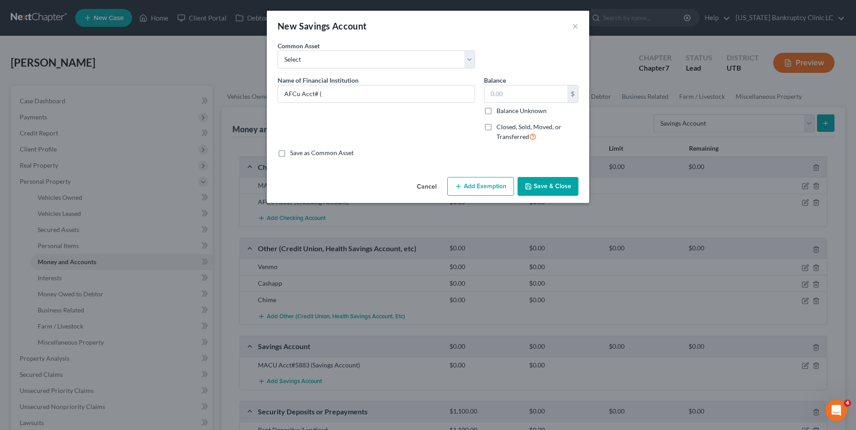
click at [506, 128] on input "Closed, Sold, Moved, or Transferred" at bounding box center [503, 126] width 6 height 6
checkbox input "true"
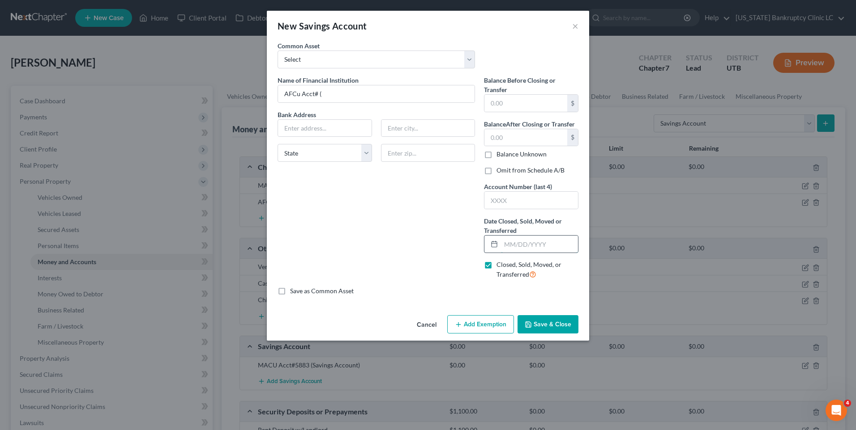
click at [527, 247] on input "text" at bounding box center [539, 244] width 77 height 17
type input "[DATE]"
click at [542, 325] on button "Save & Close" at bounding box center [547, 324] width 61 height 19
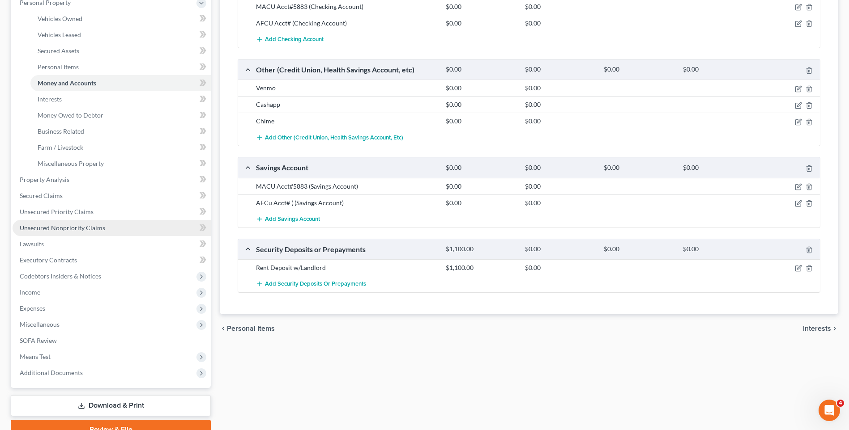
click at [72, 229] on span "Unsecured Nonpriority Claims" at bounding box center [62, 228] width 85 height 8
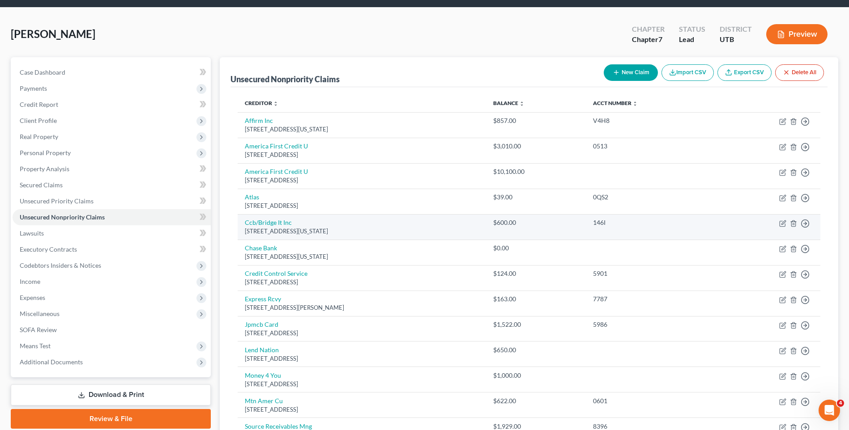
scroll to position [89, 0]
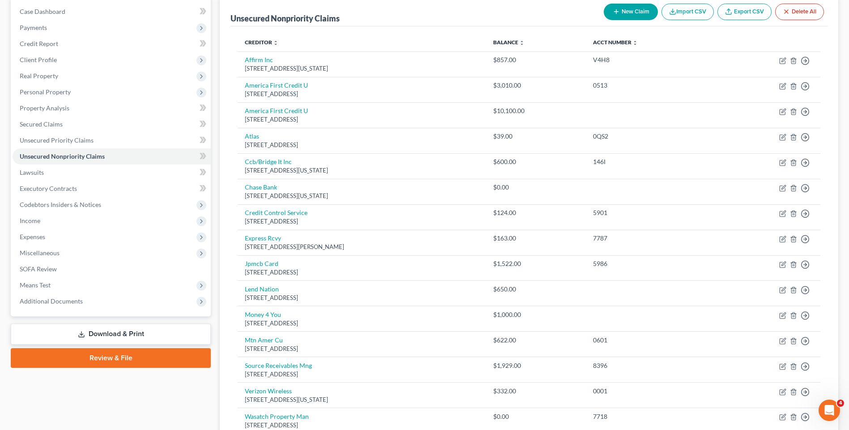
click at [632, 20] on div "New Claim Import CSV Export CSV Delete All" at bounding box center [713, 12] width 227 height 24
click at [637, 15] on button "New Claim" at bounding box center [631, 12] width 54 height 17
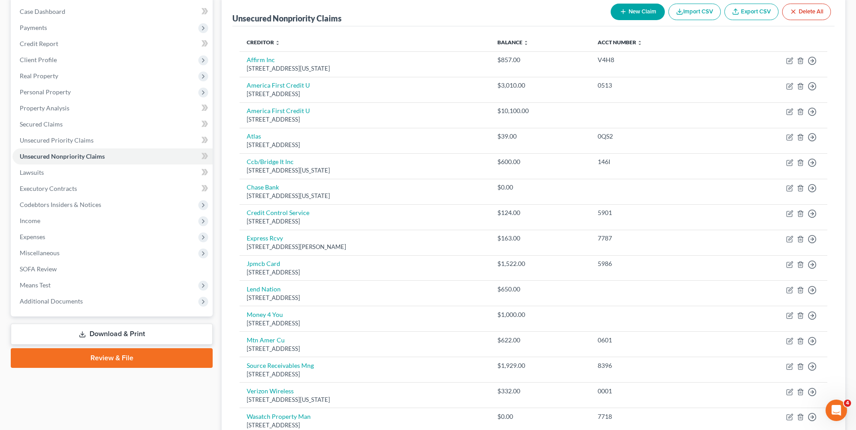
select select "0"
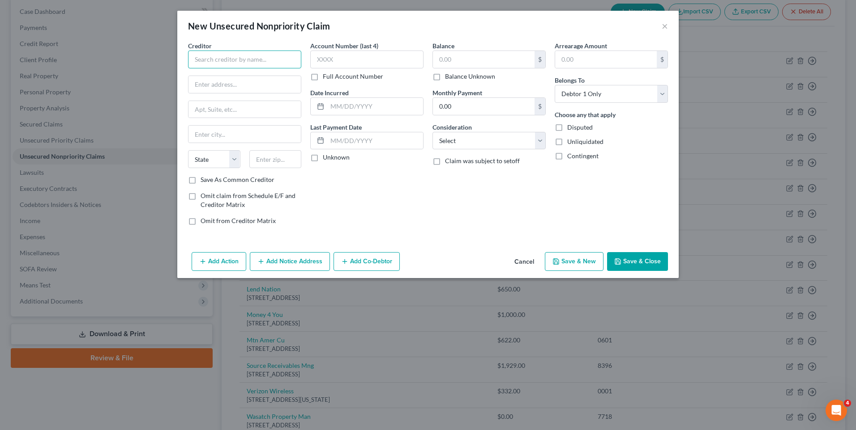
click at [271, 55] on input "text" at bounding box center [244, 60] width 113 height 18
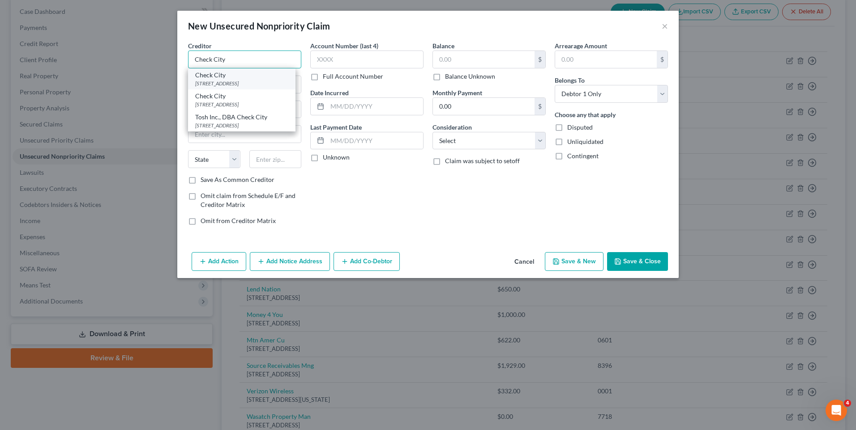
type input "Check City"
click at [253, 77] on div "Check City" at bounding box center [241, 75] width 93 height 9
type input "15 South State Street"
type input "Orem"
select select "46"
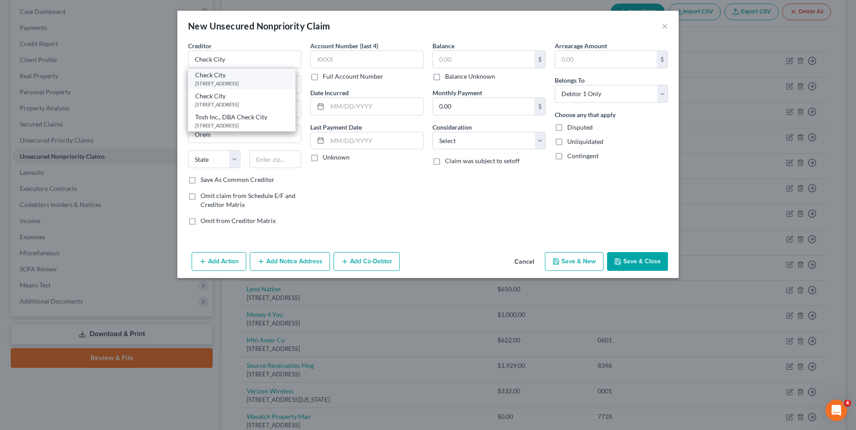
type input "84058"
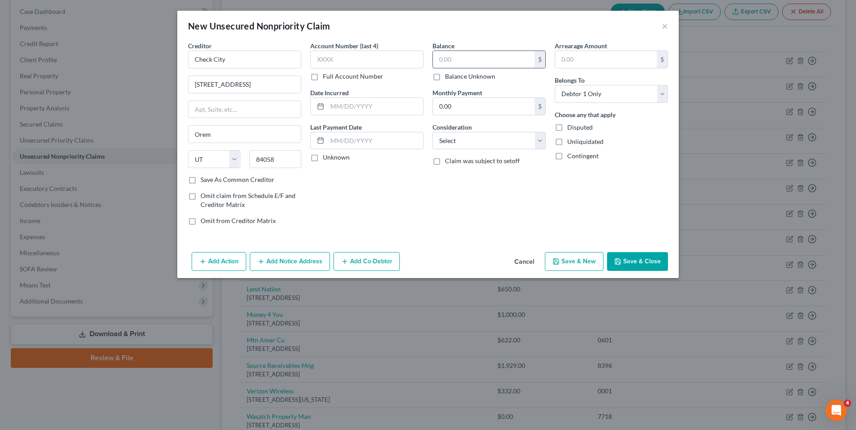
click at [456, 63] on input "text" at bounding box center [484, 59] width 102 height 17
type input "1,530"
click at [638, 258] on button "Save & Close" at bounding box center [637, 261] width 61 height 19
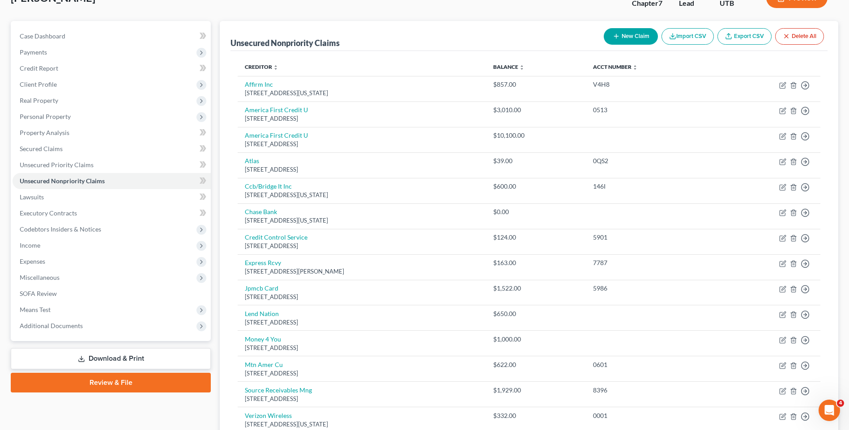
scroll to position [0, 0]
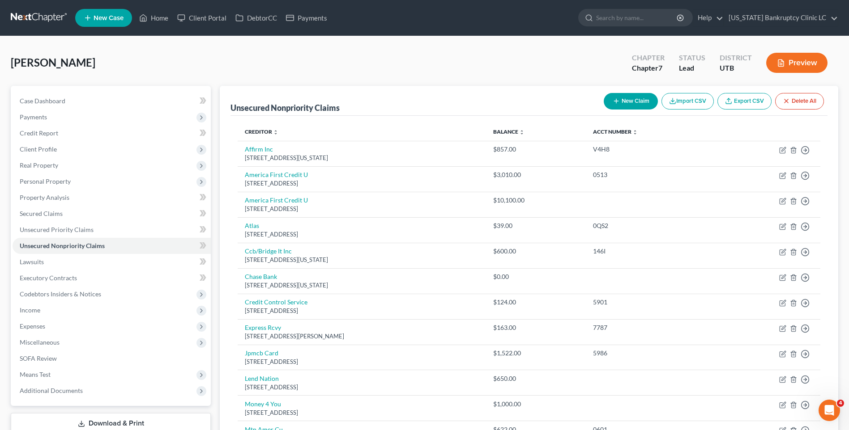
click at [622, 102] on button "New Claim" at bounding box center [631, 101] width 54 height 17
select select "0"
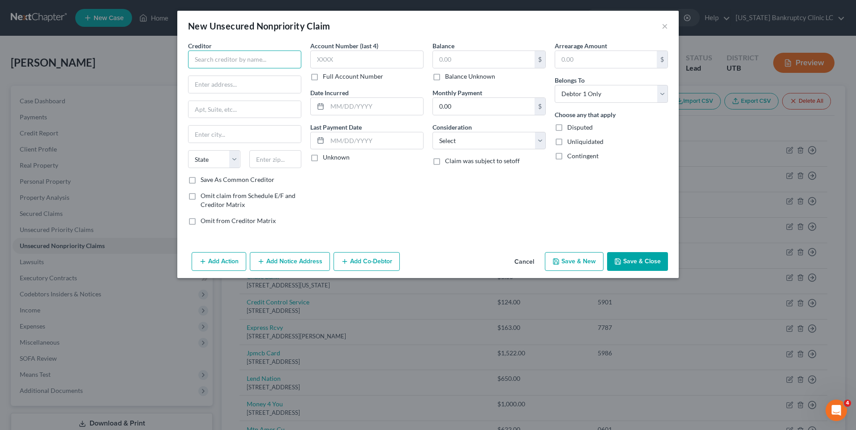
click at [208, 59] on input "text" at bounding box center [244, 60] width 113 height 18
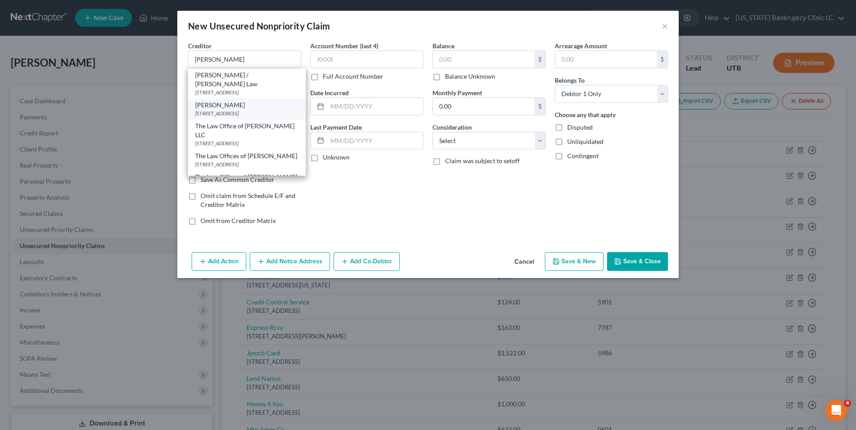
click at [228, 111] on div "12339 S 800 E STE 100, Draper, UT 84020" at bounding box center [246, 114] width 103 height 8
type input "Kirk Cullimore"
type input "12339 S 800 E"
type input "STE 100"
type input "Draper"
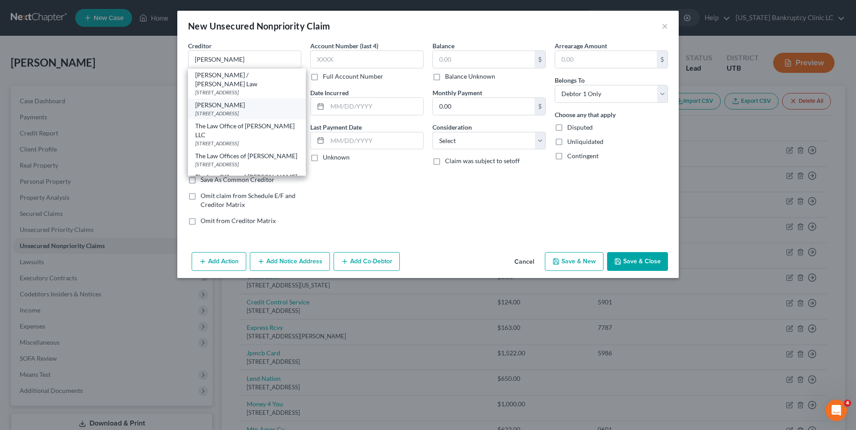
select select "46"
type input "84020"
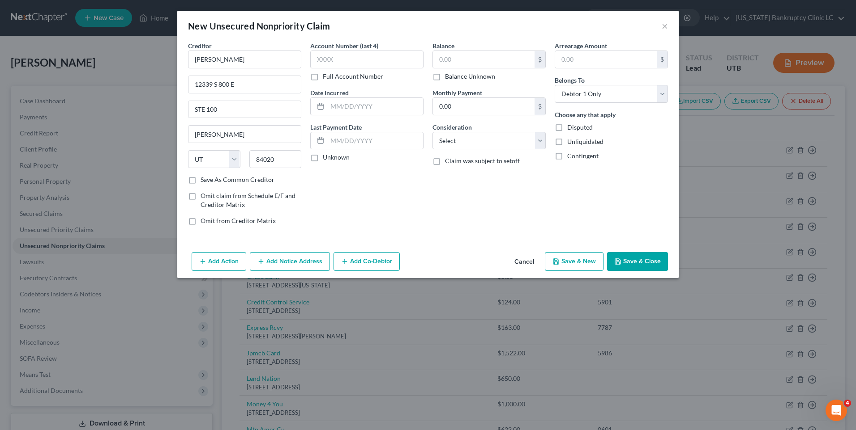
click at [625, 264] on button "Save & Close" at bounding box center [637, 261] width 61 height 19
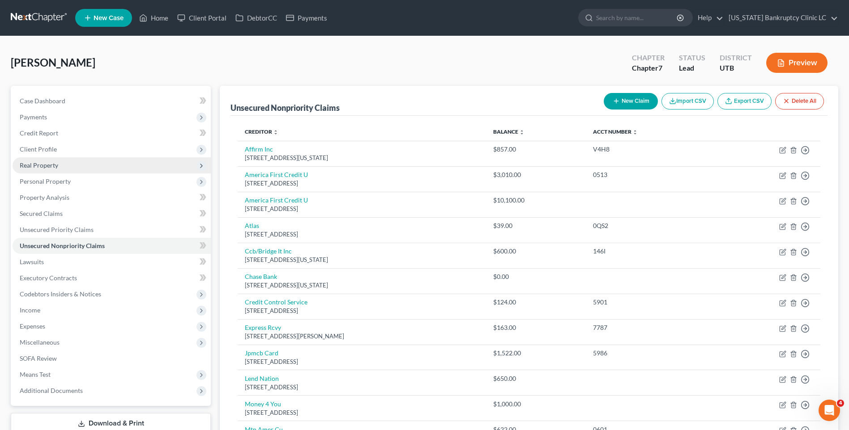
click at [59, 167] on span "Real Property" at bounding box center [112, 165] width 198 height 16
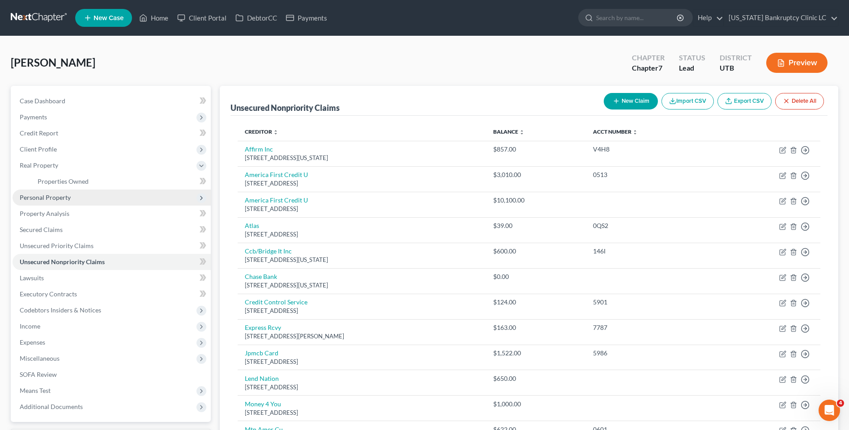
click at [68, 197] on span "Personal Property" at bounding box center [45, 198] width 51 height 8
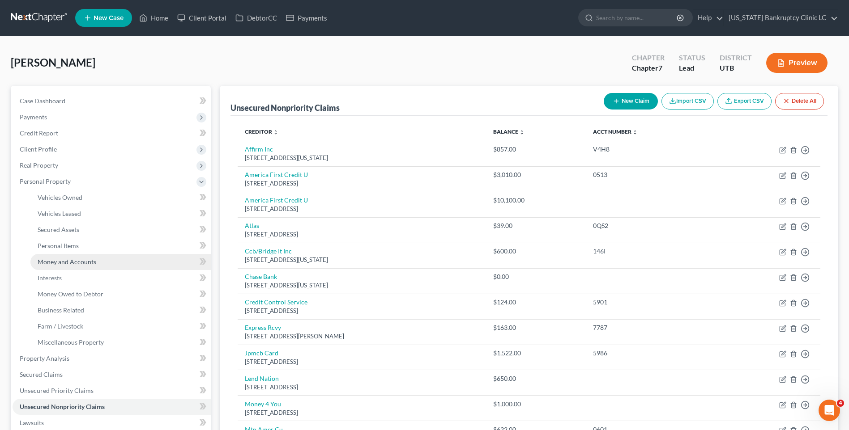
click at [106, 265] on link "Money and Accounts" at bounding box center [120, 262] width 180 height 16
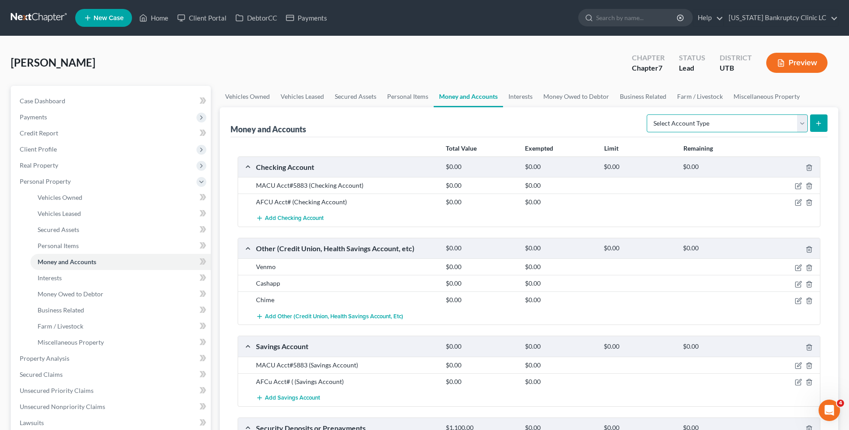
click at [766, 121] on select "Select Account Type Brokerage Cash on Hand Certificates of Deposit Checking Acc…" at bounding box center [727, 124] width 161 height 18
select select "other"
click at [648, 115] on select "Select Account Type Brokerage Cash on Hand Certificates of Deposit Checking Acc…" at bounding box center [727, 124] width 161 height 18
click at [822, 126] on icon "submit" at bounding box center [818, 123] width 7 height 7
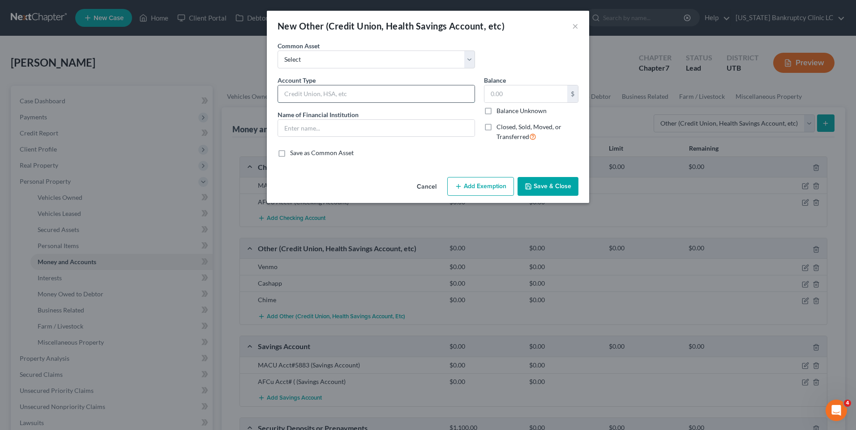
click at [354, 92] on input "text" at bounding box center [376, 93] width 196 height 17
type input "Trust Crypto Wallet"
click at [496, 131] on label "Closed, Sold, Moved, or Transferred" at bounding box center [537, 132] width 82 height 19
click at [500, 128] on input "Closed, Sold, Moved, or Transferred" at bounding box center [503, 126] width 6 height 6
checkbox input "true"
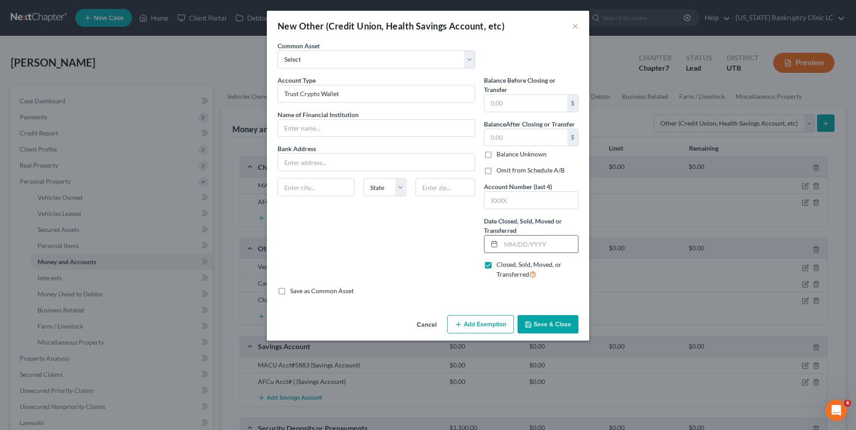
drag, startPoint x: 515, startPoint y: 247, endPoint x: 510, endPoint y: 236, distance: 11.6
click at [515, 247] on input "text" at bounding box center [539, 244] width 77 height 17
type input "[DATE]"
click at [551, 321] on button "Save & Close" at bounding box center [547, 324] width 61 height 19
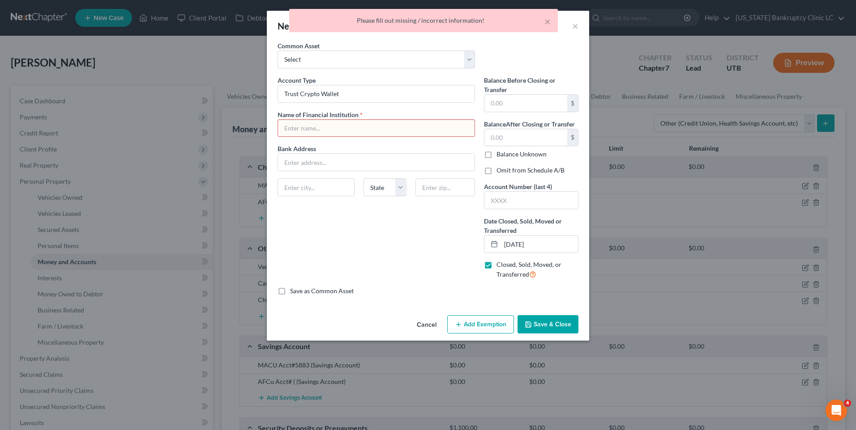
click at [355, 132] on input "text" at bounding box center [376, 128] width 196 height 17
drag, startPoint x: 343, startPoint y: 90, endPoint x: 210, endPoint y: 94, distance: 133.0
click at [210, 94] on div "New Other (Credit Union, Health Savings Account, etc) × An exemption set must f…" at bounding box center [428, 215] width 856 height 430
drag, startPoint x: 299, startPoint y: 128, endPoint x: 302, endPoint y: 132, distance: 5.1
click at [299, 128] on input "text" at bounding box center [376, 128] width 196 height 17
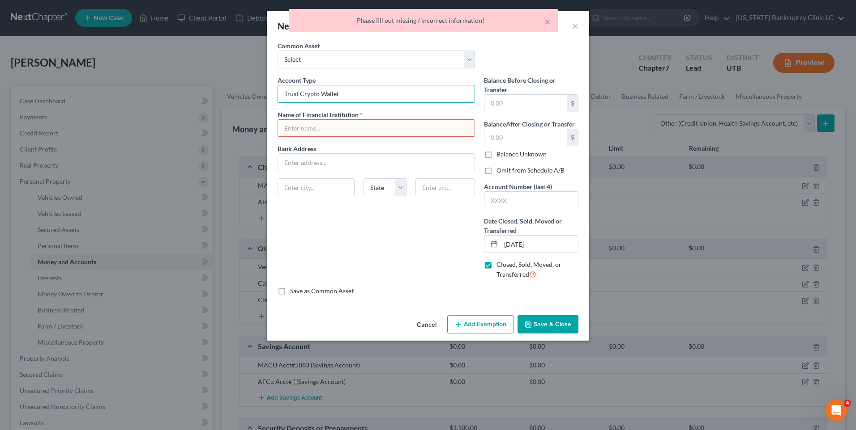
paste input "Trust Crypto Wallet"
type input "Trust Crypto Wallet"
click at [540, 324] on button "Save & Close" at bounding box center [547, 324] width 61 height 19
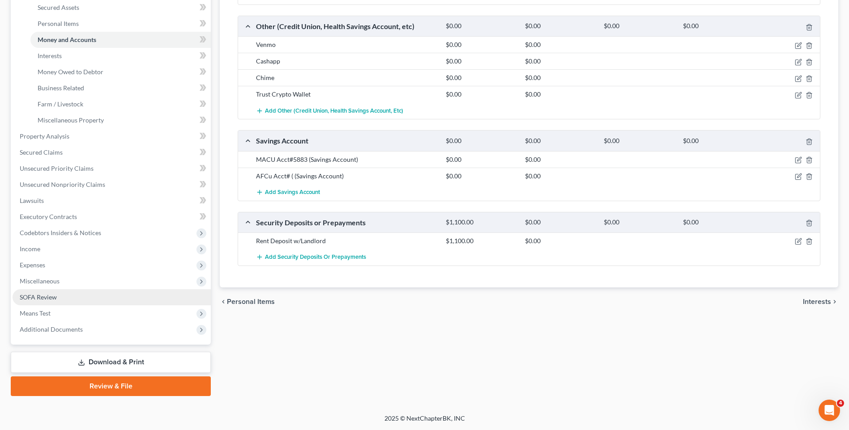
click at [45, 301] on span "SOFA Review" at bounding box center [38, 298] width 37 height 8
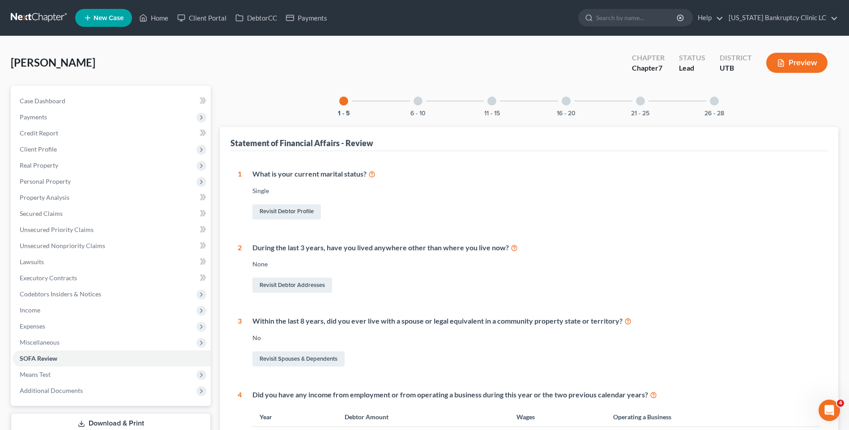
click at [418, 102] on div at bounding box center [417, 101] width 9 height 9
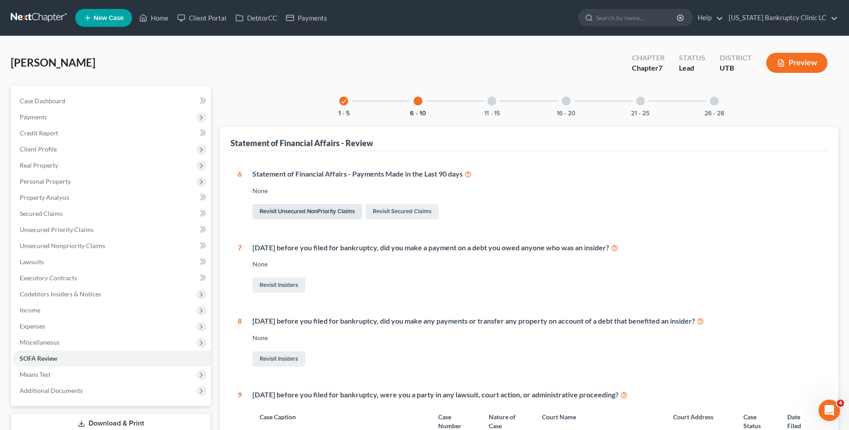
click at [282, 212] on link "Revisit Unsecured NonPriority Claims" at bounding box center [307, 211] width 110 height 15
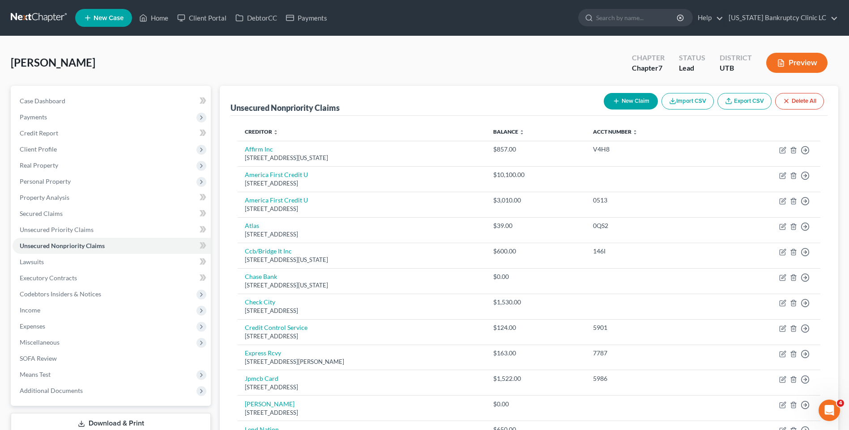
click at [613, 105] on icon "button" at bounding box center [616, 101] width 7 height 7
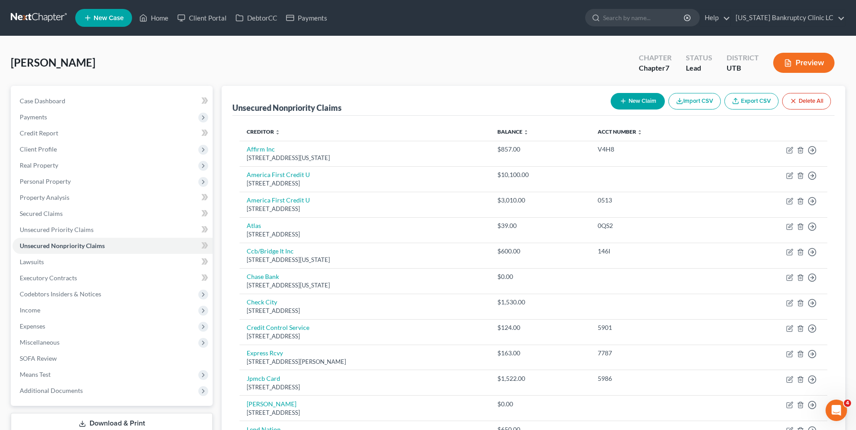
select select "0"
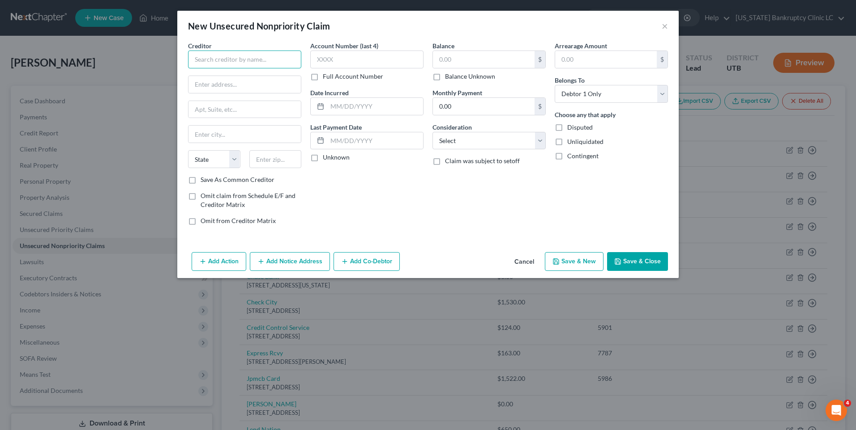
click at [247, 64] on input "text" at bounding box center [244, 60] width 113 height 18
type input "Brian Hunt"
click at [487, 60] on input "text" at bounding box center [484, 59] width 102 height 17
type input "1,500"
click at [635, 262] on button "Save & Close" at bounding box center [637, 261] width 61 height 19
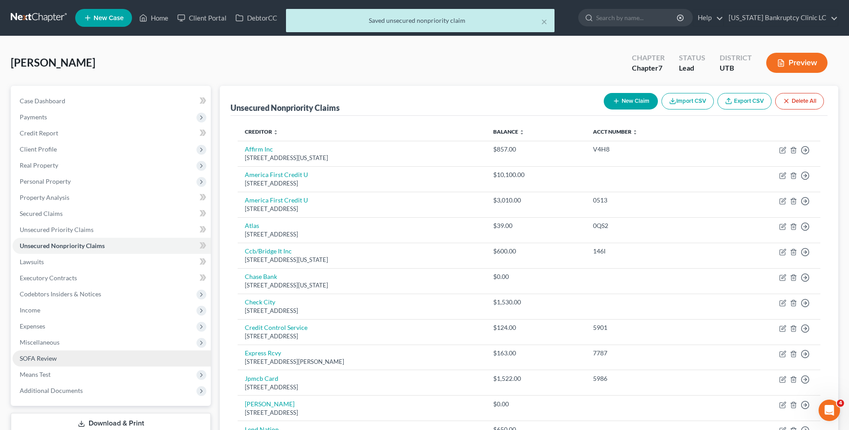
click at [64, 361] on link "SOFA Review" at bounding box center [112, 359] width 198 height 16
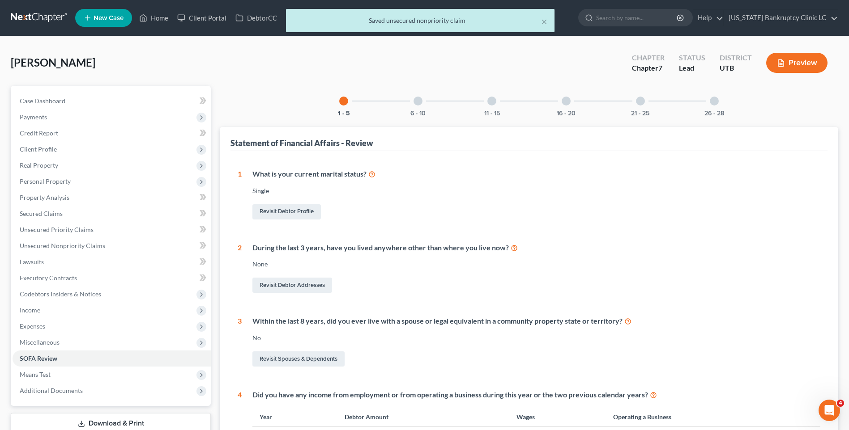
click at [421, 101] on div at bounding box center [417, 101] width 9 height 9
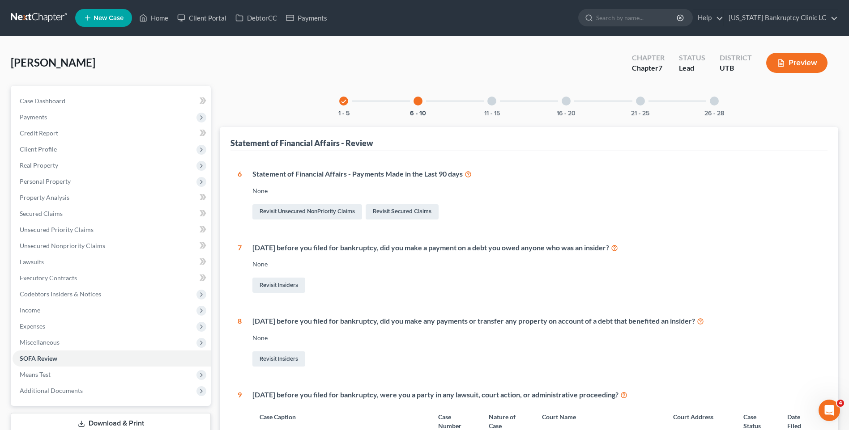
click at [566, 105] on div at bounding box center [566, 101] width 9 height 9
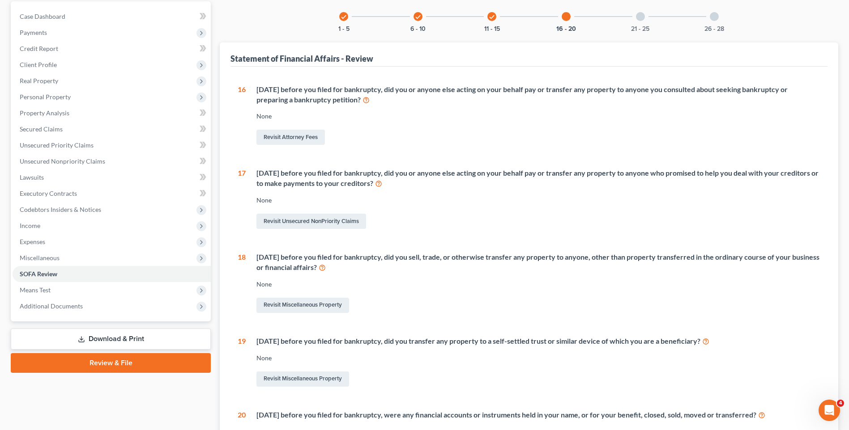
scroll to position [89, 0]
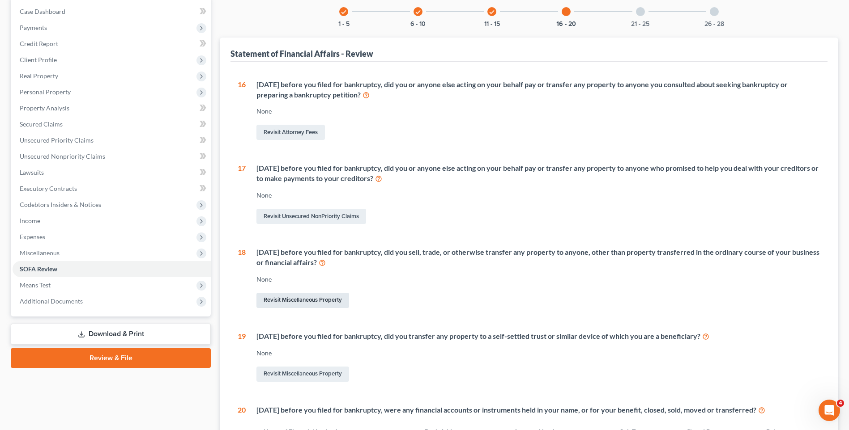
click at [285, 302] on link "Revisit Miscellaneous Property" at bounding box center [302, 300] width 93 height 15
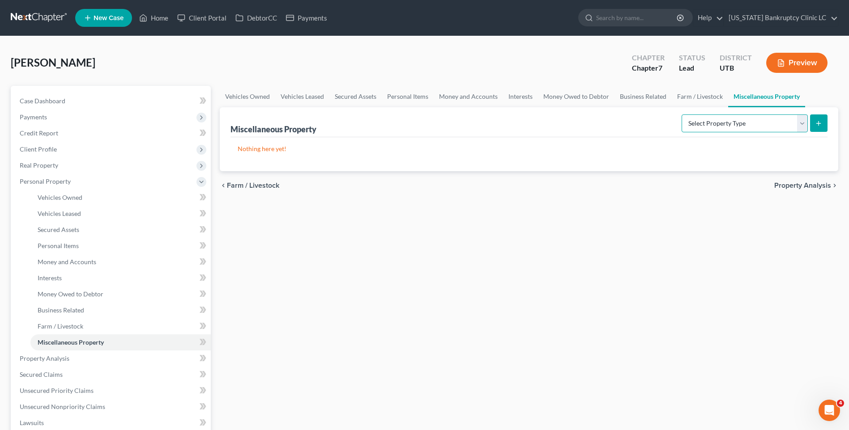
click at [716, 123] on select "Select Property Type Assigned for Creditor Benefit [DATE] Holding for Another N…" at bounding box center [744, 124] width 126 height 18
select select "transferred"
click at [681, 115] on select "Select Property Type Assigned for Creditor Benefit [DATE] Holding for Another N…" at bounding box center [744, 124] width 126 height 18
click at [821, 123] on icon "submit" at bounding box center [818, 123] width 7 height 7
select select "Ordinary (within 2 years)"
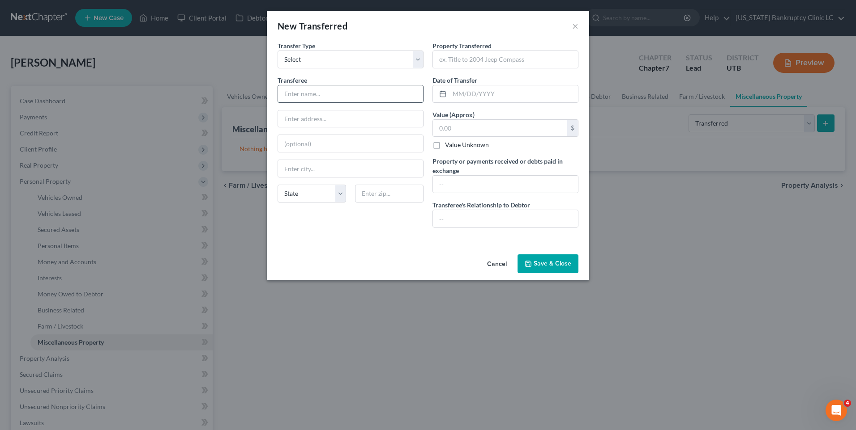
click at [329, 94] on input "text" at bounding box center [350, 93] width 145 height 17
click at [354, 237] on div "An exemption set must first be selected from the Filing Information section. Tr…" at bounding box center [428, 146] width 322 height 210
click at [482, 65] on input "text" at bounding box center [505, 59] width 145 height 17
type input "2004 Toyota Sequoia"
click at [368, 105] on div "Transferee * State AL AK AR AZ CA CO CT DE DC FL GA GU HI ID IL IN IA KS KY LA …" at bounding box center [350, 143] width 146 height 134
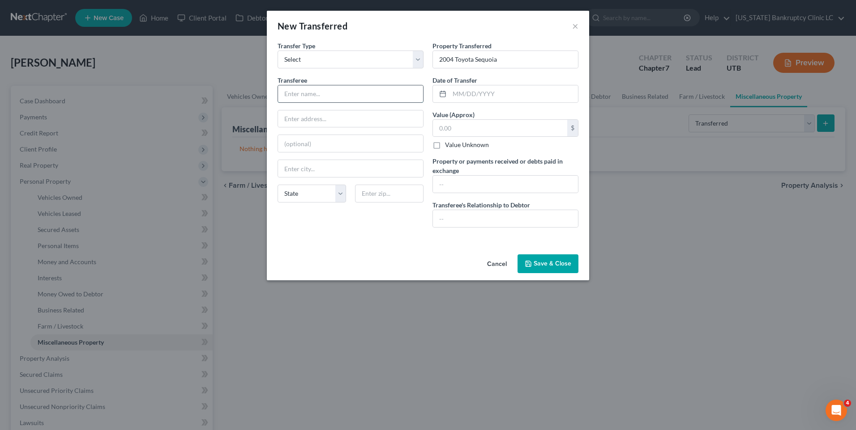
click at [371, 95] on input "text" at bounding box center [350, 93] width 145 height 17
type input "3rd Party"
click at [465, 97] on input "text" at bounding box center [513, 93] width 128 height 17
type input "09/15/2025"
click at [492, 137] on div "$ Value Unknown" at bounding box center [505, 134] width 146 height 30
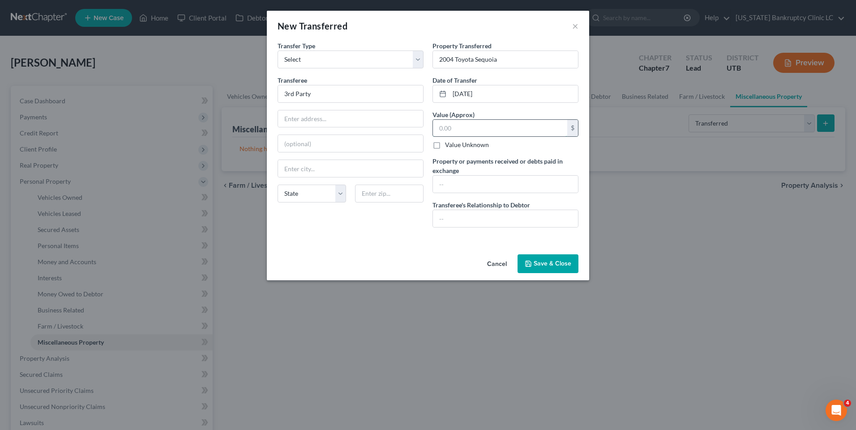
click at [496, 135] on input "text" at bounding box center [500, 128] width 134 height 17
type input "3,800"
click at [541, 264] on button "Save & Close" at bounding box center [547, 264] width 61 height 19
